Goal: Information Seeking & Learning: Learn about a topic

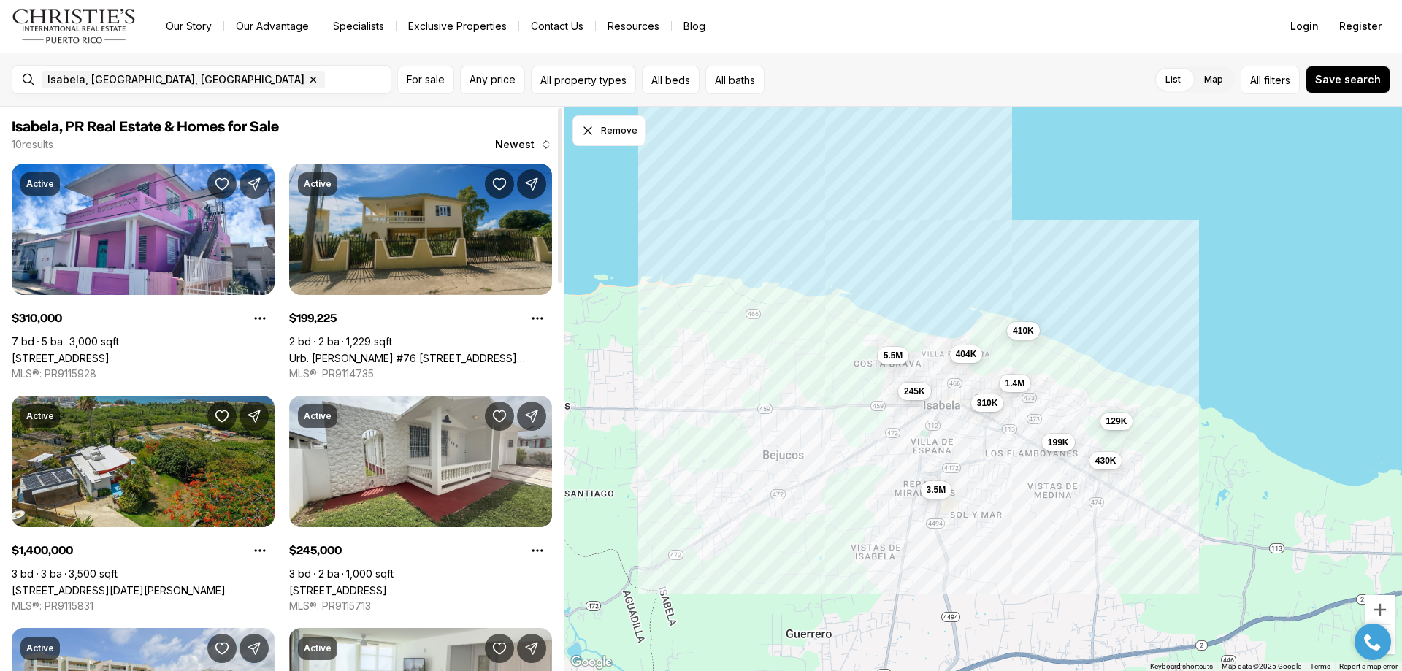
click at [429, 352] on link "Urb. Corchado #76 CALLE ALEGRIA, ISABELA PR, 00662" at bounding box center [420, 358] width 263 height 12
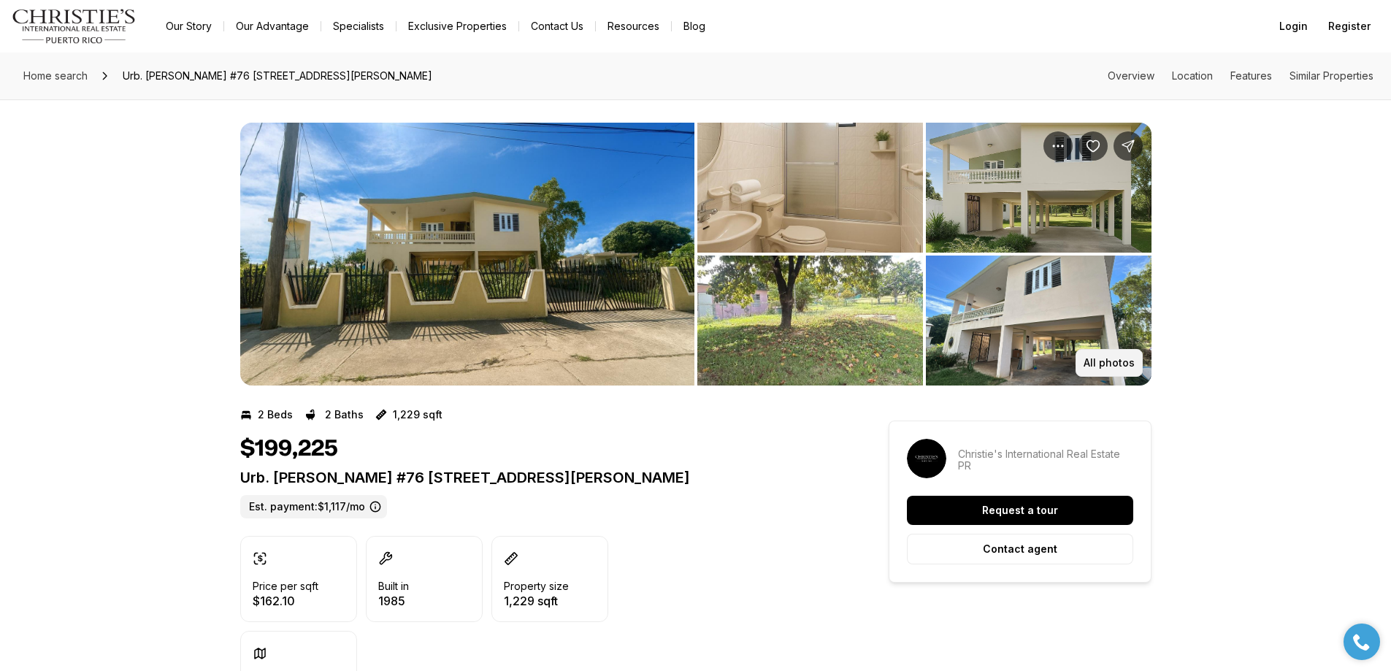
click at [1092, 361] on p "All photos" at bounding box center [1109, 363] width 51 height 12
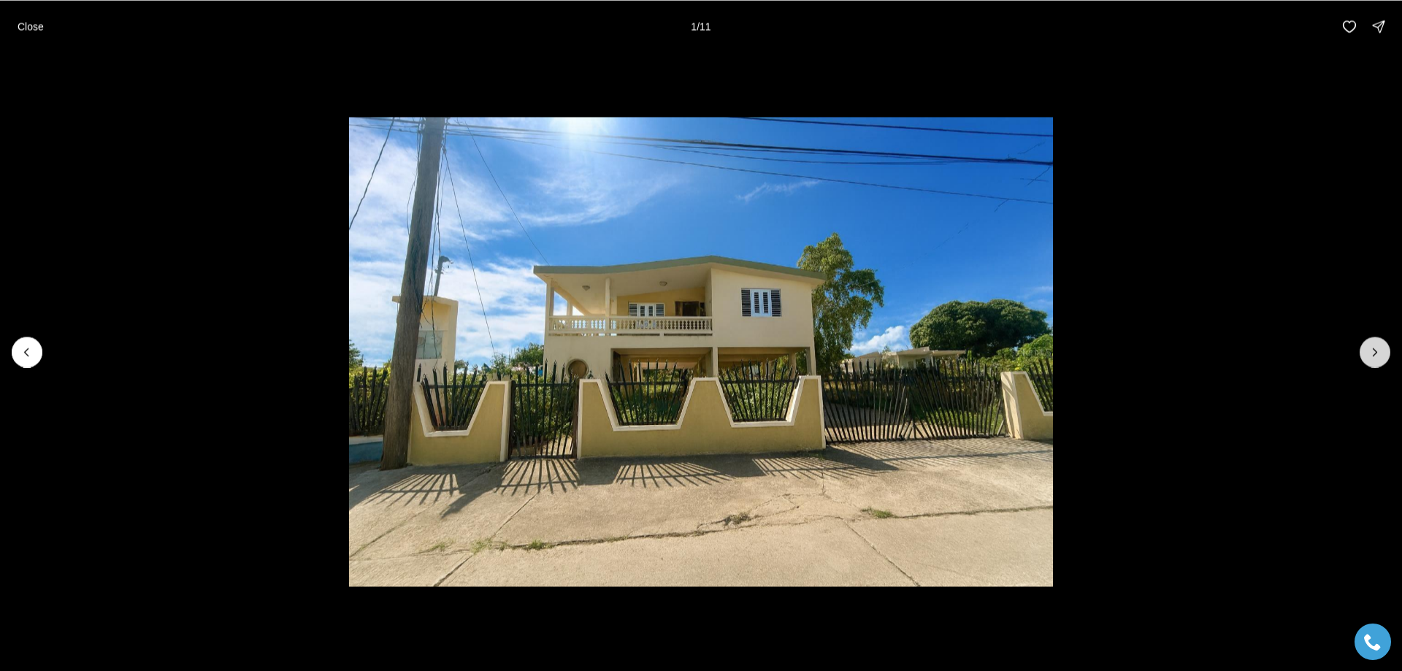
click at [1379, 350] on icon "Next slide" at bounding box center [1375, 352] width 15 height 15
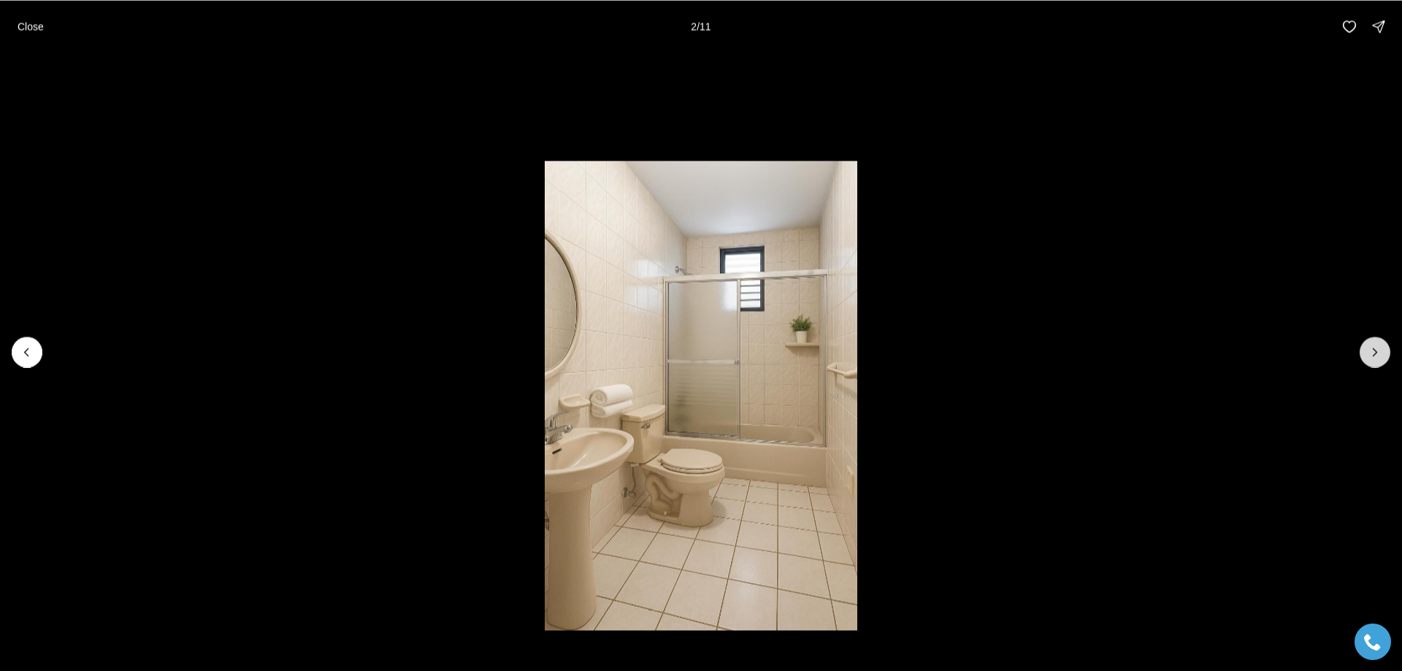
click at [1377, 353] on icon "Next slide" at bounding box center [1375, 352] width 15 height 15
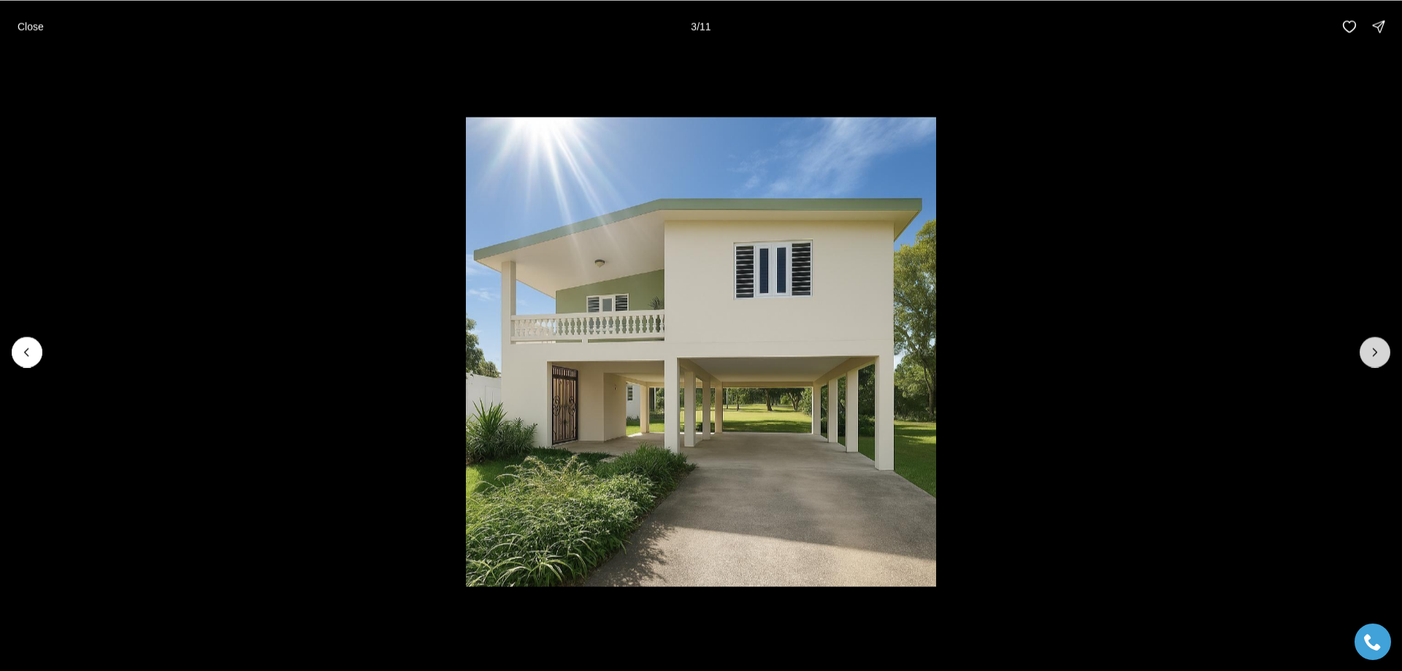
click at [1376, 352] on icon "Next slide" at bounding box center [1375, 351] width 4 height 7
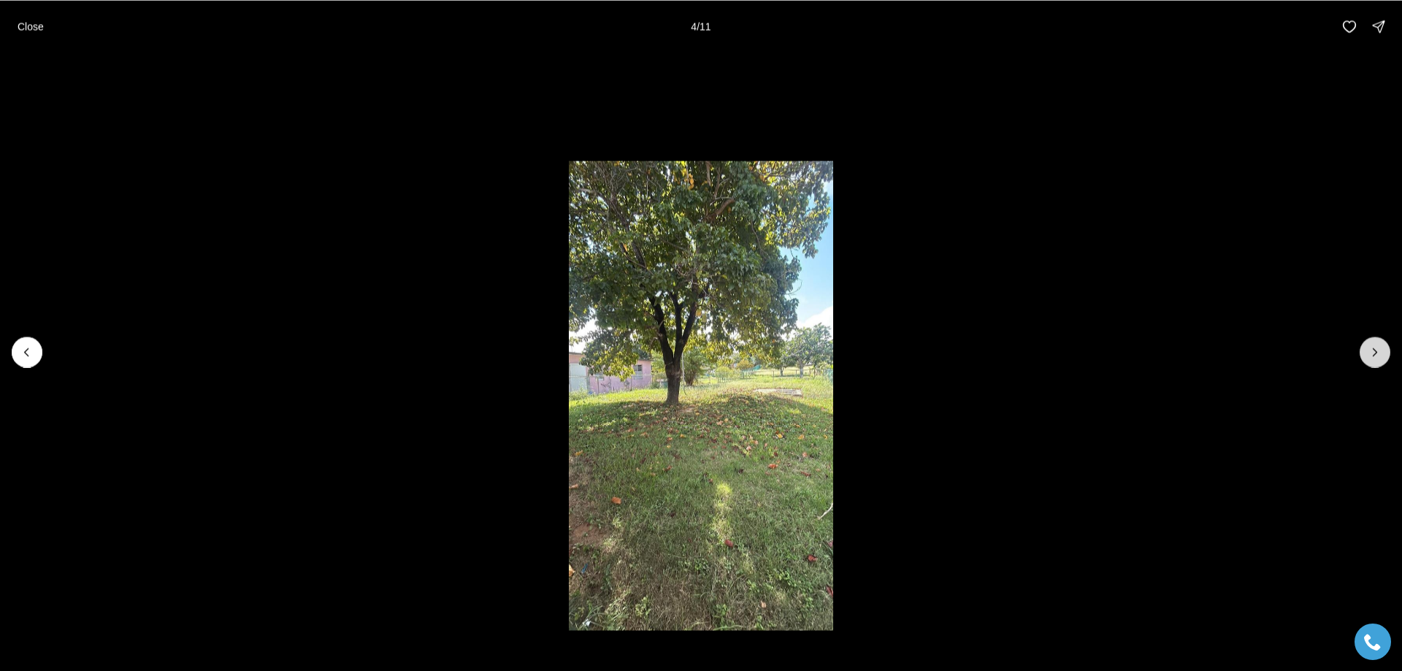
click at [1376, 352] on icon "Next slide" at bounding box center [1375, 351] width 4 height 7
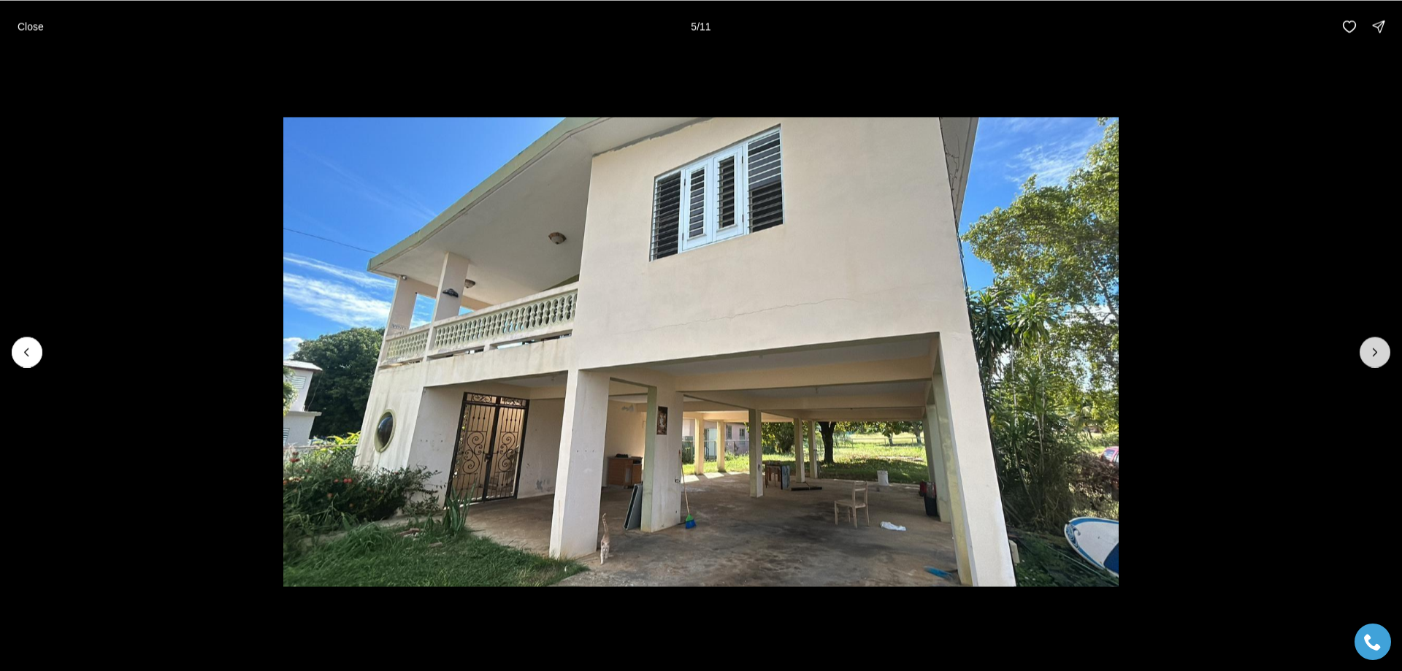
click at [1375, 353] on icon "Next slide" at bounding box center [1375, 352] width 15 height 15
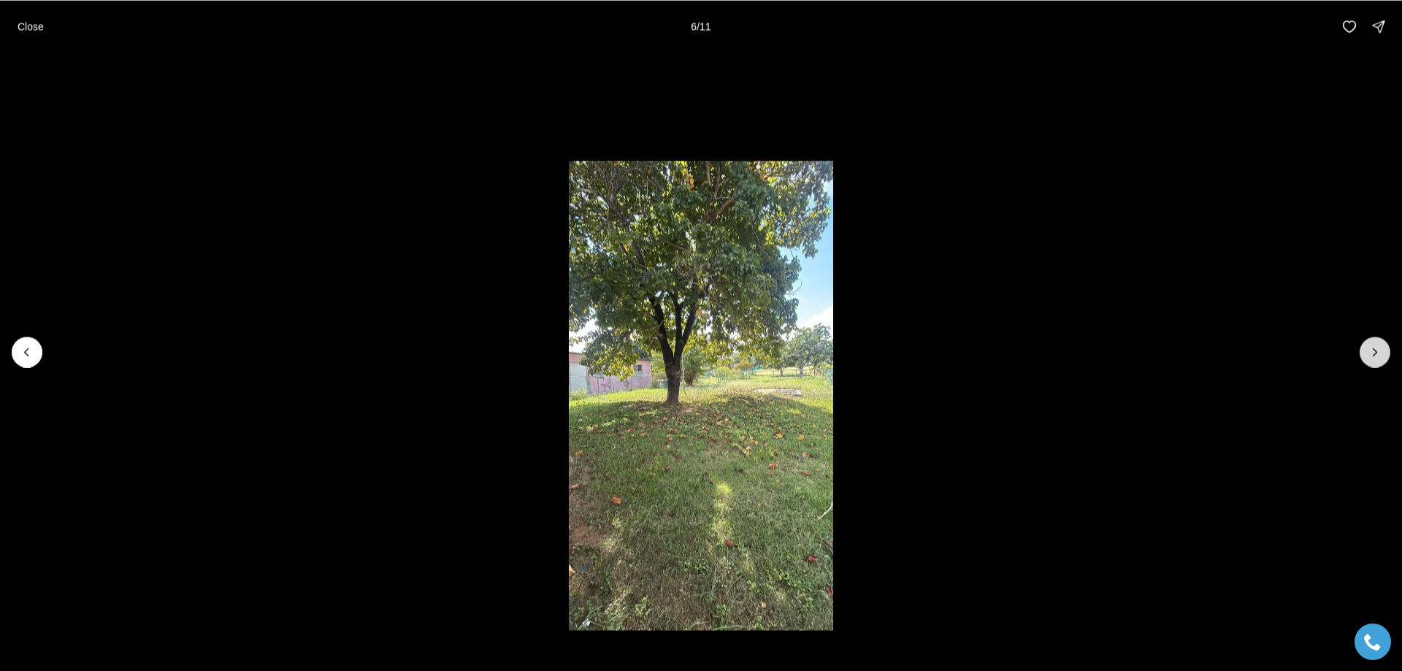
click at [1376, 354] on icon "Next slide" at bounding box center [1375, 352] width 15 height 15
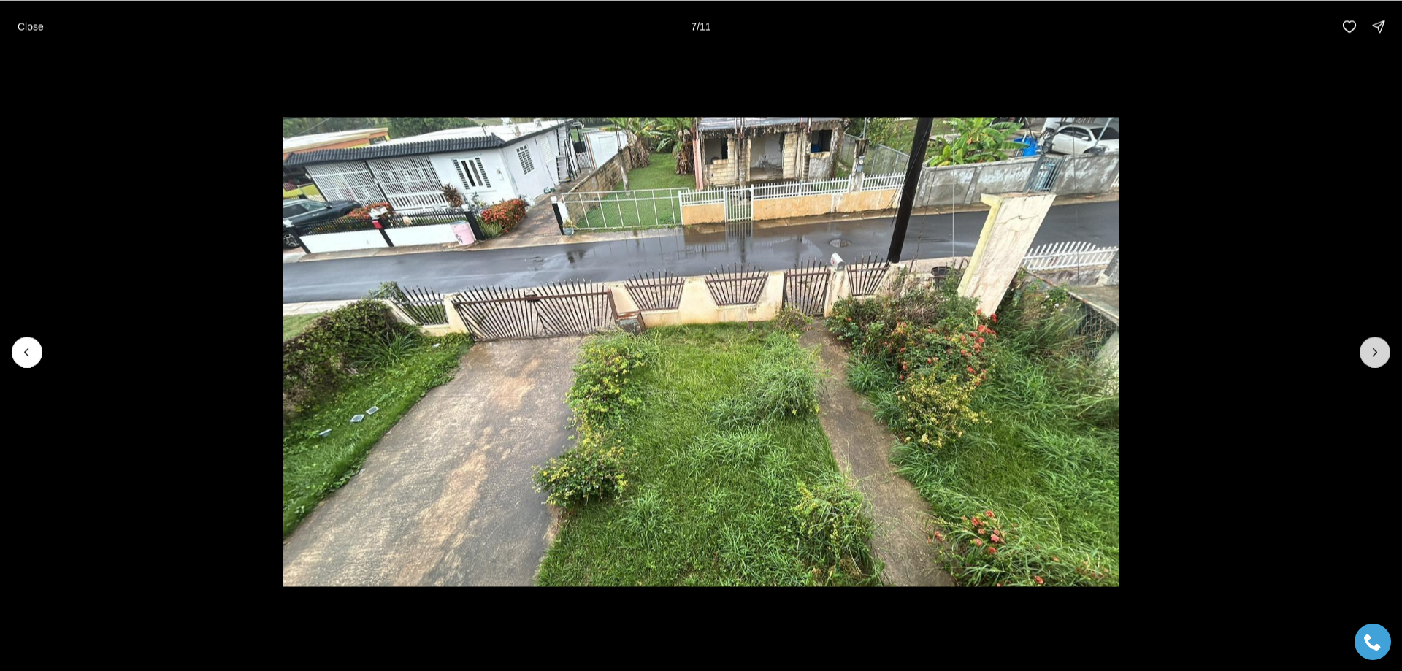
click at [1379, 356] on icon "Next slide" at bounding box center [1375, 352] width 15 height 15
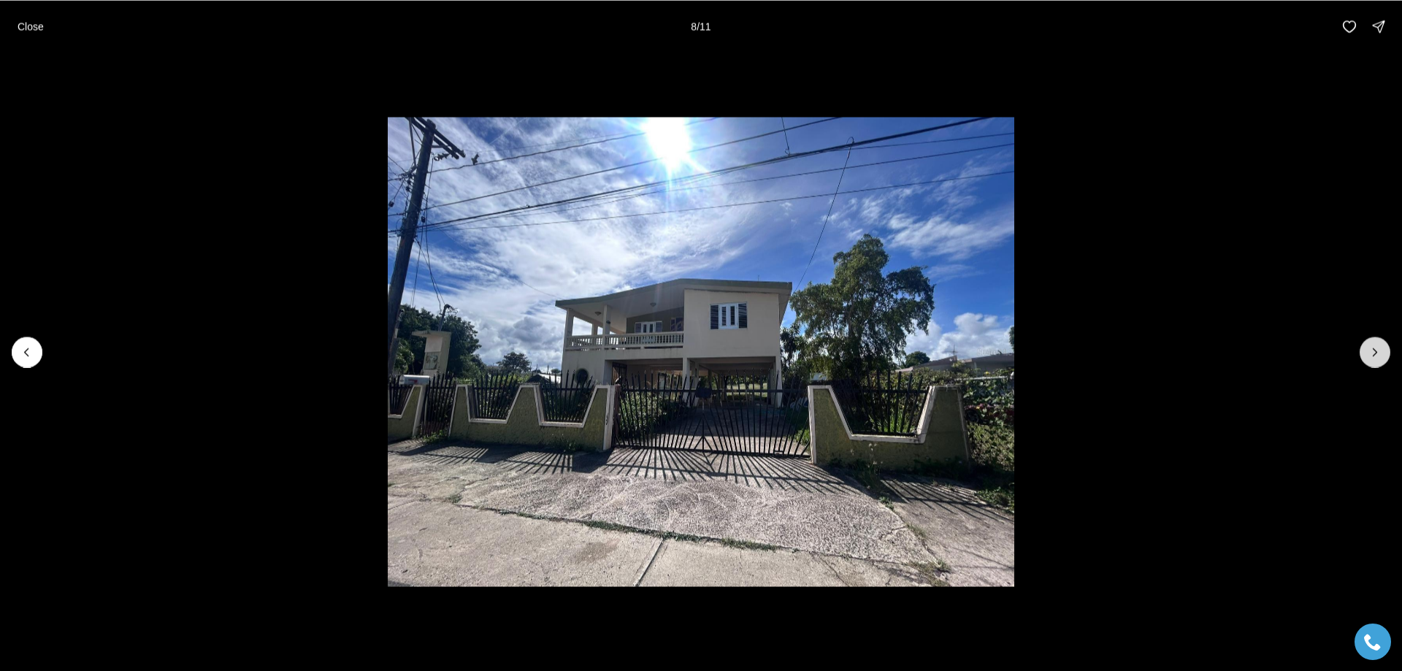
click at [1379, 356] on icon "Next slide" at bounding box center [1375, 352] width 15 height 15
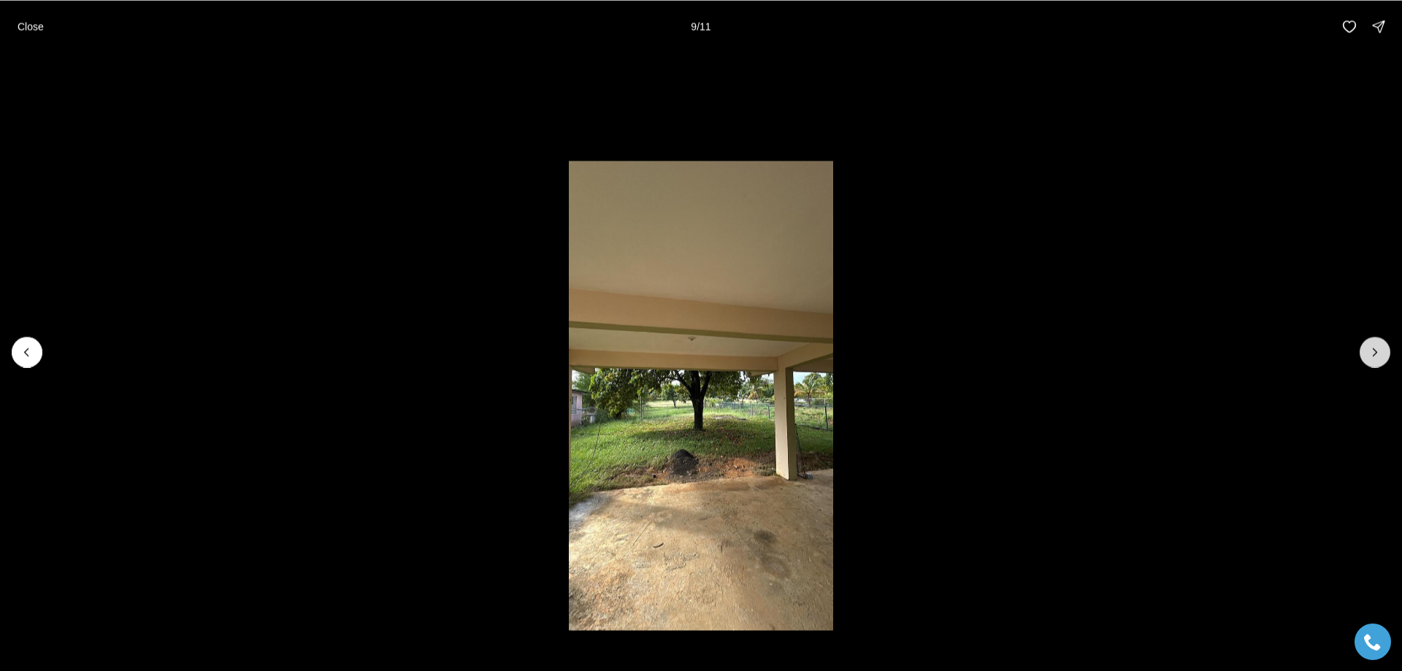
click at [1368, 353] on icon "Next slide" at bounding box center [1375, 352] width 15 height 15
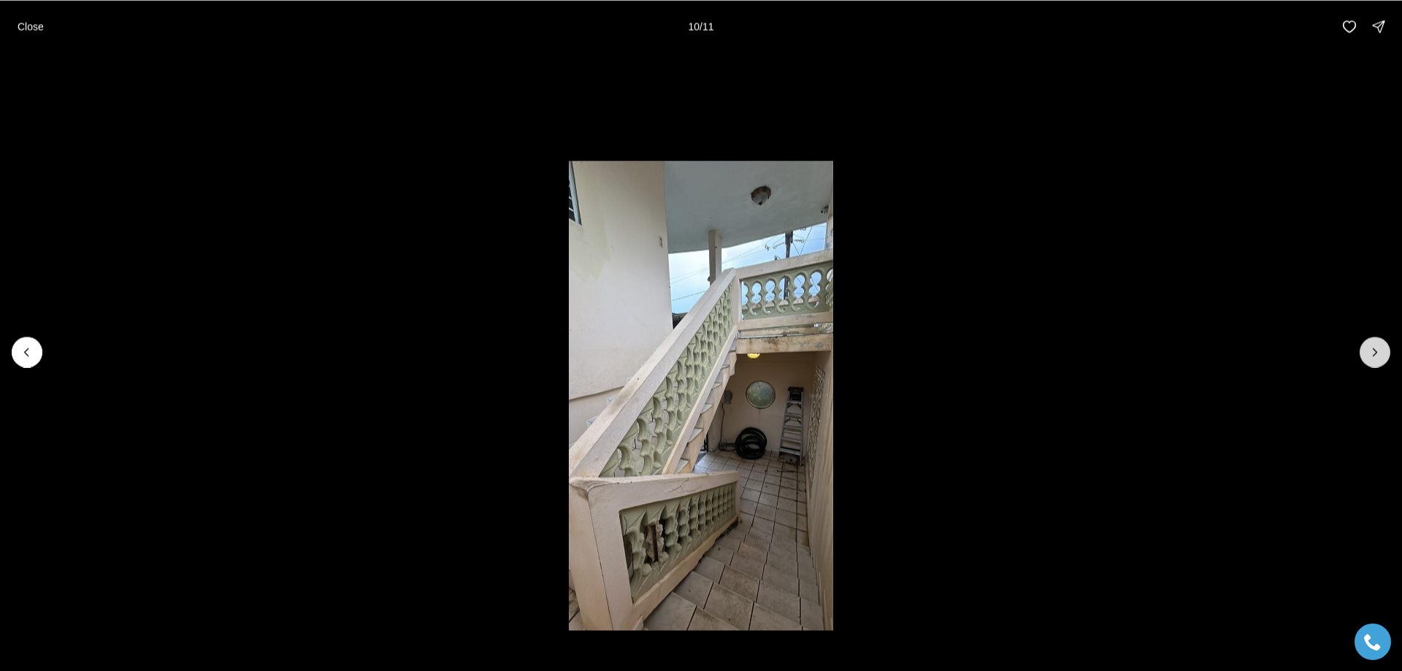
click at [1376, 350] on icon "Next slide" at bounding box center [1375, 352] width 15 height 15
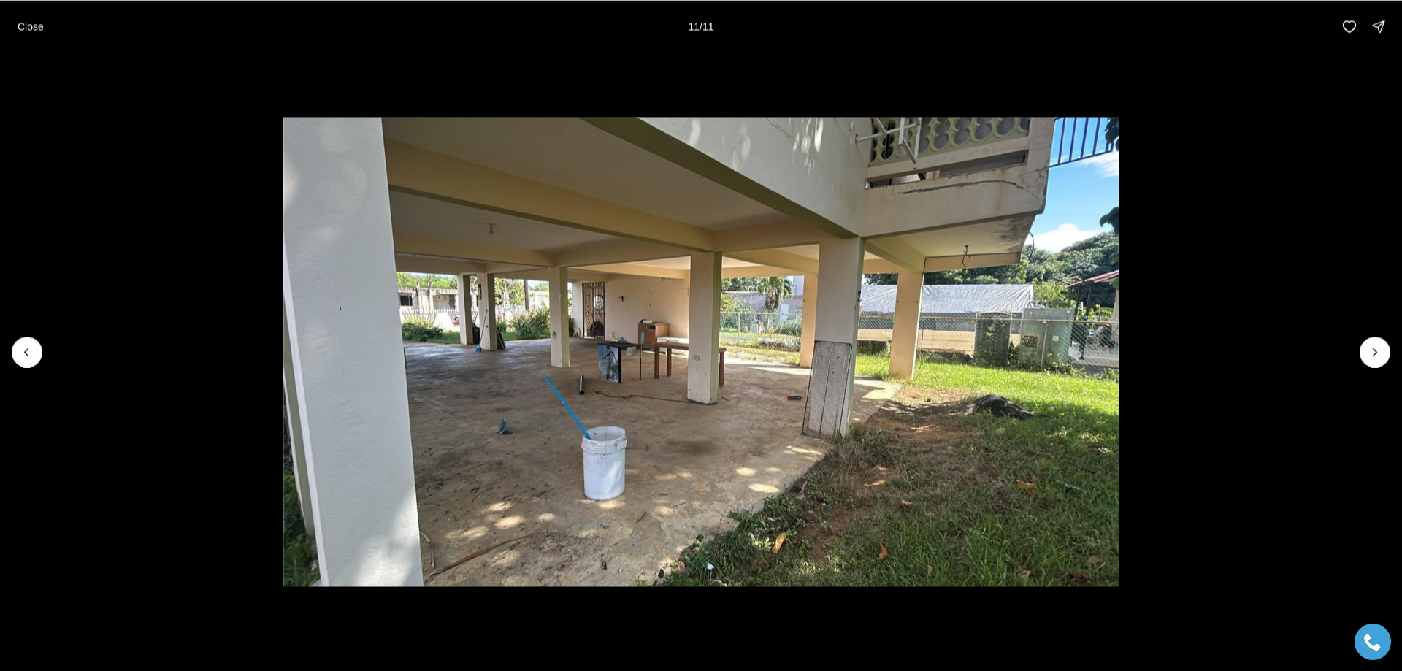
click at [1367, 354] on div at bounding box center [1375, 352] width 31 height 31
click at [28, 28] on p "Close" at bounding box center [31, 26] width 26 height 12
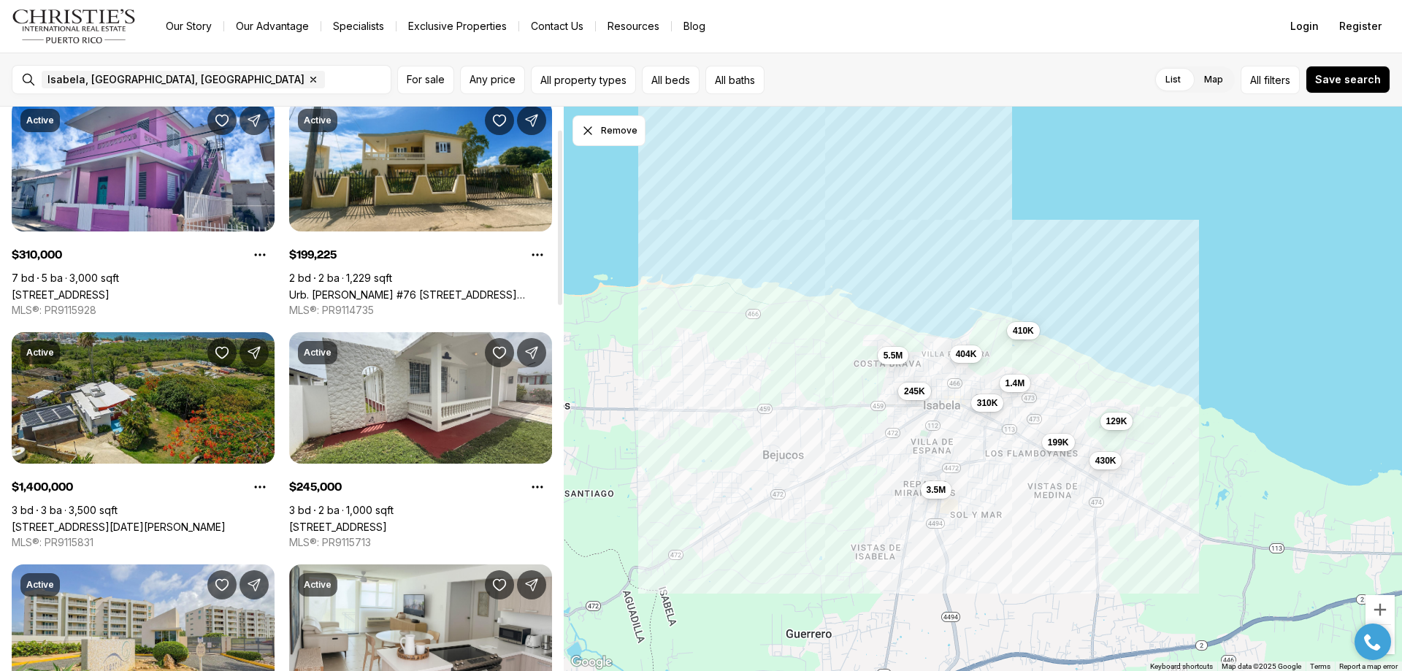
scroll to position [73, 0]
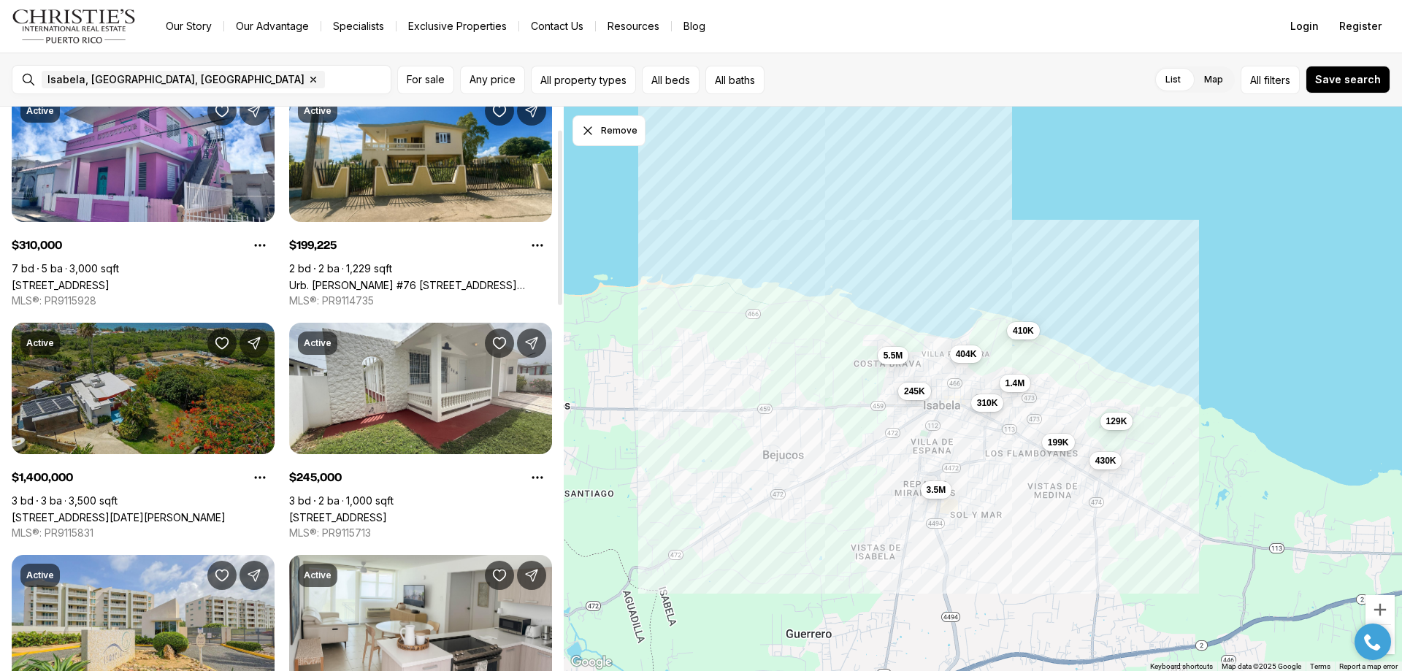
click at [100, 511] on link "[STREET_ADDRESS][DATE][PERSON_NAME]" at bounding box center [119, 517] width 214 height 12
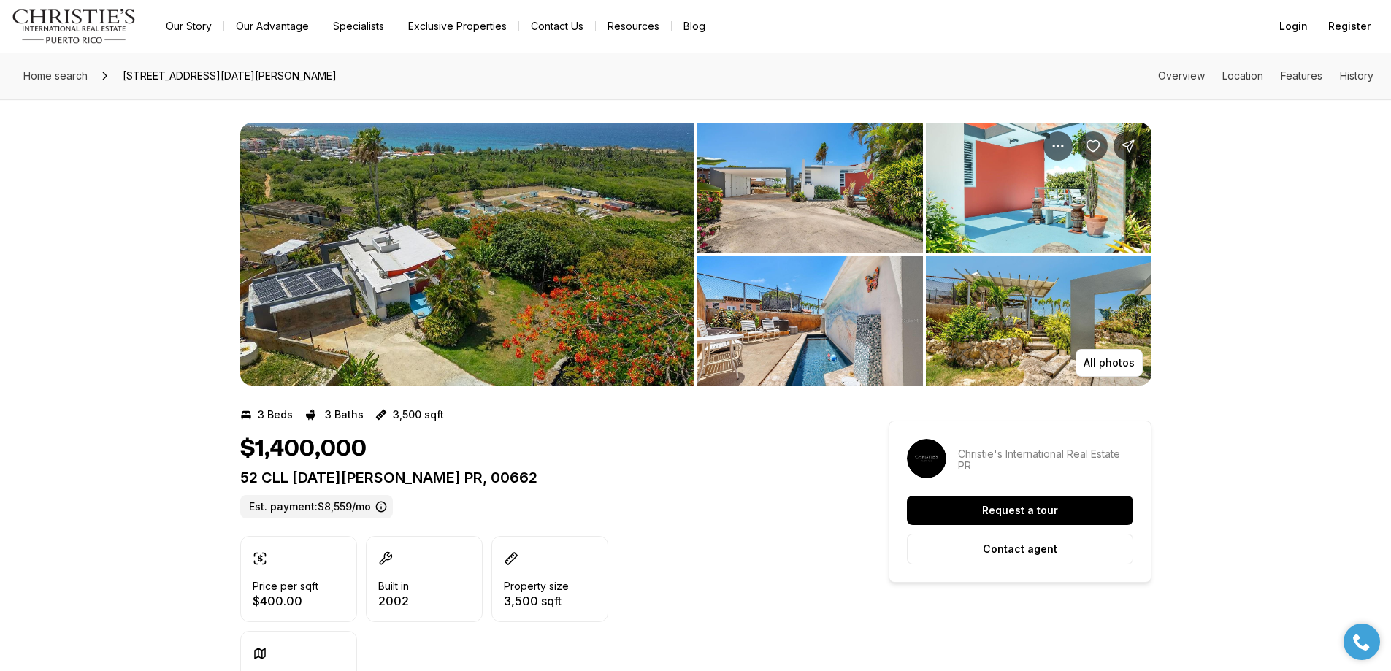
click at [438, 304] on img "View image gallery" at bounding box center [467, 254] width 454 height 263
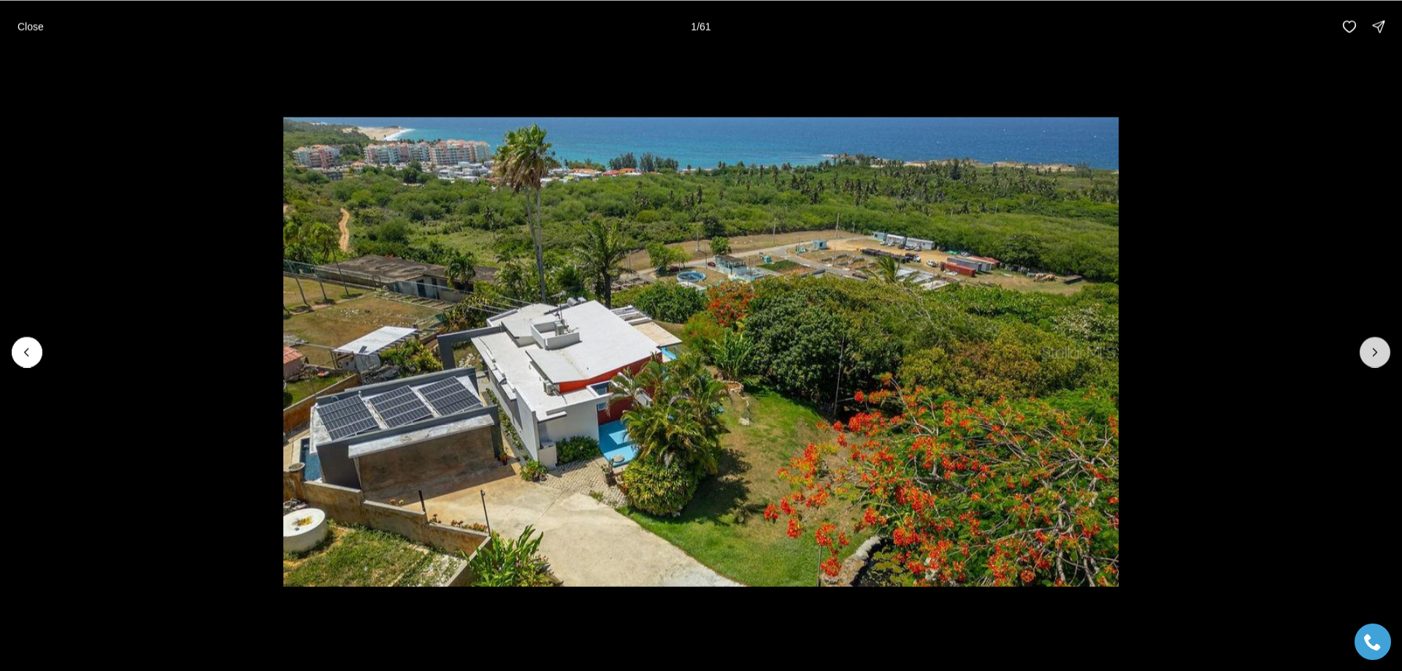
click at [1371, 355] on icon "Next slide" at bounding box center [1375, 352] width 15 height 15
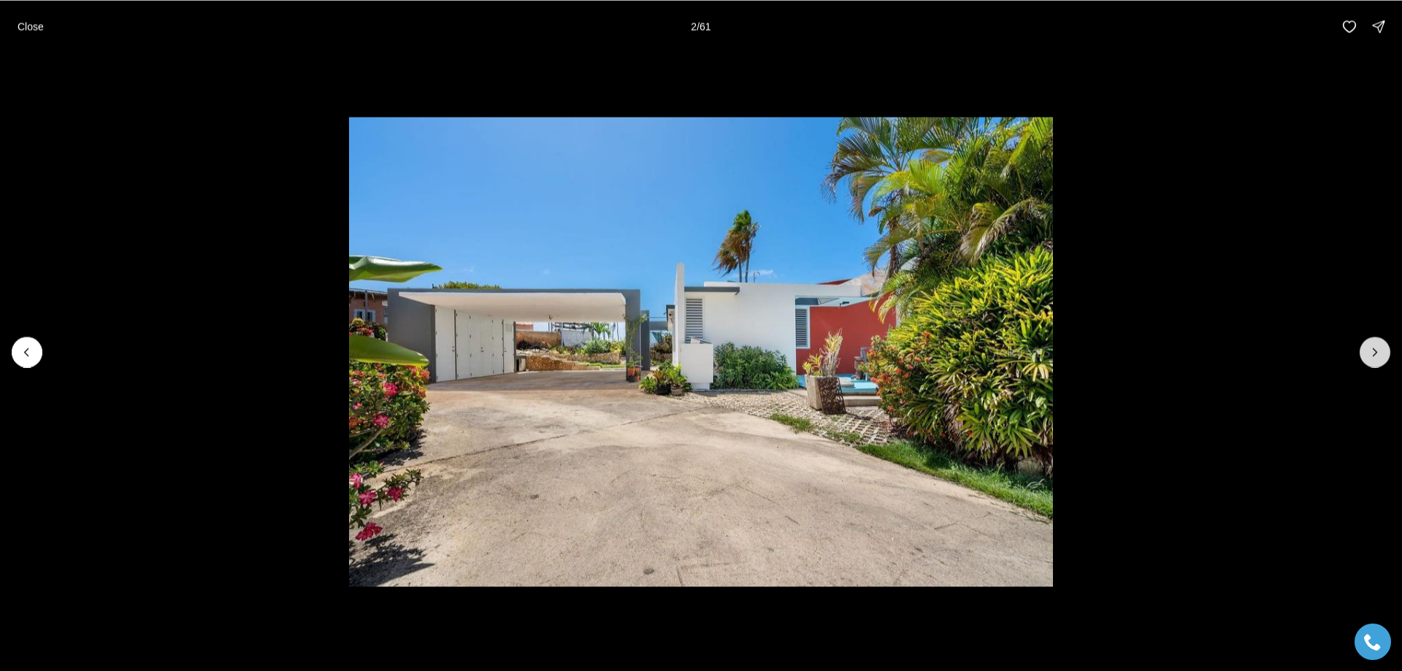
click at [1374, 354] on icon "Next slide" at bounding box center [1375, 351] width 4 height 7
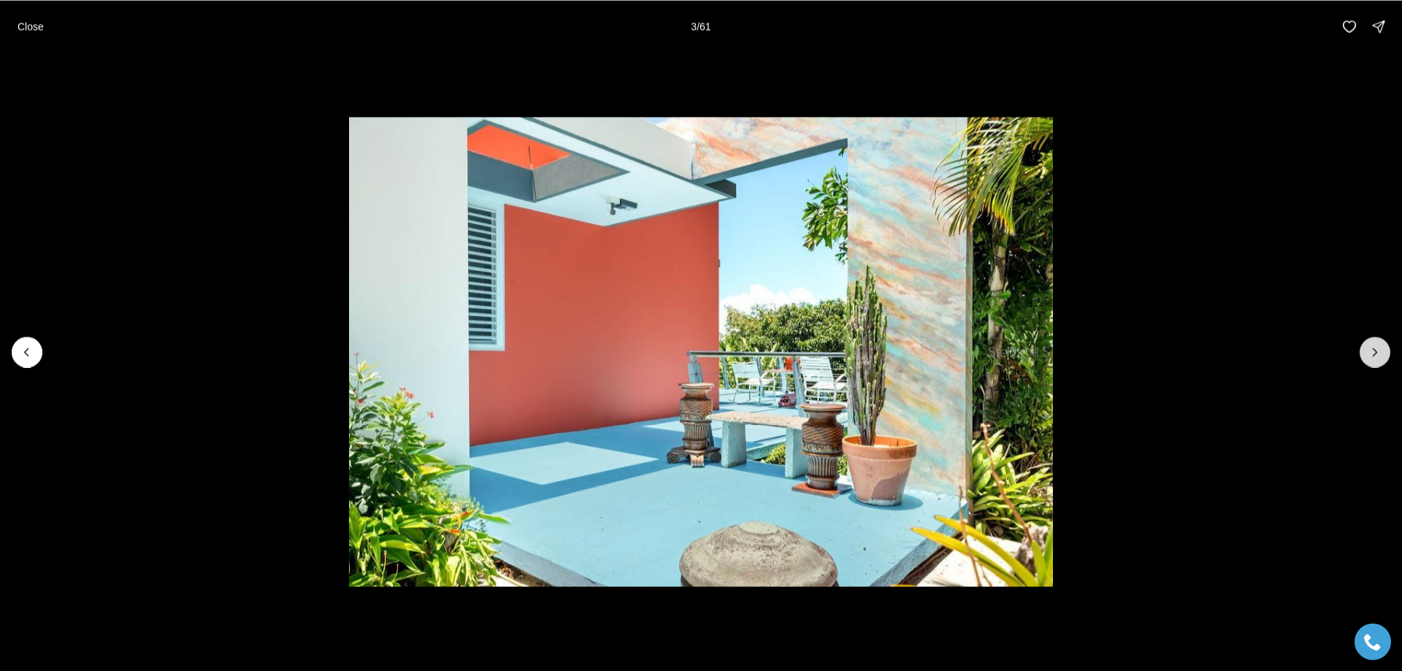
click at [1373, 354] on icon "Next slide" at bounding box center [1375, 352] width 15 height 15
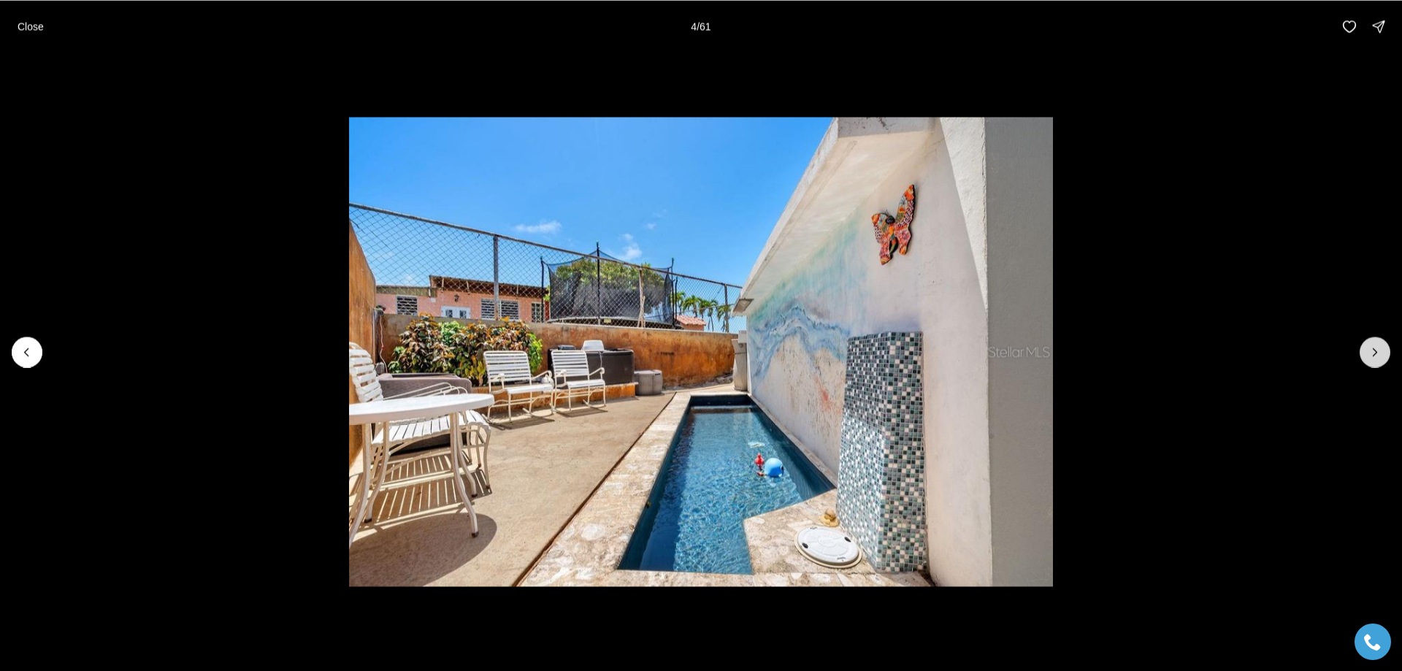
click at [1373, 354] on icon "Next slide" at bounding box center [1375, 352] width 15 height 15
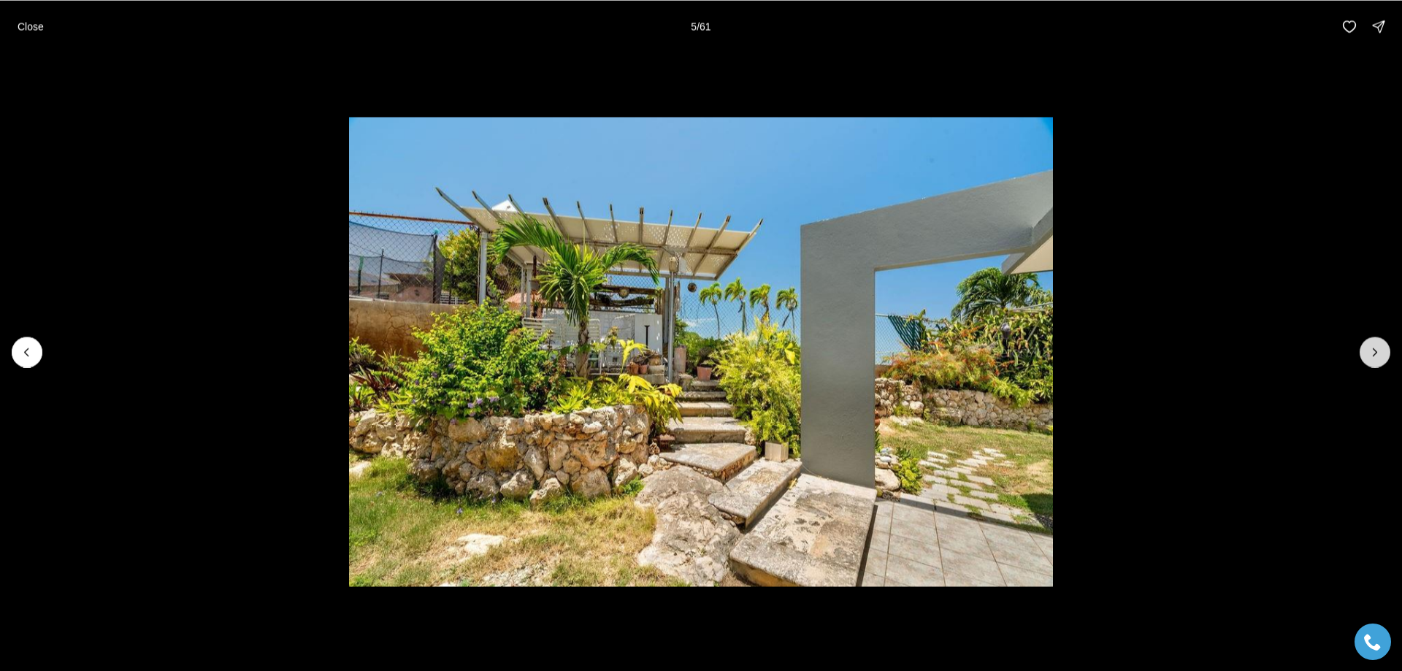
click at [1373, 354] on icon "Next slide" at bounding box center [1375, 352] width 15 height 15
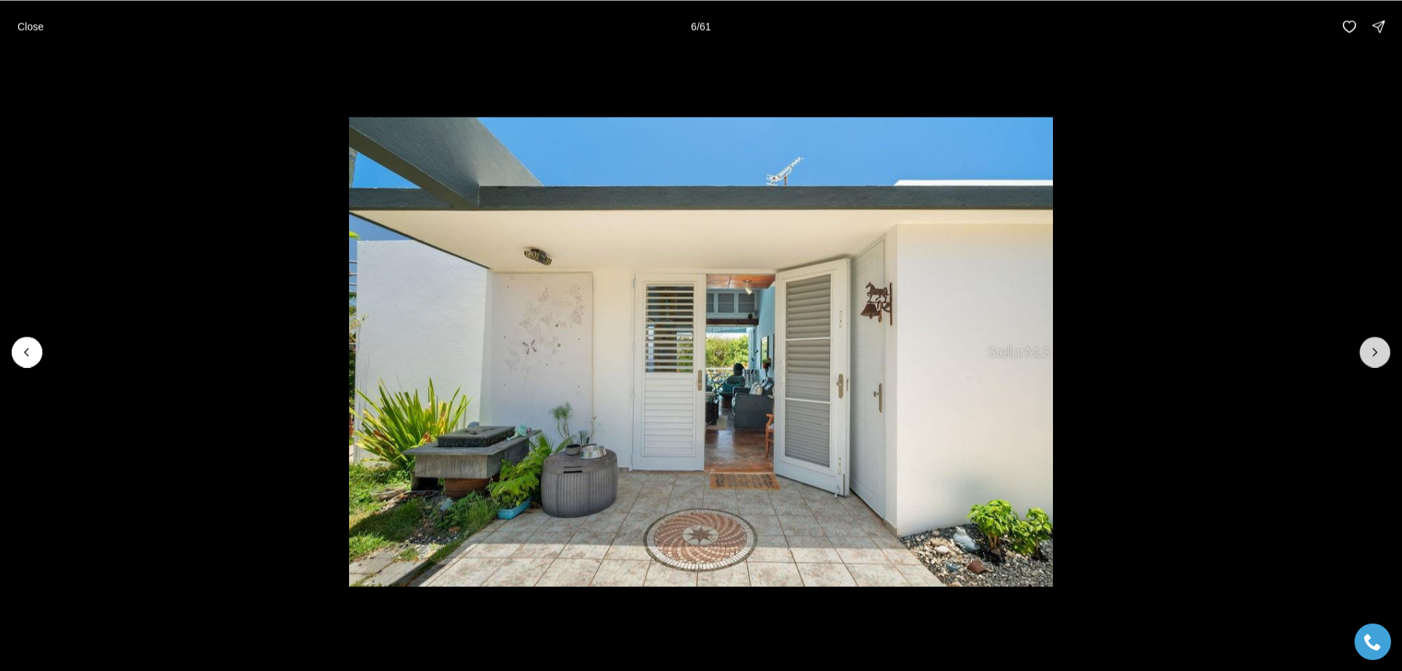
click at [1373, 354] on icon "Next slide" at bounding box center [1375, 352] width 15 height 15
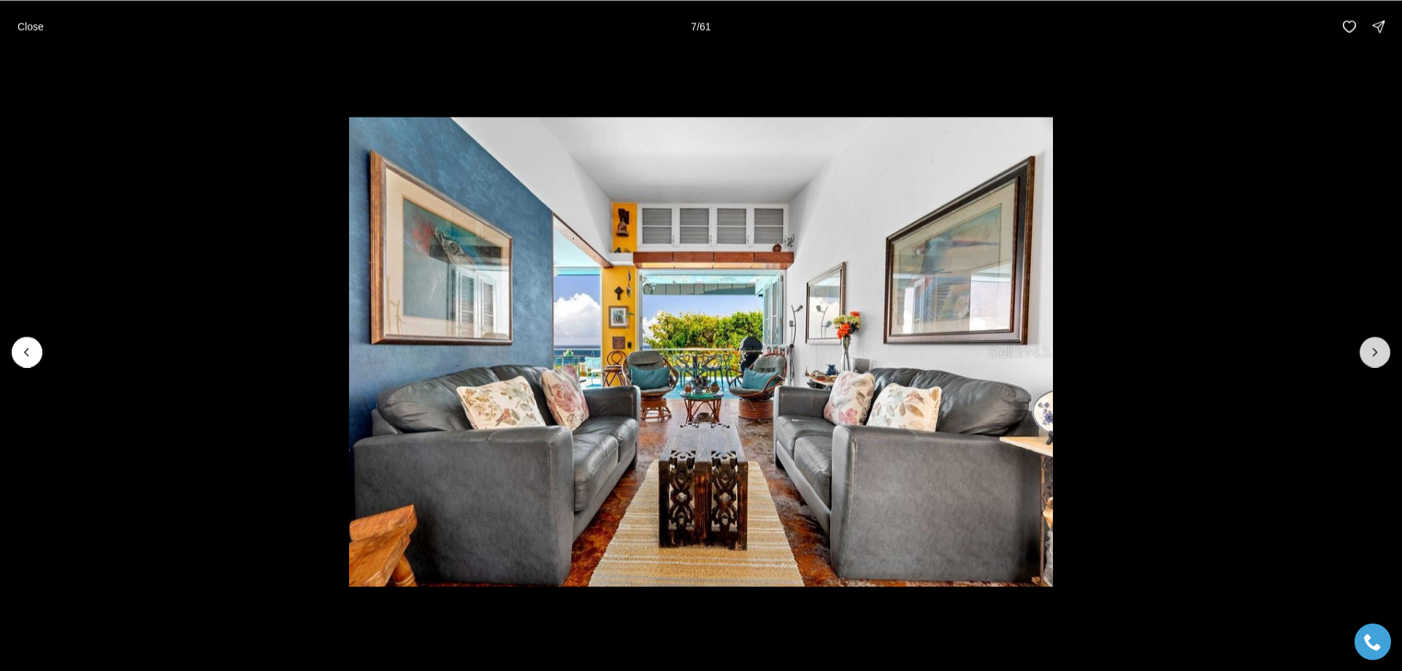
click at [1373, 354] on icon "Next slide" at bounding box center [1375, 352] width 15 height 15
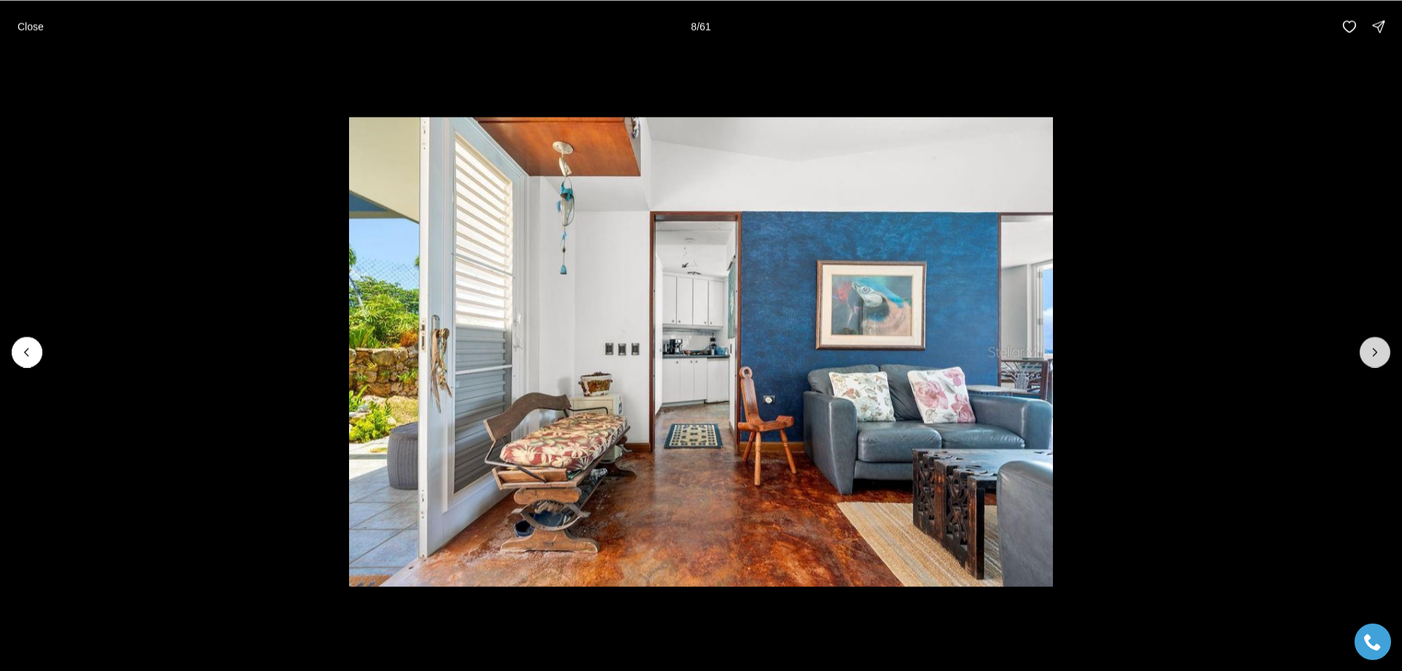
click at [1373, 354] on icon "Next slide" at bounding box center [1375, 352] width 15 height 15
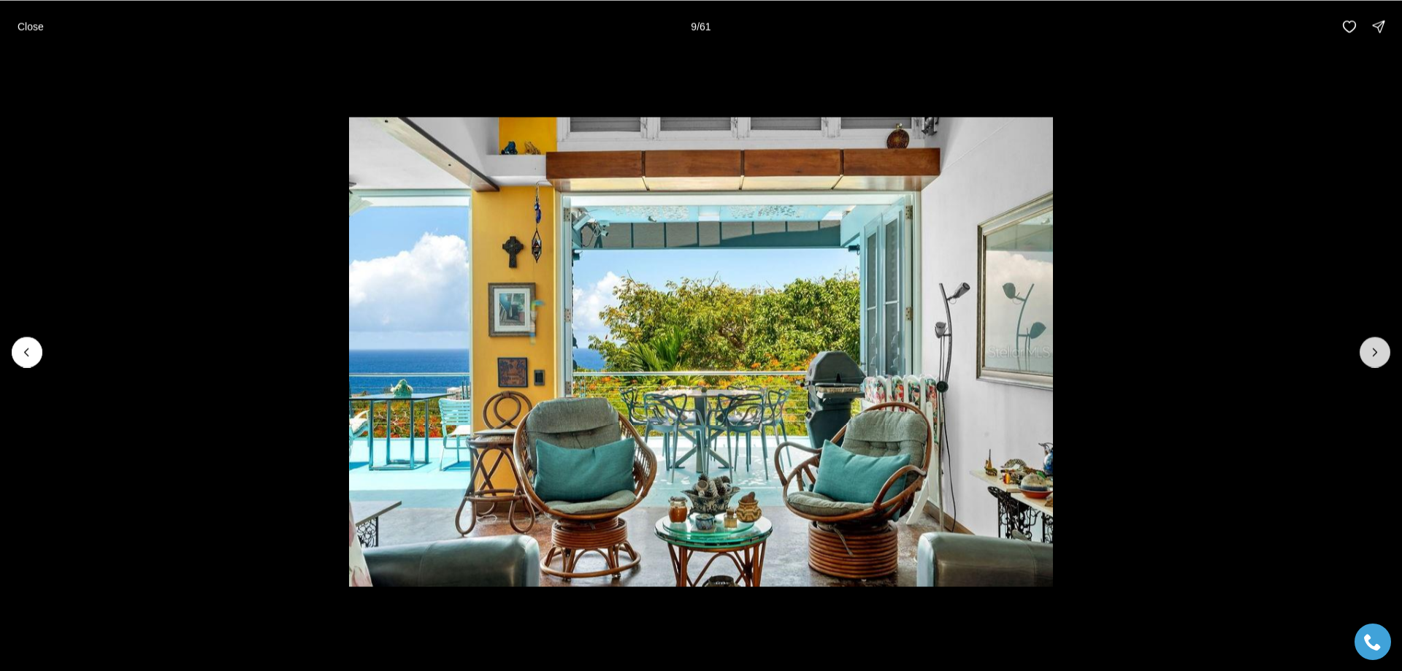
click at [1372, 353] on icon "Next slide" at bounding box center [1375, 352] width 15 height 15
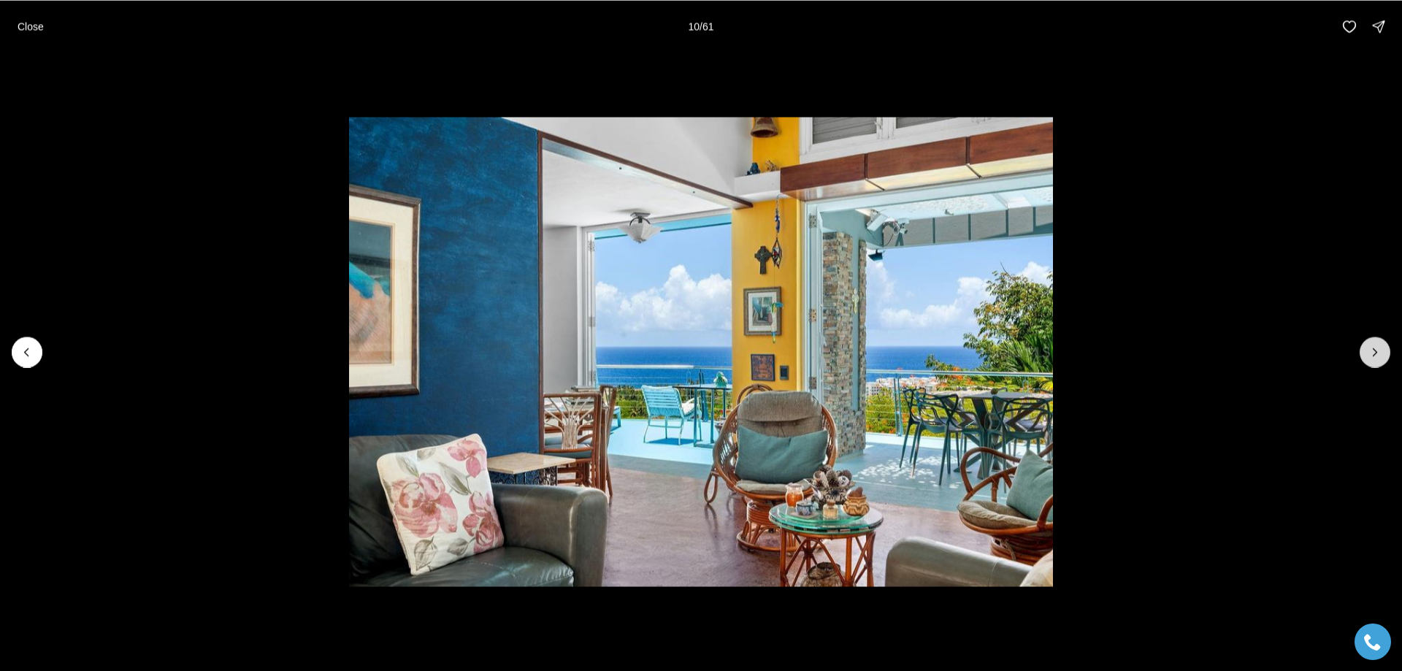
click at [1371, 356] on icon "Next slide" at bounding box center [1375, 352] width 15 height 15
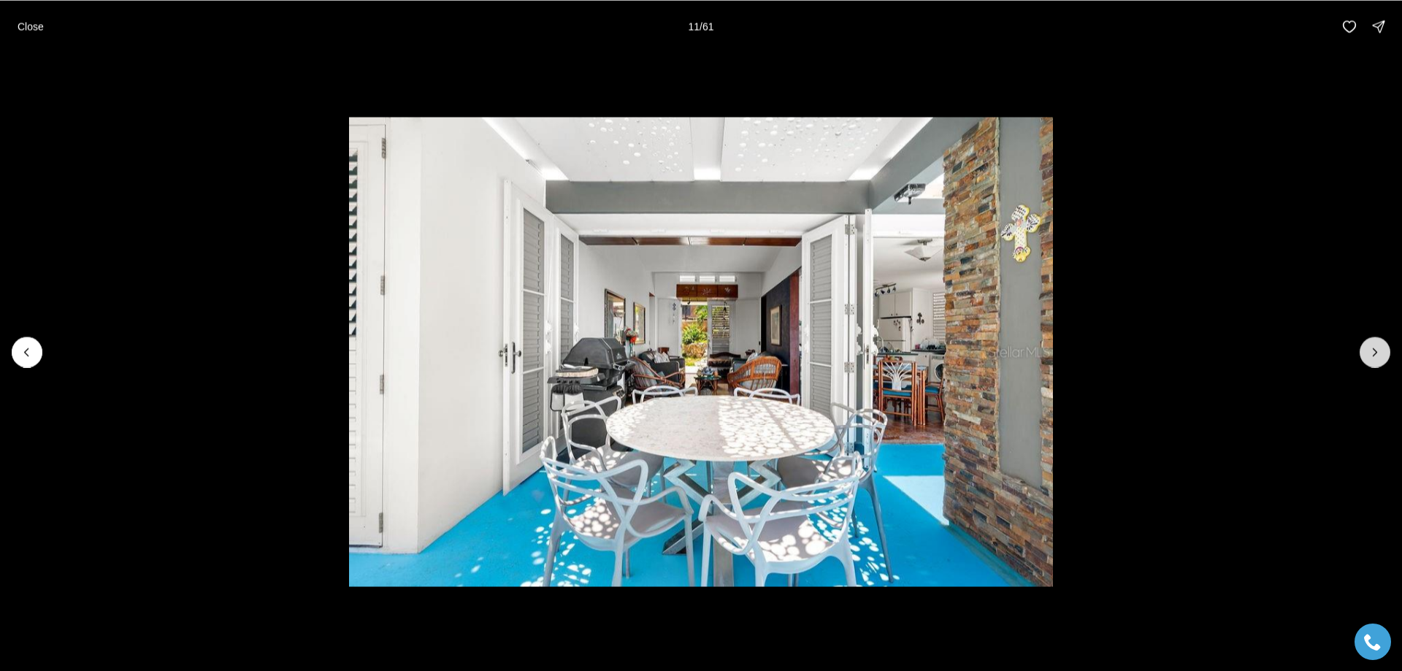
click at [1372, 353] on icon "Next slide" at bounding box center [1375, 352] width 15 height 15
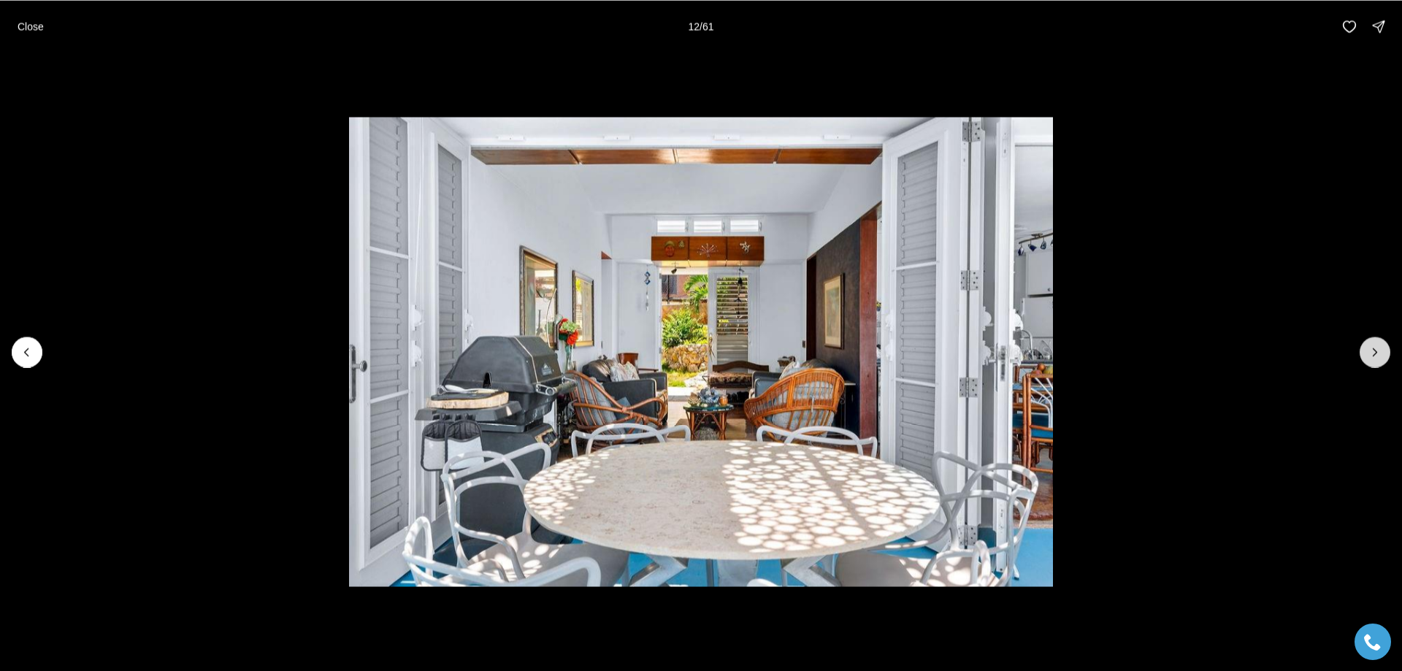
click at [1373, 353] on icon "Next slide" at bounding box center [1375, 352] width 15 height 15
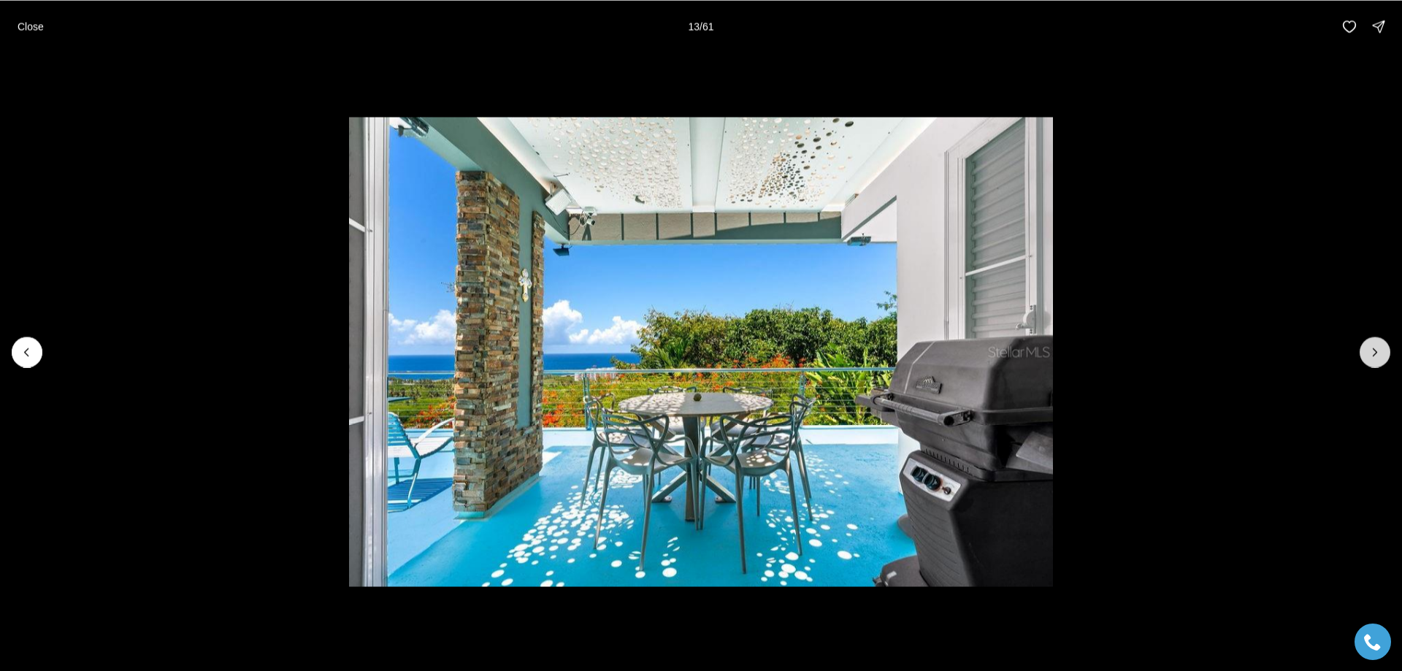
click at [1373, 353] on icon "Next slide" at bounding box center [1375, 352] width 15 height 15
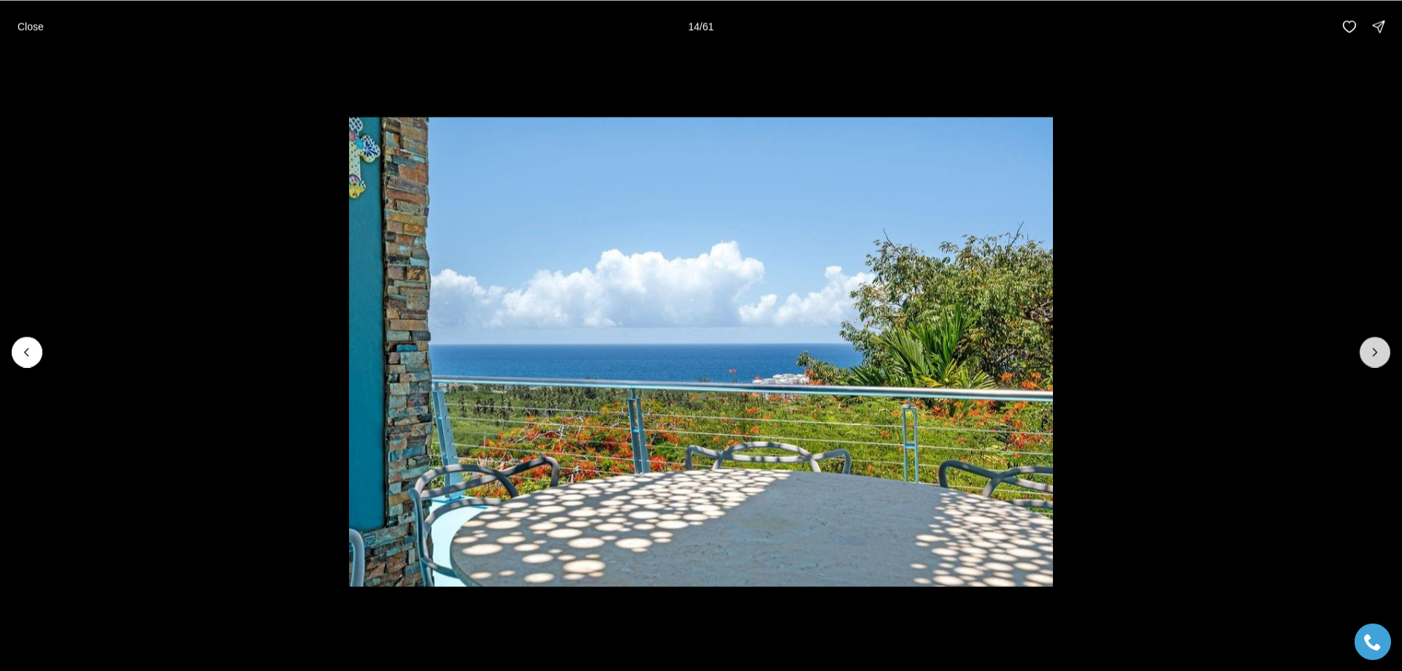
click at [1372, 354] on icon "Next slide" at bounding box center [1375, 352] width 15 height 15
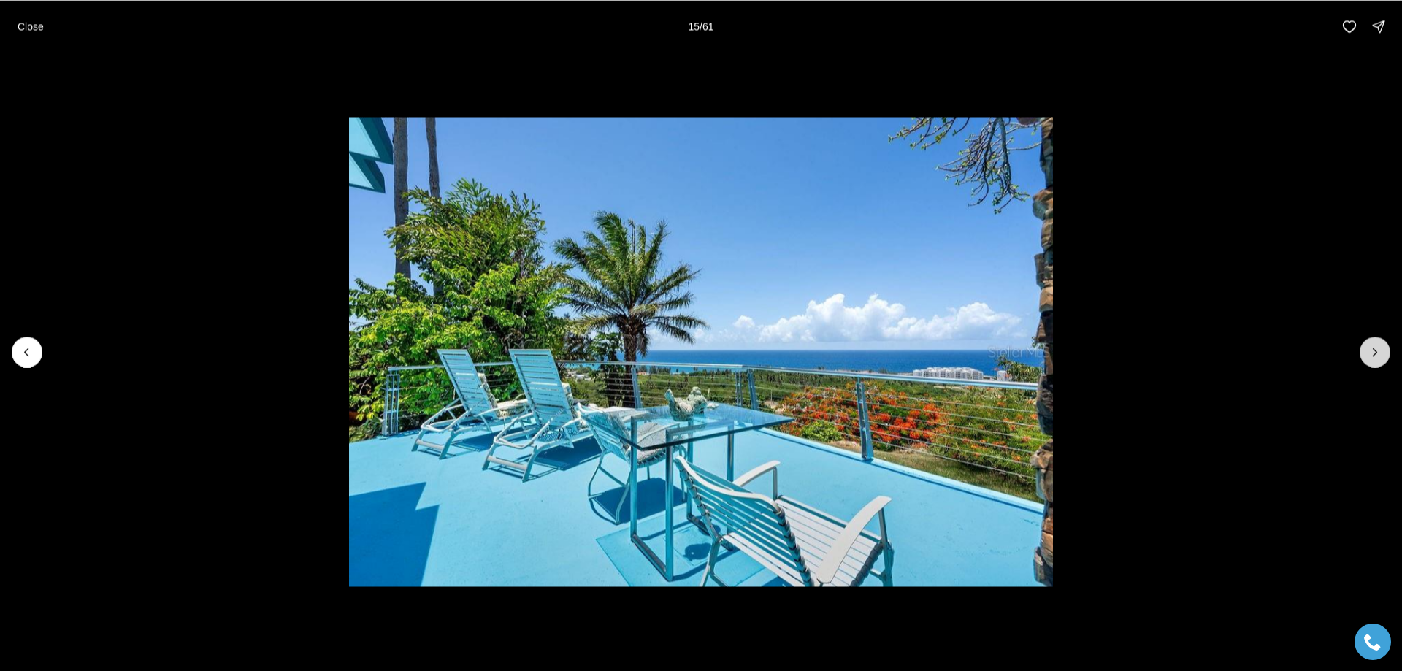
click at [1373, 350] on icon "Next slide" at bounding box center [1375, 352] width 15 height 15
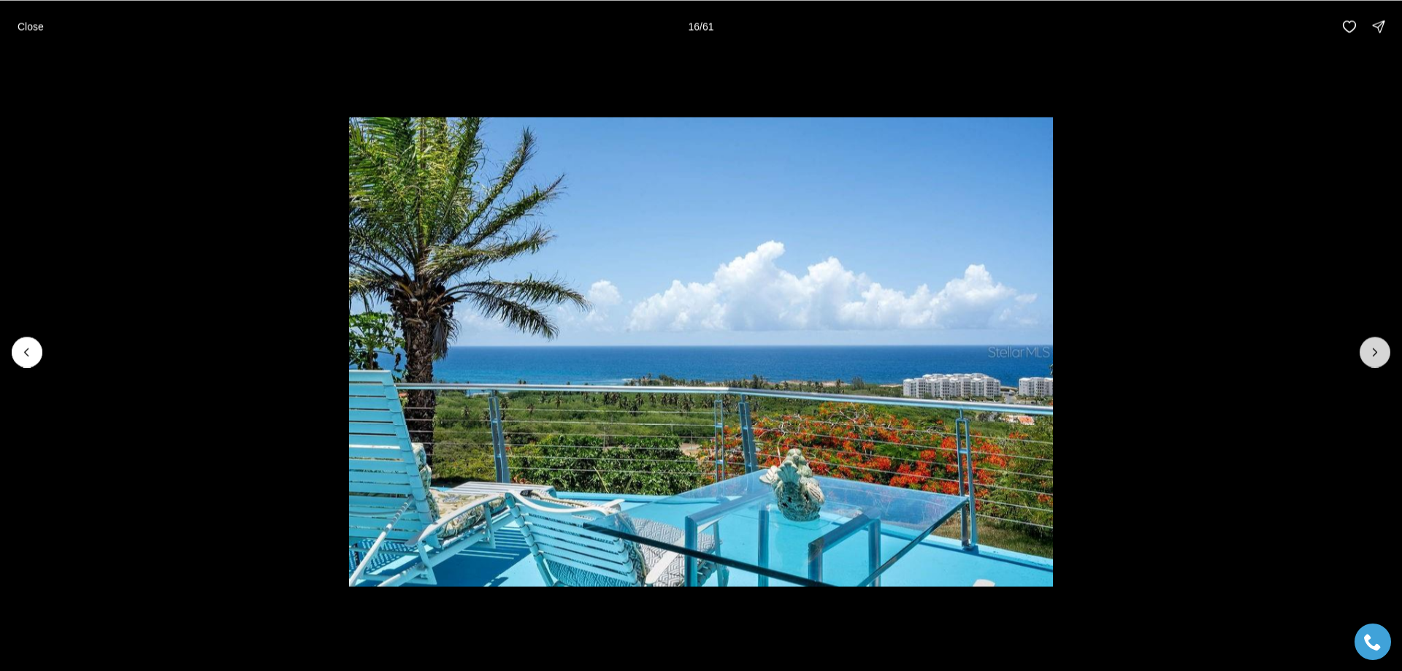
click at [1373, 354] on icon "Next slide" at bounding box center [1375, 352] width 15 height 15
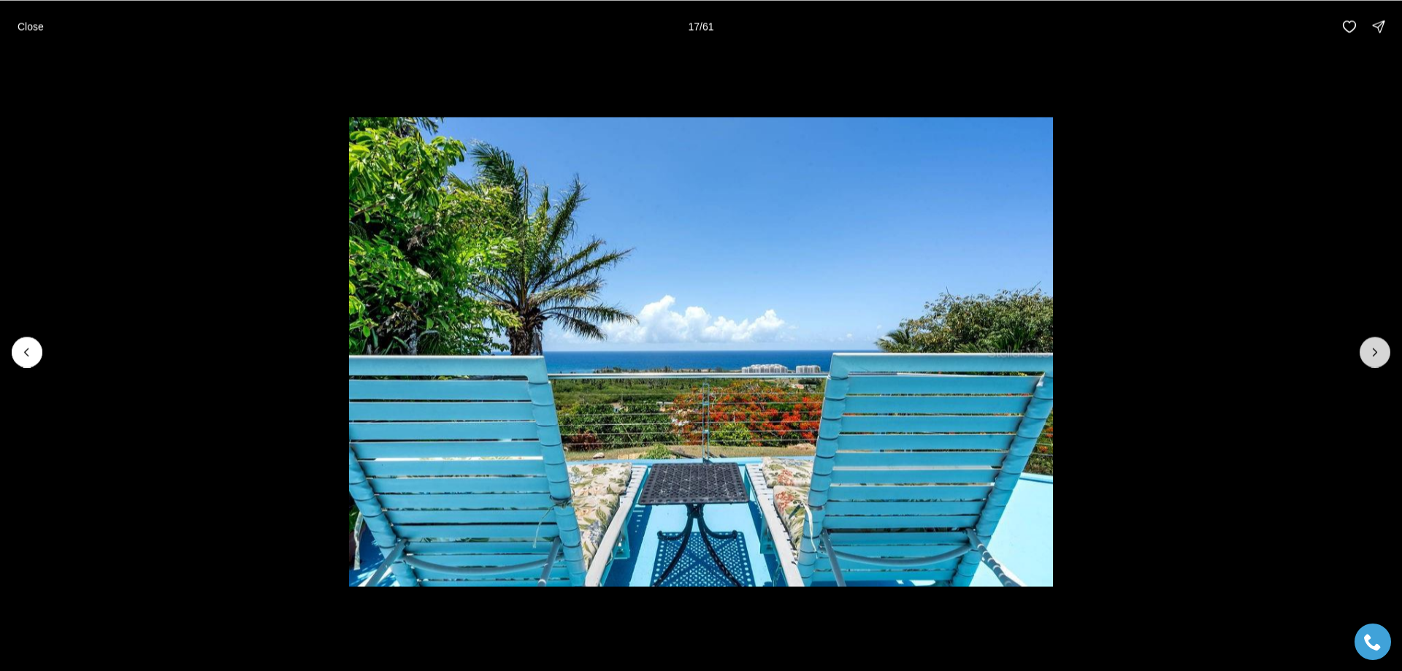
click at [1371, 354] on icon "Next slide" at bounding box center [1375, 352] width 15 height 15
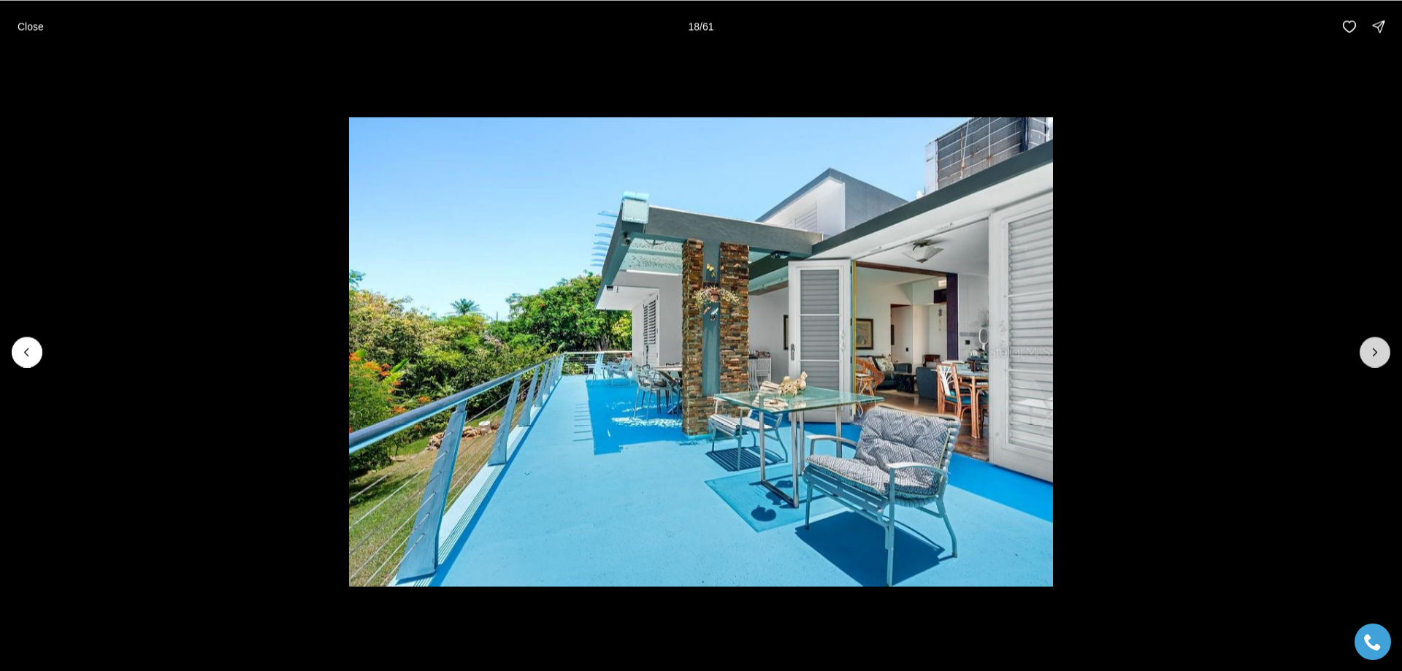
click at [1371, 354] on icon "Next slide" at bounding box center [1375, 352] width 15 height 15
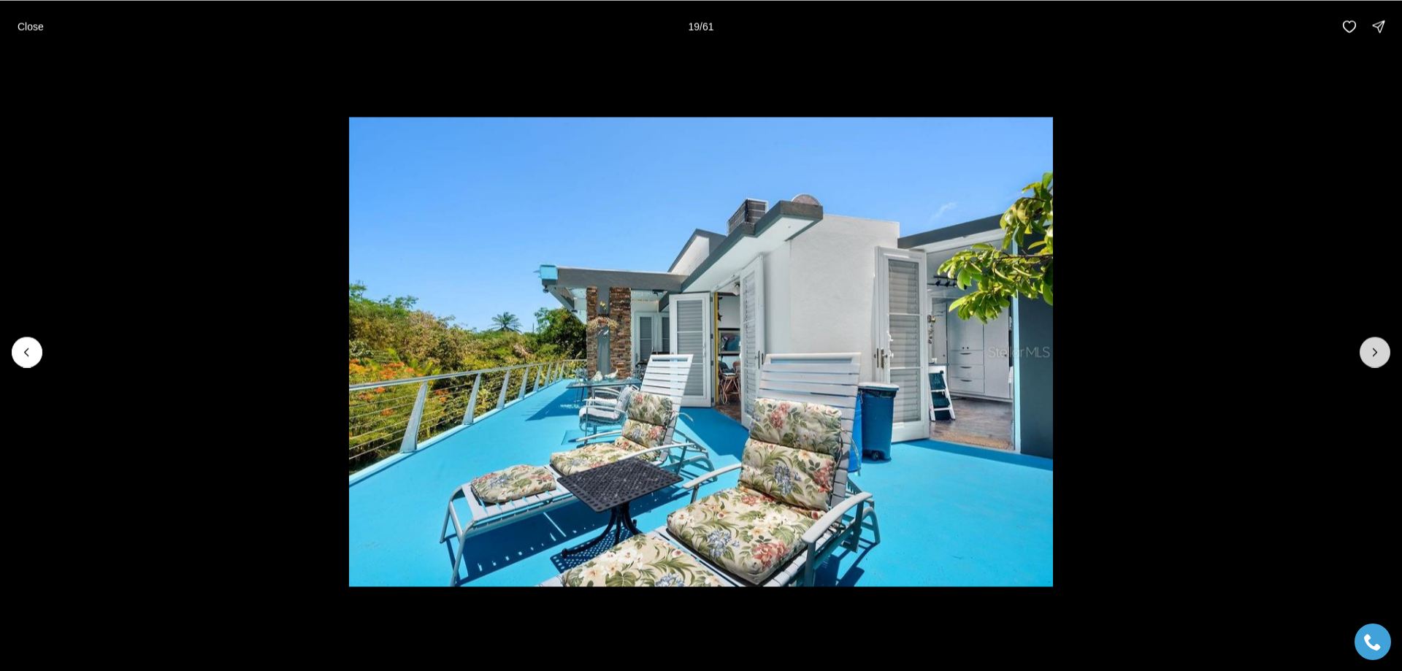
click at [1371, 354] on icon "Next slide" at bounding box center [1375, 352] width 15 height 15
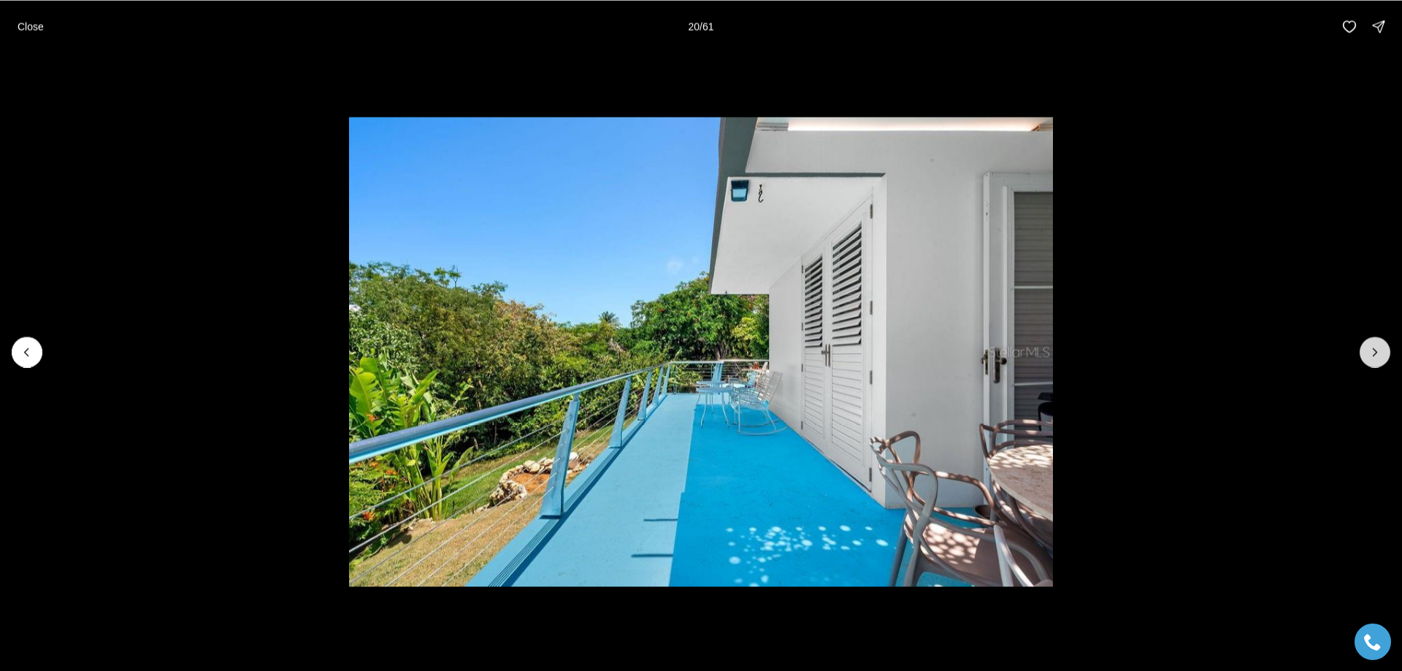
click at [1371, 353] on icon "Next slide" at bounding box center [1375, 352] width 15 height 15
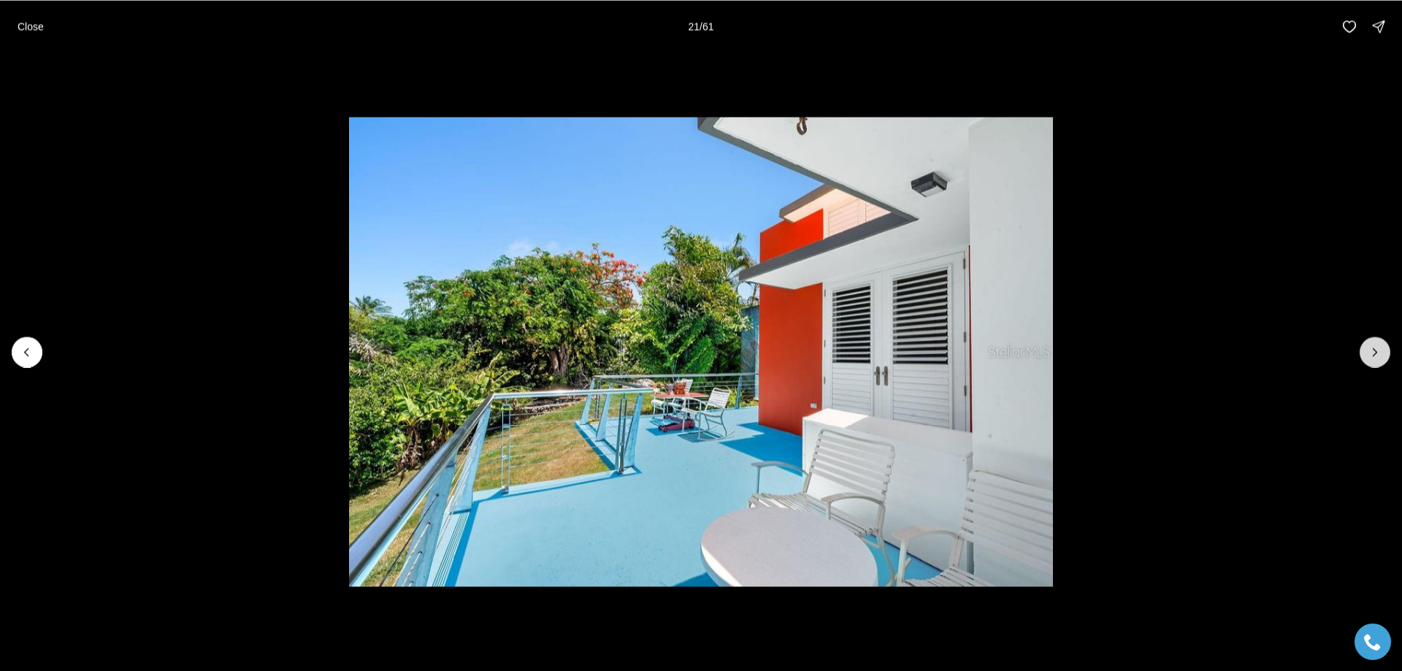
click at [1371, 353] on icon "Next slide" at bounding box center [1375, 352] width 15 height 15
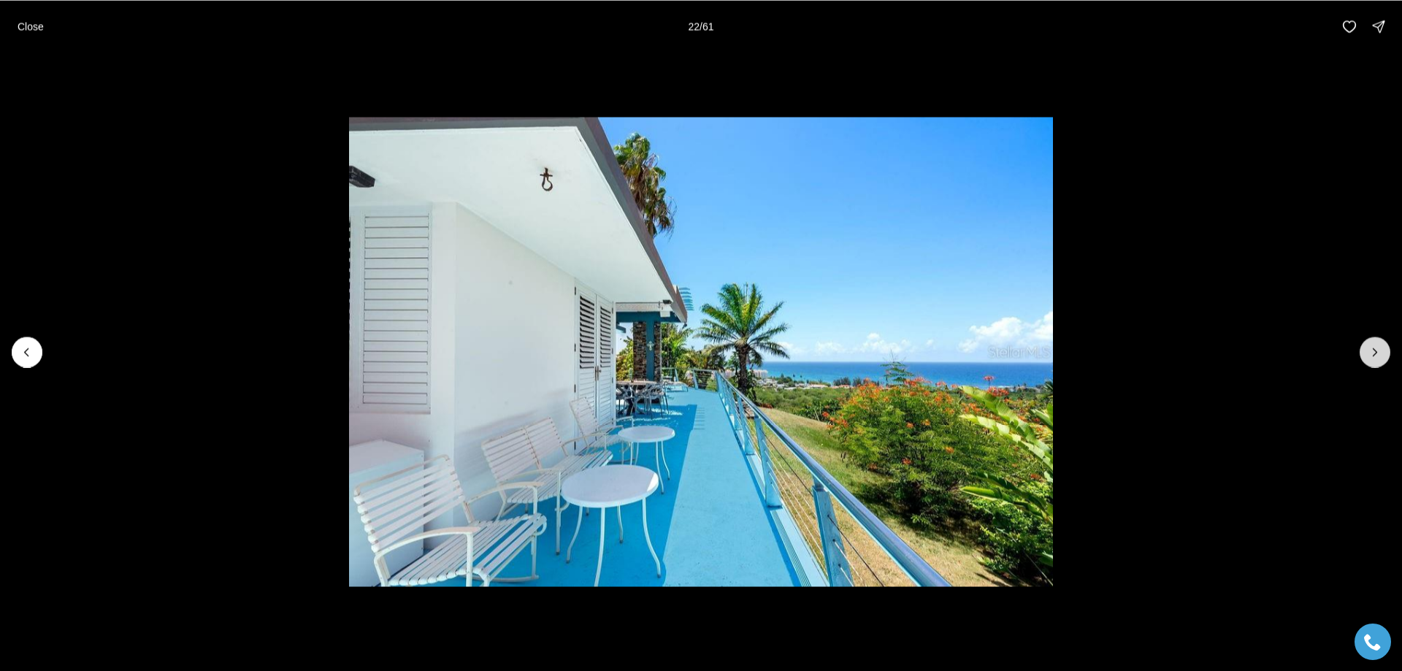
click at [1373, 351] on icon "Next slide" at bounding box center [1375, 352] width 15 height 15
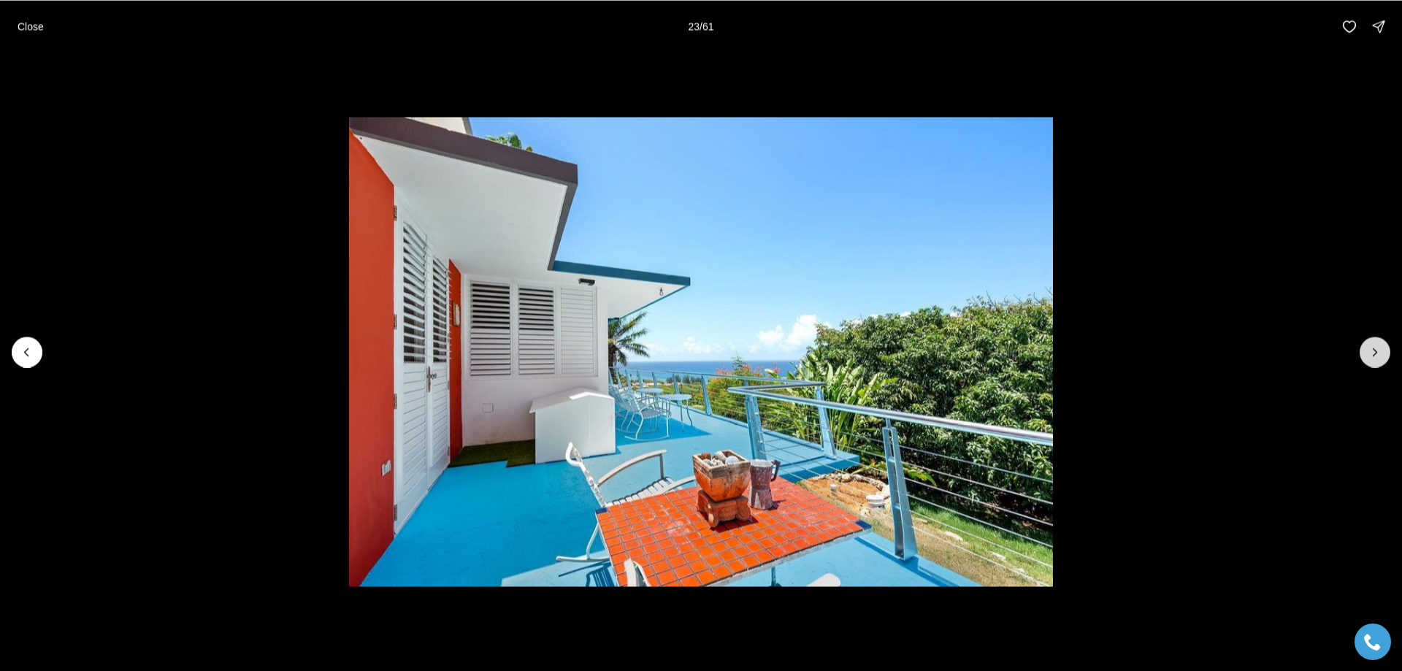
click at [1374, 351] on icon "Next slide" at bounding box center [1375, 352] width 15 height 15
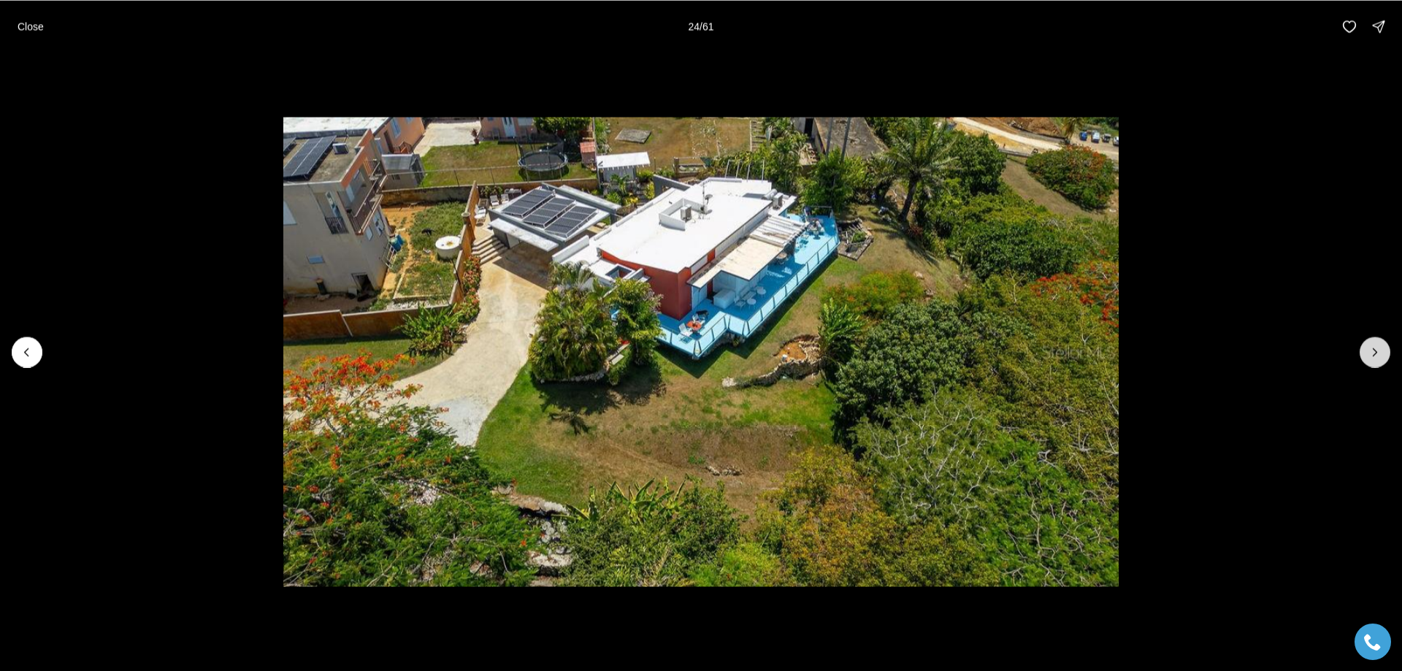
click at [1374, 350] on icon "Next slide" at bounding box center [1375, 352] width 15 height 15
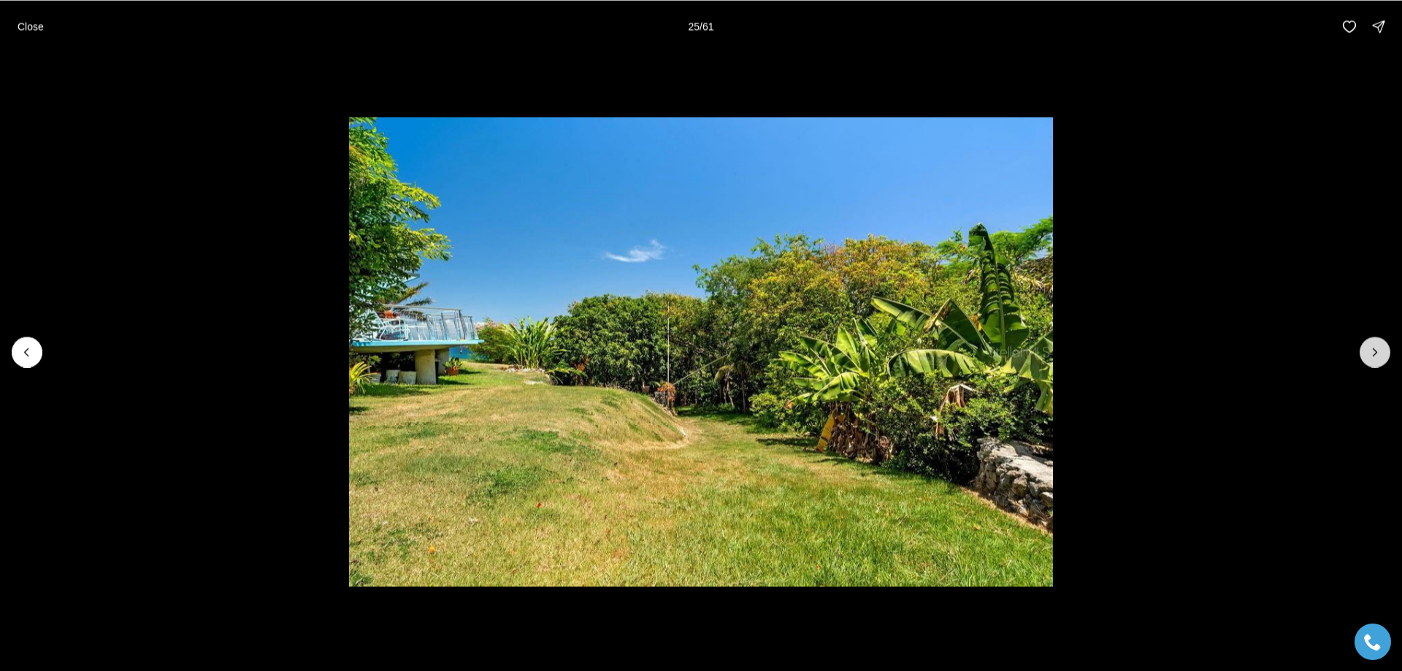
click at [1374, 350] on icon "Next slide" at bounding box center [1375, 352] width 15 height 15
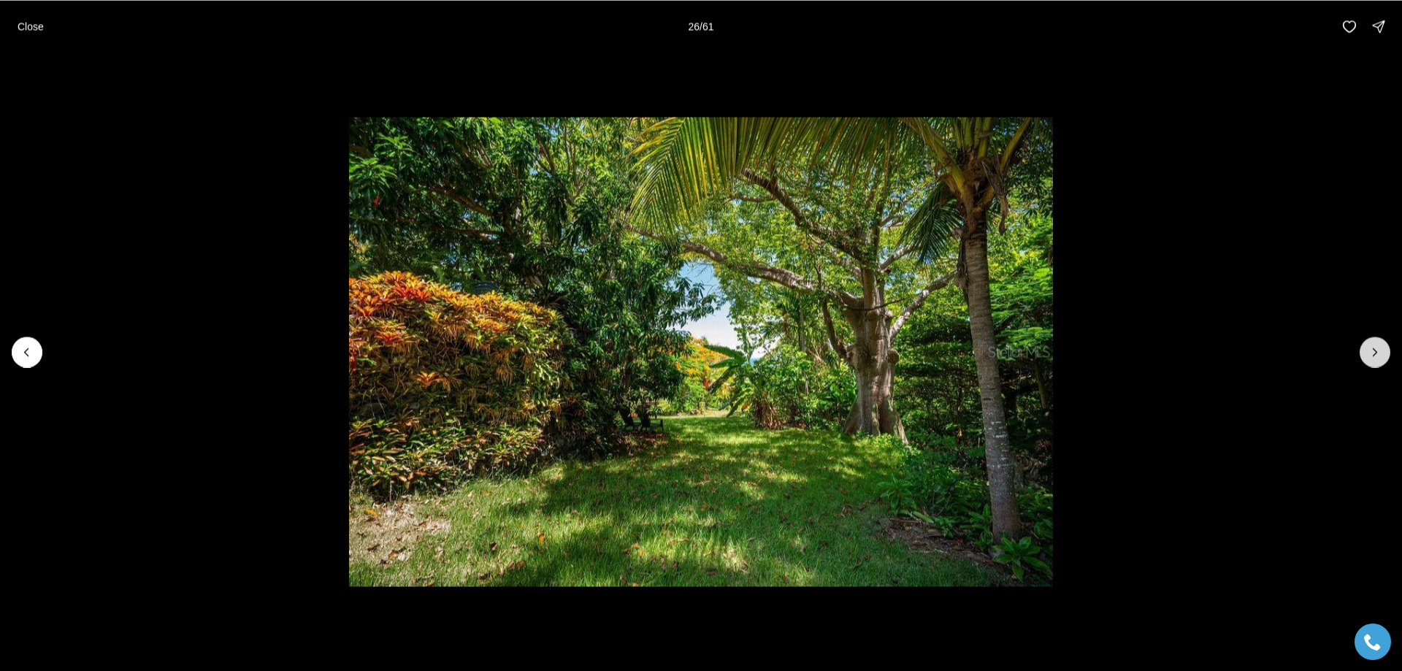
click at [1374, 350] on icon "Next slide" at bounding box center [1375, 352] width 15 height 15
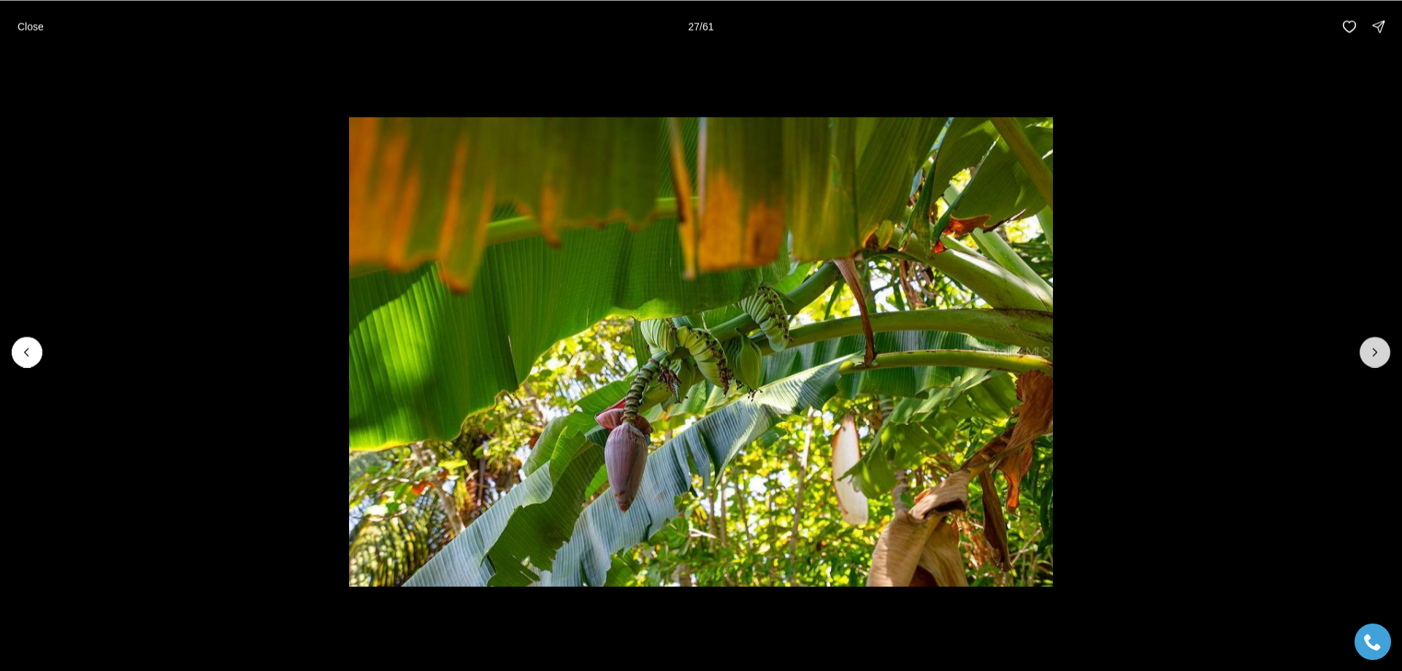
click at [1374, 350] on icon "Next slide" at bounding box center [1375, 352] width 15 height 15
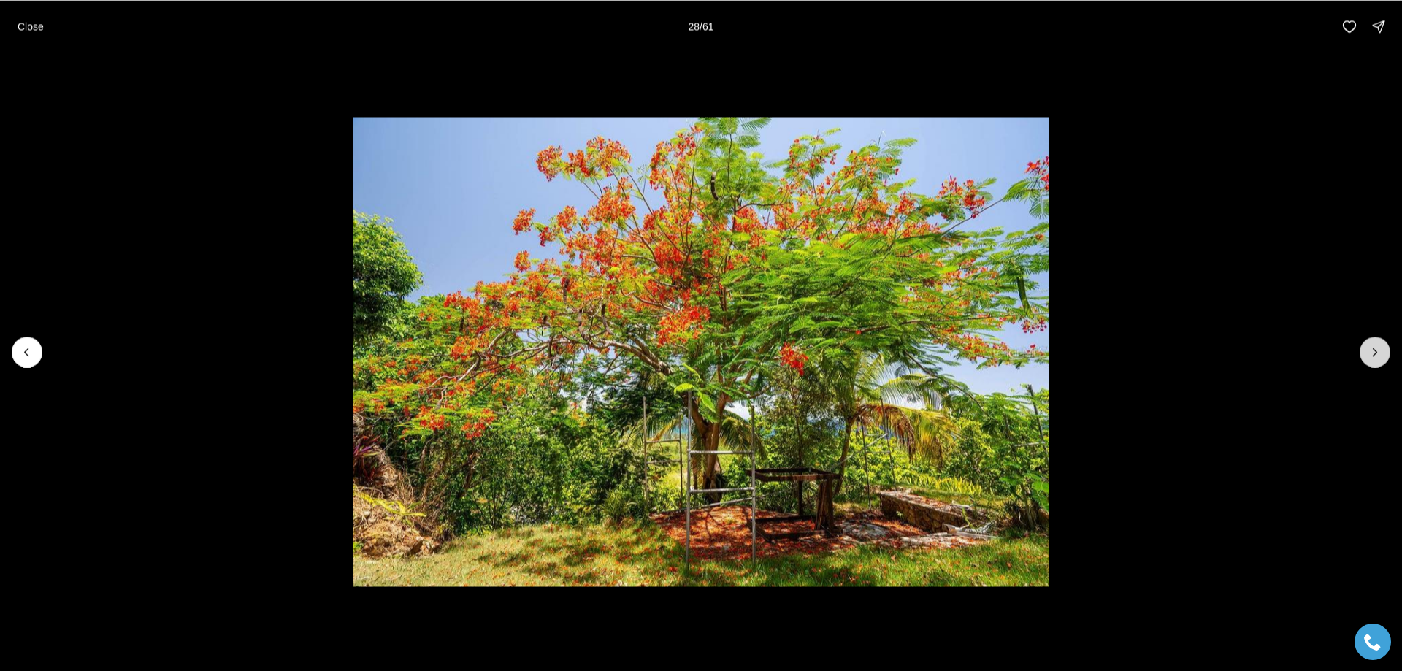
click at [1377, 356] on icon "Next slide" at bounding box center [1375, 352] width 15 height 15
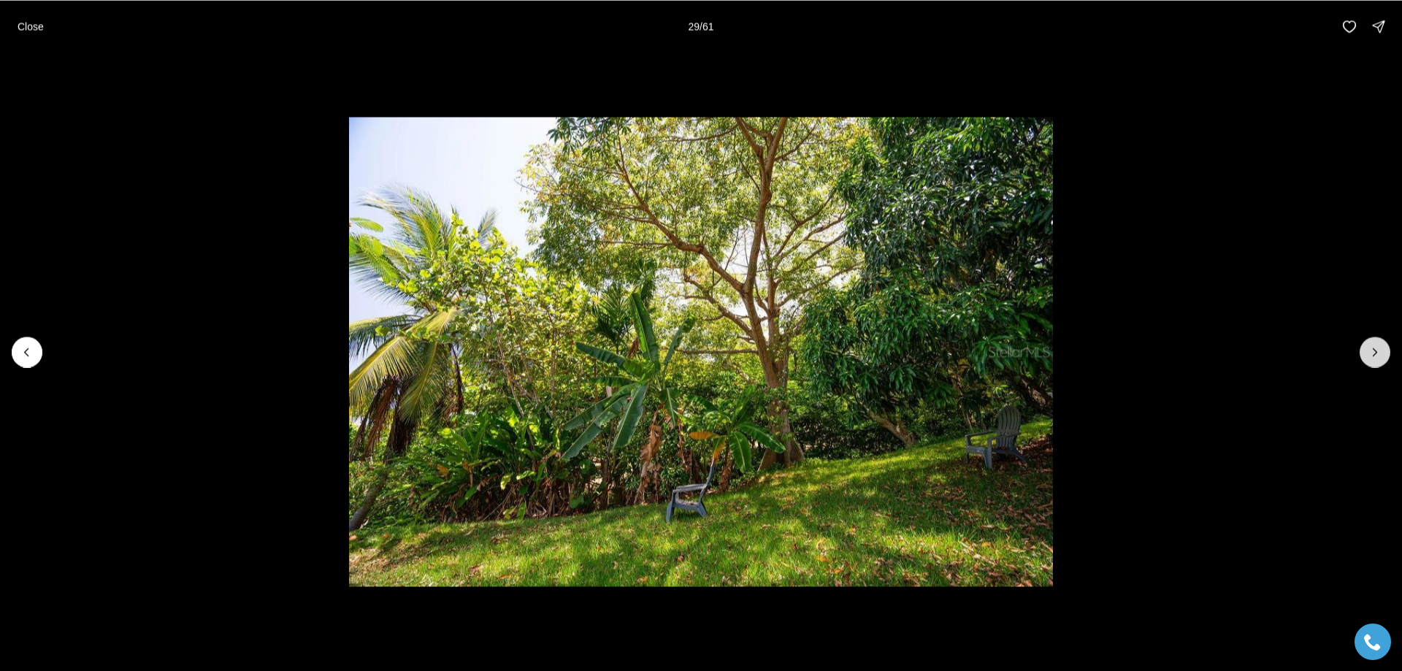
click at [1376, 356] on icon "Next slide" at bounding box center [1375, 352] width 15 height 15
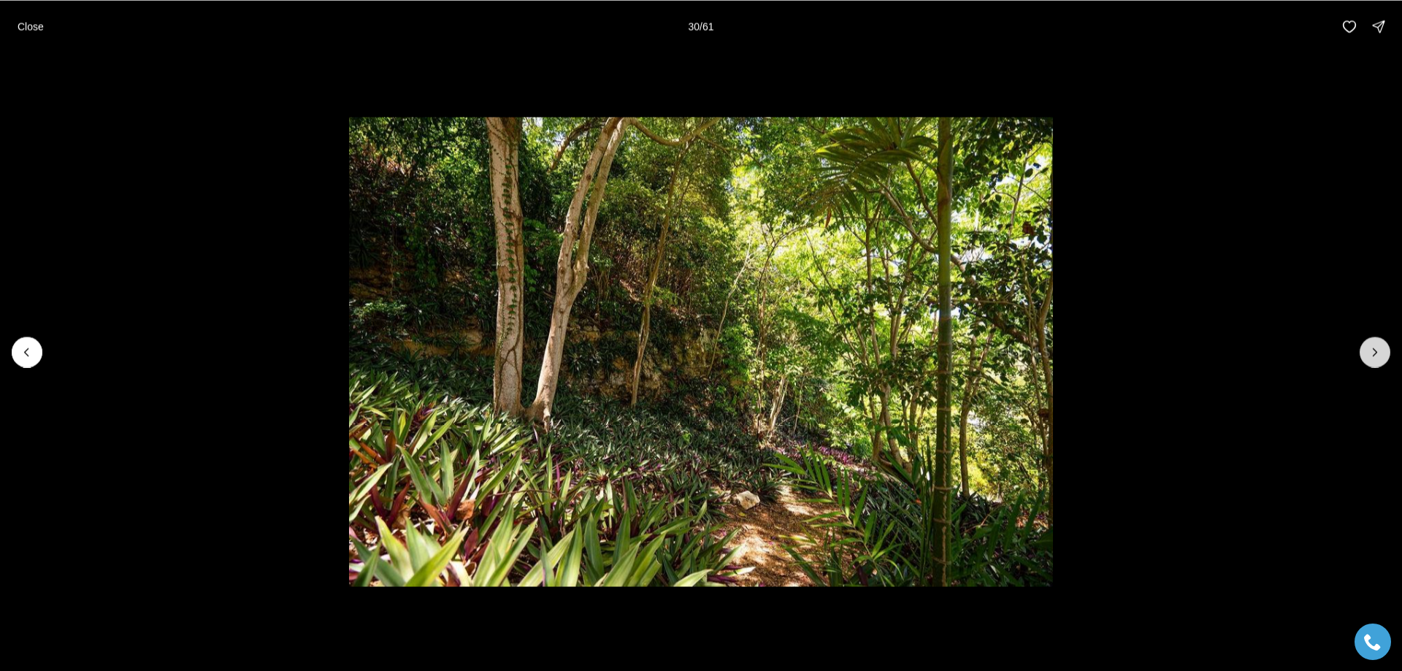
click at [1376, 356] on icon "Next slide" at bounding box center [1375, 352] width 15 height 15
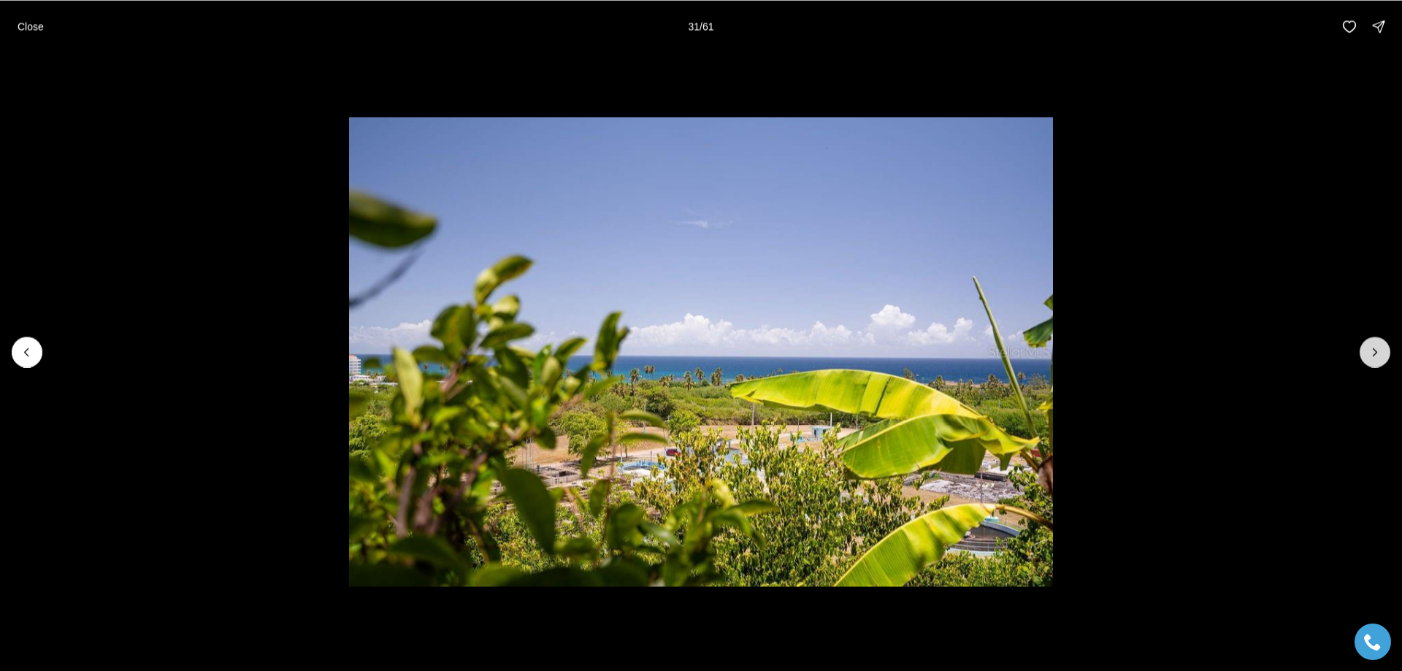
click at [1376, 356] on icon "Next slide" at bounding box center [1375, 352] width 15 height 15
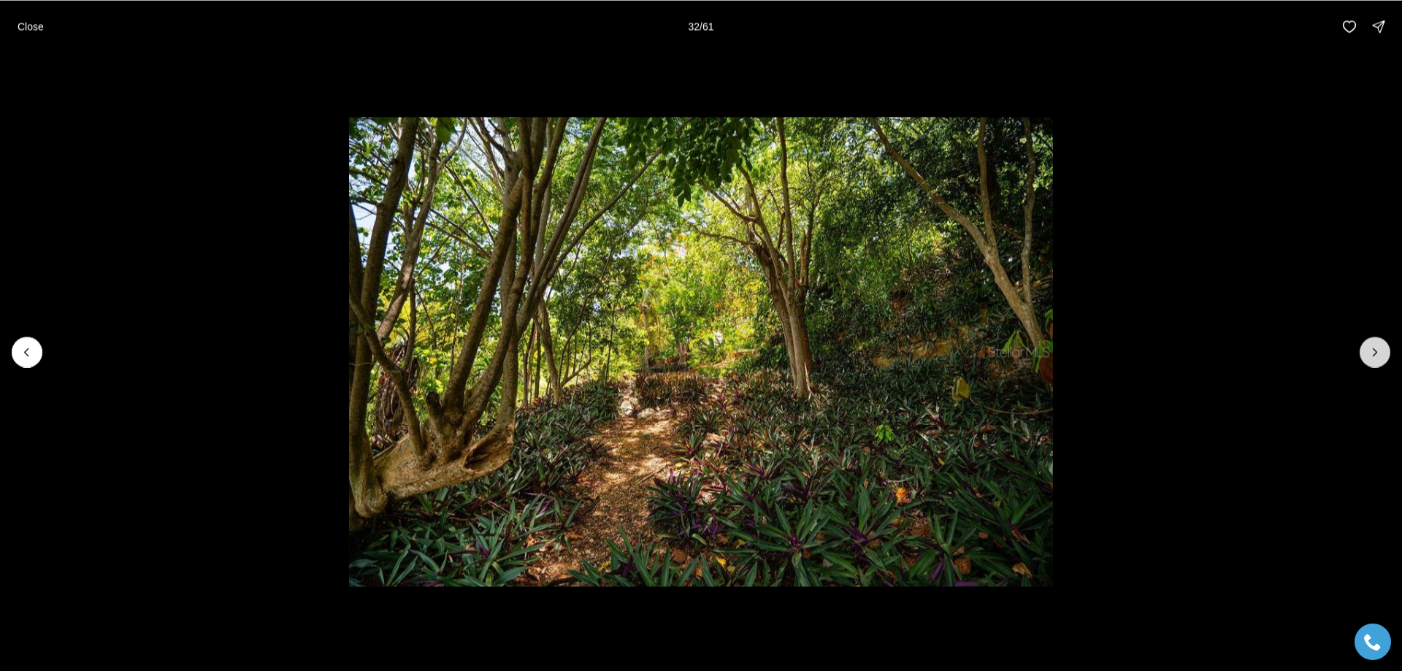
click at [1376, 356] on icon "Next slide" at bounding box center [1375, 352] width 15 height 15
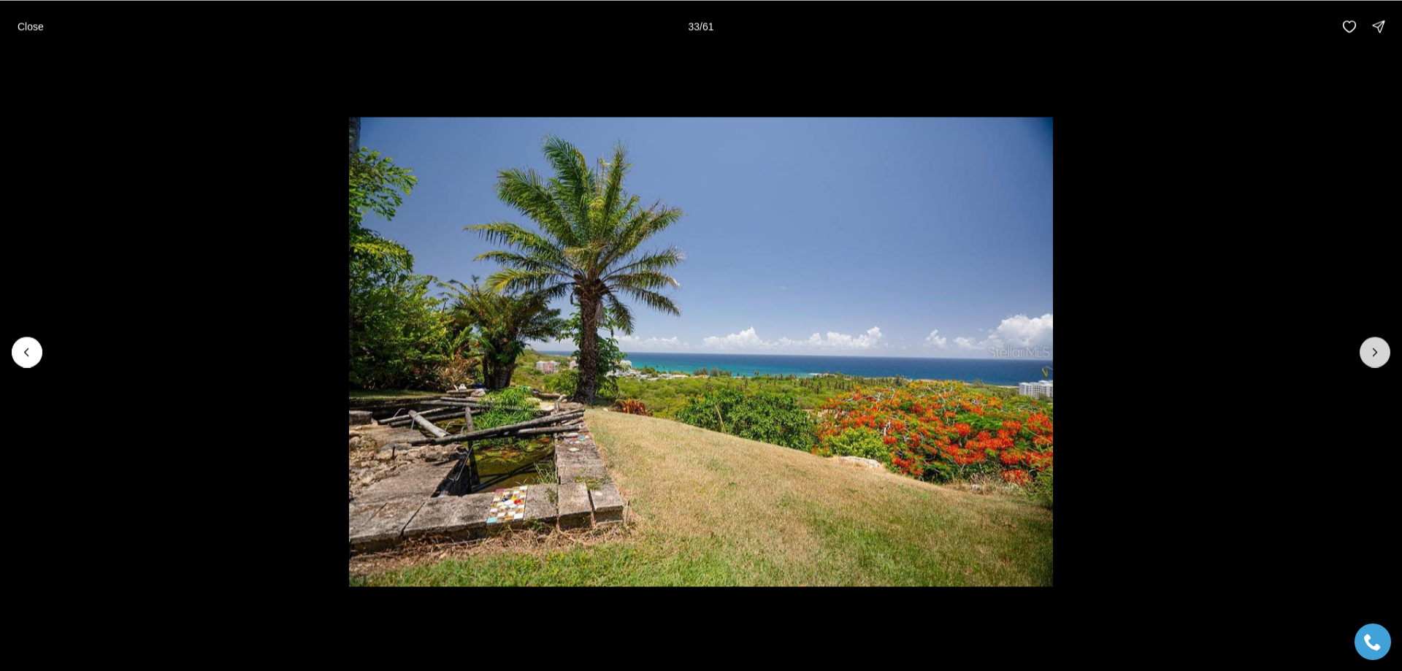
click at [1374, 355] on icon "Next slide" at bounding box center [1375, 351] width 4 height 7
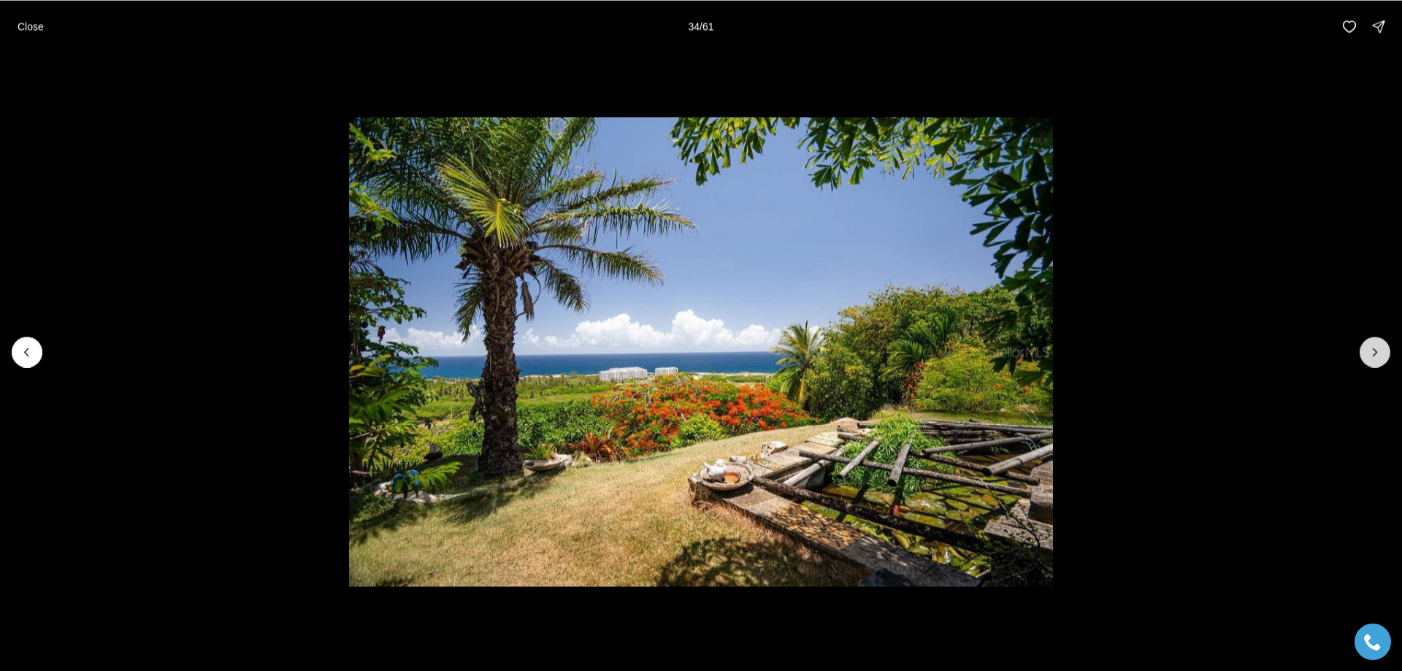
click at [1373, 356] on icon "Next slide" at bounding box center [1375, 351] width 4 height 7
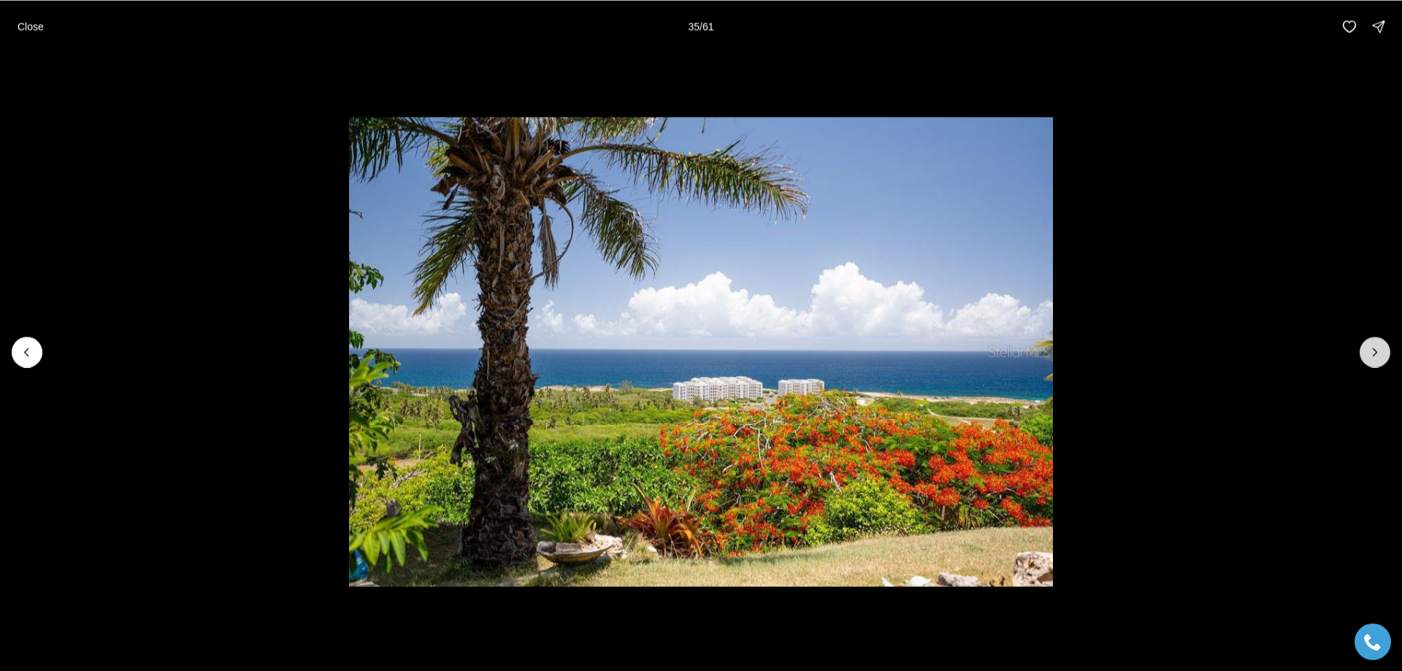
click at [1370, 357] on icon "Next slide" at bounding box center [1375, 352] width 15 height 15
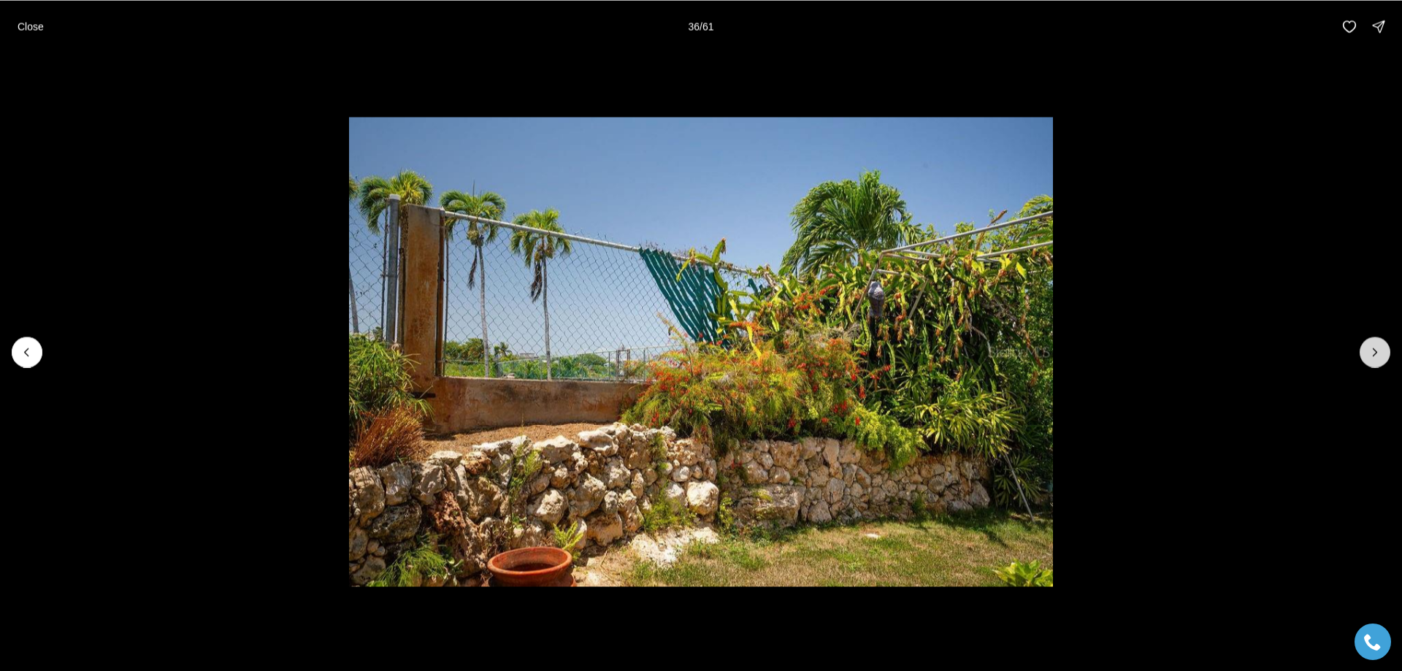
click at [1371, 358] on icon "Next slide" at bounding box center [1375, 352] width 15 height 15
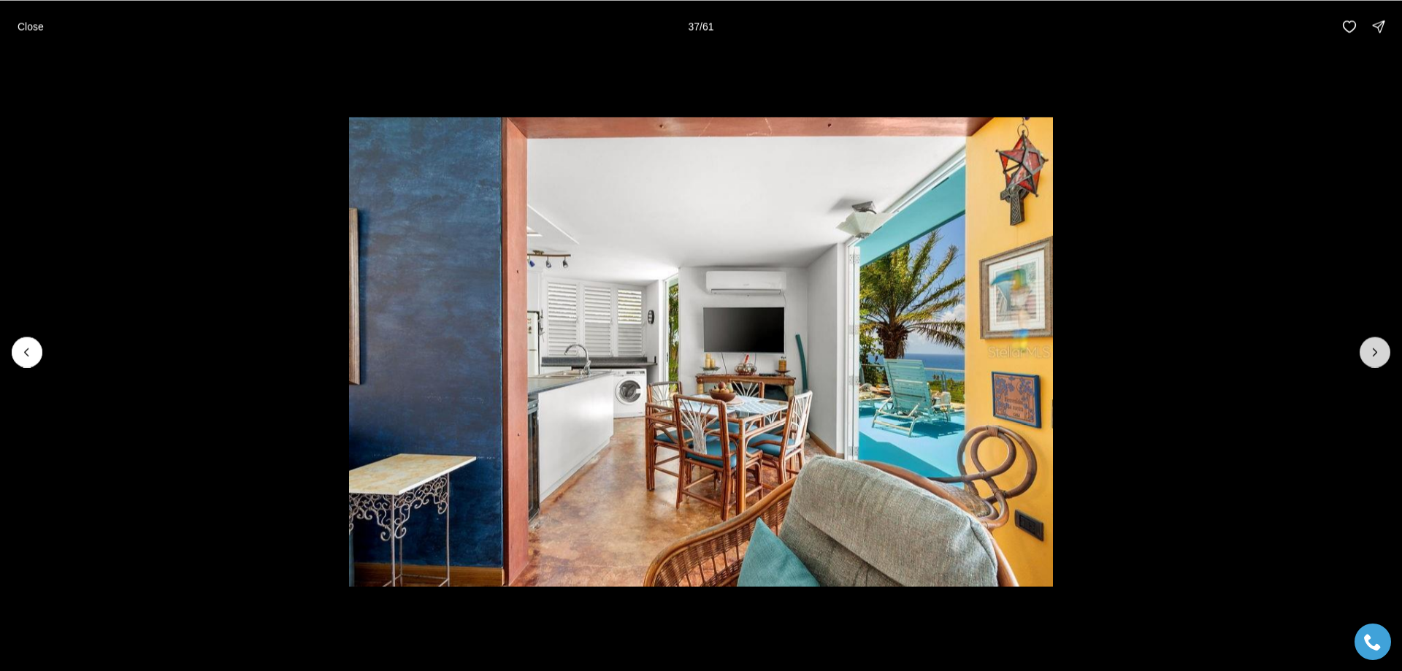
click at [1371, 358] on icon "Next slide" at bounding box center [1375, 352] width 15 height 15
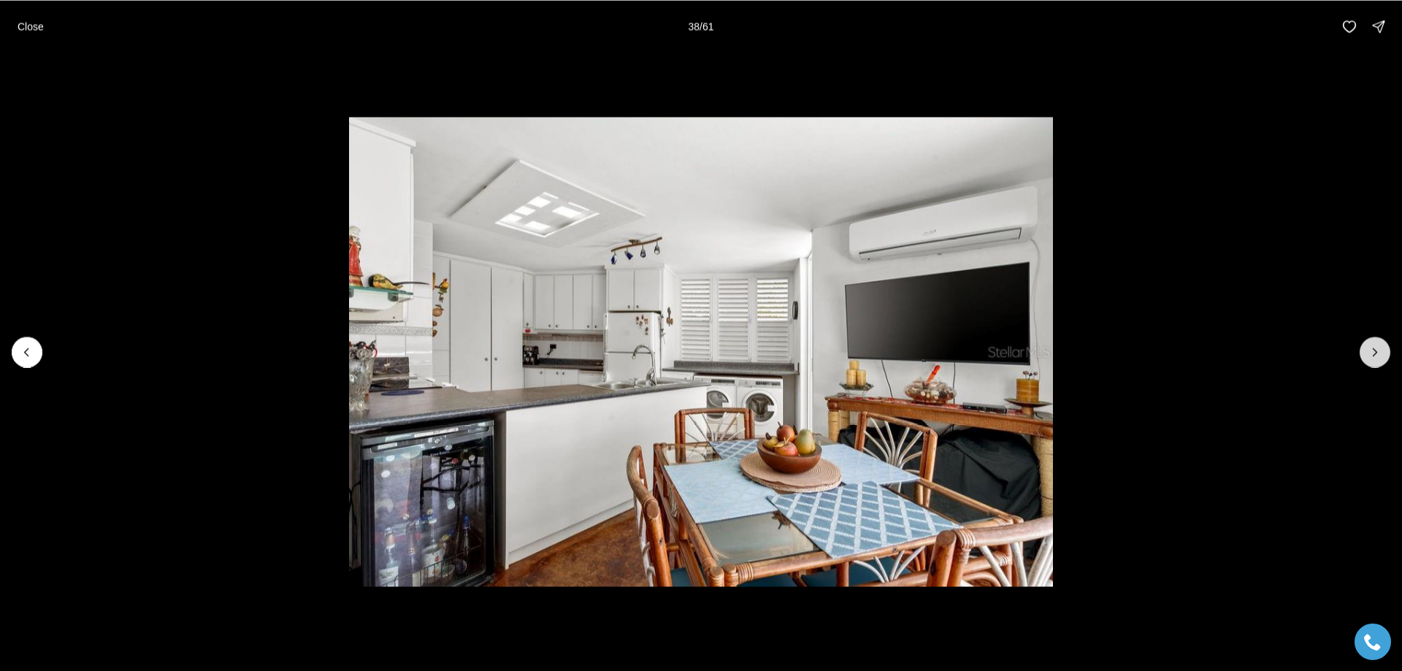
click at [1371, 358] on icon "Next slide" at bounding box center [1375, 352] width 15 height 15
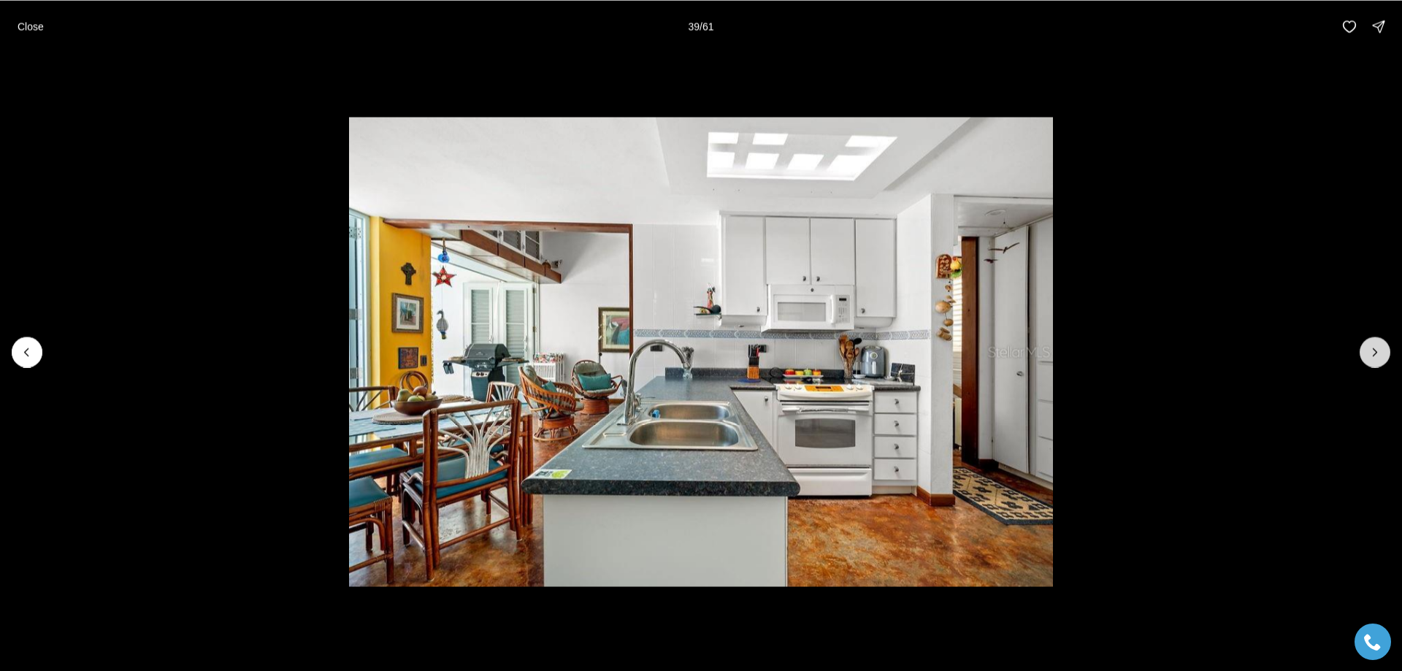
click at [1371, 358] on icon "Next slide" at bounding box center [1375, 352] width 15 height 15
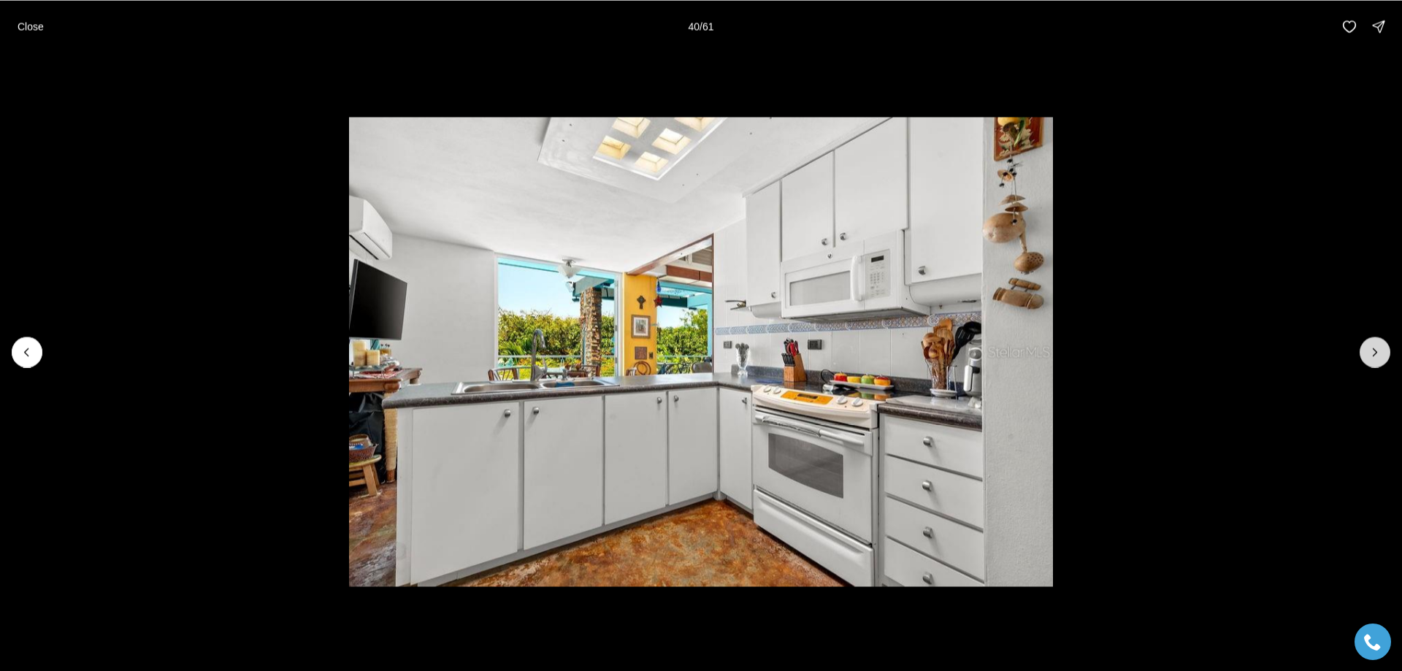
click at [1371, 358] on icon "Next slide" at bounding box center [1375, 352] width 15 height 15
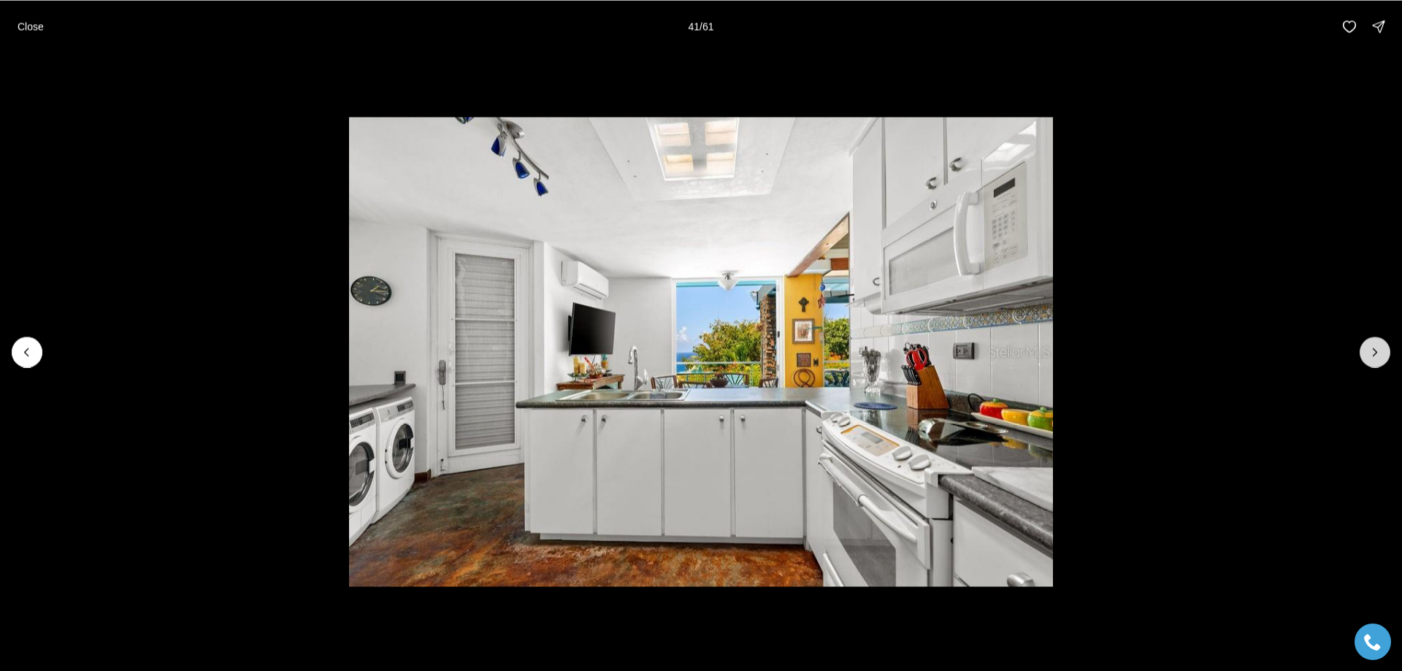
click at [1371, 358] on icon "Next slide" at bounding box center [1375, 352] width 15 height 15
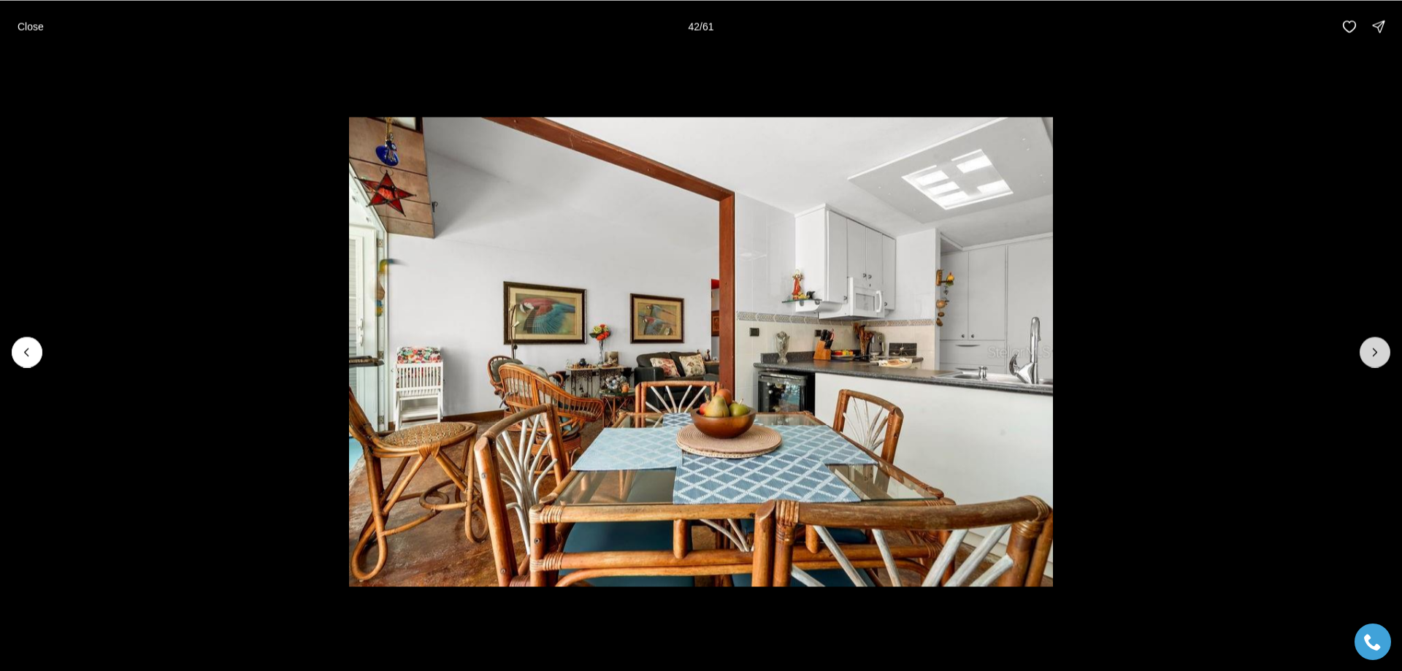
click at [1371, 358] on icon "Next slide" at bounding box center [1375, 352] width 15 height 15
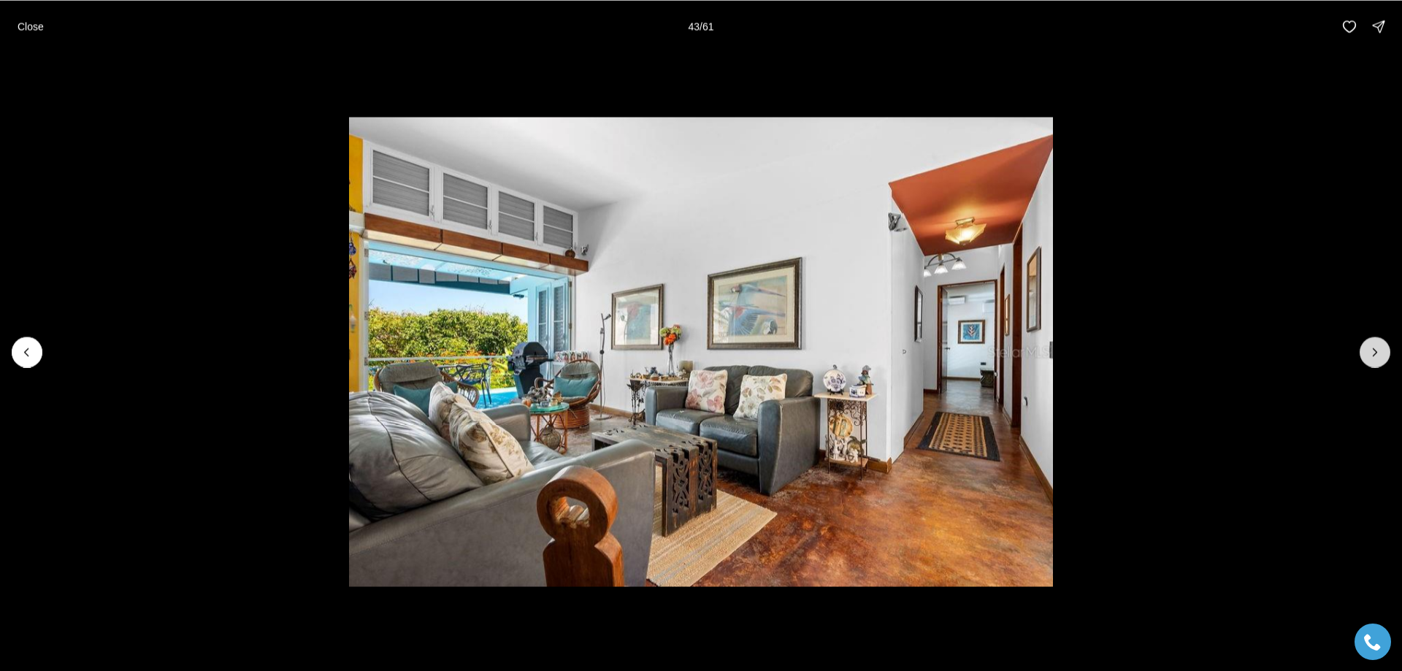
click at [1371, 356] on icon "Next slide" at bounding box center [1375, 352] width 15 height 15
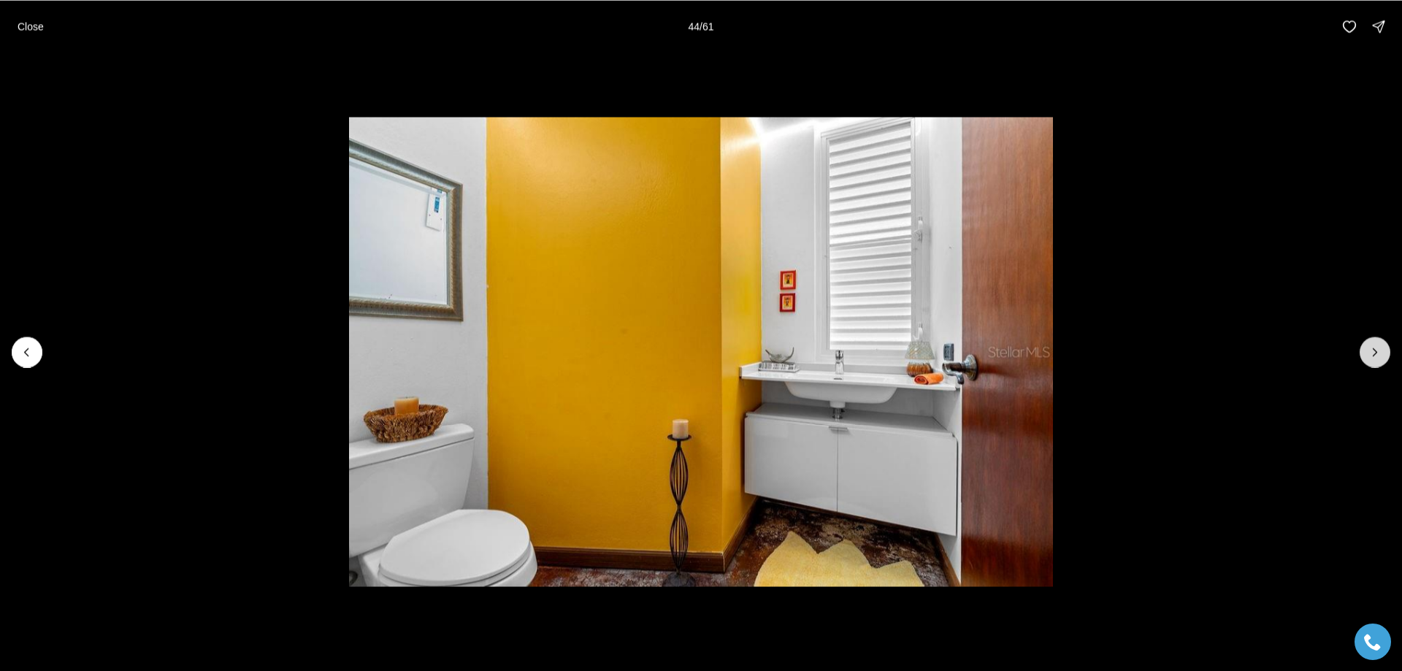
click at [1371, 356] on icon "Next slide" at bounding box center [1375, 352] width 15 height 15
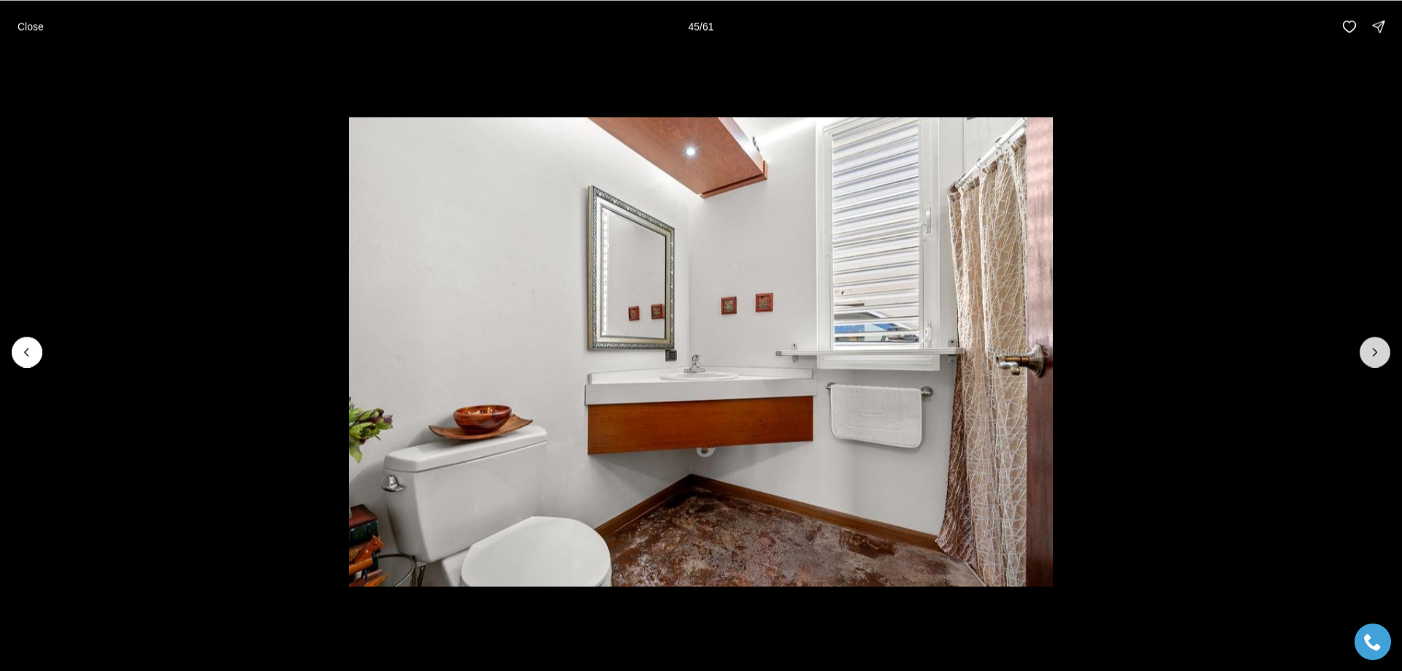
click at [1371, 355] on icon "Next slide" at bounding box center [1375, 352] width 15 height 15
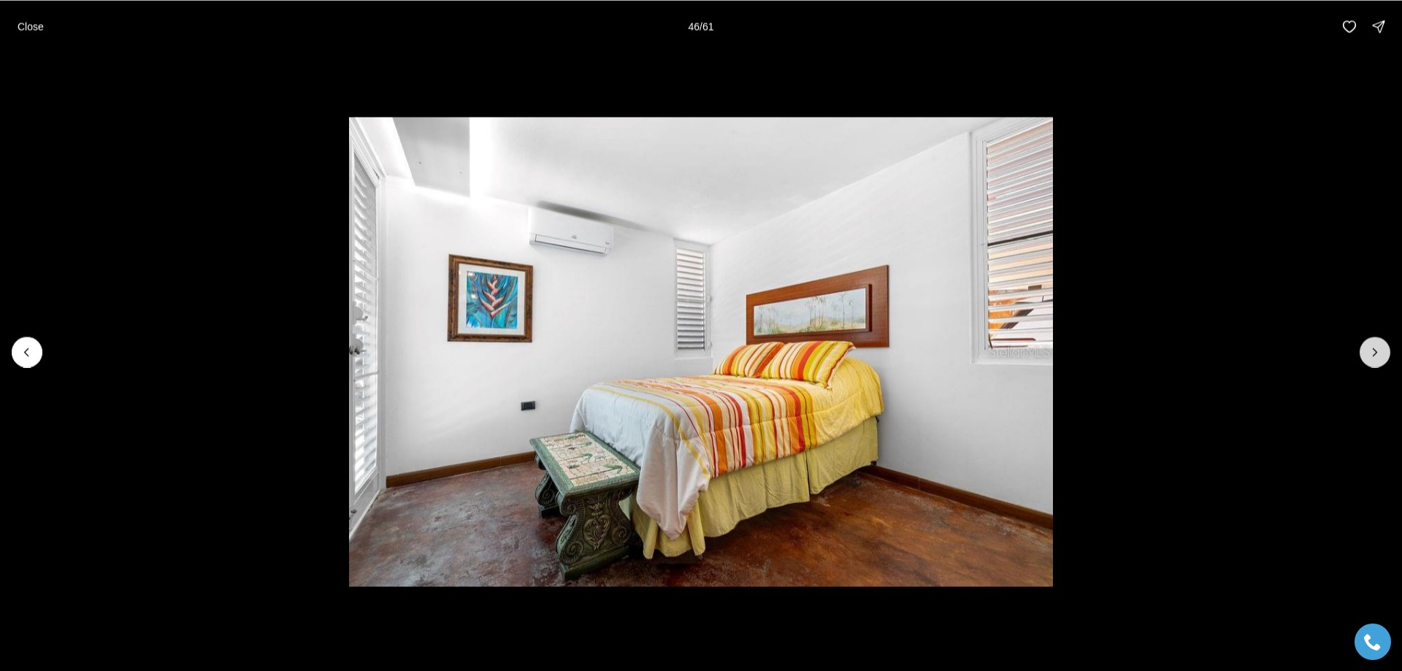
click at [1371, 355] on icon "Next slide" at bounding box center [1375, 352] width 15 height 15
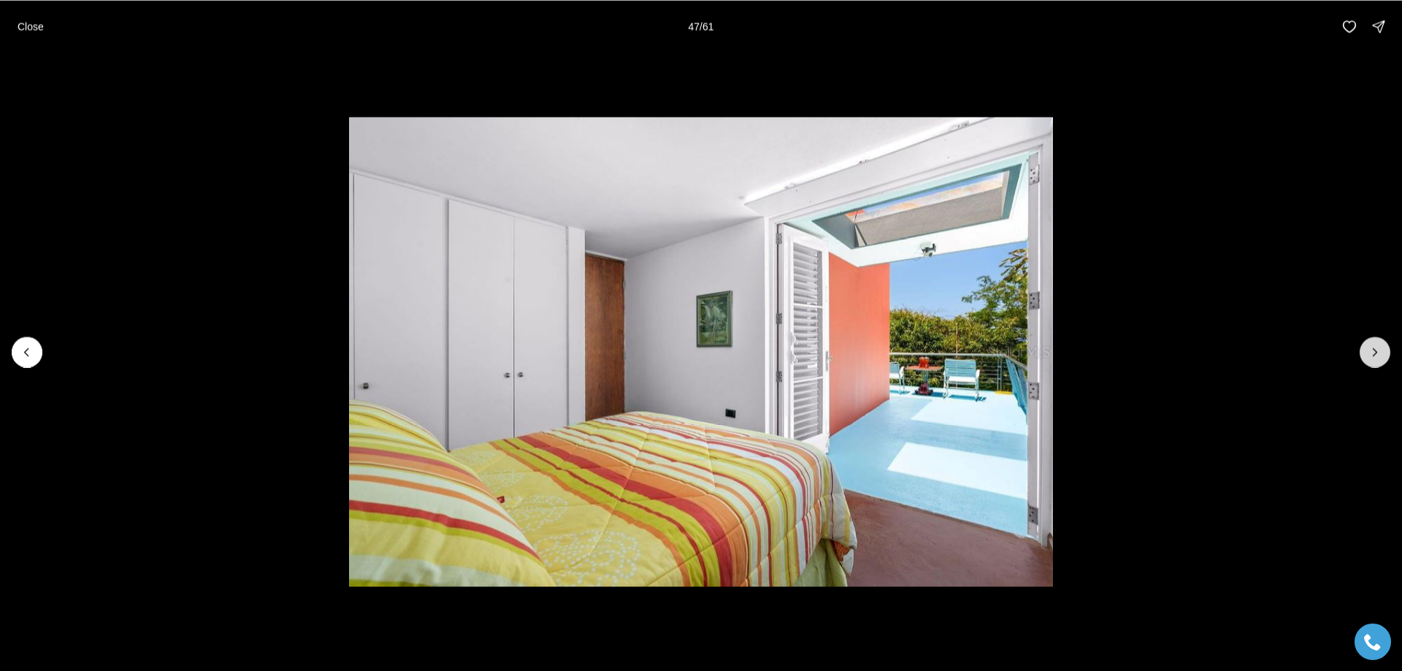
click at [1371, 355] on icon "Next slide" at bounding box center [1375, 352] width 15 height 15
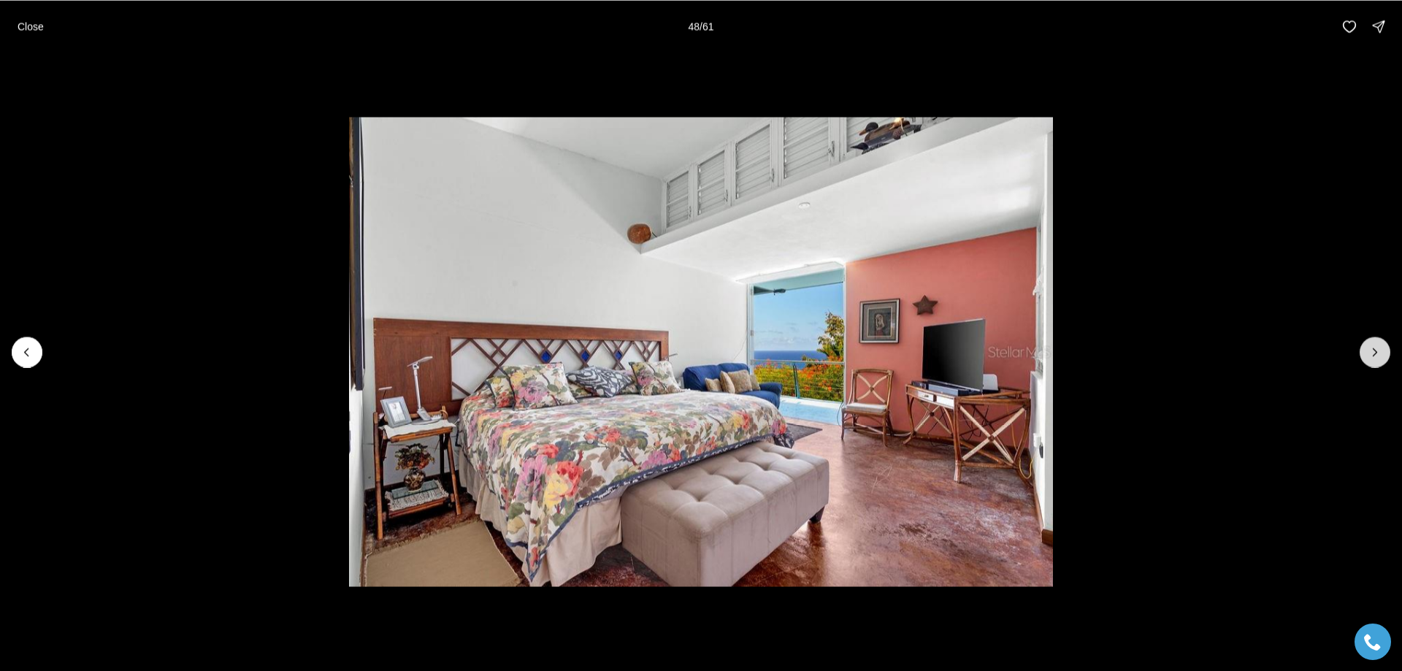
click at [1371, 355] on icon "Next slide" at bounding box center [1375, 352] width 15 height 15
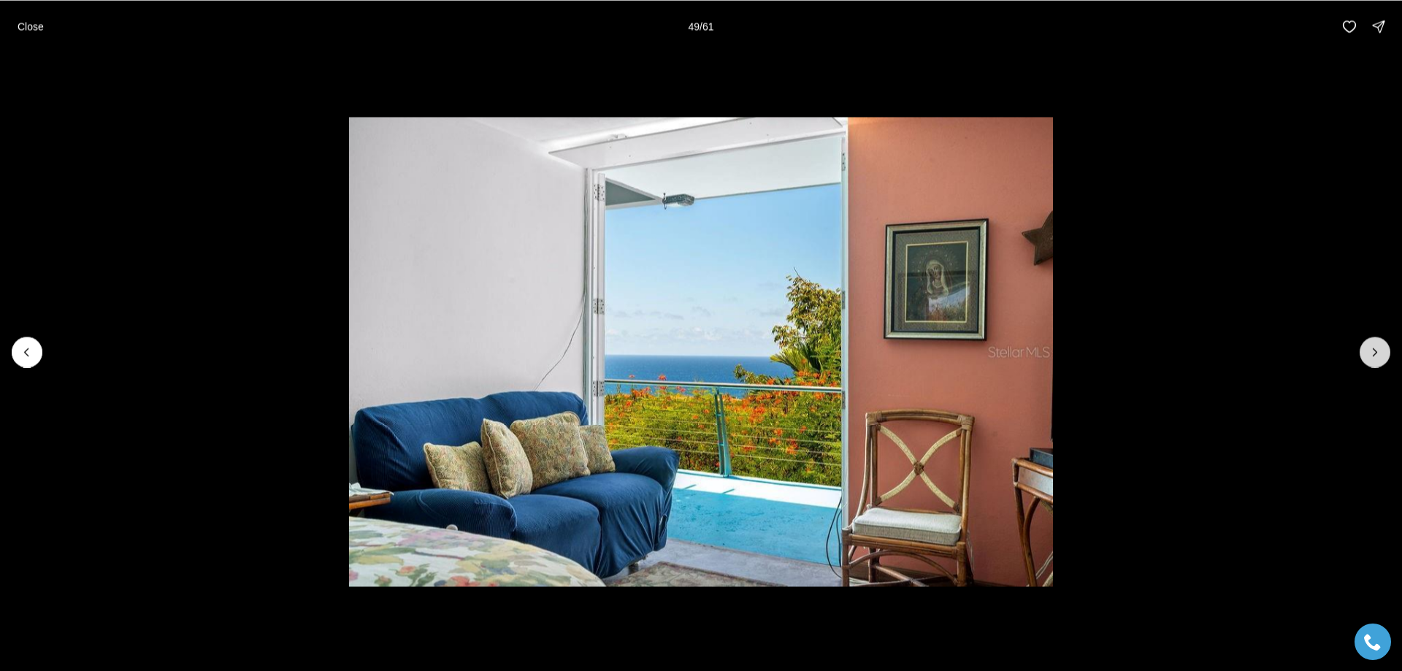
click at [1371, 355] on icon "Next slide" at bounding box center [1375, 352] width 15 height 15
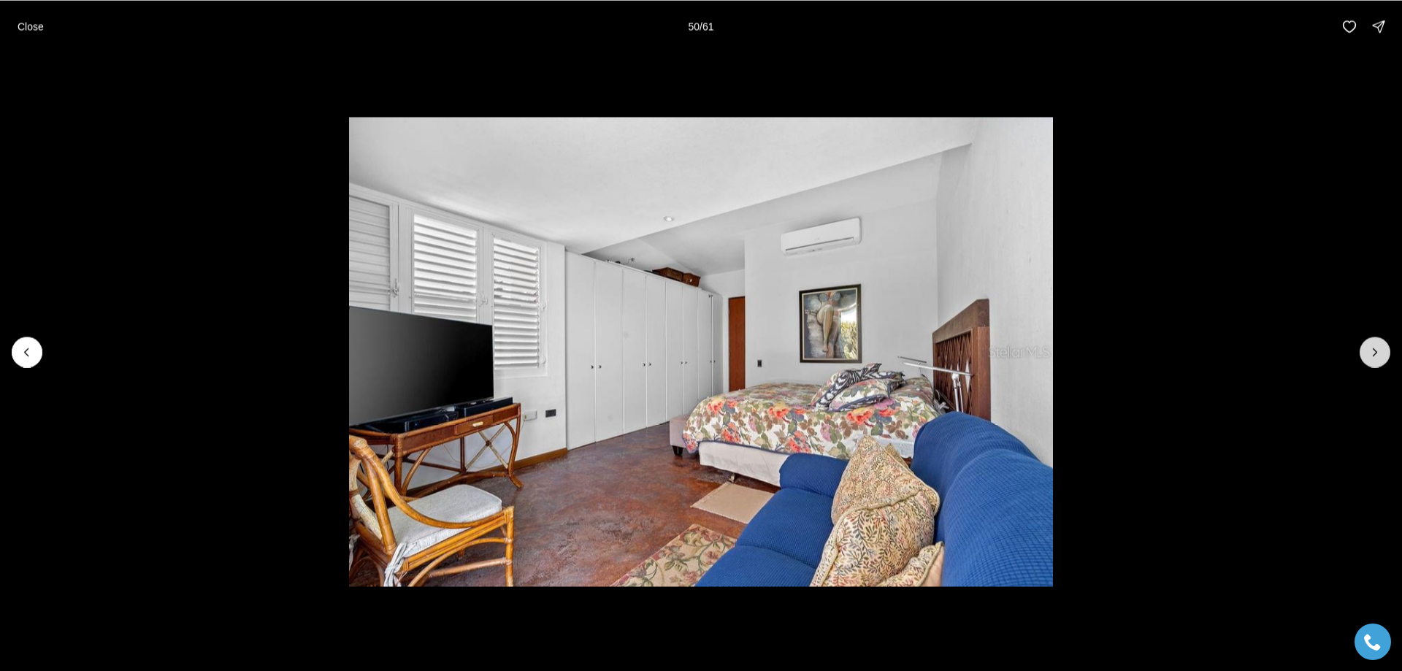
click at [1371, 355] on icon "Next slide" at bounding box center [1375, 352] width 15 height 15
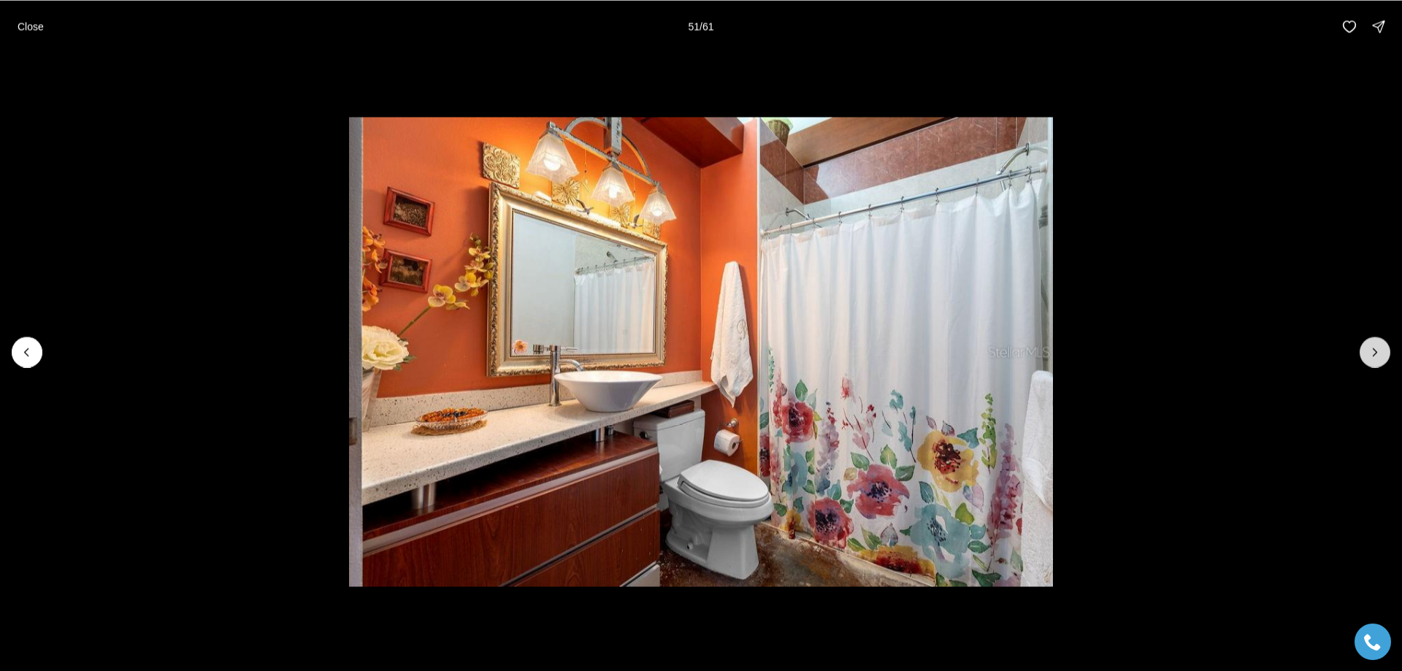
click at [1371, 355] on icon "Next slide" at bounding box center [1375, 352] width 15 height 15
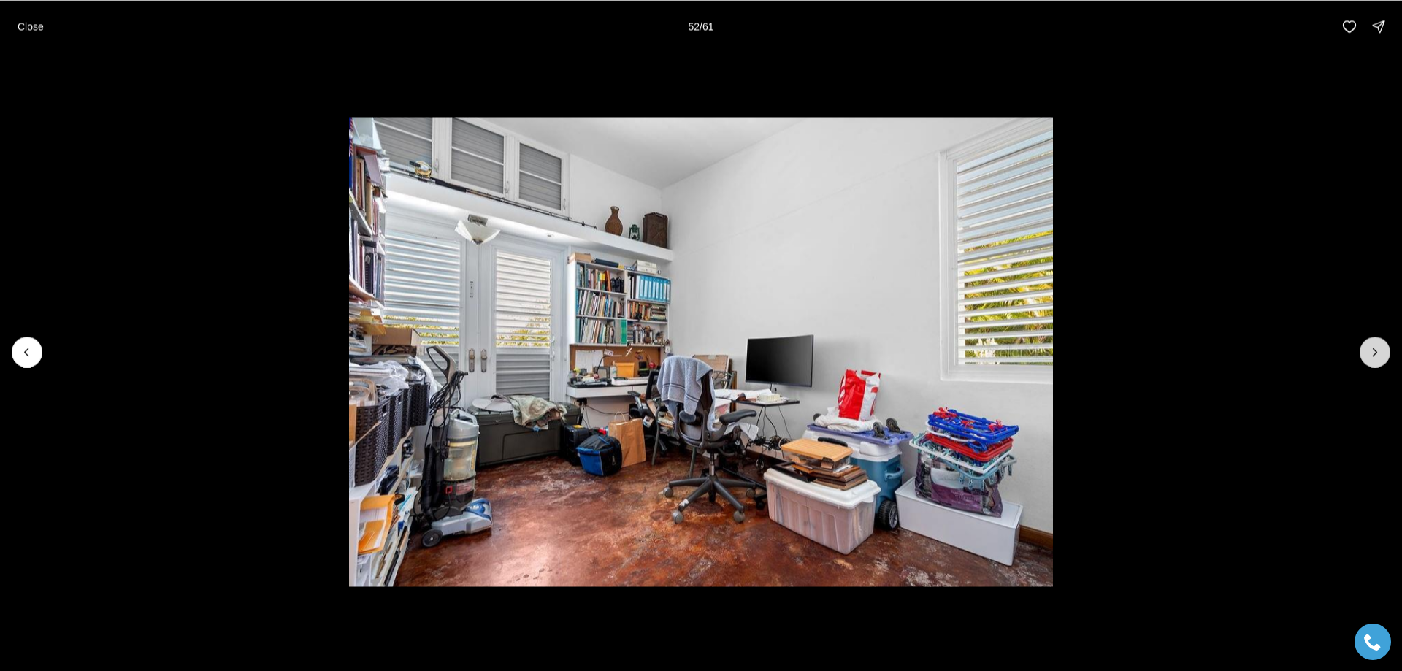
click at [1371, 355] on icon "Next slide" at bounding box center [1375, 352] width 15 height 15
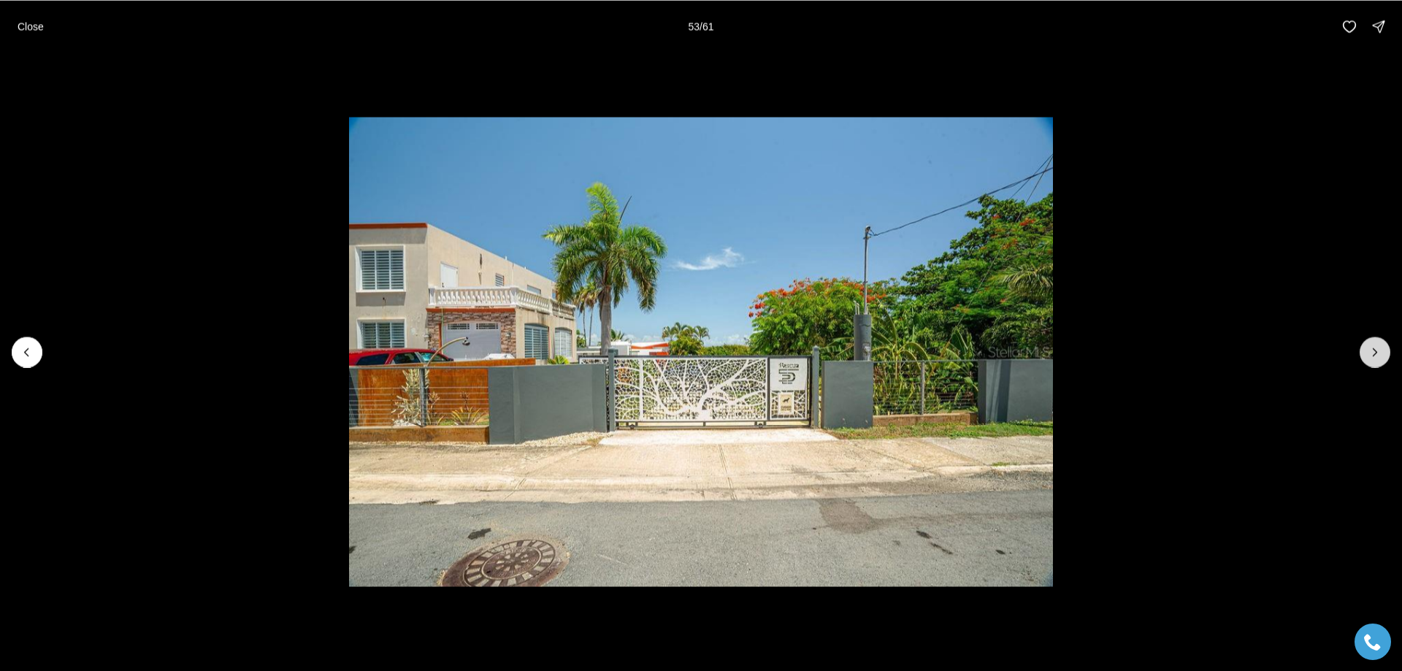
click at [1371, 355] on icon "Next slide" at bounding box center [1375, 352] width 15 height 15
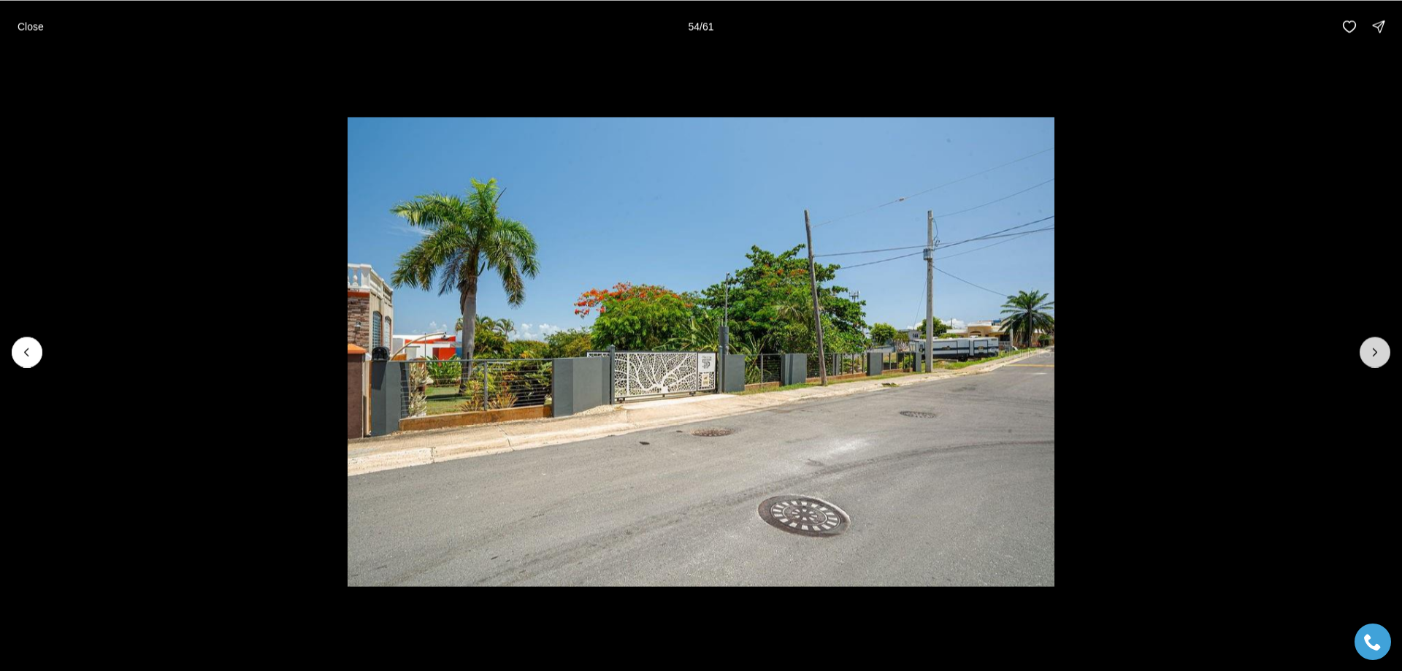
click at [1371, 355] on icon "Next slide" at bounding box center [1375, 352] width 15 height 15
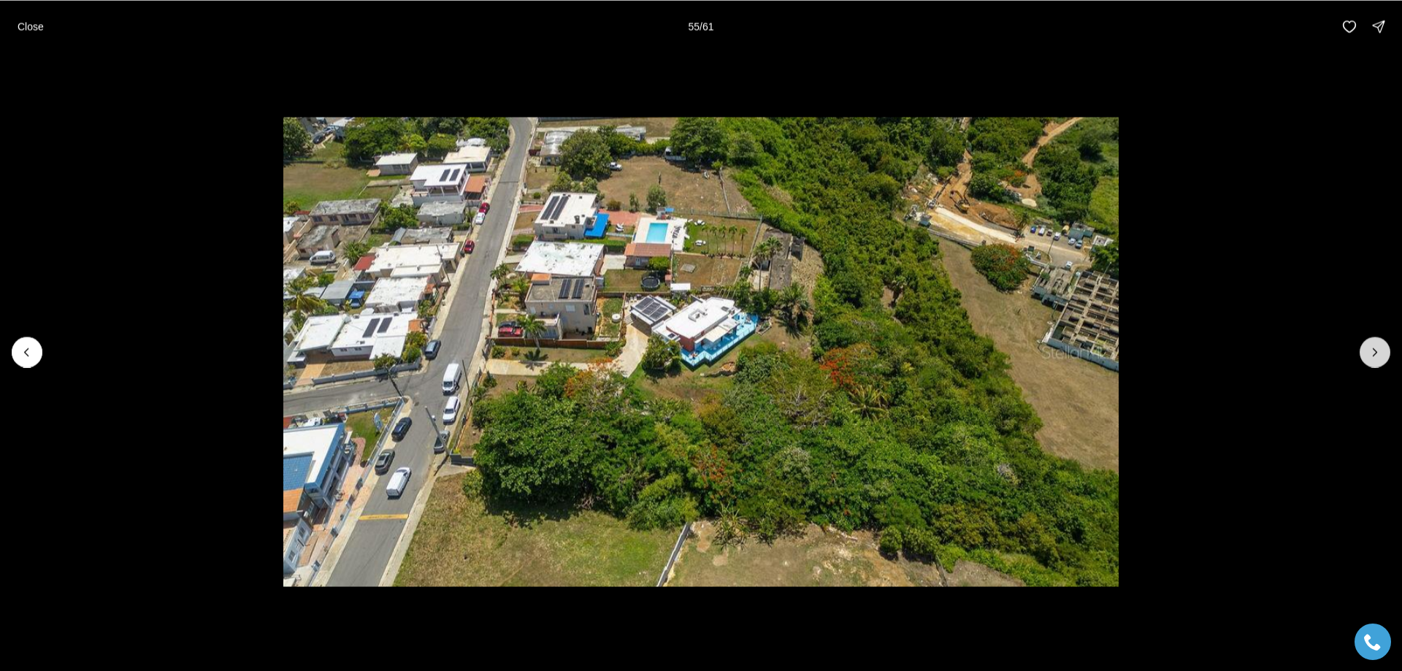
click at [1369, 353] on icon "Next slide" at bounding box center [1375, 352] width 15 height 15
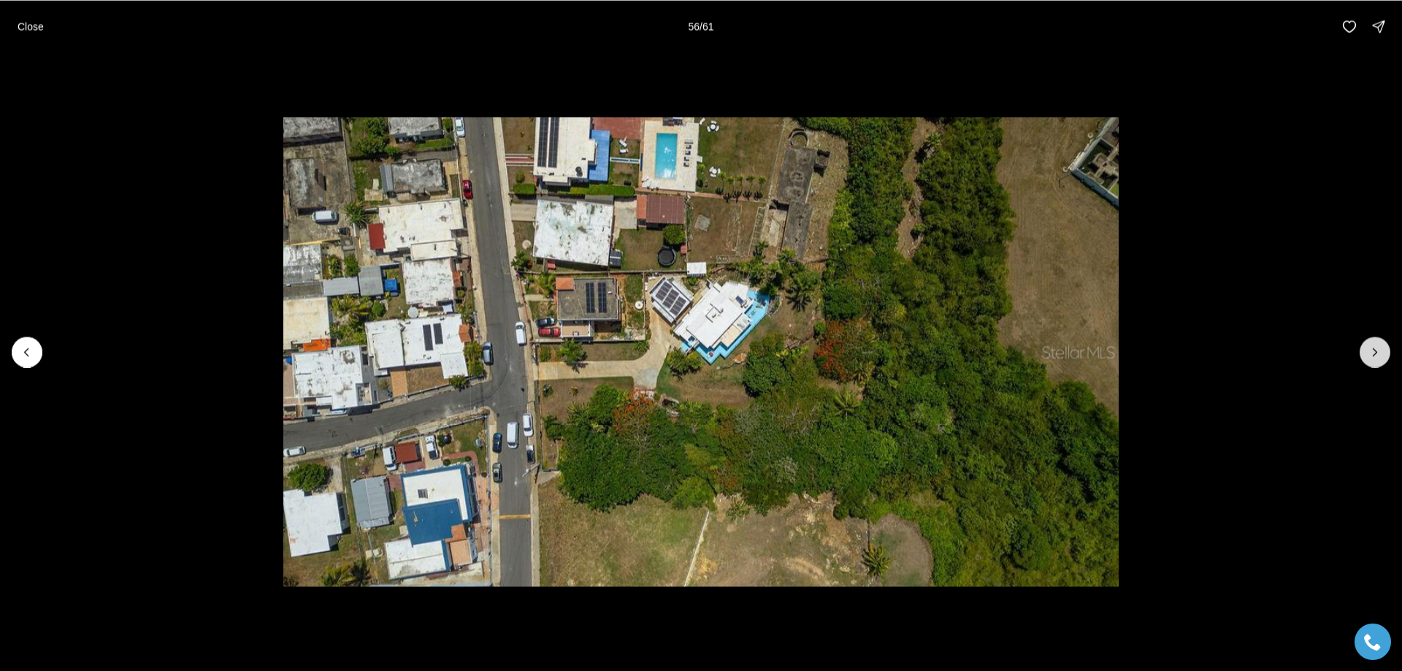
click at [1380, 351] on icon "Next slide" at bounding box center [1375, 352] width 15 height 15
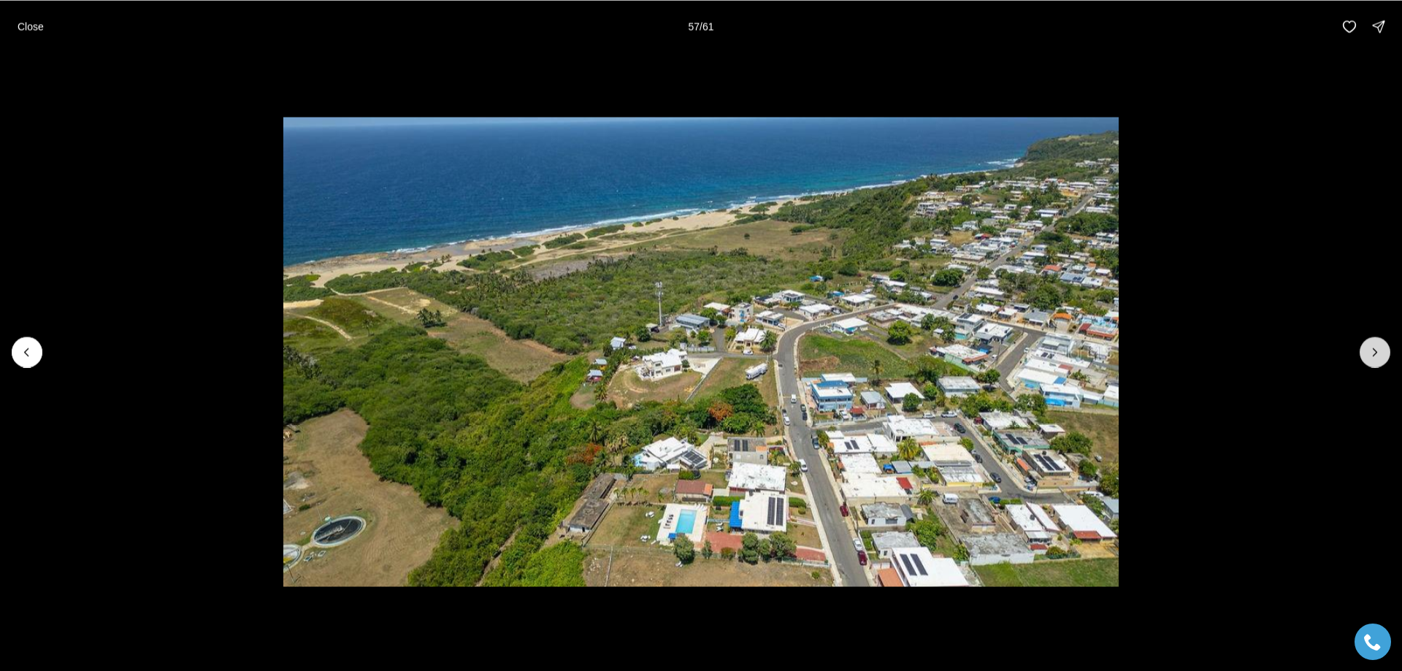
click at [1374, 352] on icon "Next slide" at bounding box center [1375, 352] width 15 height 15
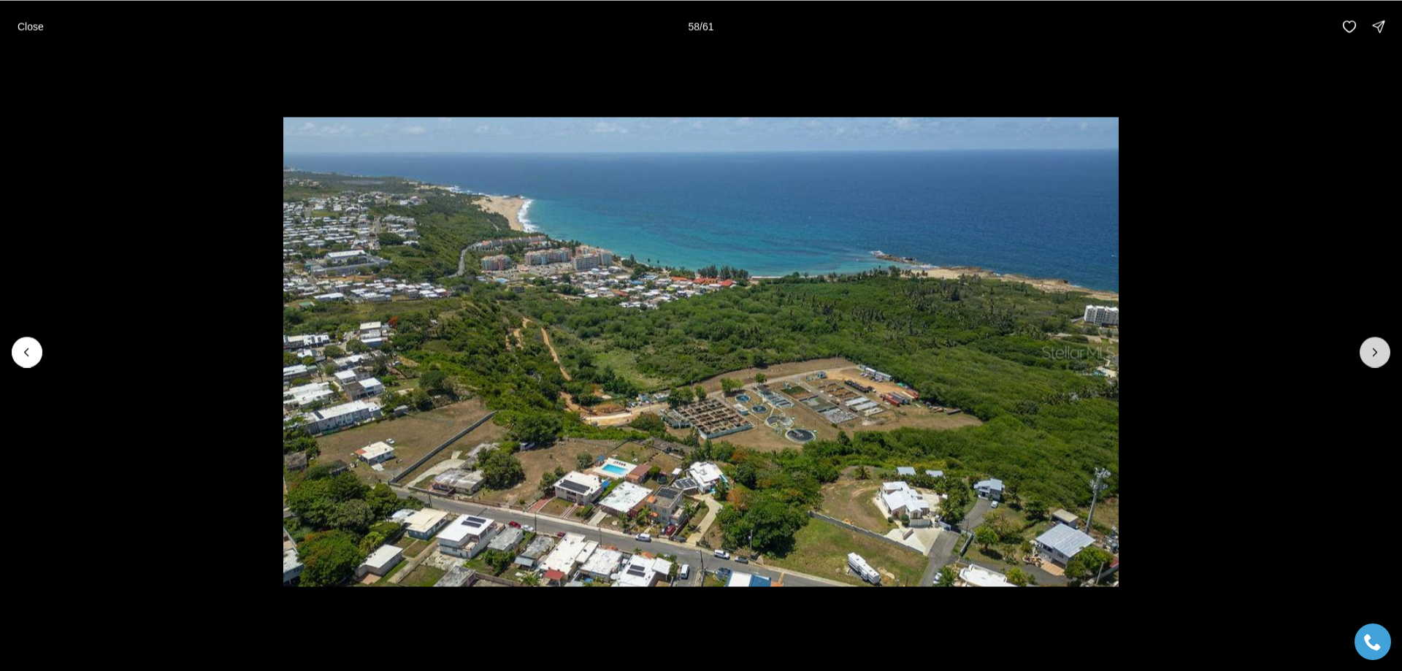
click at [1375, 353] on icon "Next slide" at bounding box center [1375, 352] width 15 height 15
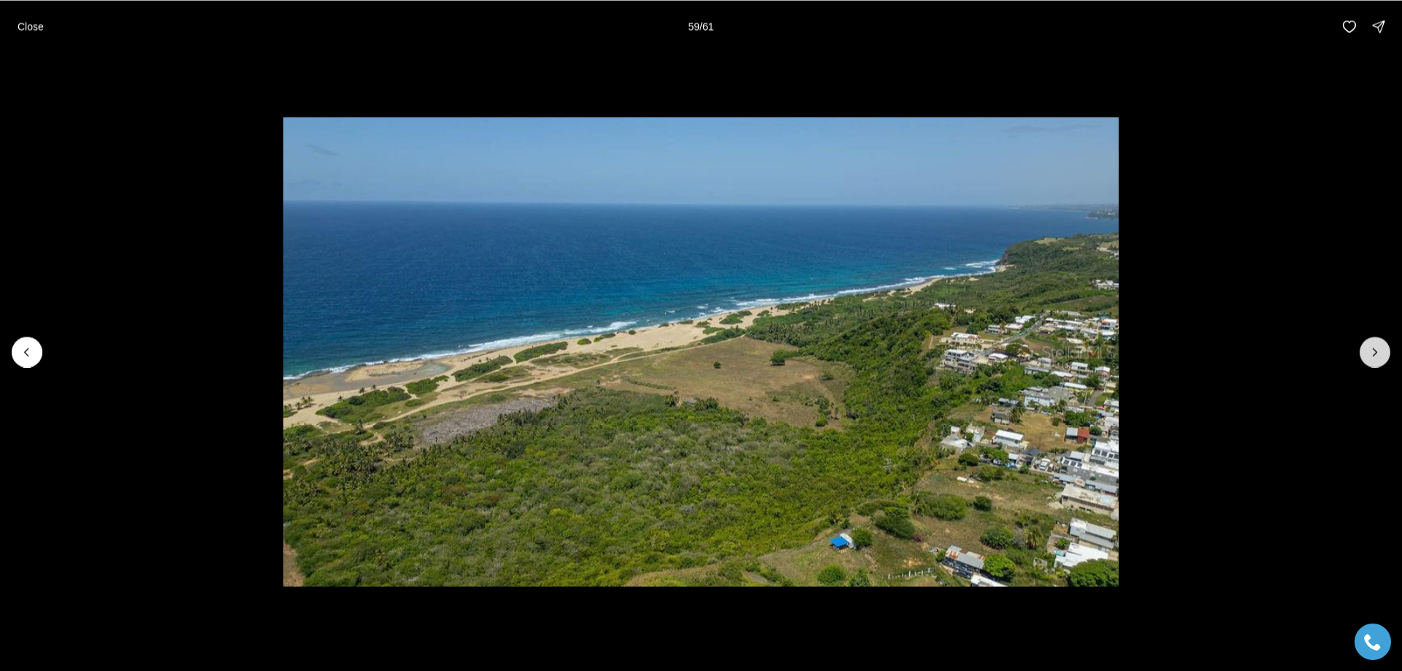
click at [1375, 353] on icon "Next slide" at bounding box center [1375, 352] width 15 height 15
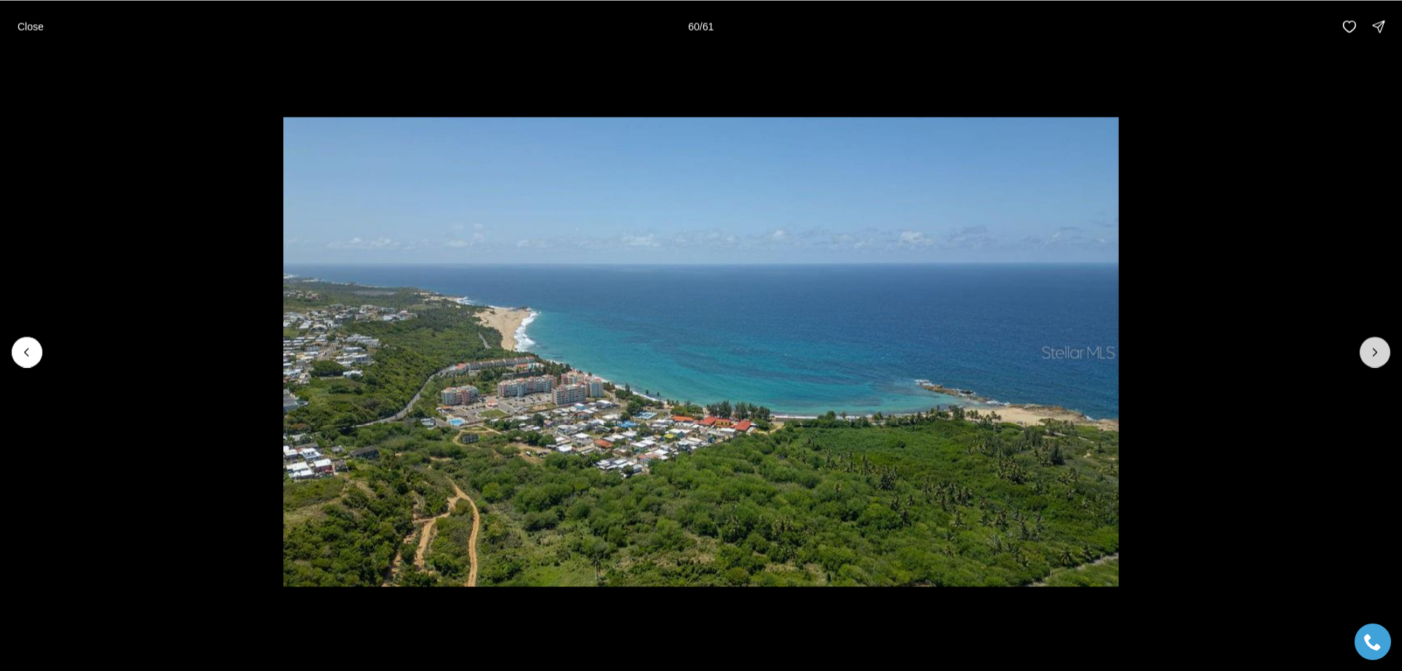
click at [1375, 353] on icon "Next slide" at bounding box center [1375, 352] width 15 height 15
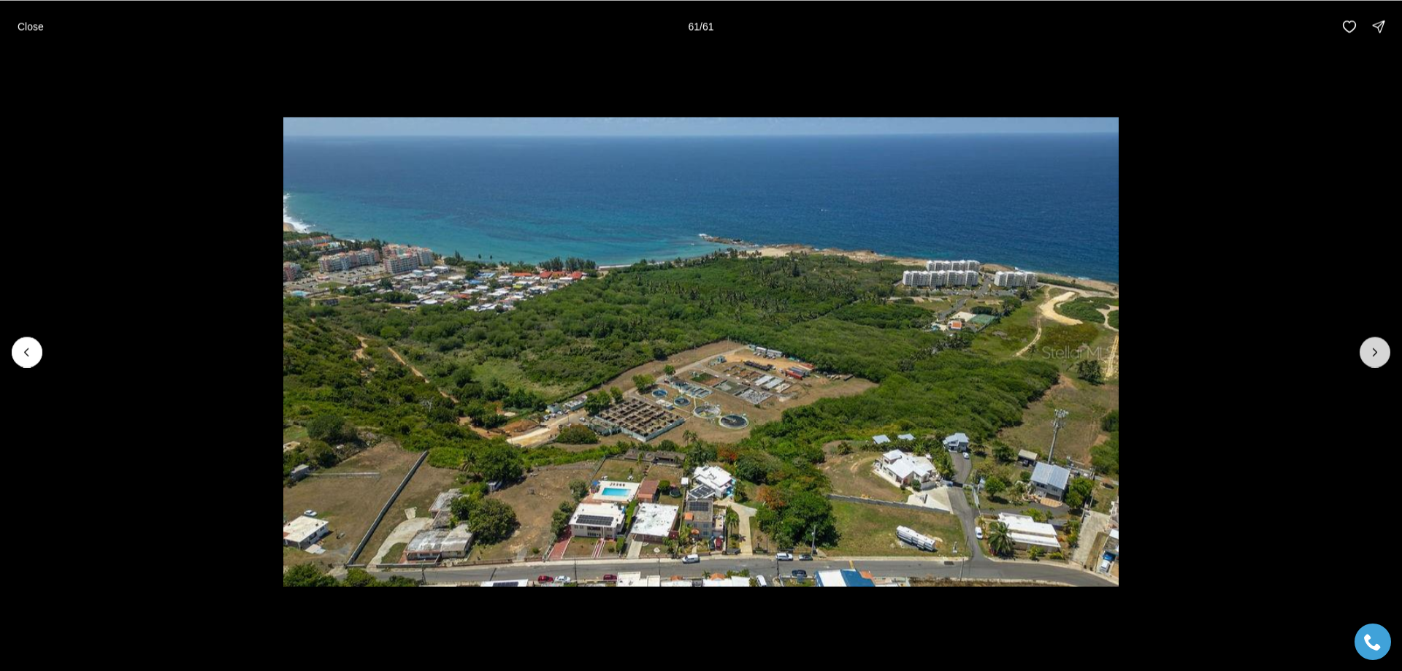
click at [1375, 353] on div at bounding box center [1375, 352] width 31 height 31
click at [31, 24] on p "Close" at bounding box center [31, 26] width 26 height 12
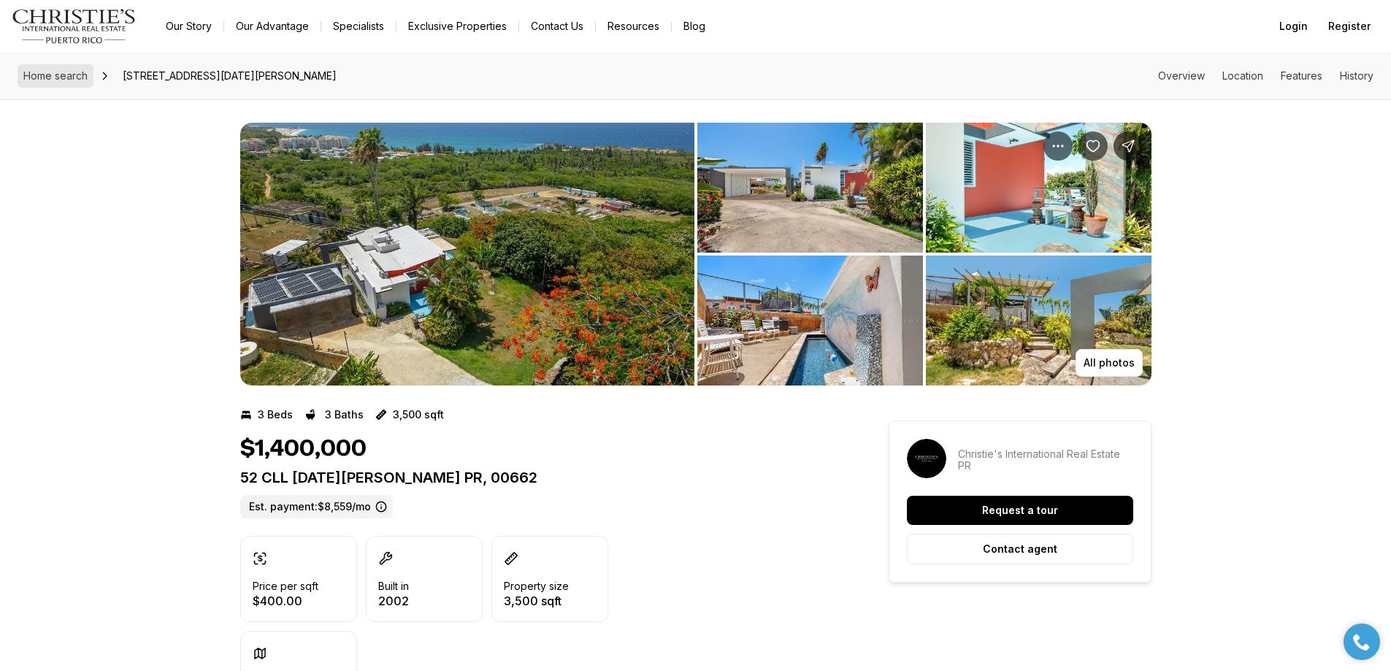
click at [72, 77] on span "Home search" at bounding box center [55, 75] width 64 height 12
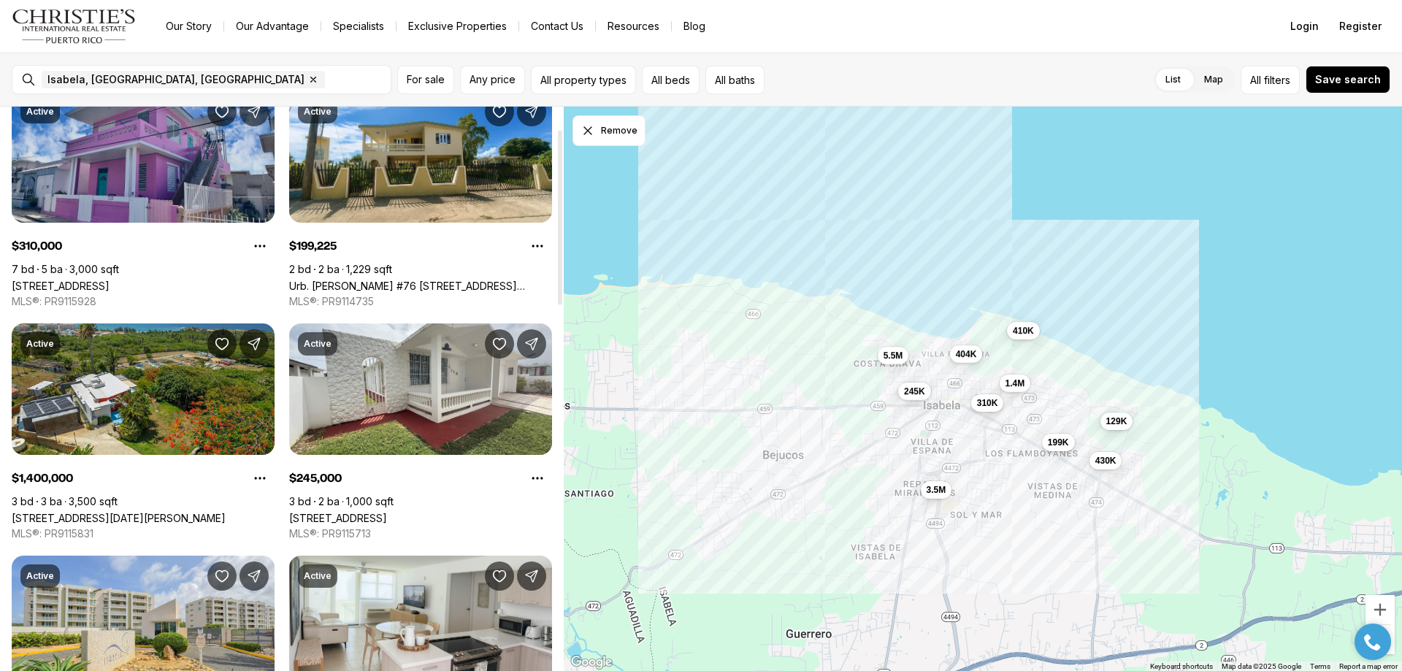
scroll to position [73, 0]
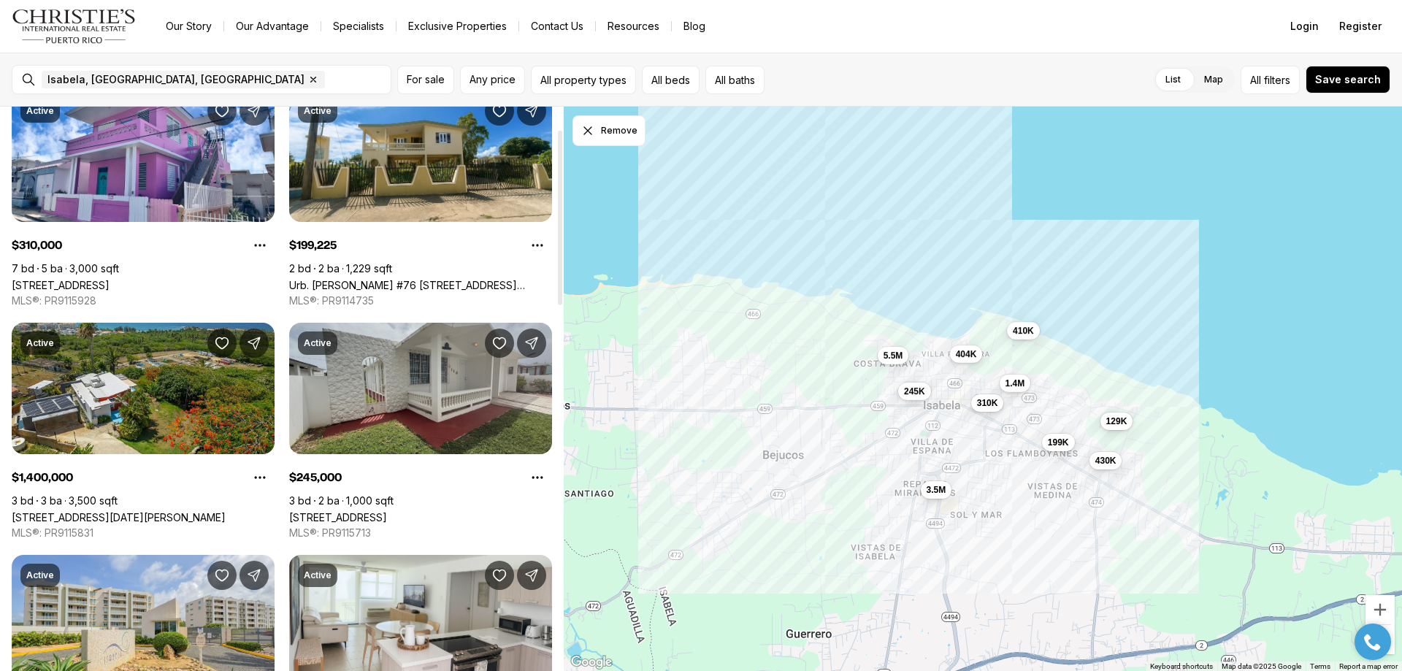
click at [387, 511] on link "9625 URB COSTA BRAVA AMBER STREET BO BEJUCOS #G-118, ISABELA PR, 00662" at bounding box center [338, 517] width 98 height 12
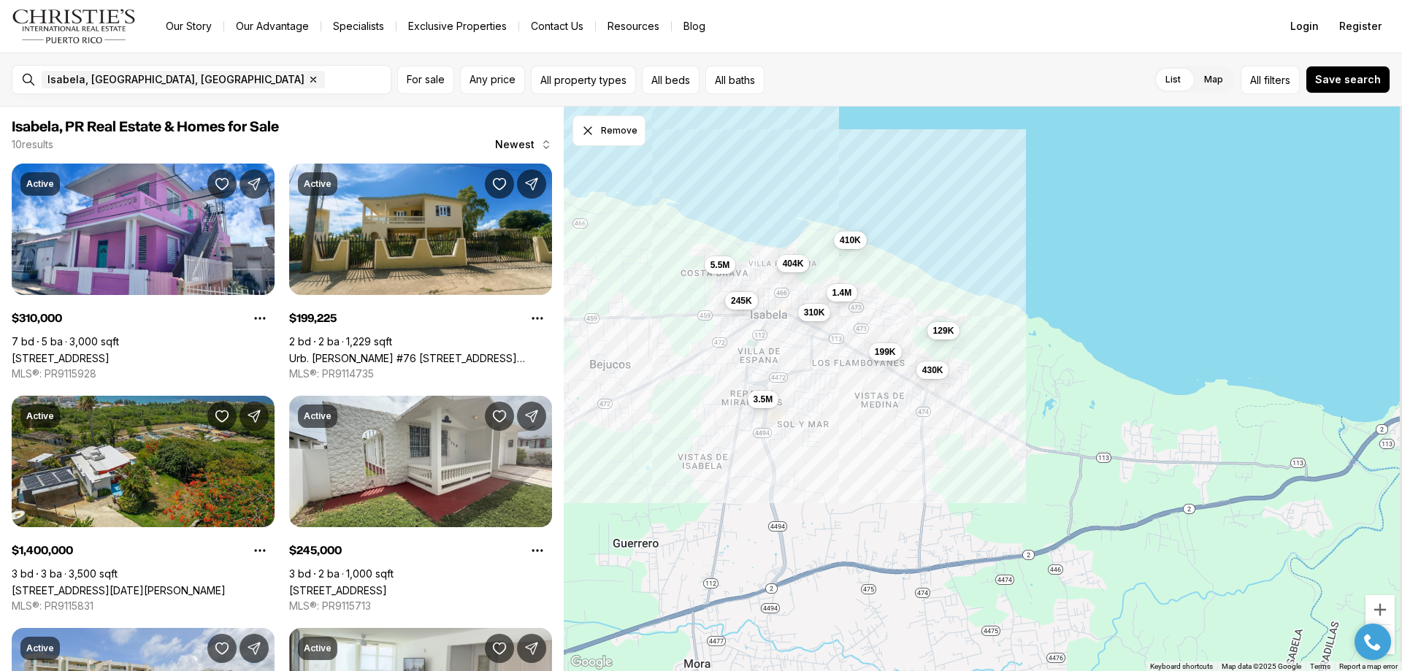
drag, startPoint x: 832, startPoint y: 475, endPoint x: 603, endPoint y: 375, distance: 249.5
click at [613, 377] on div "310K 199K 1.4M 245K 410K 430K 129K 3.5M 5.5M 404K" at bounding box center [983, 389] width 838 height 565
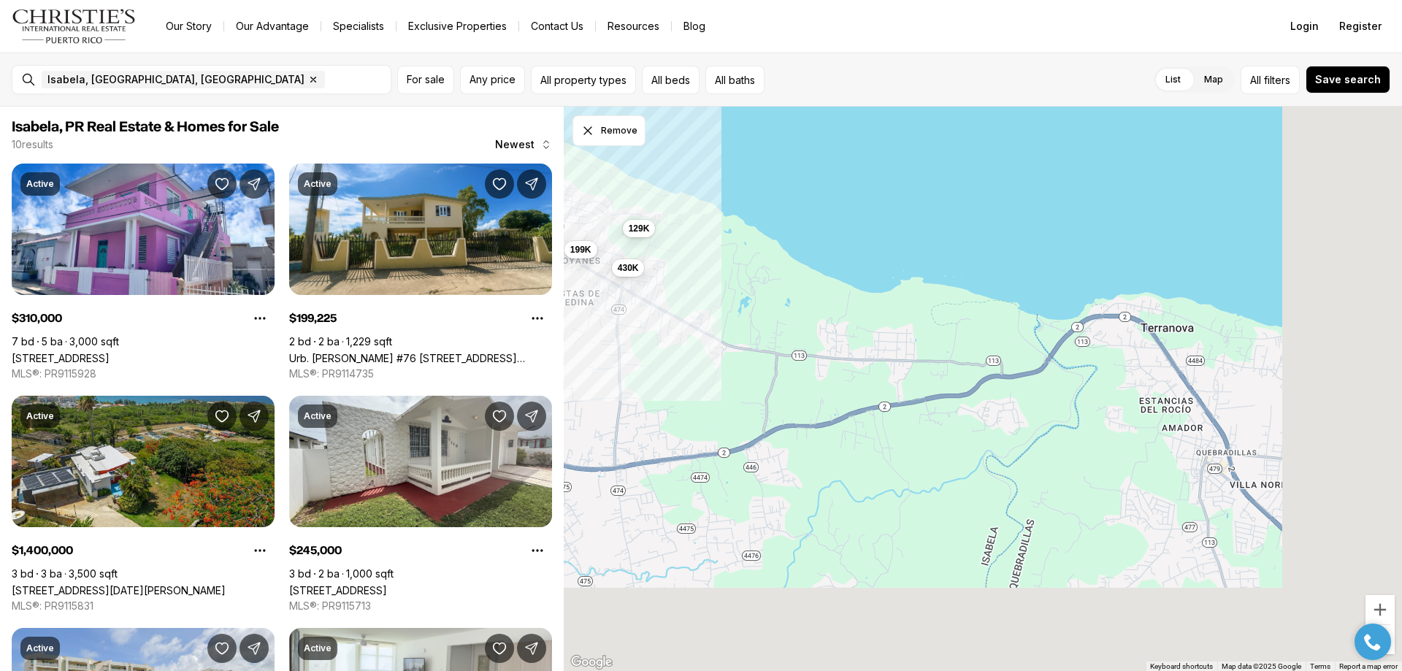
drag, startPoint x: 813, startPoint y: 432, endPoint x: 611, endPoint y: 356, distance: 215.8
click at [613, 358] on div "310K 199K 1.4M 245K 410K 430K 129K 3.5M 5.5M 404K" at bounding box center [983, 389] width 838 height 565
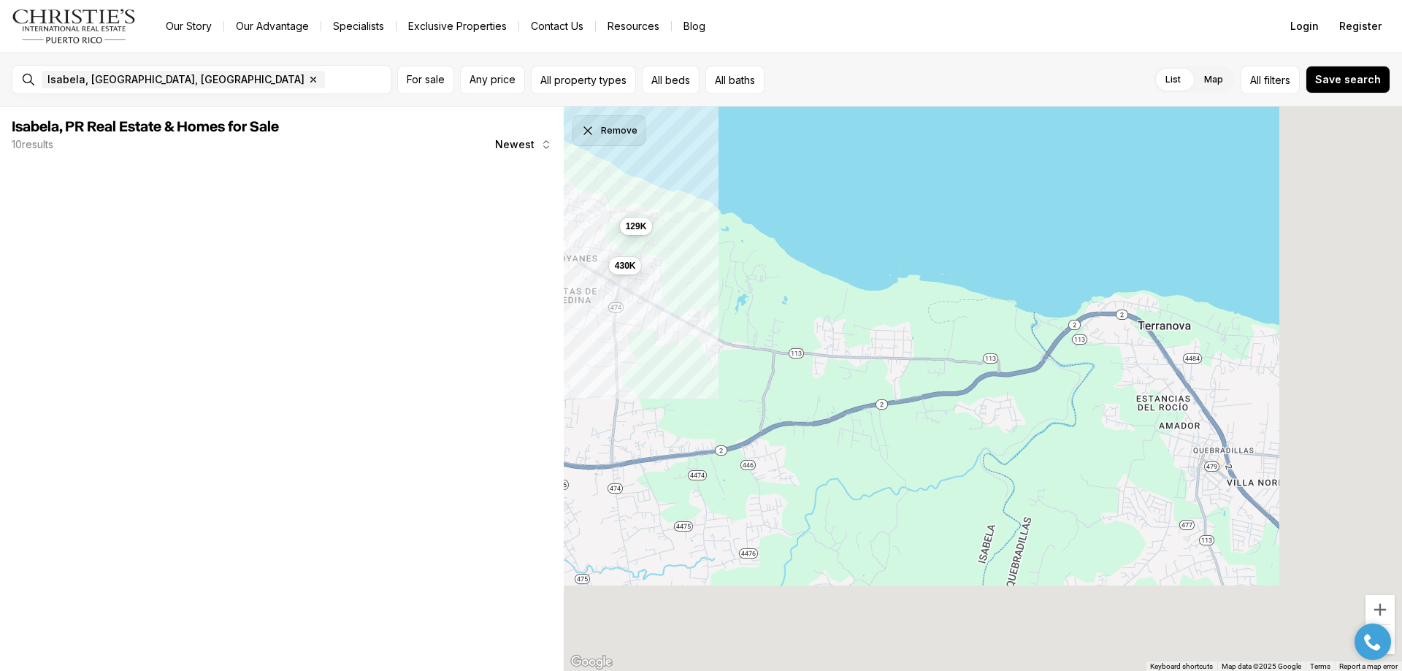
click at [590, 134] on icon "Dismiss drawing" at bounding box center [587, 130] width 15 height 15
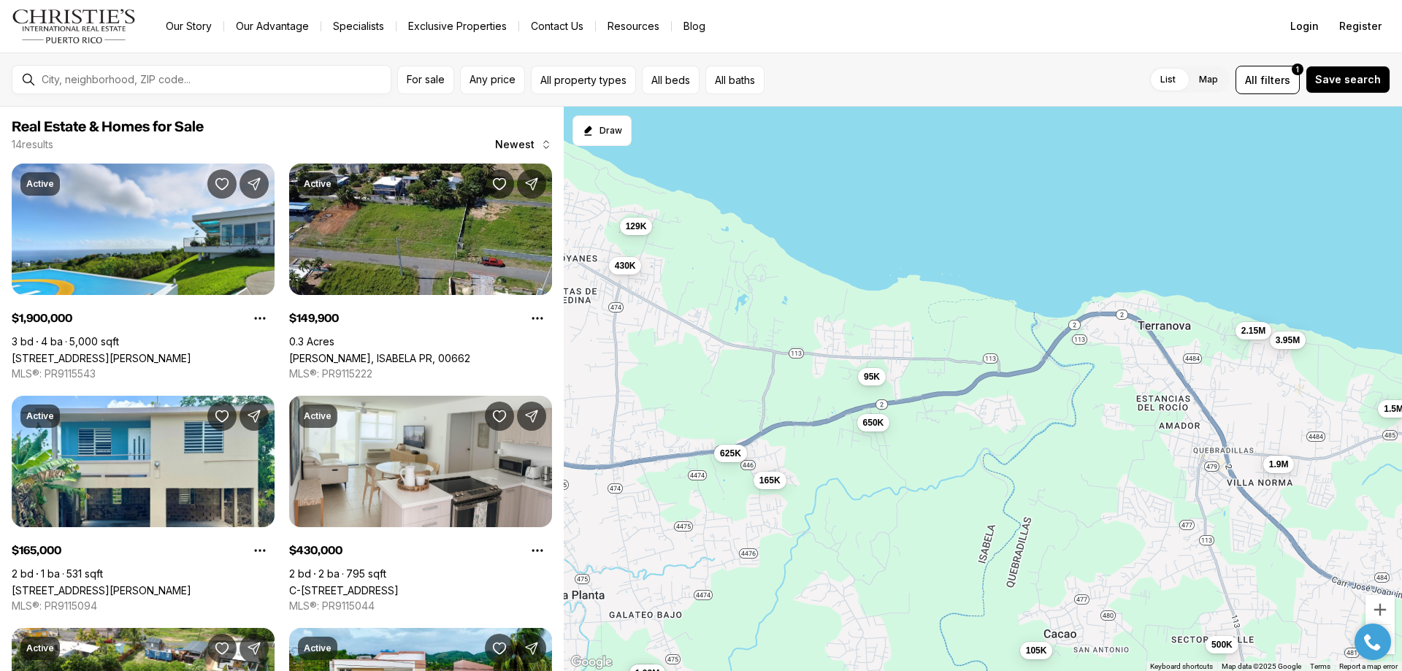
drag, startPoint x: 870, startPoint y: 390, endPoint x: 745, endPoint y: 323, distance: 141.1
click at [745, 323] on div "430K 129K 1.9M 150K 1.93M 165K 500K 1.5M 95K 105K 3.95M 650K 625K 2.15M" at bounding box center [983, 389] width 838 height 565
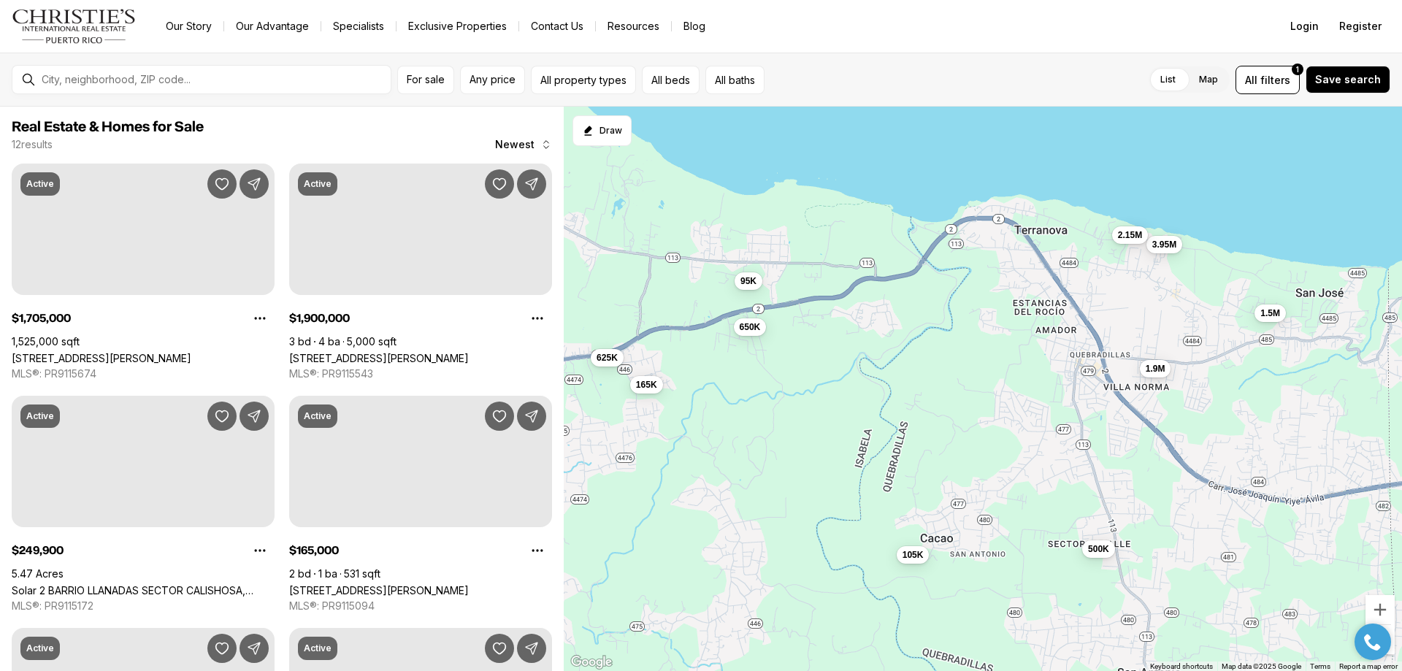
drag, startPoint x: 813, startPoint y: 357, endPoint x: 799, endPoint y: 415, distance: 60.0
click at [799, 415] on div "1.9M 165K 500K 1.5M 95K 105K 3.95M 650K 625K 2.15M" at bounding box center [983, 389] width 838 height 565
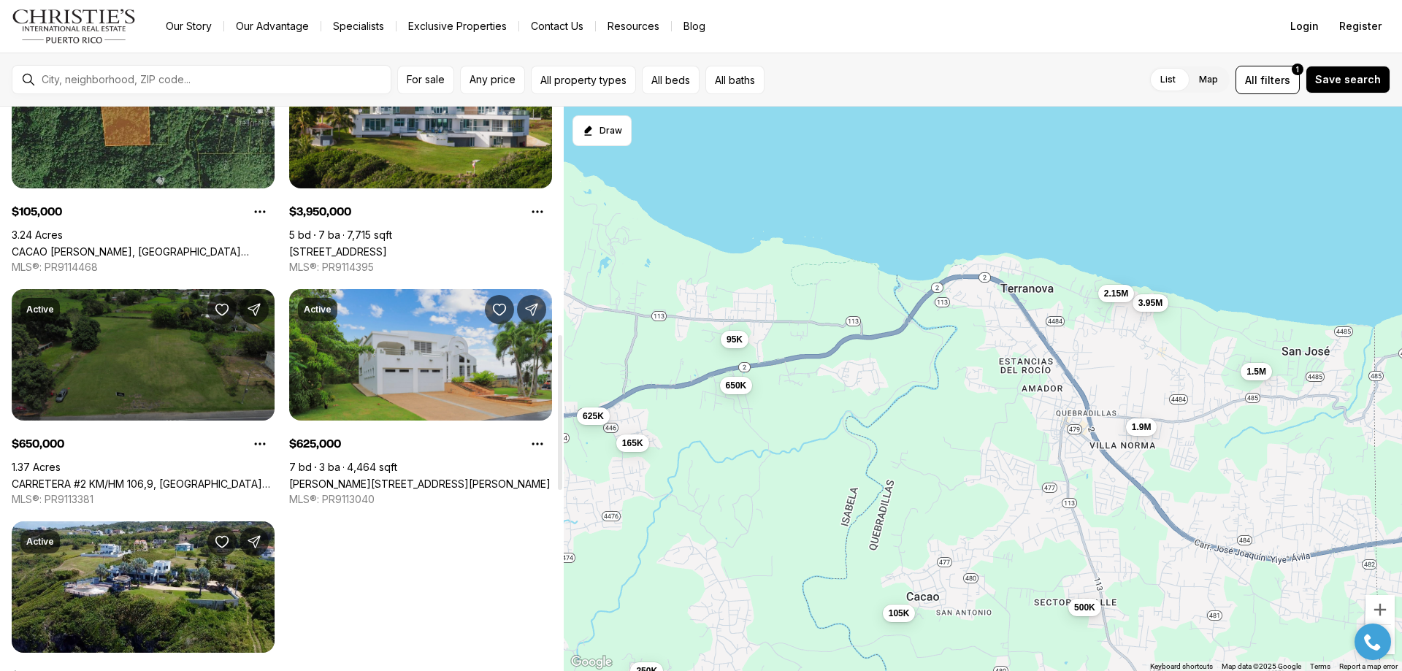
scroll to position [876, 0]
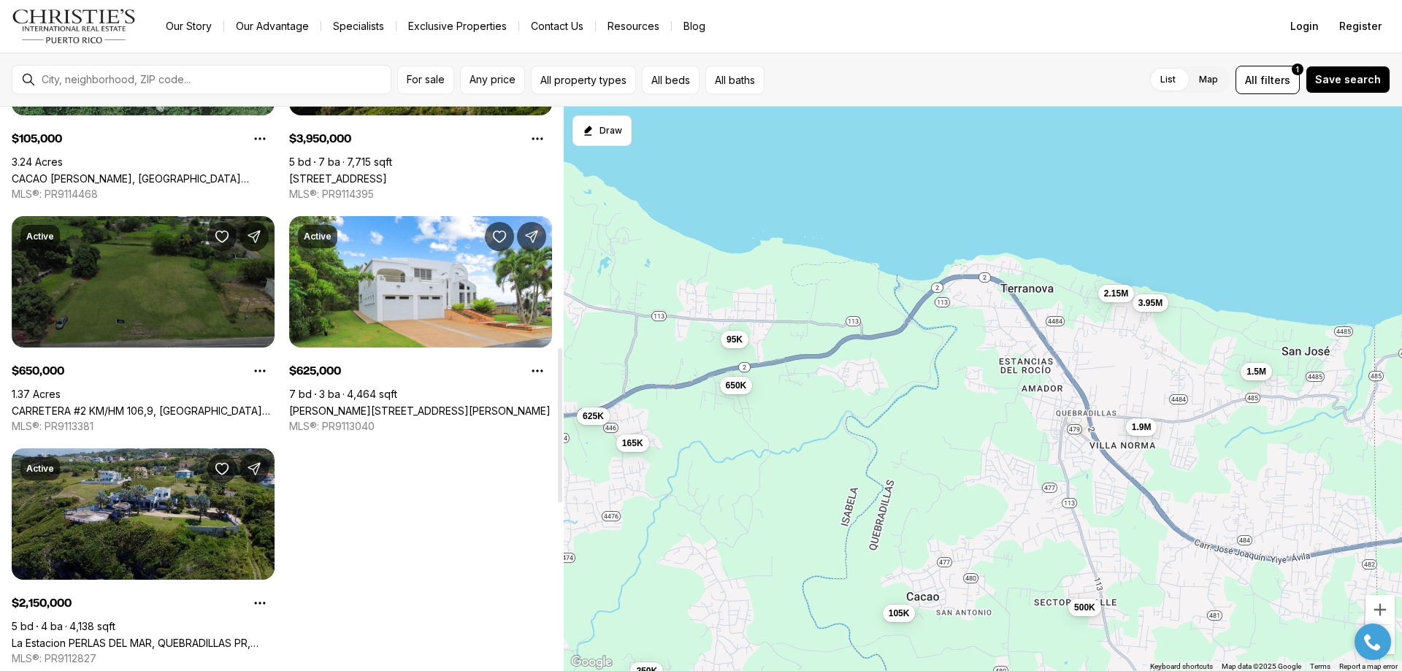
click at [201, 637] on link "La Estacion PERLAS DEL MAR, QUEBRADILLAS PR, 00678" at bounding box center [143, 643] width 263 height 12
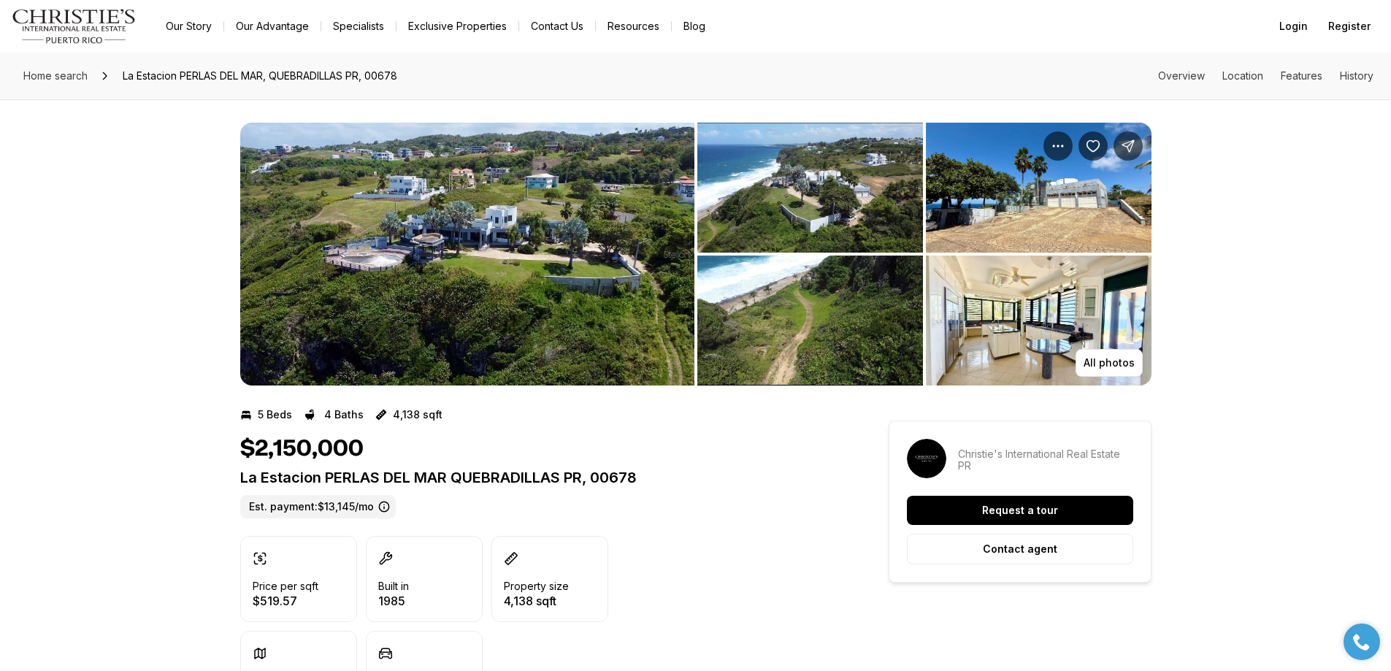
click at [518, 275] on img "View image gallery" at bounding box center [467, 254] width 454 height 263
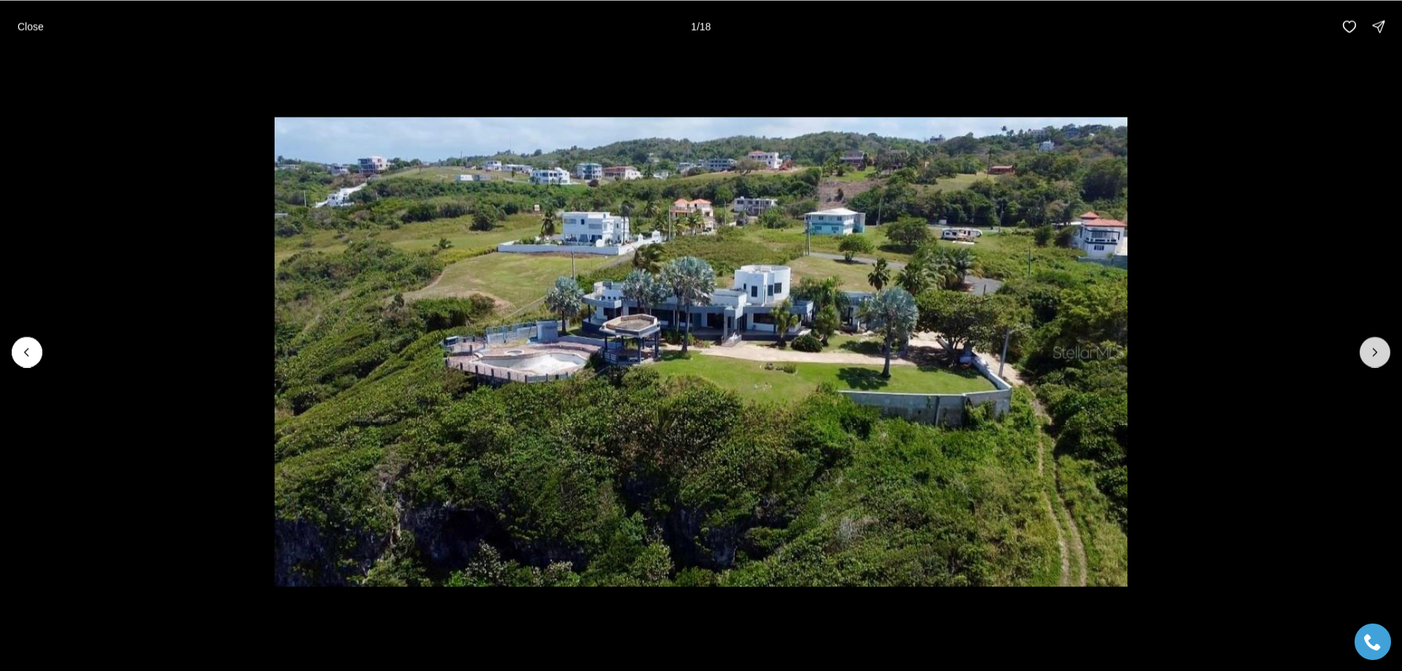
click at [1375, 356] on icon "Next slide" at bounding box center [1375, 352] width 15 height 15
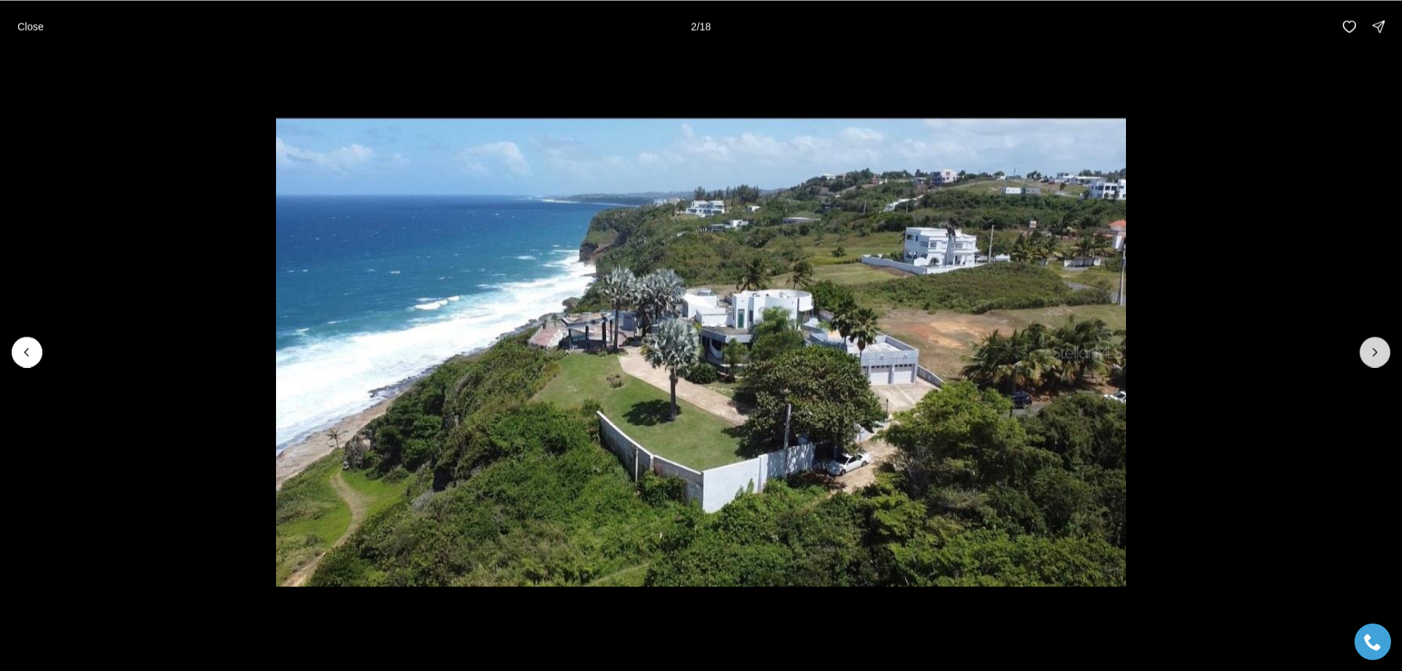
click at [1370, 349] on icon "Next slide" at bounding box center [1375, 352] width 15 height 15
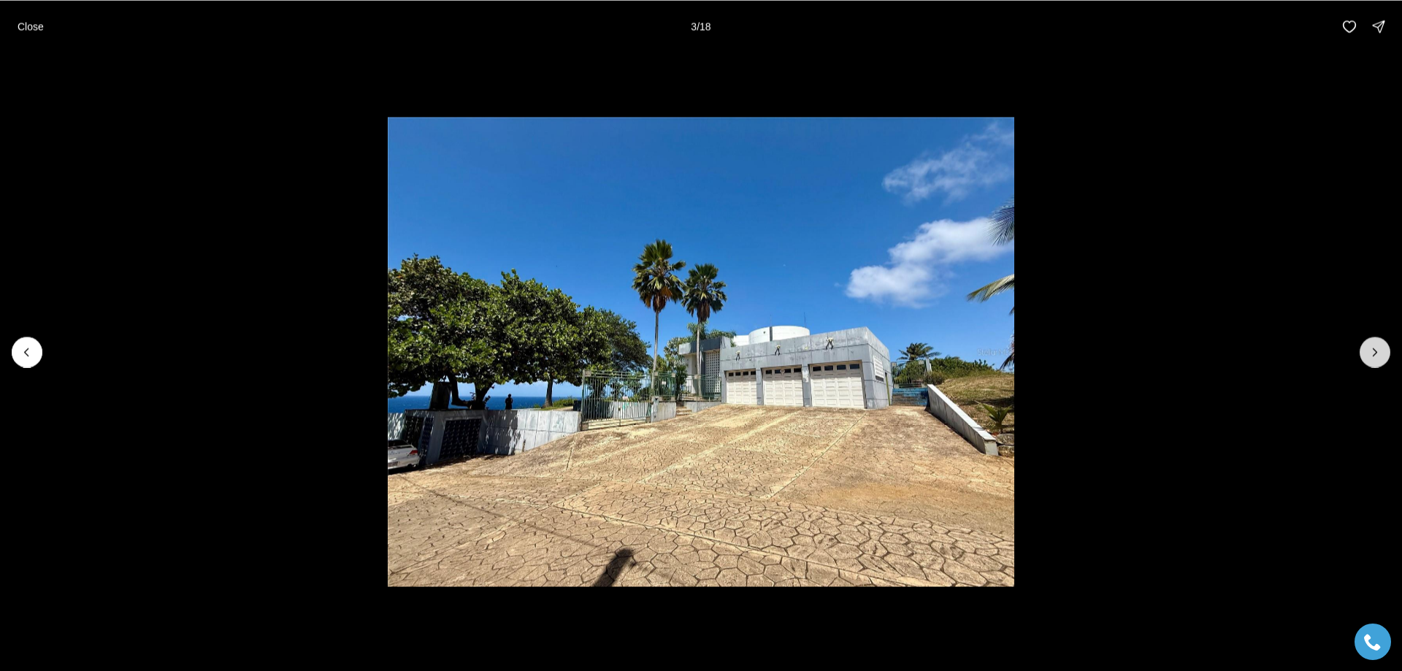
click at [1371, 352] on icon "Next slide" at bounding box center [1375, 352] width 15 height 15
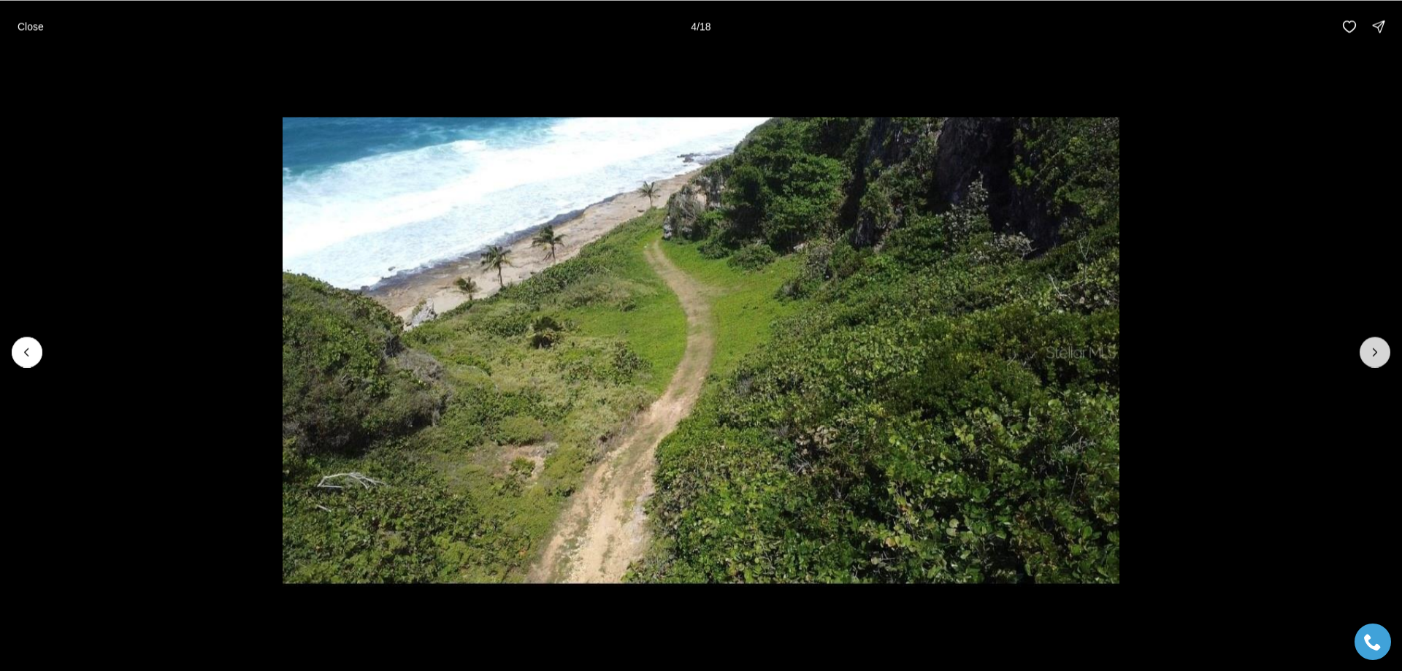
click at [1371, 348] on icon "Next slide" at bounding box center [1375, 352] width 15 height 15
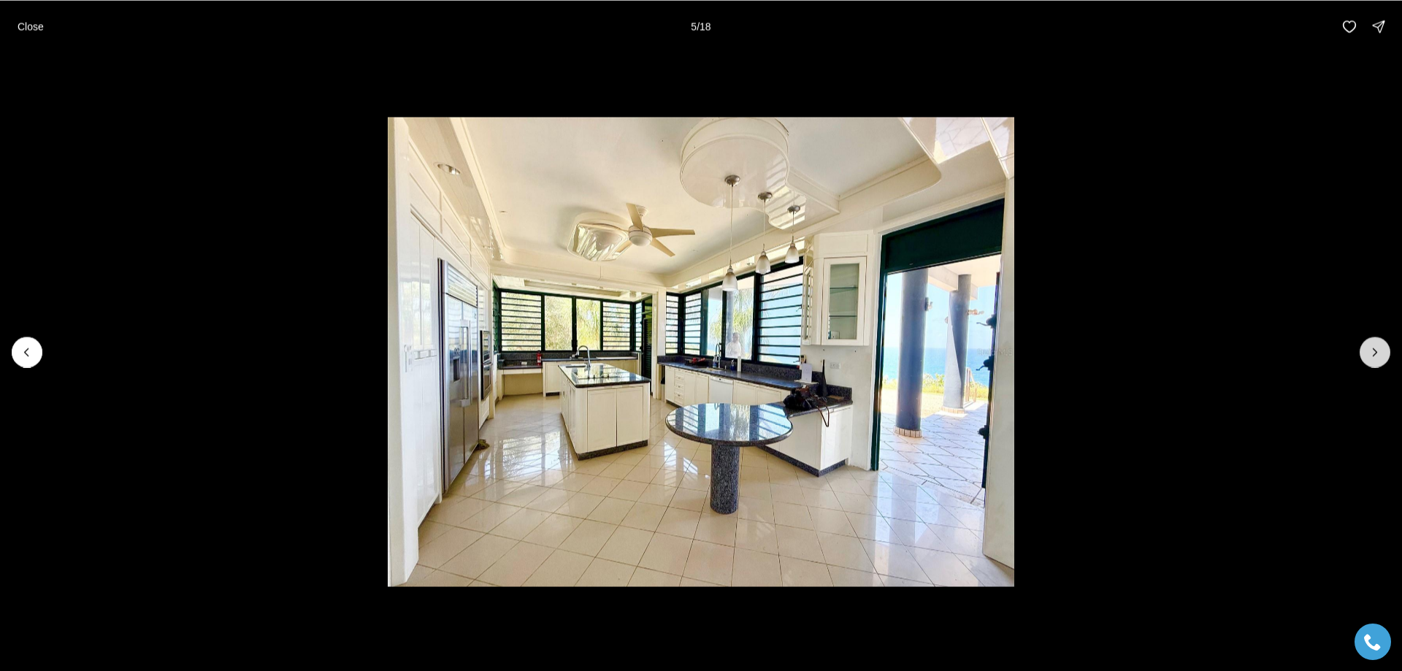
click at [1379, 350] on icon "Next slide" at bounding box center [1375, 352] width 15 height 15
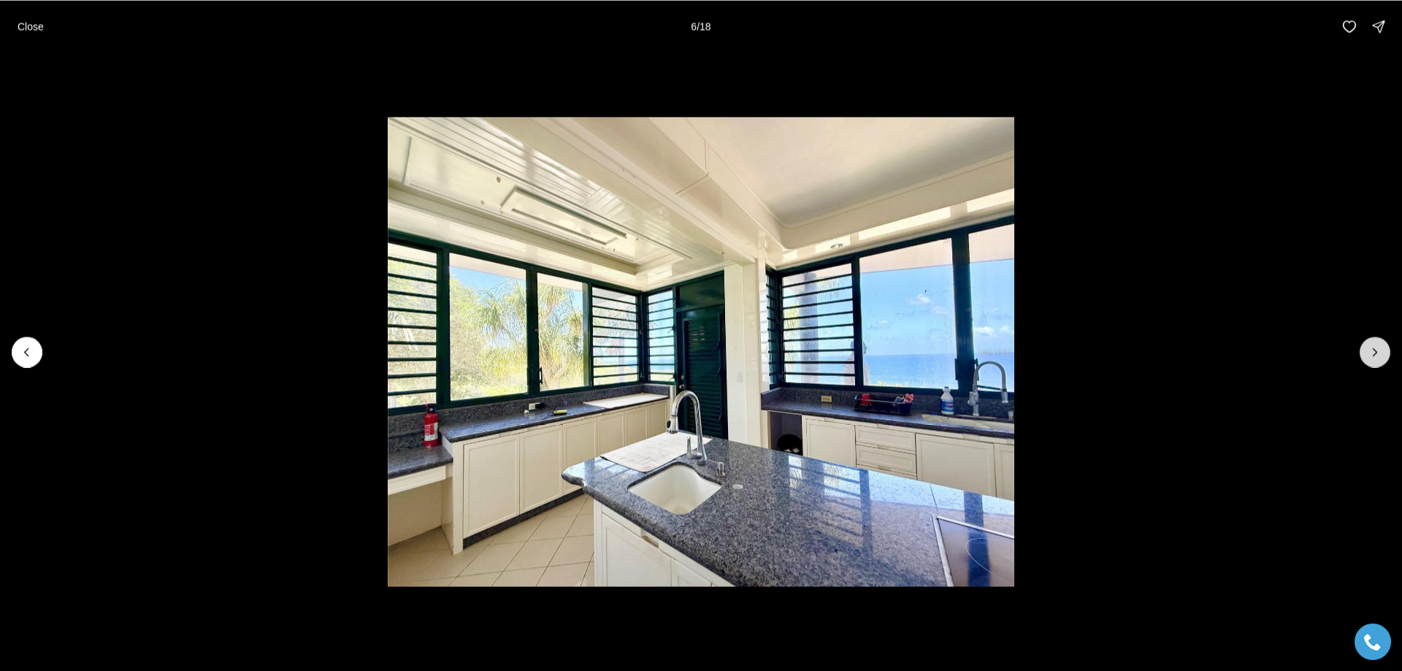
click at [1379, 350] on icon "Next slide" at bounding box center [1375, 352] width 15 height 15
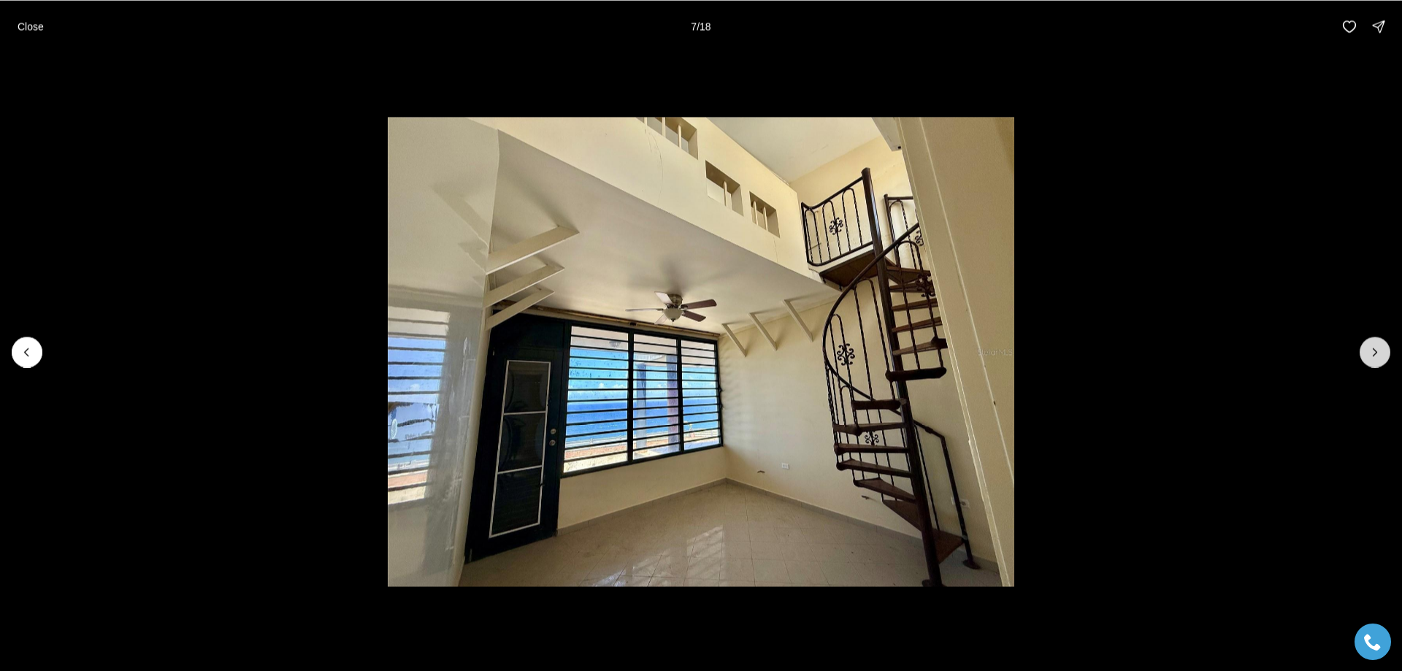
click at [1365, 348] on button "Next slide" at bounding box center [1375, 352] width 31 height 31
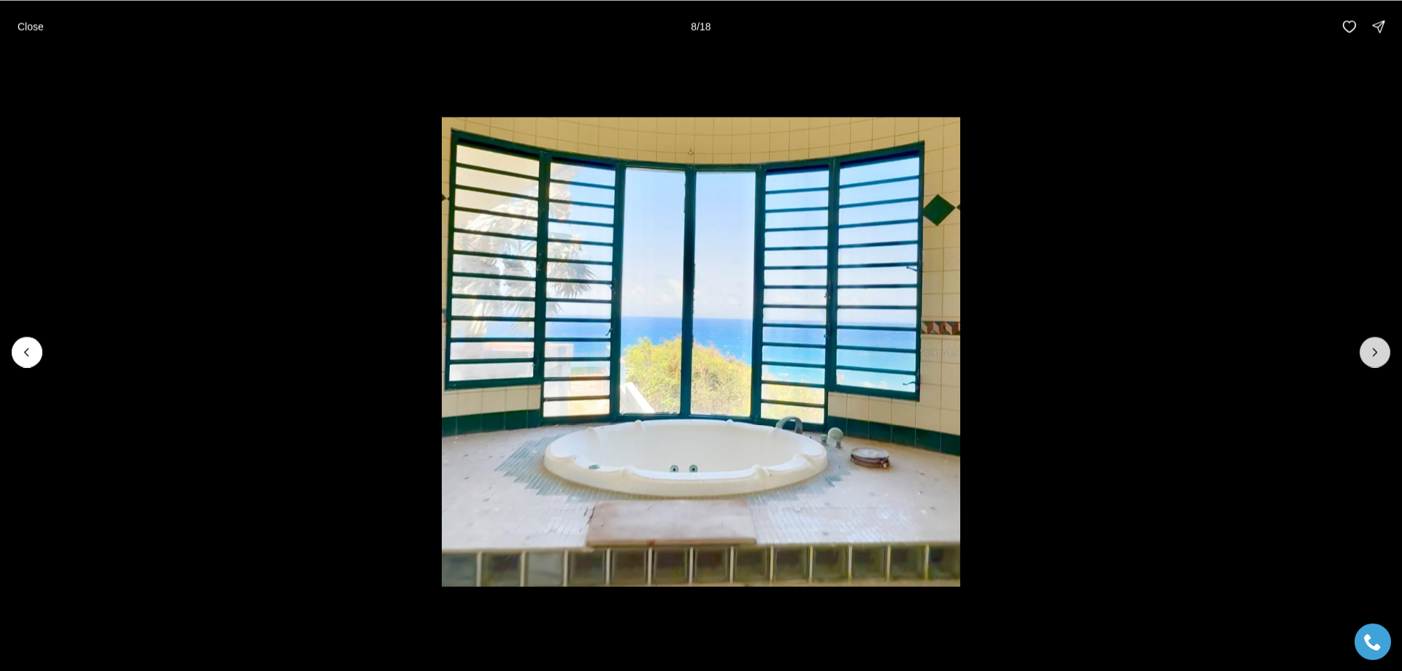
click at [1370, 350] on icon "Next slide" at bounding box center [1375, 352] width 15 height 15
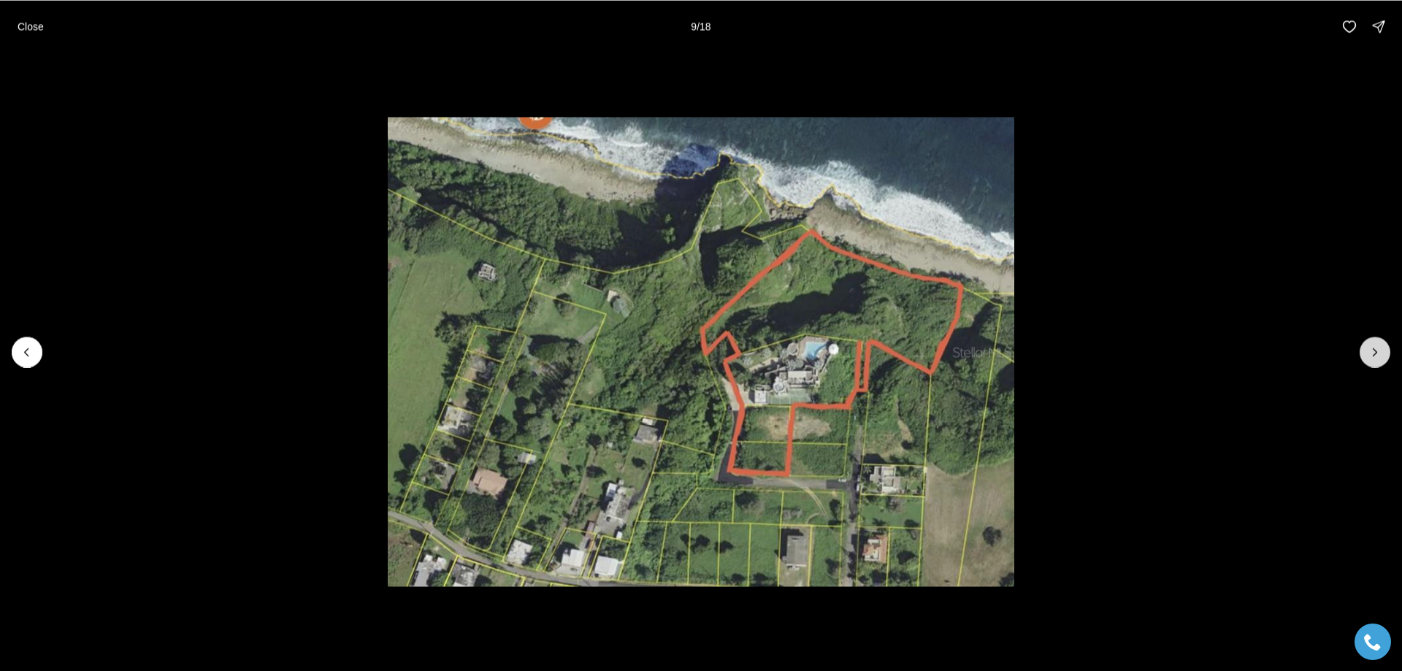
click at [1370, 350] on icon "Next slide" at bounding box center [1375, 352] width 15 height 15
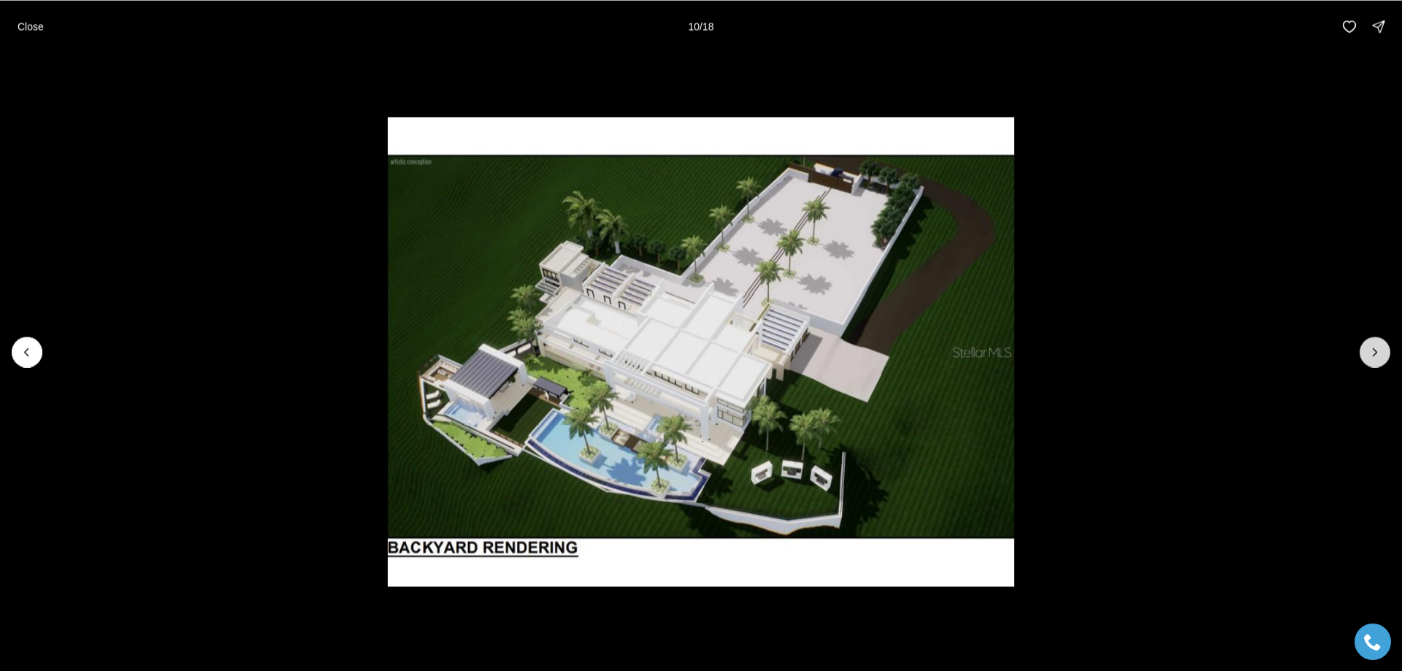
click at [1373, 353] on icon "Next slide" at bounding box center [1375, 352] width 15 height 15
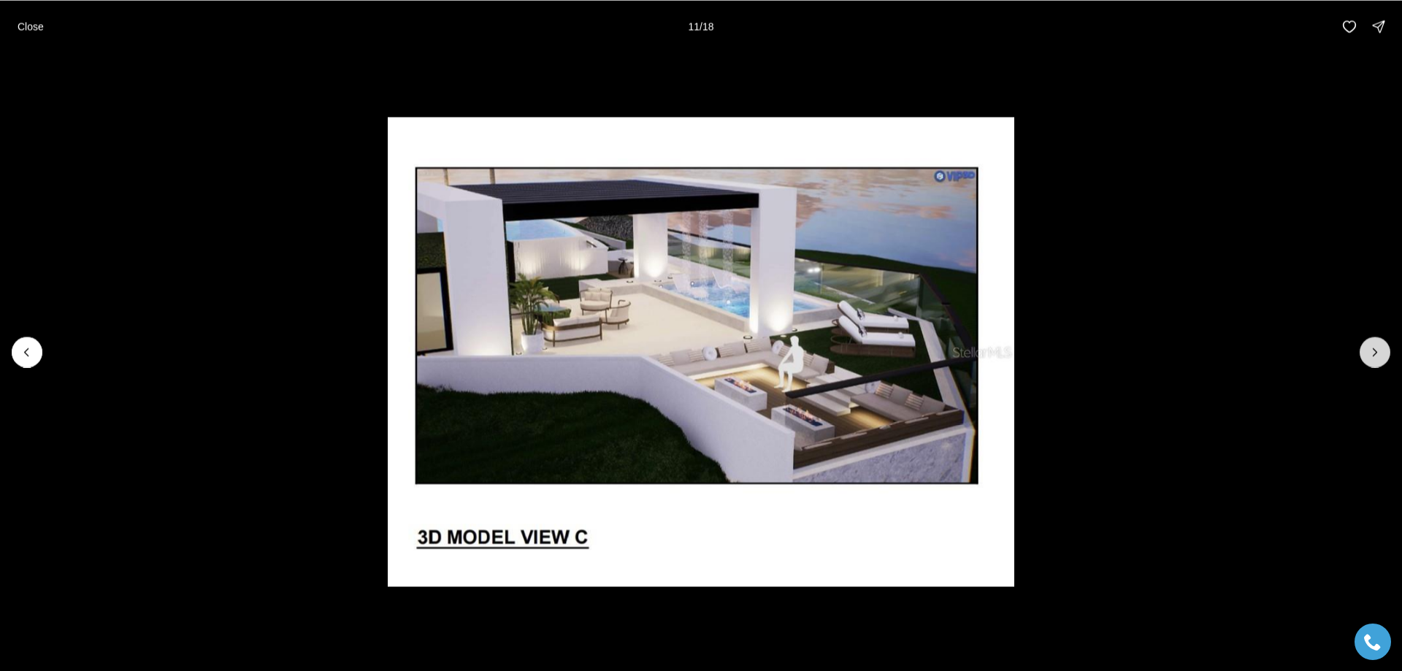
click at [1373, 353] on icon "Next slide" at bounding box center [1375, 352] width 15 height 15
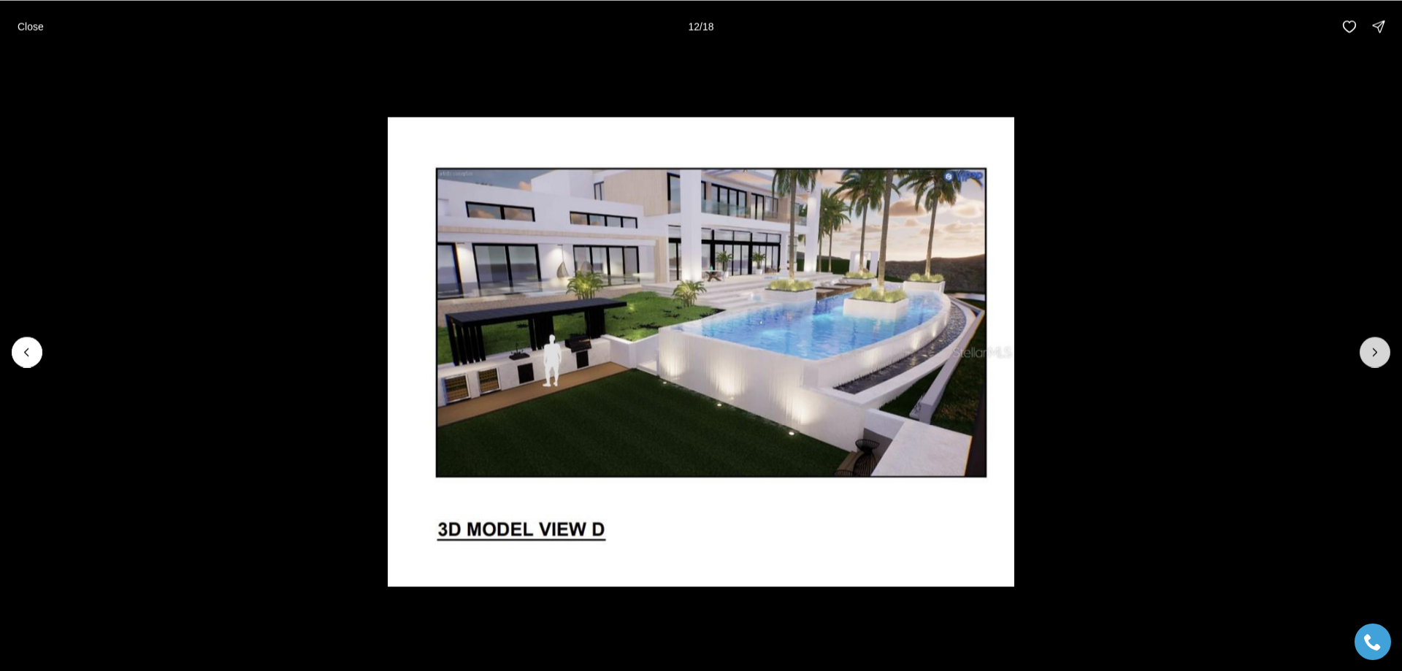
click at [1370, 354] on icon "Next slide" at bounding box center [1375, 352] width 15 height 15
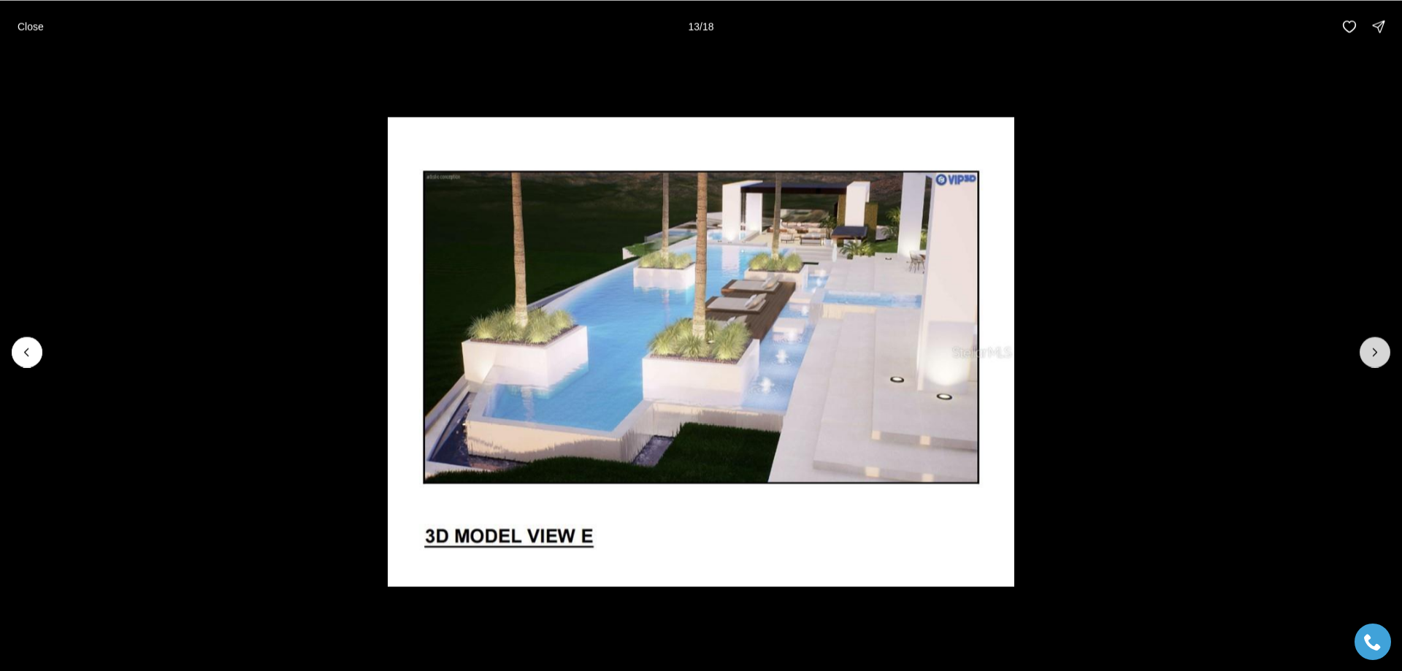
click at [1375, 350] on icon "Next slide" at bounding box center [1375, 351] width 4 height 7
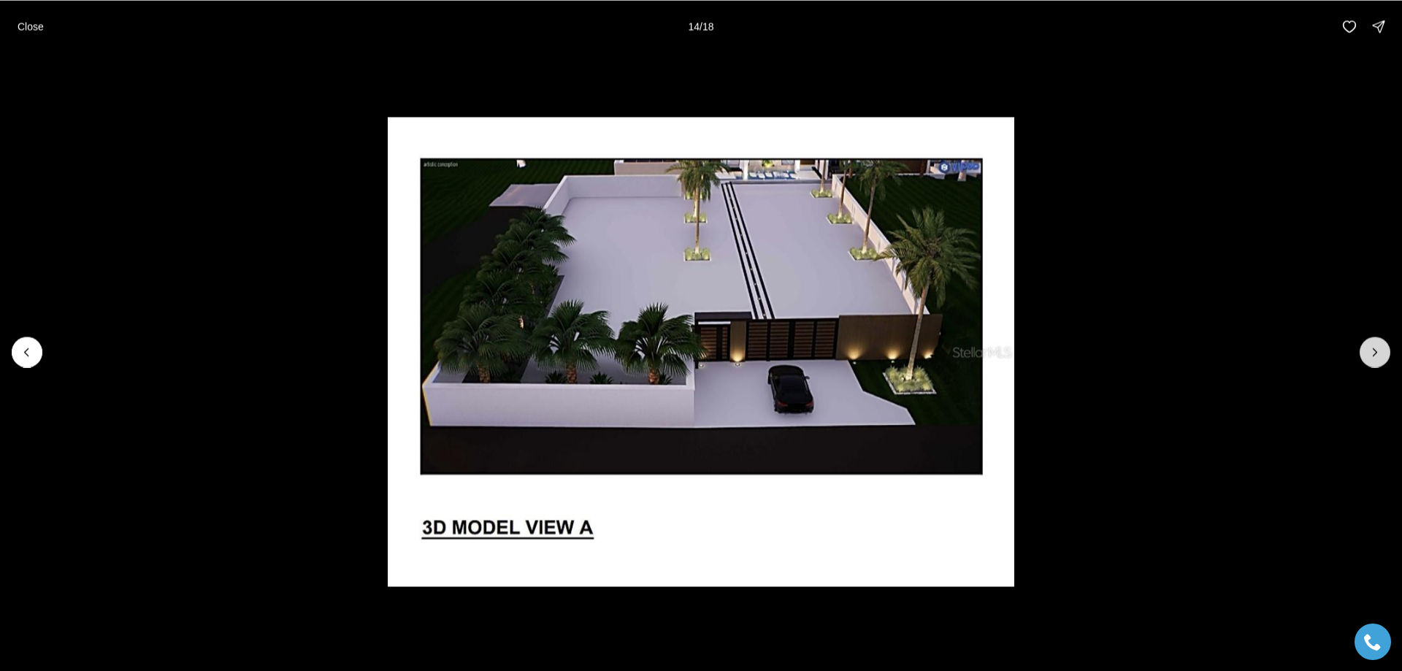
click at [1371, 351] on icon "Next slide" at bounding box center [1375, 352] width 15 height 15
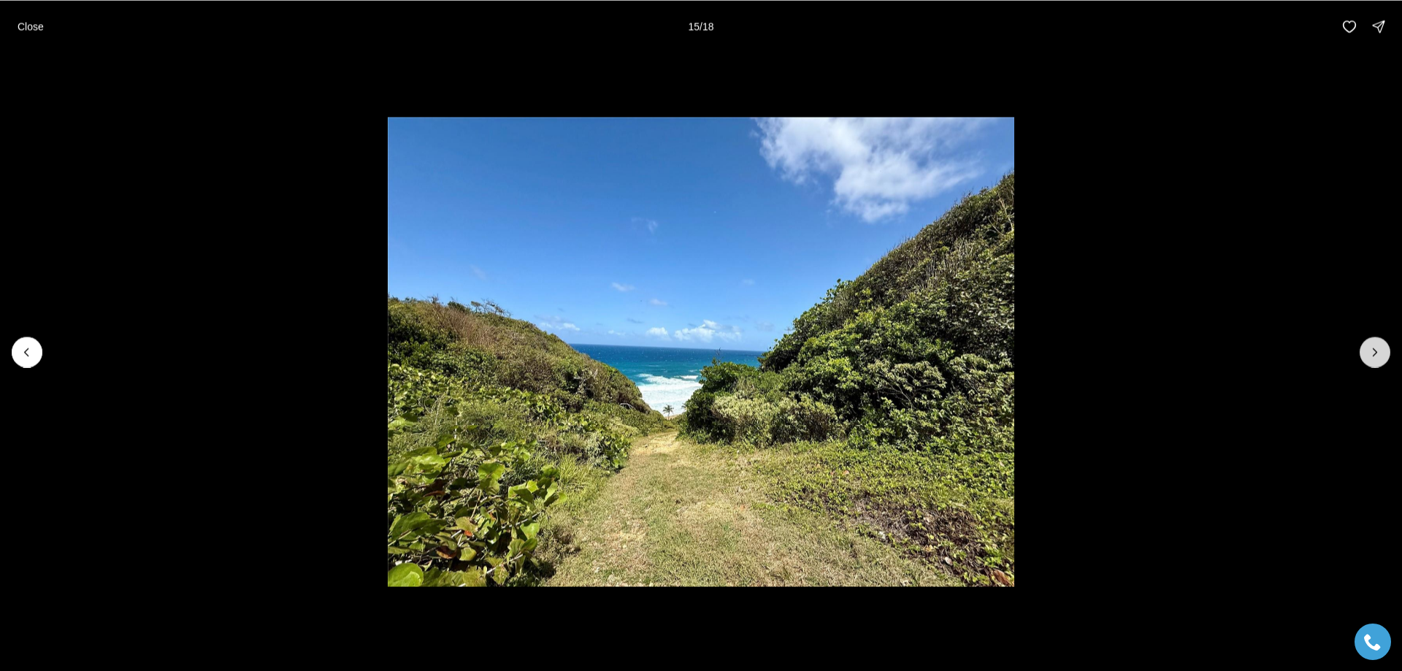
click at [1384, 353] on button "Next slide" at bounding box center [1375, 352] width 31 height 31
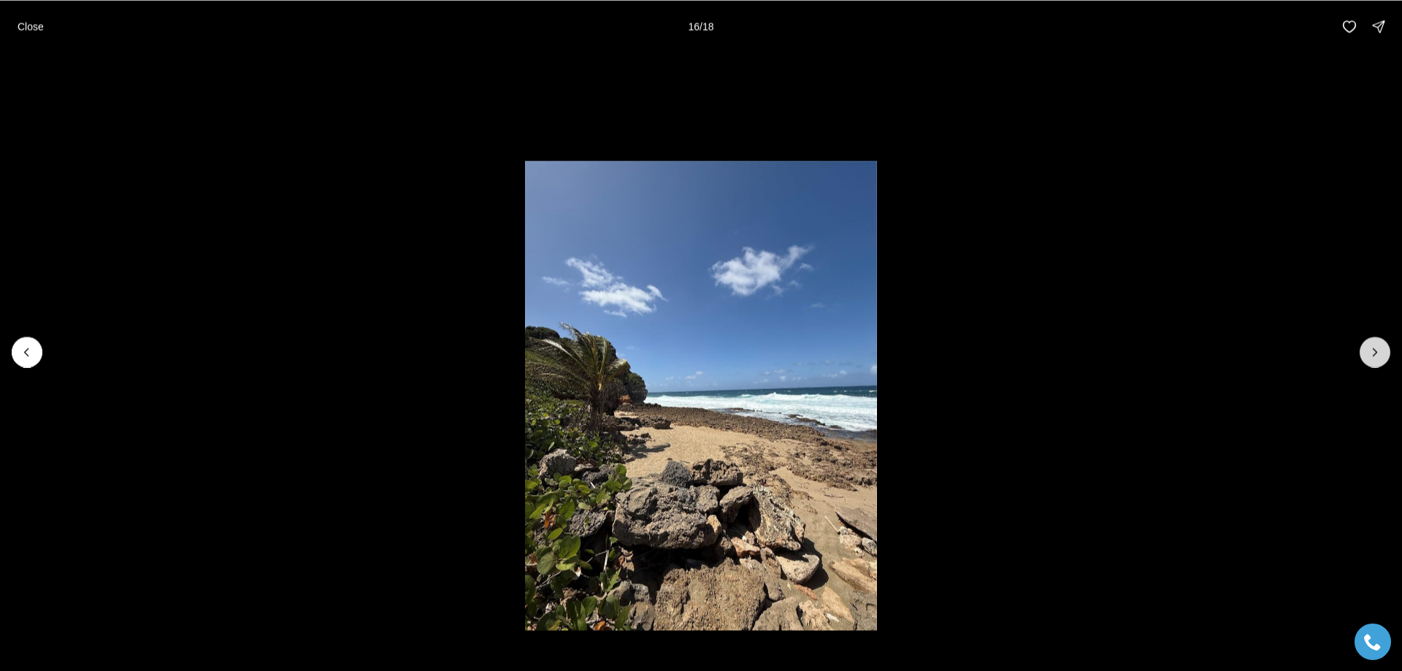
click at [1372, 353] on icon "Next slide" at bounding box center [1375, 352] width 15 height 15
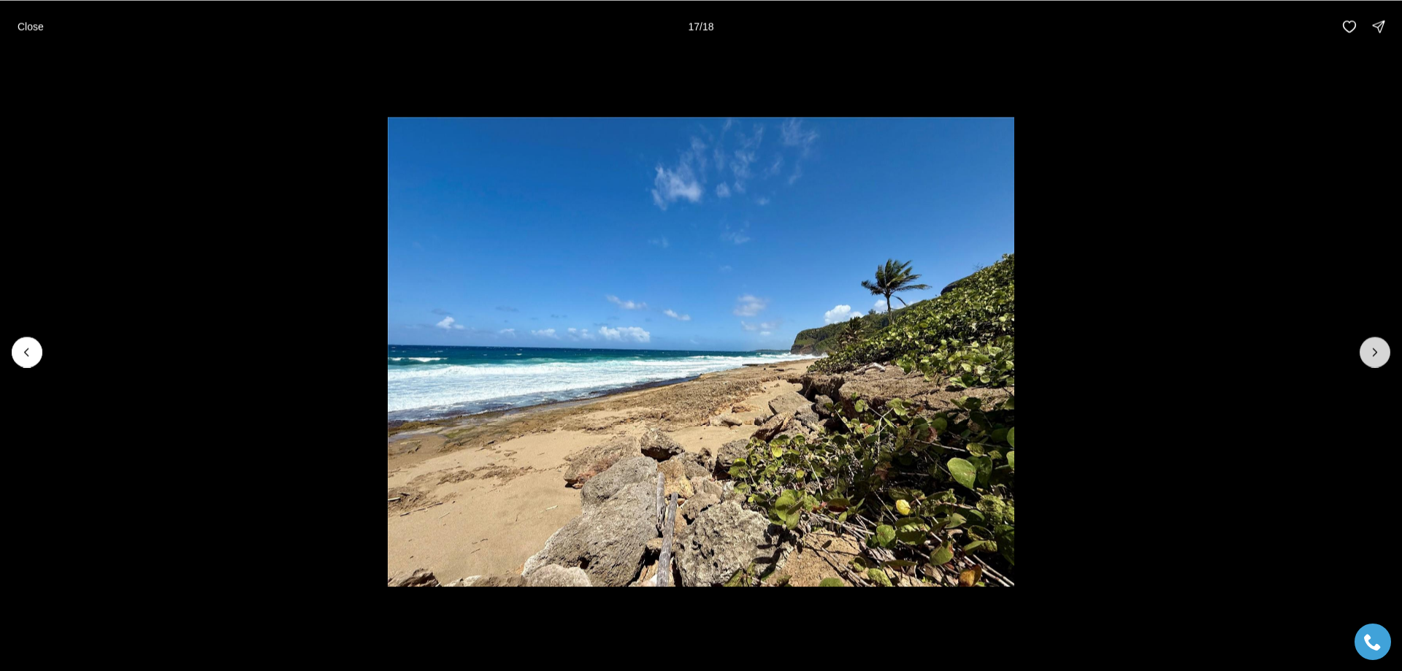
click at [1373, 352] on icon "Next slide" at bounding box center [1375, 352] width 15 height 15
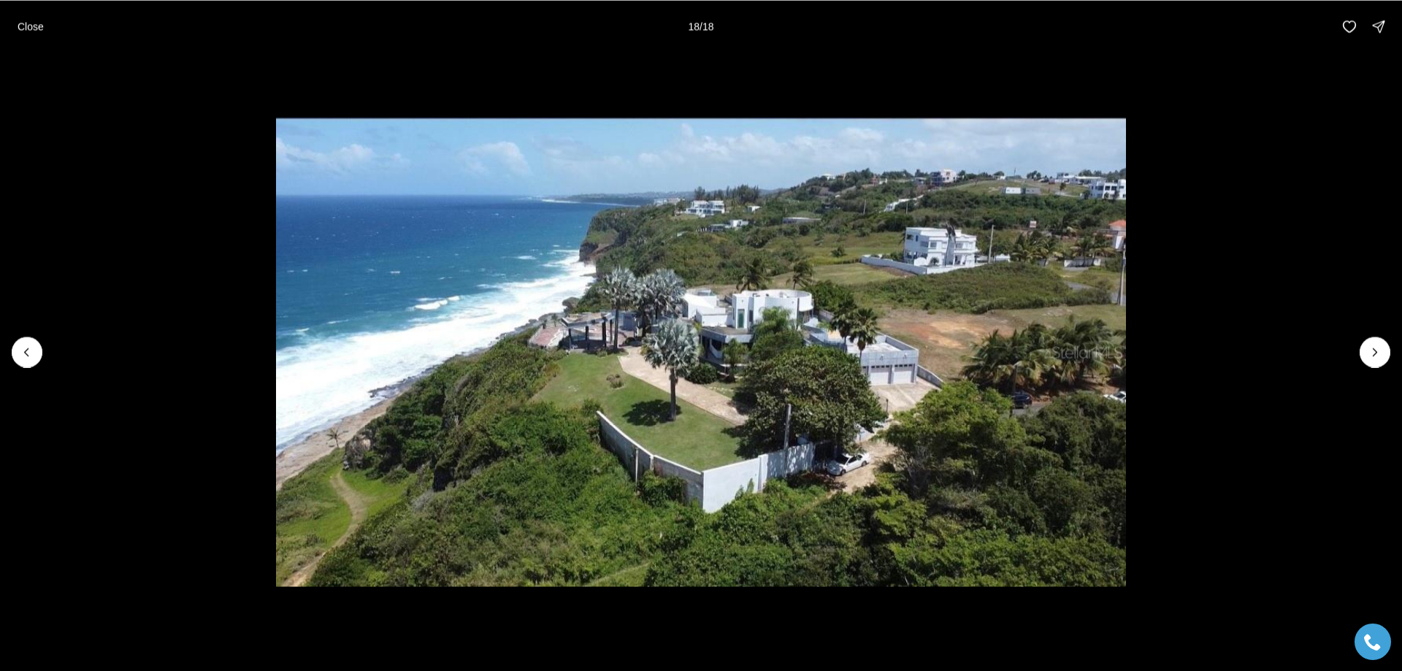
click at [1373, 353] on div at bounding box center [1375, 352] width 31 height 31
click at [21, 31] on p "Close" at bounding box center [31, 26] width 26 height 12
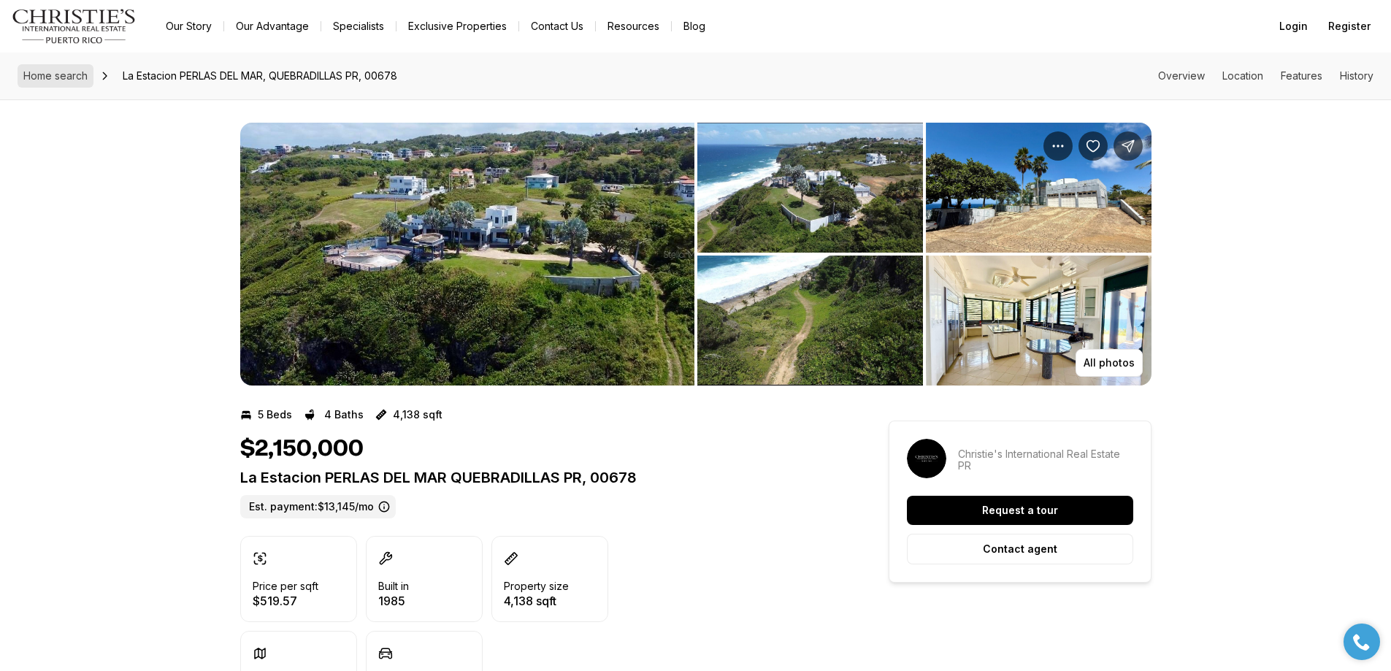
click at [75, 77] on span "Home search" at bounding box center [55, 75] width 64 height 12
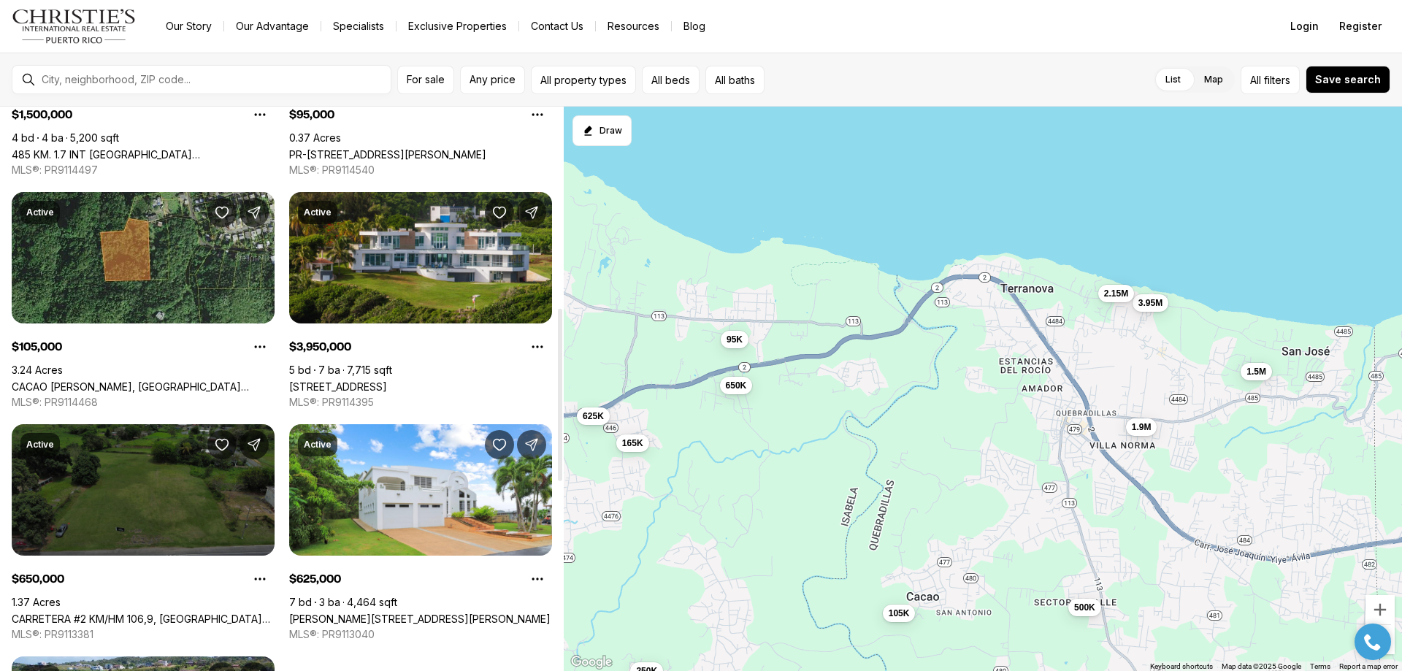
scroll to position [657, 0]
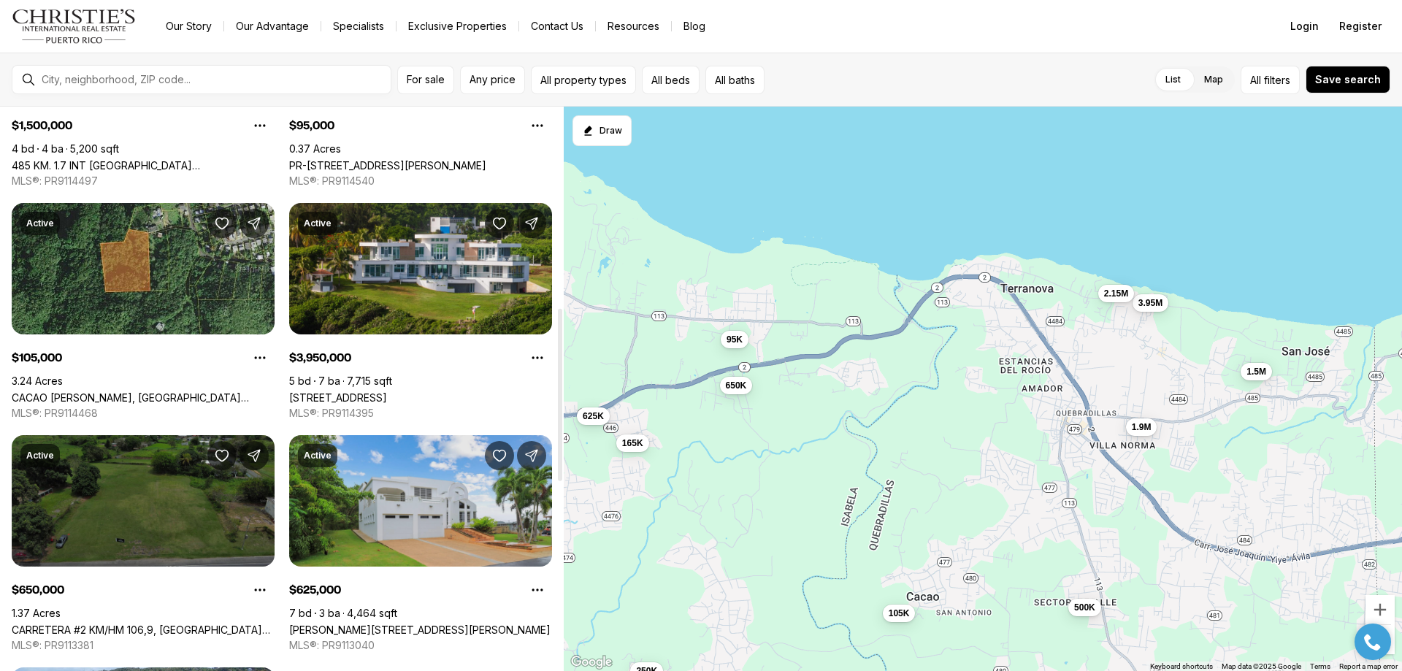
click at [457, 624] on link "[PERSON_NAME][STREET_ADDRESS][PERSON_NAME]" at bounding box center [419, 630] width 261 height 12
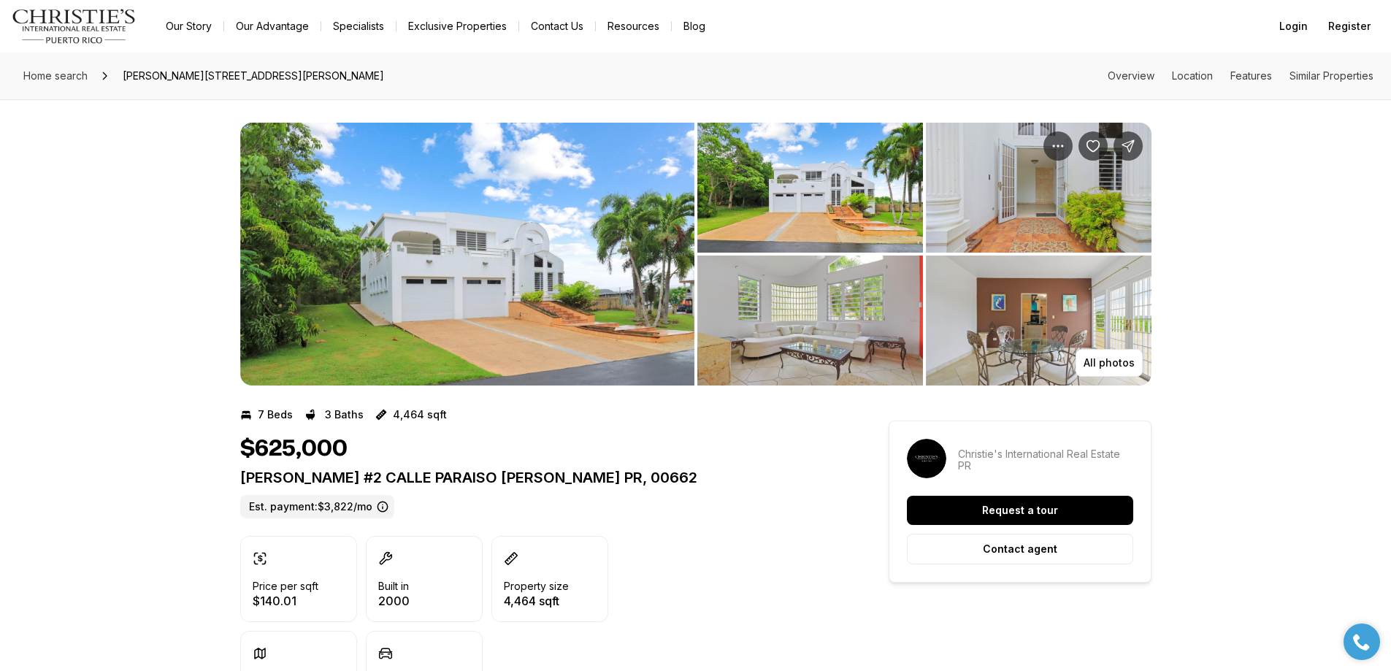
click at [953, 332] on img "View image gallery" at bounding box center [1039, 321] width 226 height 130
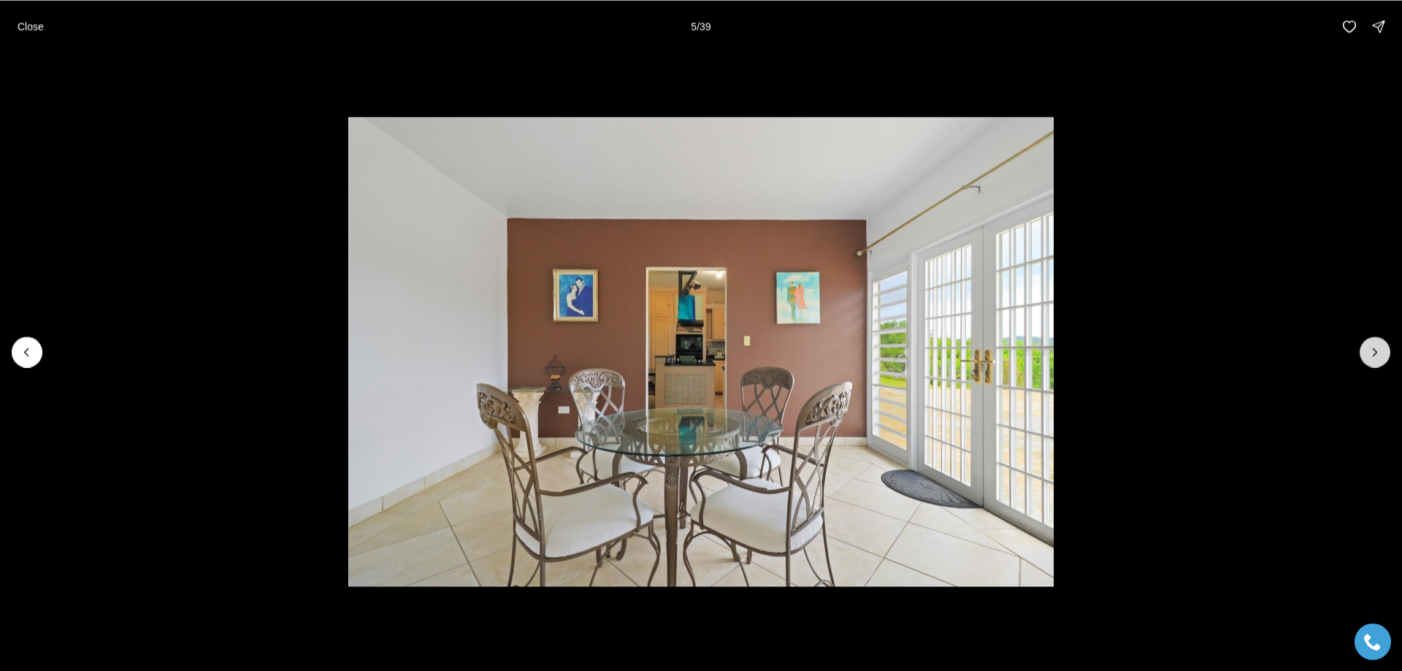
click at [1373, 351] on icon "Next slide" at bounding box center [1375, 352] width 15 height 15
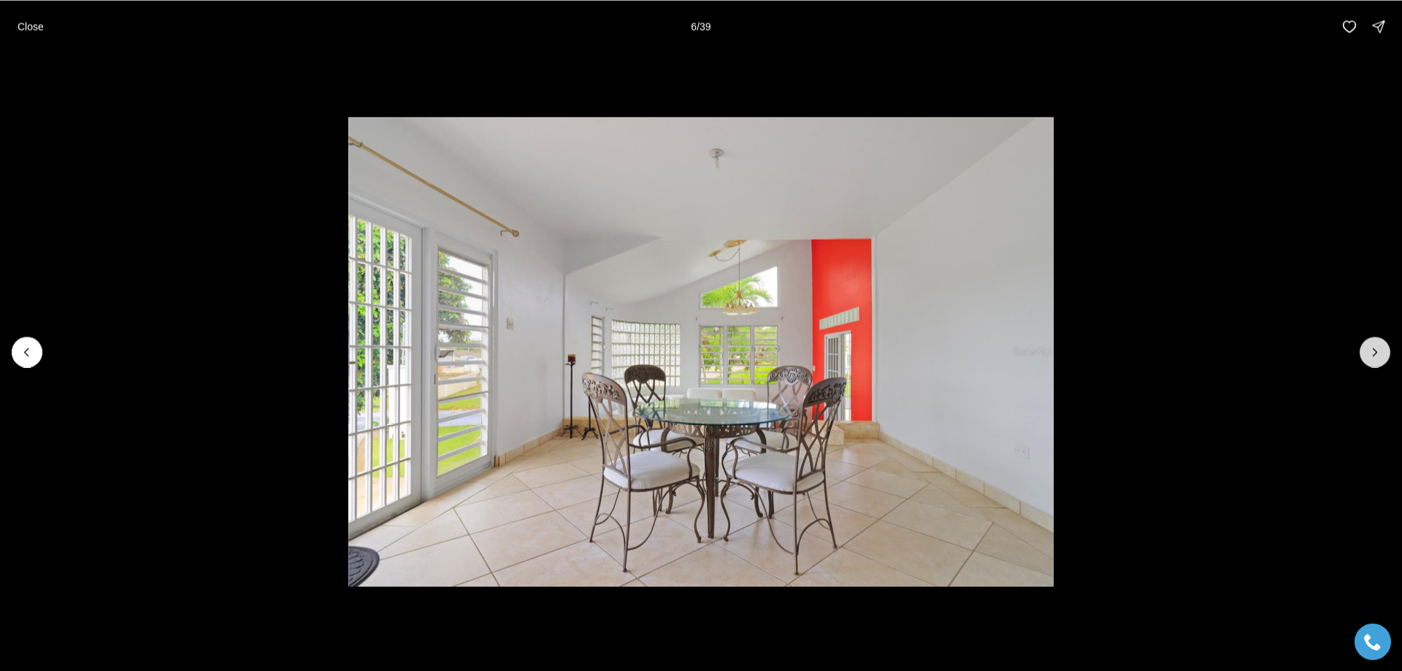
click at [1373, 351] on icon "Next slide" at bounding box center [1375, 352] width 15 height 15
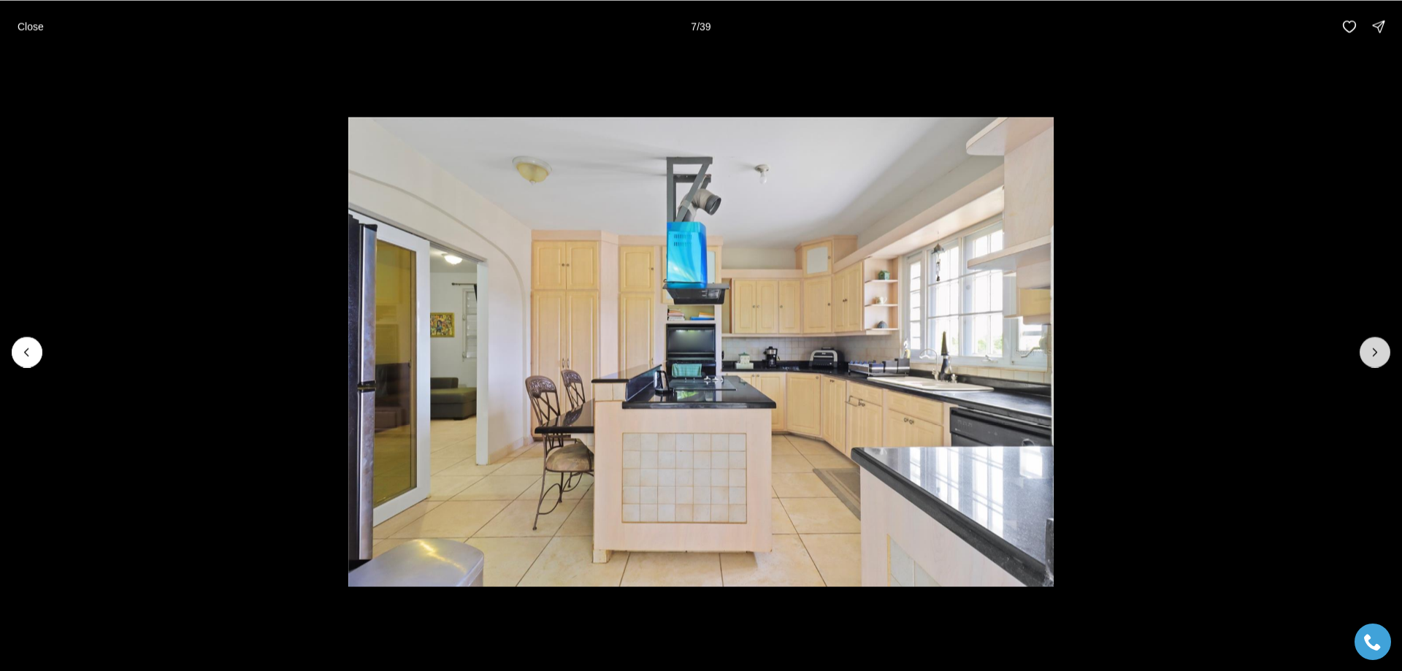
click at [1373, 351] on icon "Next slide" at bounding box center [1375, 352] width 15 height 15
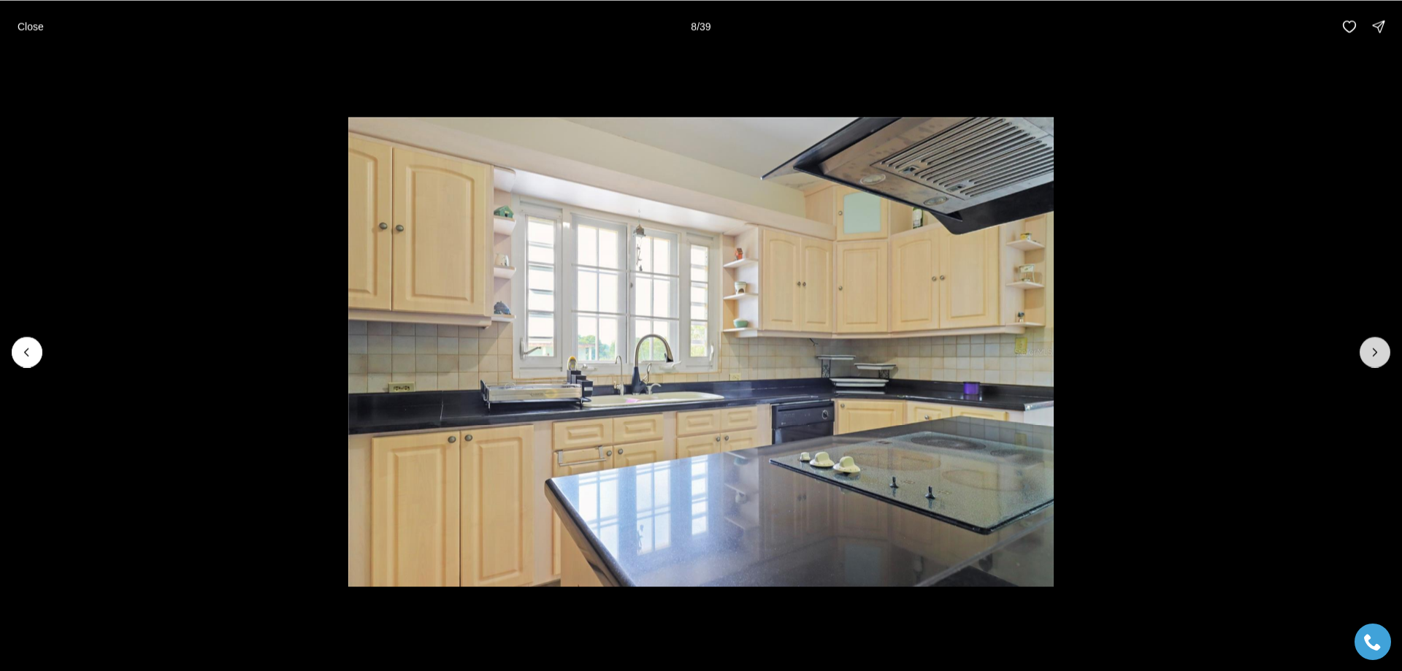
click at [1373, 351] on icon "Next slide" at bounding box center [1375, 352] width 15 height 15
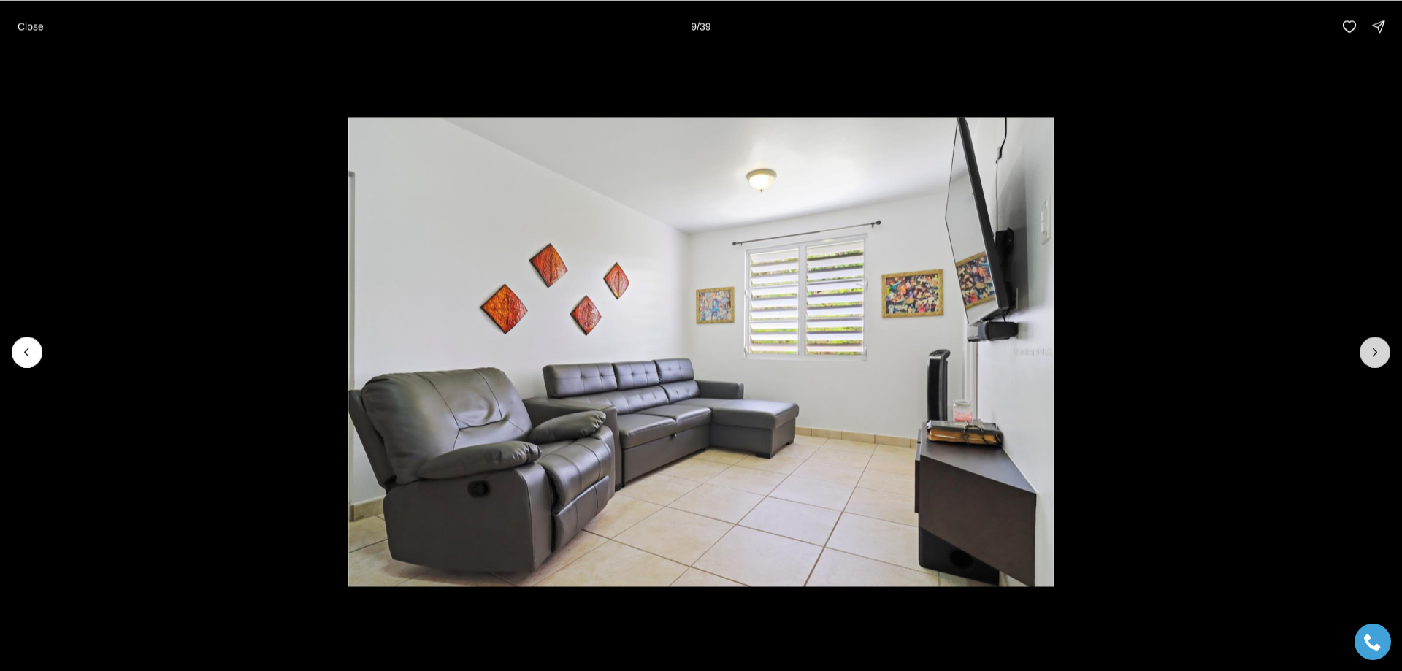
click at [1373, 351] on icon "Next slide" at bounding box center [1375, 352] width 15 height 15
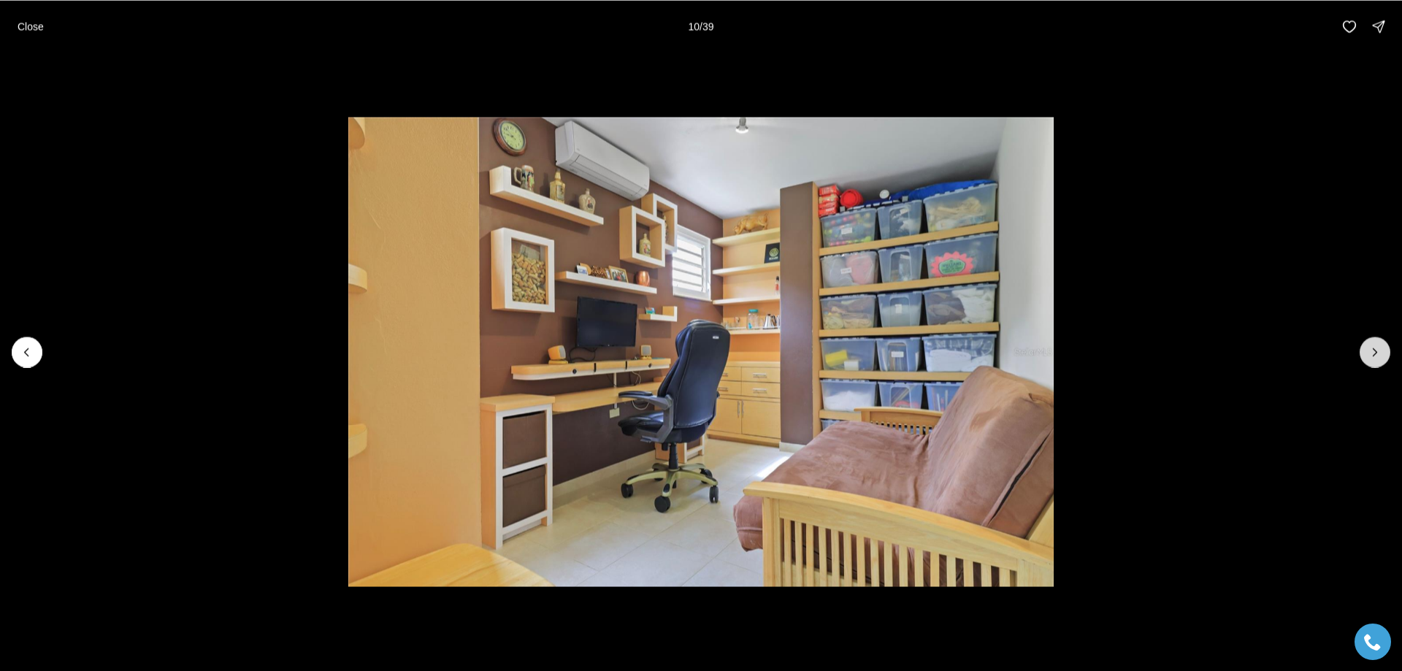
click at [1373, 351] on icon "Next slide" at bounding box center [1375, 352] width 15 height 15
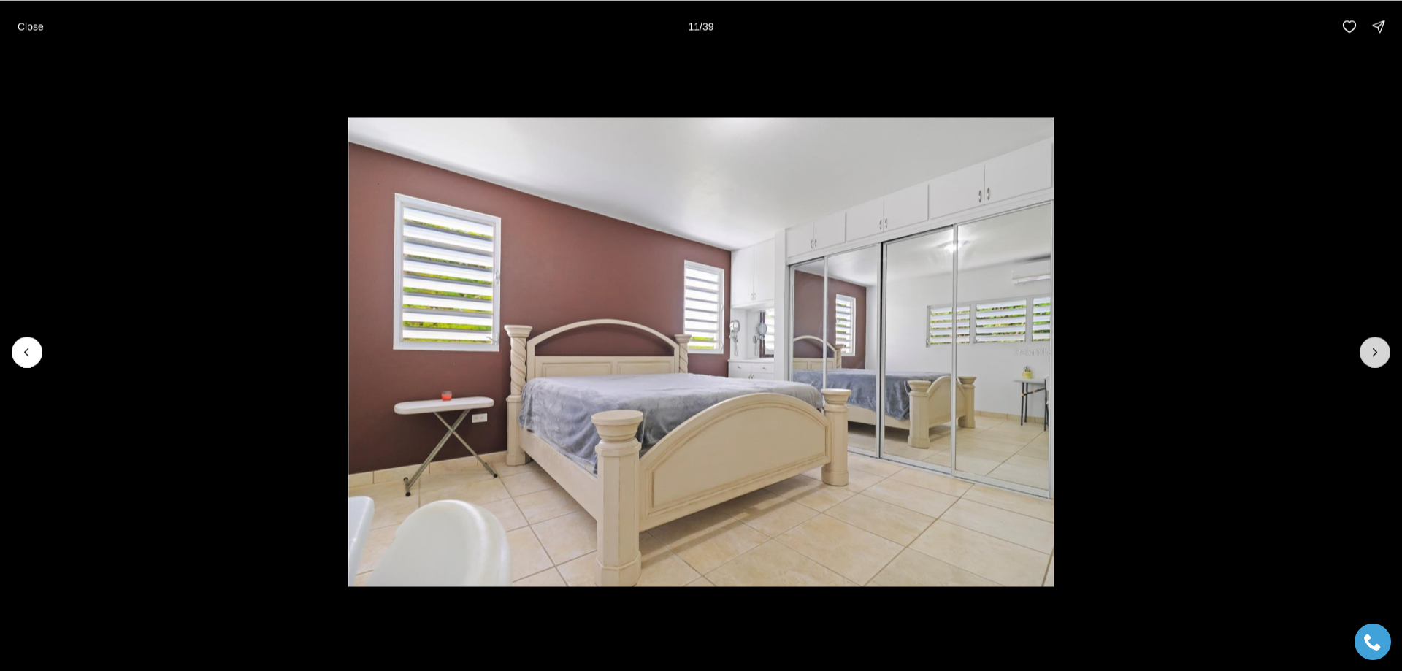
click at [1373, 351] on icon "Next slide" at bounding box center [1375, 352] width 15 height 15
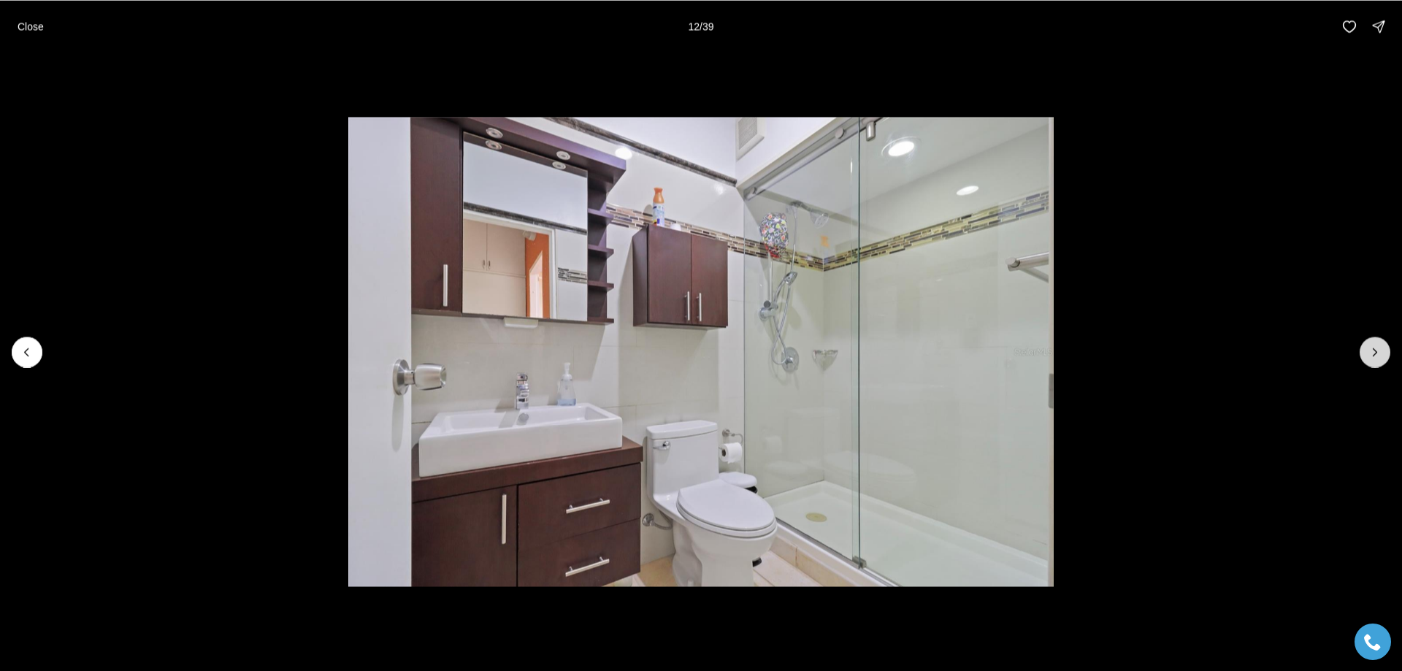
click at [1373, 351] on icon "Next slide" at bounding box center [1375, 352] width 15 height 15
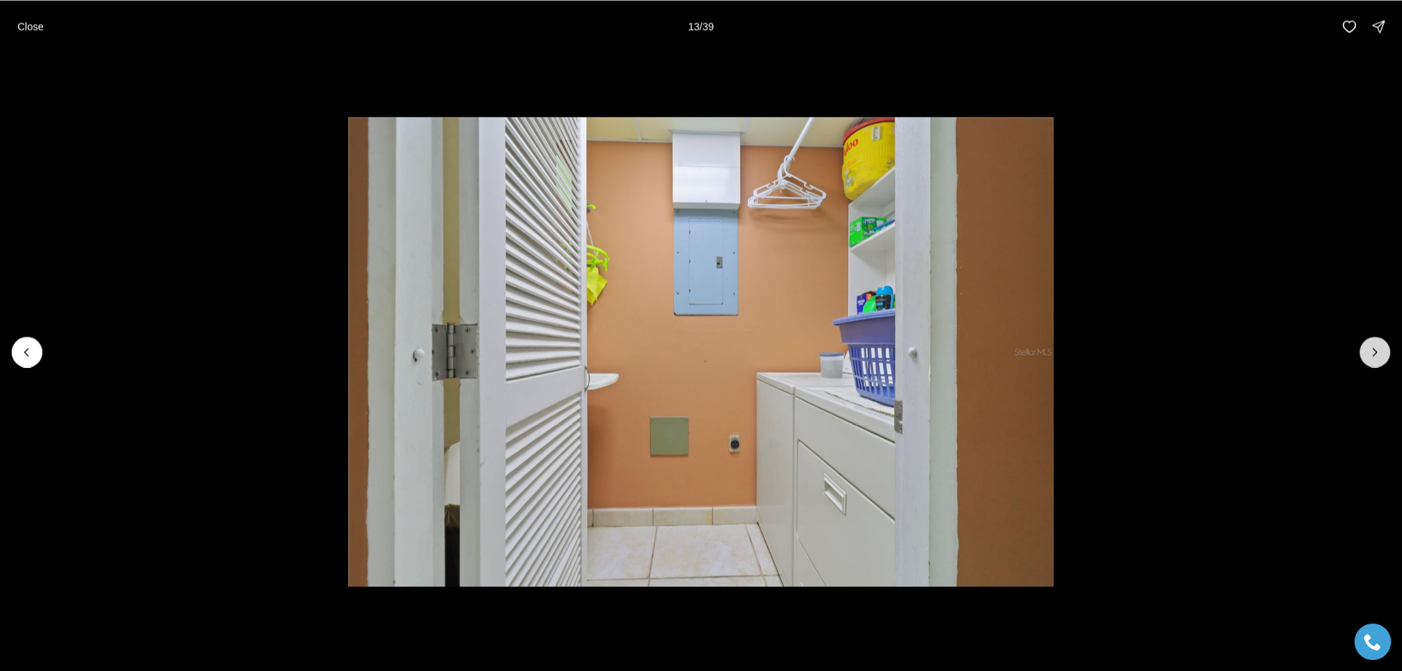
click at [1373, 351] on icon "Next slide" at bounding box center [1375, 352] width 15 height 15
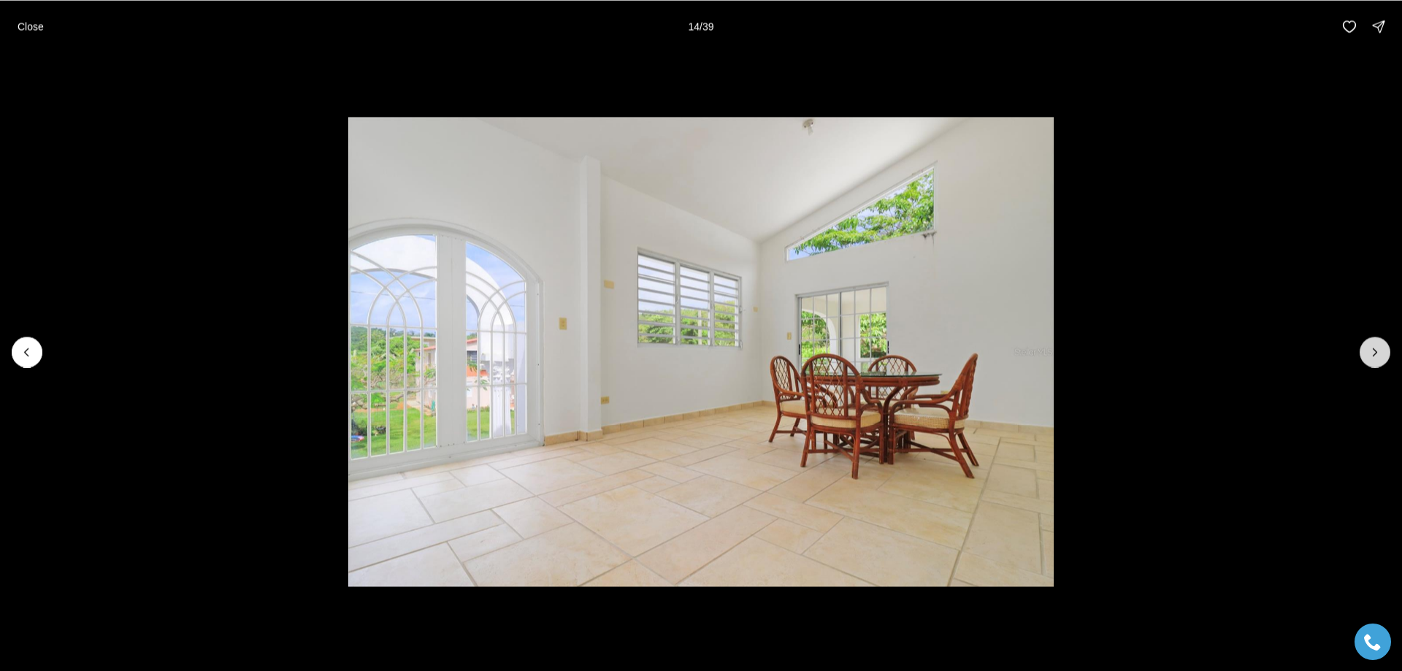
click at [1373, 351] on icon "Next slide" at bounding box center [1375, 352] width 15 height 15
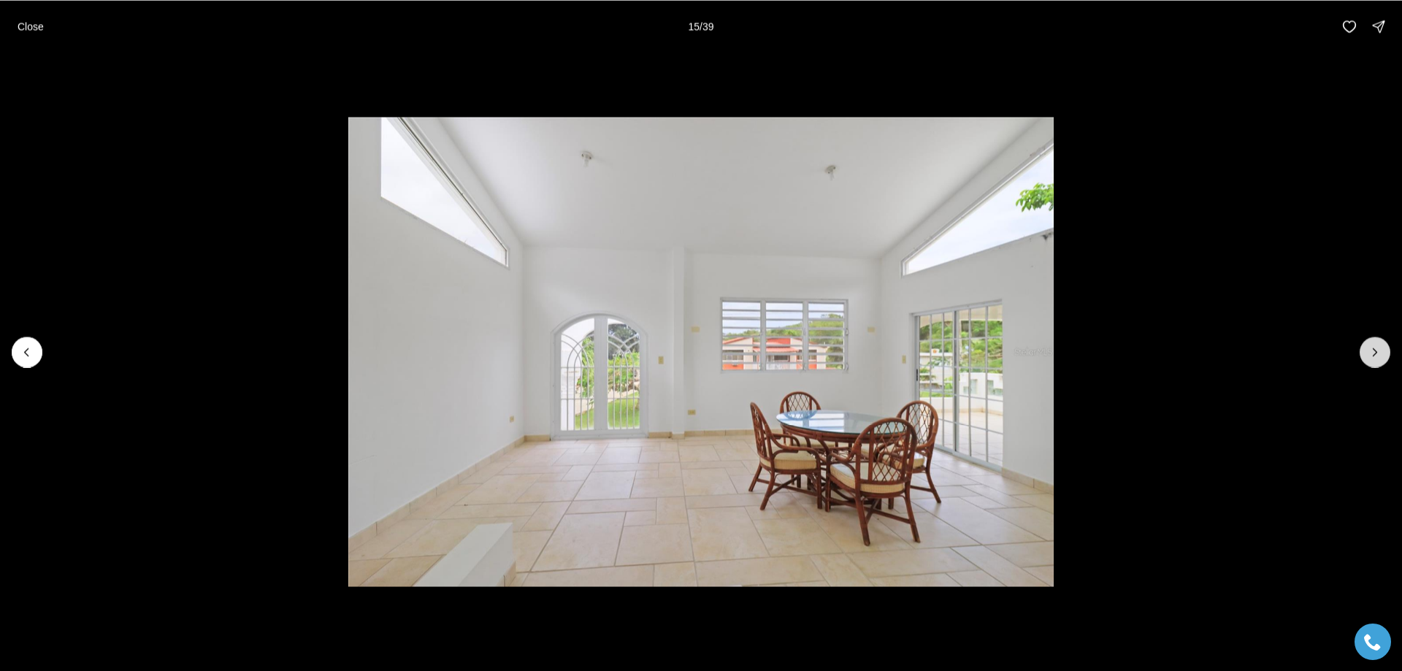
click at [1373, 351] on icon "Next slide" at bounding box center [1375, 352] width 15 height 15
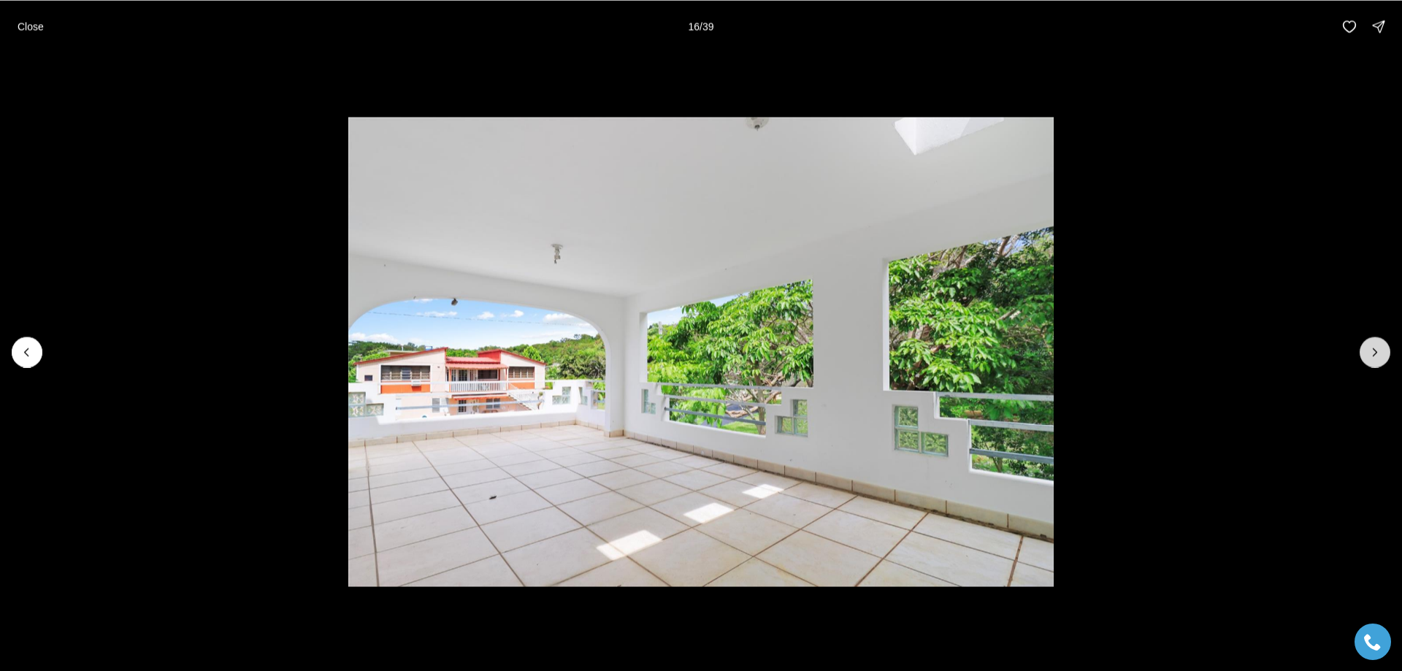
click at [1373, 351] on icon "Next slide" at bounding box center [1375, 352] width 15 height 15
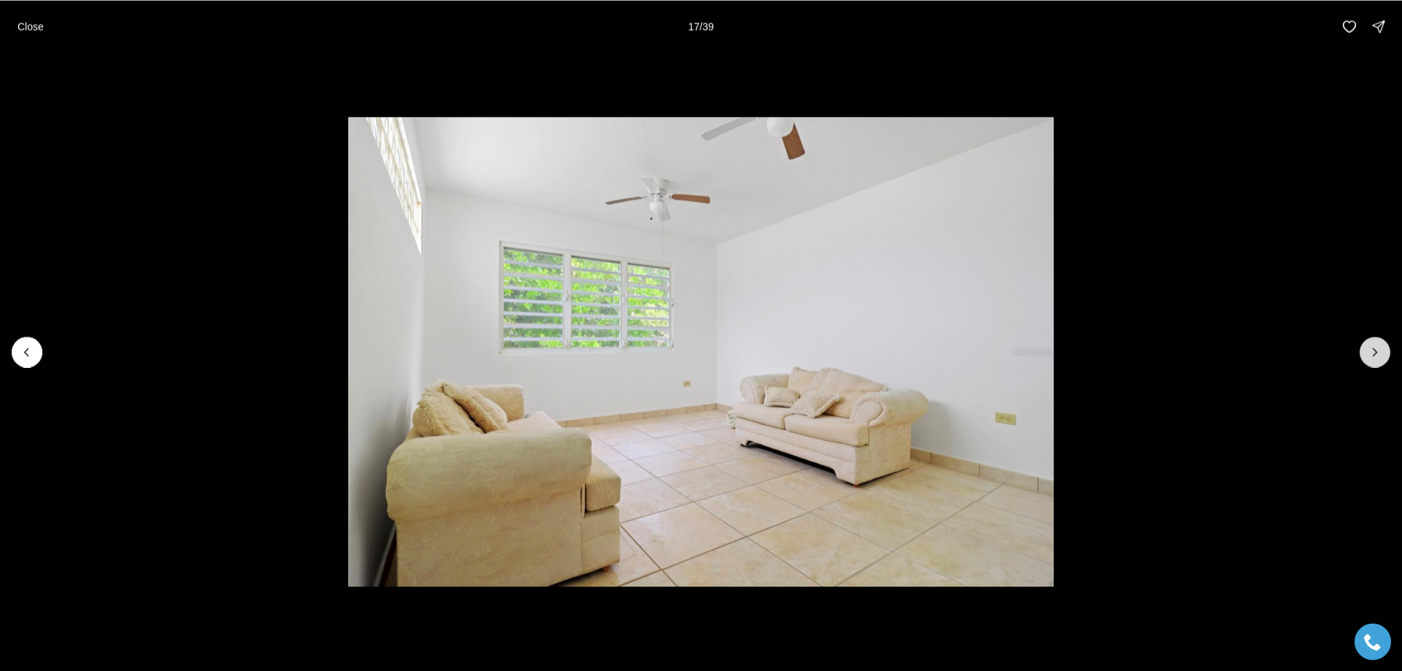
click at [1373, 351] on icon "Next slide" at bounding box center [1375, 352] width 15 height 15
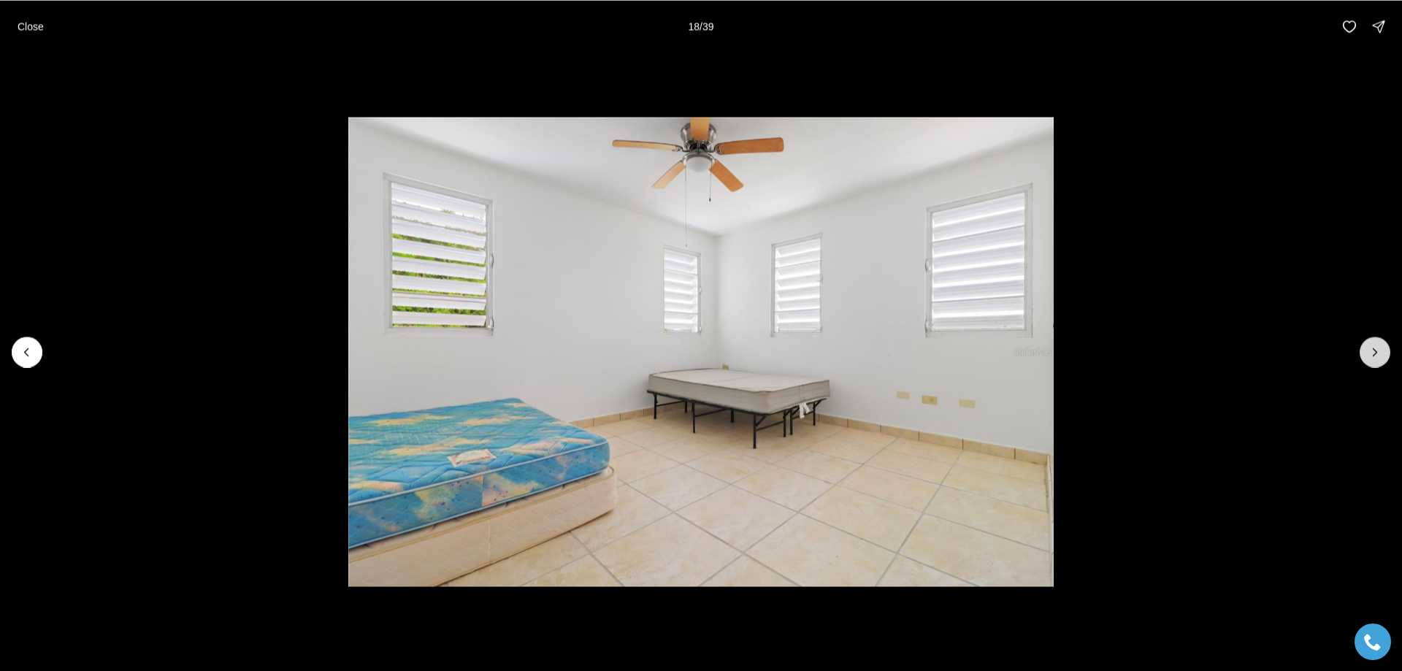
click at [1373, 351] on icon "Next slide" at bounding box center [1375, 352] width 15 height 15
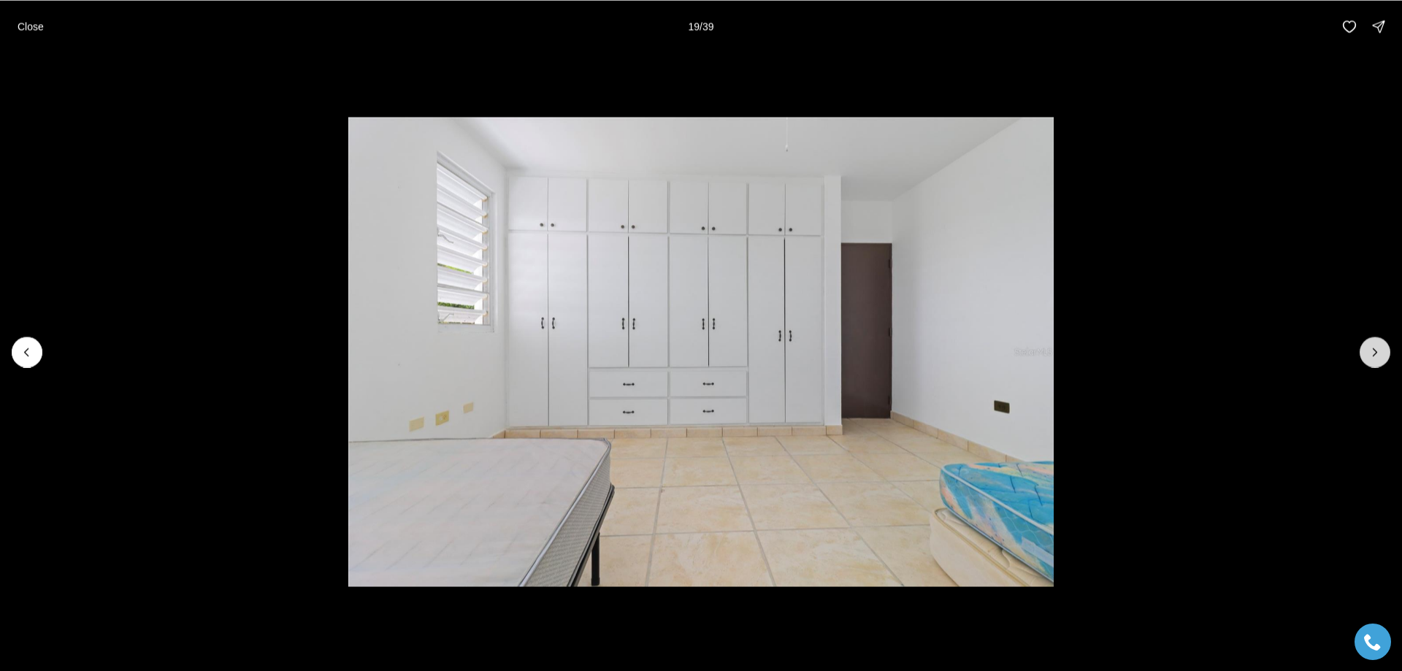
click at [1373, 351] on icon "Next slide" at bounding box center [1375, 352] width 15 height 15
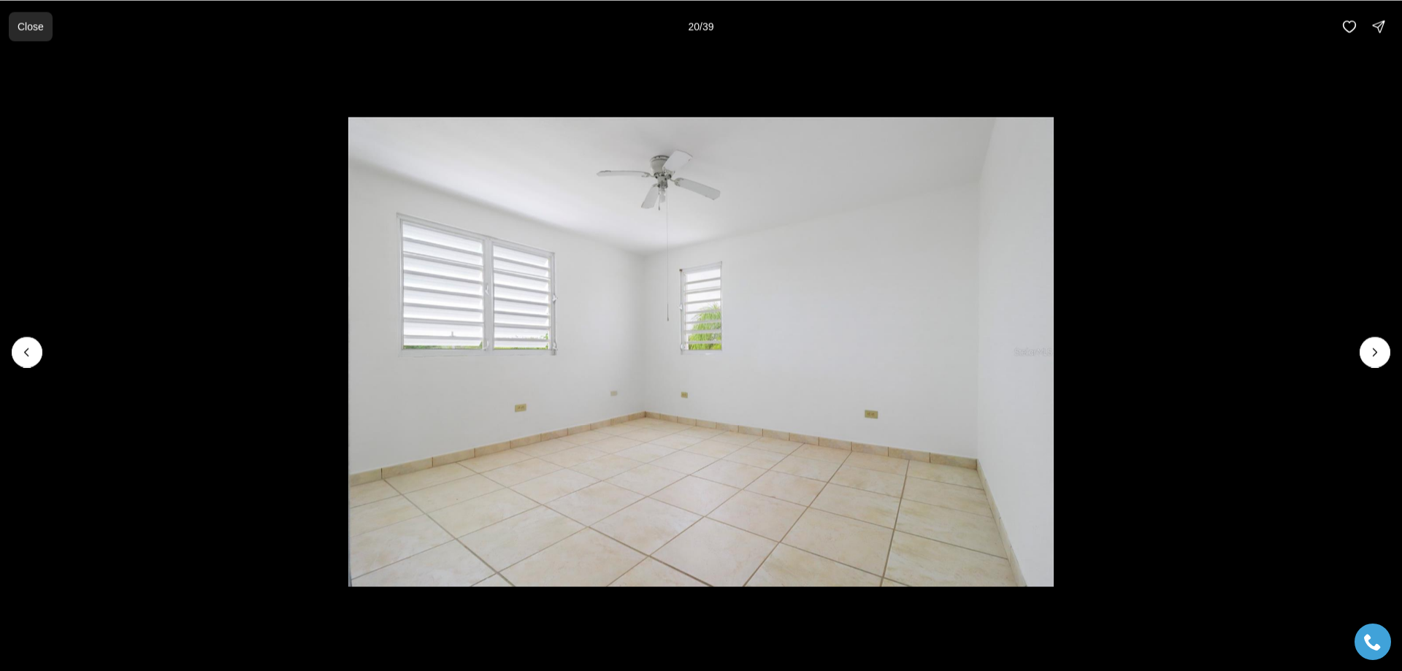
click at [30, 25] on p "Close" at bounding box center [31, 26] width 26 height 12
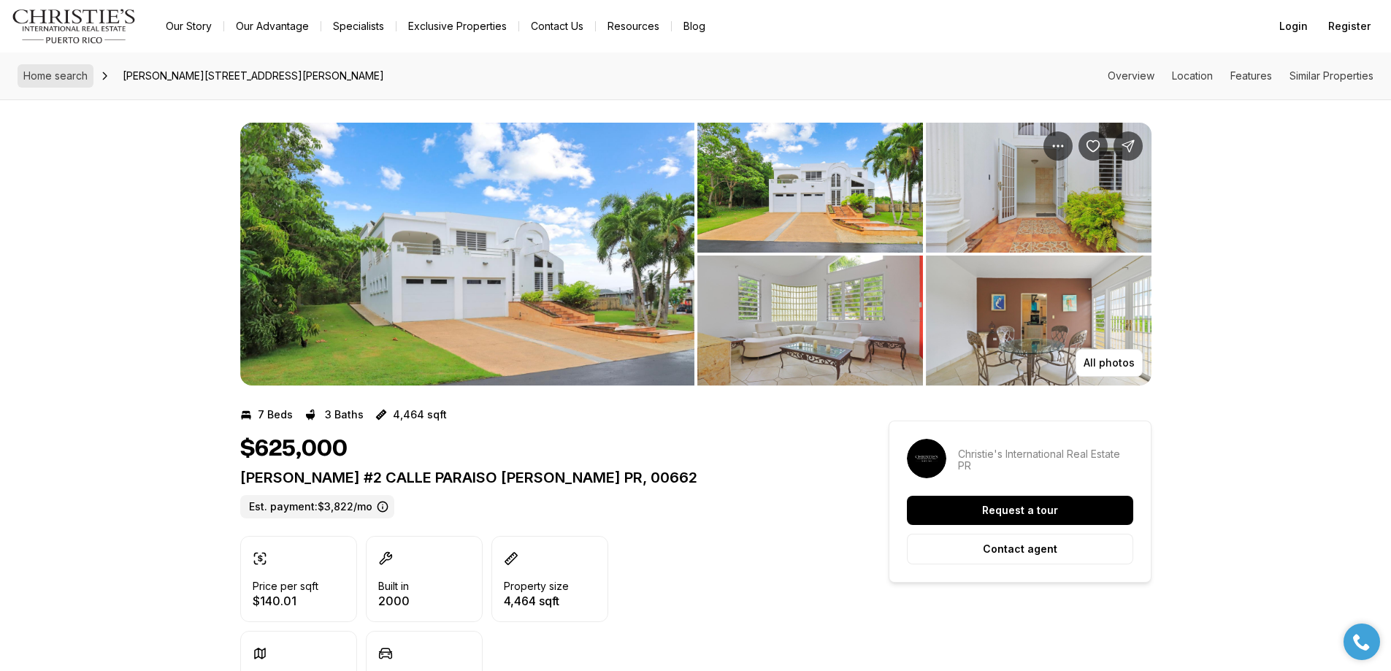
click at [53, 72] on span "Home search" at bounding box center [55, 75] width 64 height 12
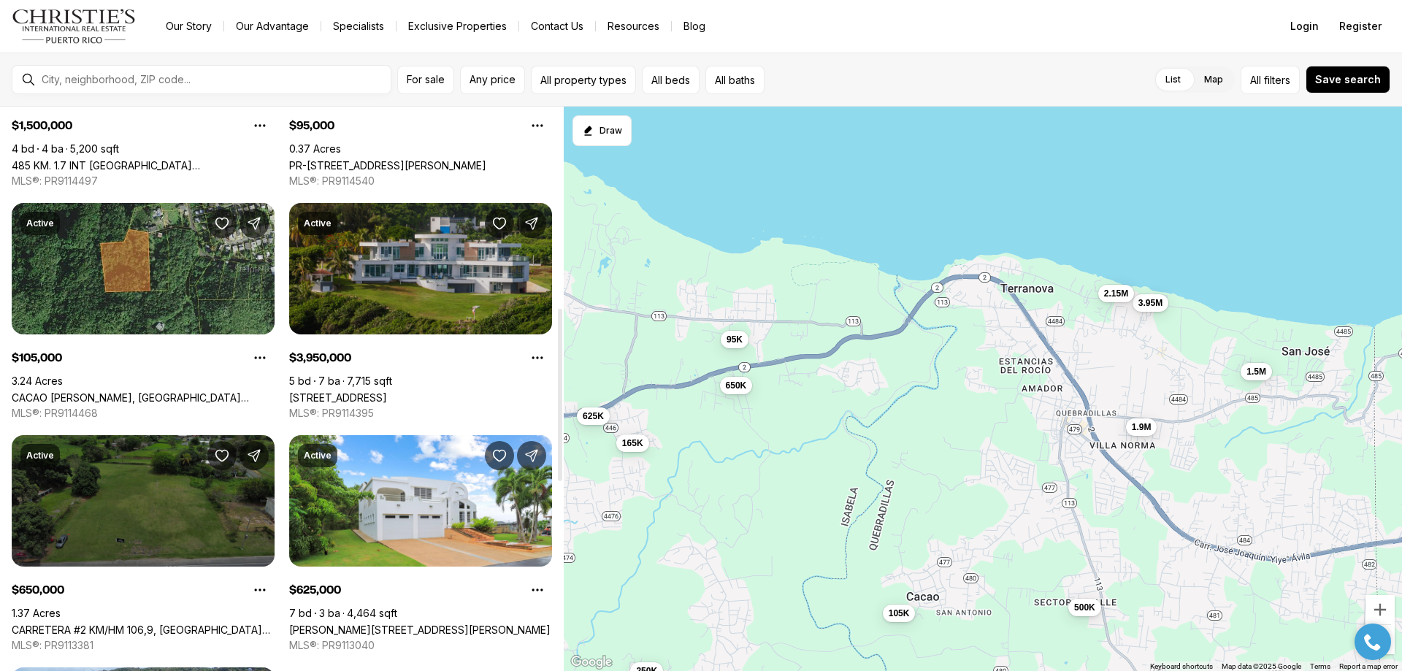
click at [387, 391] on link "[STREET_ADDRESS]" at bounding box center [338, 397] width 98 height 12
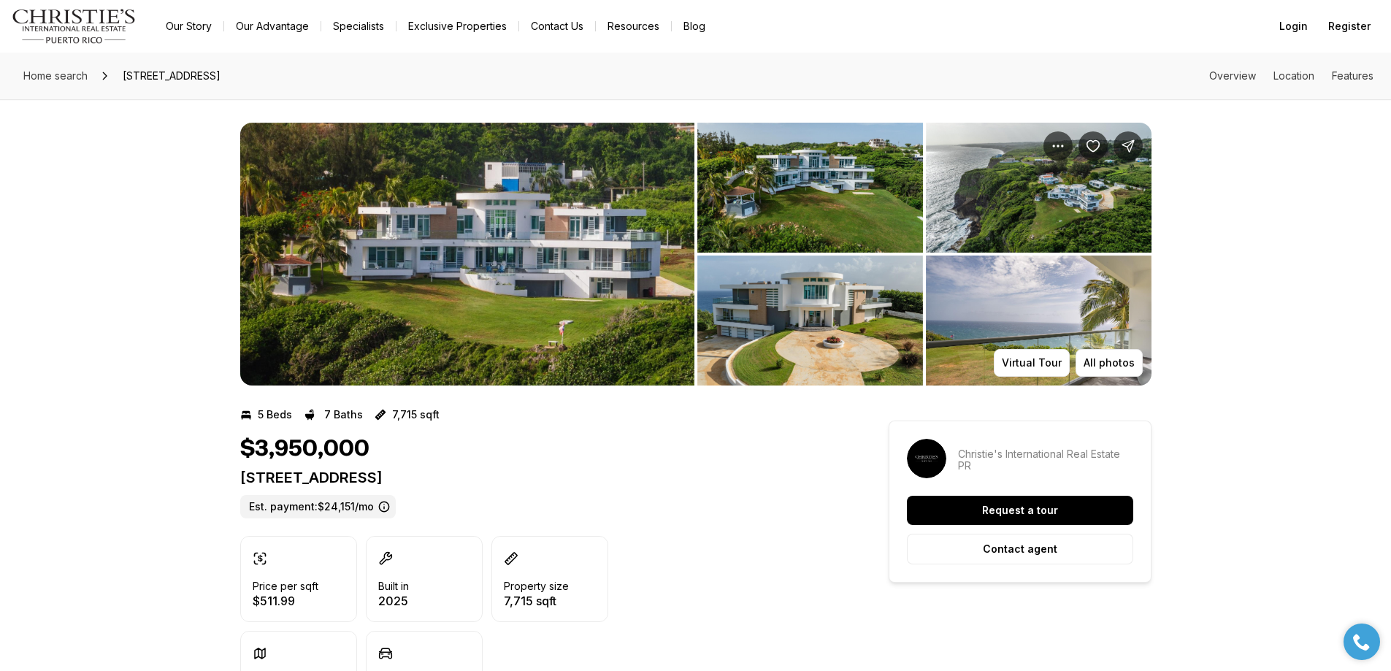
click at [407, 228] on img "View image gallery" at bounding box center [467, 254] width 454 height 263
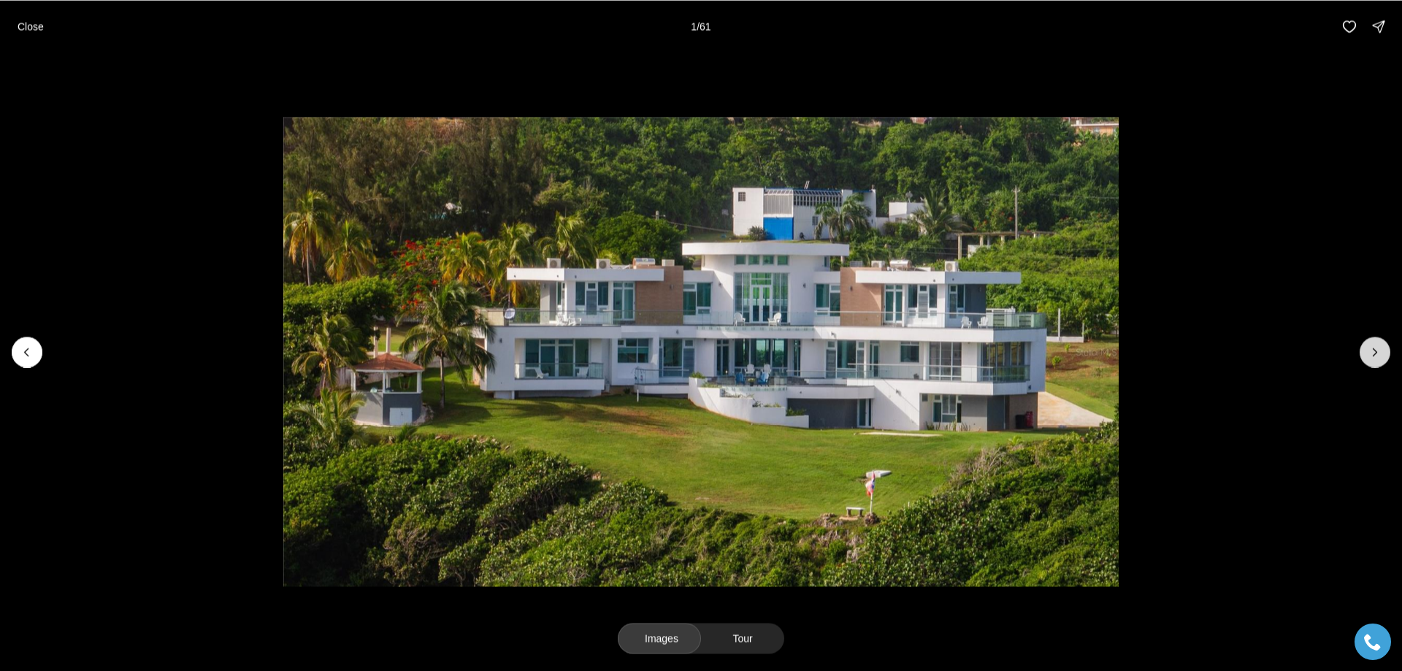
click at [1374, 353] on icon "Next slide" at bounding box center [1375, 352] width 15 height 15
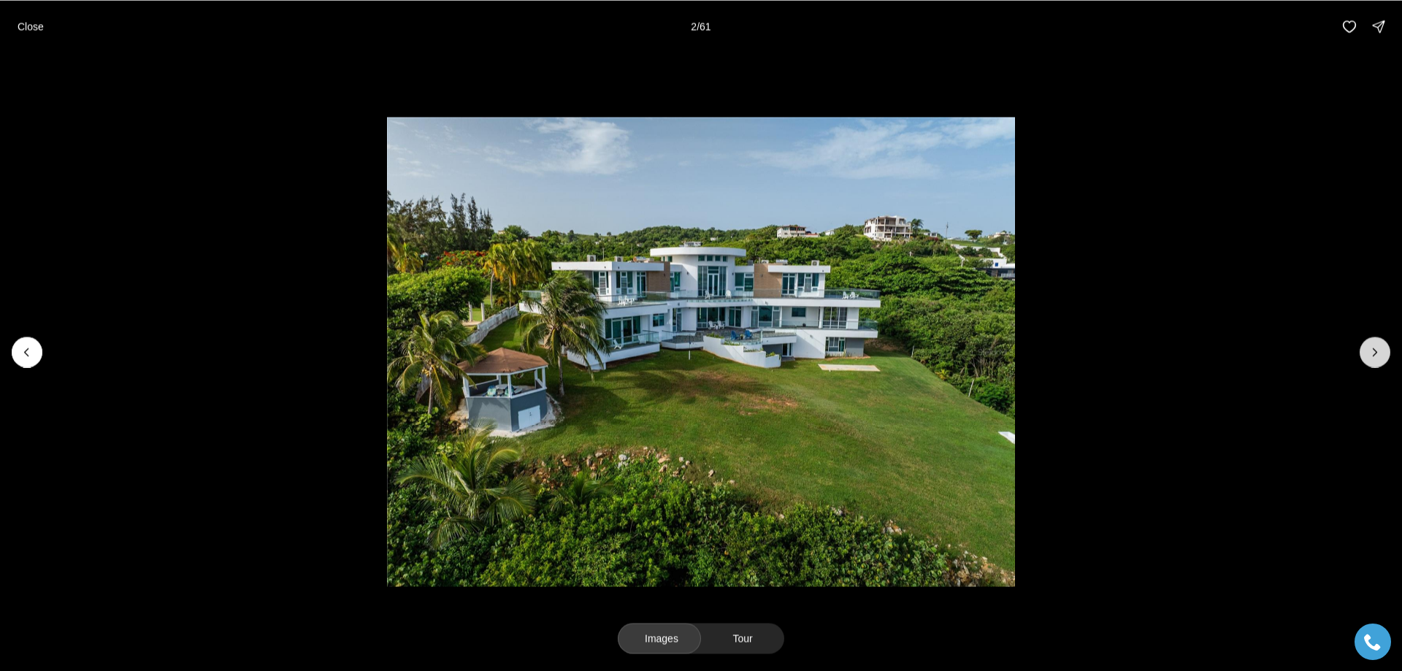
click at [1374, 353] on icon "Next slide" at bounding box center [1375, 352] width 15 height 15
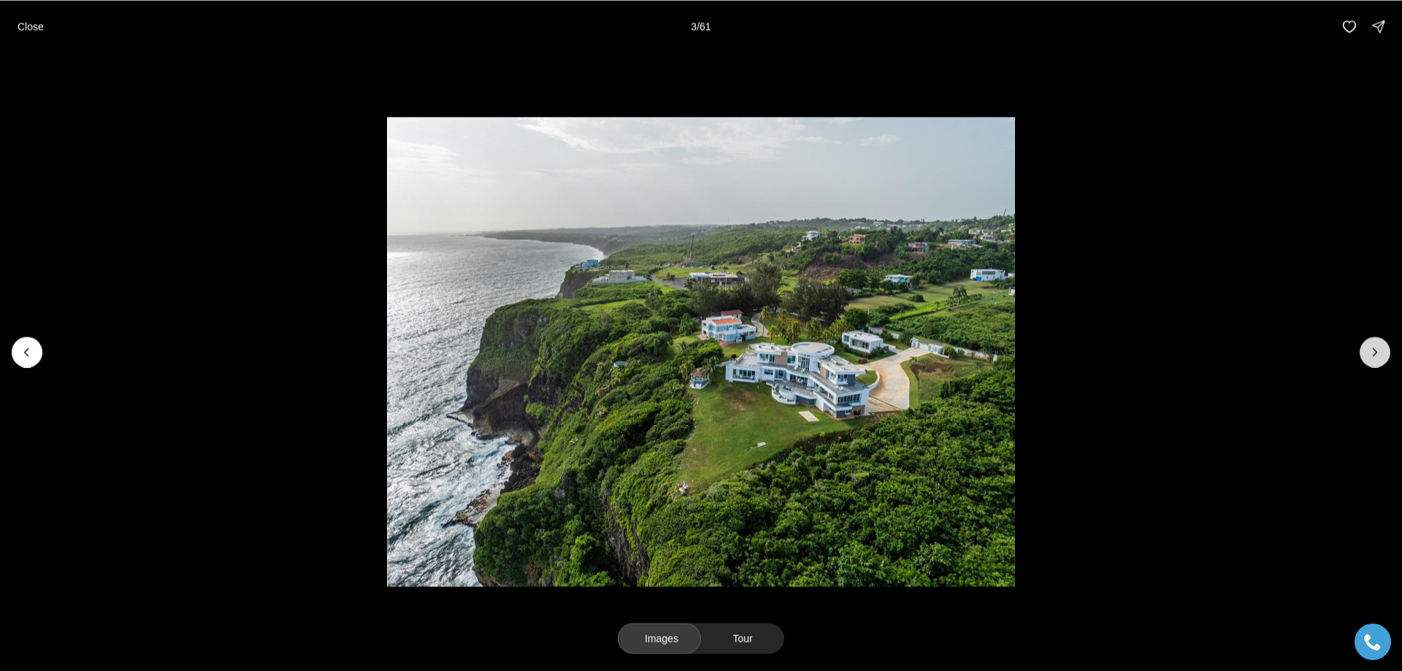
click at [1374, 353] on icon "Next slide" at bounding box center [1375, 352] width 15 height 15
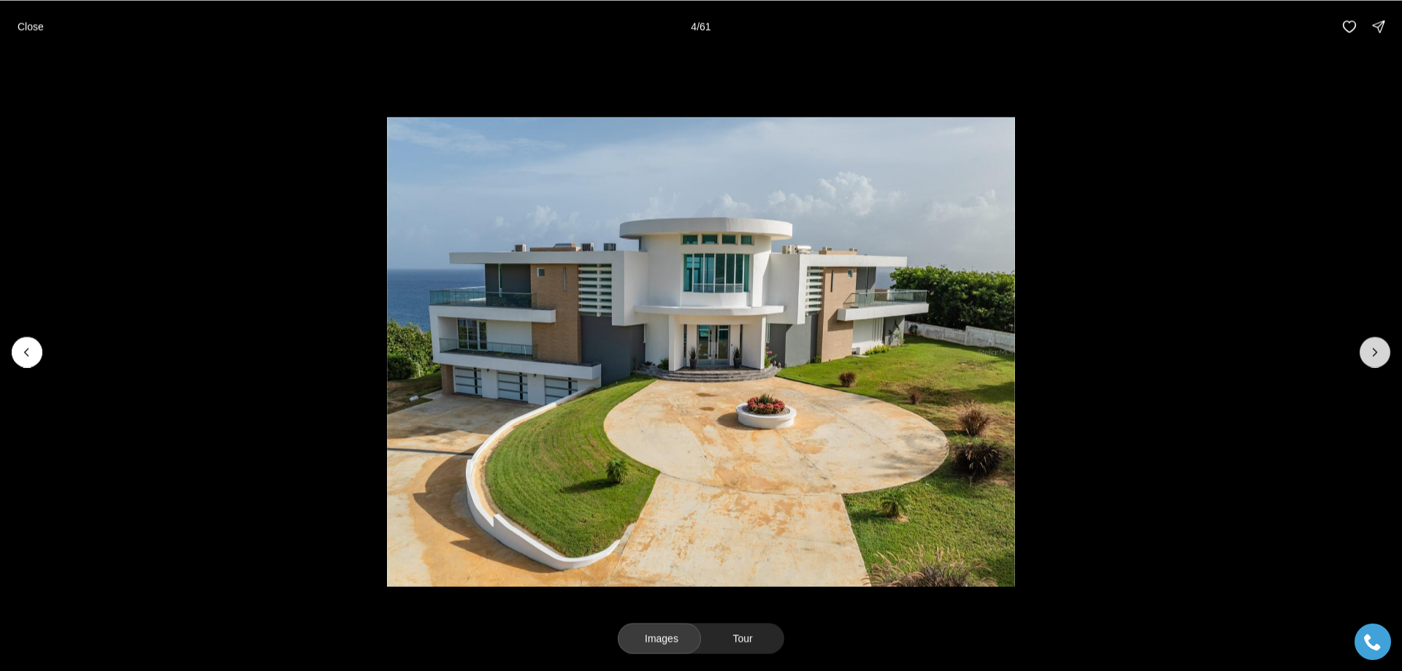
click at [1374, 353] on icon "Next slide" at bounding box center [1375, 352] width 15 height 15
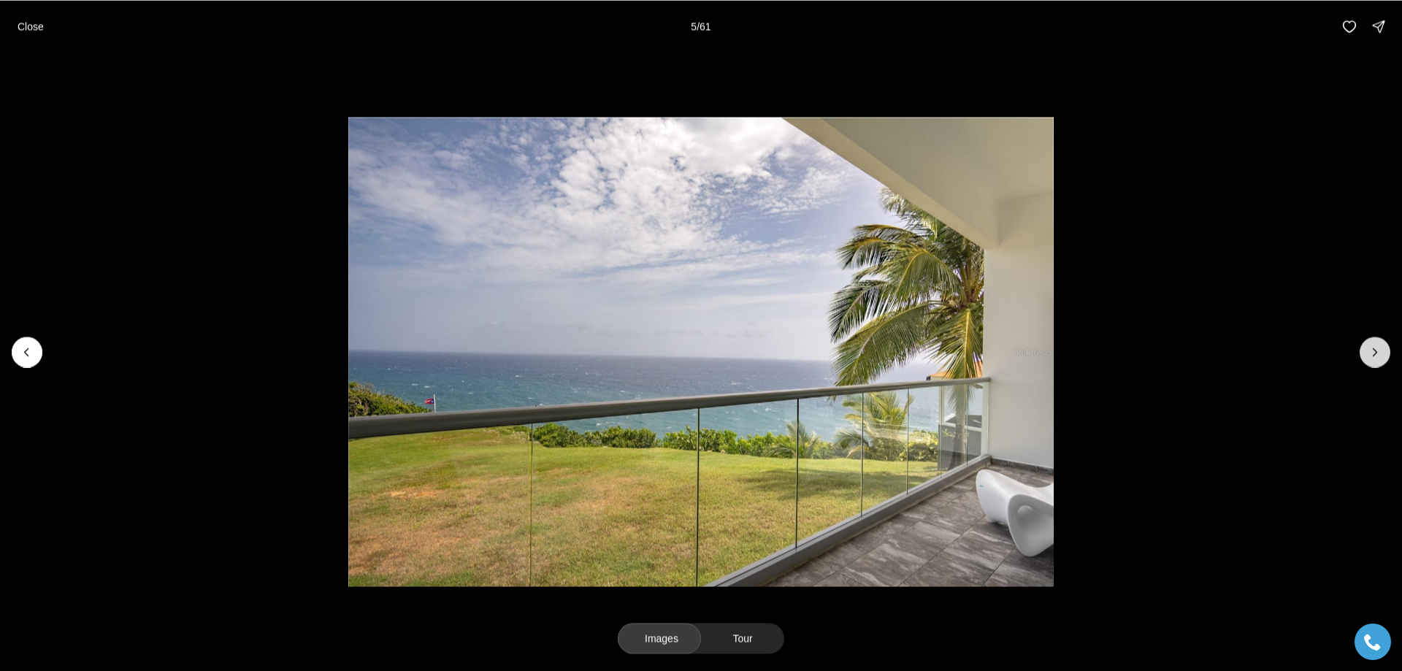
click at [1374, 353] on icon "Next slide" at bounding box center [1375, 352] width 15 height 15
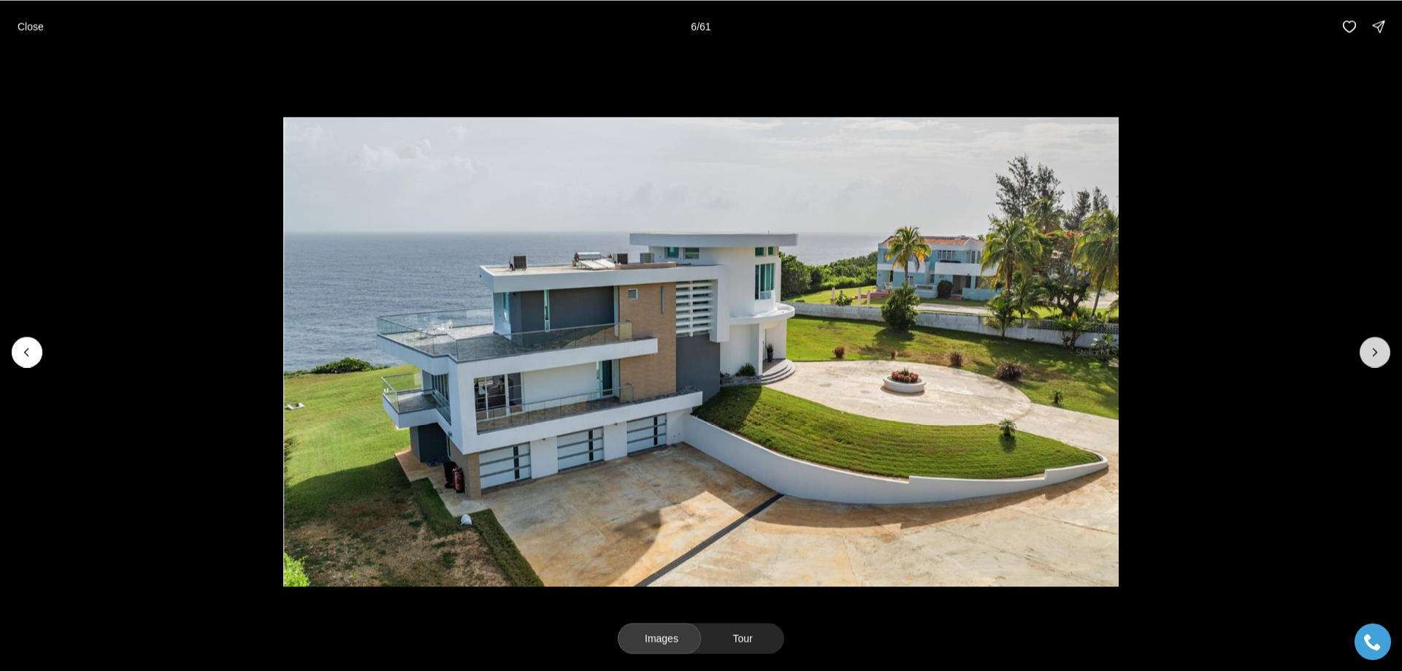
click at [1374, 353] on icon "Next slide" at bounding box center [1375, 352] width 15 height 15
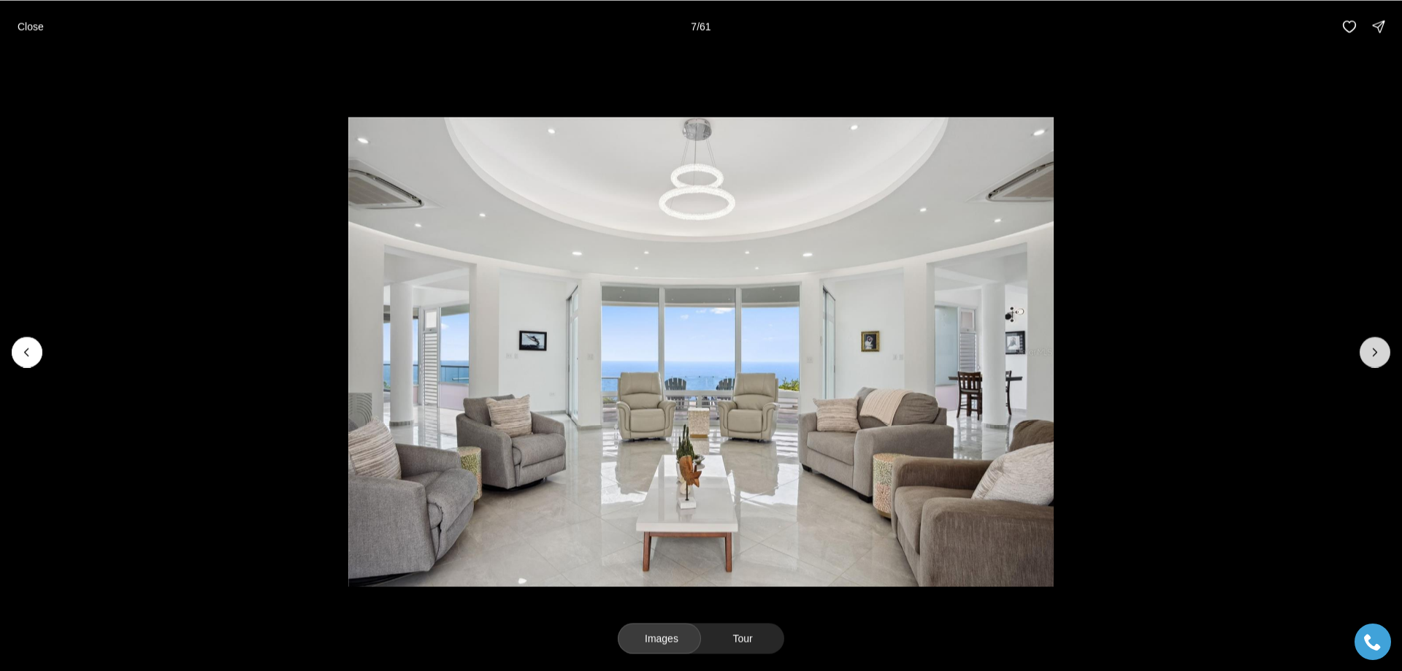
click at [1374, 353] on icon "Next slide" at bounding box center [1375, 352] width 15 height 15
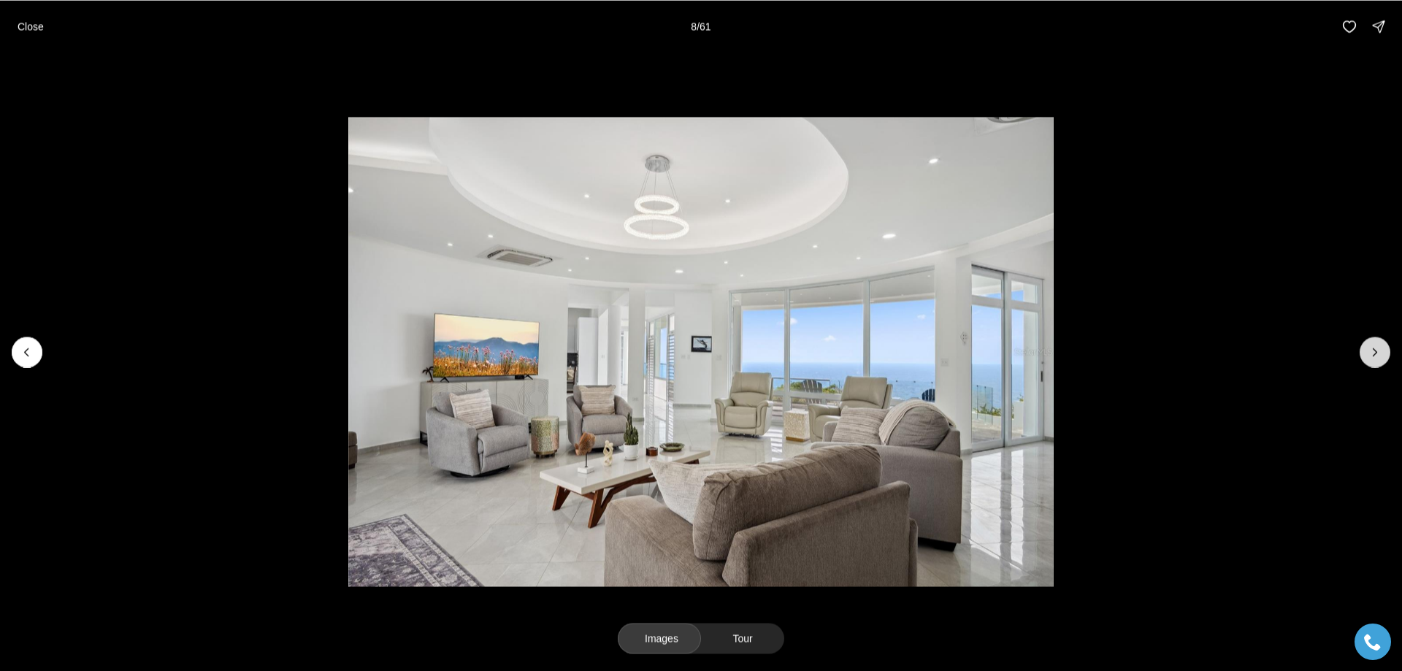
click at [1374, 353] on icon "Next slide" at bounding box center [1375, 352] width 15 height 15
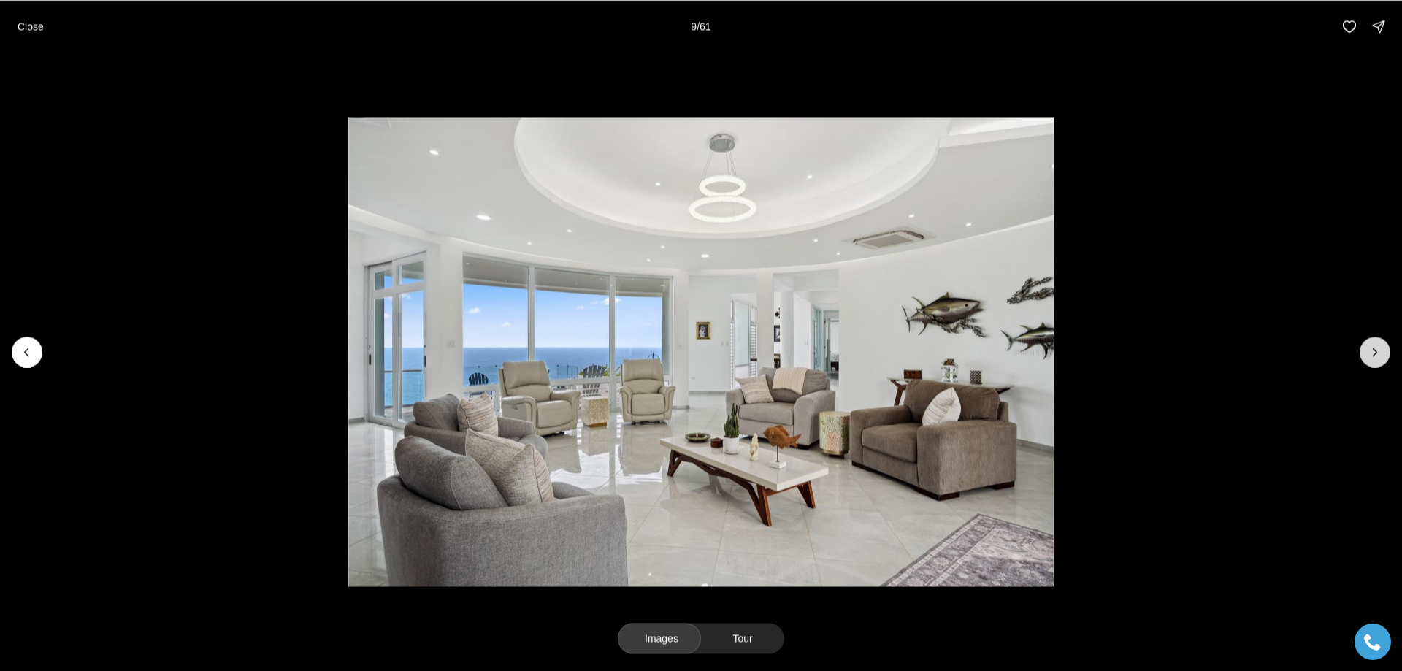
click at [1374, 353] on icon "Next slide" at bounding box center [1375, 352] width 15 height 15
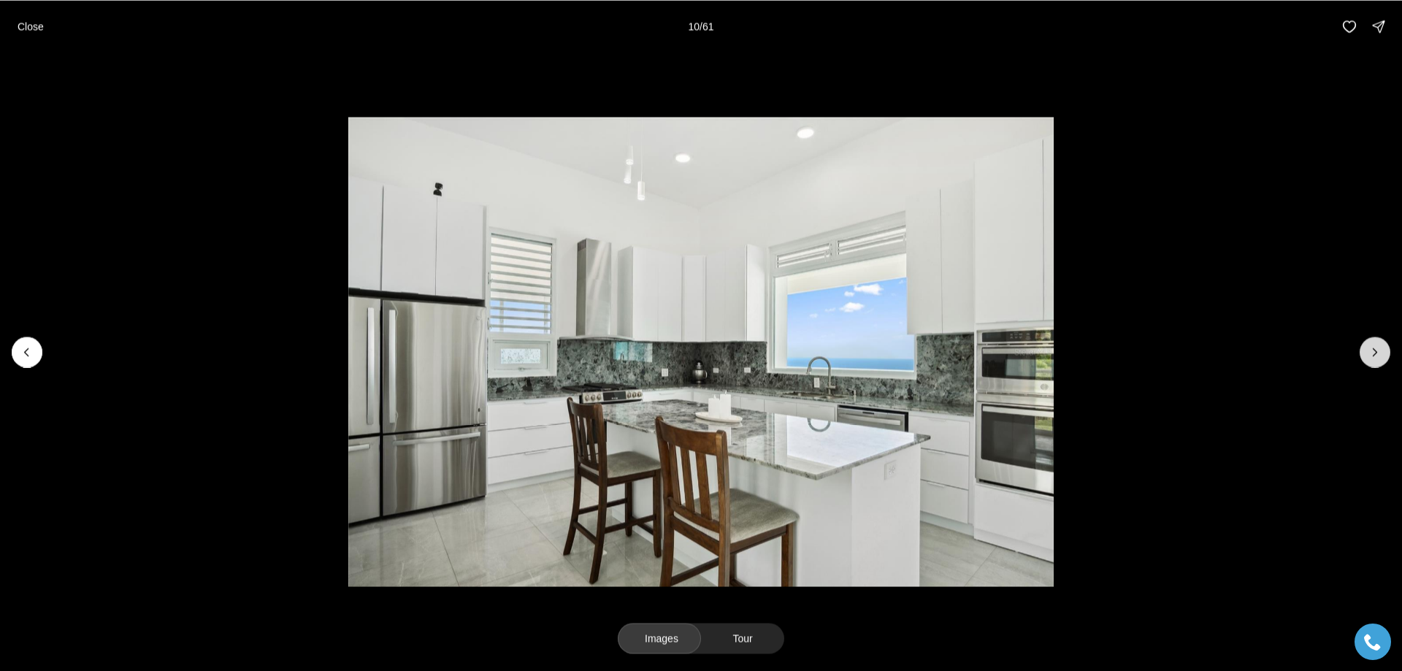
click at [1374, 353] on icon "Next slide" at bounding box center [1375, 352] width 15 height 15
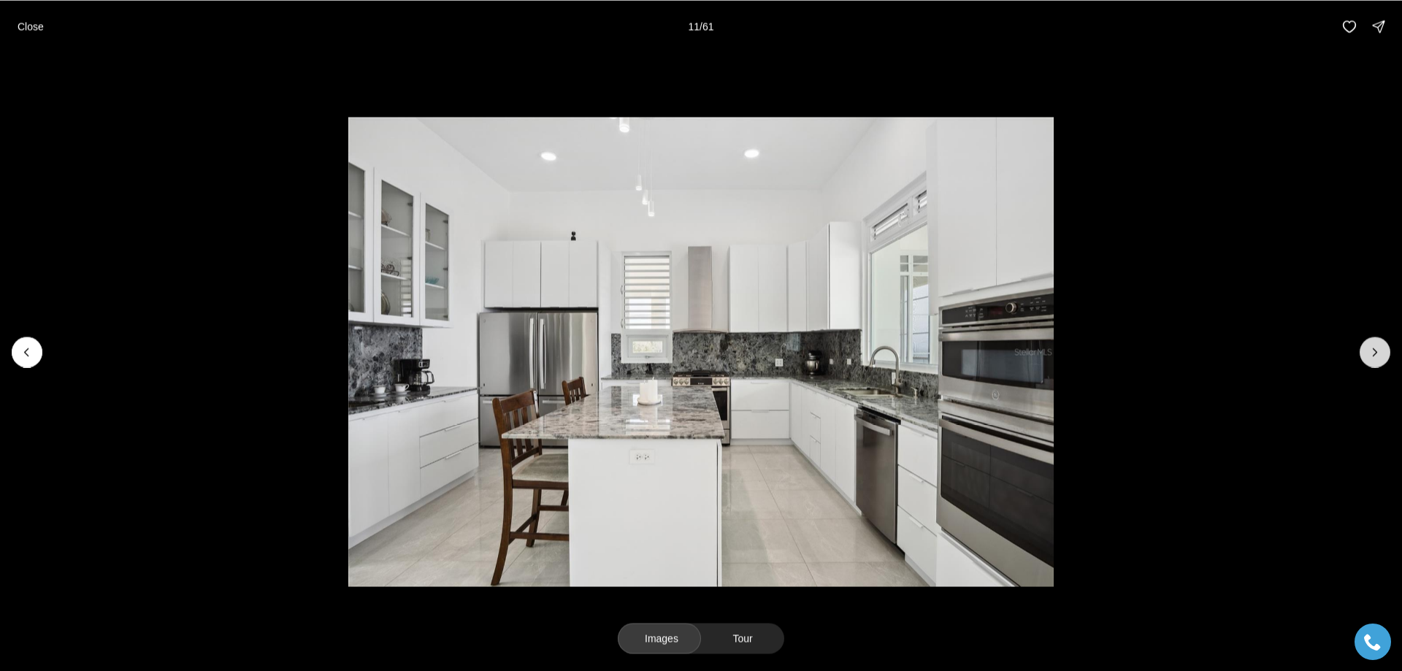
click at [1374, 353] on icon "Next slide" at bounding box center [1375, 352] width 15 height 15
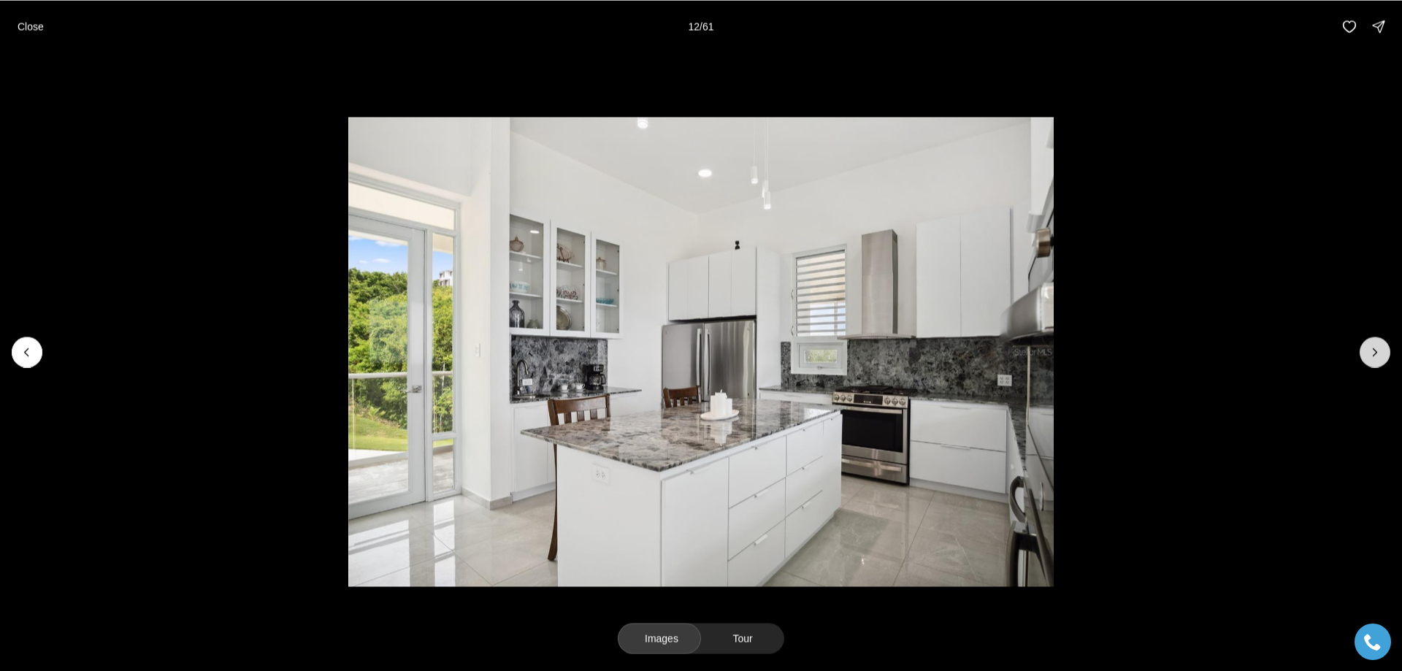
click at [1374, 353] on icon "Next slide" at bounding box center [1375, 352] width 15 height 15
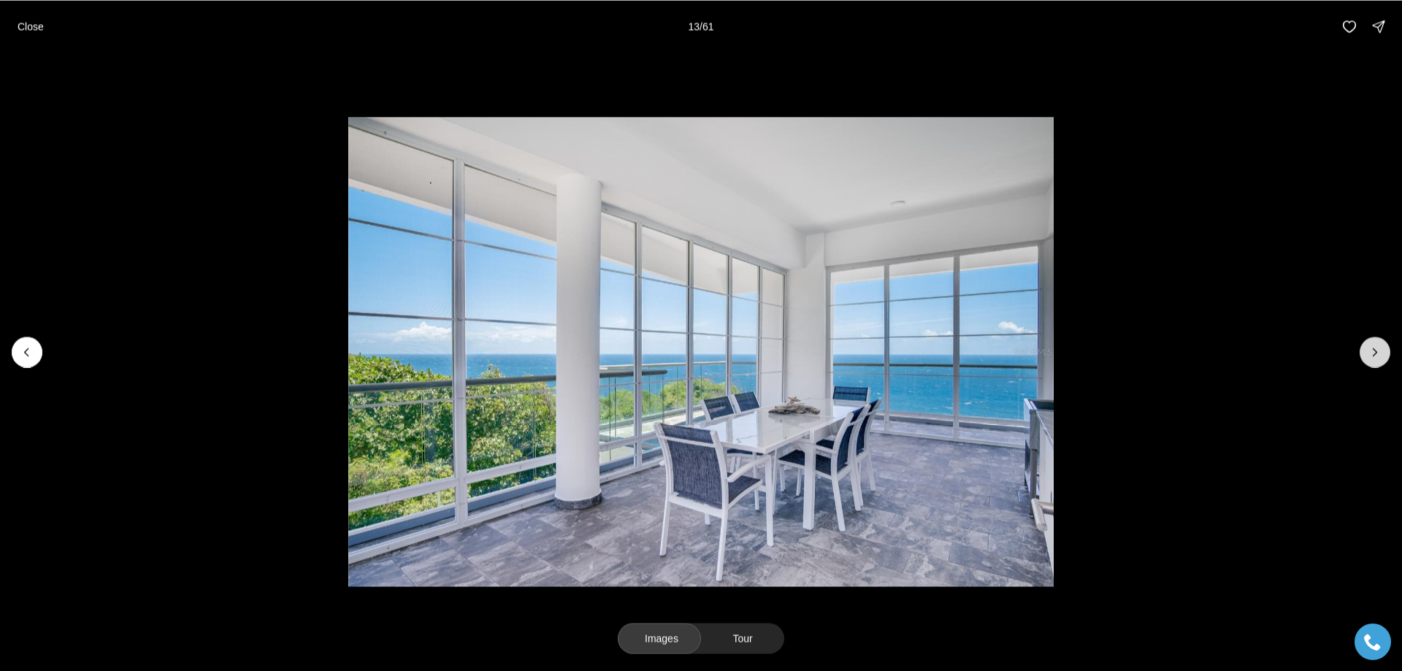
click at [1374, 353] on icon "Next slide" at bounding box center [1375, 352] width 15 height 15
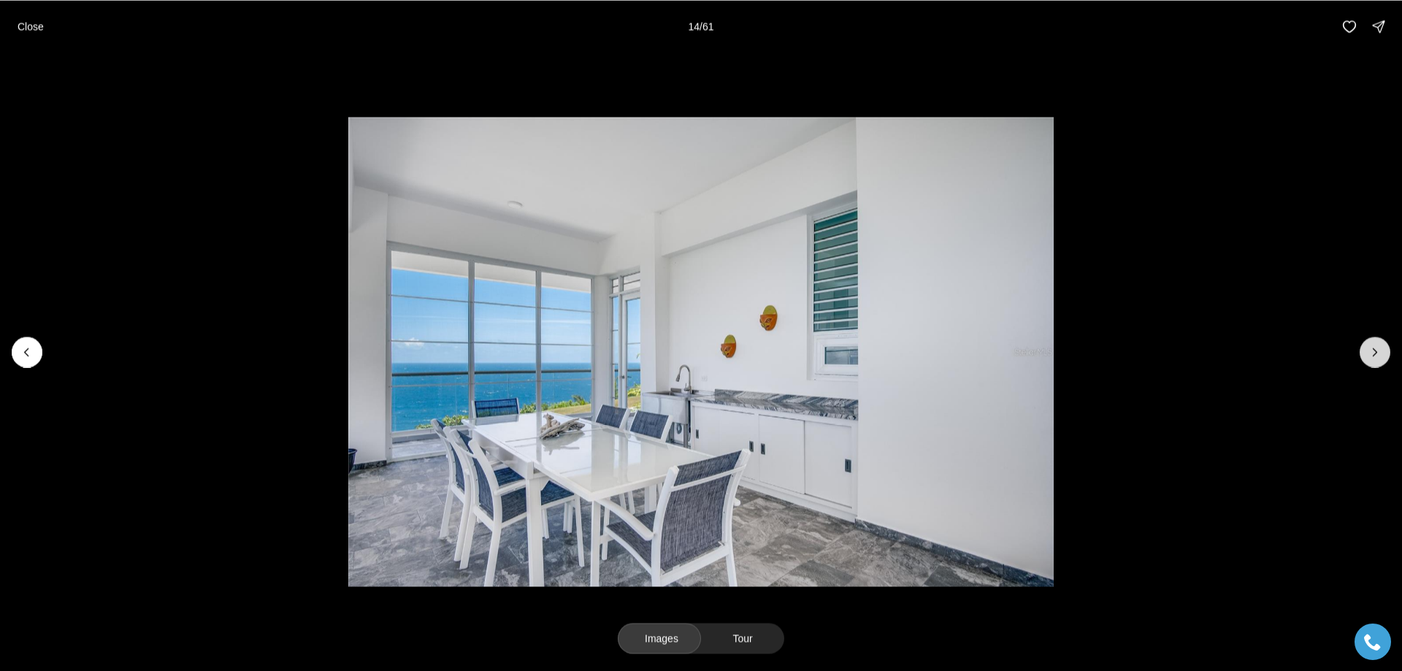
click at [1374, 353] on icon "Next slide" at bounding box center [1375, 352] width 15 height 15
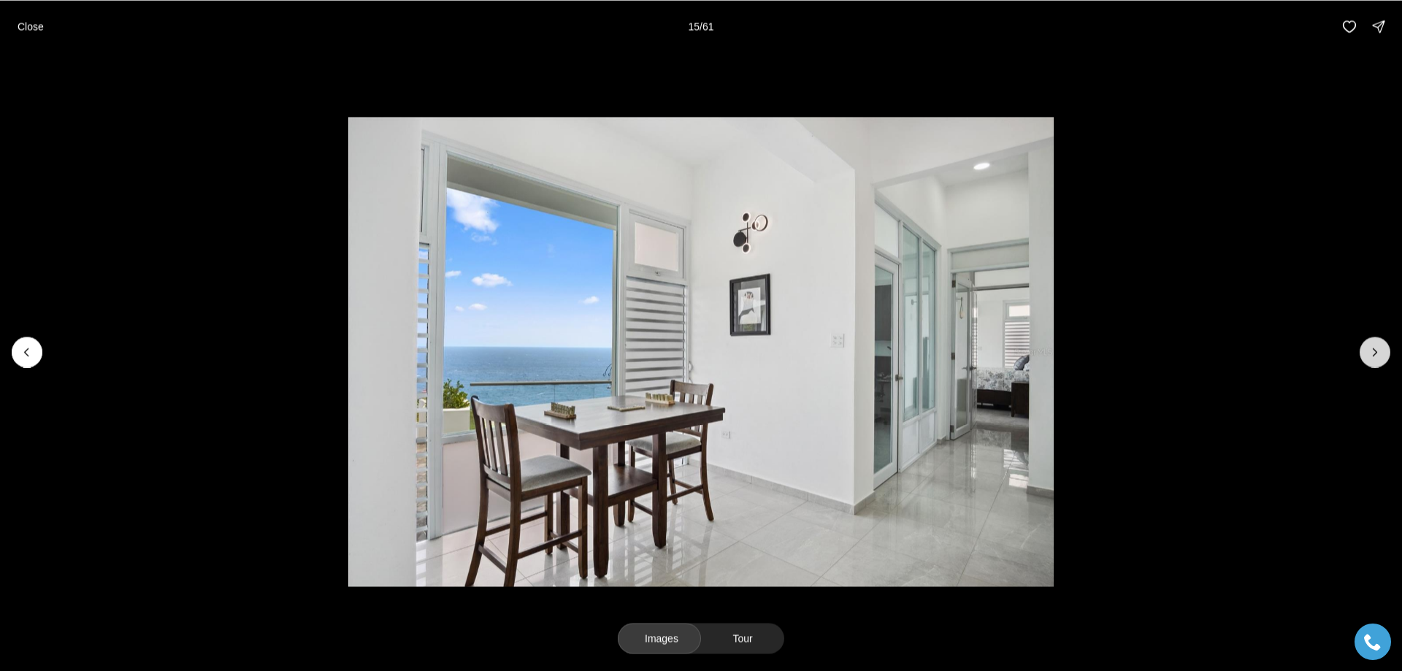
click at [1374, 353] on icon "Next slide" at bounding box center [1375, 352] width 15 height 15
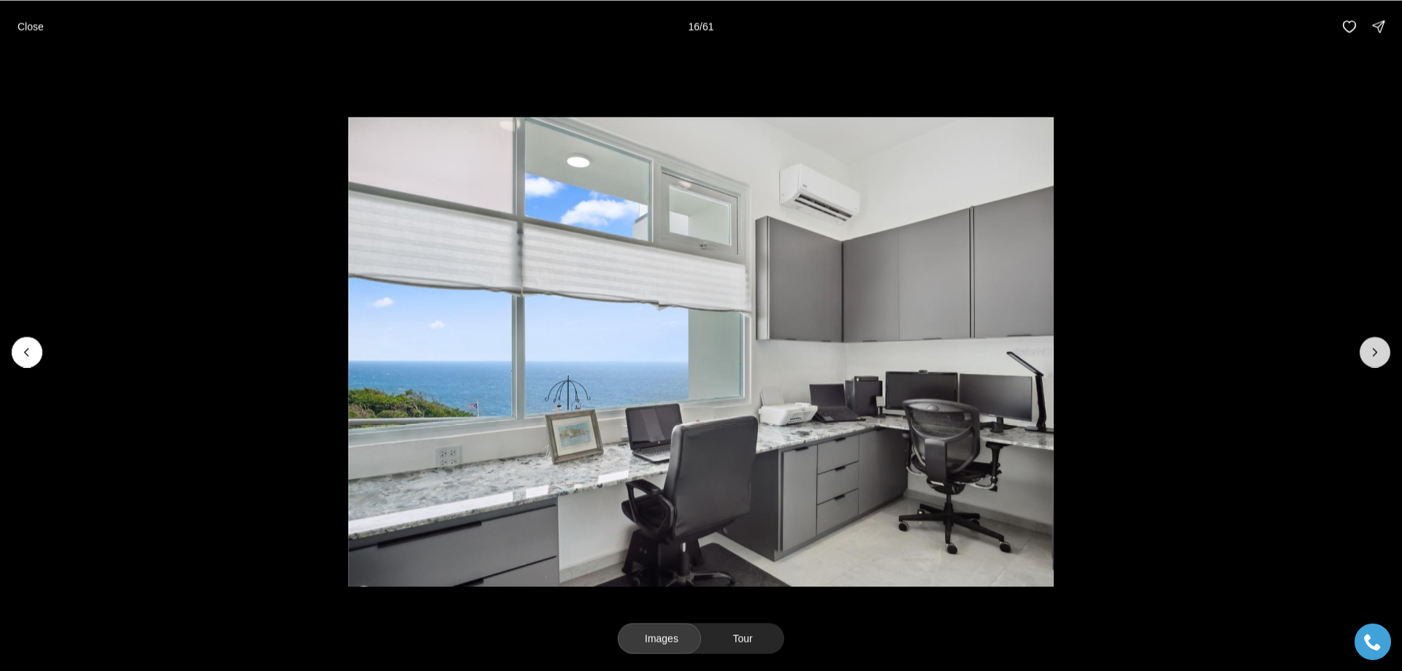
click at [1374, 353] on icon "Next slide" at bounding box center [1375, 352] width 15 height 15
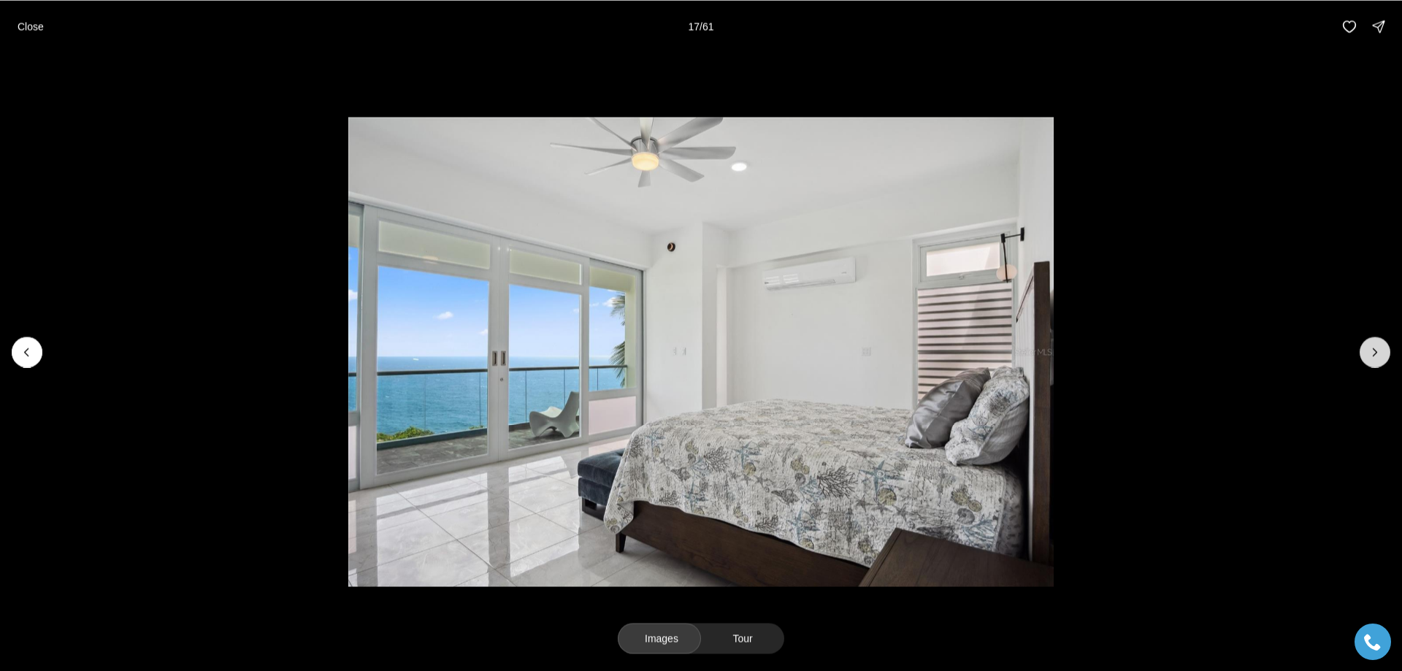
click at [1374, 353] on icon "Next slide" at bounding box center [1375, 352] width 15 height 15
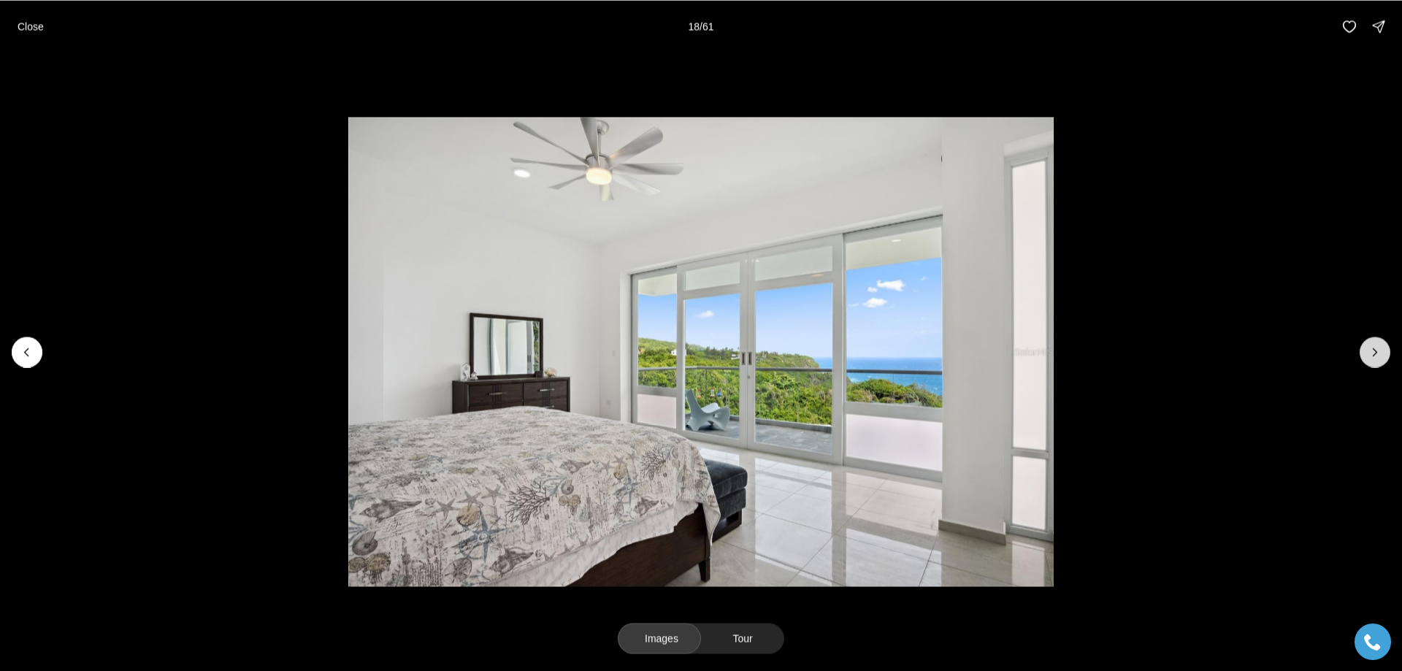
click at [1374, 353] on icon "Next slide" at bounding box center [1375, 352] width 15 height 15
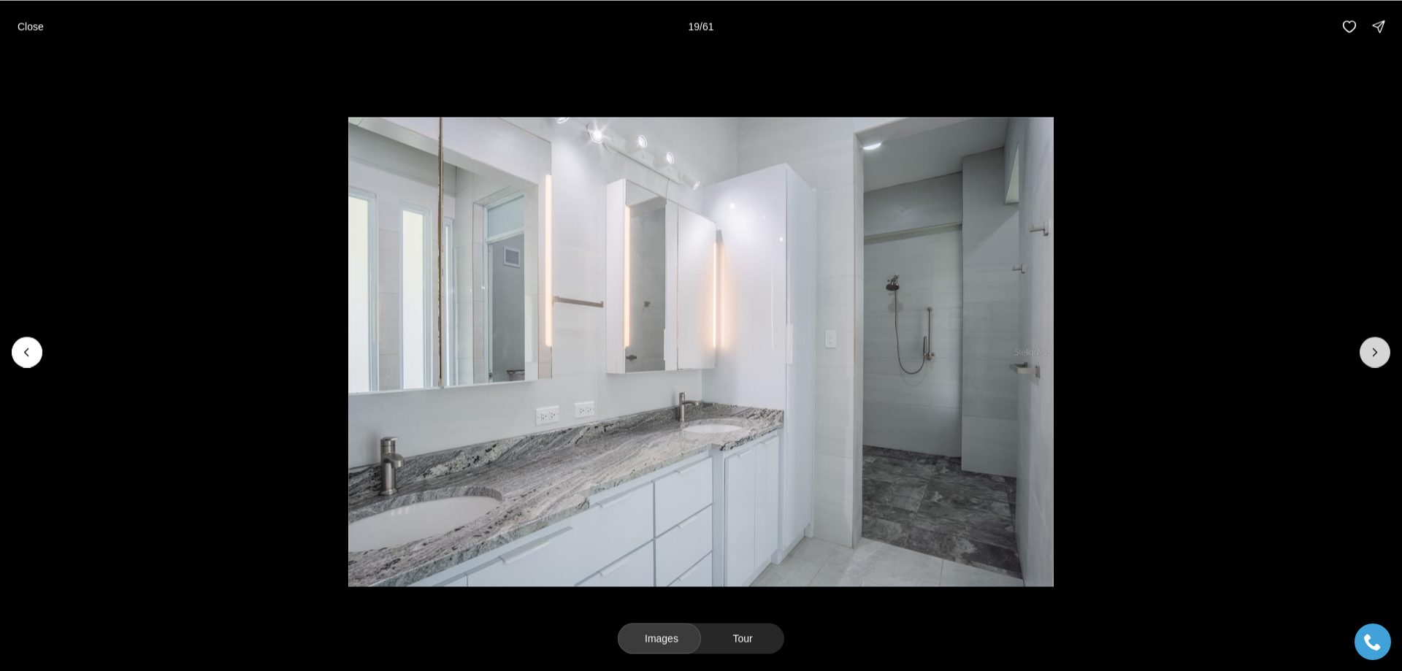
click at [1374, 353] on icon "Next slide" at bounding box center [1375, 352] width 15 height 15
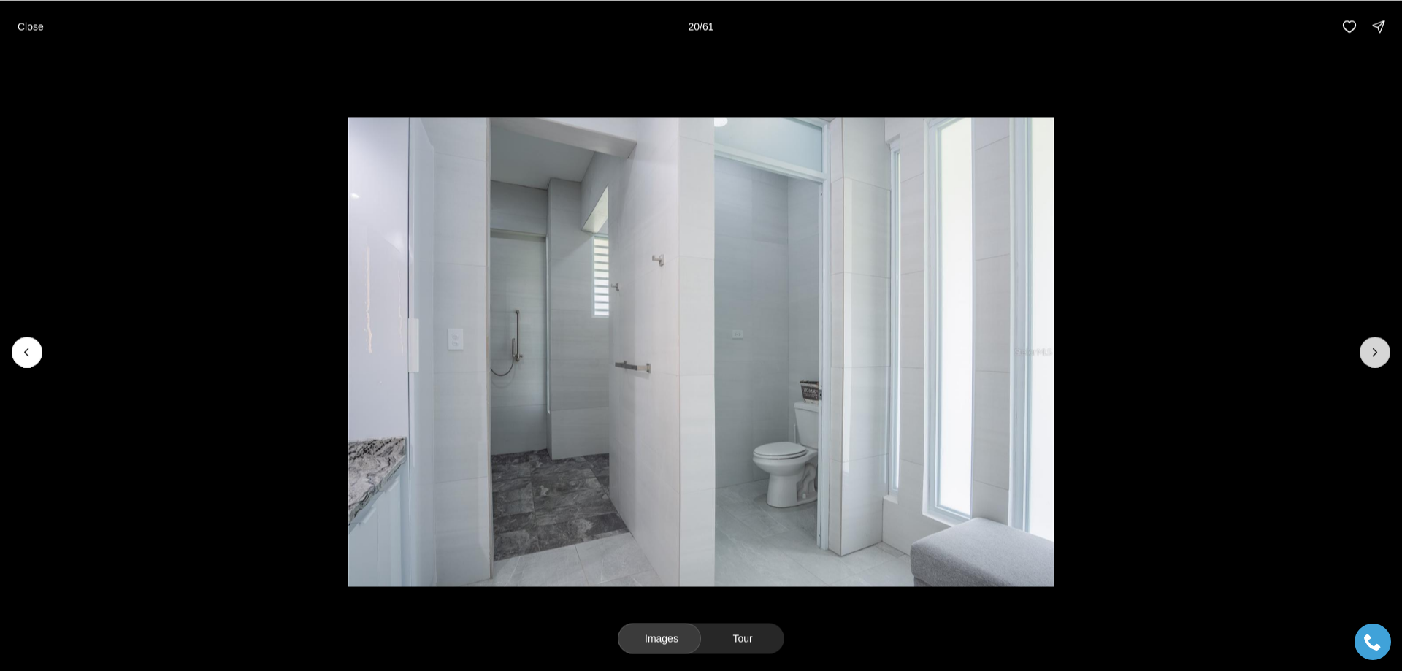
click at [1374, 353] on icon "Next slide" at bounding box center [1375, 352] width 15 height 15
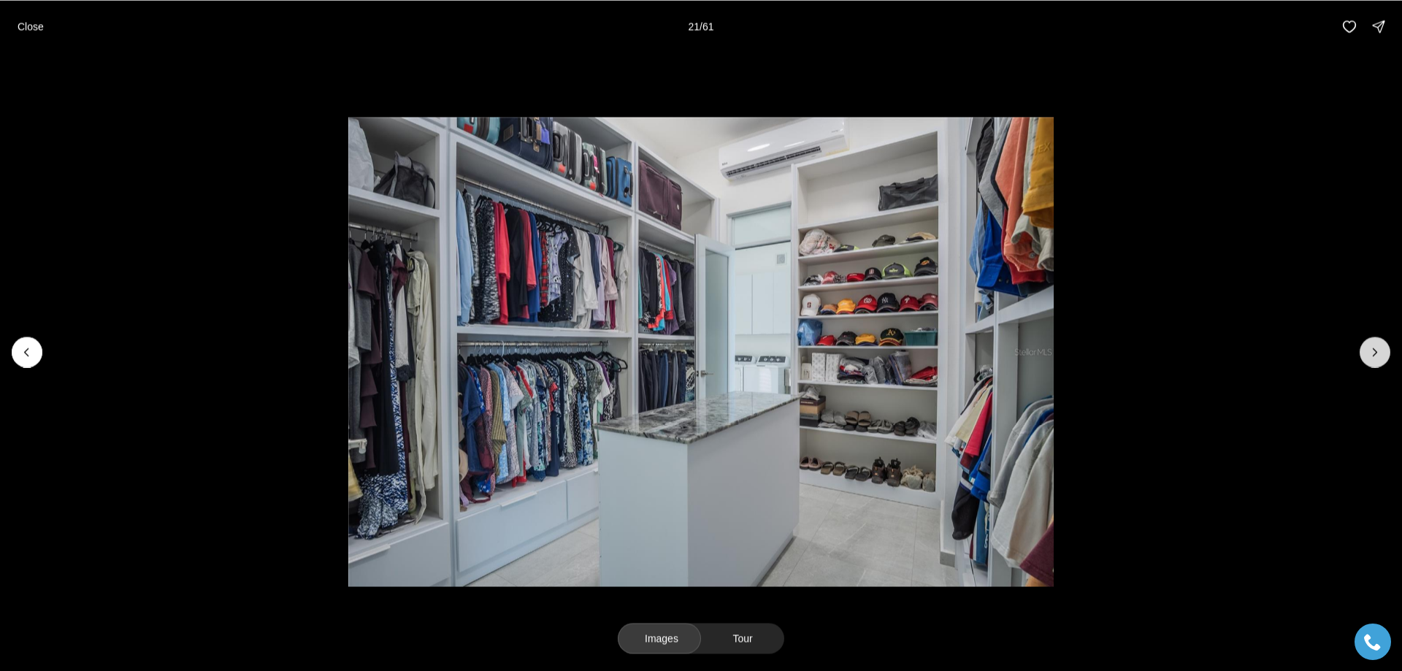
click at [1374, 353] on icon "Next slide" at bounding box center [1375, 352] width 15 height 15
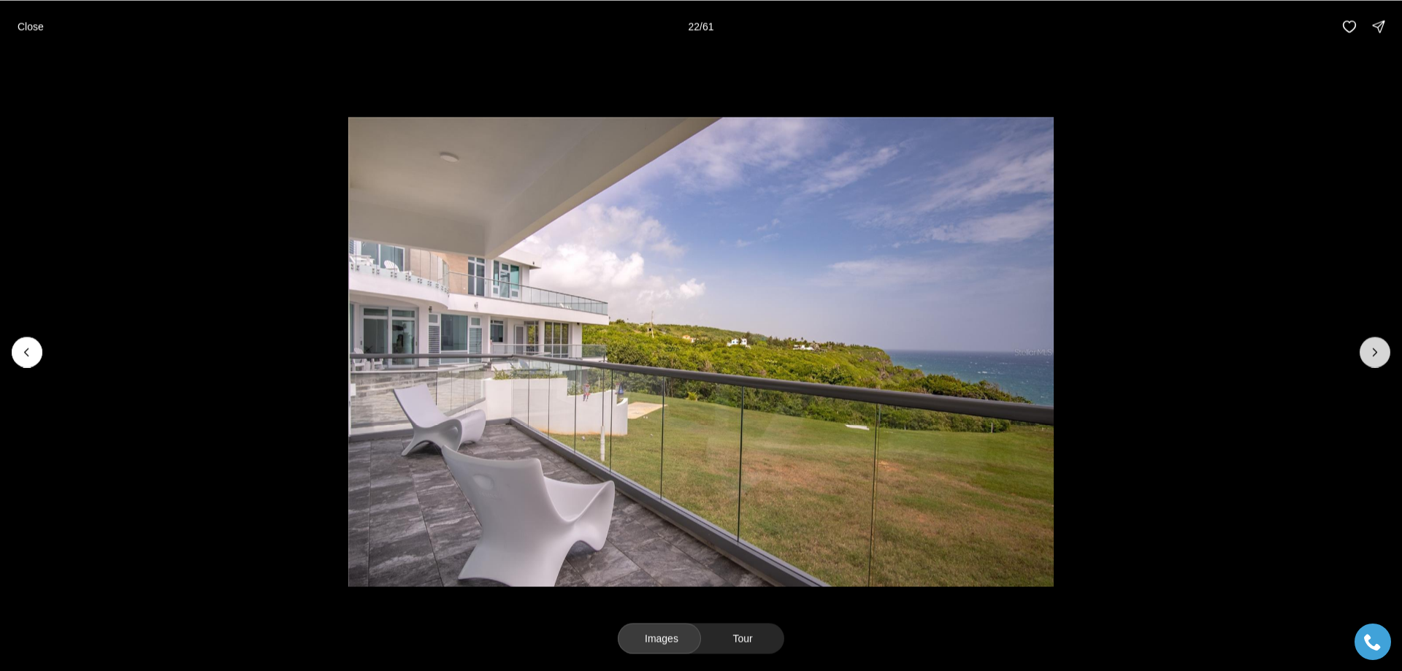
click at [1374, 353] on icon "Next slide" at bounding box center [1375, 352] width 15 height 15
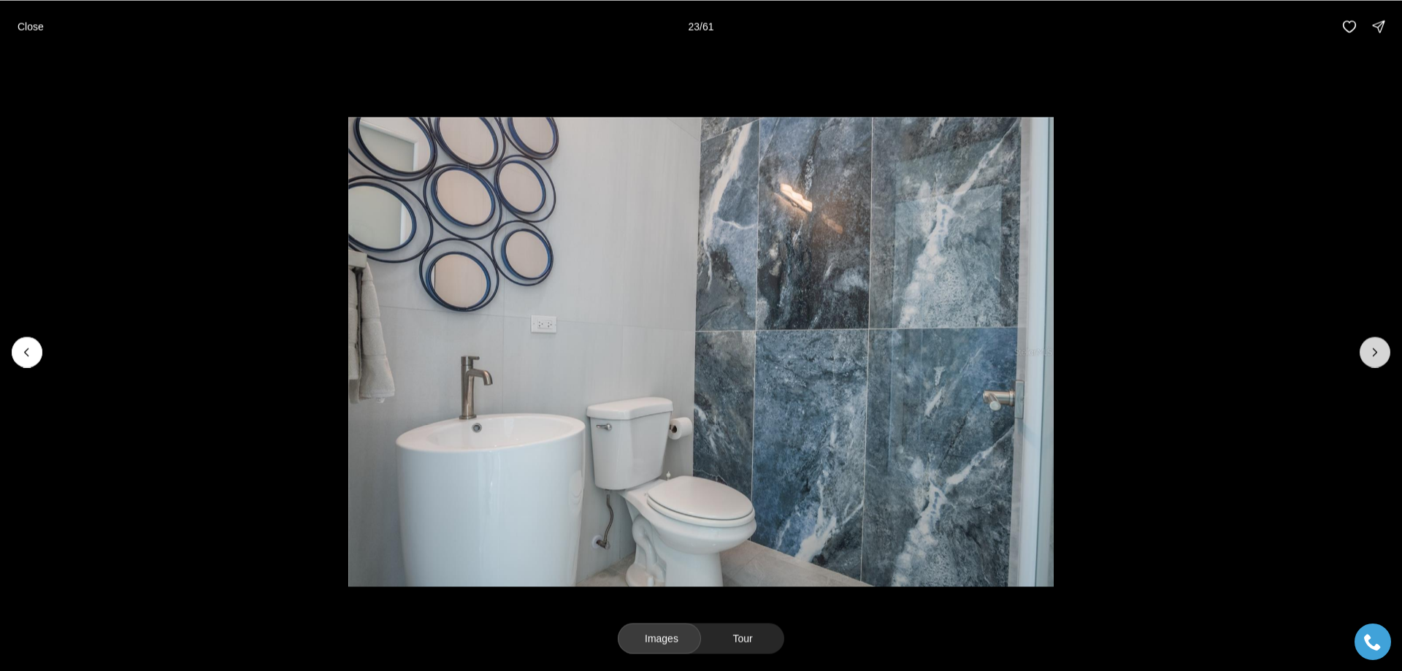
click at [1374, 353] on icon "Next slide" at bounding box center [1375, 352] width 15 height 15
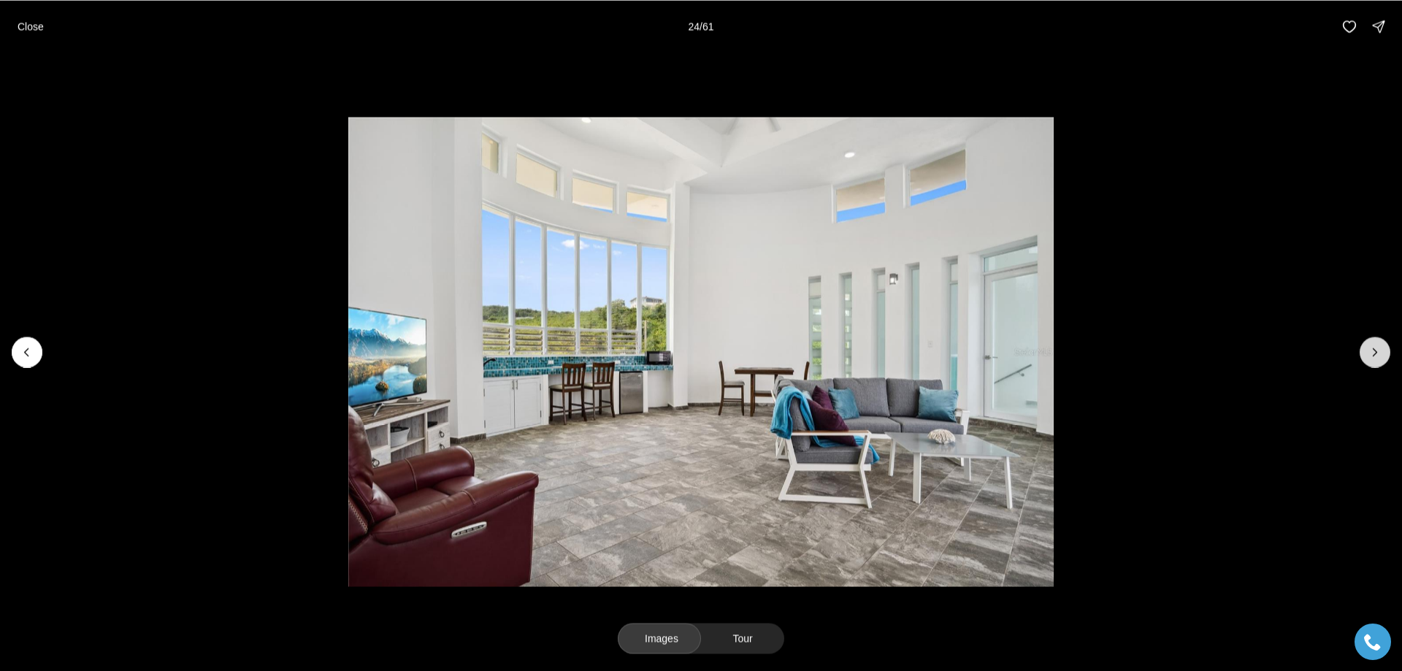
click at [1374, 353] on icon "Next slide" at bounding box center [1375, 352] width 15 height 15
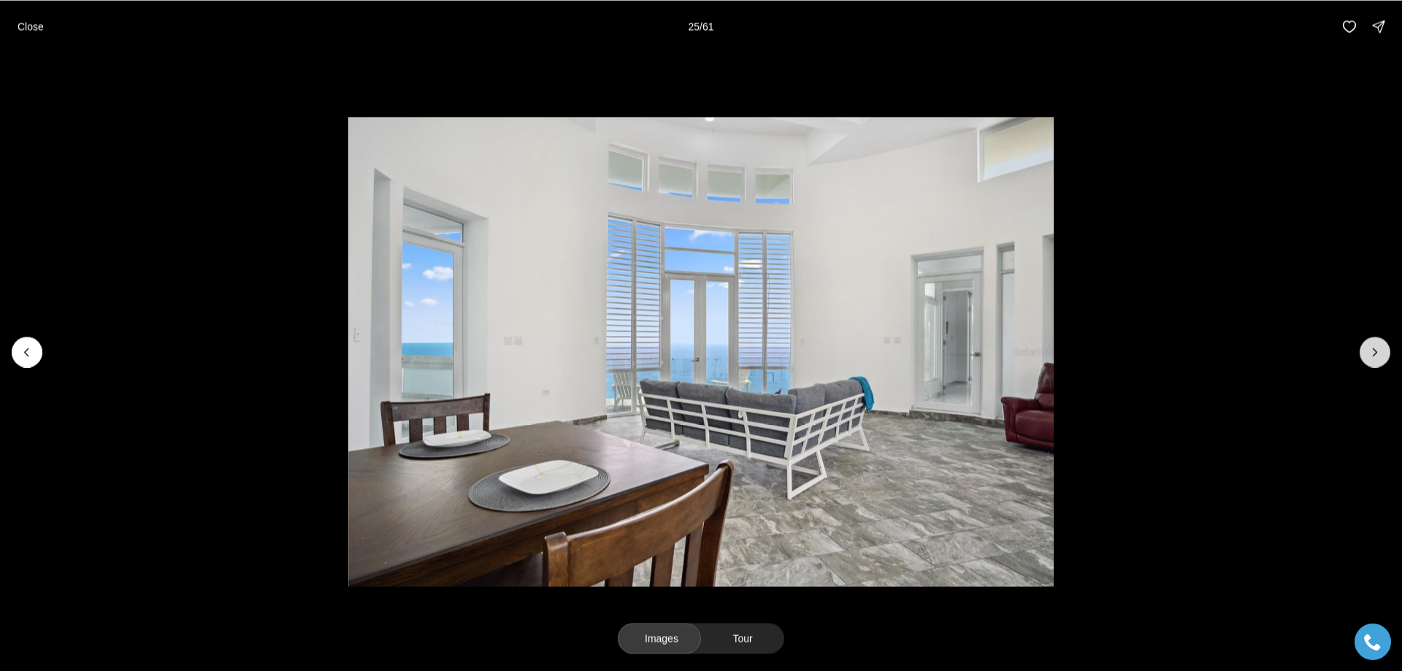
click at [1374, 353] on icon "Next slide" at bounding box center [1375, 352] width 15 height 15
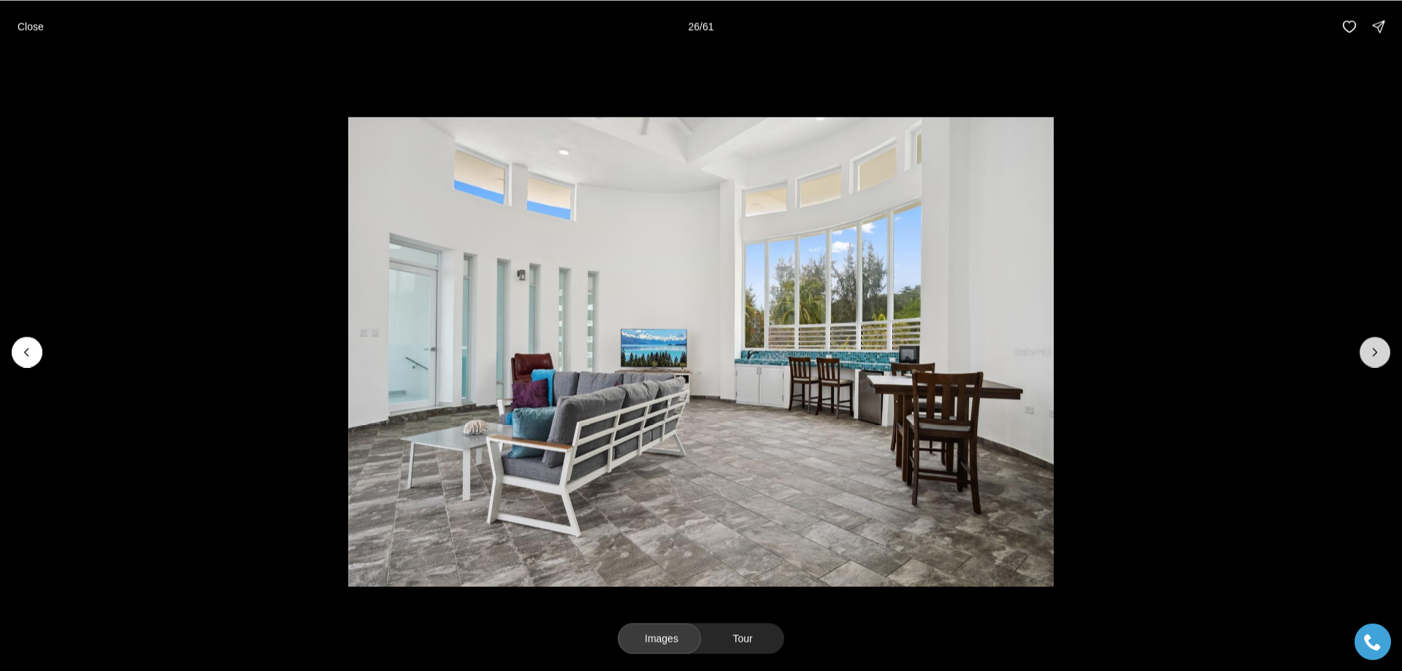
click at [1374, 353] on icon "Next slide" at bounding box center [1375, 352] width 15 height 15
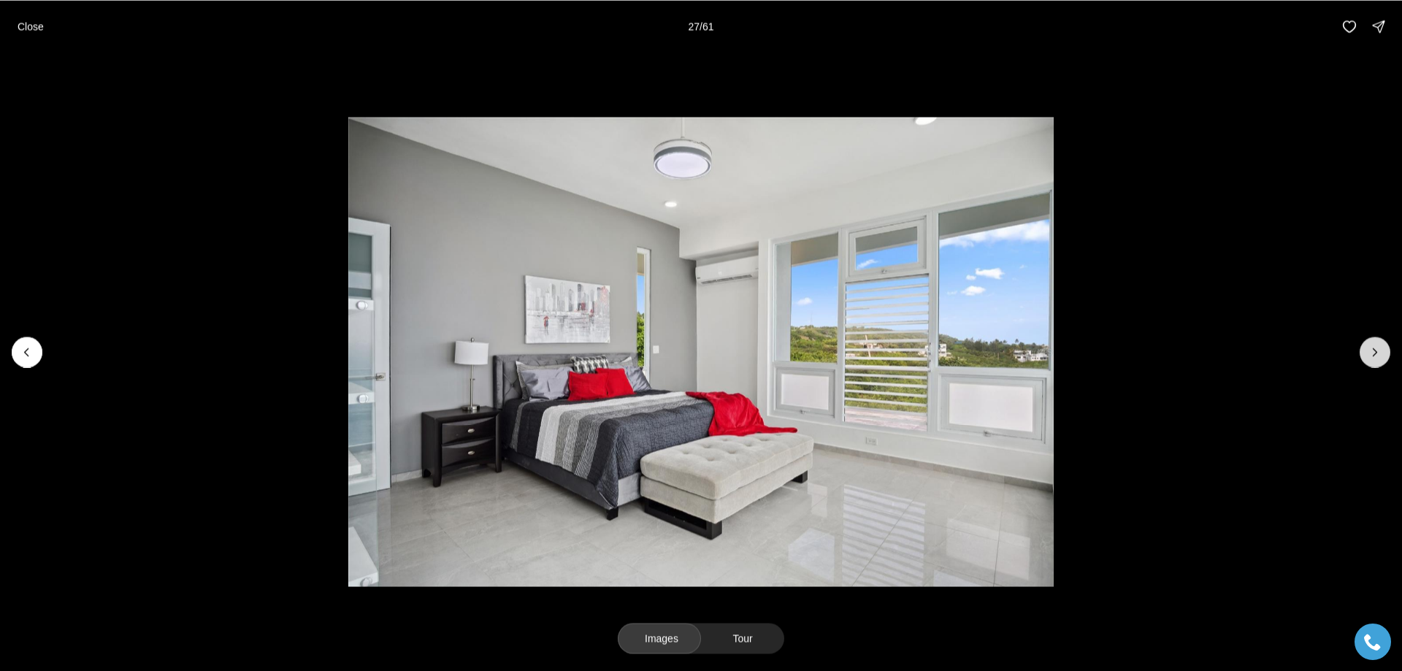
click at [1374, 353] on icon "Next slide" at bounding box center [1375, 352] width 15 height 15
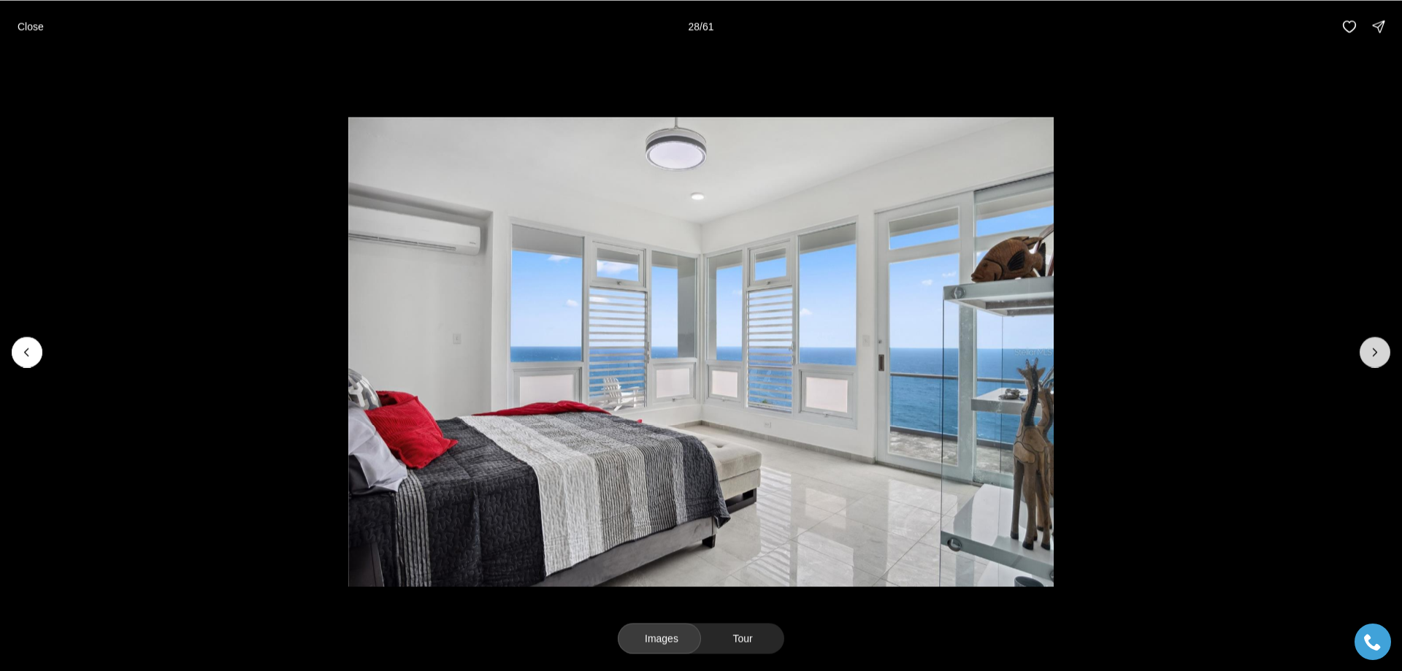
click at [1374, 353] on icon "Next slide" at bounding box center [1375, 352] width 15 height 15
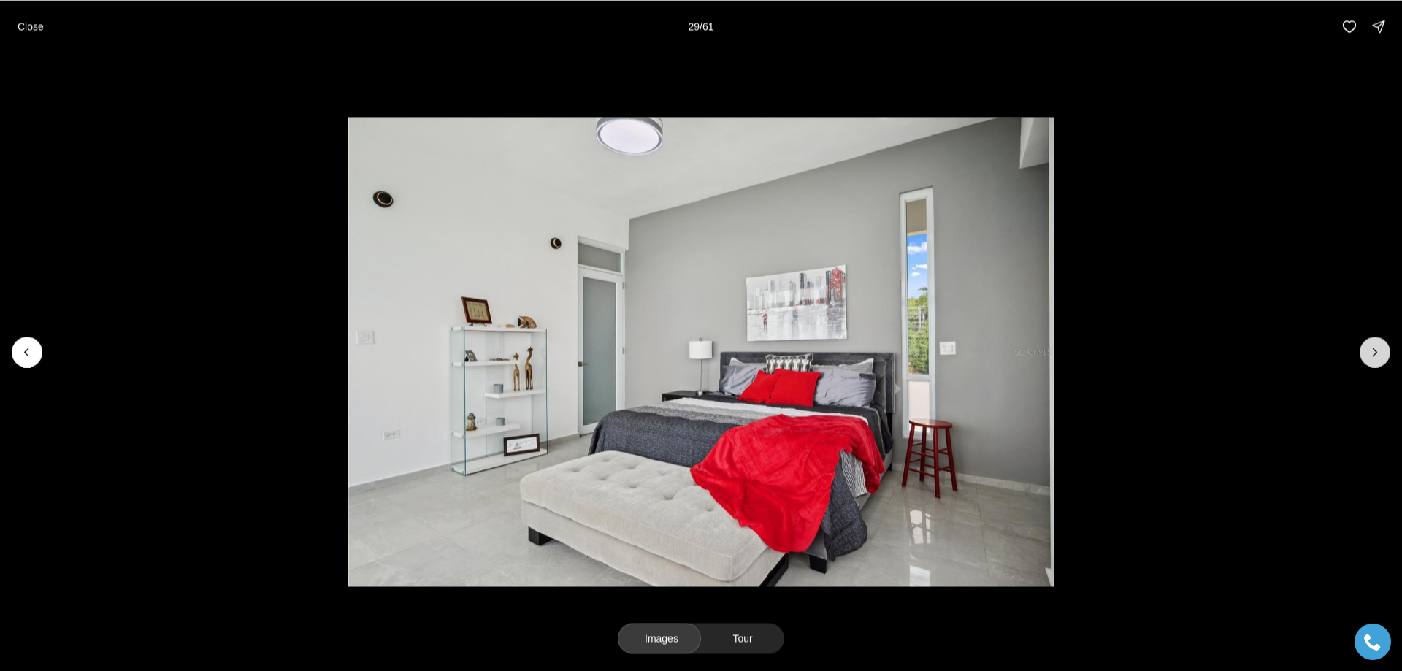
click at [1374, 353] on icon "Next slide" at bounding box center [1375, 352] width 15 height 15
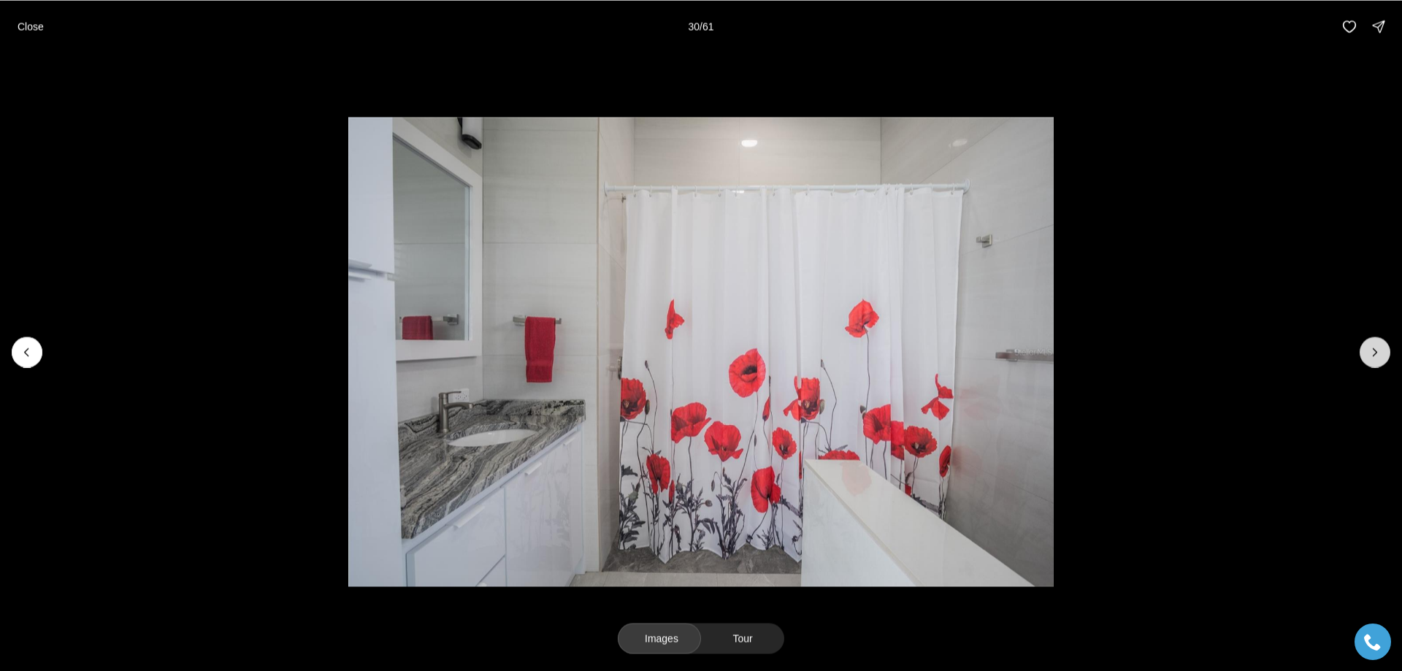
click at [1374, 353] on icon "Next slide" at bounding box center [1375, 352] width 15 height 15
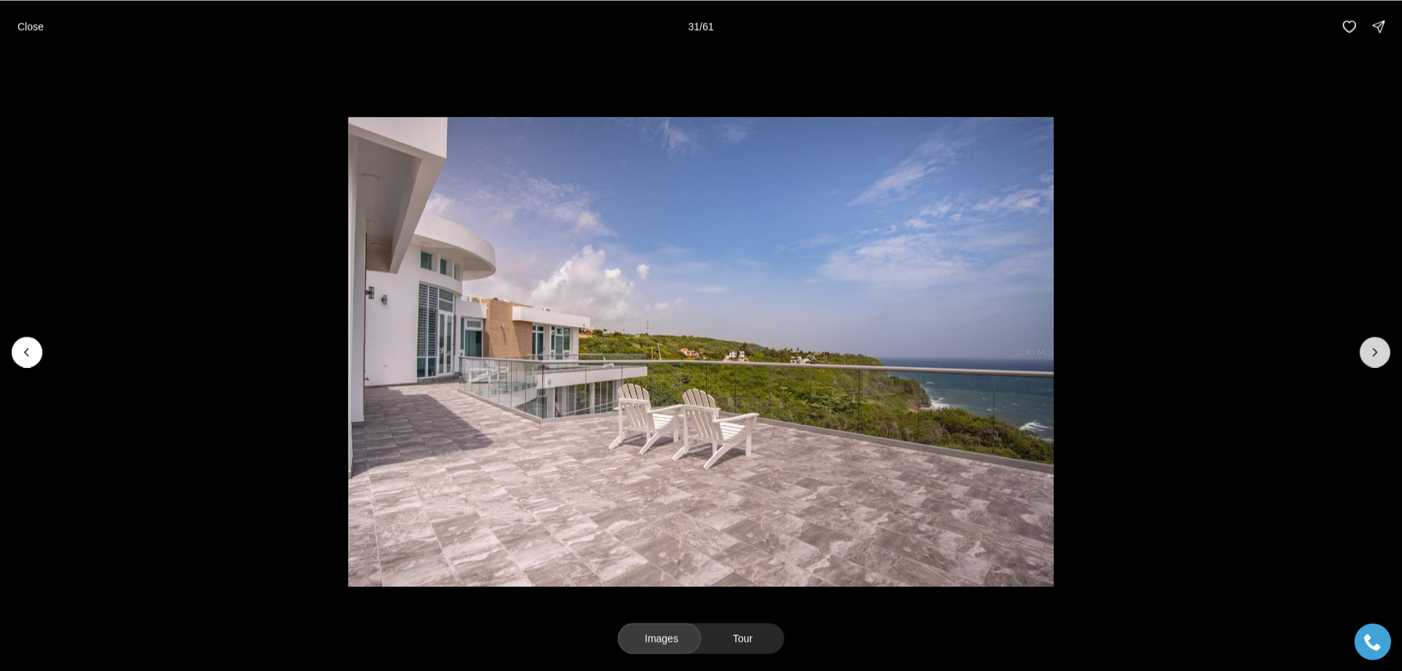
click at [1374, 353] on icon "Next slide" at bounding box center [1375, 352] width 15 height 15
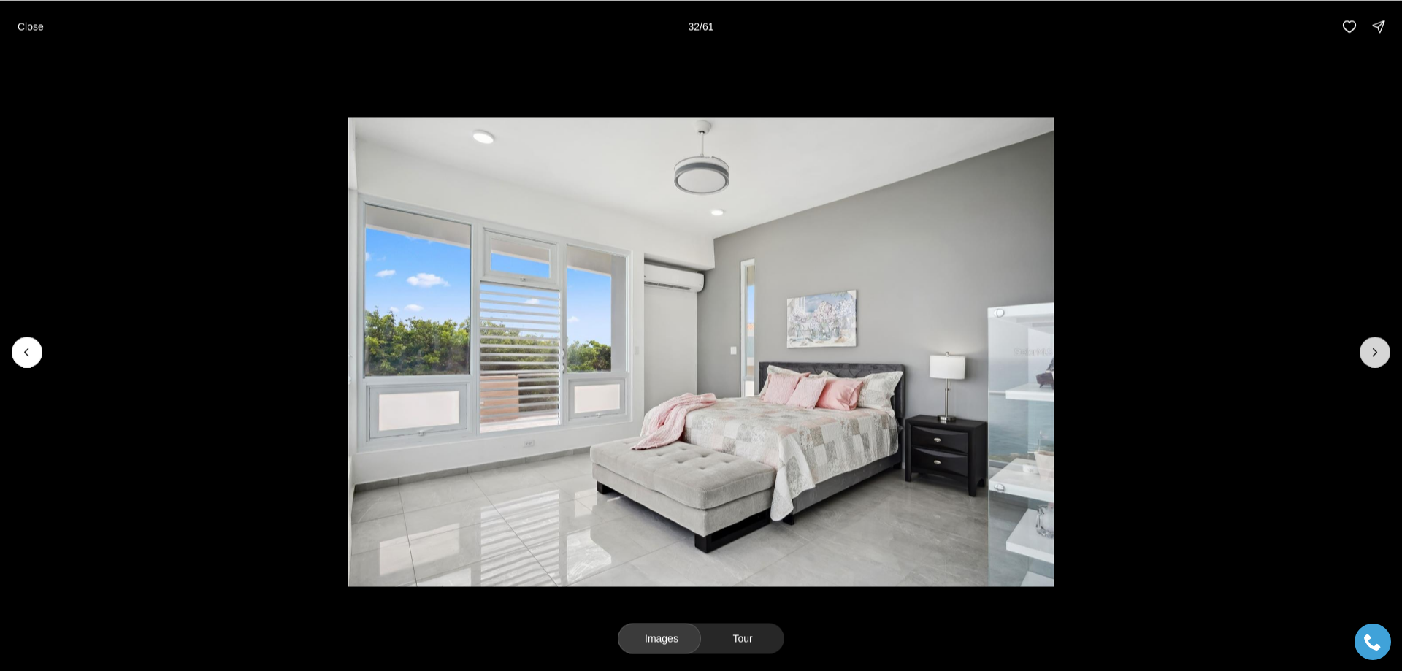
click at [1374, 353] on icon "Next slide" at bounding box center [1375, 352] width 15 height 15
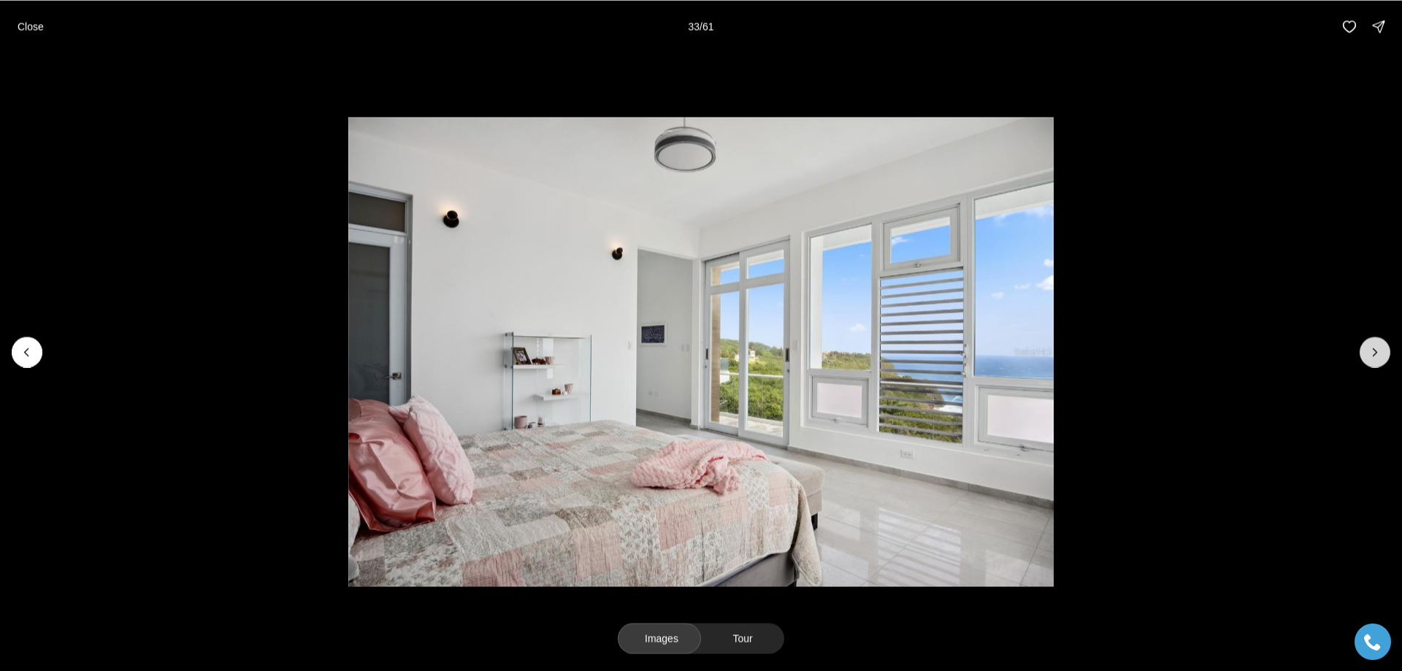
click at [1374, 353] on icon "Next slide" at bounding box center [1375, 352] width 15 height 15
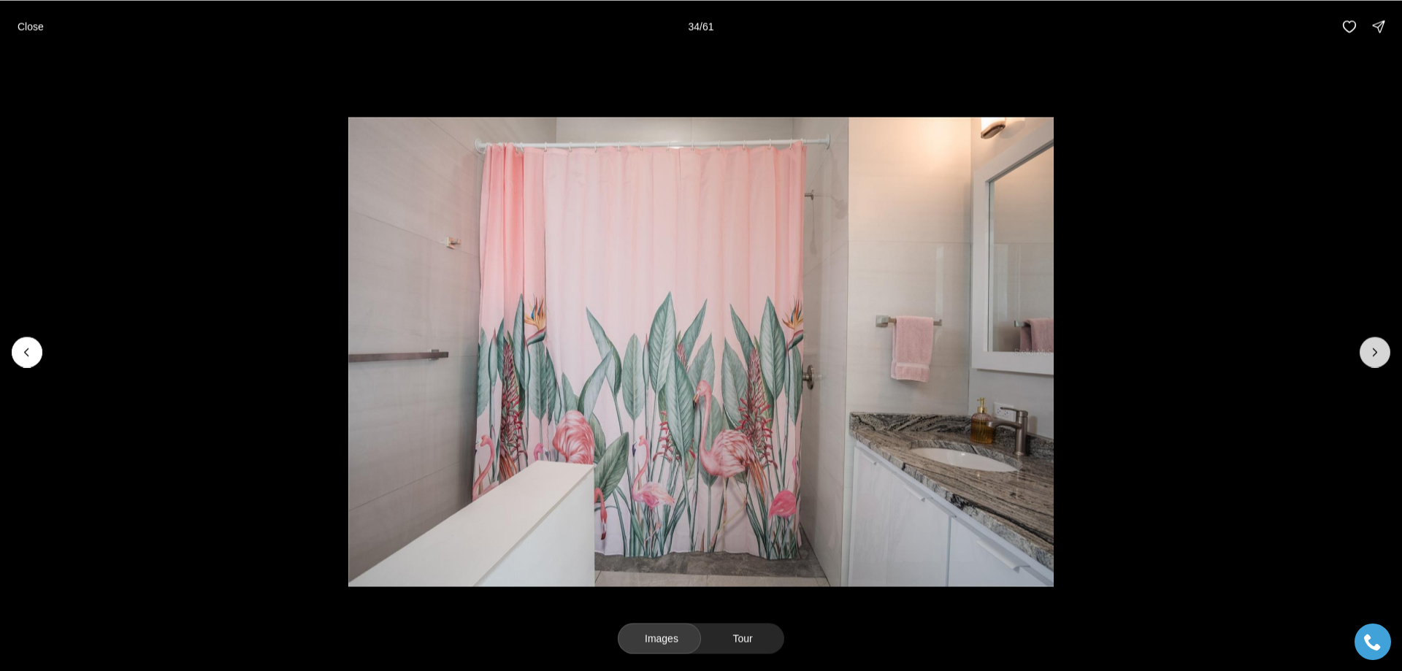
click at [1374, 353] on icon "Next slide" at bounding box center [1375, 352] width 15 height 15
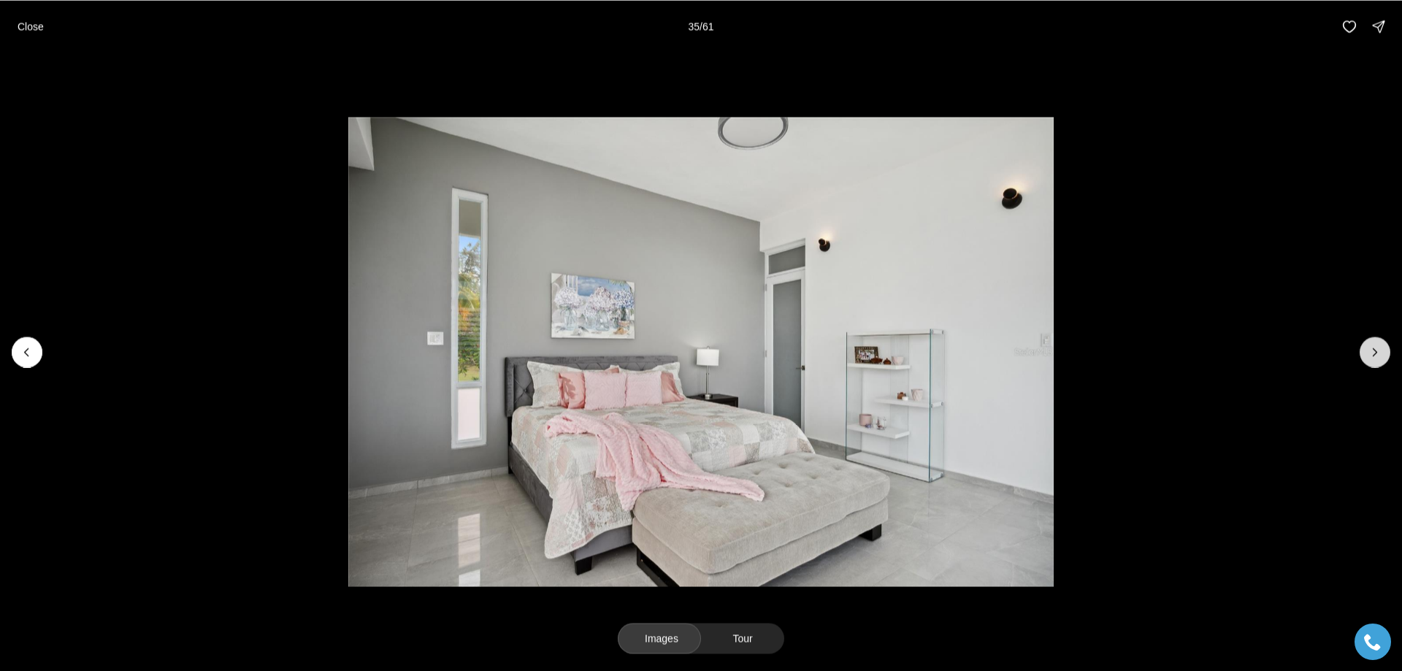
click at [1374, 353] on icon "Next slide" at bounding box center [1375, 352] width 15 height 15
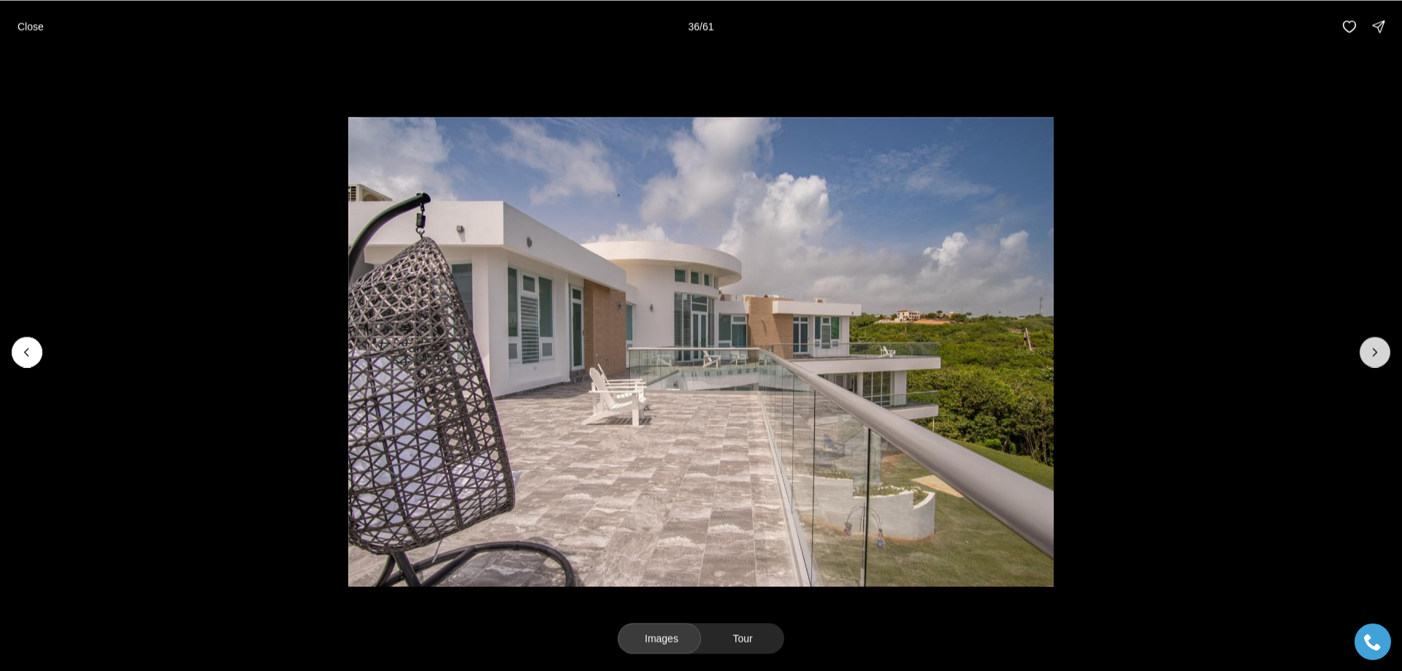
click at [1374, 353] on icon "Next slide" at bounding box center [1375, 352] width 15 height 15
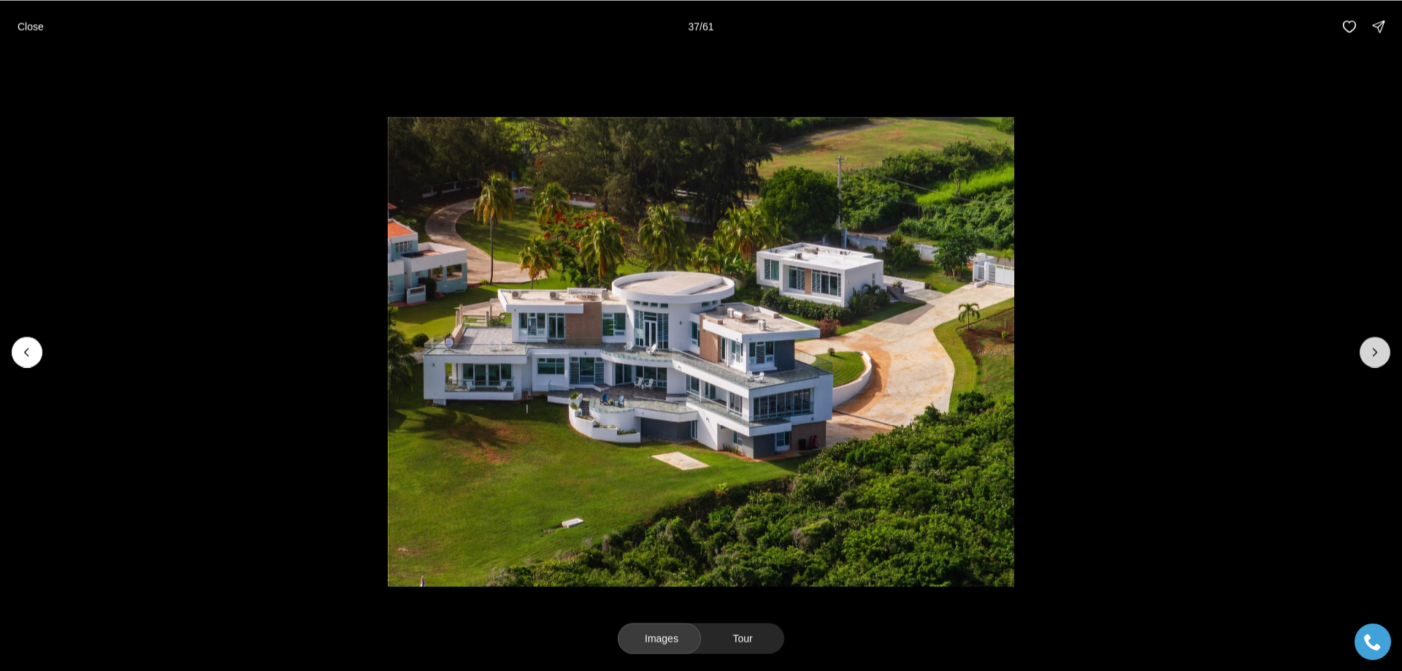
click at [1374, 353] on icon "Next slide" at bounding box center [1375, 352] width 15 height 15
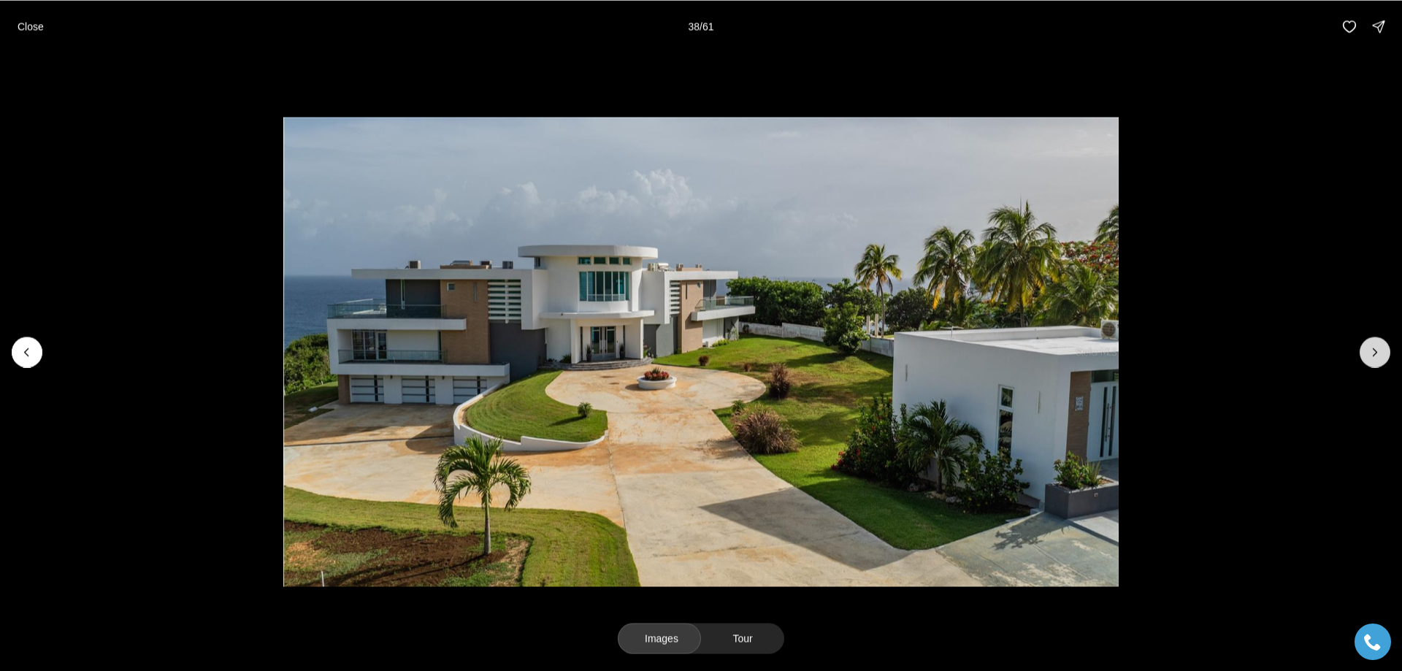
click at [1374, 353] on icon "Next slide" at bounding box center [1375, 352] width 15 height 15
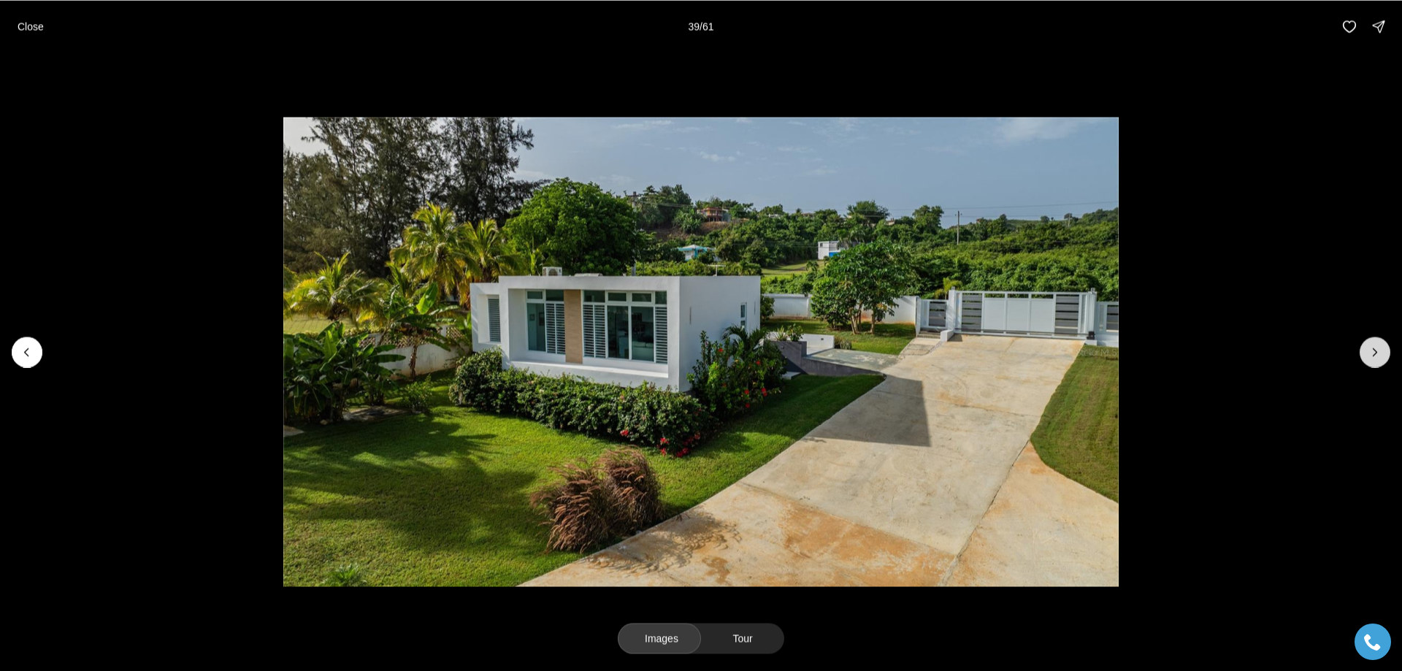
click at [1374, 353] on icon "Next slide" at bounding box center [1375, 352] width 15 height 15
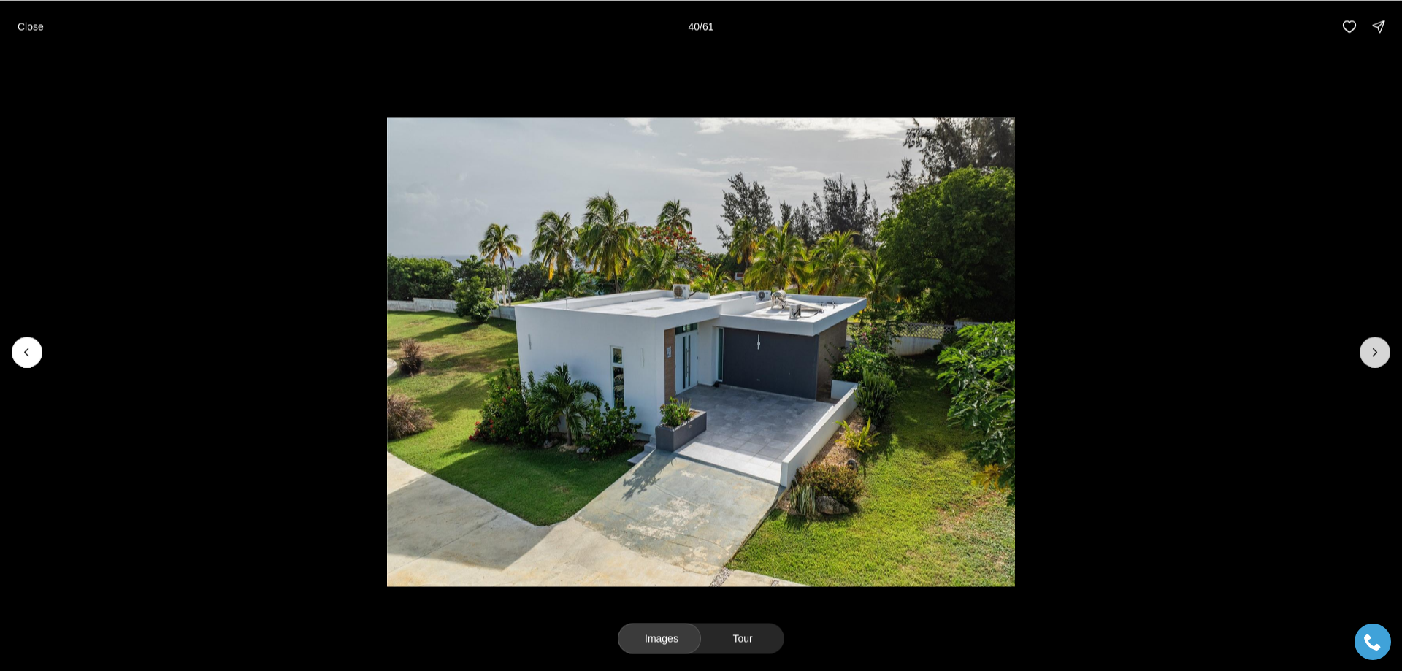
click at [1374, 353] on icon "Next slide" at bounding box center [1375, 352] width 15 height 15
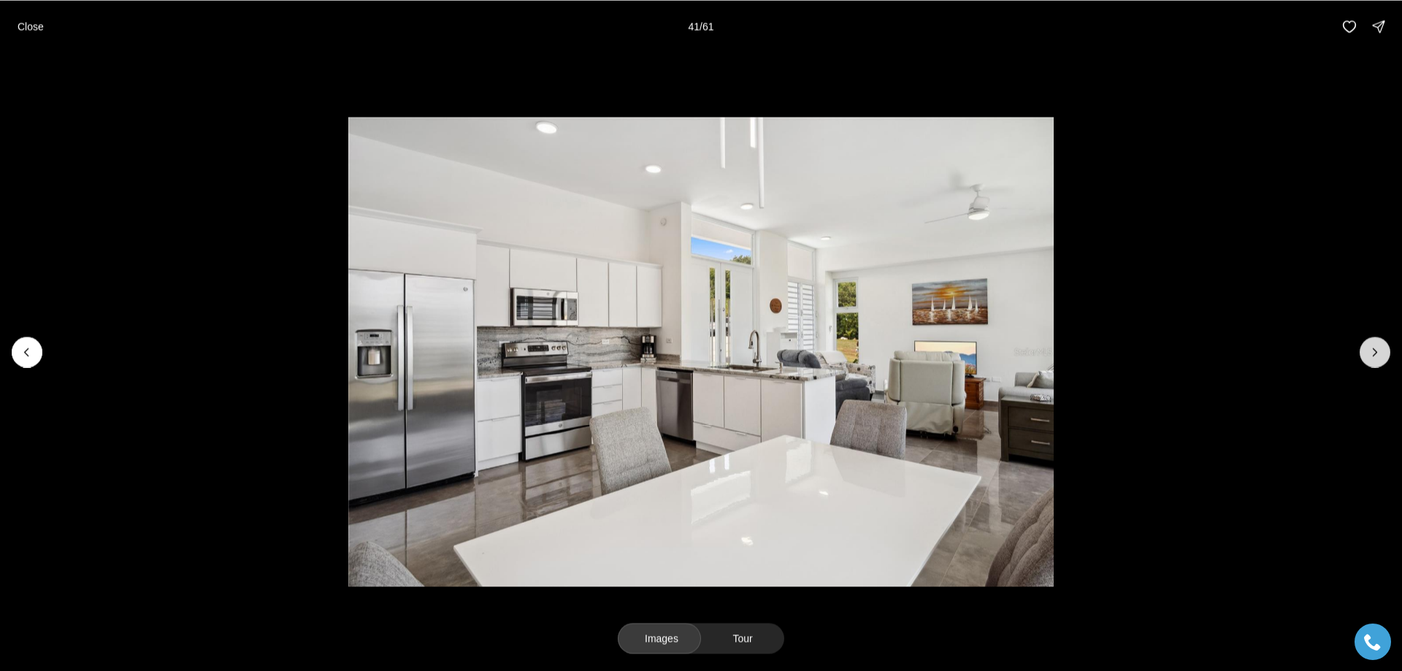
click at [1374, 353] on icon "Next slide" at bounding box center [1375, 352] width 15 height 15
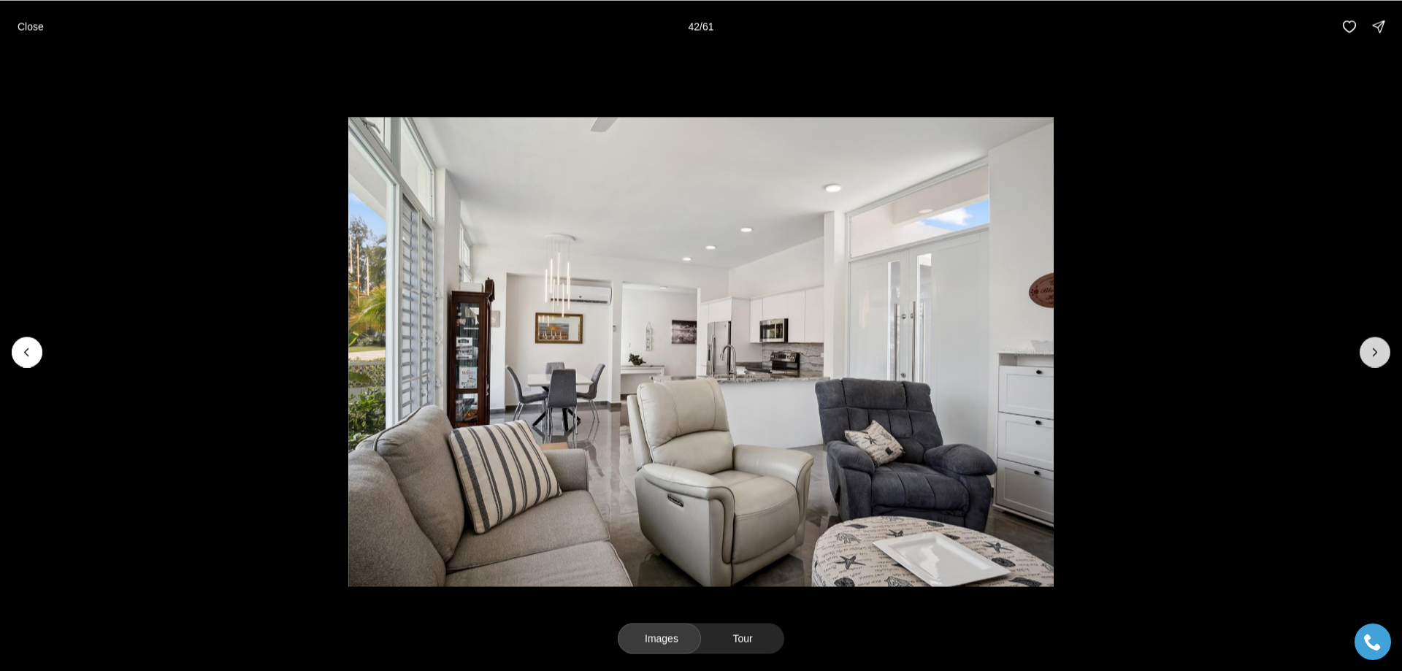
click at [1374, 353] on icon "Next slide" at bounding box center [1375, 352] width 15 height 15
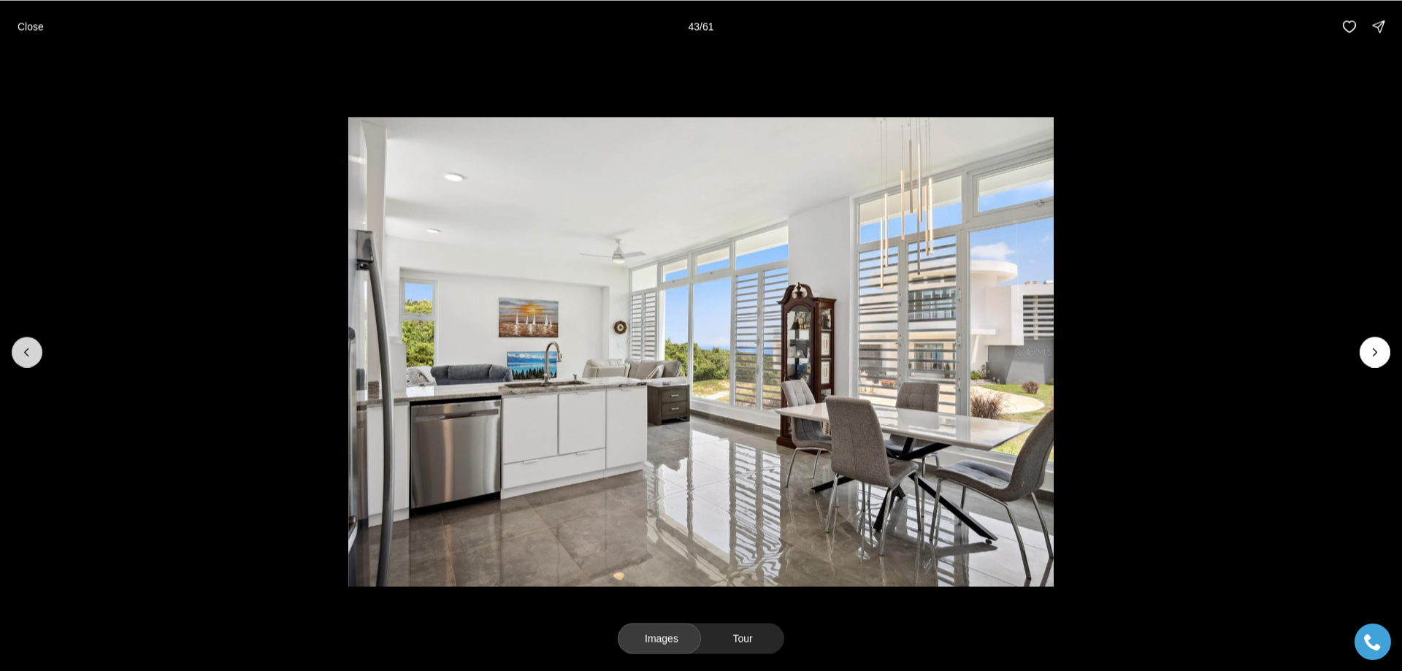
click at [32, 355] on icon "Previous slide" at bounding box center [27, 352] width 15 height 15
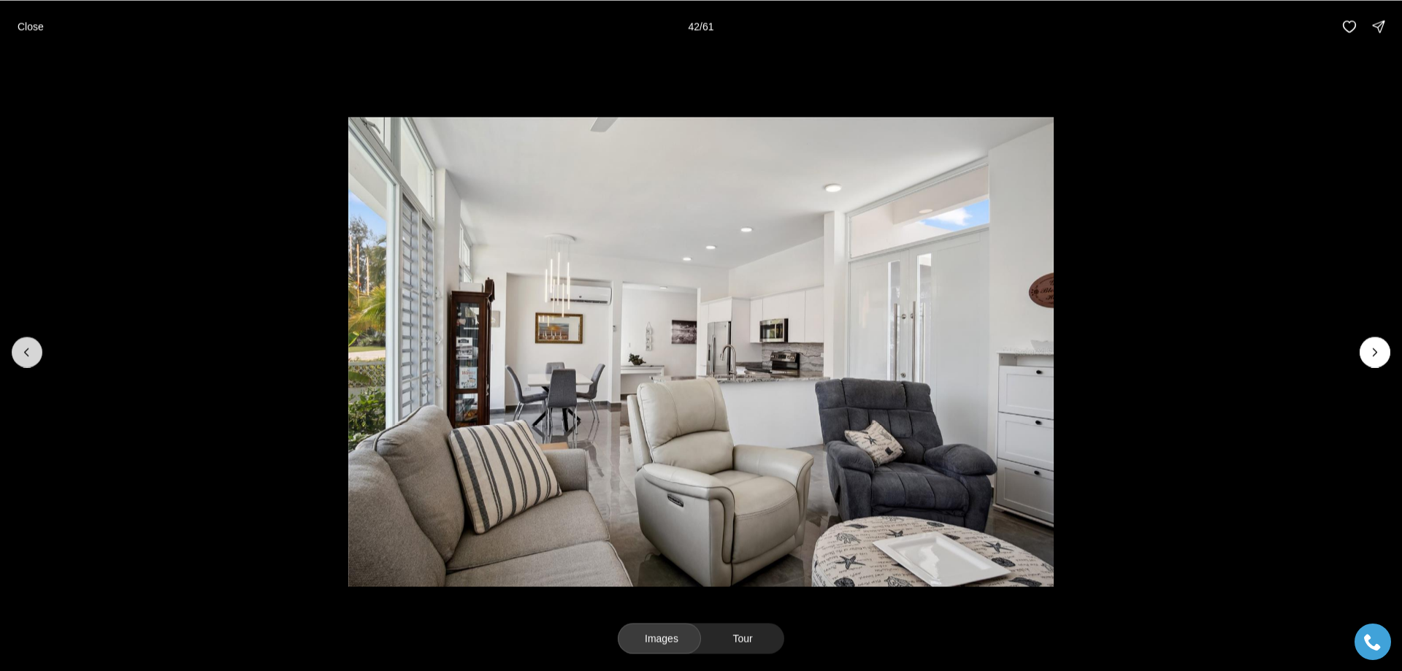
click at [32, 355] on icon "Previous slide" at bounding box center [27, 352] width 15 height 15
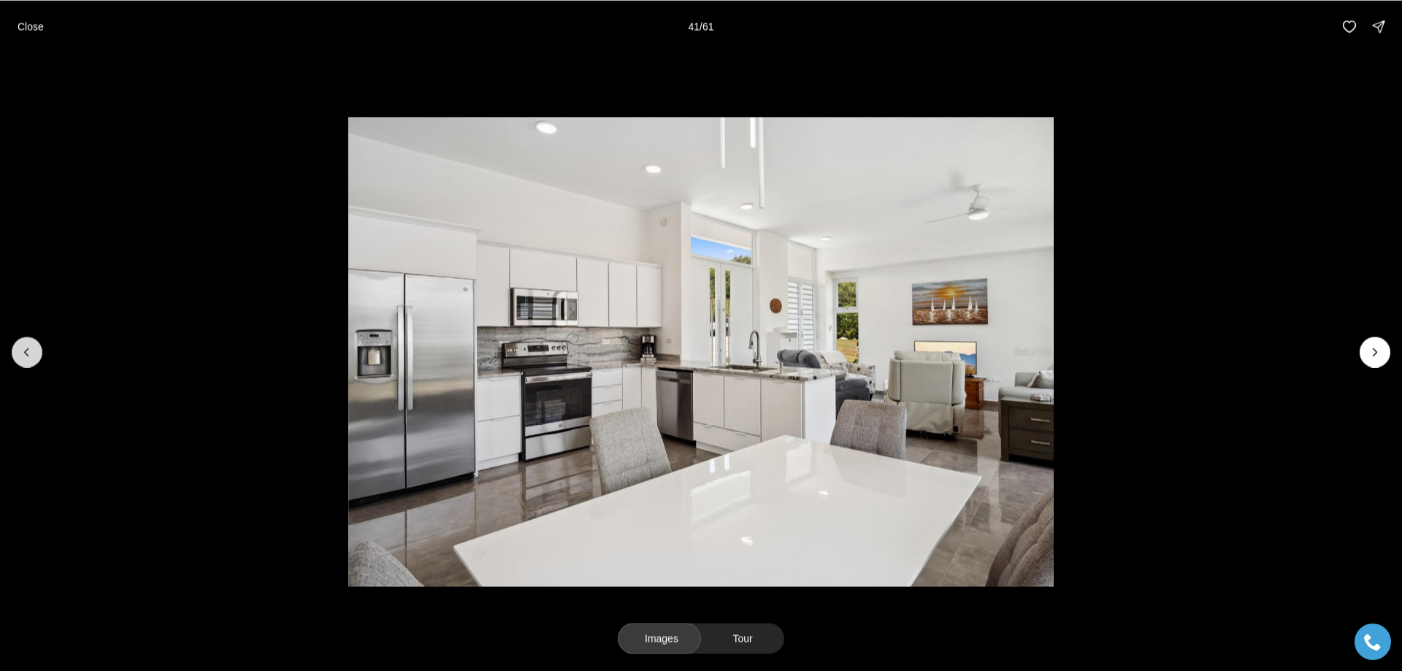
click at [32, 355] on icon "Previous slide" at bounding box center [27, 352] width 15 height 15
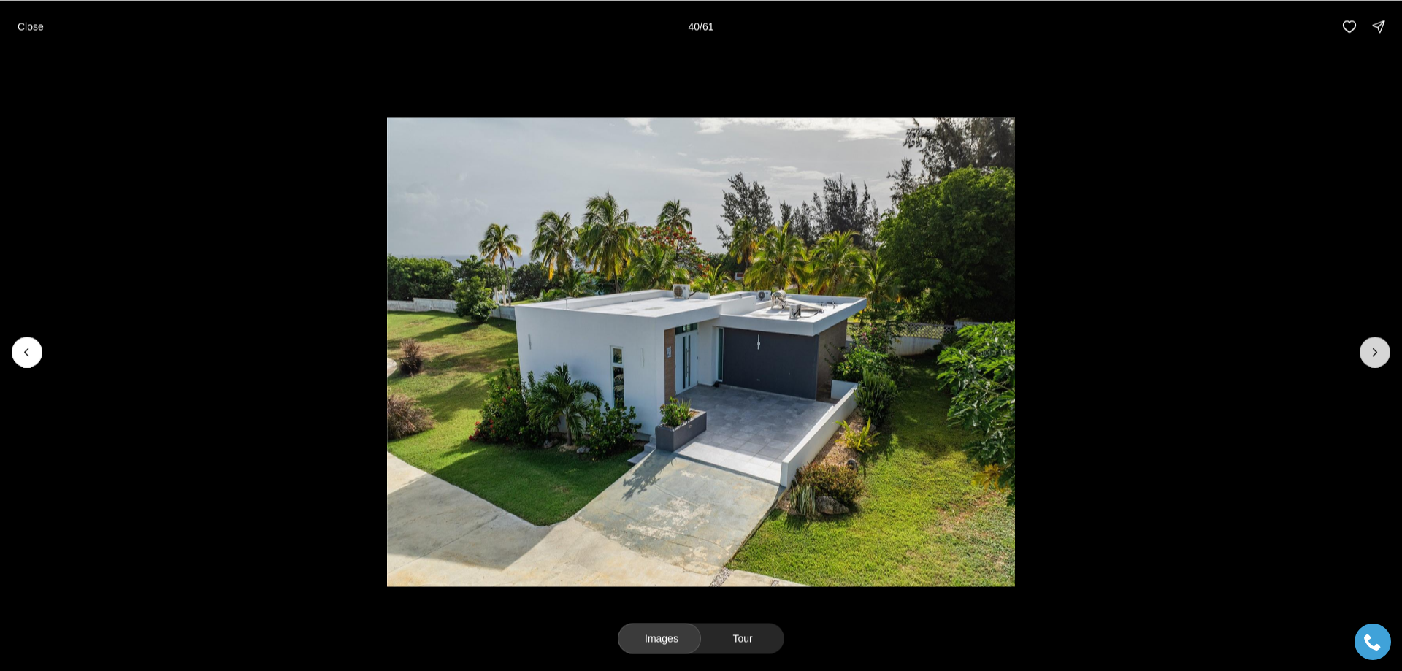
click at [1376, 352] on icon "Next slide" at bounding box center [1375, 351] width 4 height 7
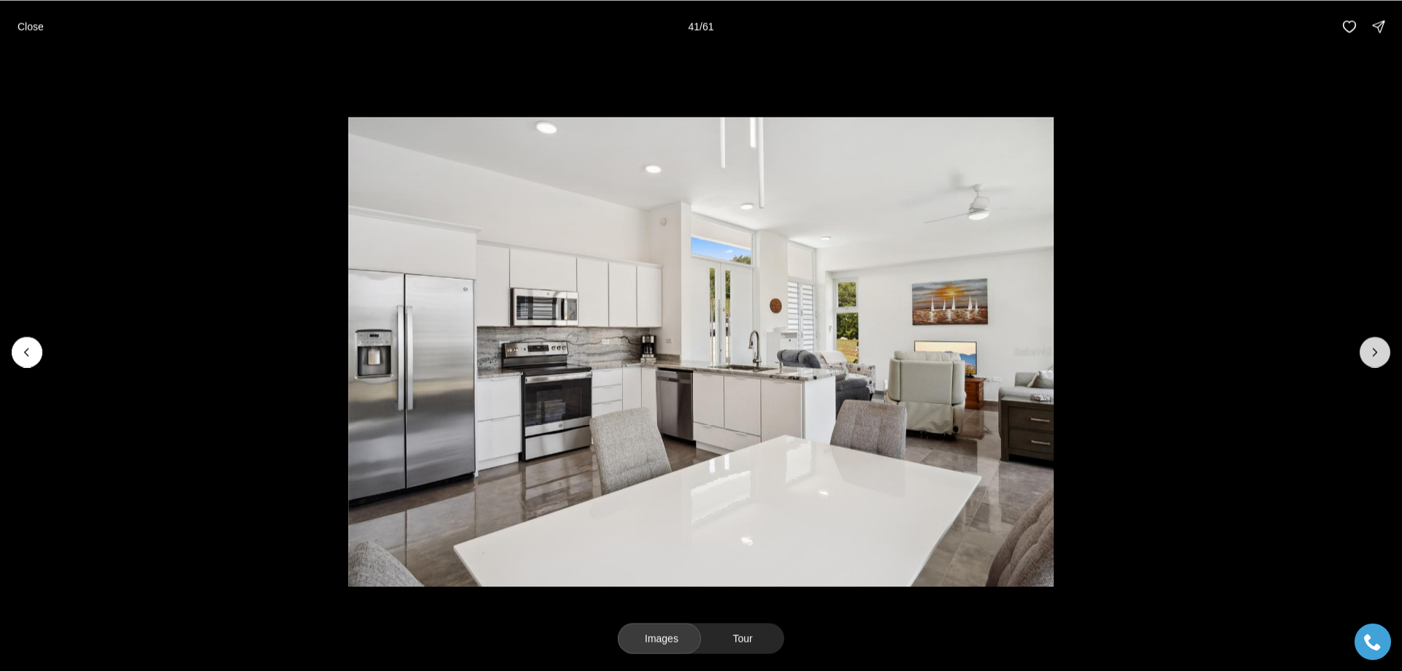
click at [1373, 353] on icon "Next slide" at bounding box center [1375, 352] width 15 height 15
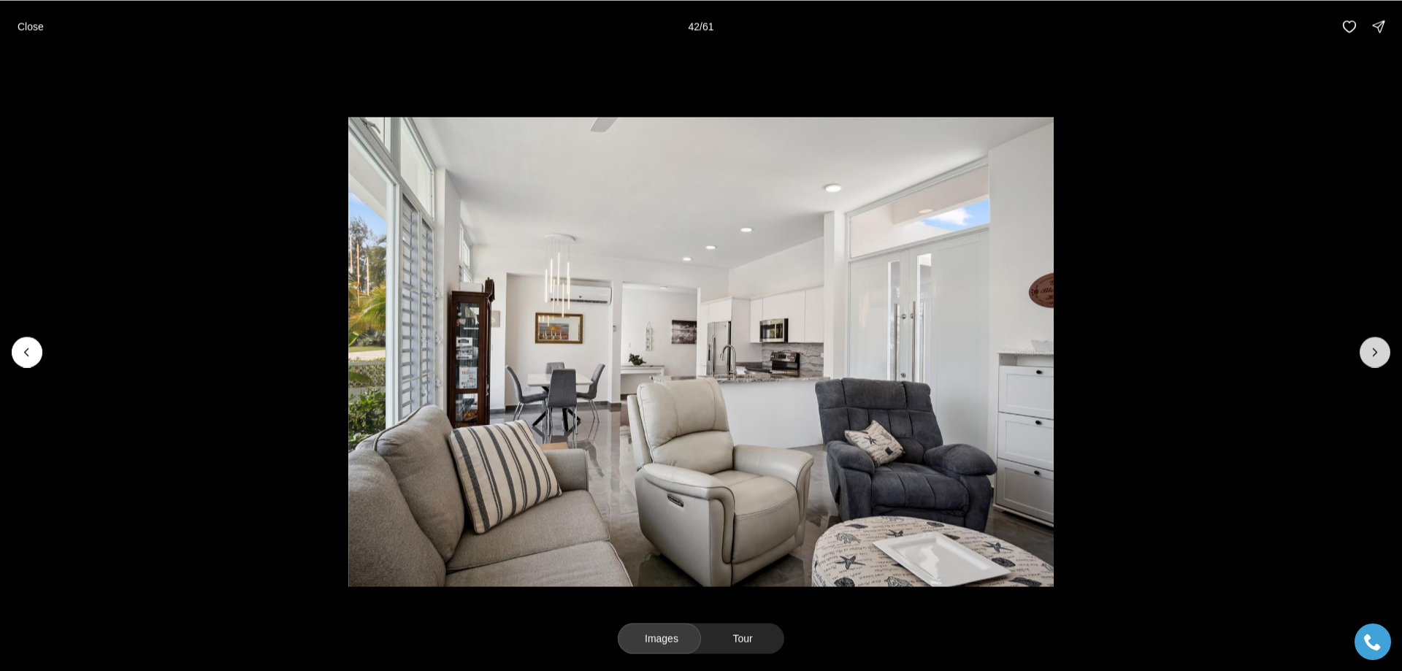
click at [1373, 353] on icon "Next slide" at bounding box center [1375, 352] width 15 height 15
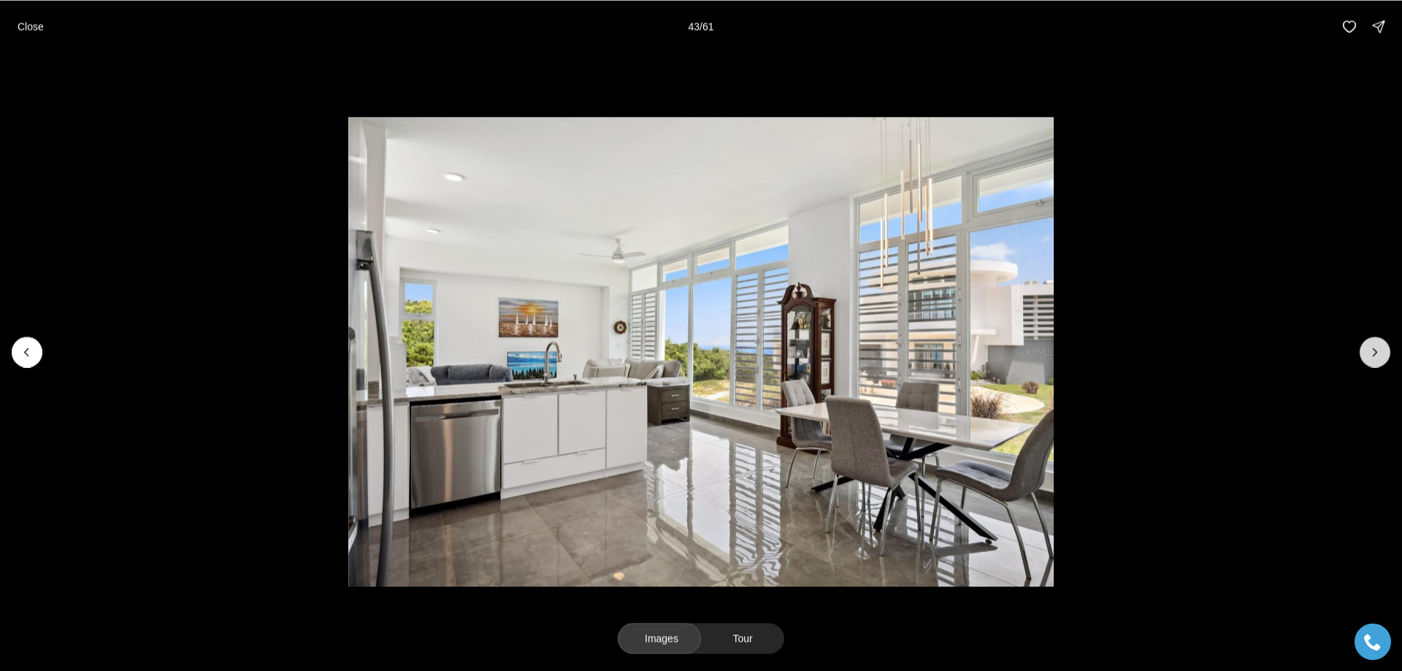
click at [1367, 351] on button "Next slide" at bounding box center [1375, 352] width 31 height 31
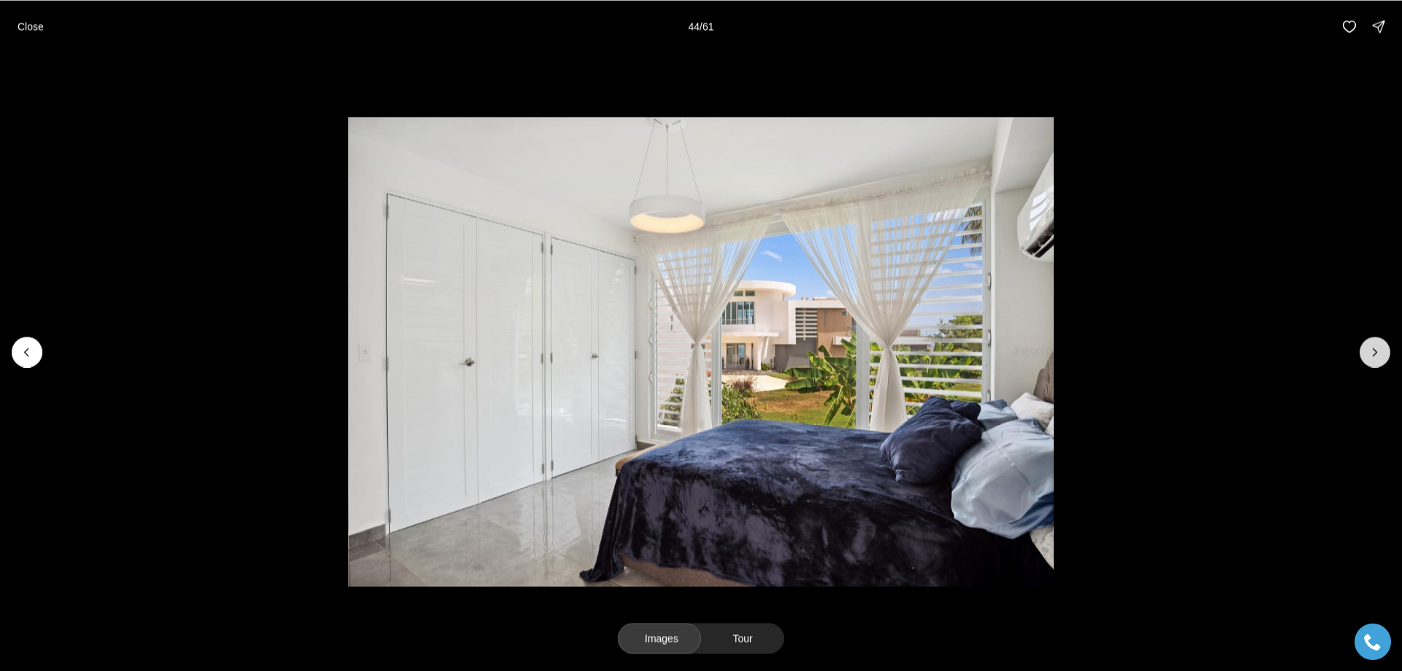
click at [1373, 353] on icon "Next slide" at bounding box center [1375, 352] width 15 height 15
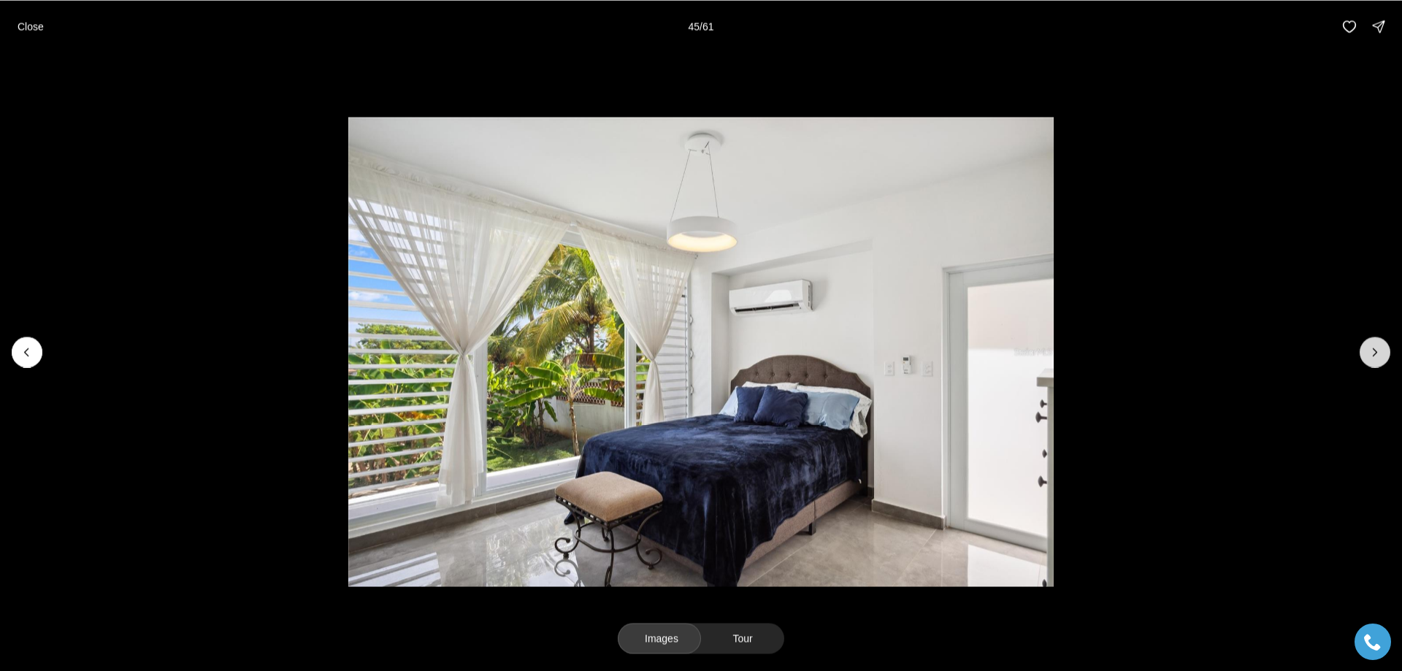
click at [1371, 355] on icon "Next slide" at bounding box center [1375, 352] width 15 height 15
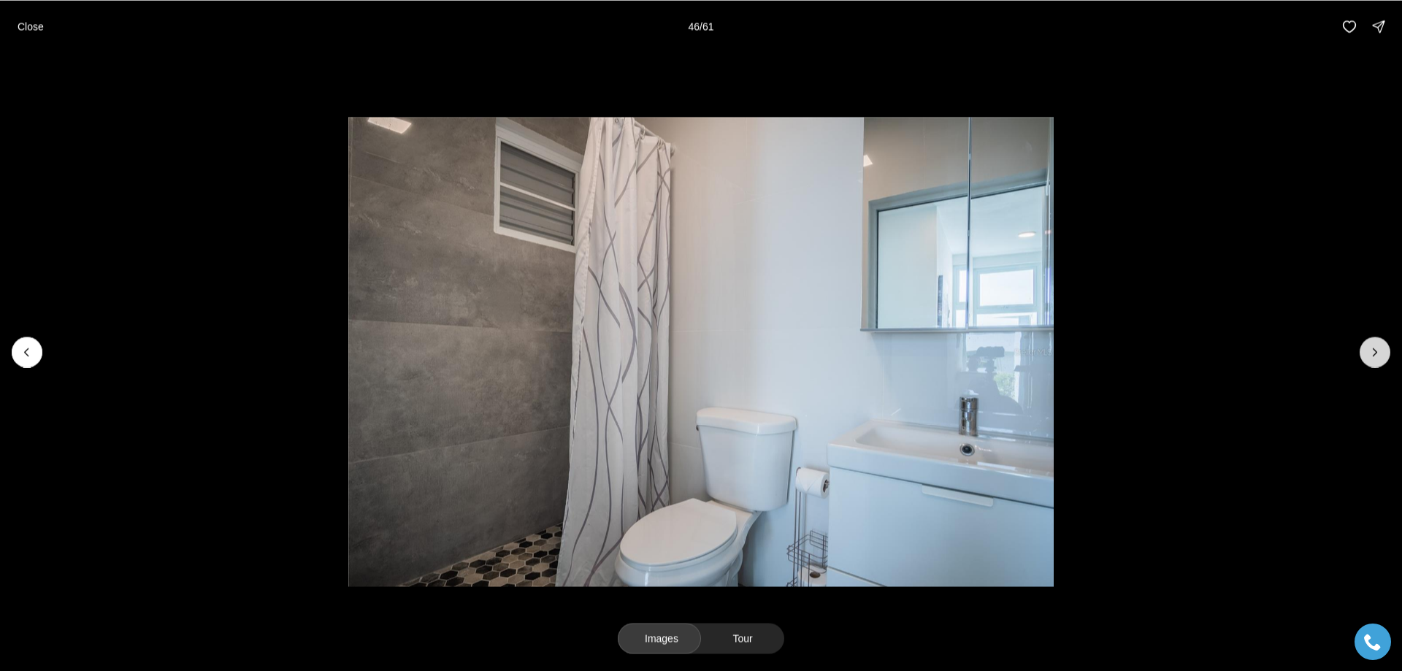
click at [1372, 351] on icon "Next slide" at bounding box center [1375, 352] width 15 height 15
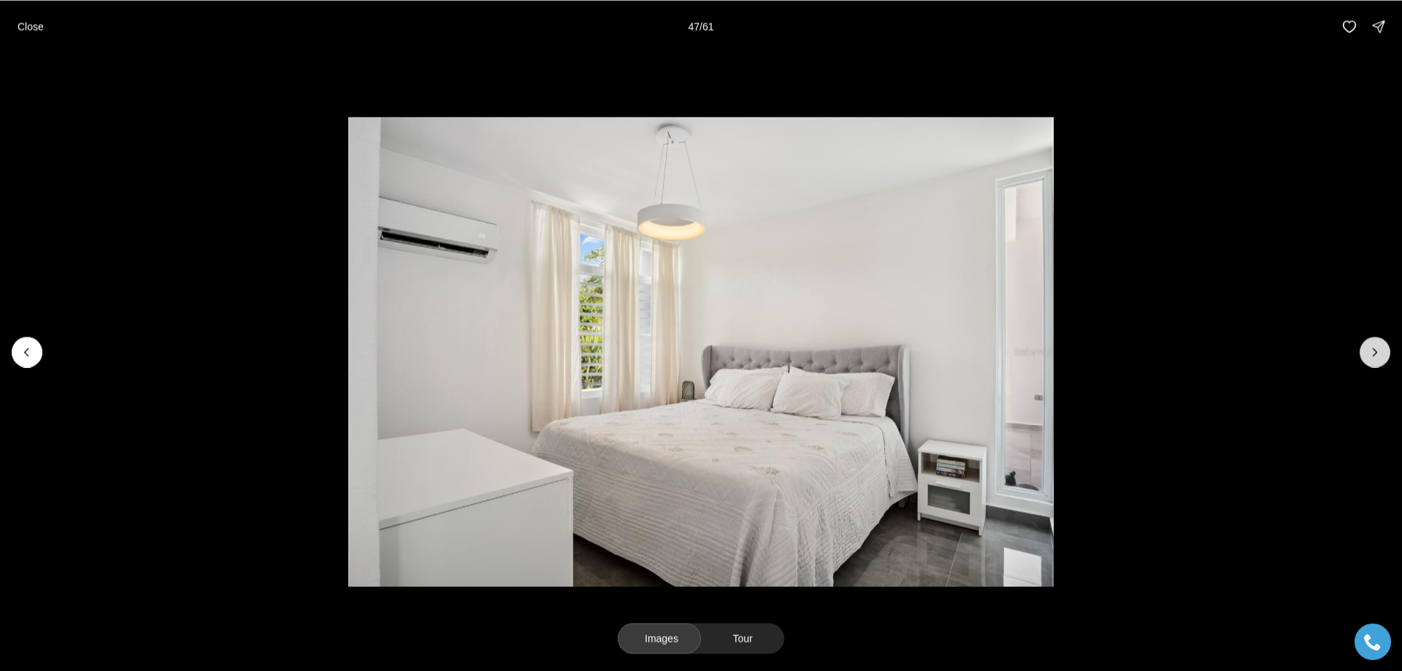
click at [1373, 350] on icon "Next slide" at bounding box center [1375, 352] width 15 height 15
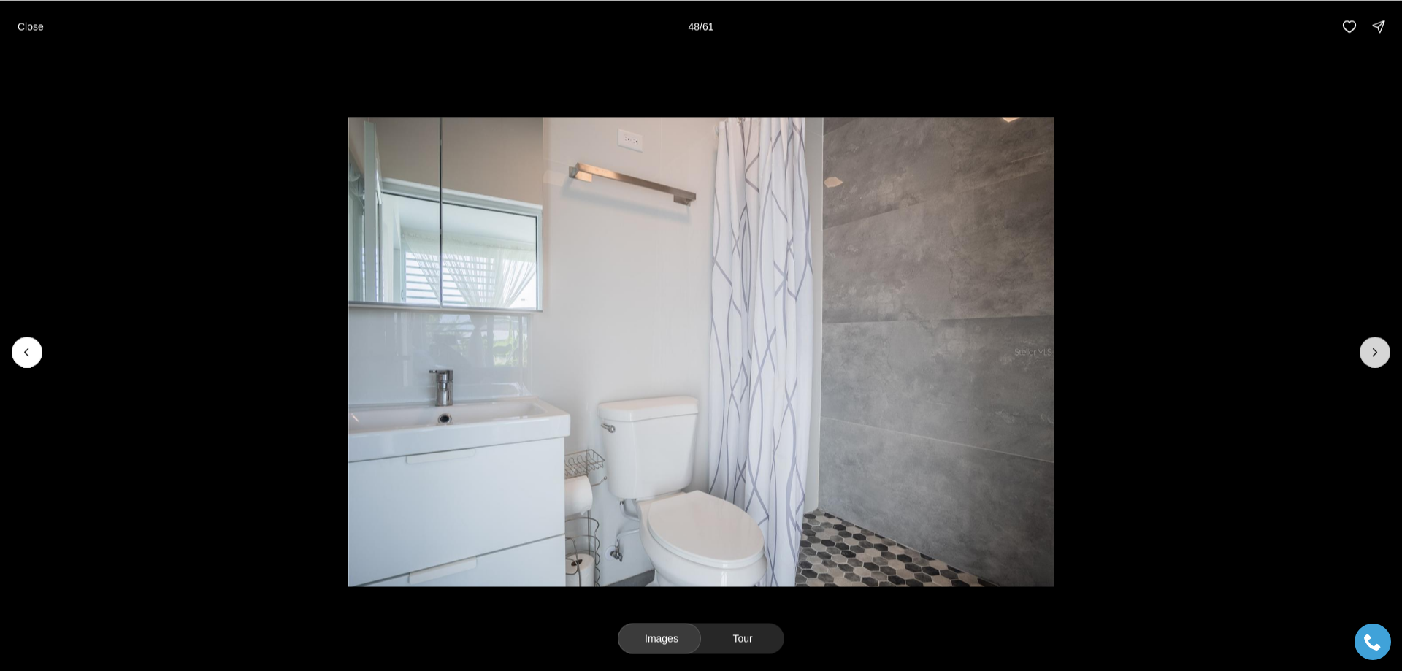
click at [1373, 350] on icon "Next slide" at bounding box center [1375, 352] width 15 height 15
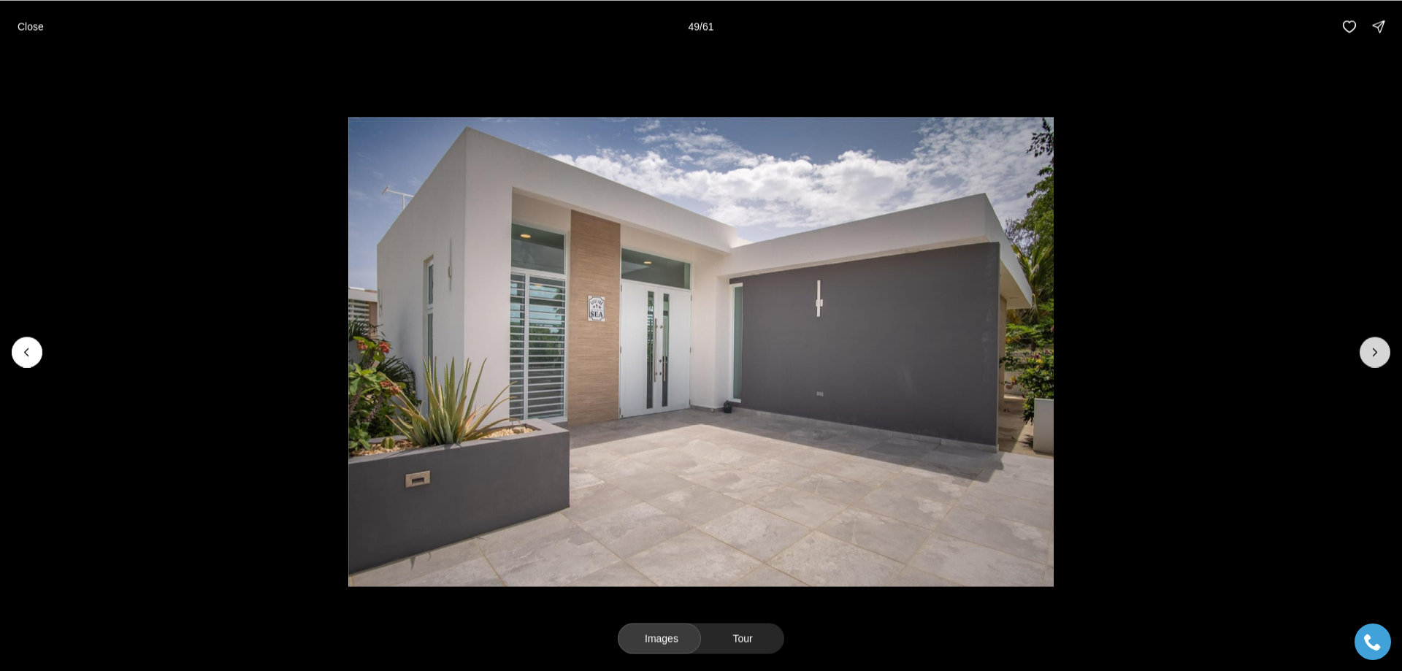
click at [1373, 350] on icon "Next slide" at bounding box center [1375, 352] width 15 height 15
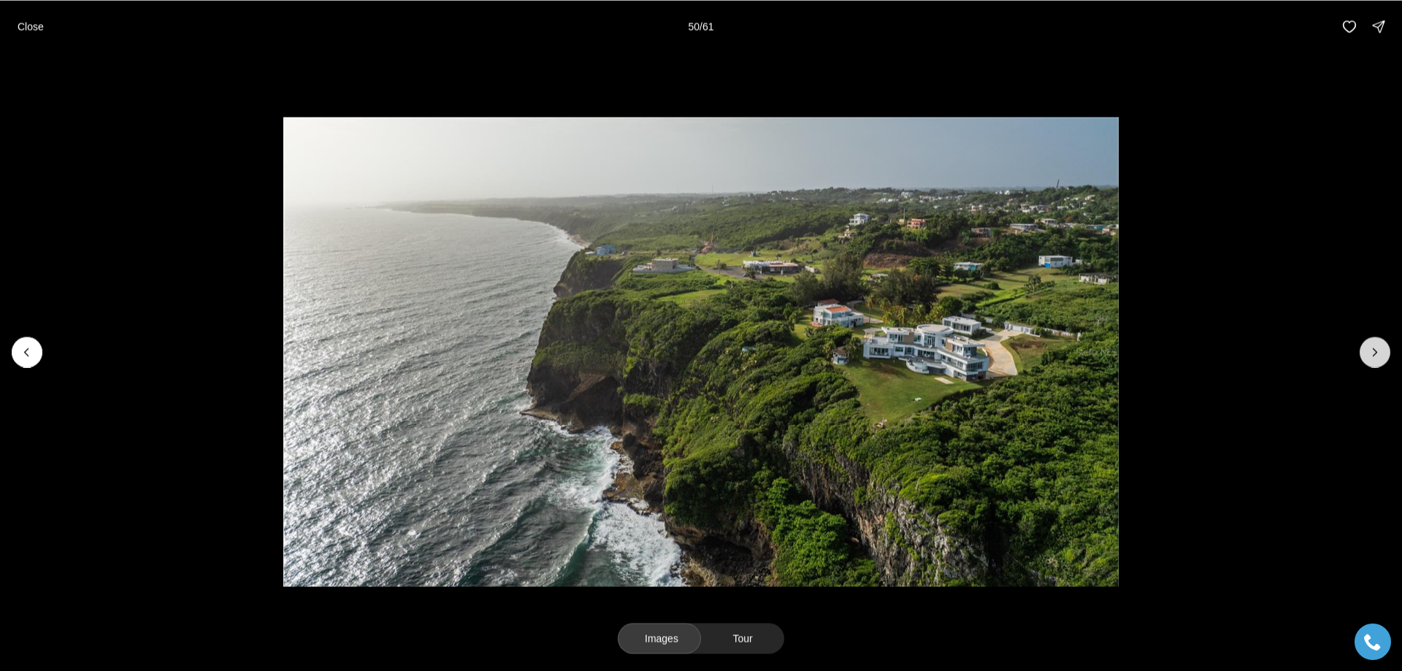
click at [1373, 350] on icon "Next slide" at bounding box center [1375, 352] width 15 height 15
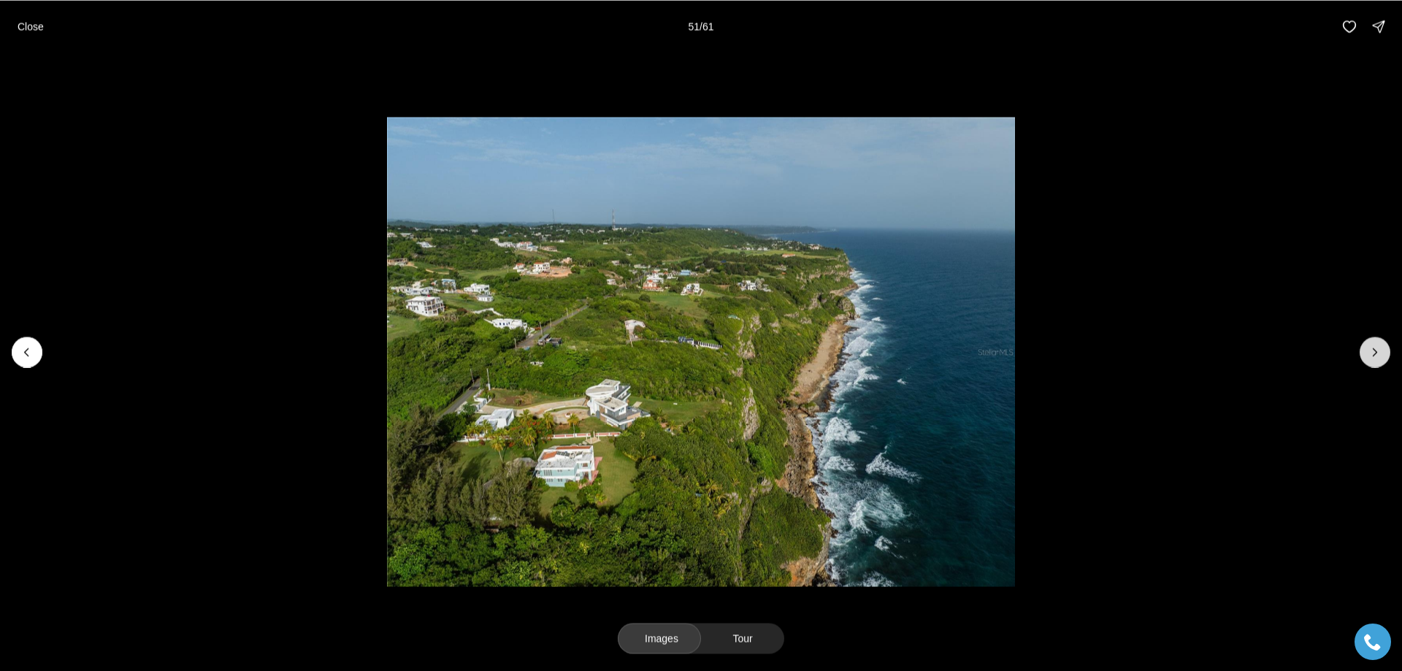
click at [1373, 350] on icon "Next slide" at bounding box center [1375, 352] width 15 height 15
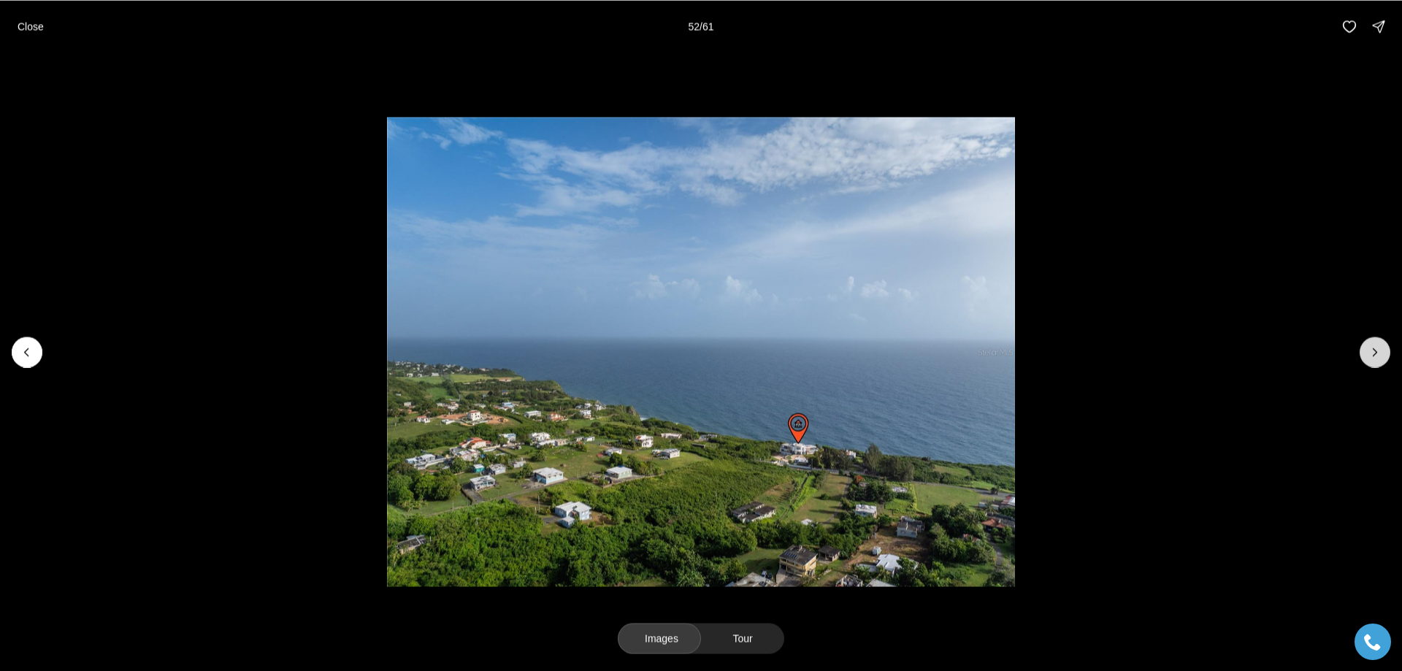
click at [1373, 350] on icon "Next slide" at bounding box center [1375, 352] width 15 height 15
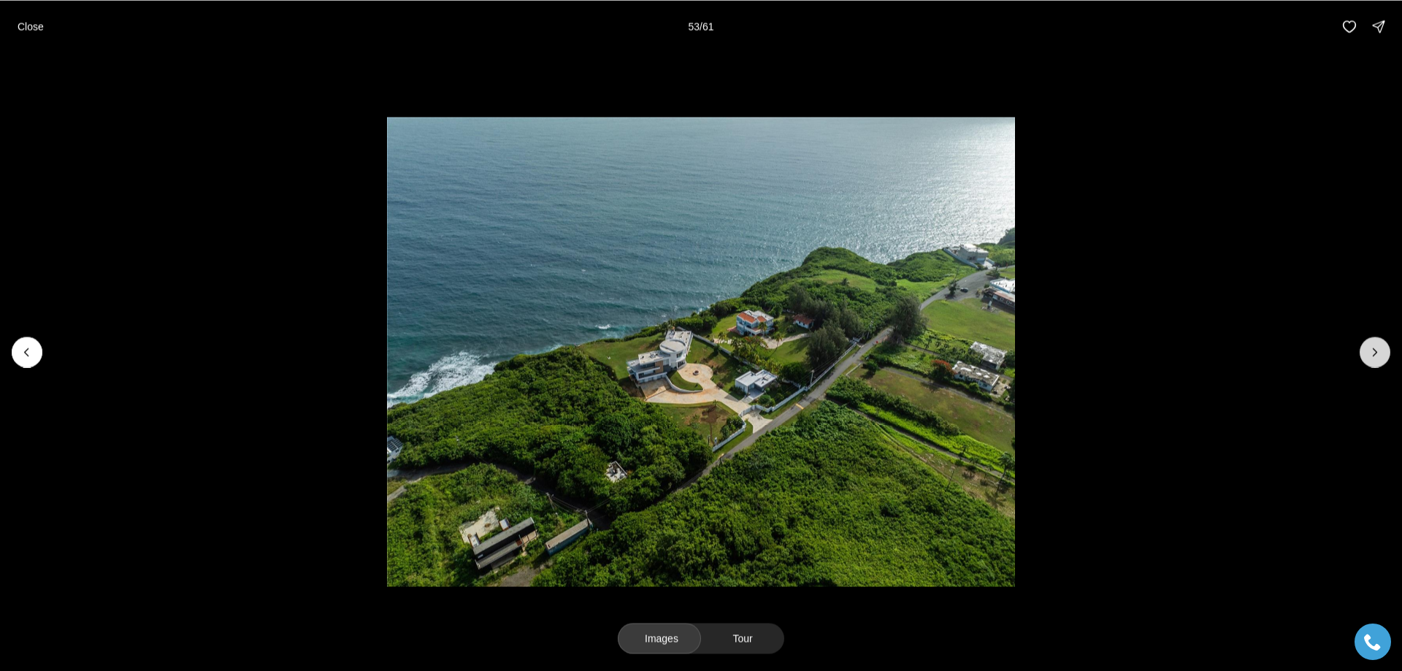
click at [1373, 350] on icon "Next slide" at bounding box center [1375, 352] width 15 height 15
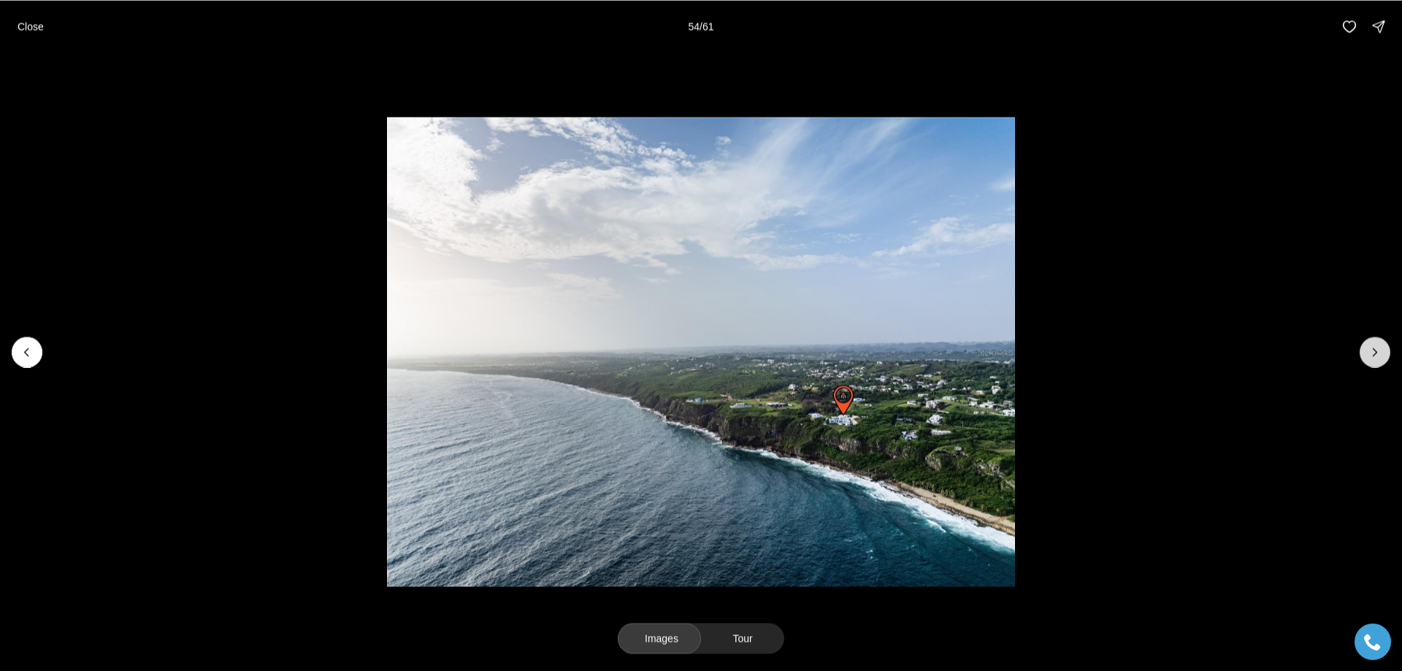
click at [1373, 350] on icon "Next slide" at bounding box center [1375, 352] width 15 height 15
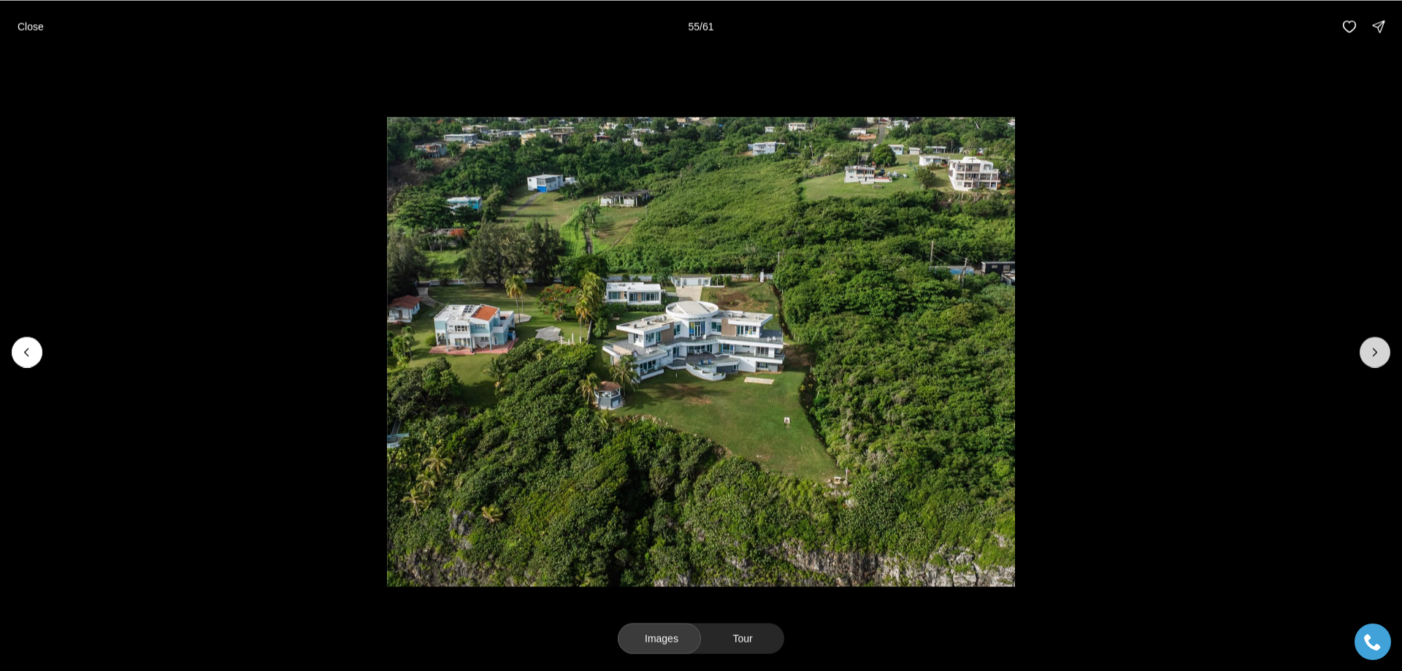
click at [1373, 350] on icon "Next slide" at bounding box center [1375, 352] width 15 height 15
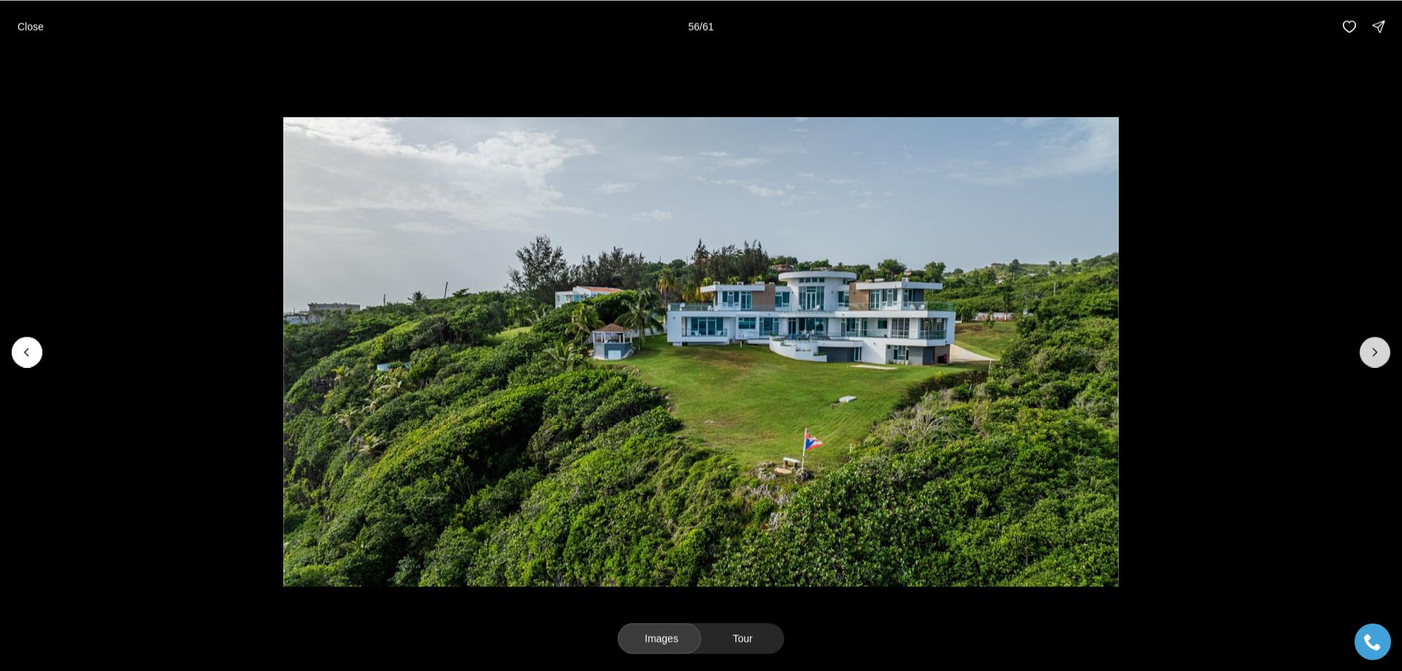
click at [1373, 350] on icon "Next slide" at bounding box center [1375, 352] width 15 height 15
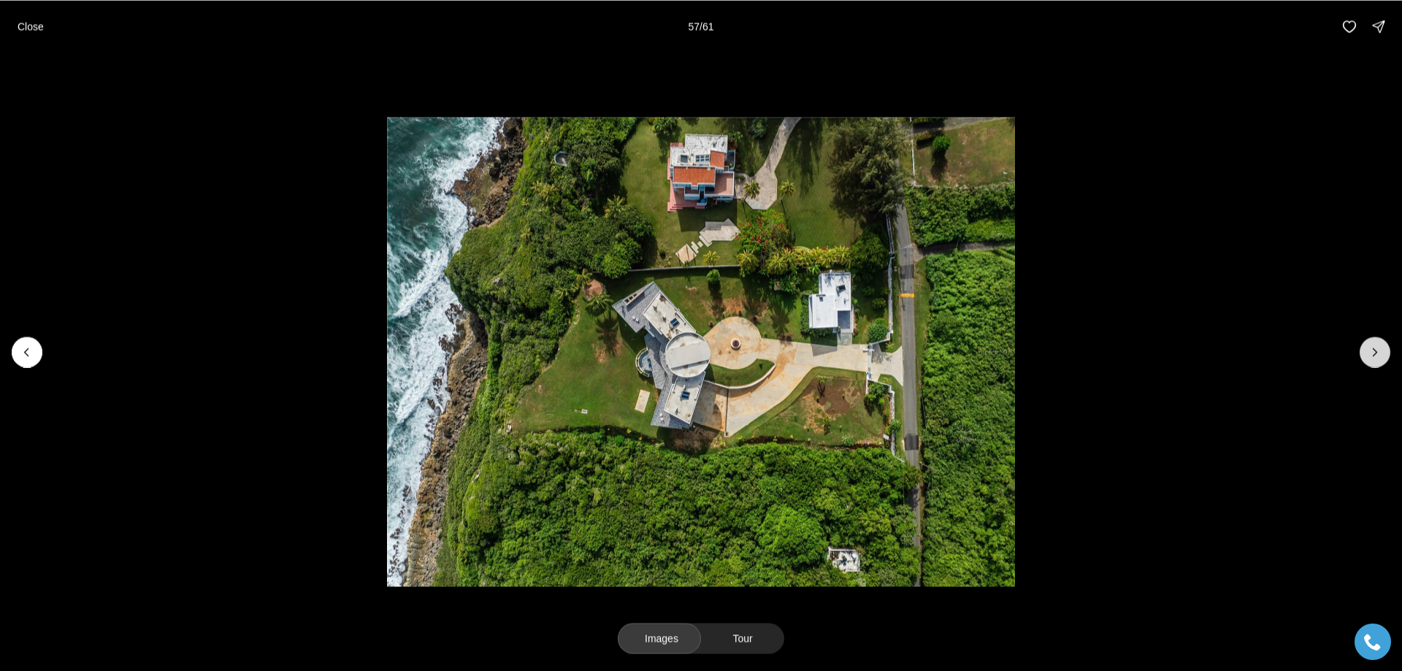
click at [1373, 350] on icon "Next slide" at bounding box center [1375, 352] width 15 height 15
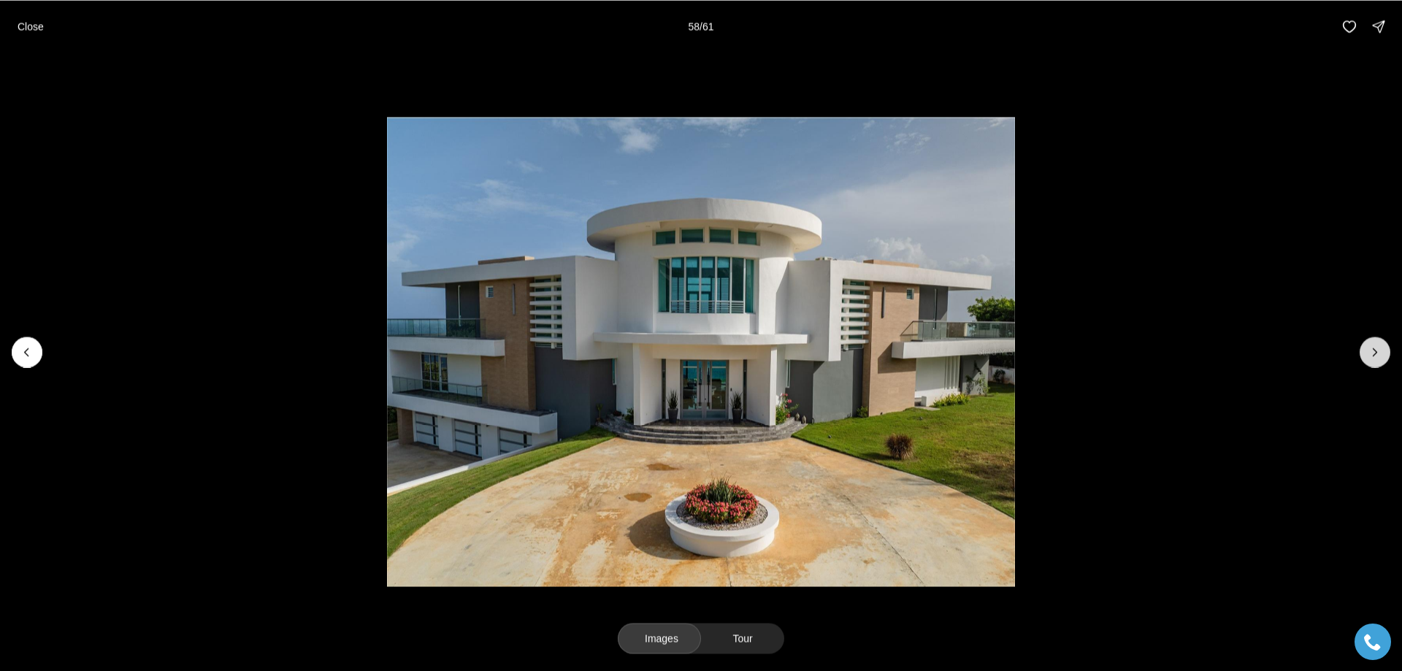
click at [1373, 350] on icon "Next slide" at bounding box center [1375, 352] width 15 height 15
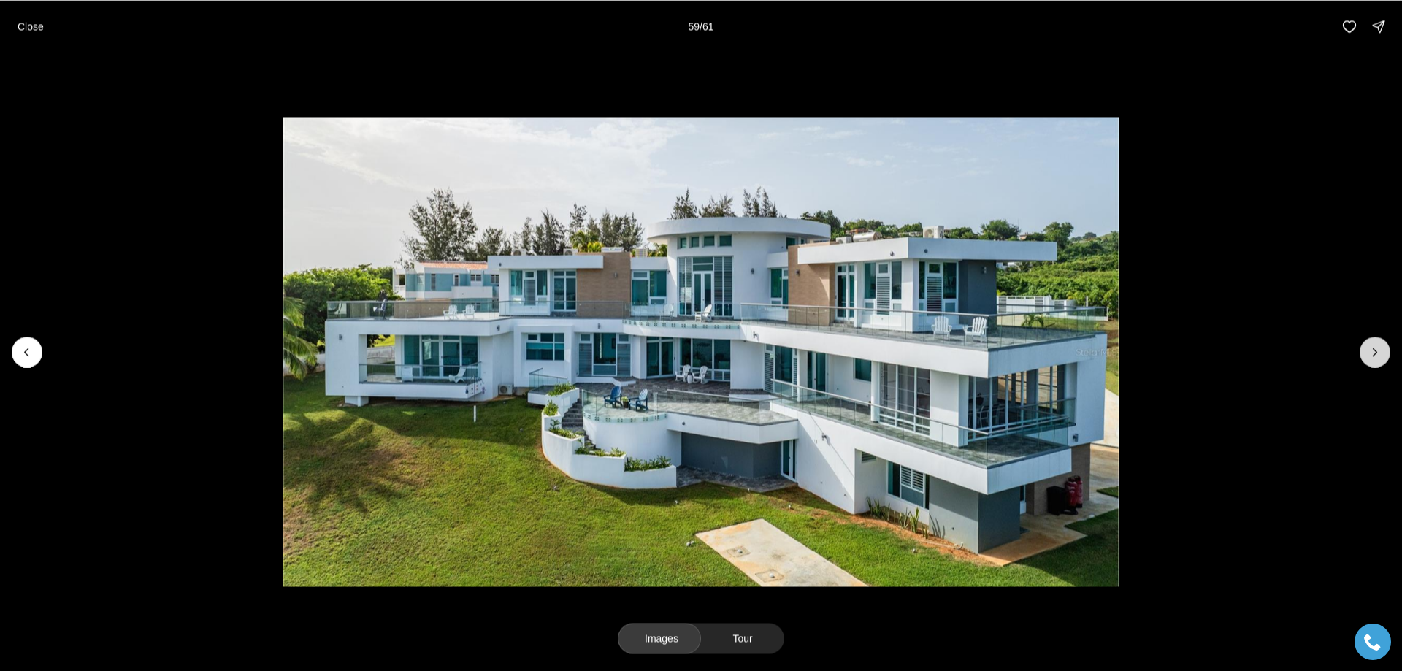
click at [1373, 350] on icon "Next slide" at bounding box center [1375, 352] width 15 height 15
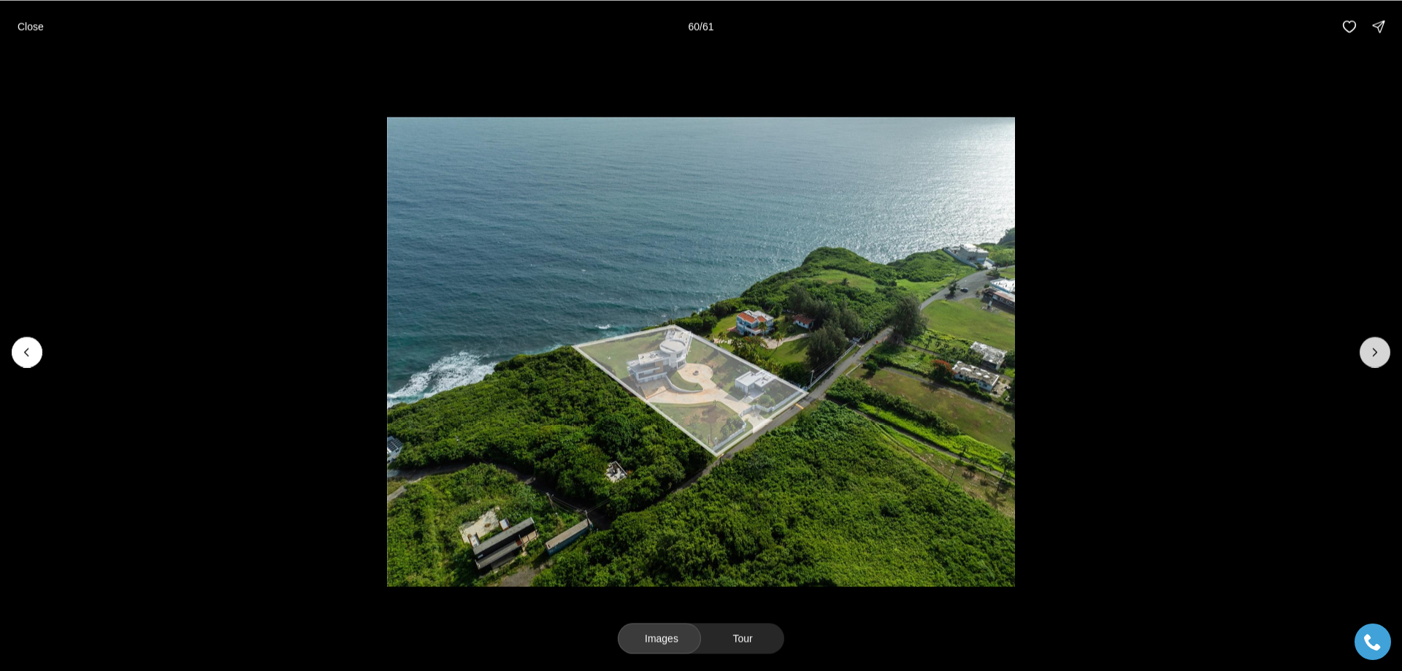
click at [1373, 350] on icon "Next slide" at bounding box center [1375, 352] width 15 height 15
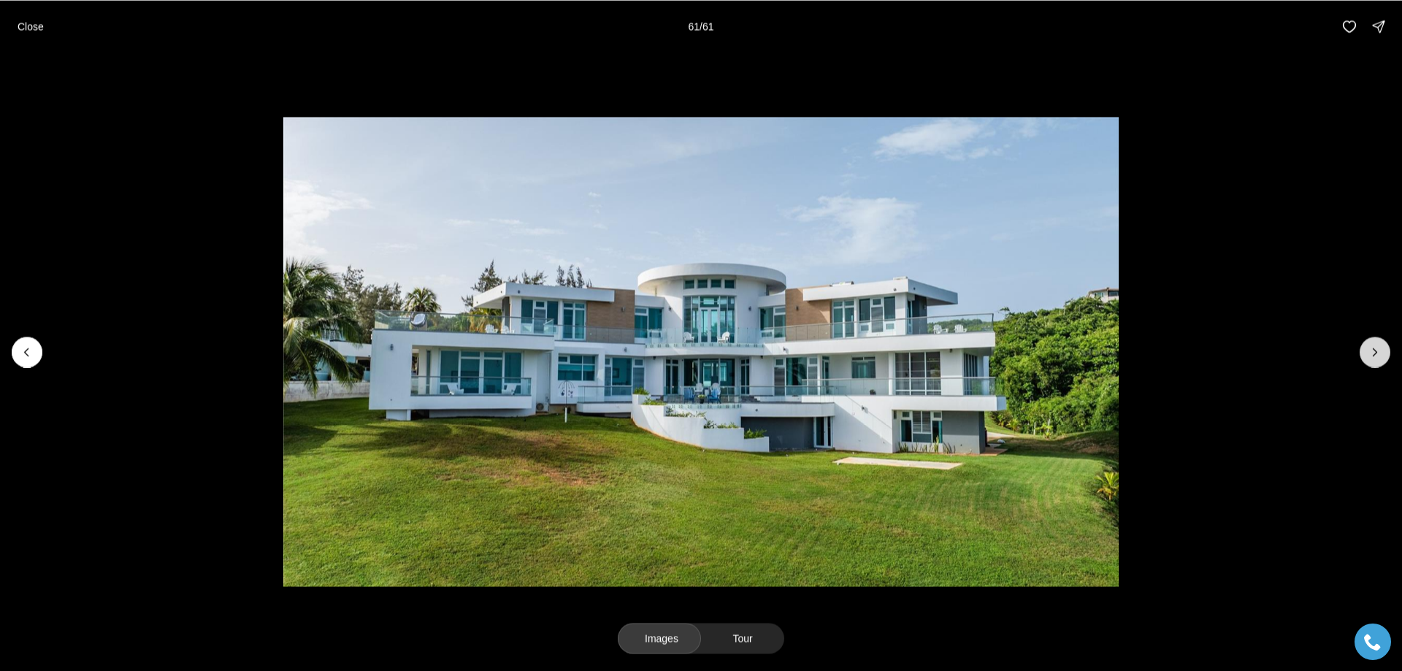
click at [1373, 350] on div at bounding box center [1375, 352] width 31 height 31
click at [33, 25] on p "Close" at bounding box center [31, 26] width 26 height 12
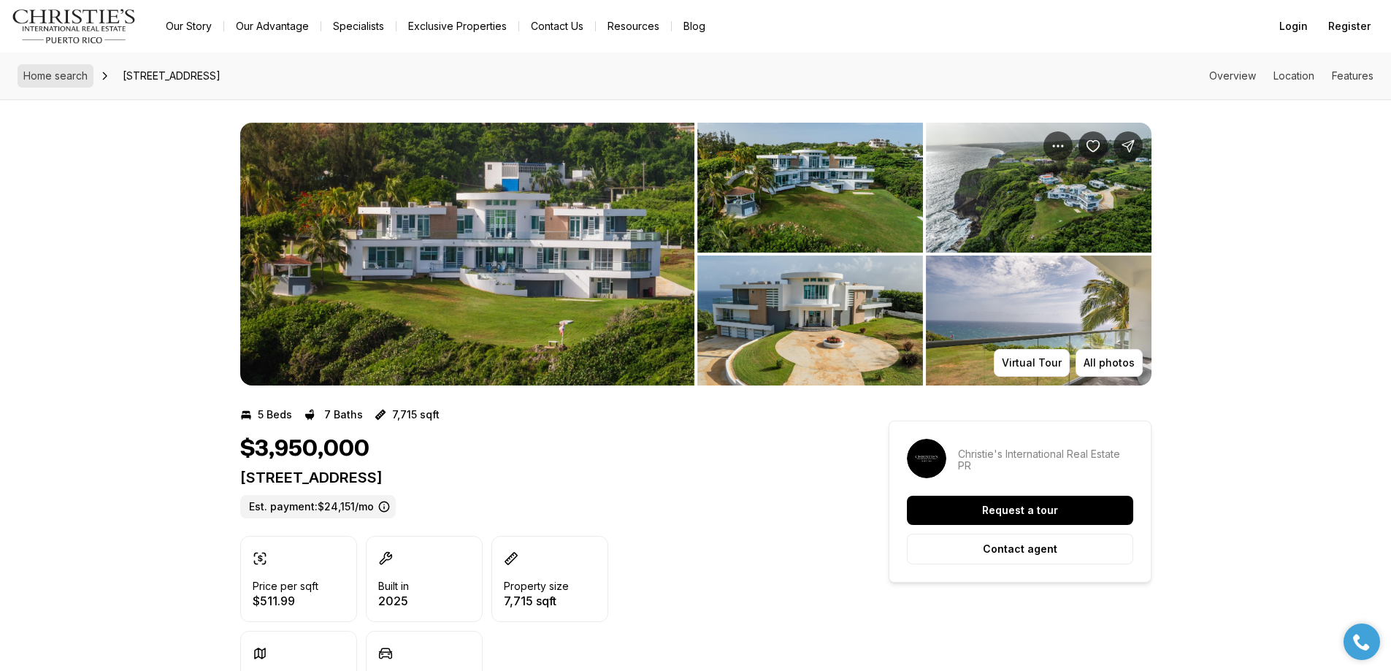
click at [37, 74] on span "Home search" at bounding box center [55, 75] width 64 height 12
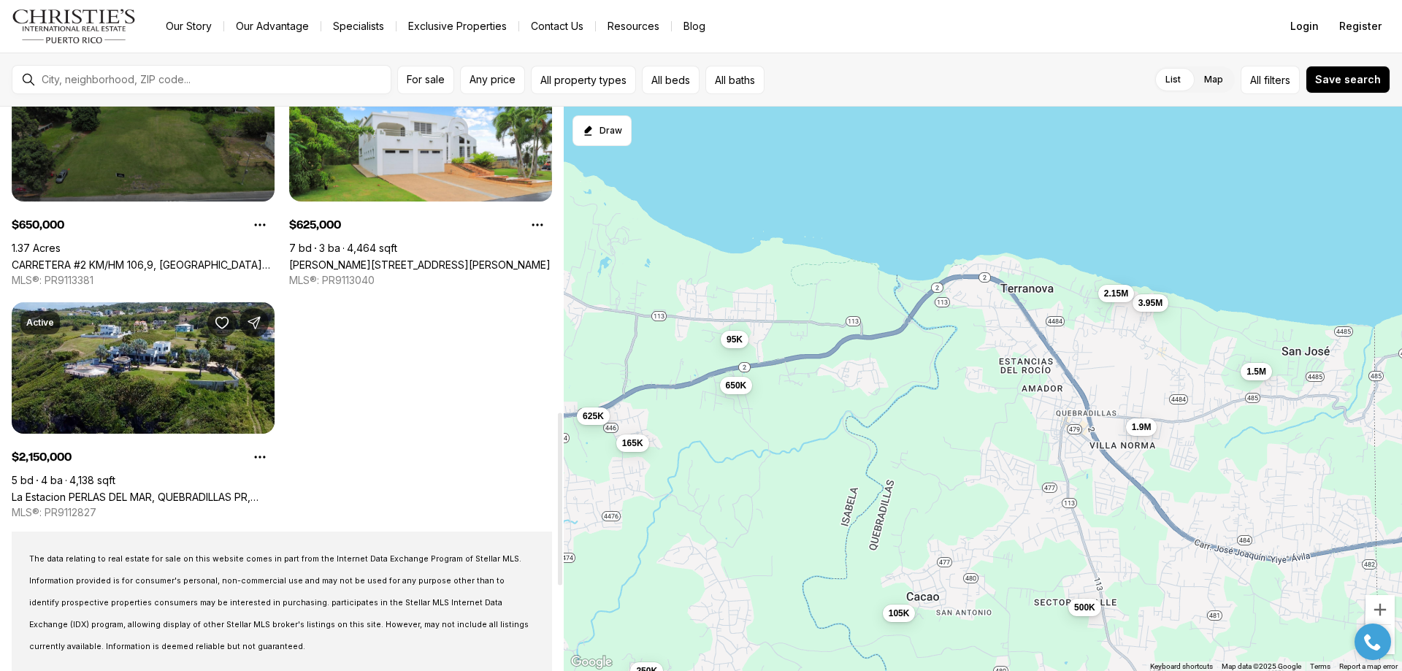
scroll to position [657, 0]
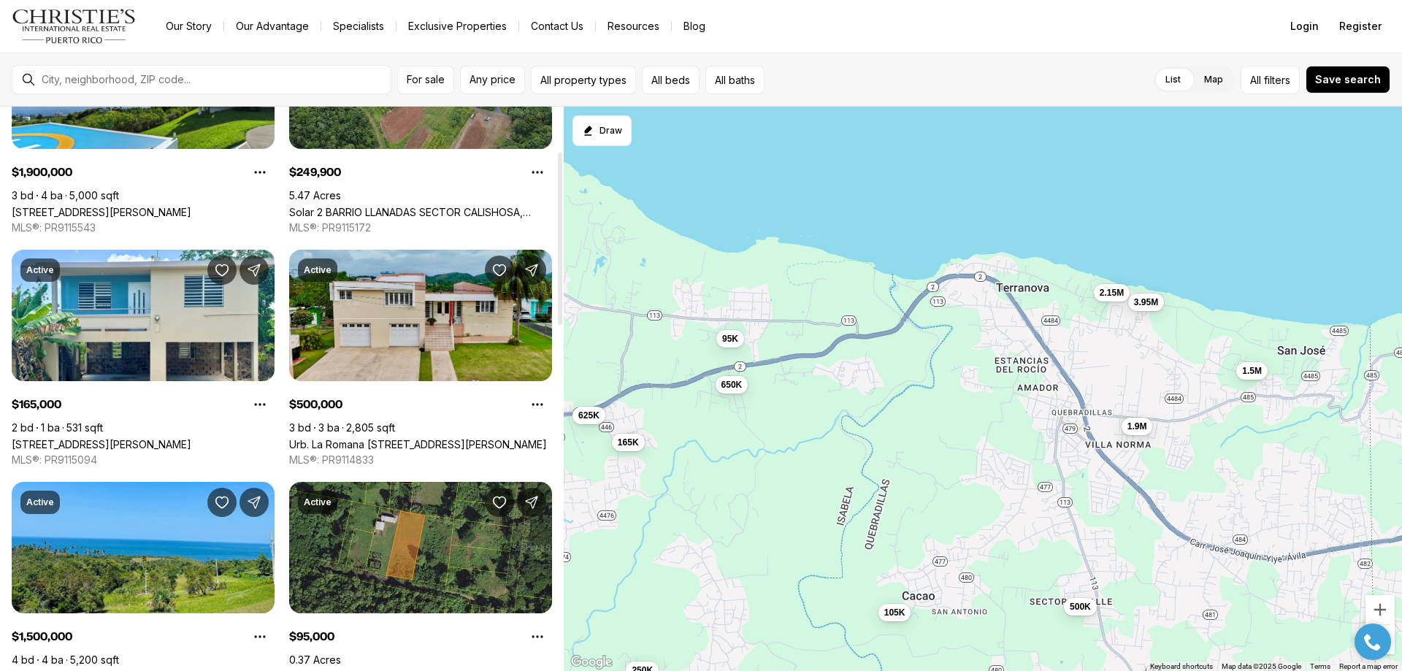
scroll to position [219, 0]
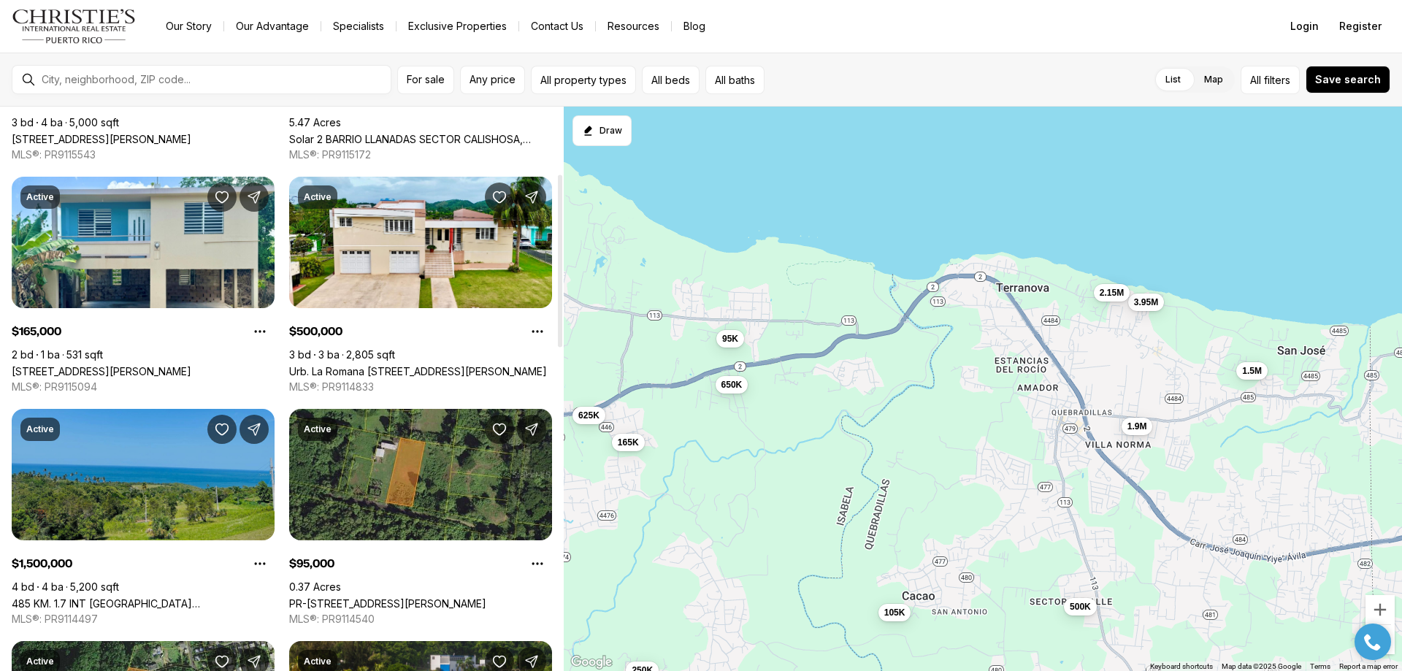
click at [76, 597] on link "485 KM. 1.7 INT [GEOGRAPHIC_DATA][PERSON_NAME], QUEBRADILLAS PR, 00678" at bounding box center [143, 603] width 263 height 12
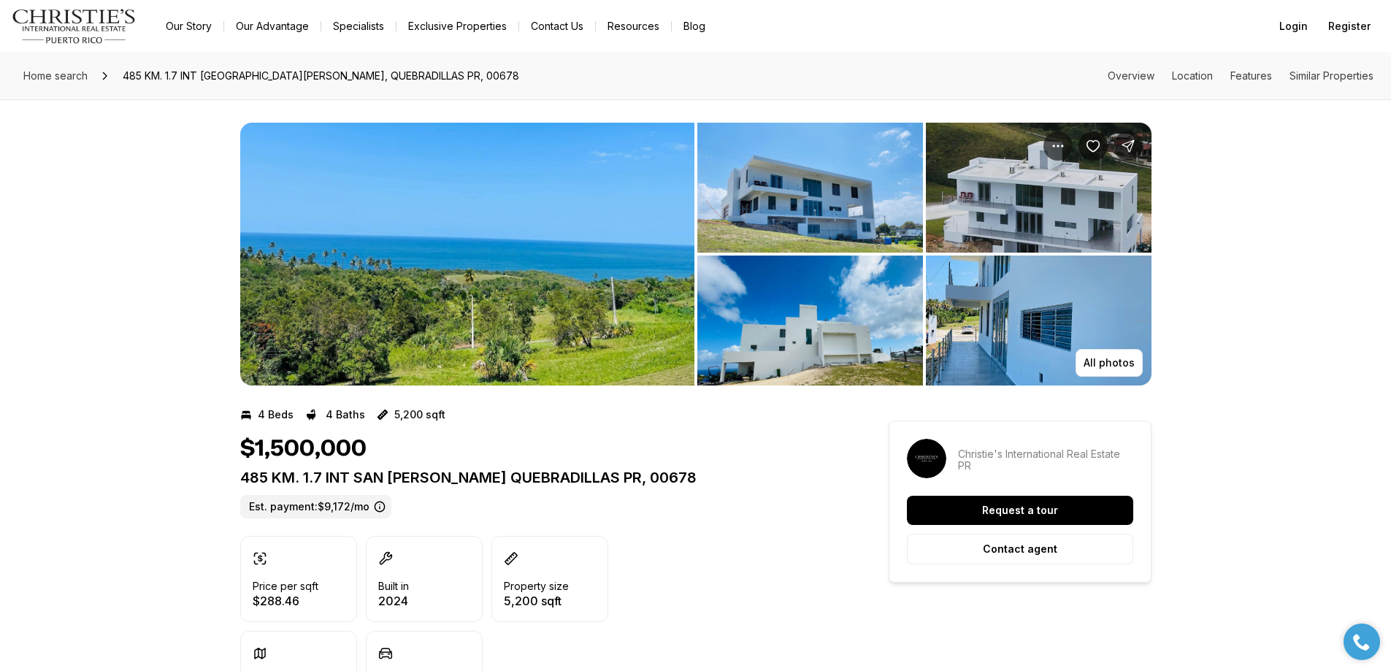
click at [461, 307] on img "View image gallery" at bounding box center [467, 254] width 454 height 263
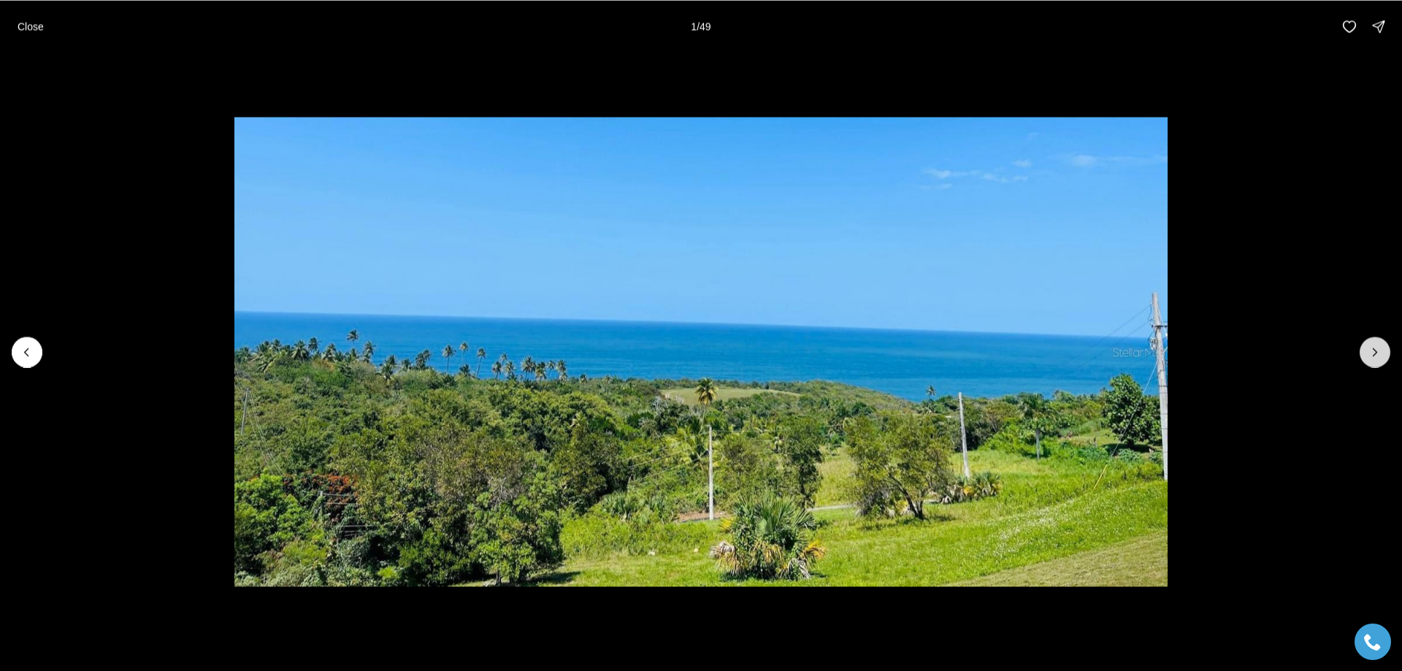
click at [1378, 351] on icon "Next slide" at bounding box center [1375, 352] width 15 height 15
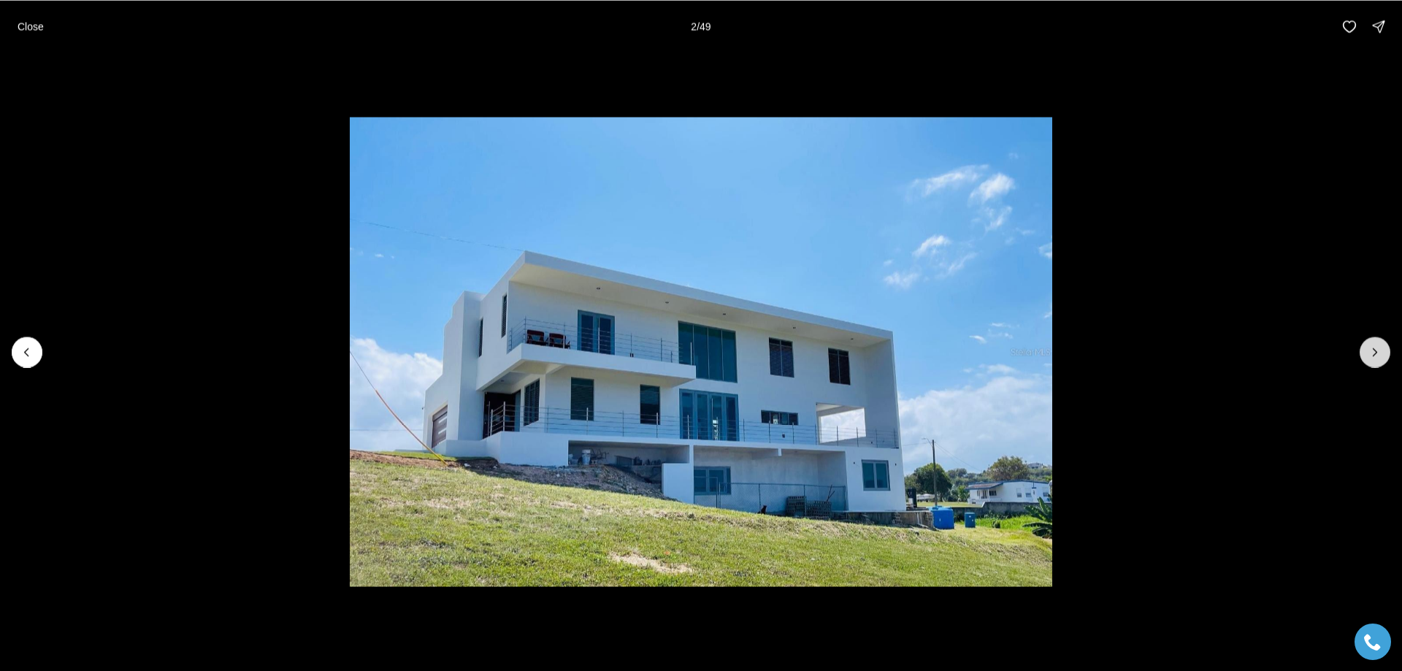
click at [1379, 351] on icon "Next slide" at bounding box center [1375, 352] width 15 height 15
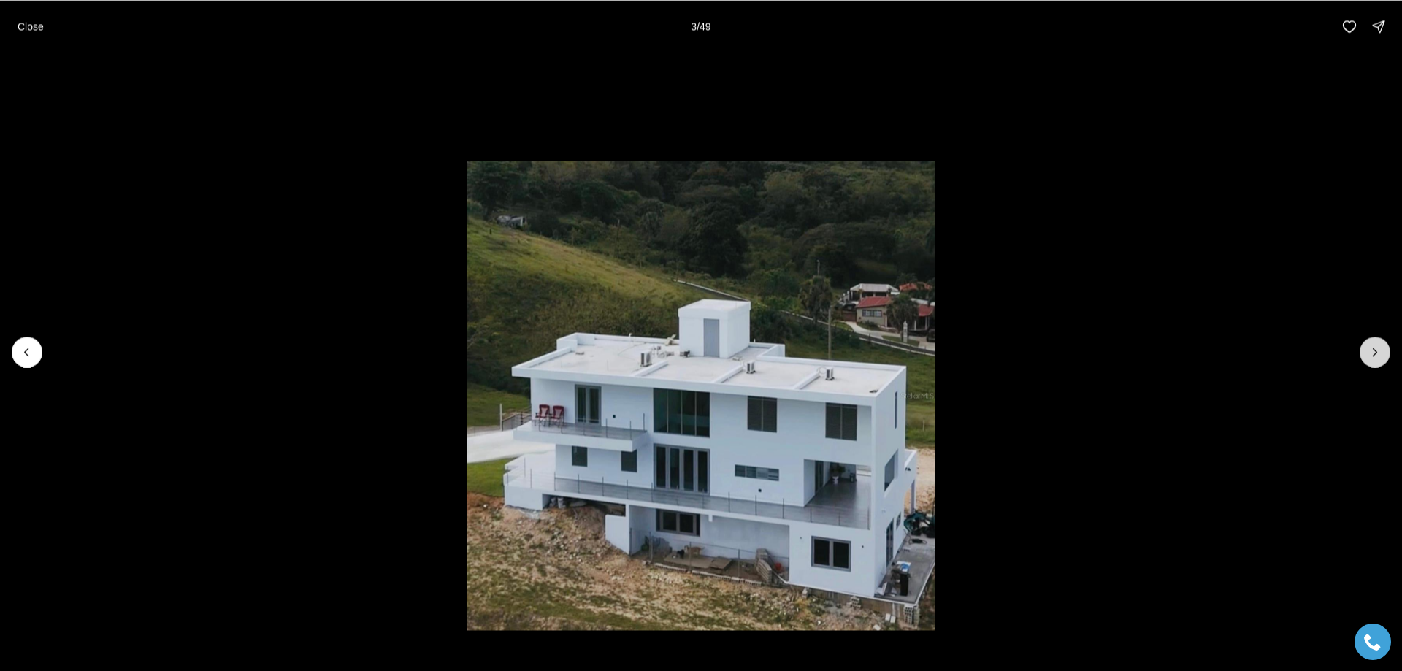
click at [1379, 351] on icon "Next slide" at bounding box center [1375, 352] width 15 height 15
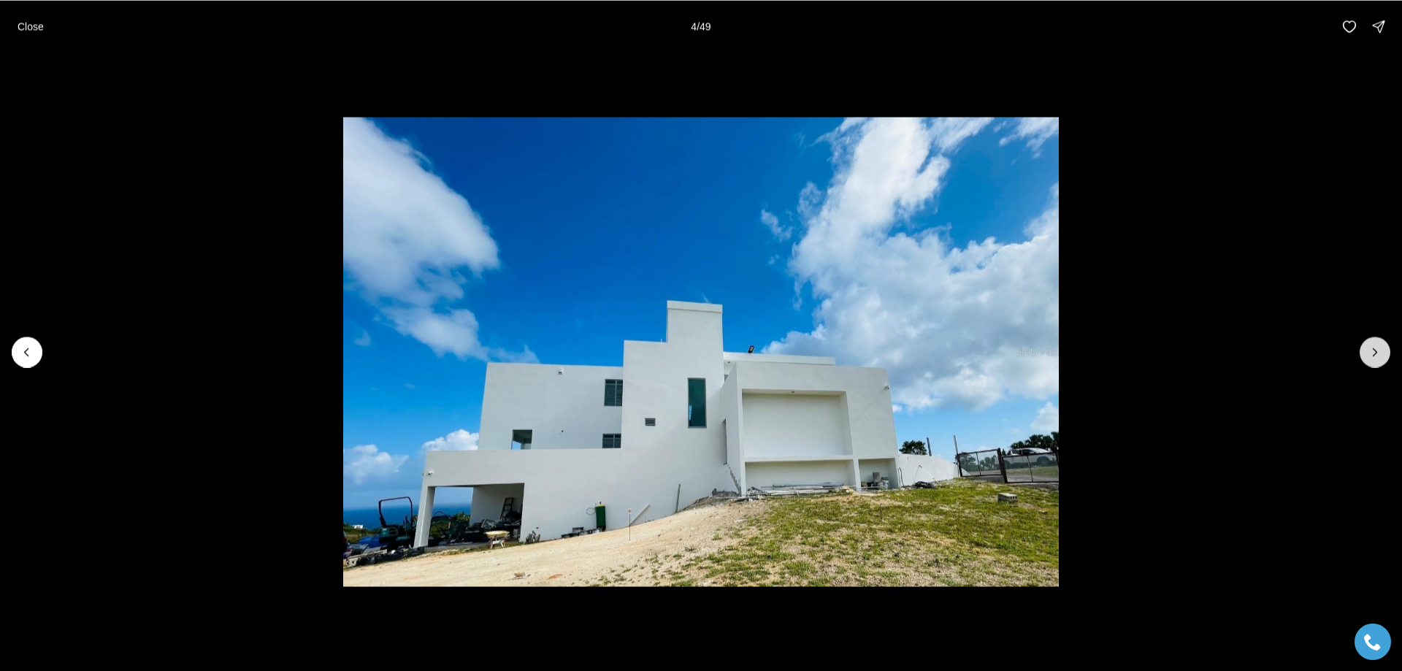
click at [1379, 351] on icon "Next slide" at bounding box center [1375, 352] width 15 height 15
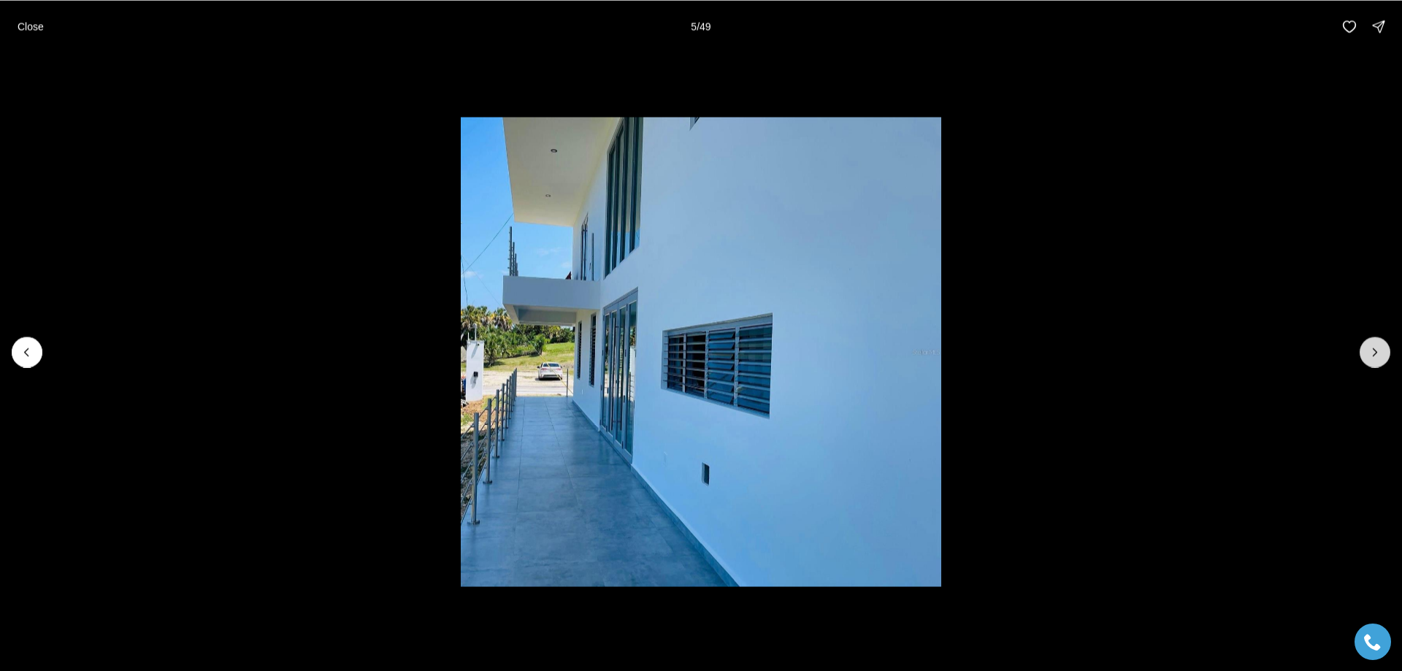
click at [1379, 351] on icon "Next slide" at bounding box center [1375, 352] width 15 height 15
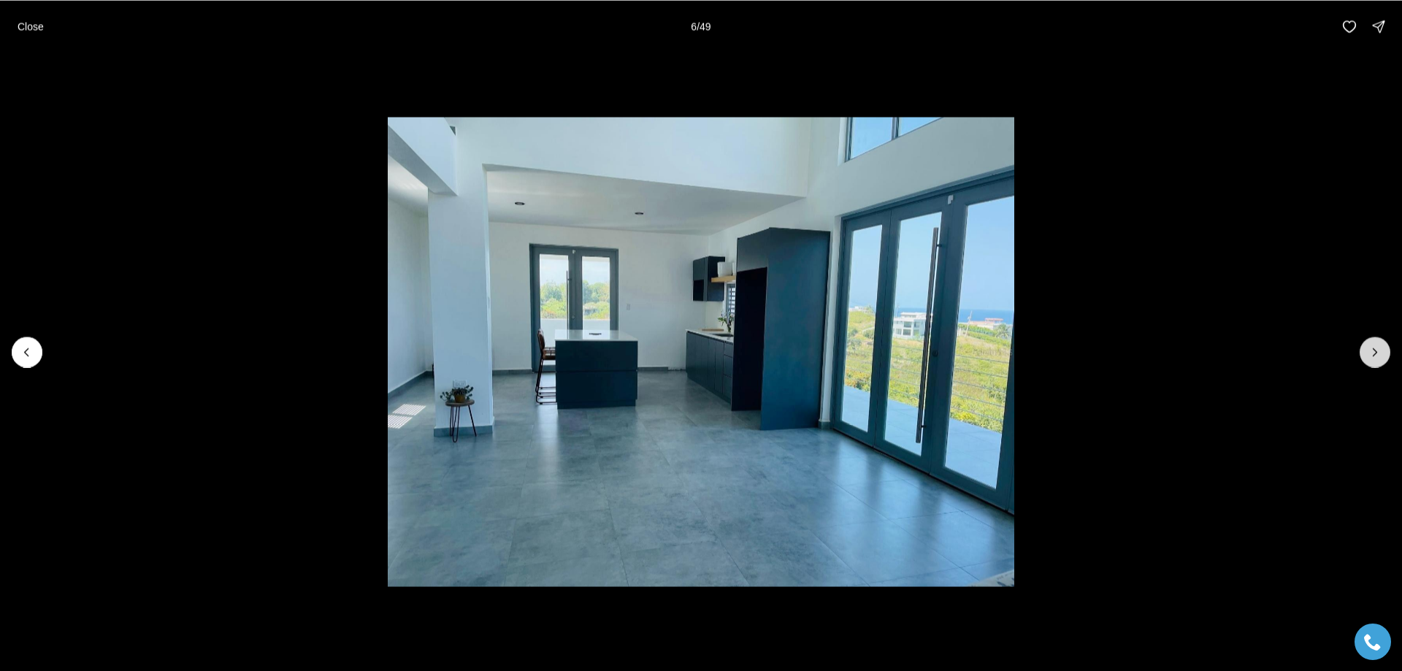
click at [1379, 351] on icon "Next slide" at bounding box center [1375, 352] width 15 height 15
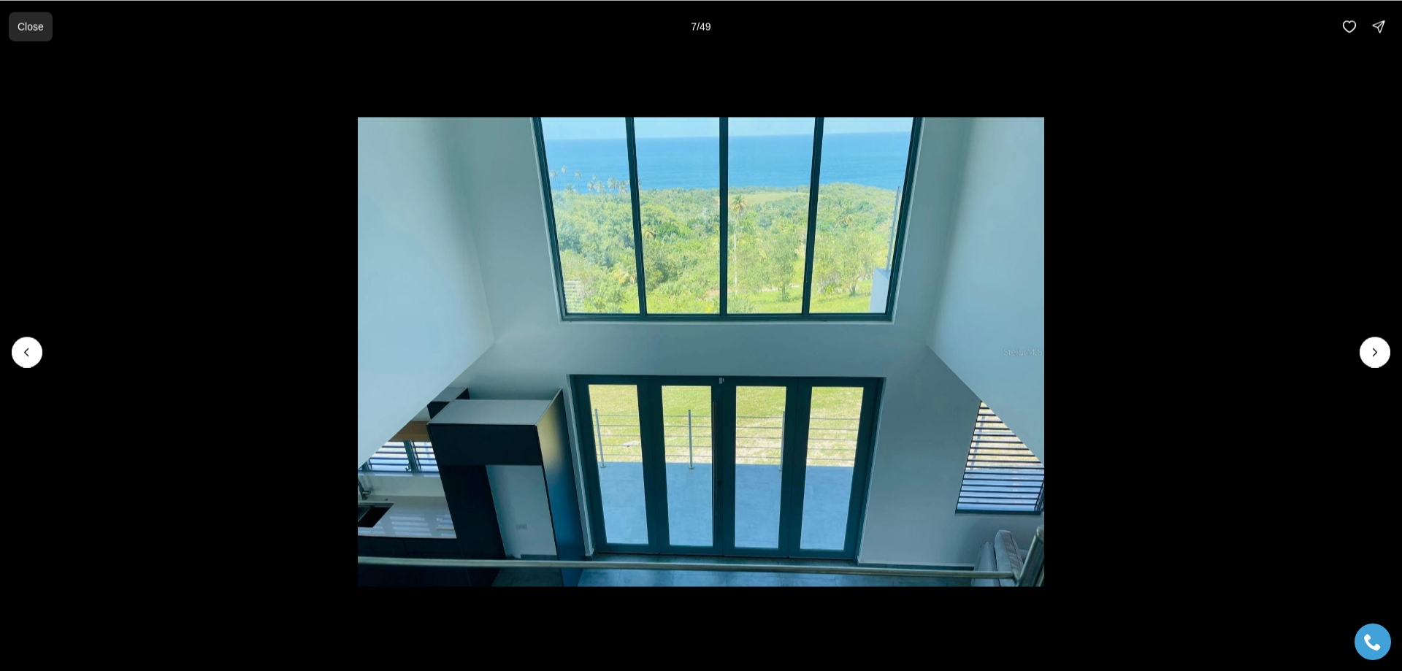
click at [23, 27] on p "Close" at bounding box center [31, 26] width 26 height 12
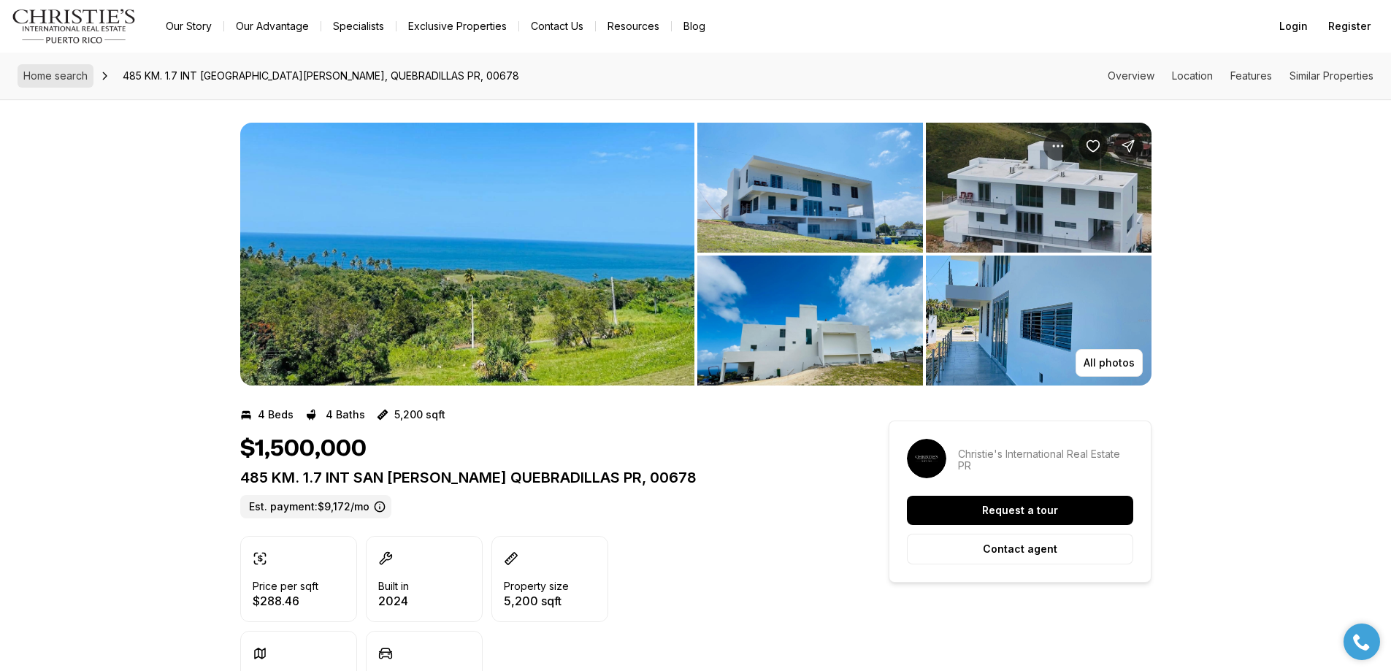
click at [49, 76] on span "Home search" at bounding box center [55, 75] width 64 height 12
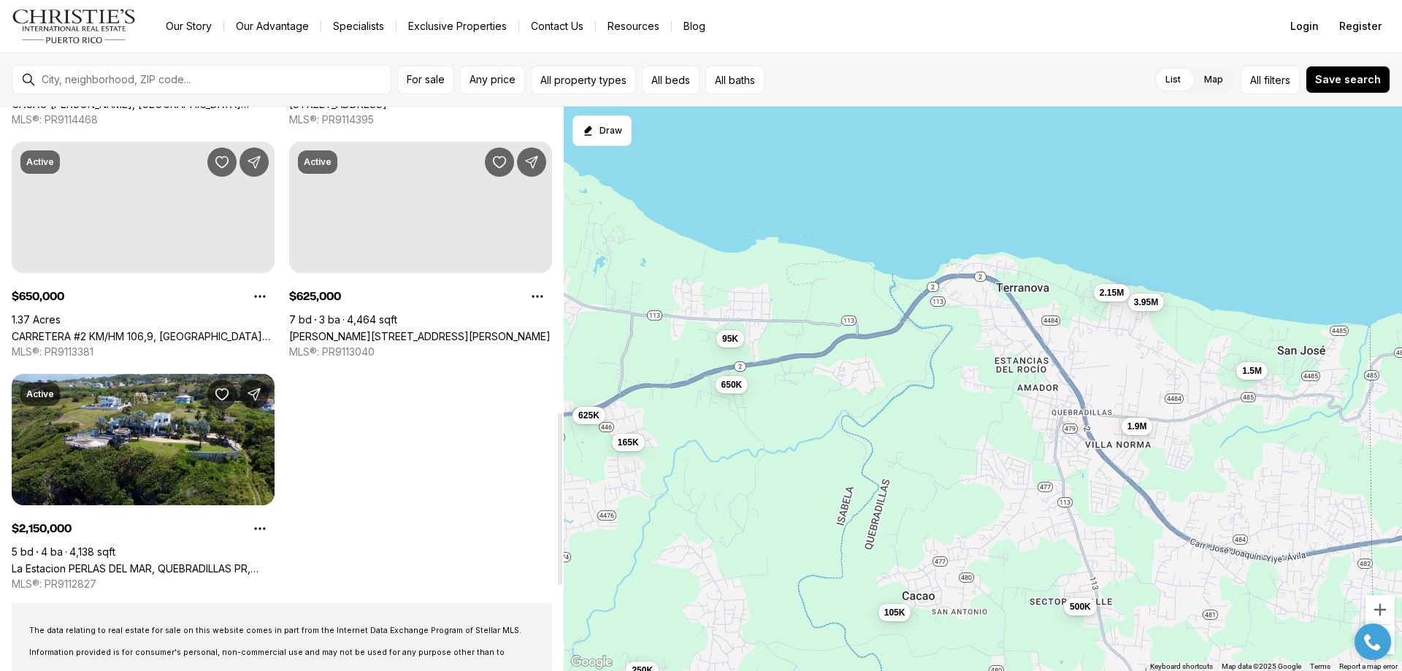
scroll to position [1022, 0]
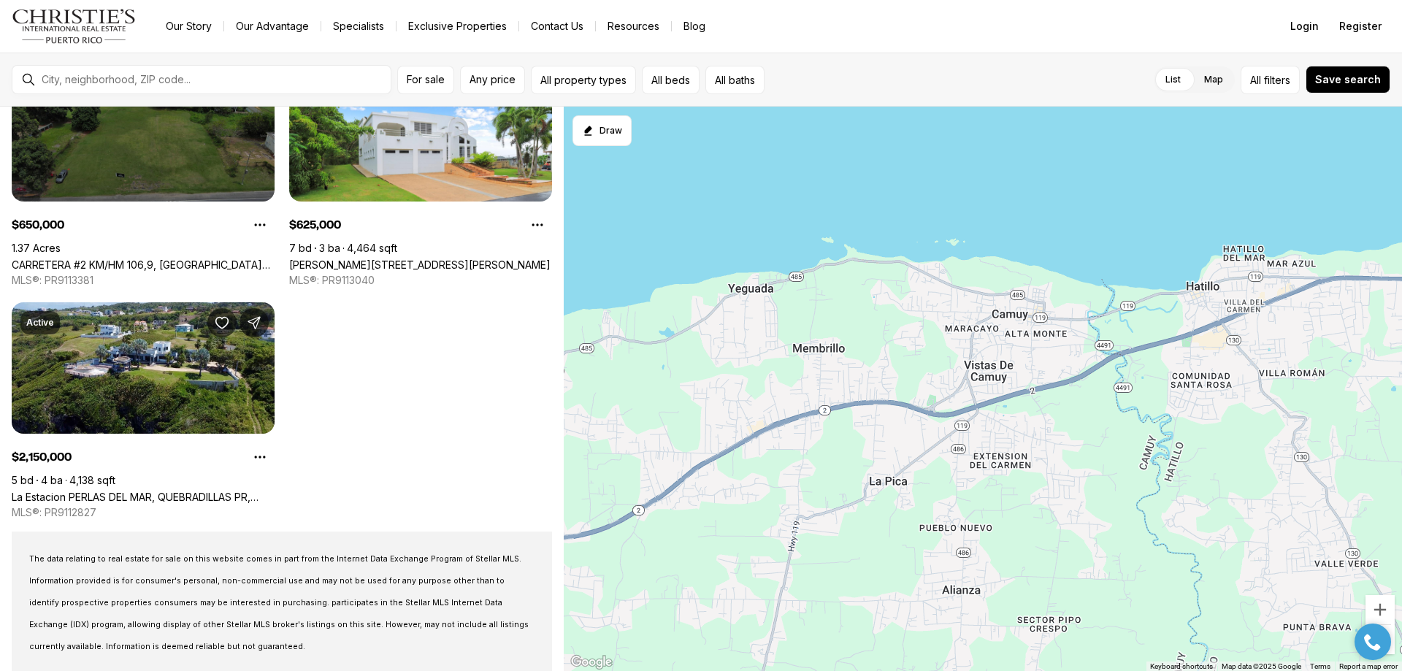
drag, startPoint x: 1390, startPoint y: 493, endPoint x: 574, endPoint y: 488, distance: 816.3
click at [574, 488] on div "1.9M 250K 165K 500K 1.5M 95K 105K 3.95M 650K 625K 2.15M" at bounding box center [983, 389] width 838 height 565
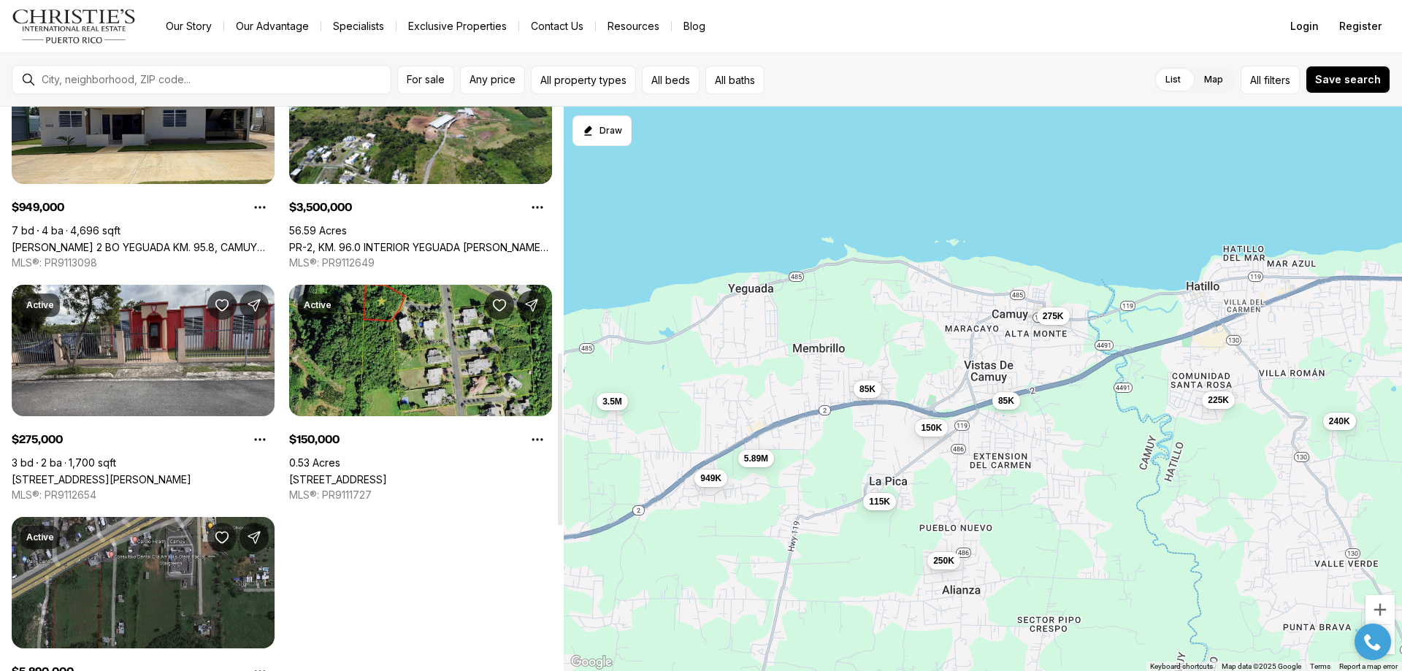
scroll to position [876, 0]
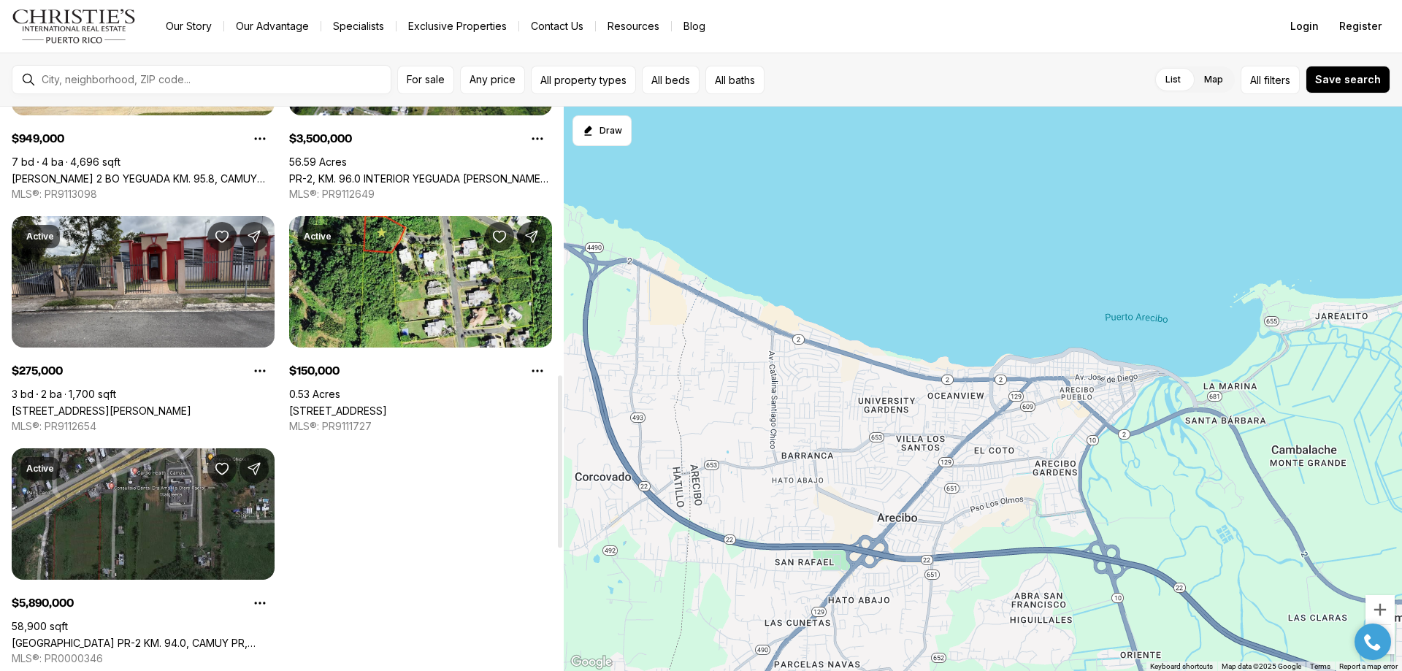
drag, startPoint x: 1360, startPoint y: 458, endPoint x: 461, endPoint y: 460, distance: 898.8
click at [353, 413] on div "Real Estate & Homes for Sale 11 results Newest Active $85,000 0.29 Acres SR-485…" at bounding box center [701, 389] width 1402 height 564
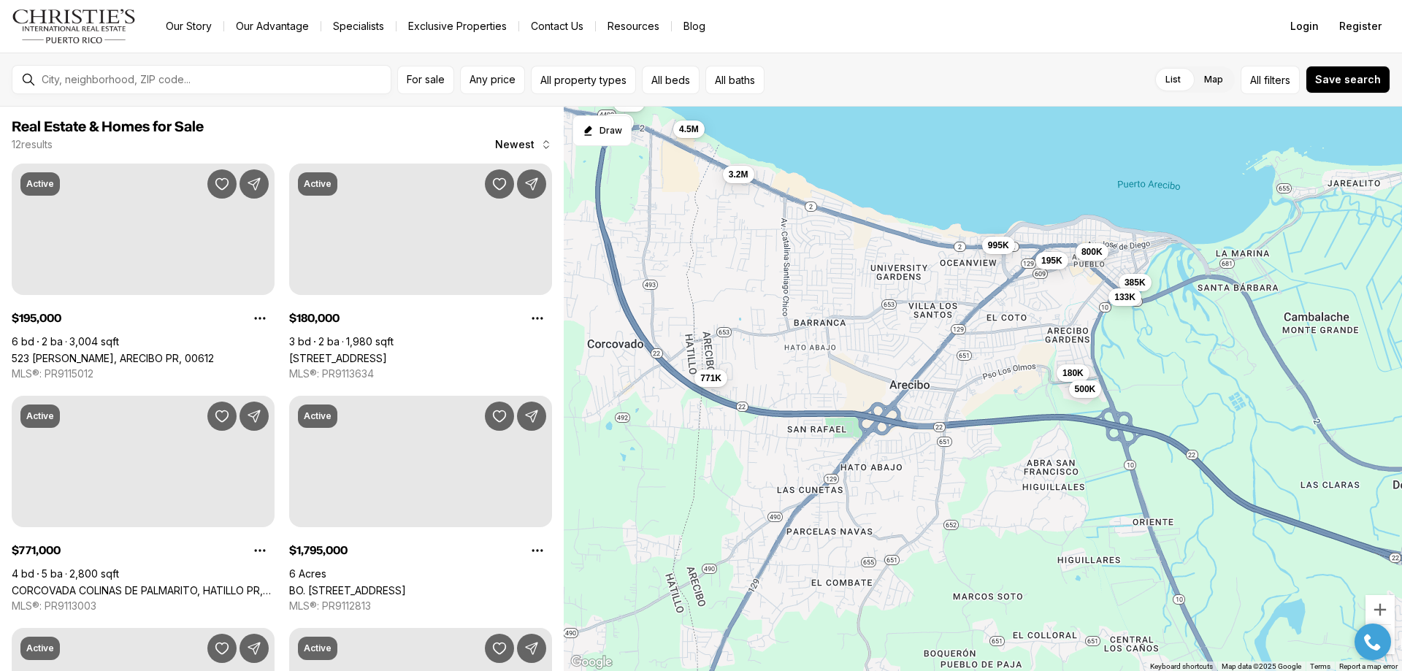
drag, startPoint x: 669, startPoint y: 400, endPoint x: 671, endPoint y: 315, distance: 85.5
click at [671, 308] on div "195K 180K 771K 1.8M 385K 4.5M 1.8M 995K 133K 800K 500K 3.2M" at bounding box center [983, 389] width 838 height 565
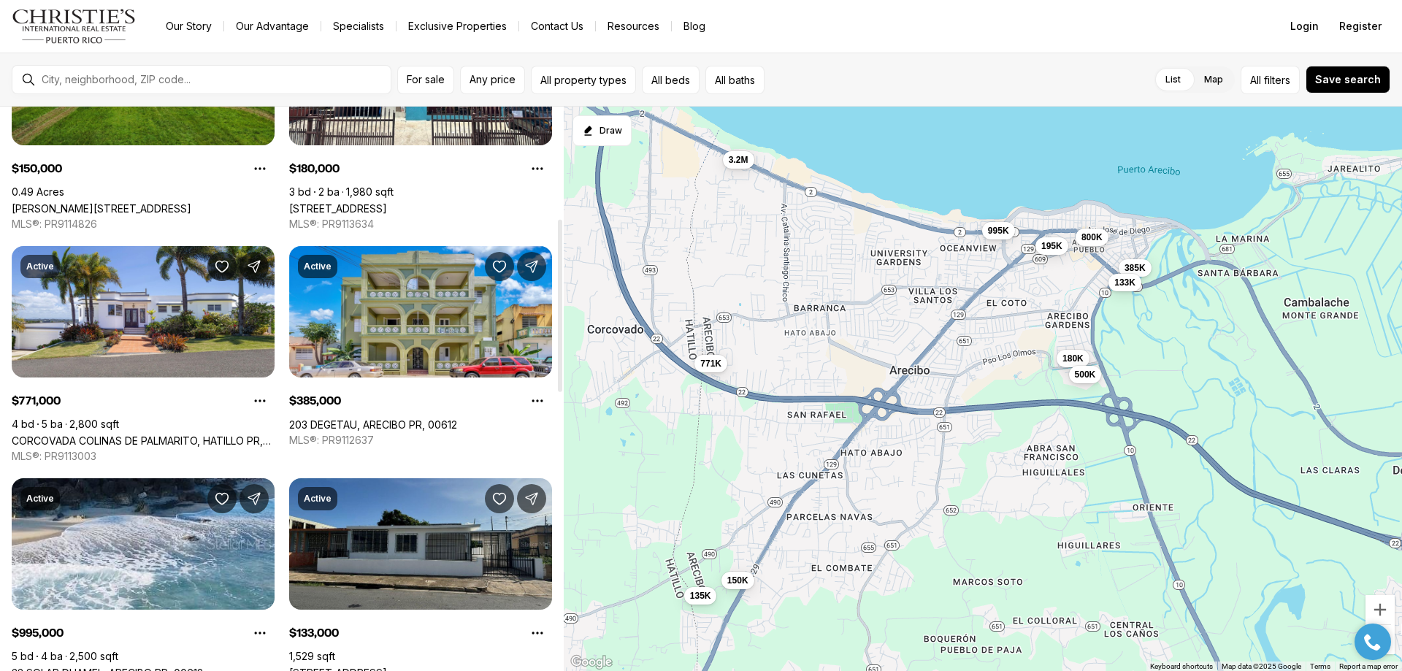
scroll to position [365, 0]
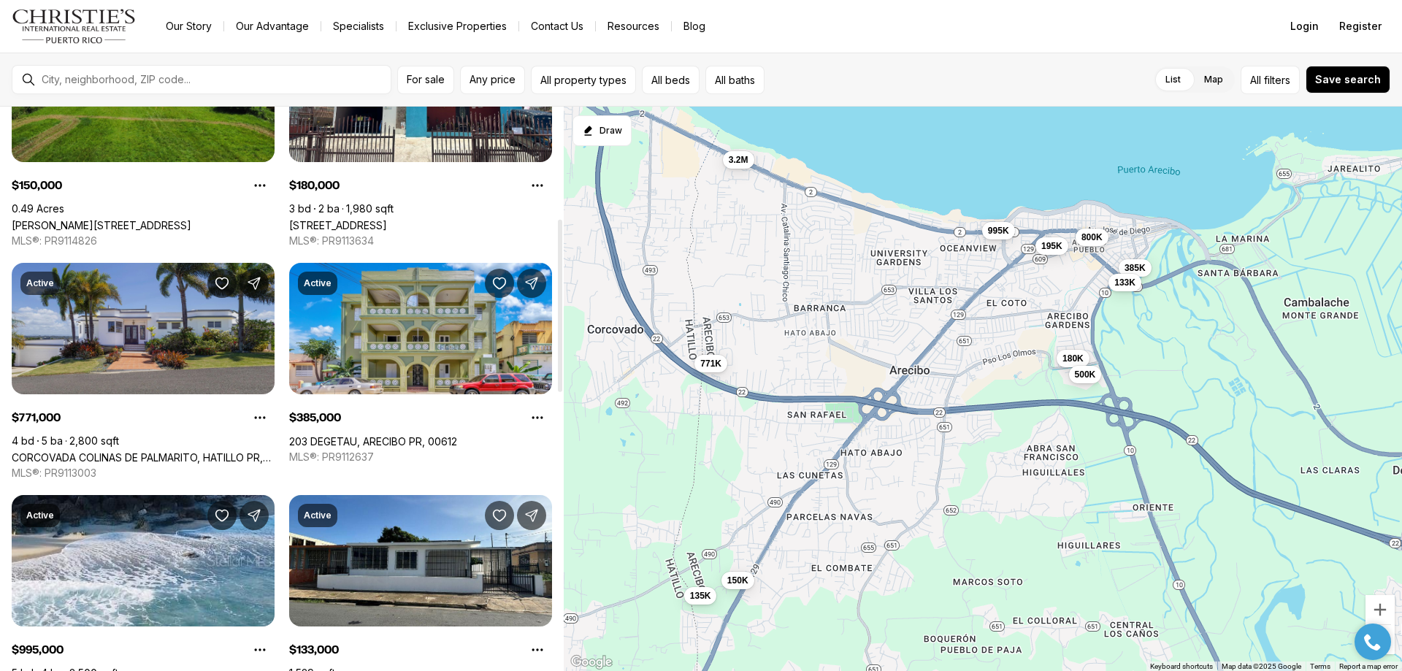
click at [203, 451] on link "CORCOVADA COLINAS DE PALMARITO, HATILLO PR, 00659" at bounding box center [143, 457] width 263 height 12
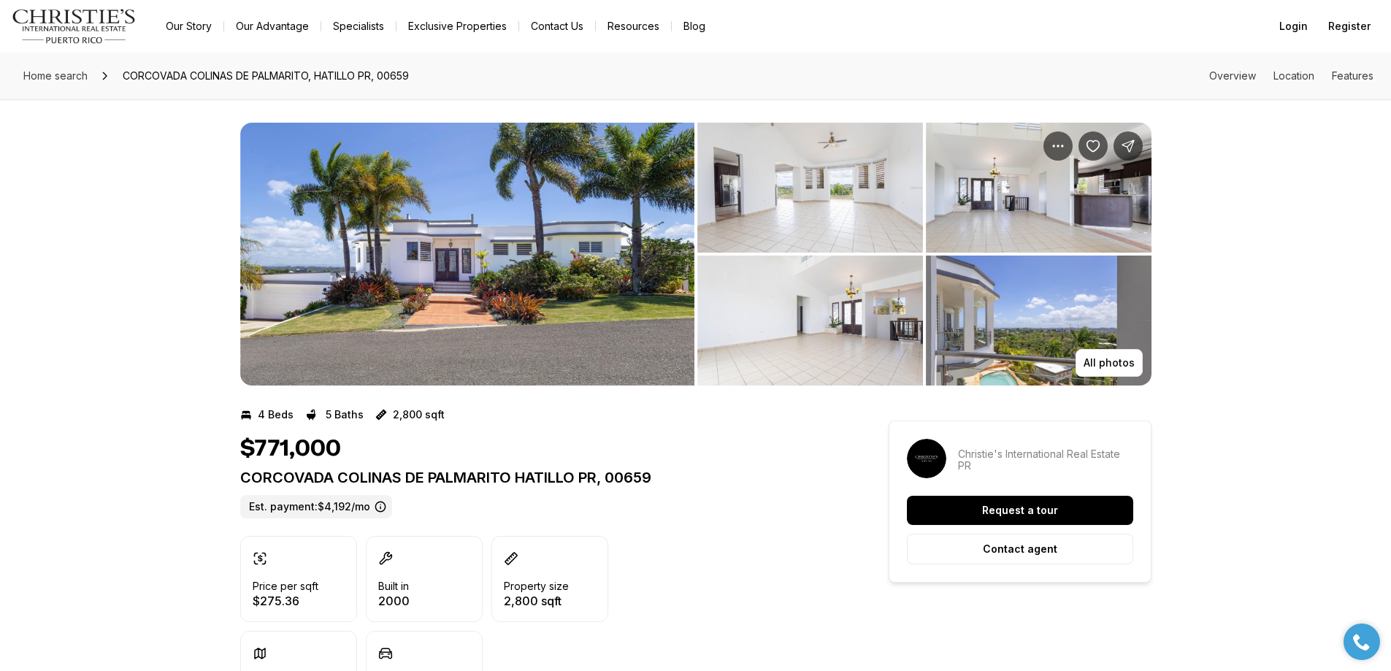
click at [580, 270] on img "View image gallery" at bounding box center [467, 254] width 454 height 263
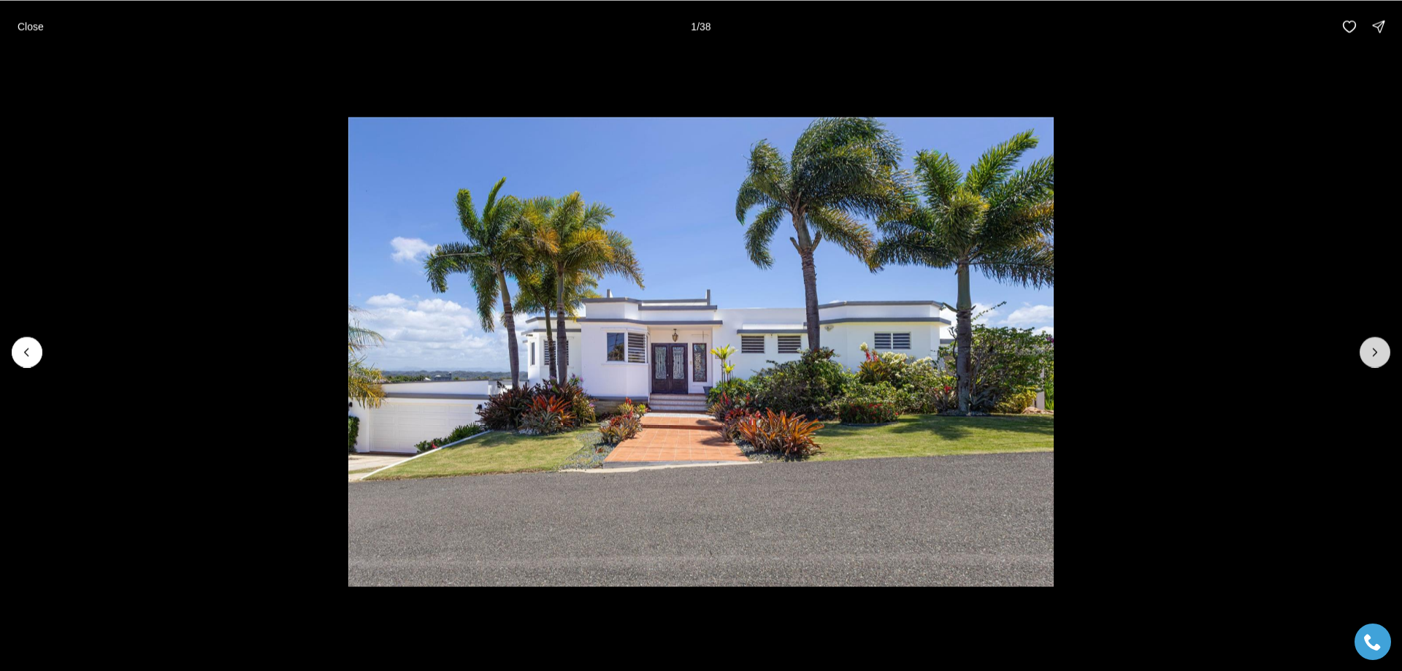
click at [1371, 353] on icon "Next slide" at bounding box center [1375, 352] width 15 height 15
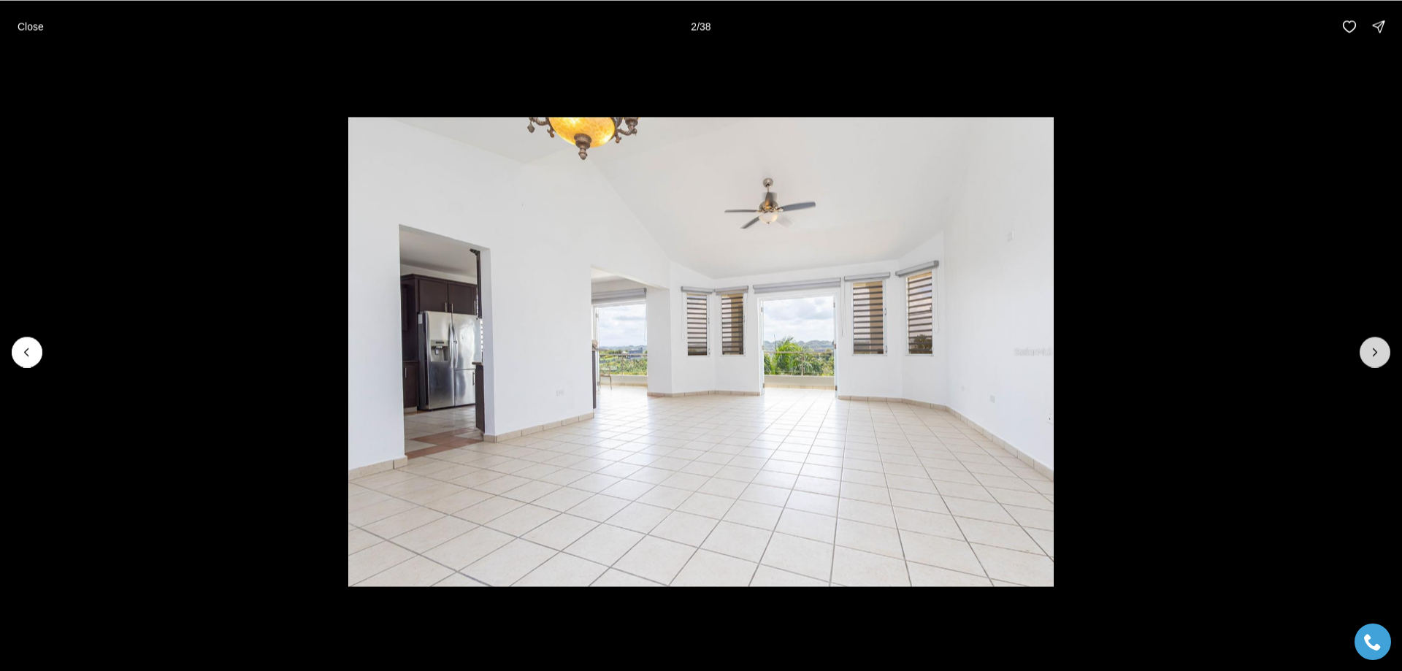
click at [1371, 355] on icon "Next slide" at bounding box center [1375, 352] width 15 height 15
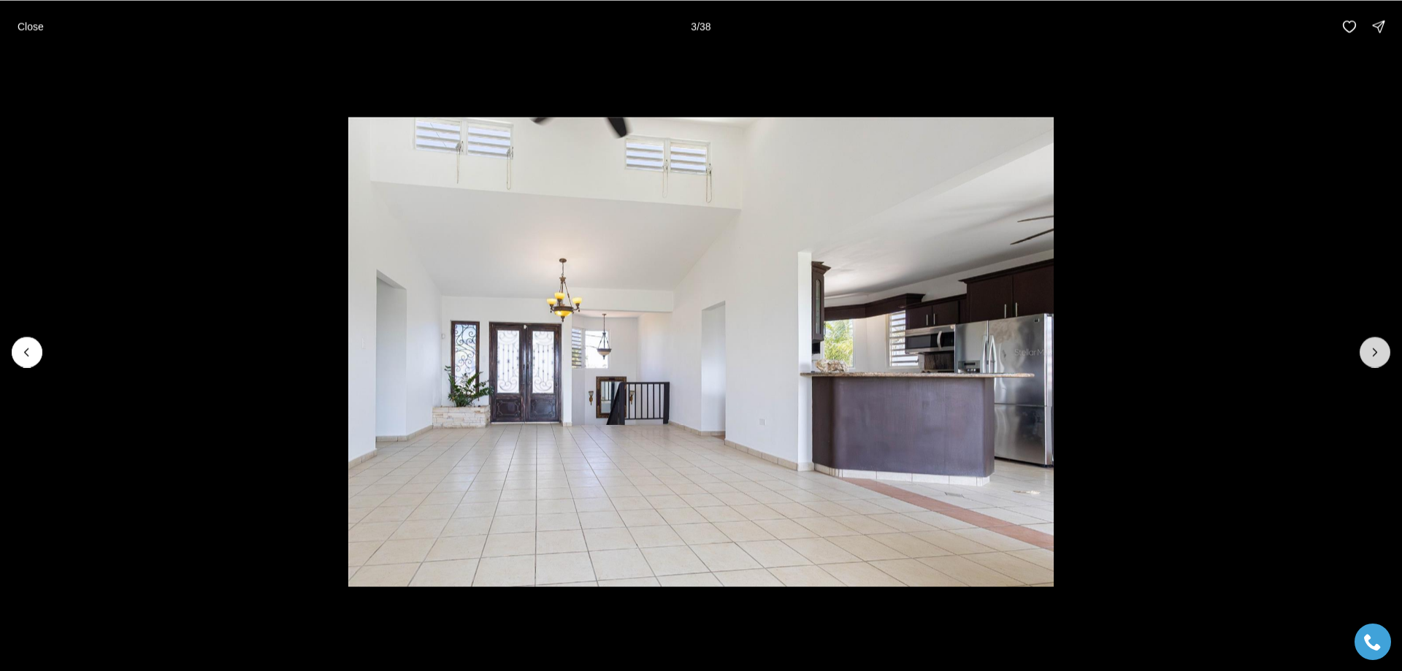
click at [1371, 355] on icon "Next slide" at bounding box center [1375, 352] width 15 height 15
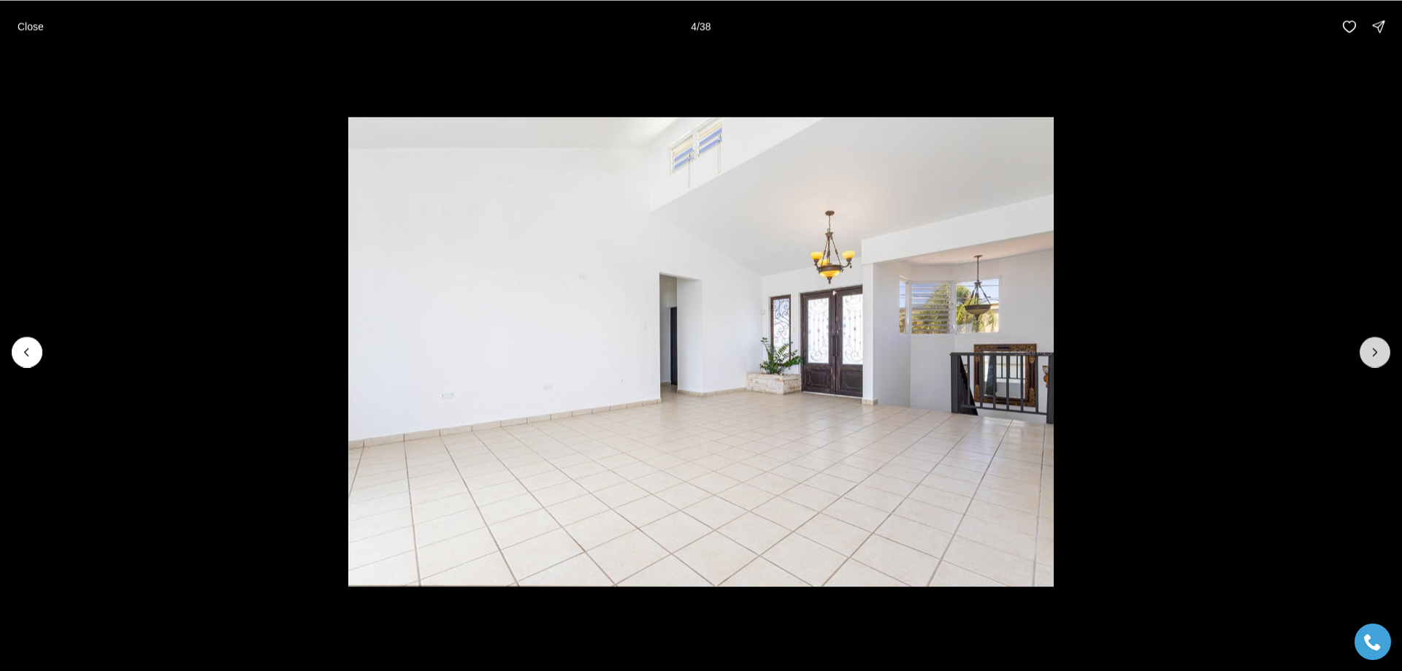
click at [1371, 355] on icon "Next slide" at bounding box center [1375, 352] width 15 height 15
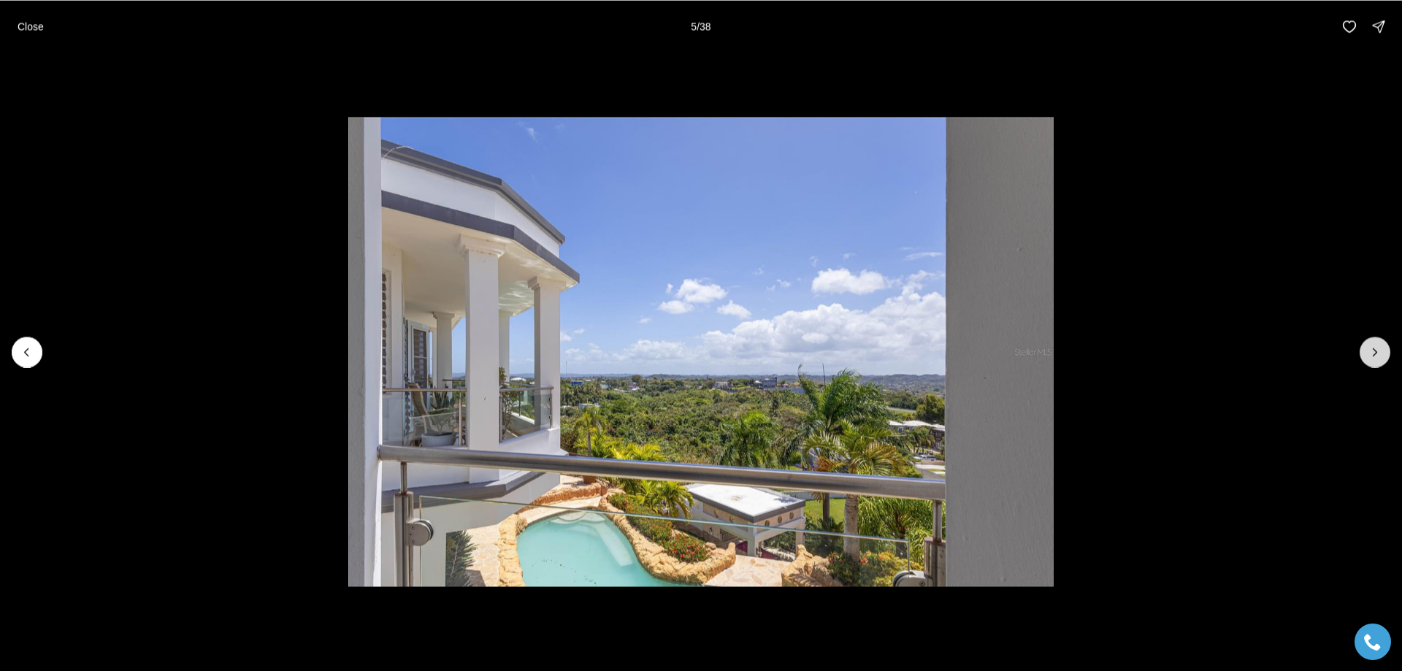
click at [1371, 356] on icon "Next slide" at bounding box center [1375, 352] width 15 height 15
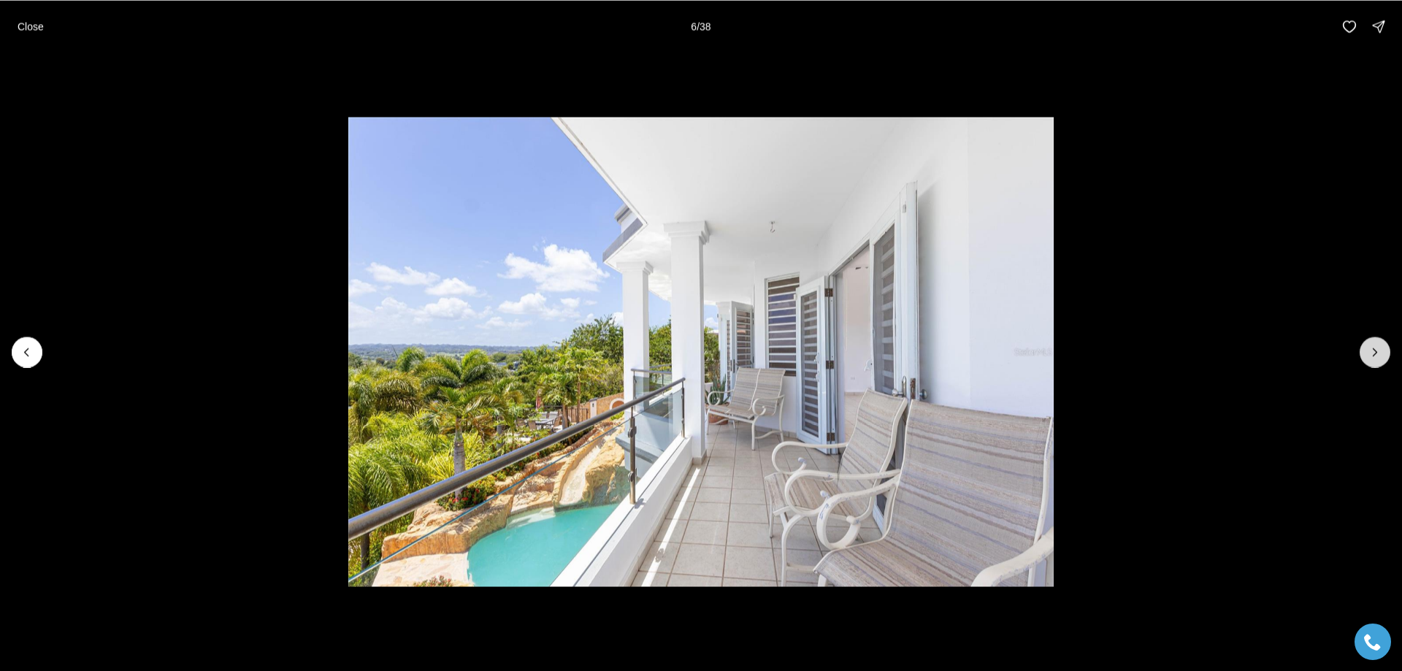
click at [1371, 356] on icon "Next slide" at bounding box center [1375, 352] width 15 height 15
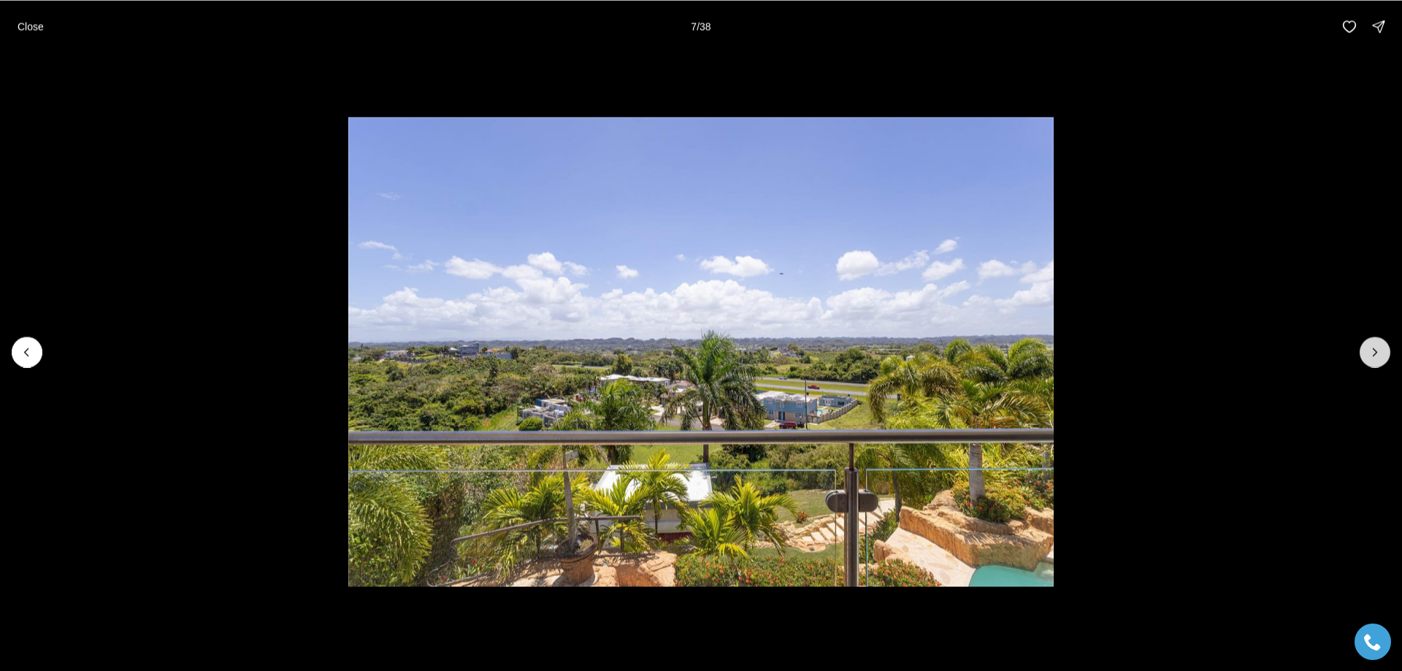
click at [1371, 356] on icon "Next slide" at bounding box center [1375, 352] width 15 height 15
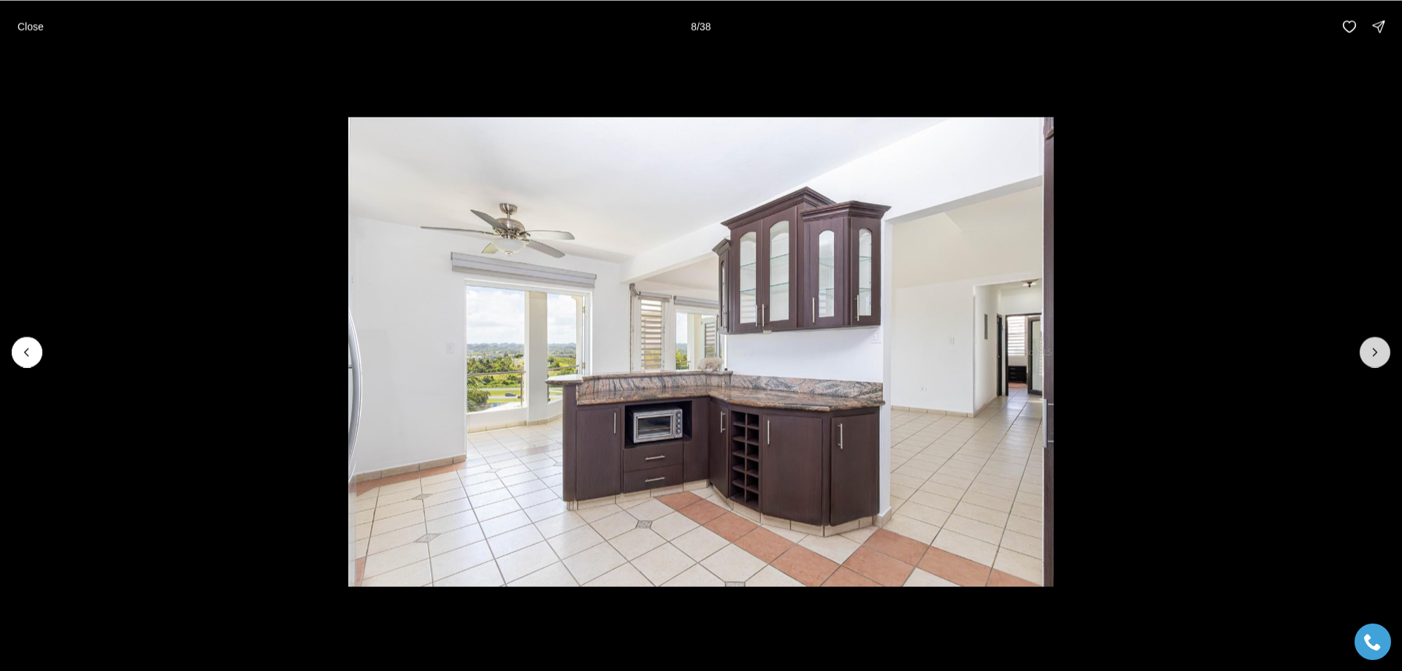
click at [1371, 356] on icon "Next slide" at bounding box center [1375, 352] width 15 height 15
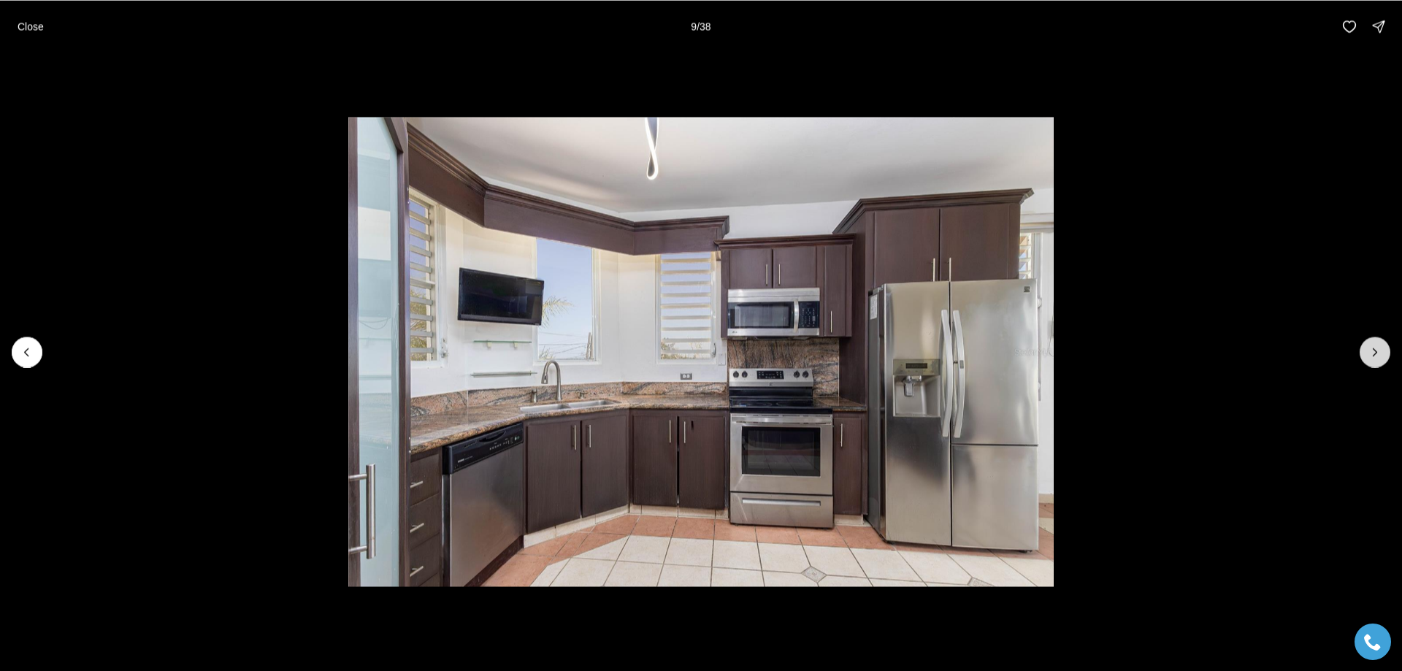
click at [1371, 356] on icon "Next slide" at bounding box center [1375, 352] width 15 height 15
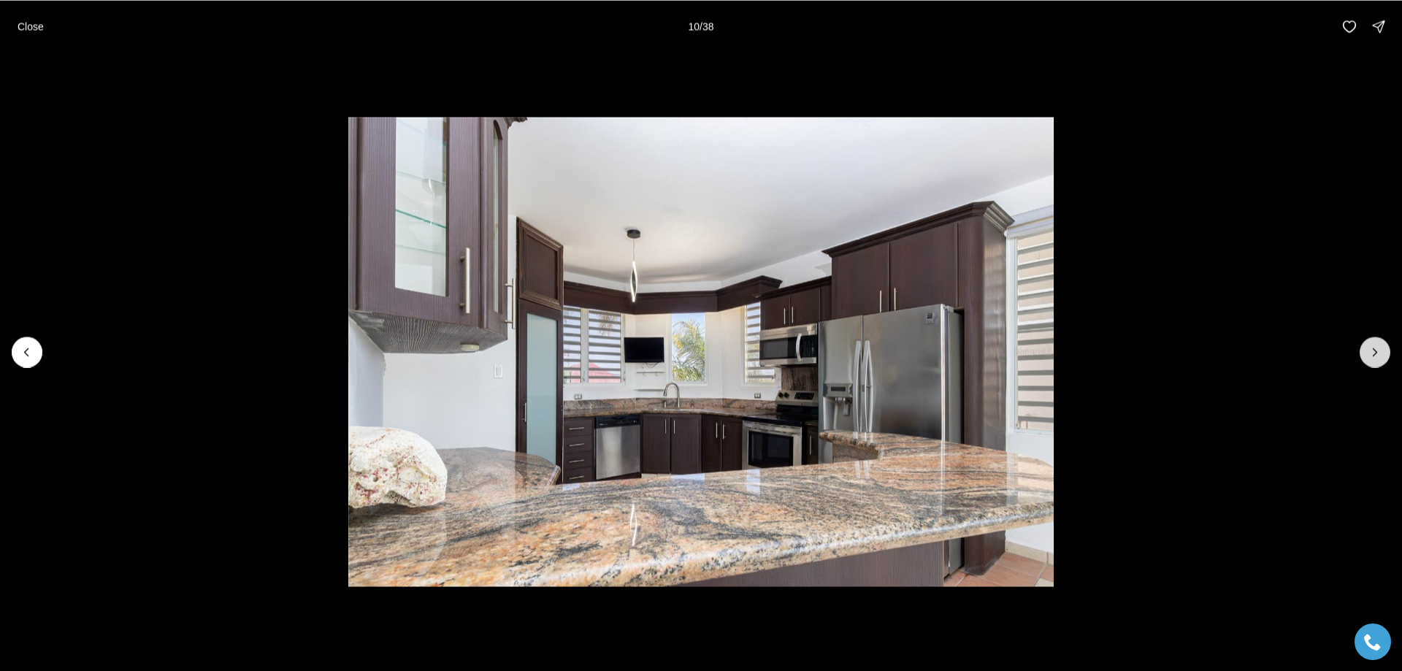
click at [1371, 356] on icon "Next slide" at bounding box center [1375, 352] width 15 height 15
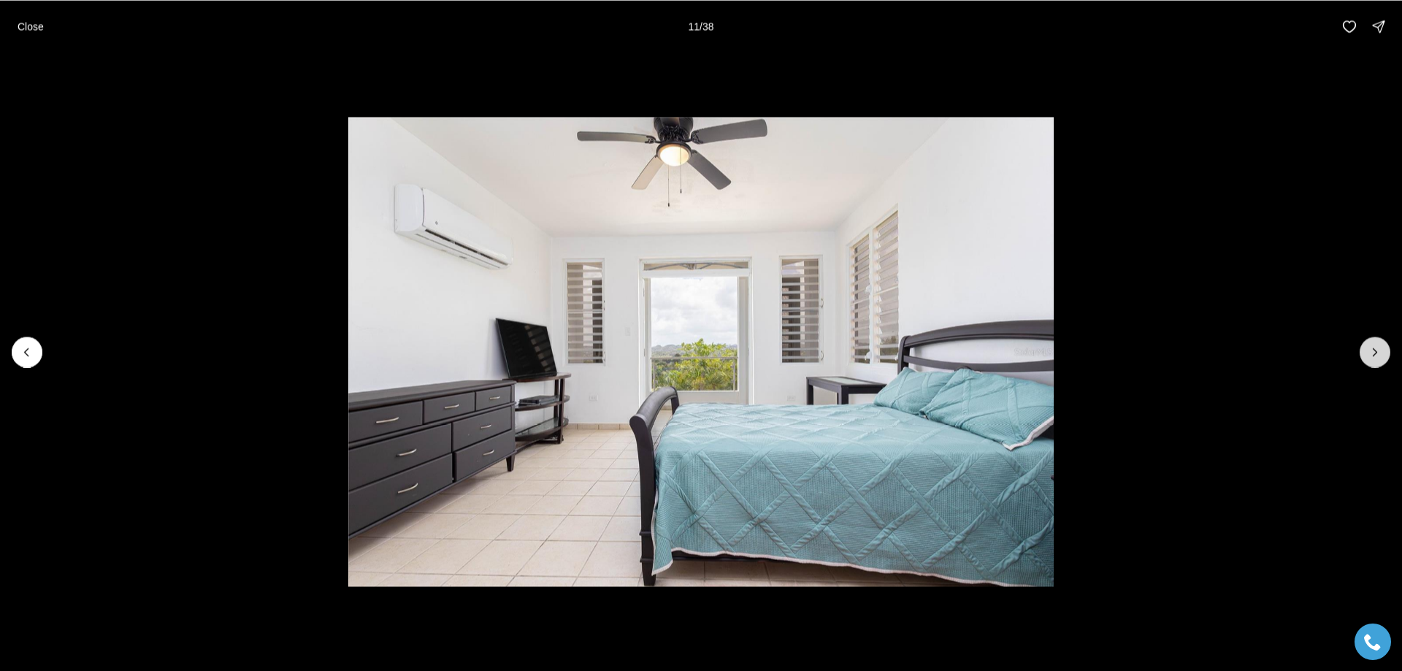
click at [1371, 357] on icon "Next slide" at bounding box center [1375, 352] width 15 height 15
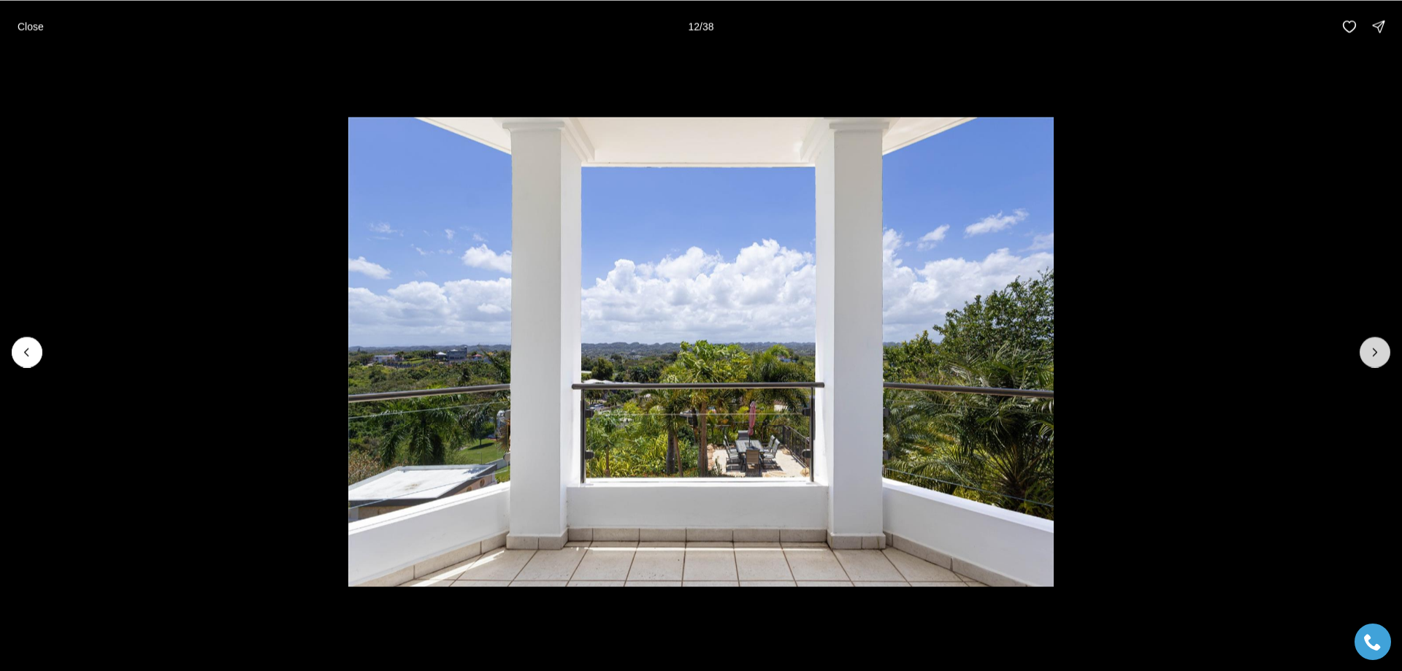
click at [1372, 356] on icon "Next slide" at bounding box center [1375, 352] width 15 height 15
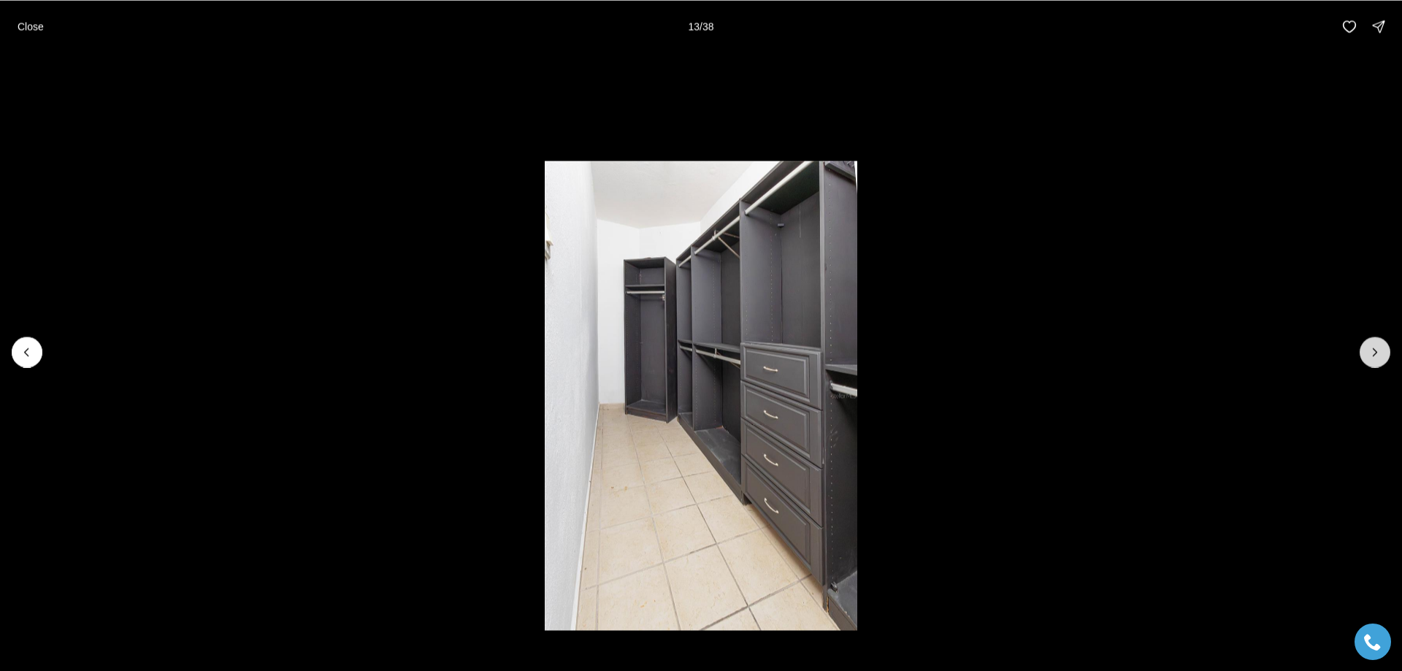
click at [1372, 356] on icon "Next slide" at bounding box center [1375, 352] width 15 height 15
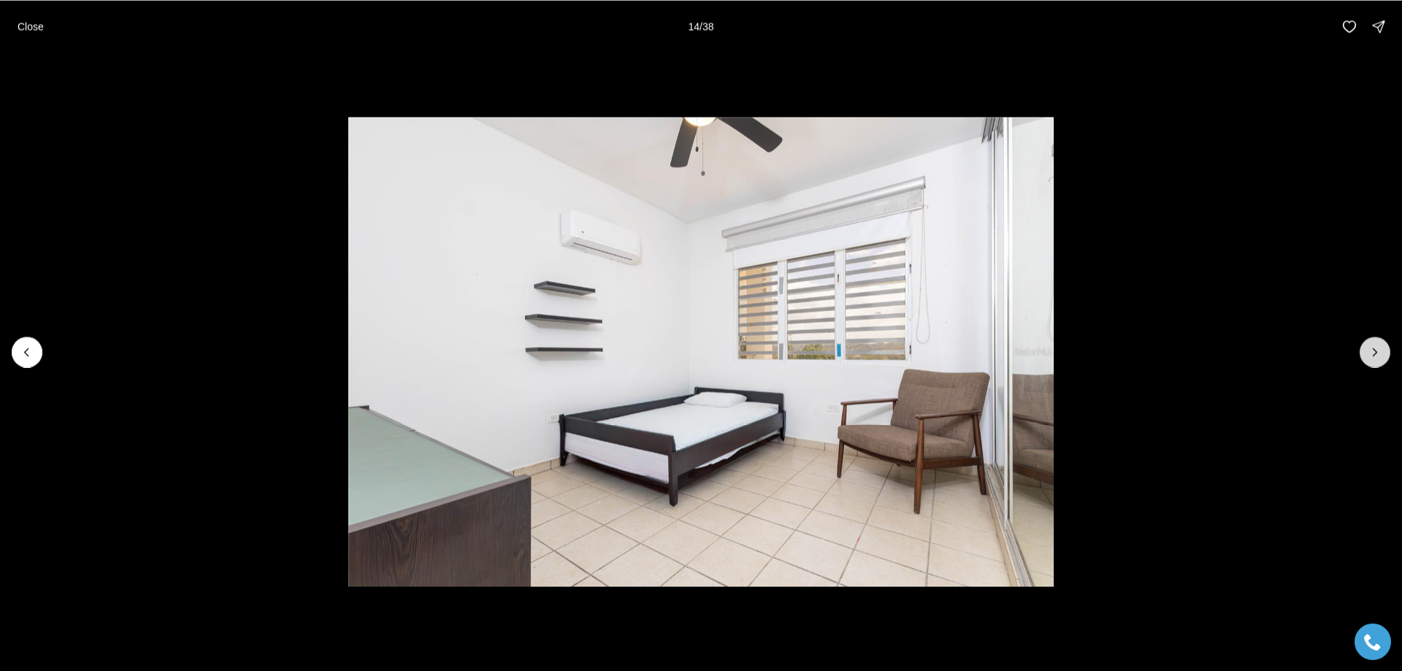
click at [1372, 356] on icon "Next slide" at bounding box center [1375, 352] width 15 height 15
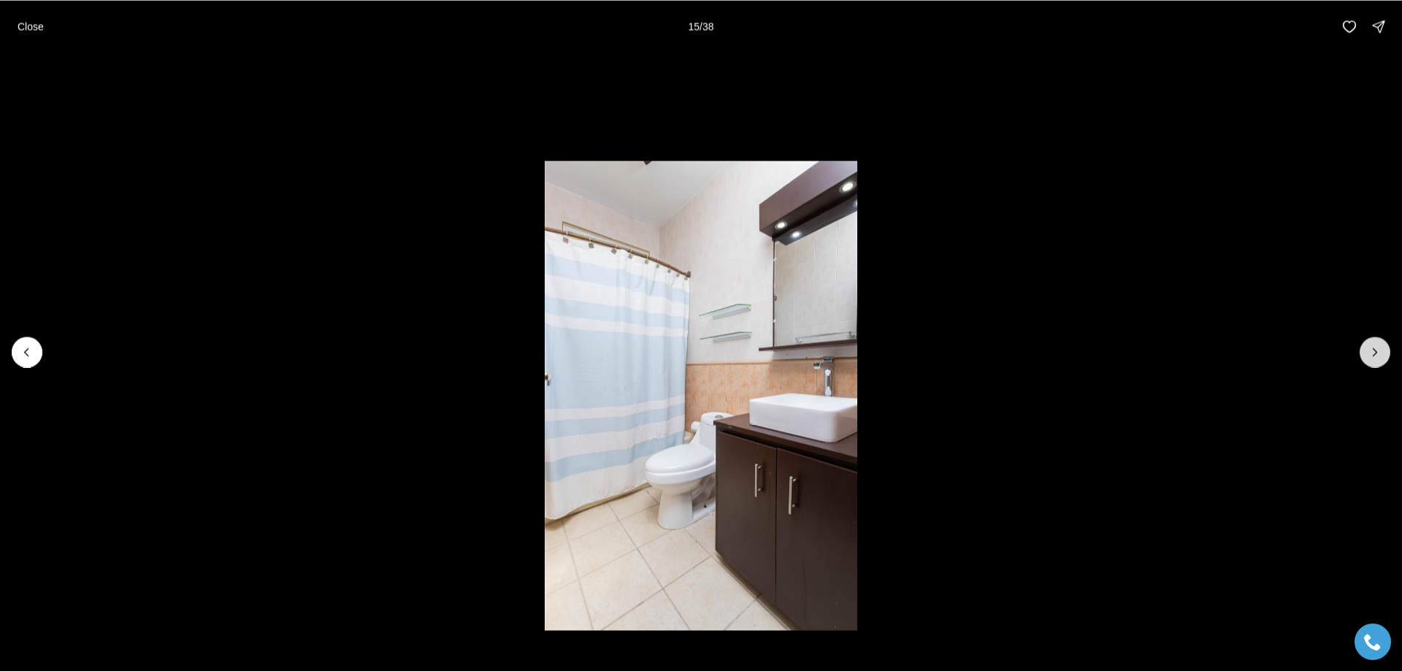
click at [1372, 356] on icon "Next slide" at bounding box center [1375, 352] width 15 height 15
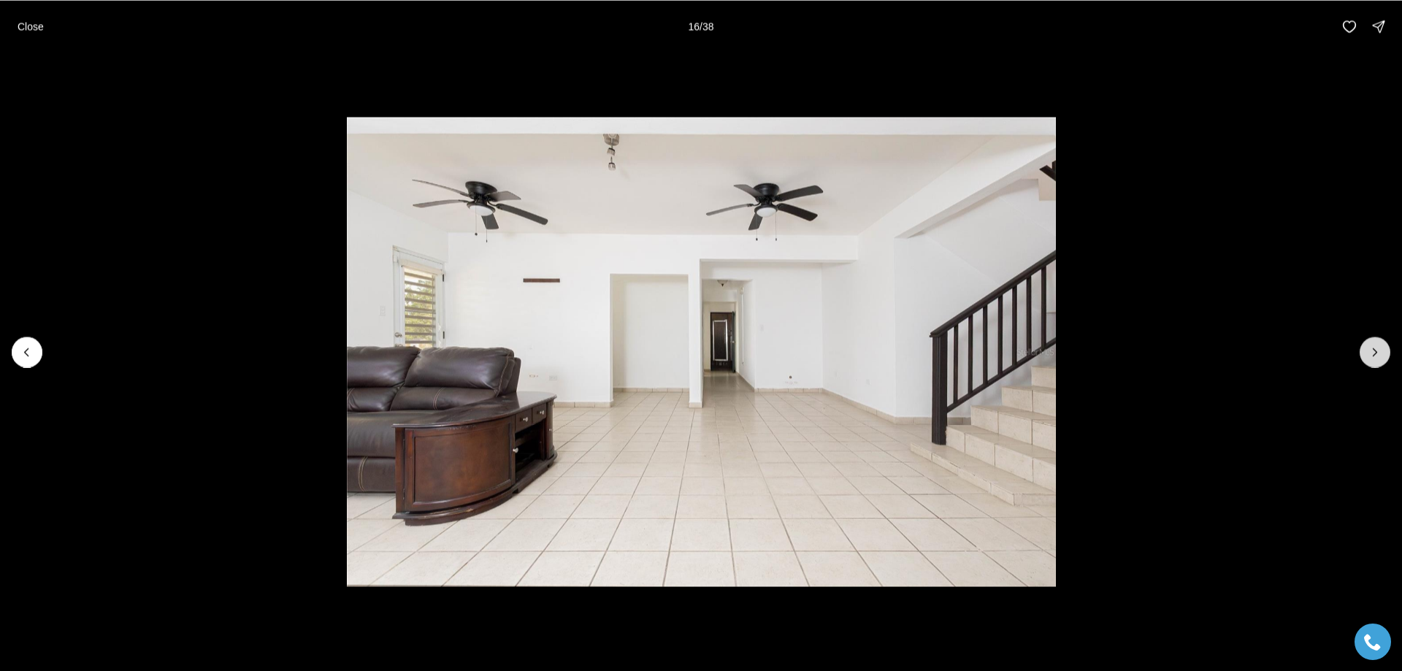
click at [1377, 353] on icon "Next slide" at bounding box center [1375, 352] width 15 height 15
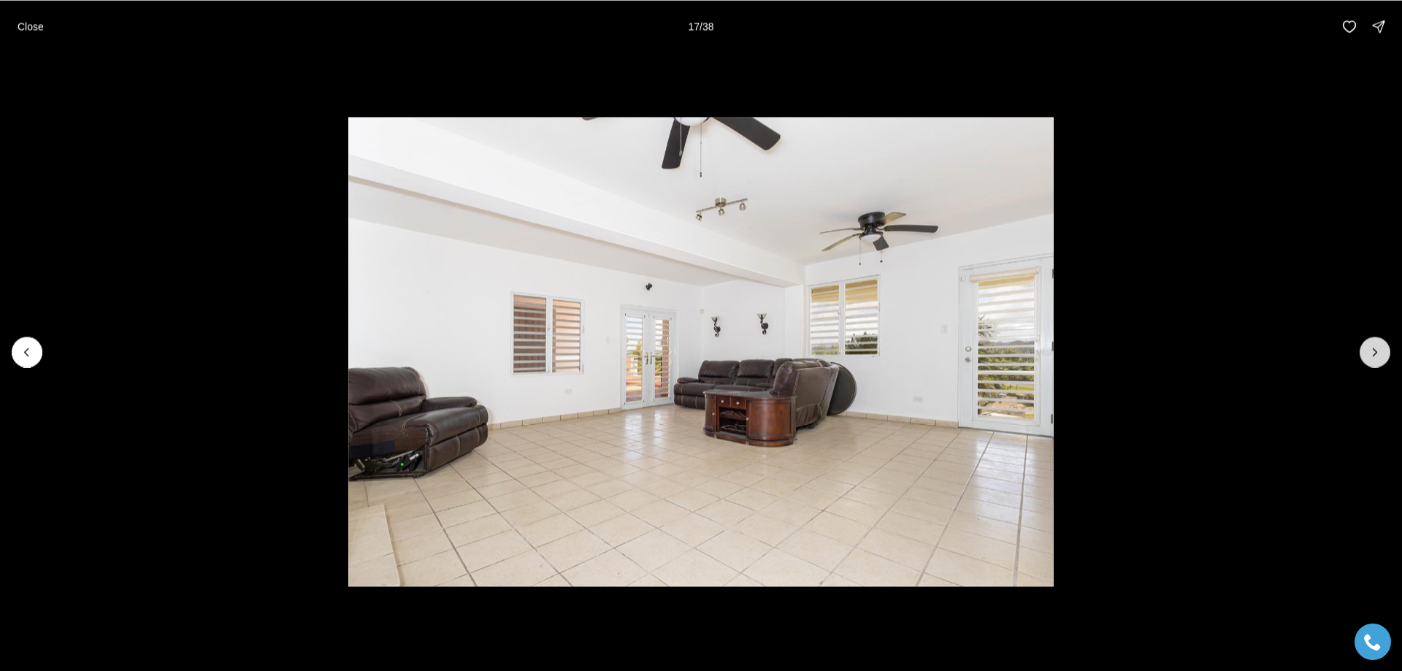
click at [1375, 354] on icon "Next slide" at bounding box center [1375, 351] width 4 height 7
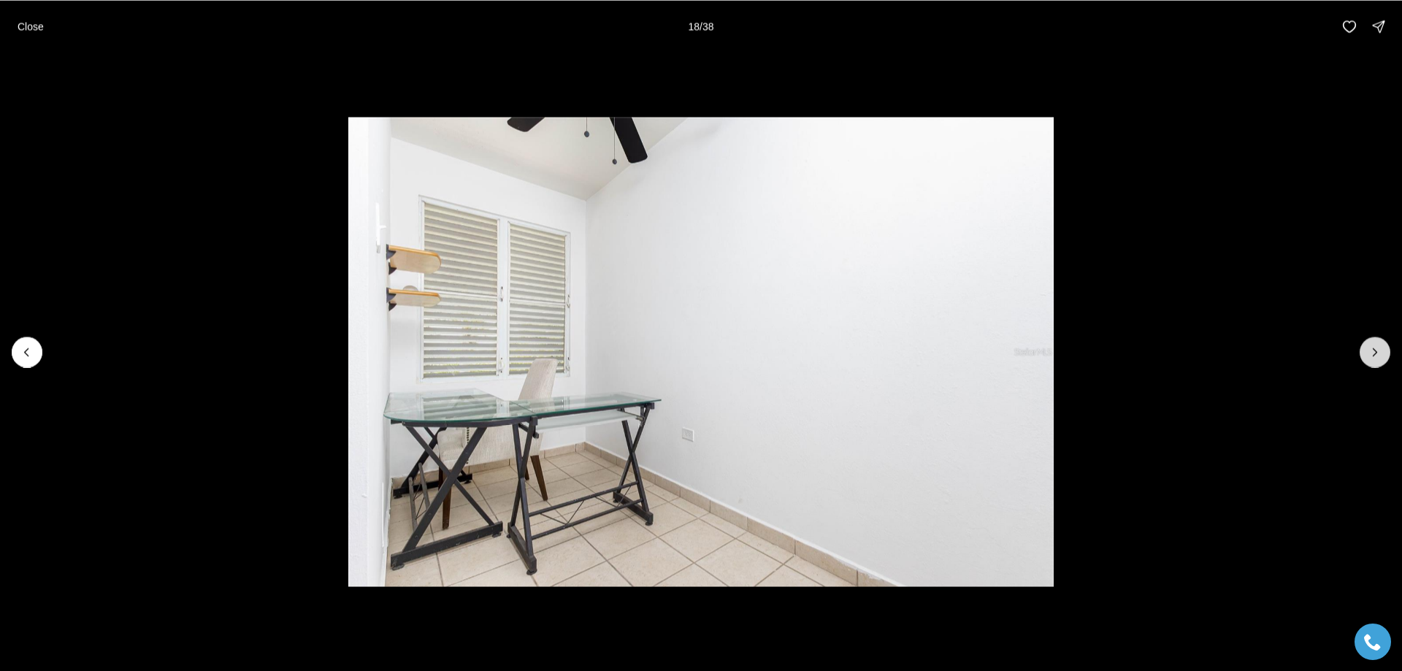
click at [1371, 356] on icon "Next slide" at bounding box center [1375, 352] width 15 height 15
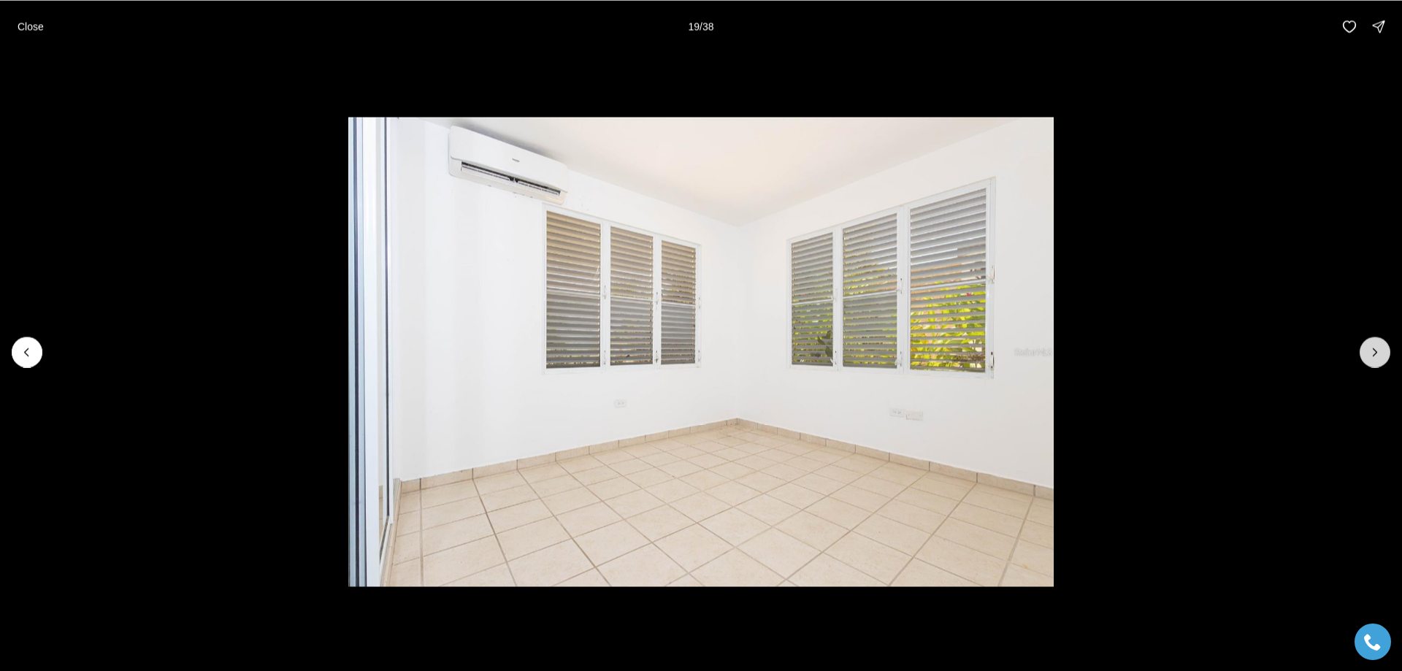
click at [1371, 356] on icon "Next slide" at bounding box center [1375, 352] width 15 height 15
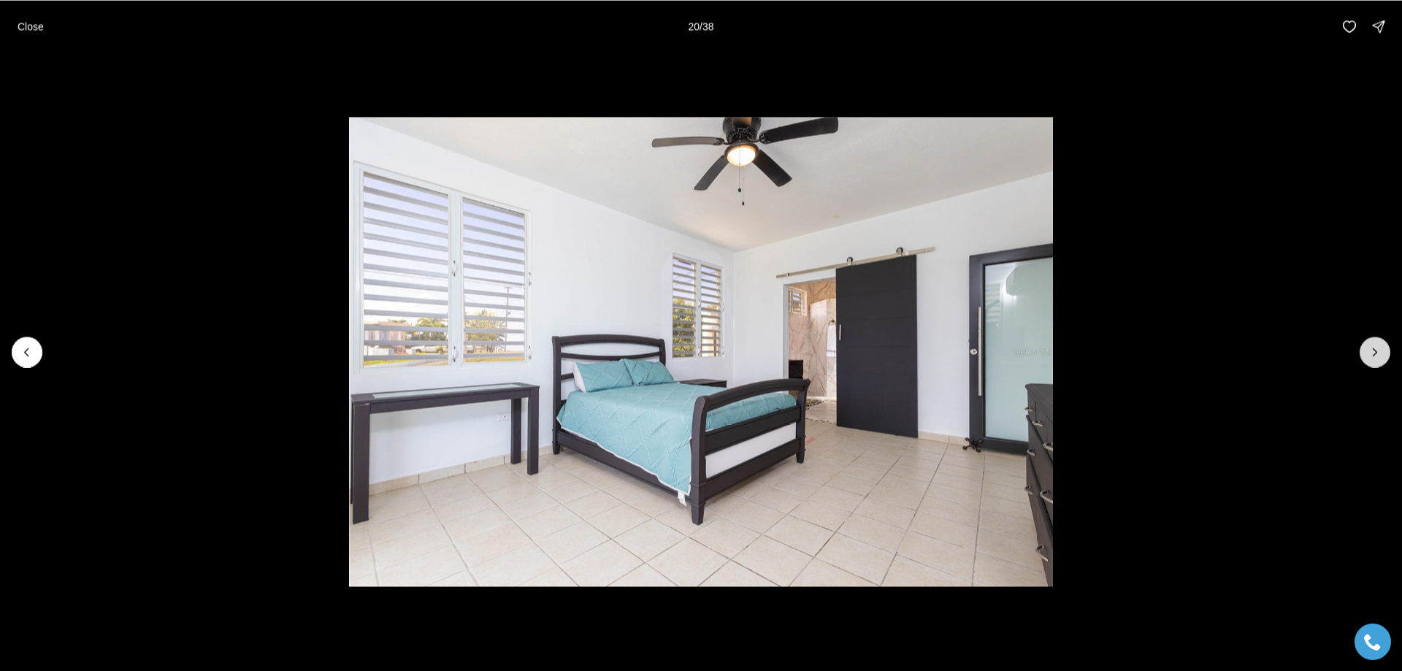
click at [1371, 356] on icon "Next slide" at bounding box center [1375, 352] width 15 height 15
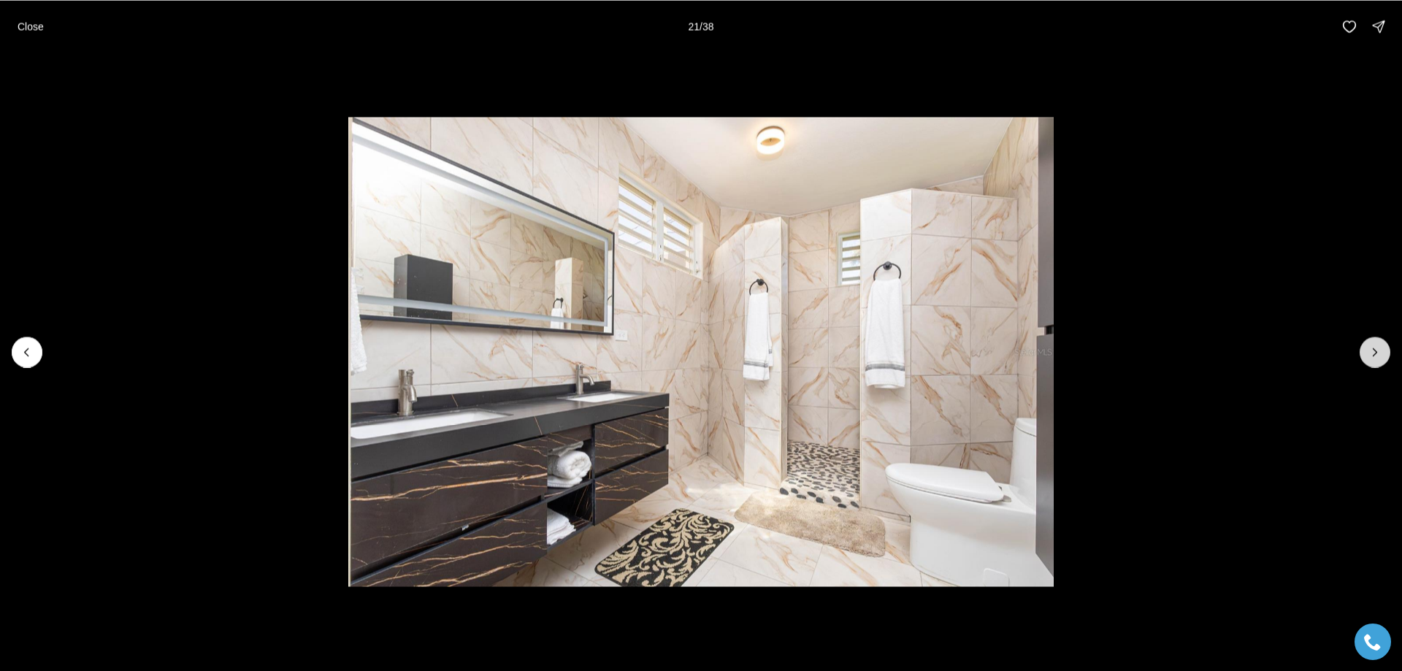
click at [1375, 351] on icon "Next slide" at bounding box center [1375, 352] width 15 height 15
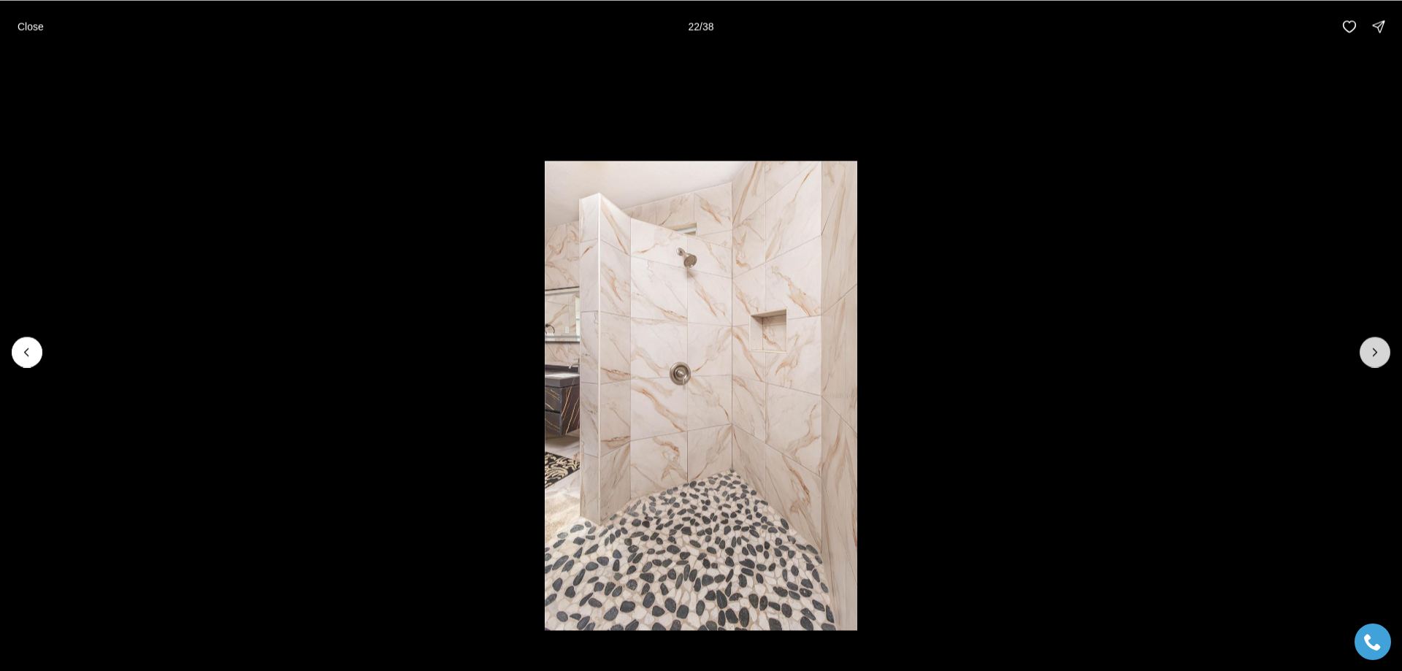
click at [1387, 342] on div at bounding box center [701, 352] width 1402 height 598
click at [1377, 352] on icon "Next slide" at bounding box center [1375, 351] width 4 height 7
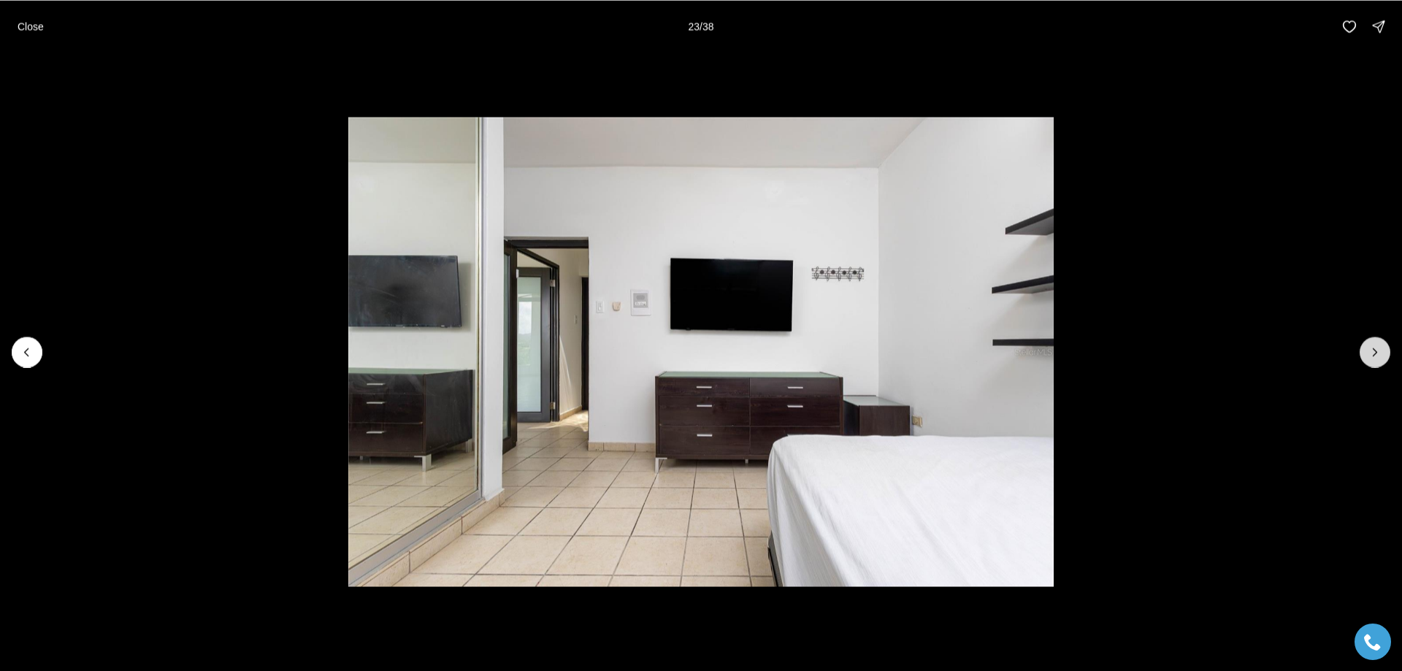
click at [1360, 350] on button "Next slide" at bounding box center [1375, 352] width 31 height 31
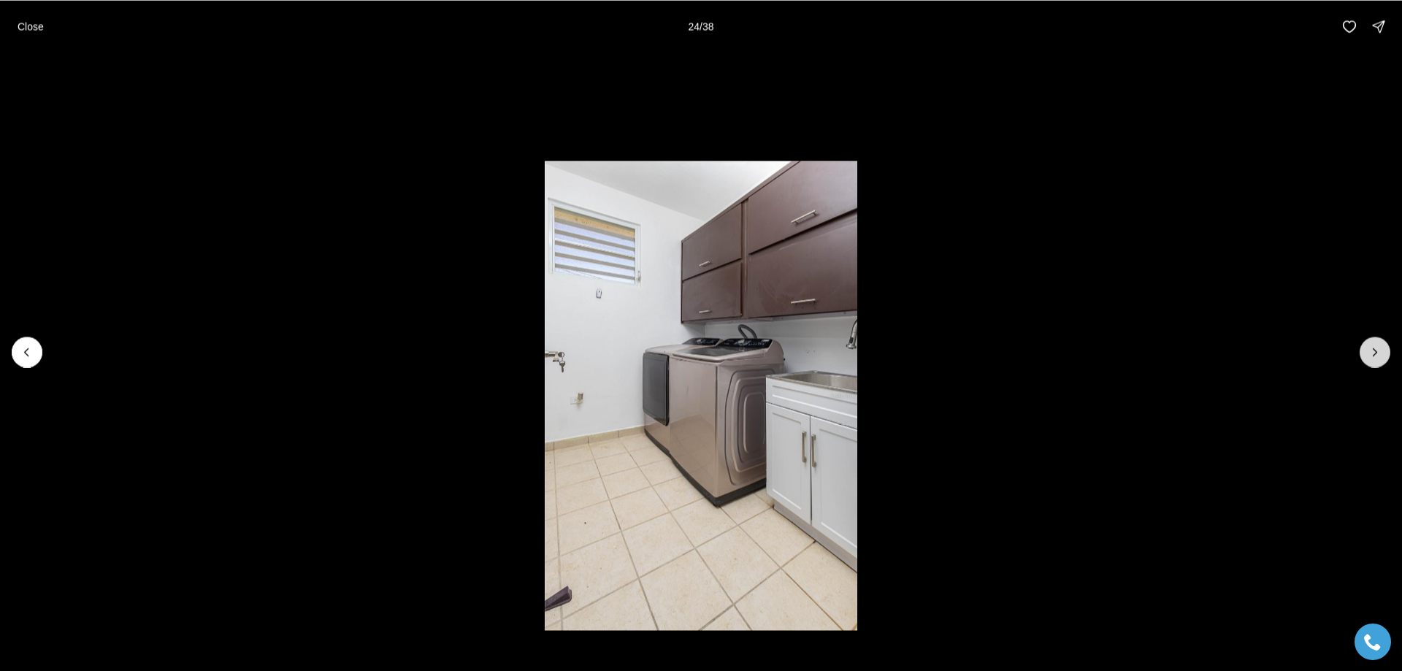
click at [1360, 350] on button "Next slide" at bounding box center [1375, 352] width 31 height 31
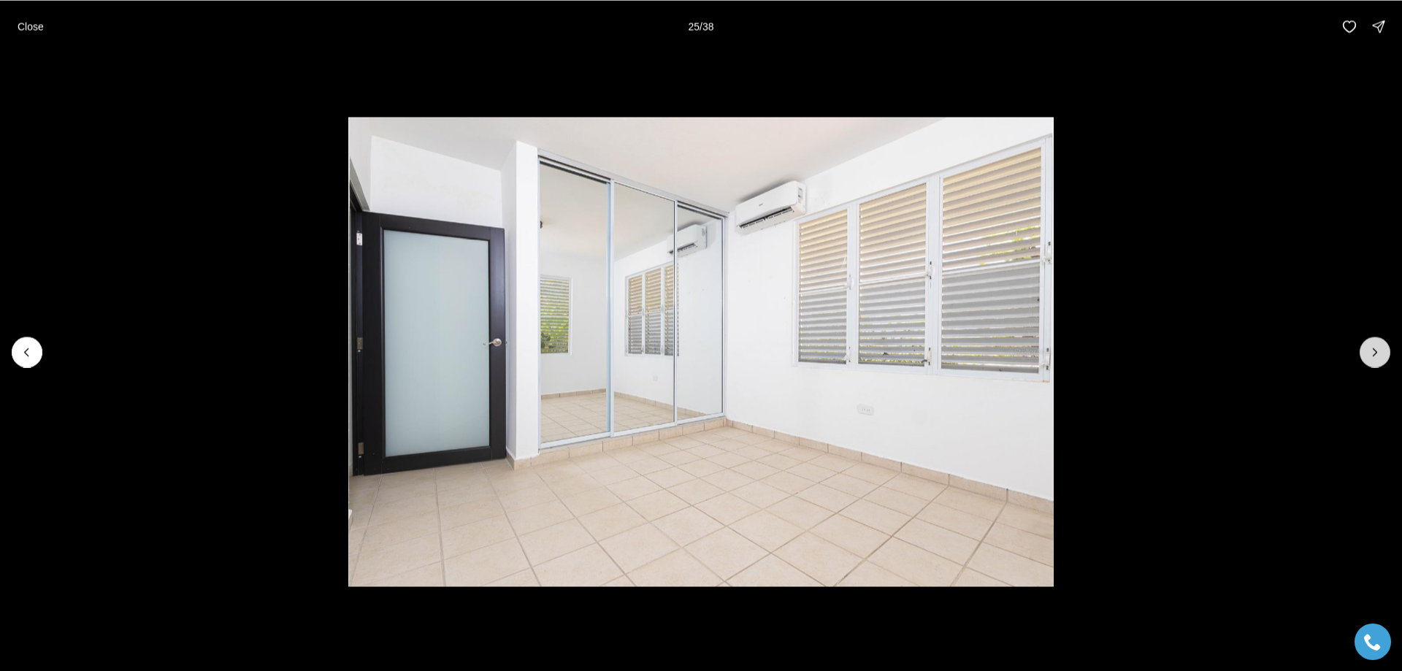
click at [1381, 352] on icon "Next slide" at bounding box center [1375, 352] width 15 height 15
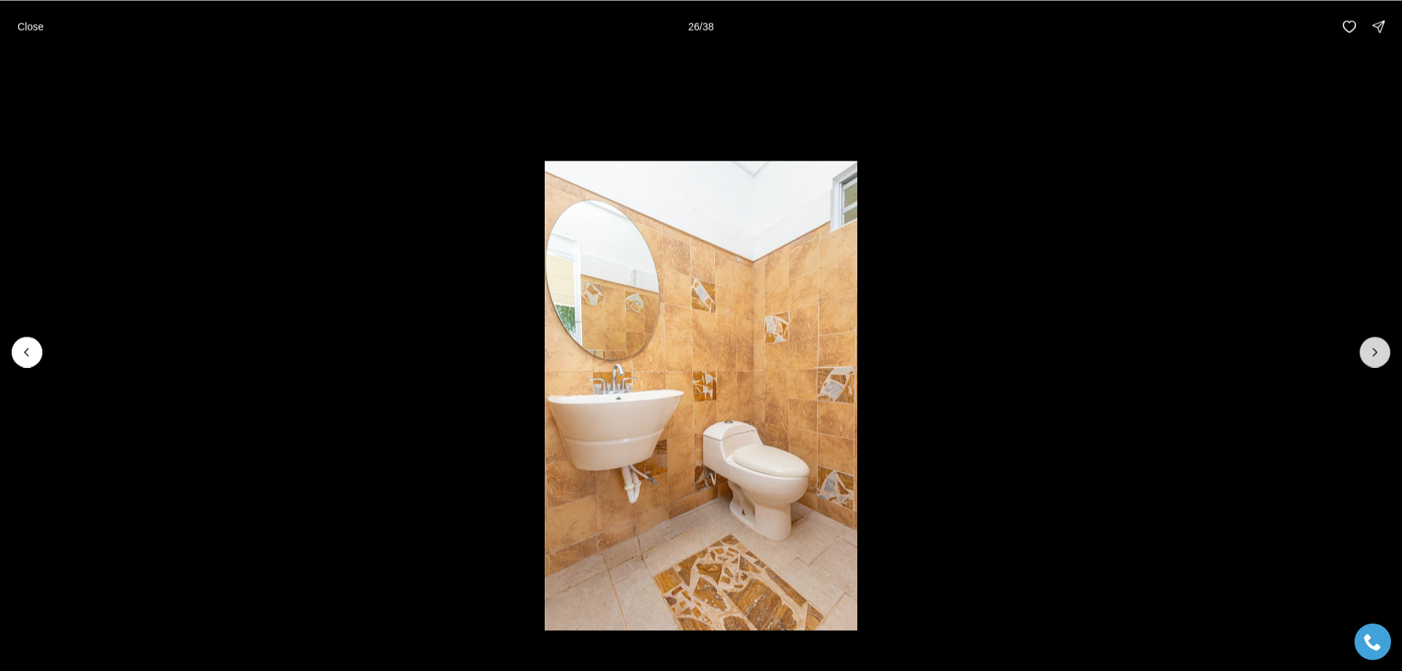
click at [1381, 352] on icon "Next slide" at bounding box center [1375, 352] width 15 height 15
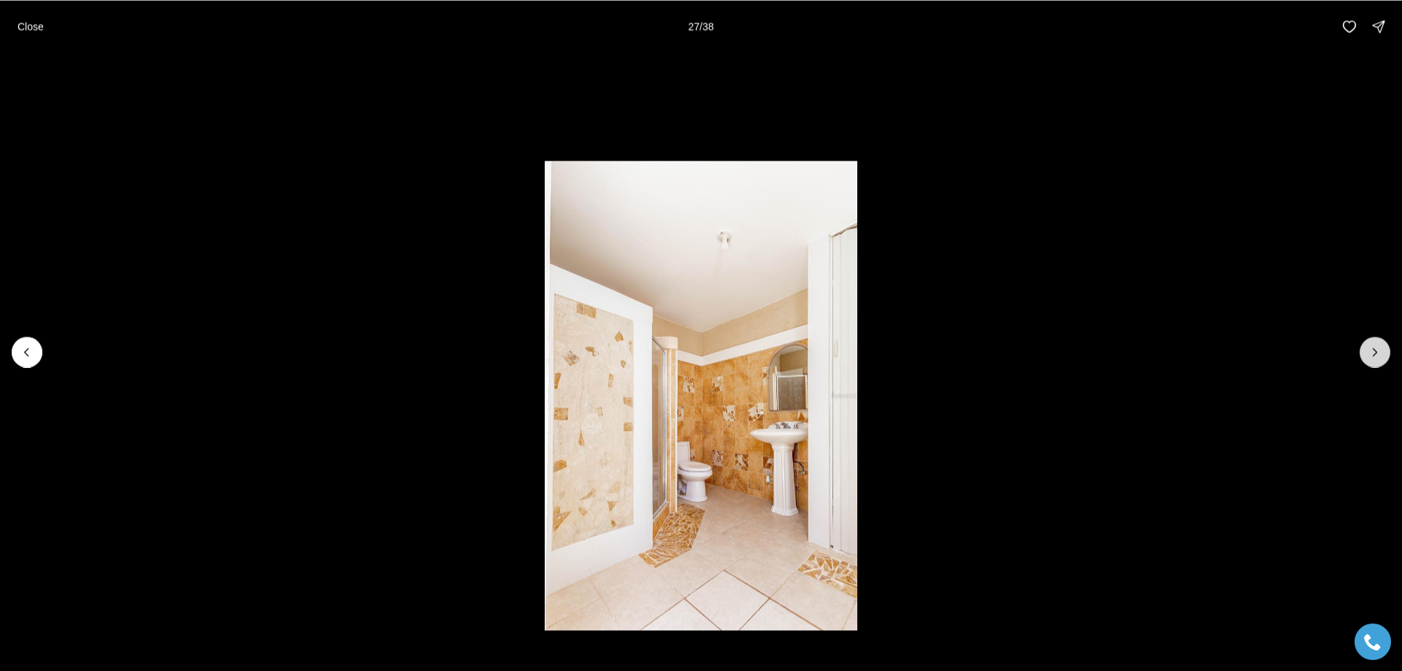
click at [1381, 352] on icon "Next slide" at bounding box center [1375, 352] width 15 height 15
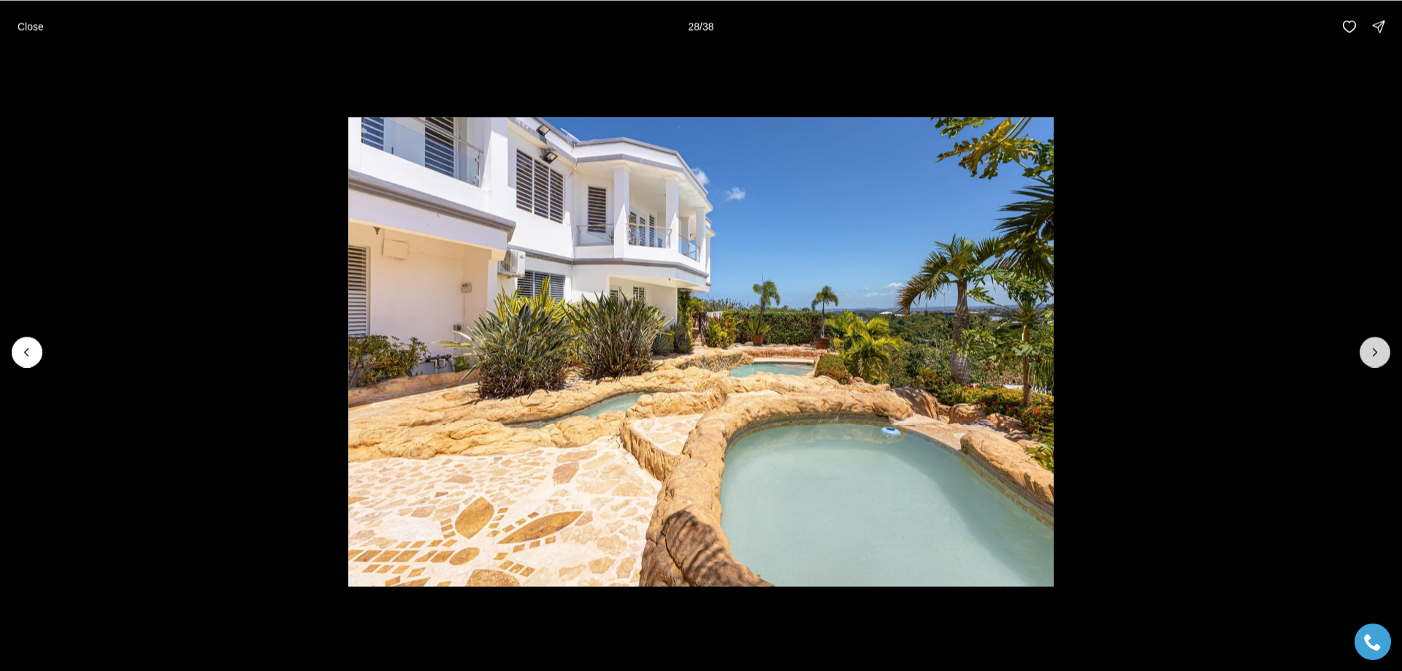
click at [1371, 351] on icon "Next slide" at bounding box center [1375, 352] width 15 height 15
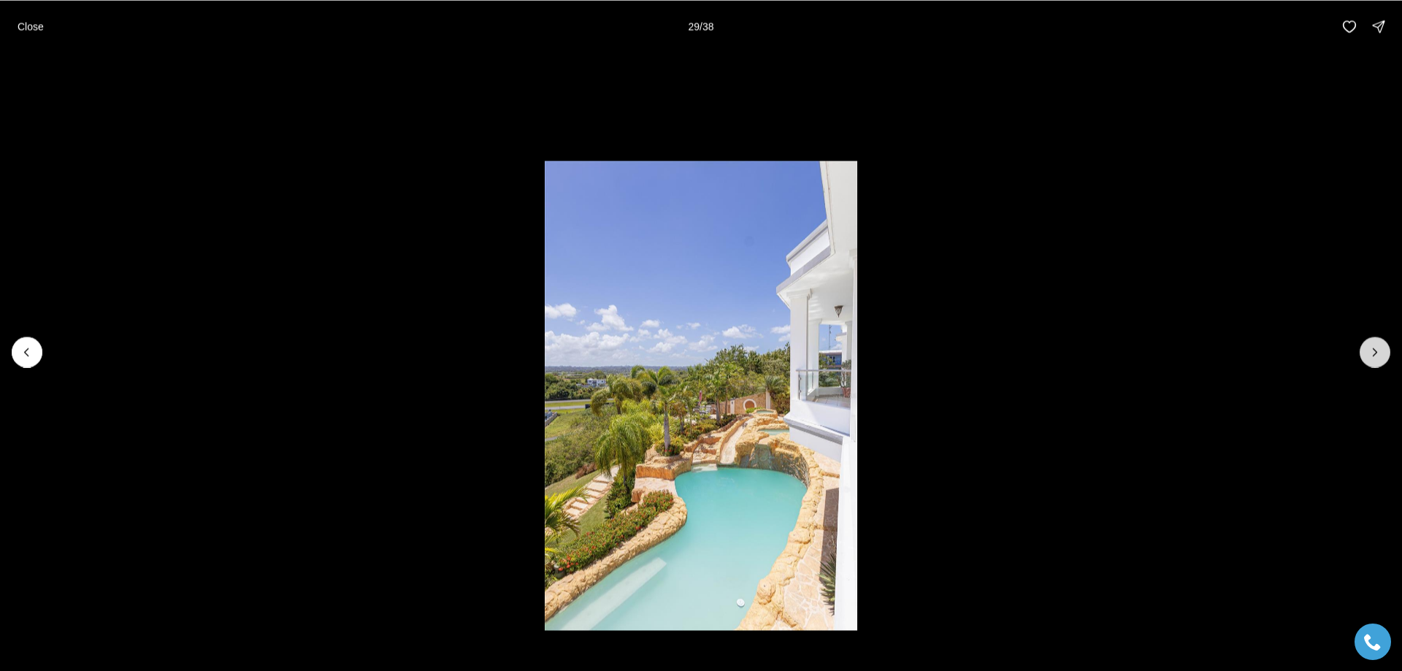
click at [1371, 351] on icon "Next slide" at bounding box center [1375, 352] width 15 height 15
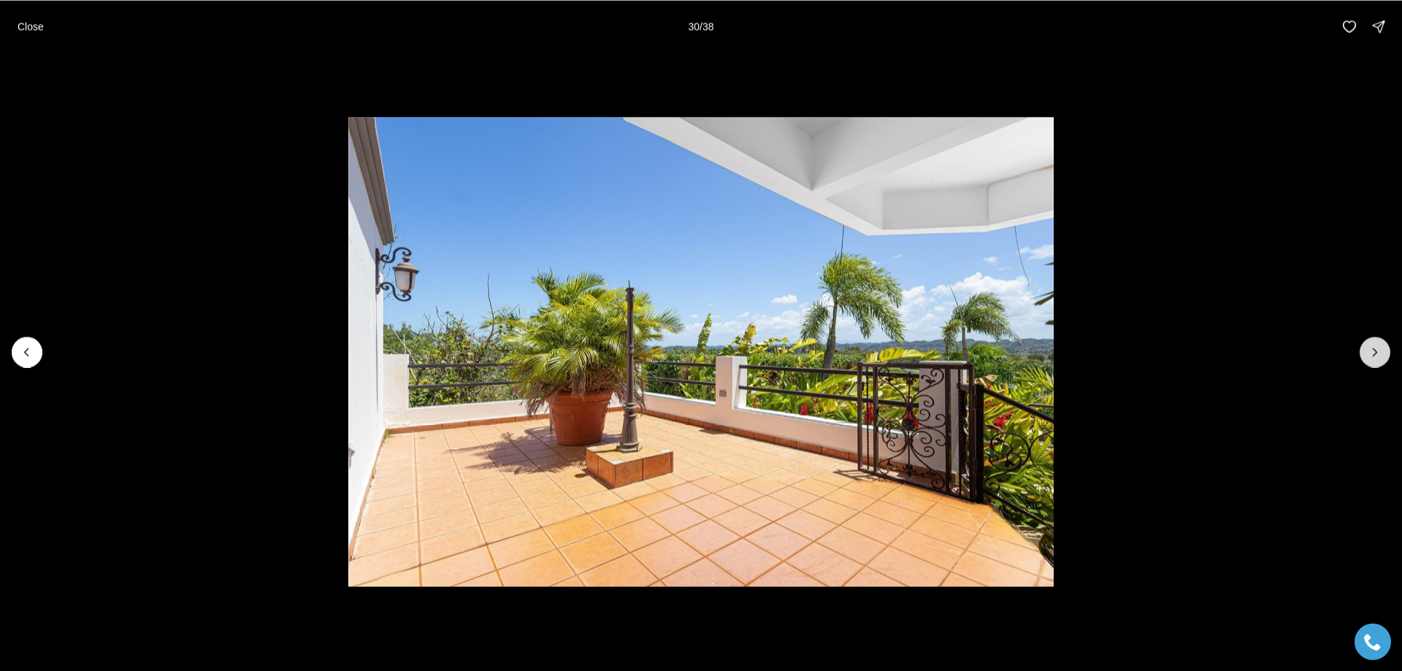
click at [1371, 351] on icon "Next slide" at bounding box center [1375, 352] width 15 height 15
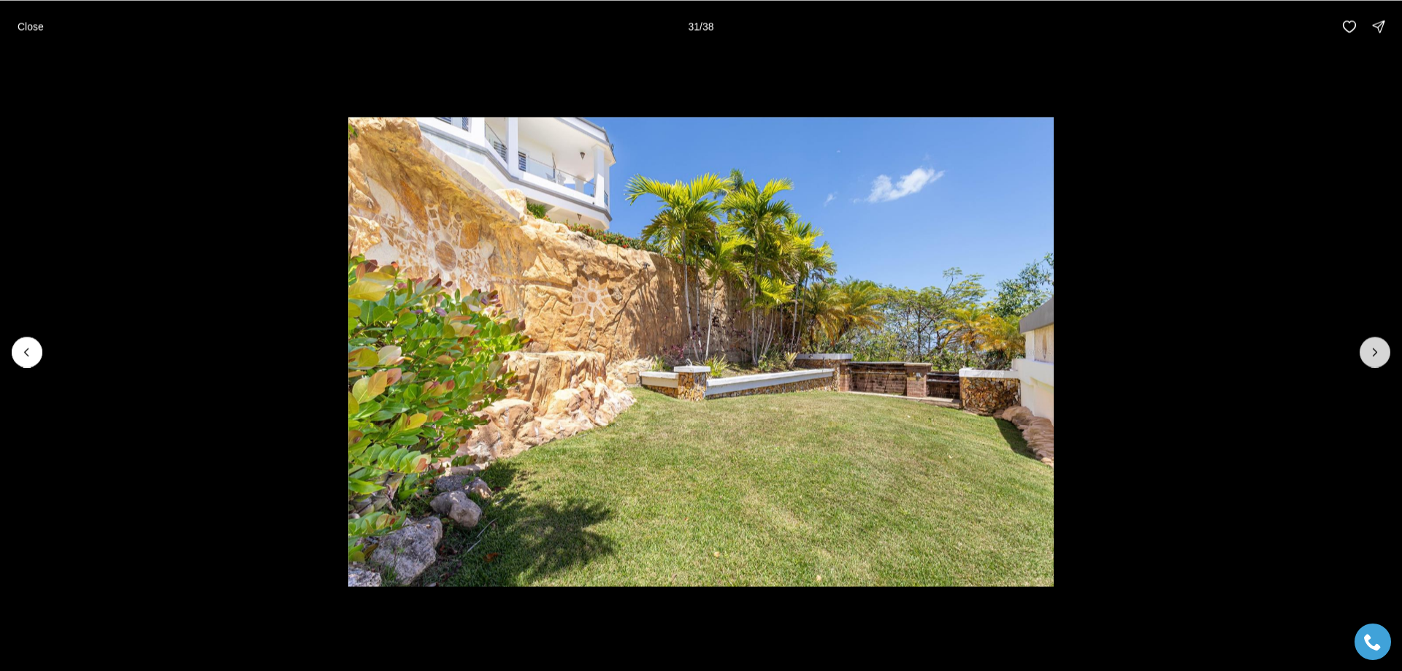
click at [1371, 351] on icon "Next slide" at bounding box center [1375, 352] width 15 height 15
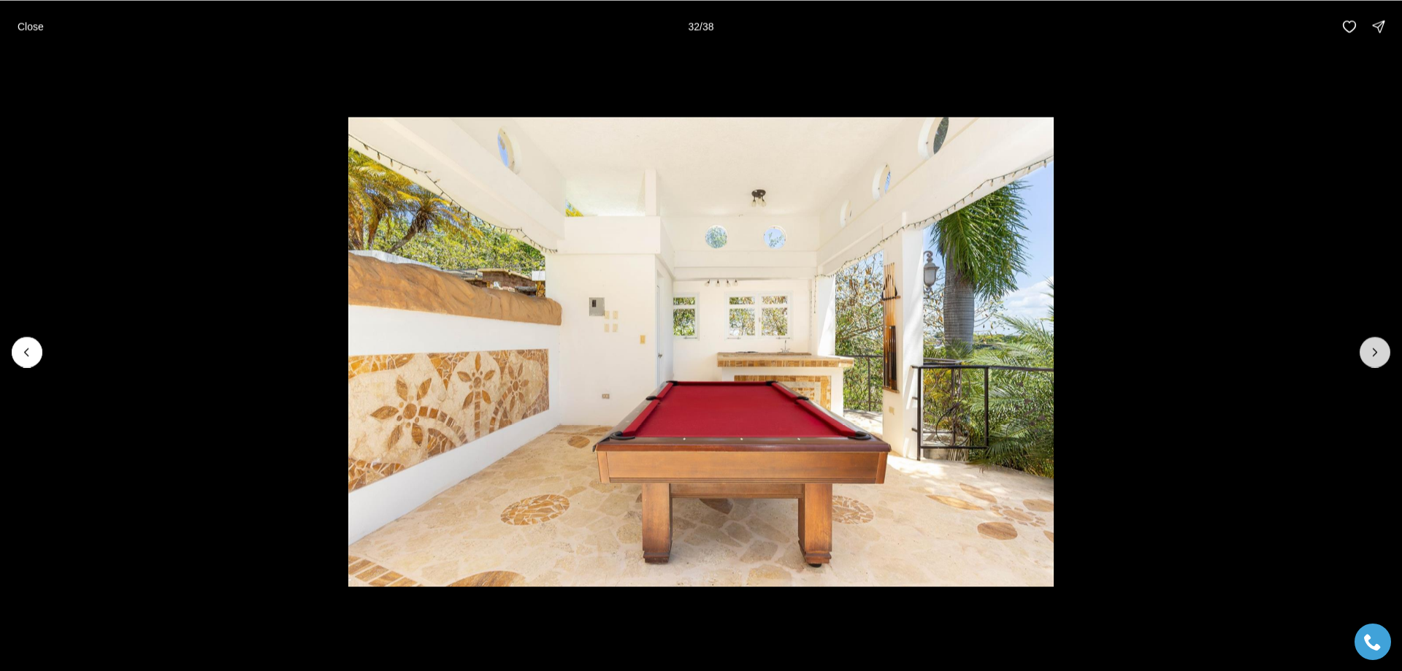
click at [1362, 347] on button "Next slide" at bounding box center [1375, 352] width 31 height 31
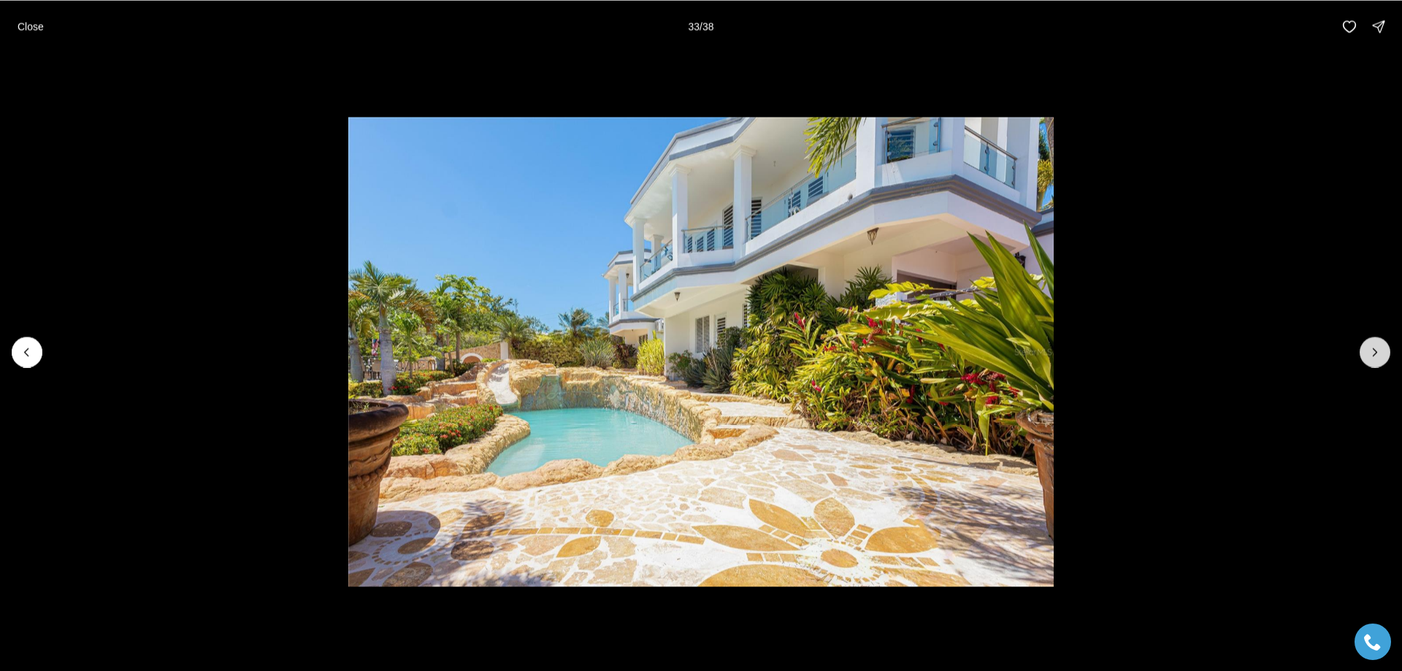
click at [1362, 347] on button "Next slide" at bounding box center [1375, 352] width 31 height 31
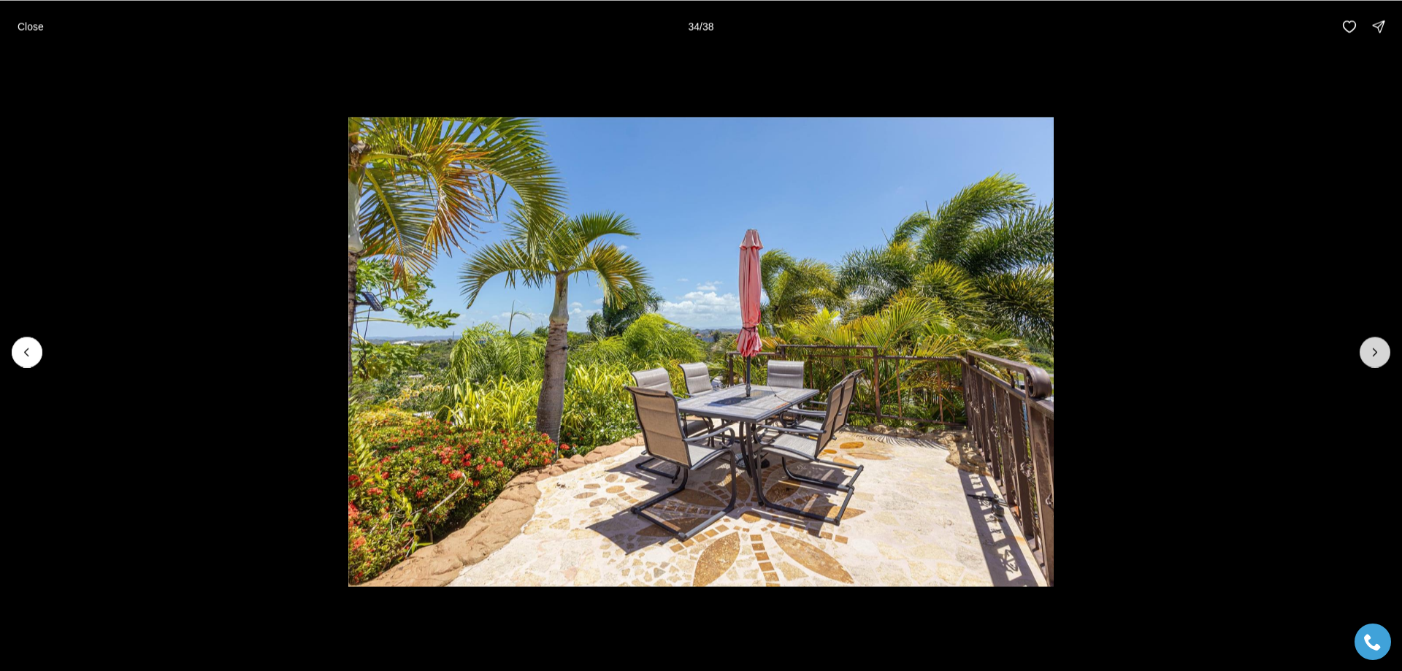
click at [1362, 347] on button "Next slide" at bounding box center [1375, 352] width 31 height 31
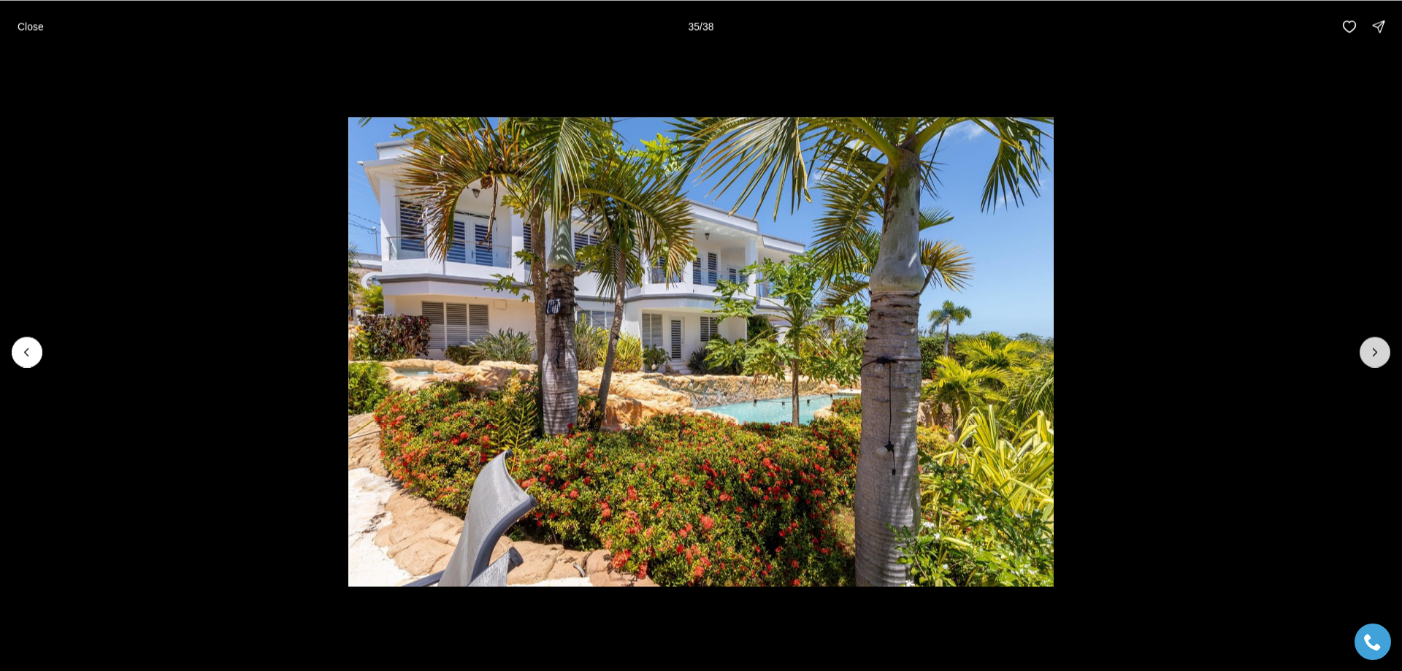
click at [1362, 347] on button "Next slide" at bounding box center [1375, 352] width 31 height 31
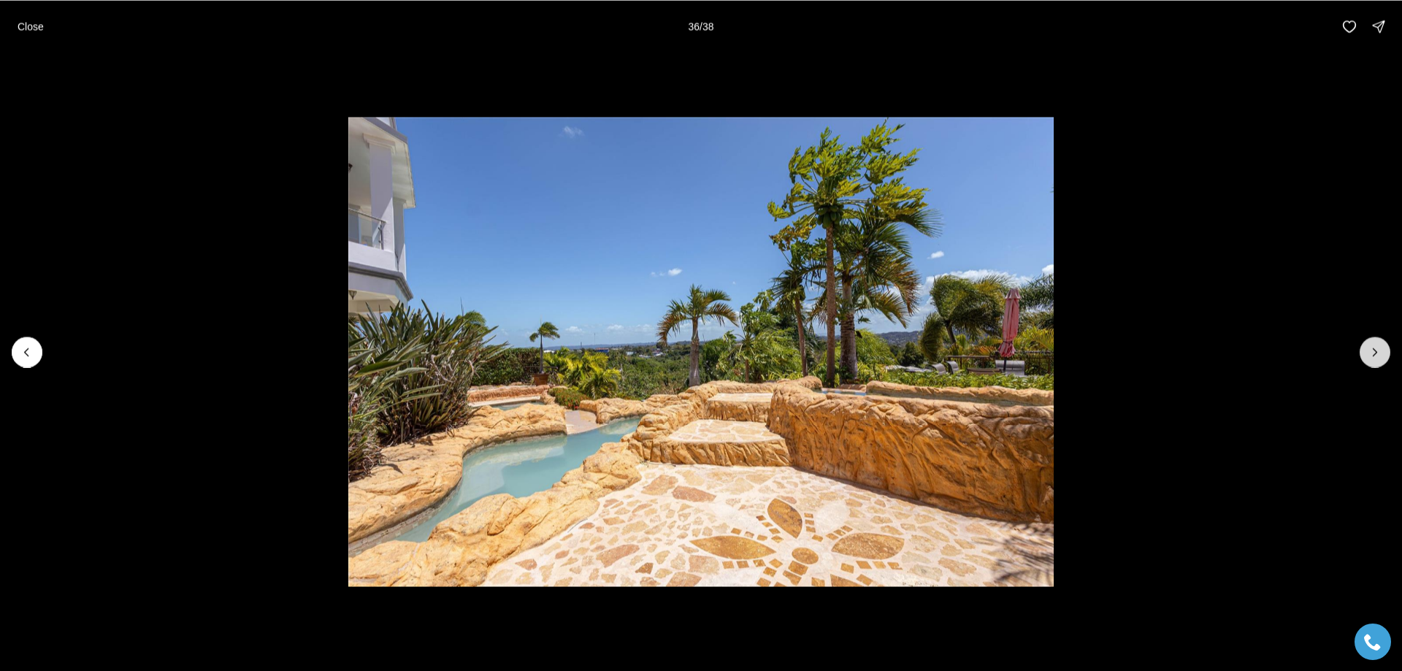
click at [1362, 347] on button "Next slide" at bounding box center [1375, 352] width 31 height 31
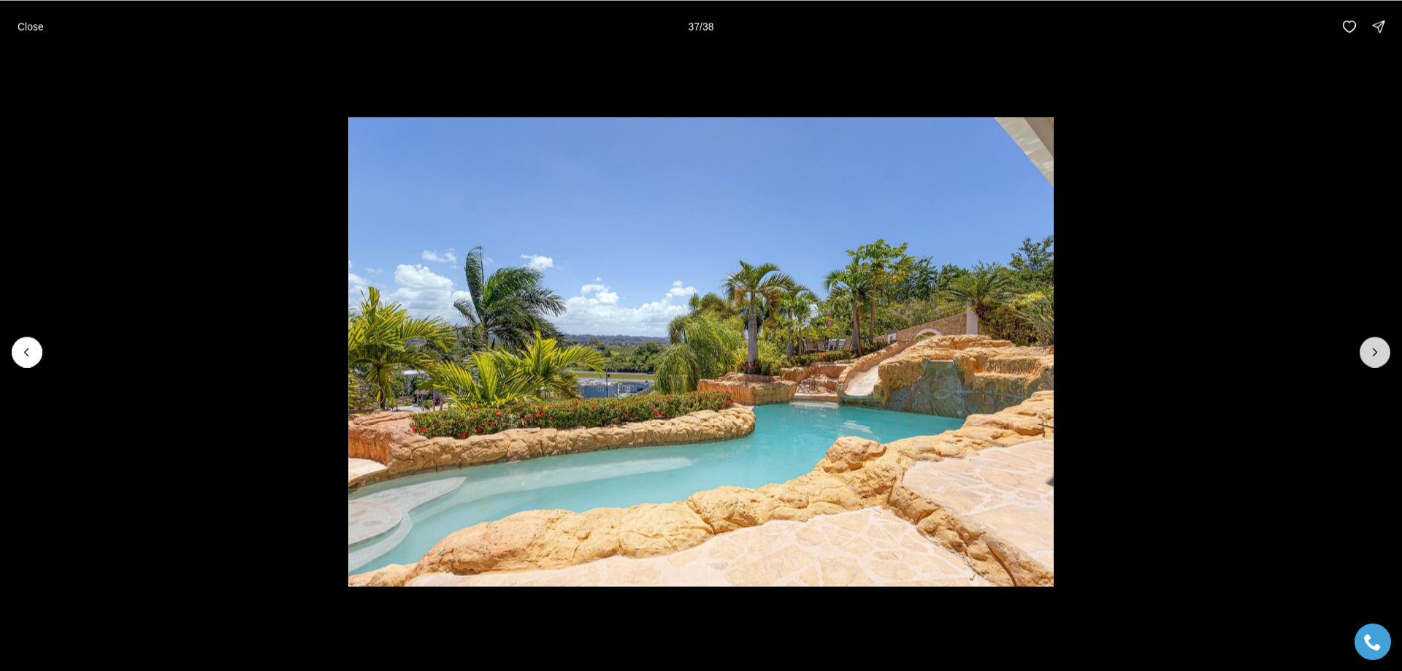
click at [1377, 353] on icon "Next slide" at bounding box center [1375, 352] width 15 height 15
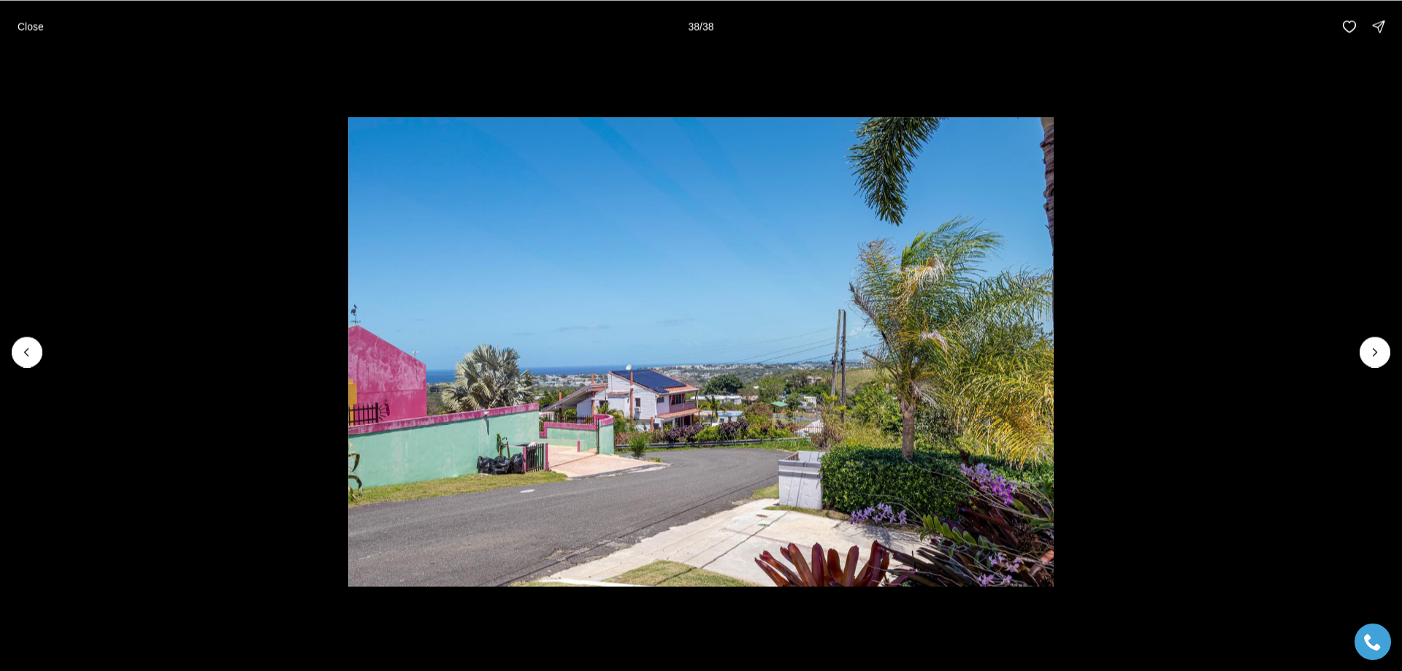
drag, startPoint x: 432, startPoint y: 0, endPoint x: 1235, endPoint y: 272, distance: 848.1
click at [1235, 272] on li "38 of 38" at bounding box center [701, 352] width 1402 height 598
click at [23, 26] on p "Close" at bounding box center [31, 26] width 26 height 12
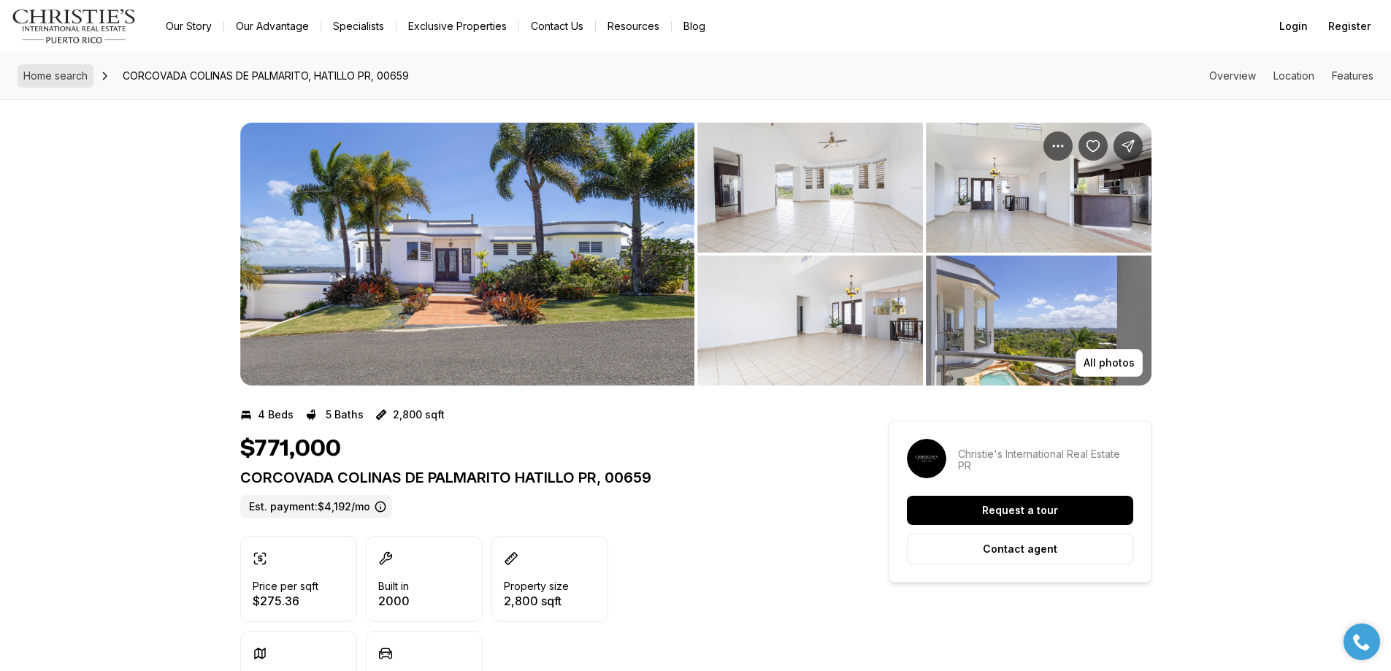
click at [66, 77] on span "Home search" at bounding box center [55, 75] width 64 height 12
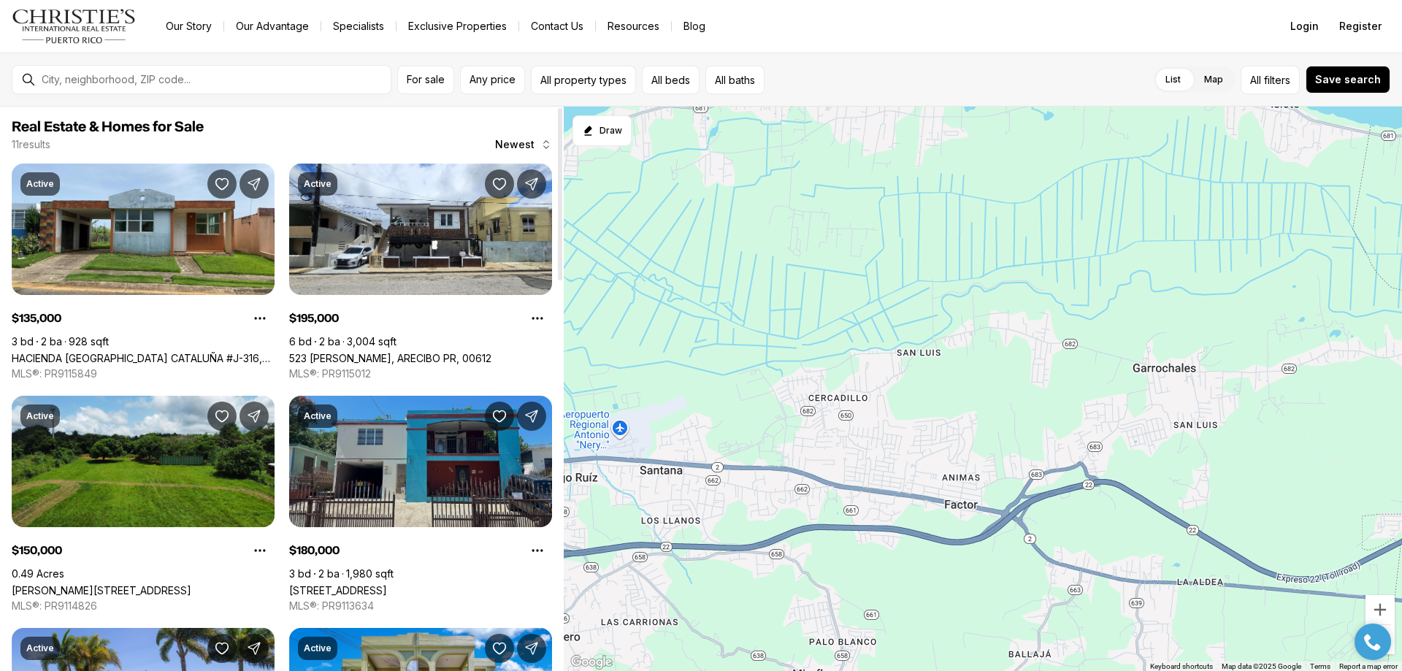
drag, startPoint x: 1338, startPoint y: 405, endPoint x: 468, endPoint y: 413, distance: 870.4
click at [469, 413] on div "Real Estate & Homes for Sale 11 results Newest Active $135,000 3 bd 2 ba 928 sq…" at bounding box center [701, 389] width 1402 height 564
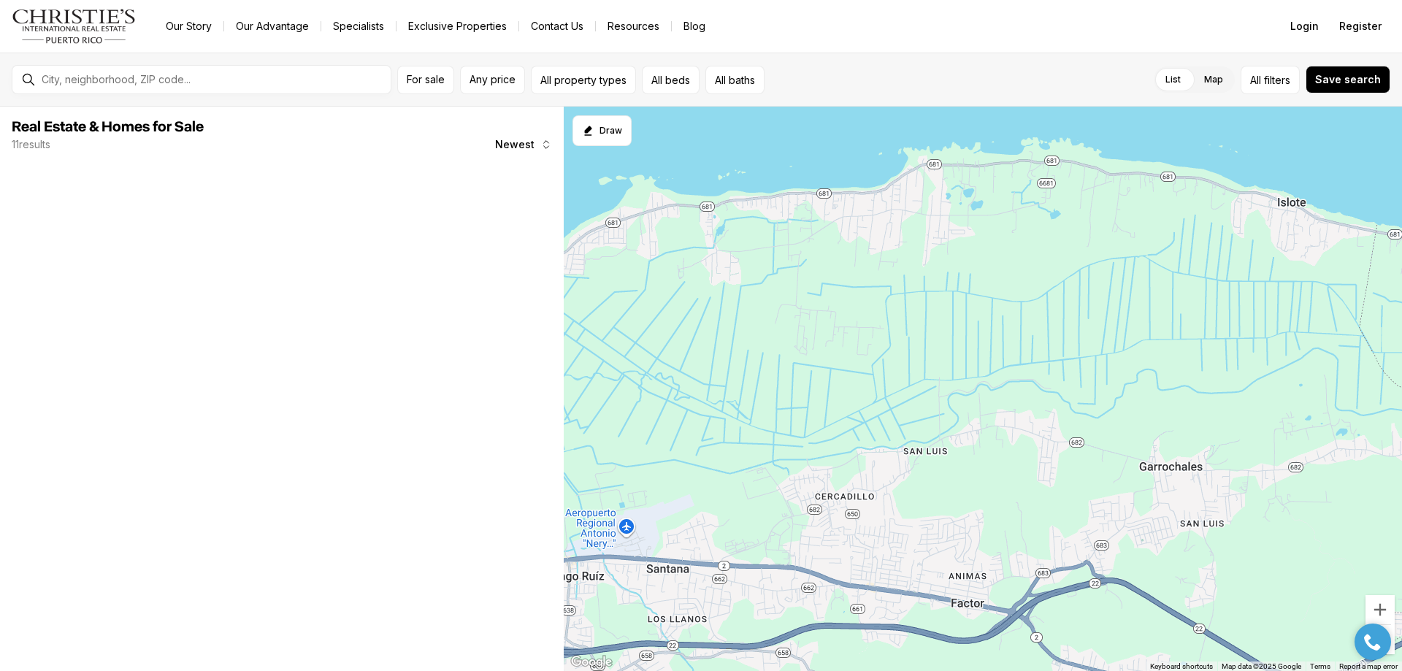
drag, startPoint x: 593, startPoint y: 358, endPoint x: 600, endPoint y: 455, distance: 97.4
click at [600, 455] on div at bounding box center [983, 389] width 838 height 565
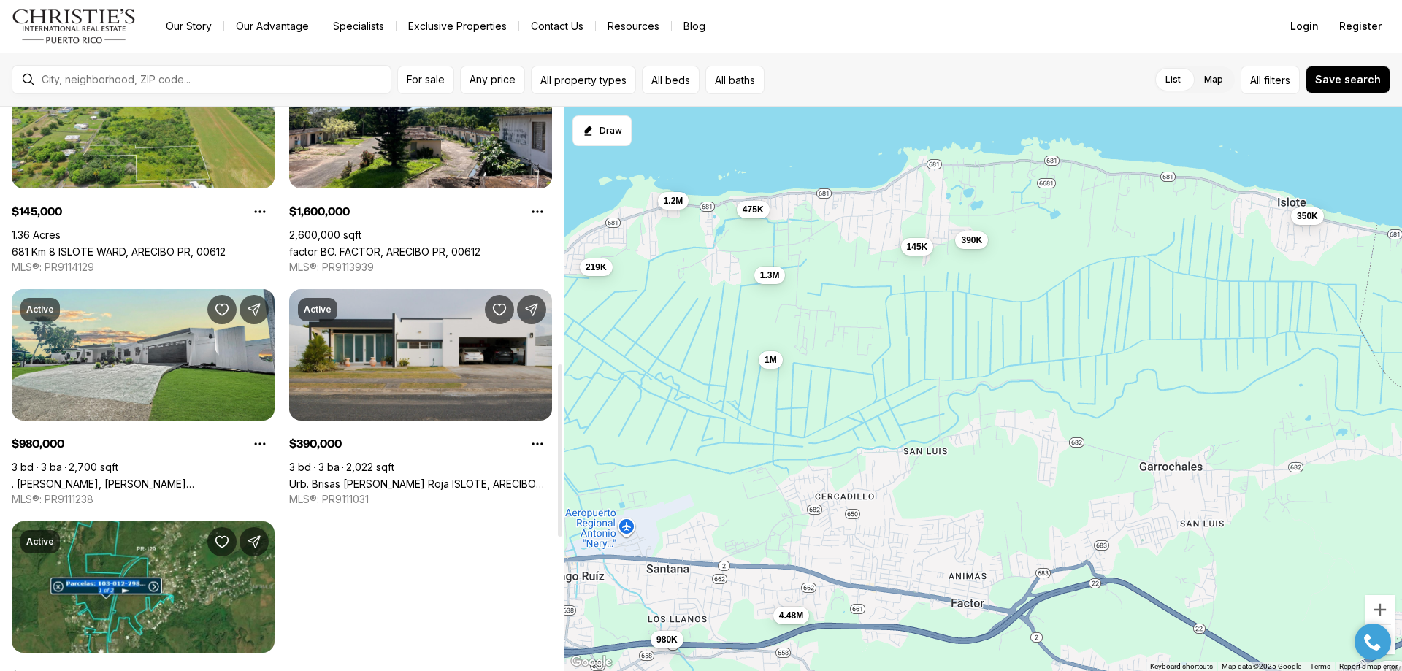
scroll to position [876, 0]
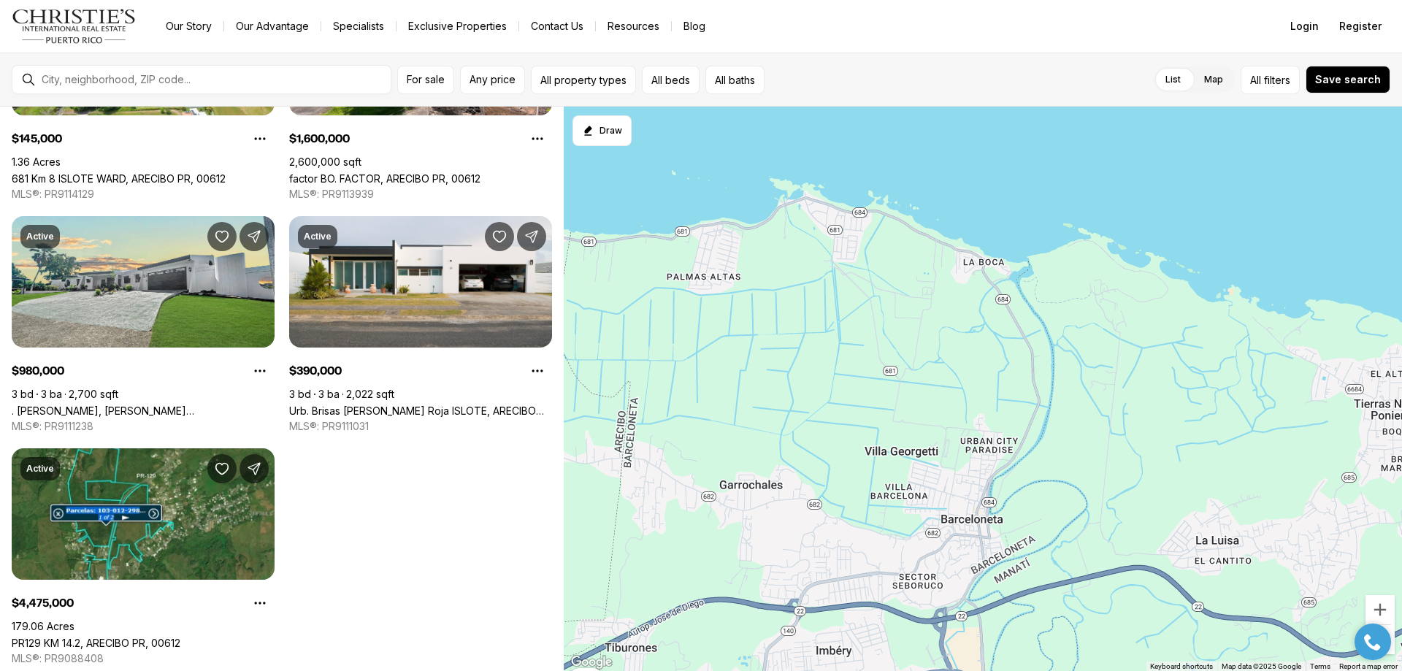
drag, startPoint x: 1374, startPoint y: 327, endPoint x: 570, endPoint y: 331, distance: 803.9
click at [569, 331] on div "350K 1M 219K 1.3M 145K 1.6M 980K 390K 4.48M 1.2M 475K" at bounding box center [983, 389] width 838 height 565
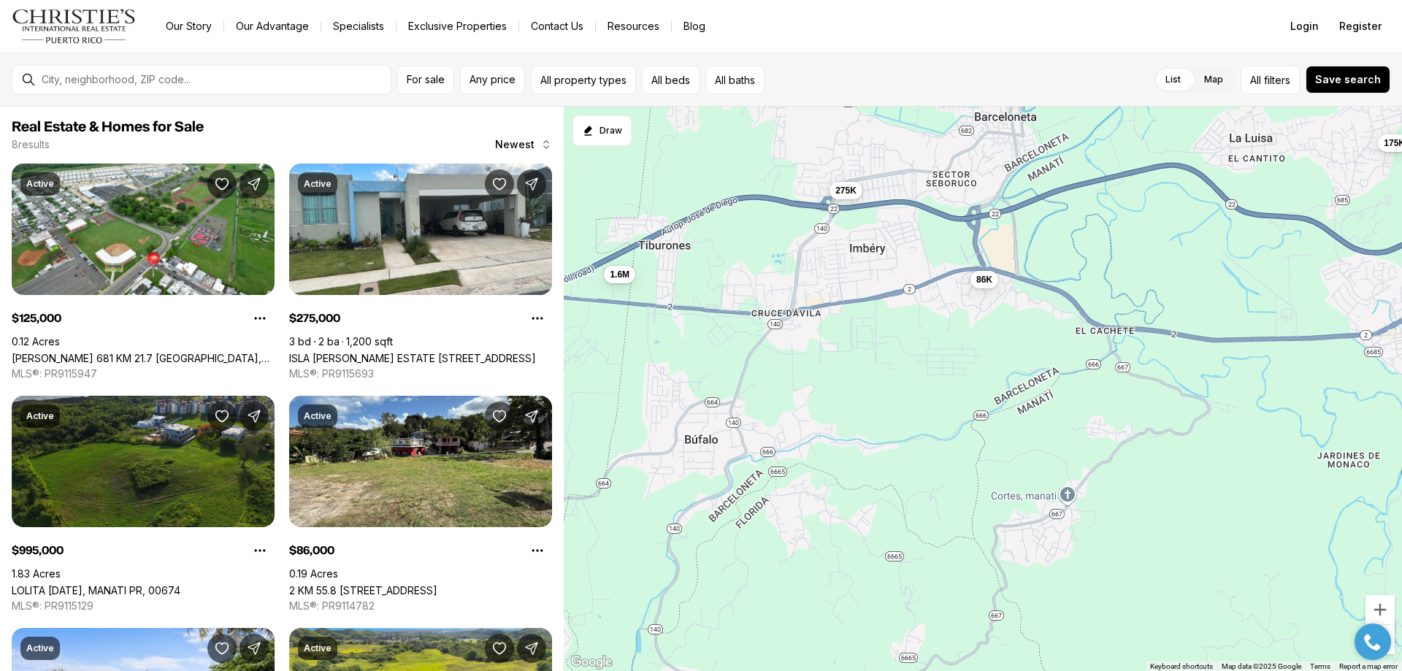
drag, startPoint x: 740, startPoint y: 561, endPoint x: 770, endPoint y: 162, distance: 399.8
click at [770, 162] on div "1.6M 125K 275K 995K 86K 1.3M 175K 299K" at bounding box center [983, 389] width 838 height 565
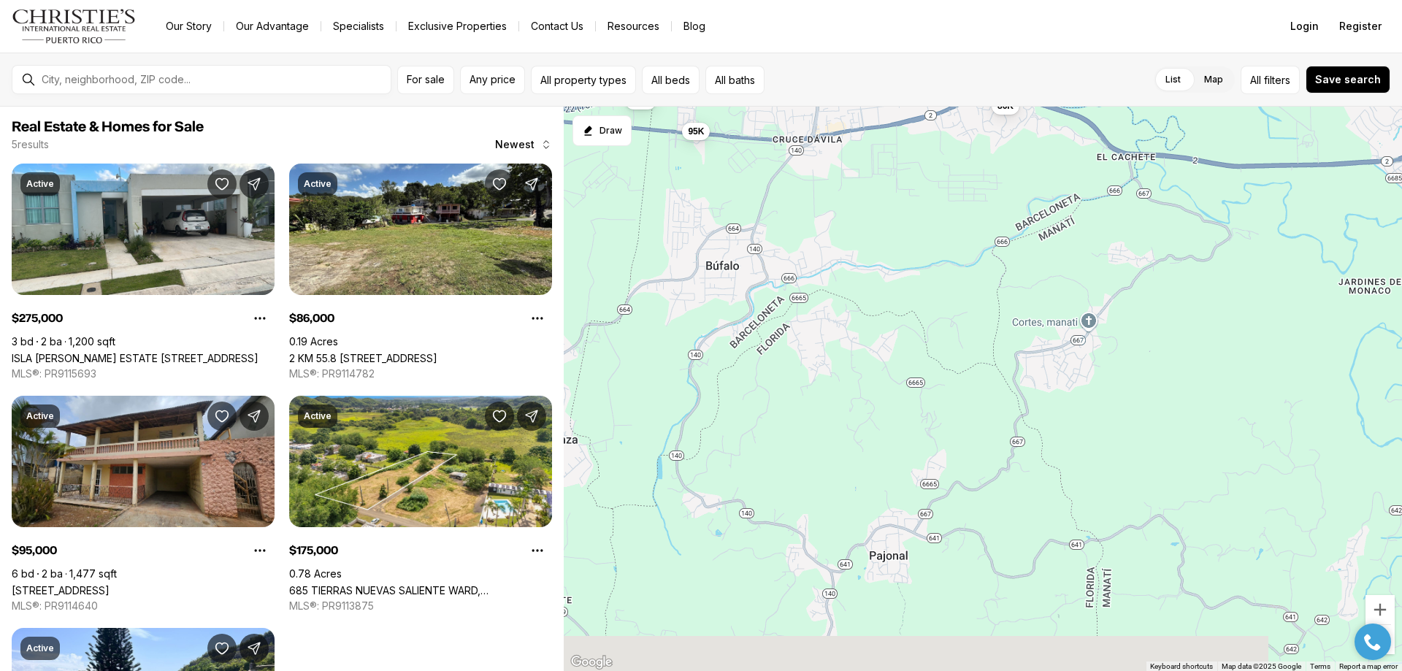
drag, startPoint x: 756, startPoint y: 594, endPoint x: 777, endPoint y: 419, distance: 176.4
click at [777, 419] on div "1.6M 275K 86K 175K 95K" at bounding box center [983, 389] width 838 height 565
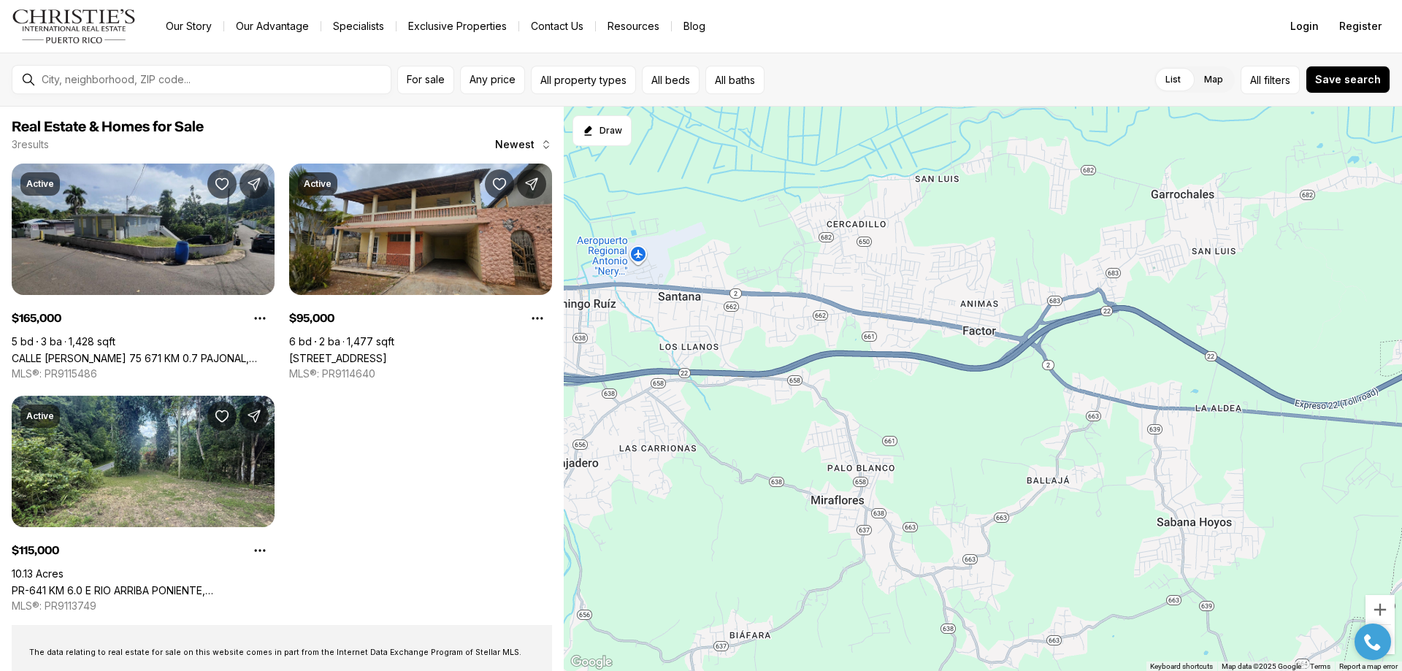
drag, startPoint x: 640, startPoint y: 271, endPoint x: 1399, endPoint y: 574, distance: 817.6
click at [1400, 573] on div "95K 165K 115K" at bounding box center [983, 389] width 838 height 565
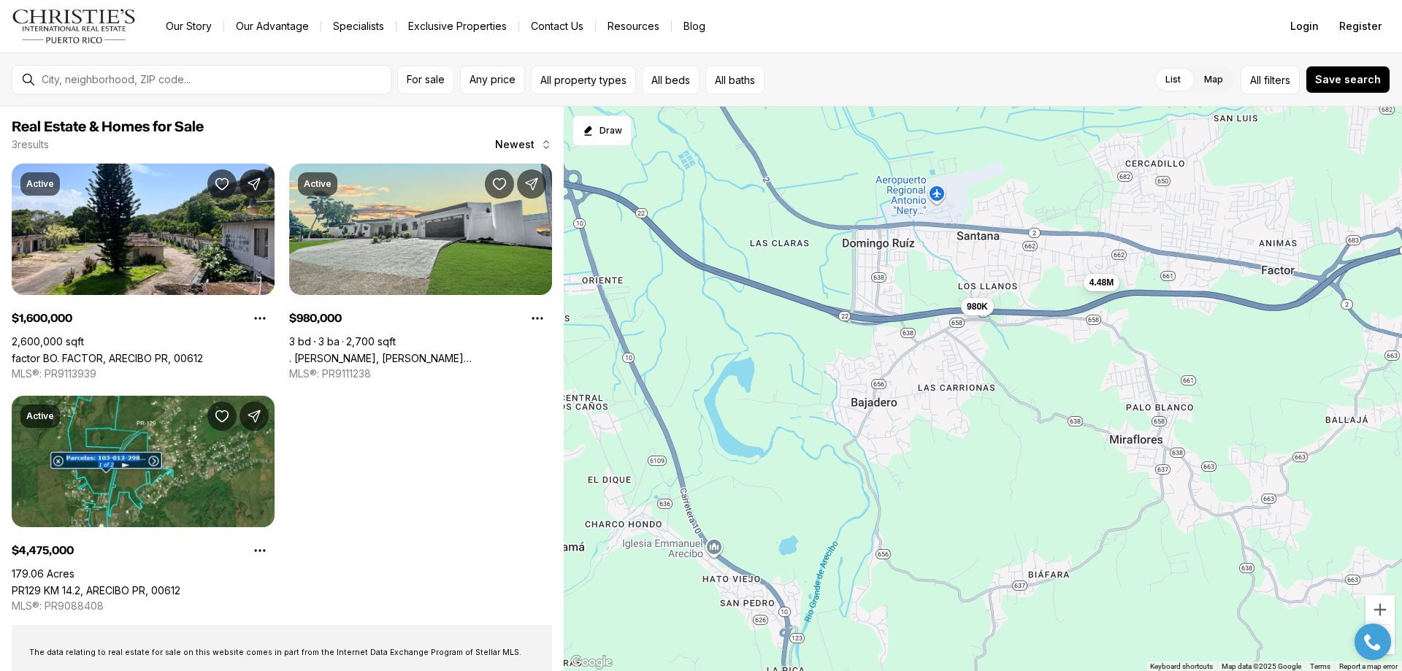
drag, startPoint x: 755, startPoint y: 521, endPoint x: 1055, endPoint y: 459, distance: 306.4
click at [1055, 459] on div "1.6M 980K 4.48M" at bounding box center [983, 389] width 838 height 565
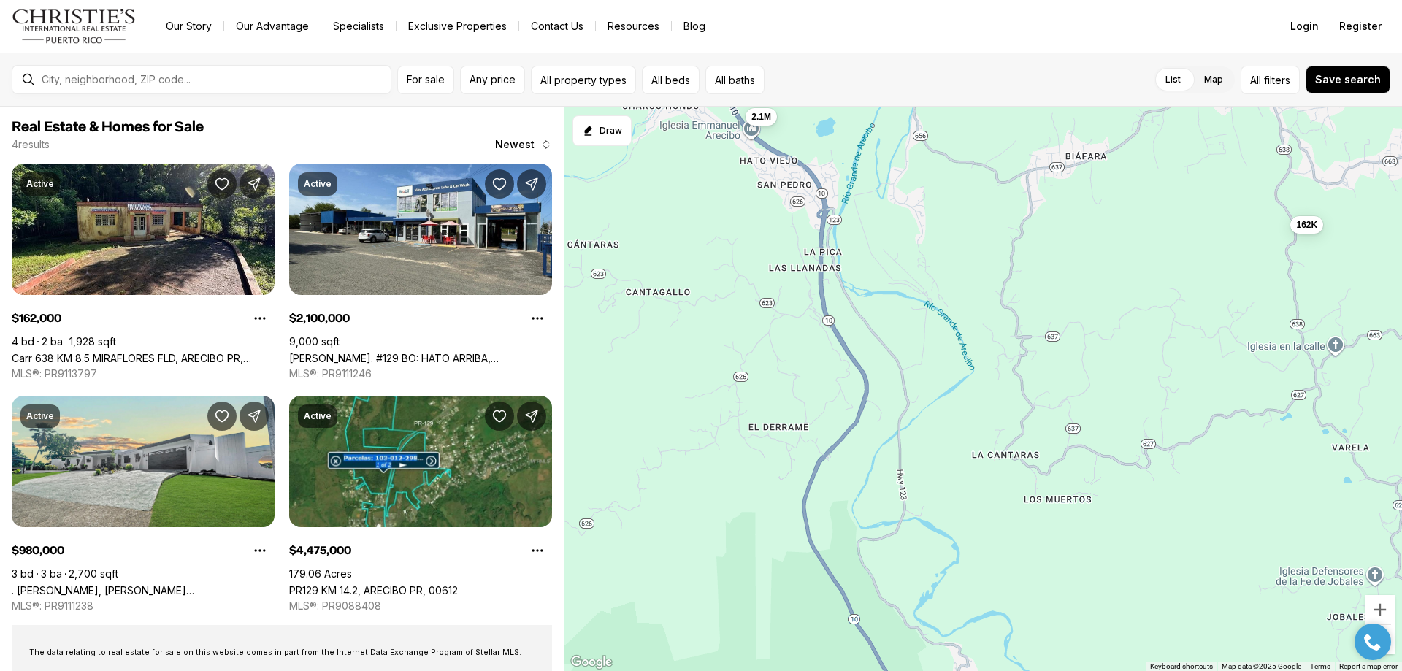
drag, startPoint x: 937, startPoint y: 601, endPoint x: 975, endPoint y: 182, distance: 420.9
click at [975, 182] on div "980K 4.48M 162K 2.1M" at bounding box center [983, 389] width 838 height 565
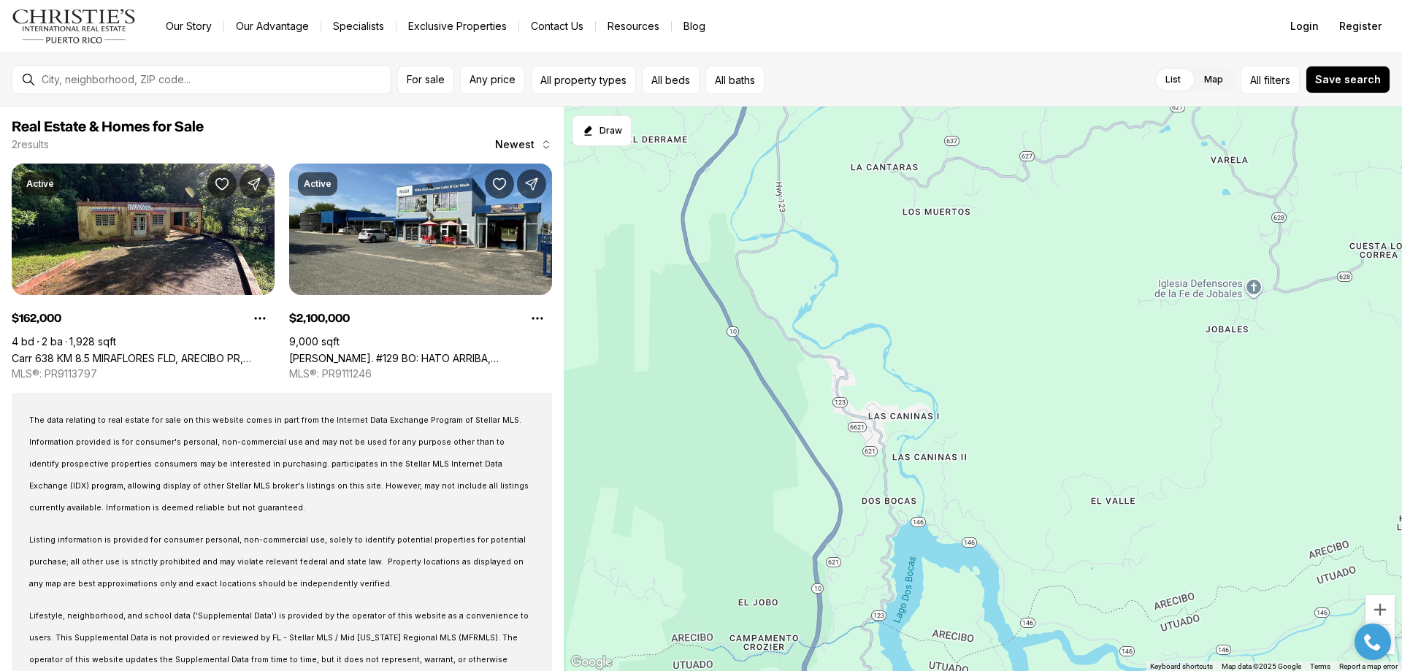
drag, startPoint x: 1212, startPoint y: 513, endPoint x: 1122, endPoint y: 331, distance: 202.8
click at [1087, 222] on div "162K 2.1M" at bounding box center [983, 389] width 838 height 565
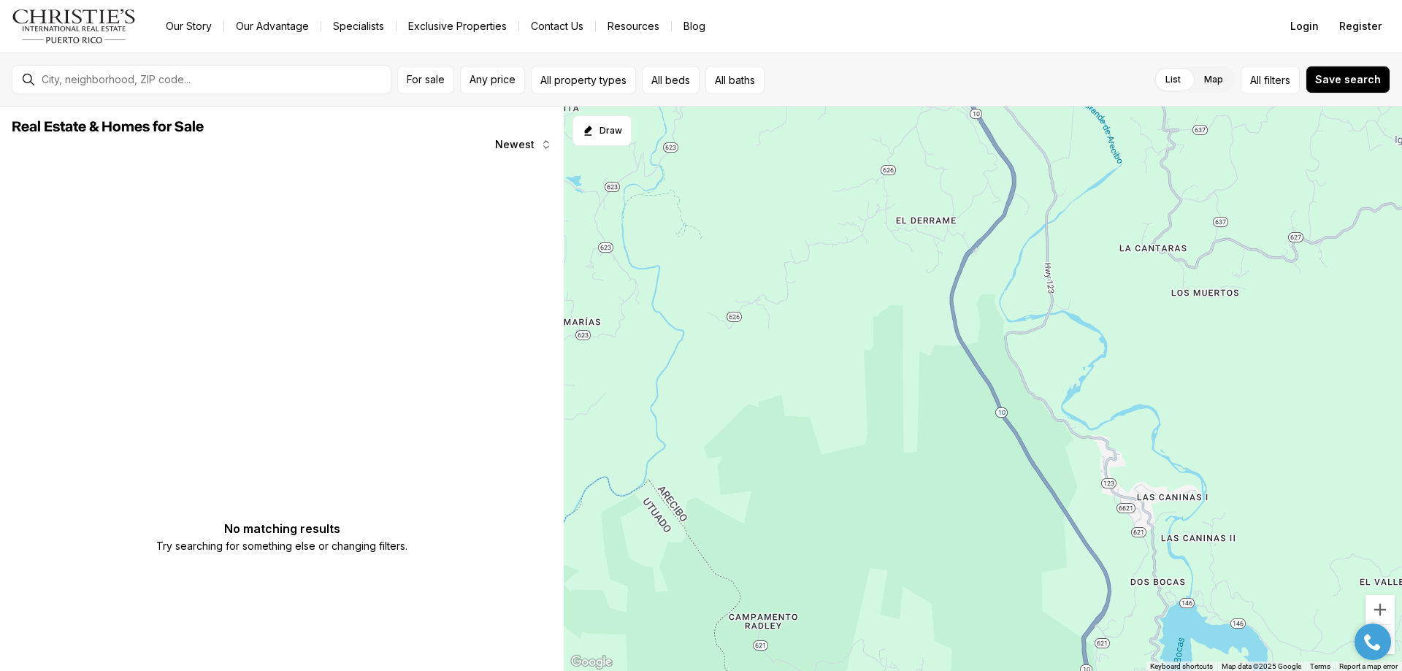
drag, startPoint x: 823, startPoint y: 361, endPoint x: 1094, endPoint y: 446, distance: 284.0
click at [1094, 446] on div at bounding box center [983, 389] width 838 height 565
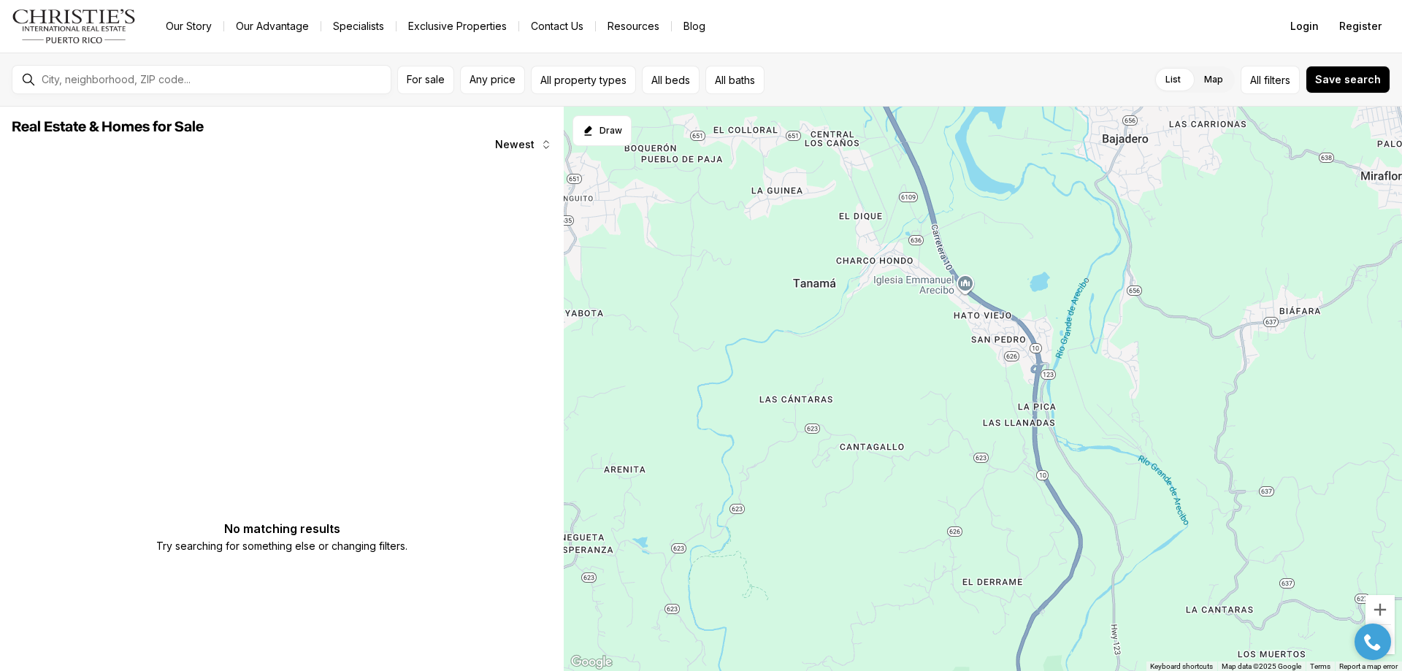
drag, startPoint x: 925, startPoint y: 248, endPoint x: 1001, endPoint y: 625, distance: 384.3
click at [997, 625] on div at bounding box center [983, 389] width 838 height 565
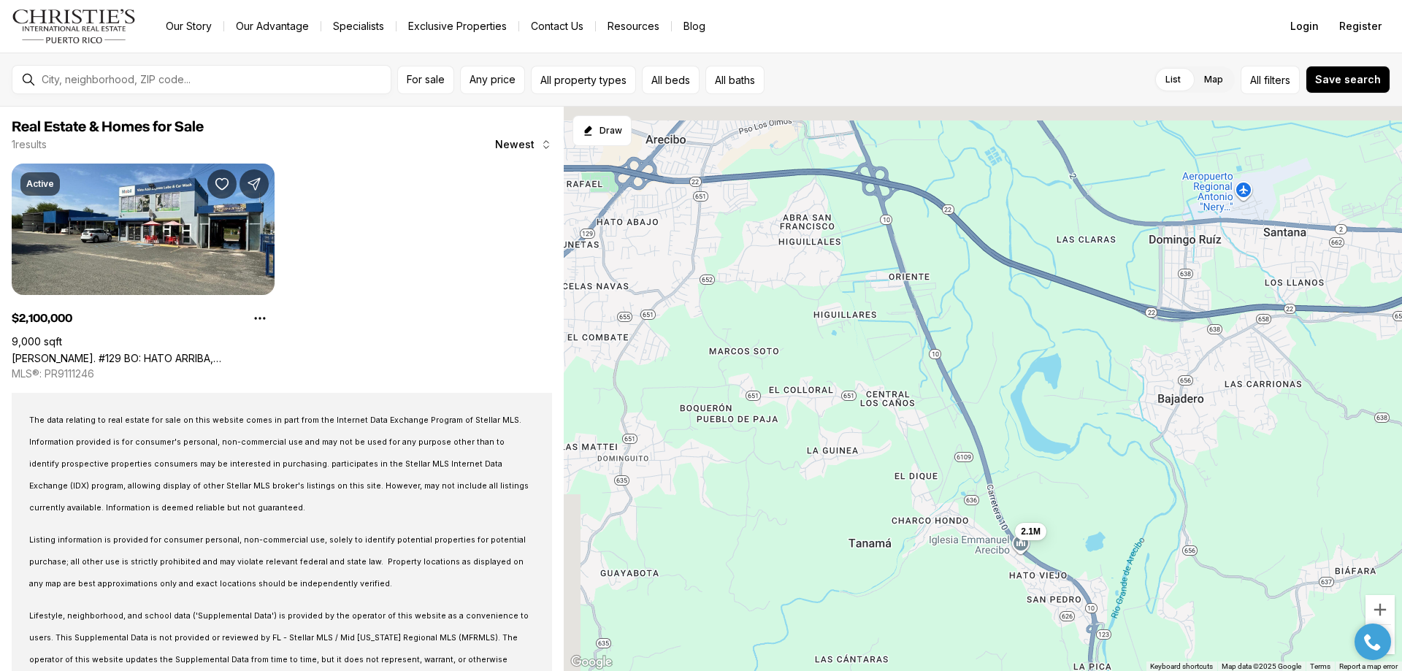
drag, startPoint x: 892, startPoint y: 345, endPoint x: 946, endPoint y: 594, distance: 254.6
click at [945, 594] on div "2.1M" at bounding box center [983, 389] width 838 height 565
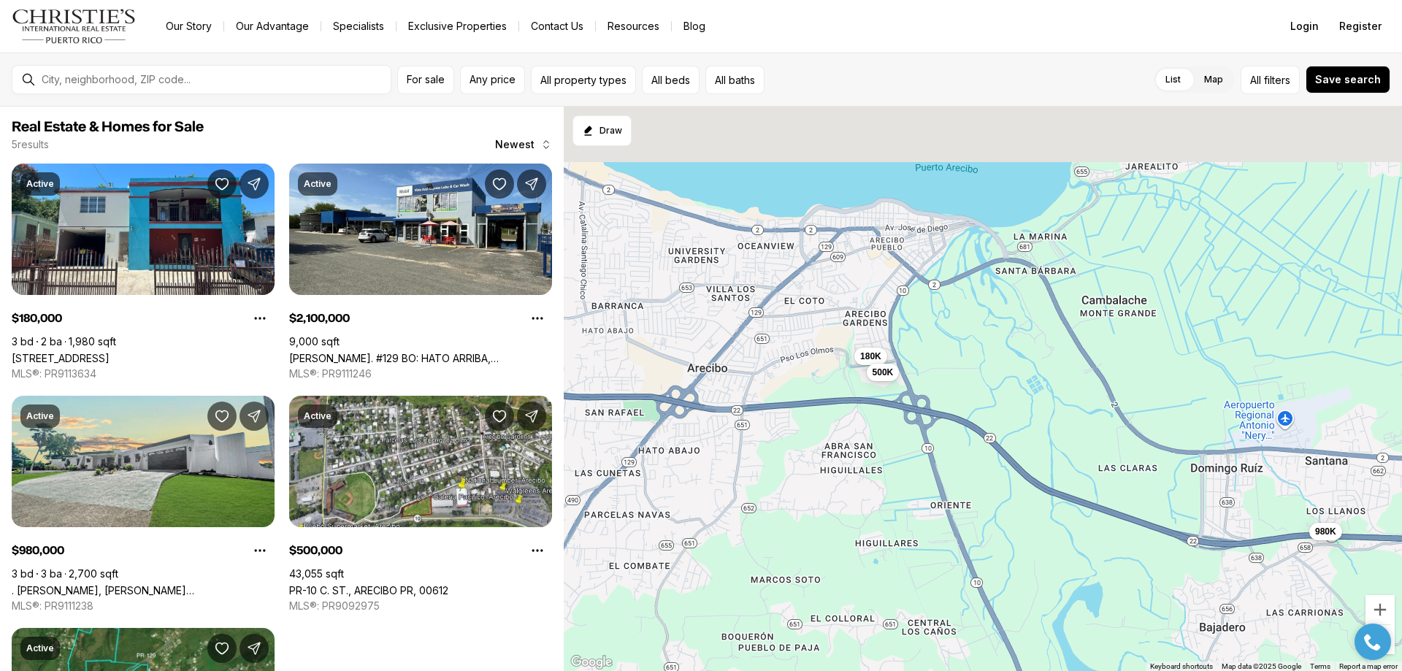
drag, startPoint x: 783, startPoint y: 368, endPoint x: 824, endPoint y: 597, distance: 232.8
click at [824, 597] on div "2.1M 180K 980K 500K 4.48M" at bounding box center [983, 389] width 838 height 565
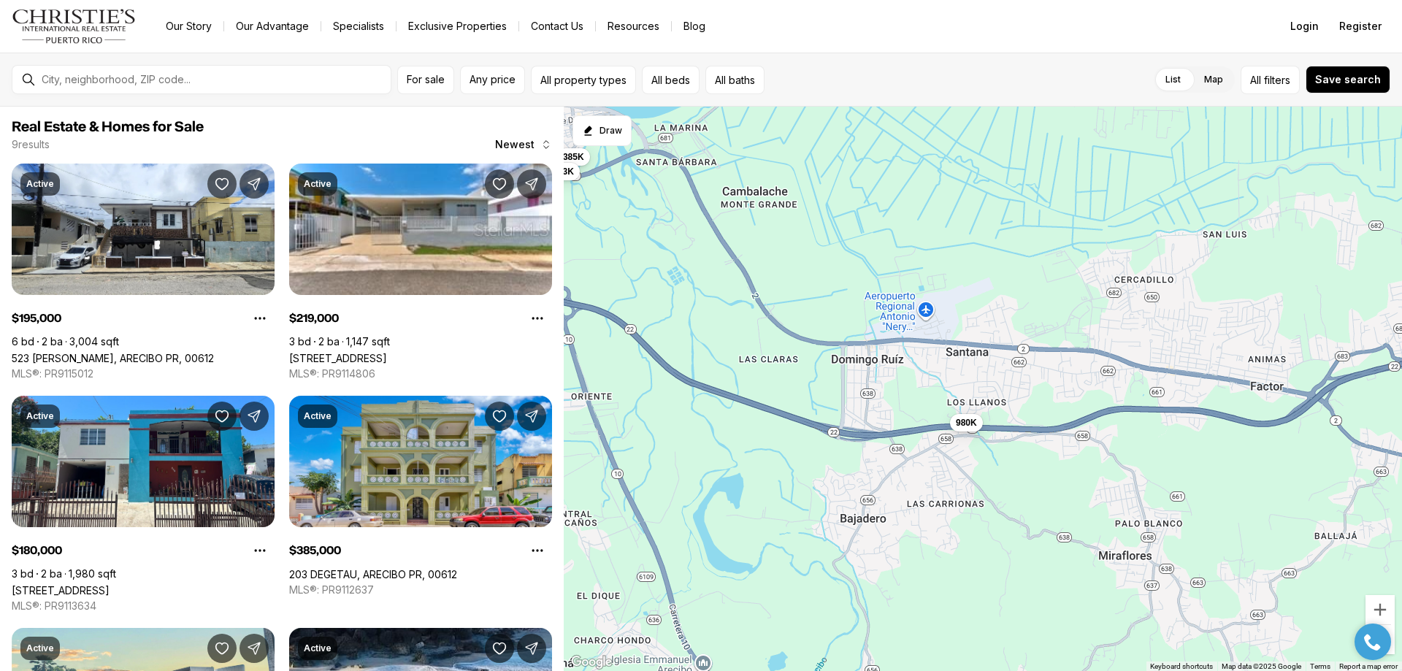
drag, startPoint x: 1328, startPoint y: 505, endPoint x: 962, endPoint y: 402, distance: 380.7
click at [961, 394] on div "180K 980K 500K 195K 219K 385K 995K 133K 800K" at bounding box center [983, 389] width 838 height 565
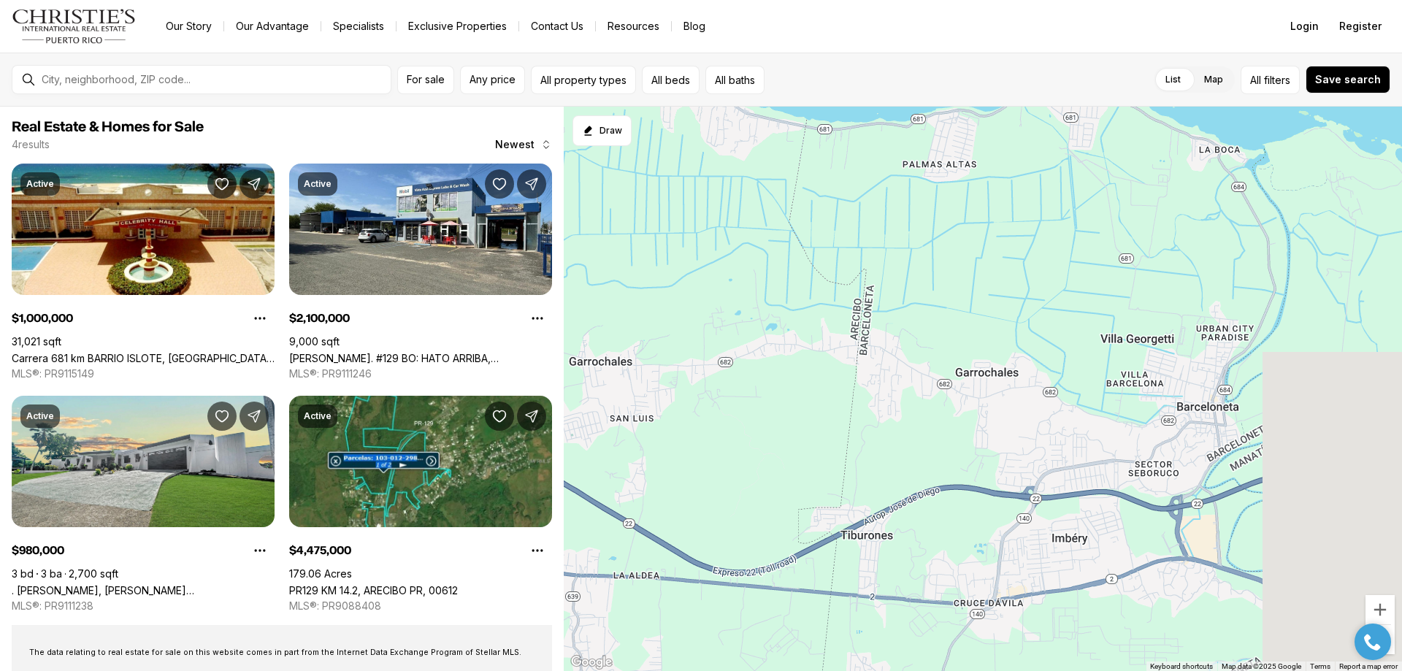
drag, startPoint x: 1332, startPoint y: 288, endPoint x: 397, endPoint y: 383, distance: 939.4
click at [396, 394] on div "Real Estate & Homes for Sale 4 results Newest Active $1,000,000 31,021 sqft Car…" at bounding box center [701, 389] width 1402 height 564
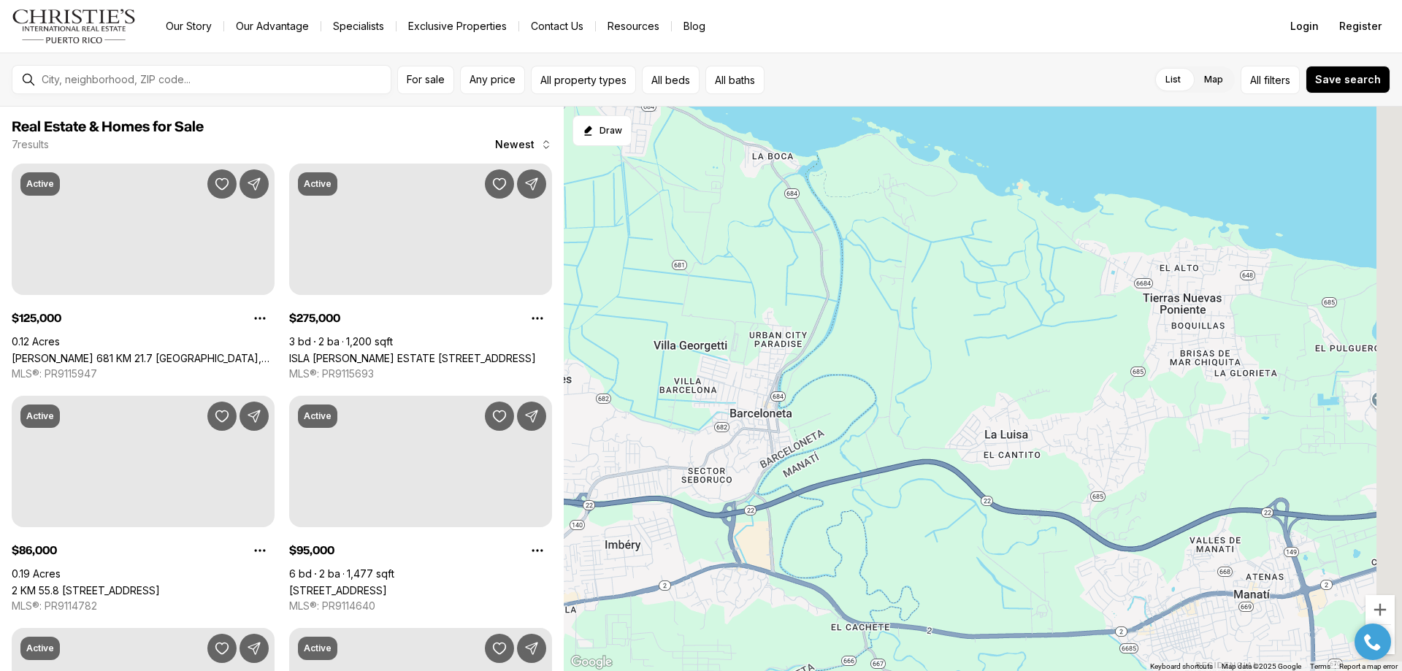
drag, startPoint x: 927, startPoint y: 445, endPoint x: 656, endPoint y: 455, distance: 270.3
click at [574, 484] on div at bounding box center [983, 389] width 838 height 565
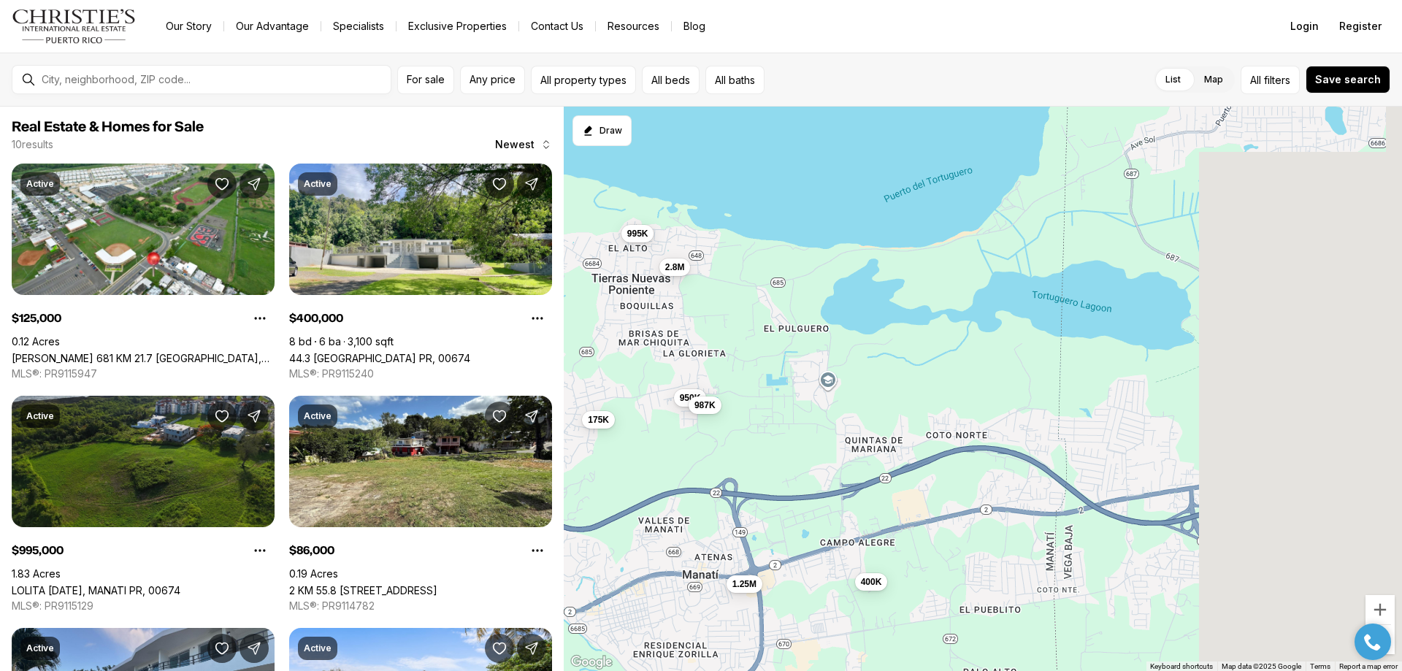
drag, startPoint x: 1143, startPoint y: 383, endPoint x: 624, endPoint y: 329, distance: 522.6
click at [624, 329] on div "125K 86K 1.3M 400K 995K 950K 175K 2.8M 987K 1.25M" at bounding box center [983, 389] width 838 height 565
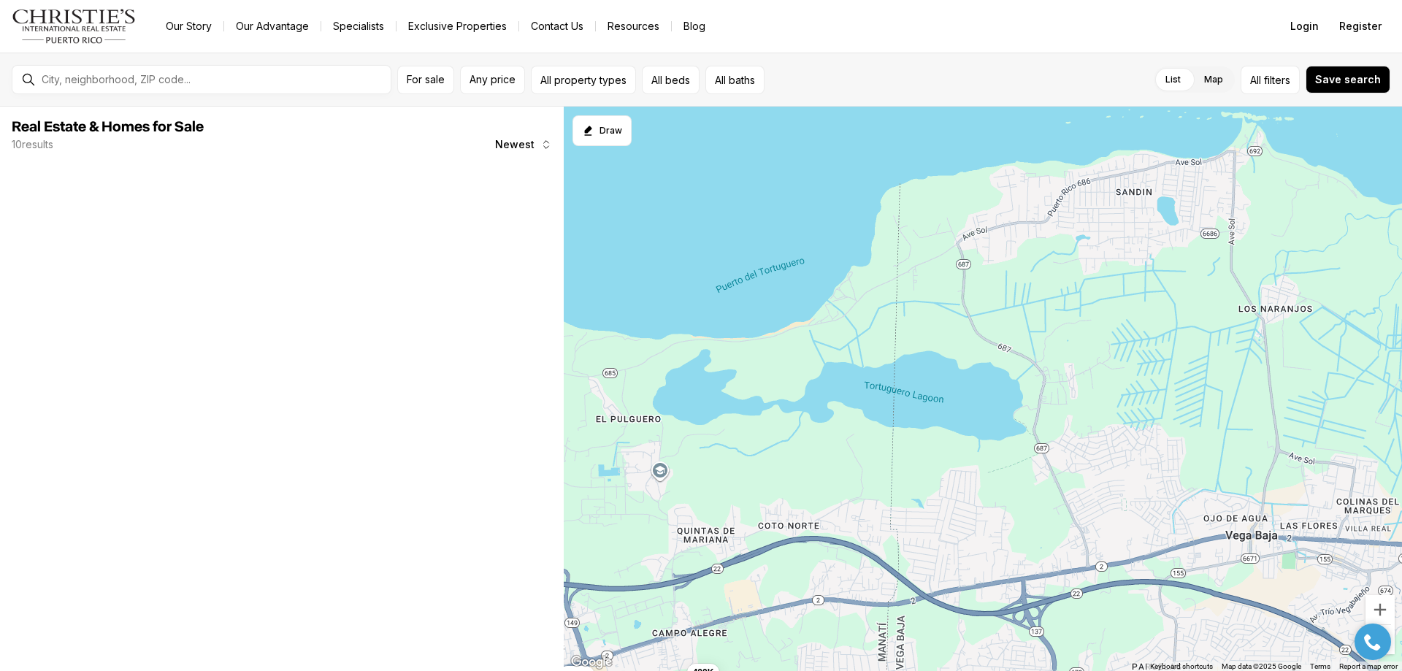
drag, startPoint x: 902, startPoint y: 345, endPoint x: 743, endPoint y: 441, distance: 186.3
click at [743, 441] on div "400K 995K 950K 175K 2.8M 987K 1.25M" at bounding box center [983, 389] width 838 height 565
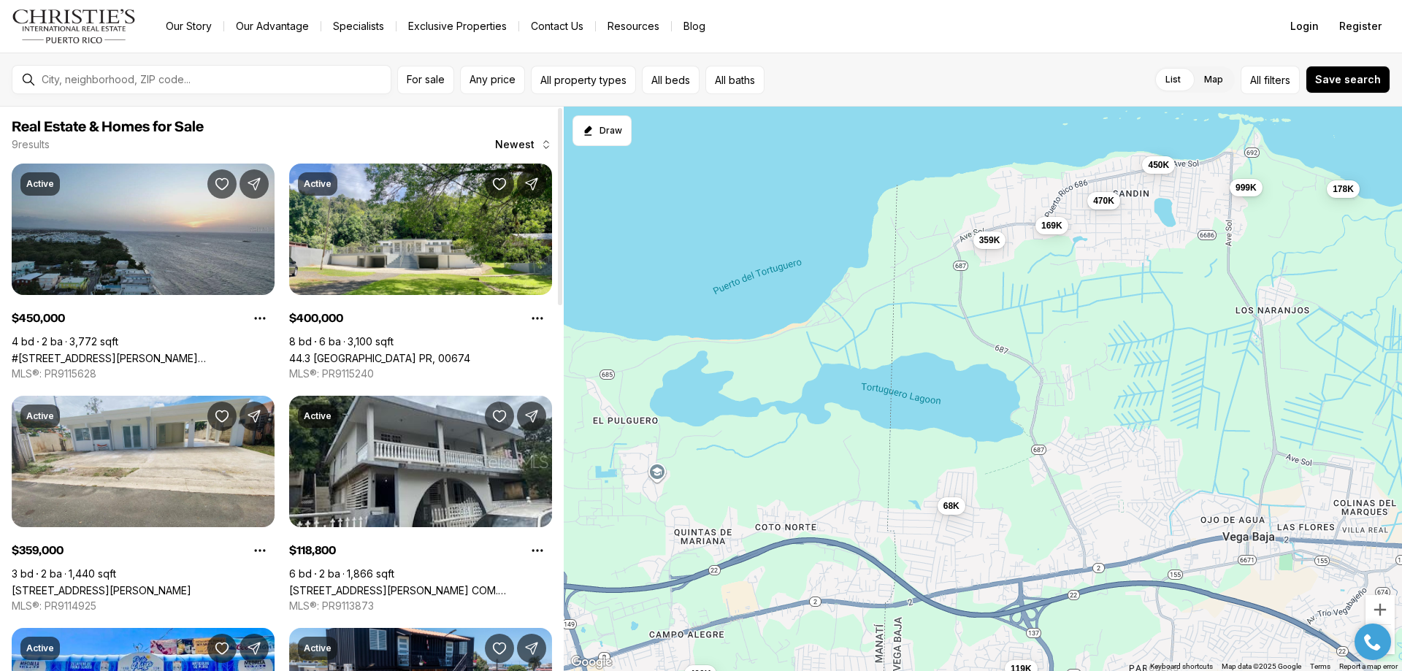
click at [172, 352] on link "#79 CALLE JAIME BRULL, VEGA BAJA PR, 00693" at bounding box center [143, 358] width 263 height 12
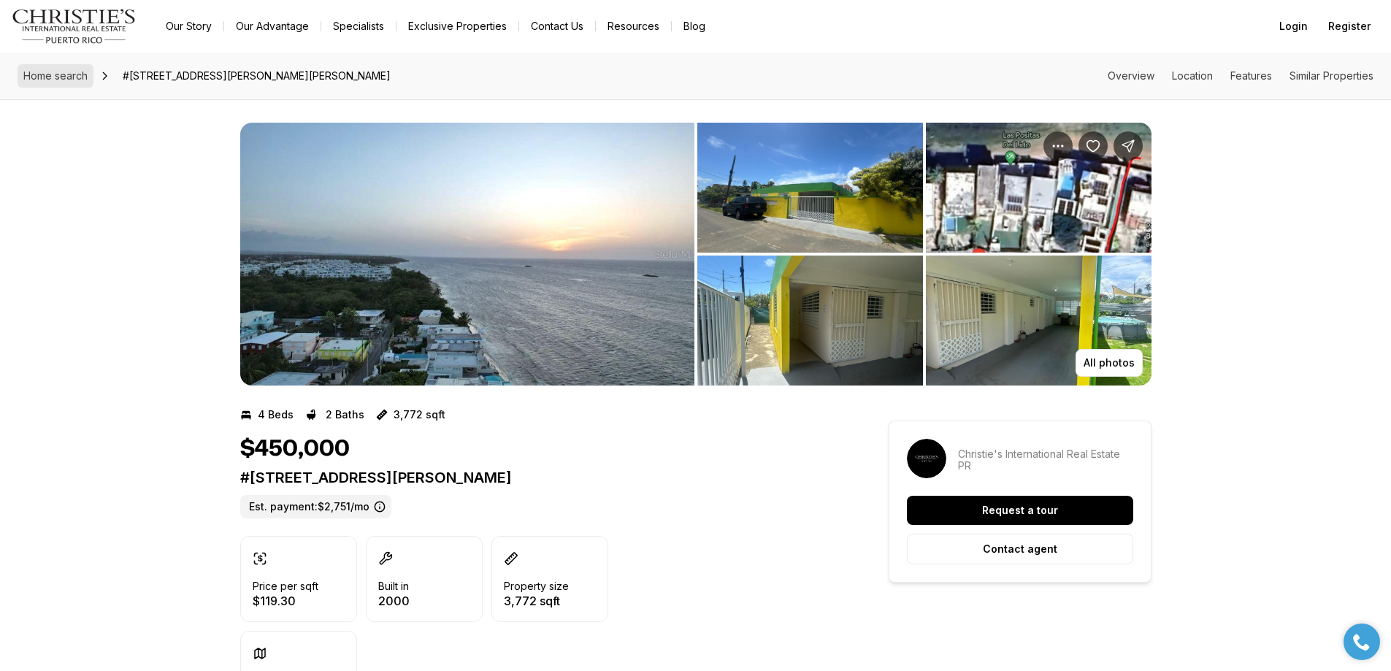
click at [66, 77] on span "Home search" at bounding box center [55, 75] width 64 height 12
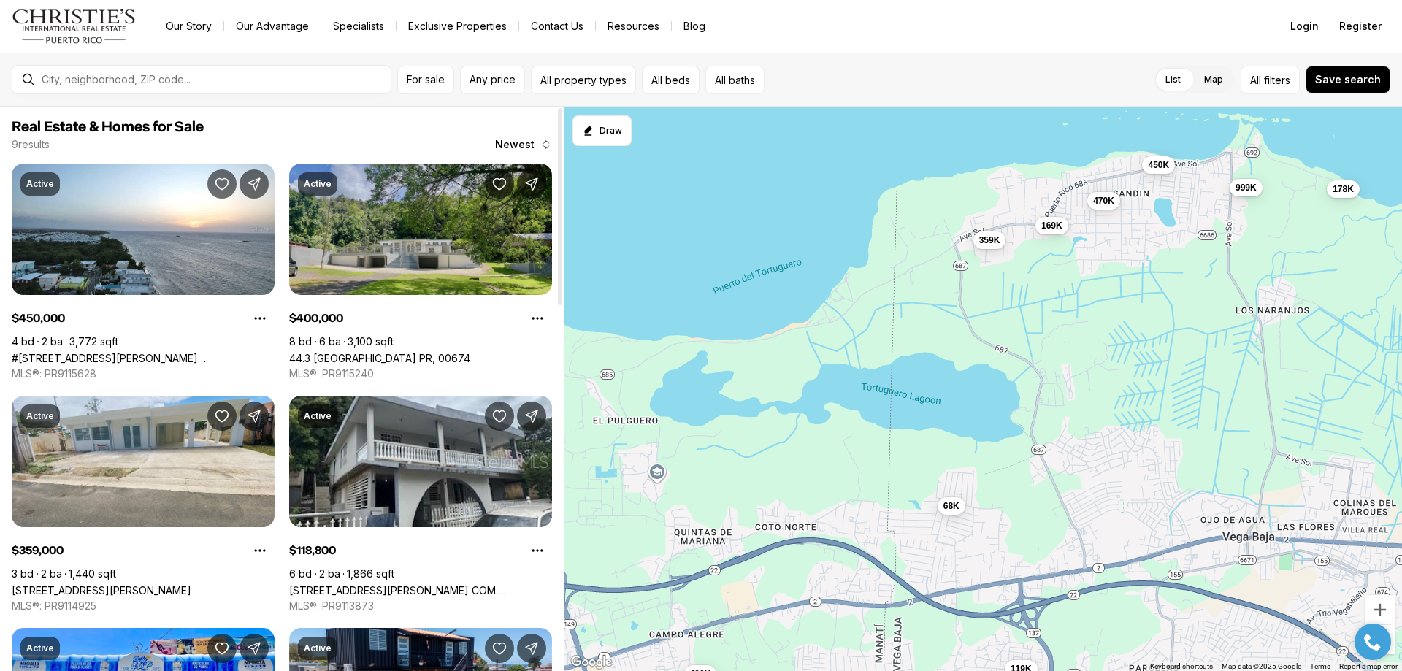
click at [420, 352] on link "44.3 [GEOGRAPHIC_DATA] PR, 00674" at bounding box center [379, 358] width 181 height 12
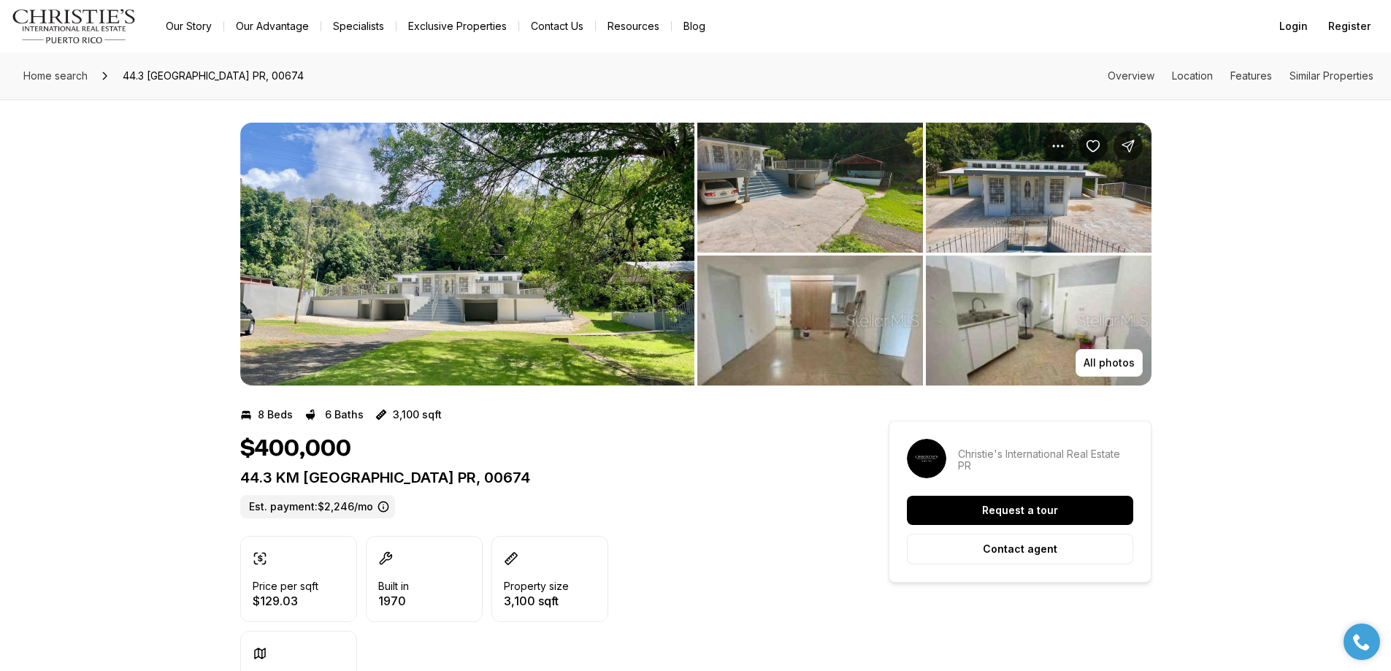
click at [480, 305] on img "View image gallery" at bounding box center [467, 254] width 454 height 263
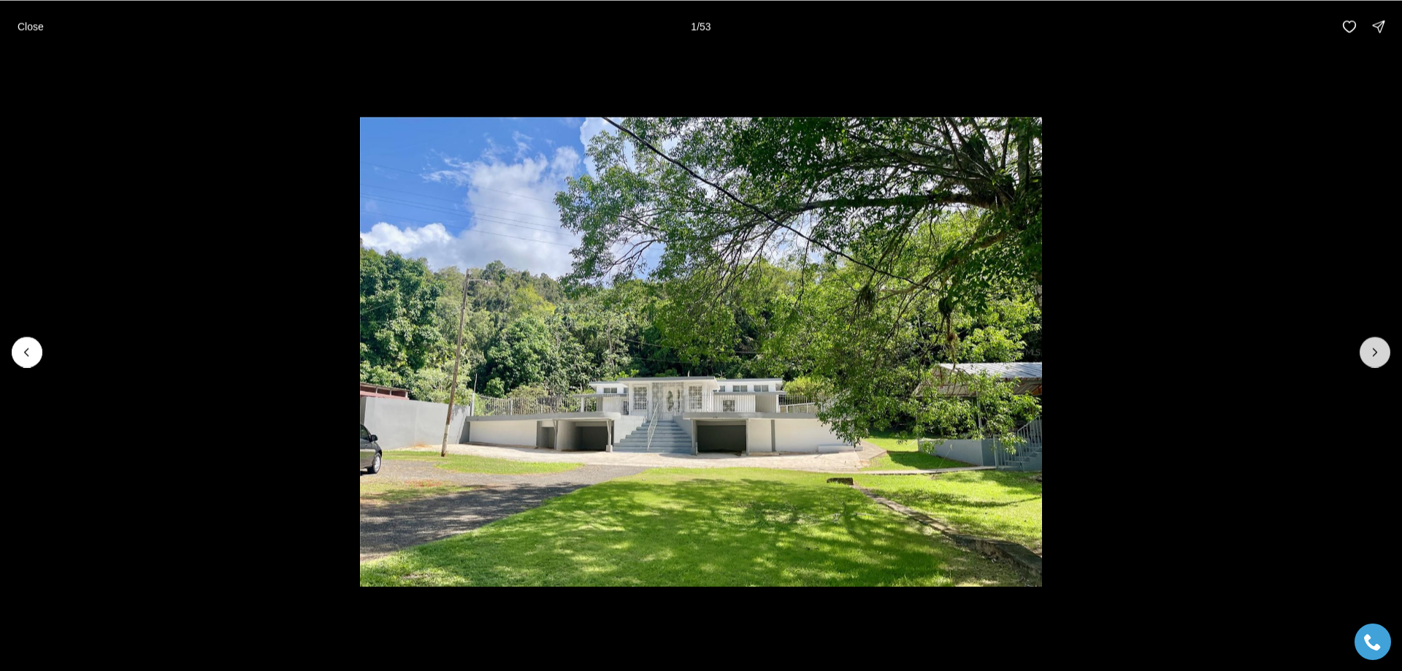
click at [1373, 355] on icon "Next slide" at bounding box center [1375, 351] width 4 height 7
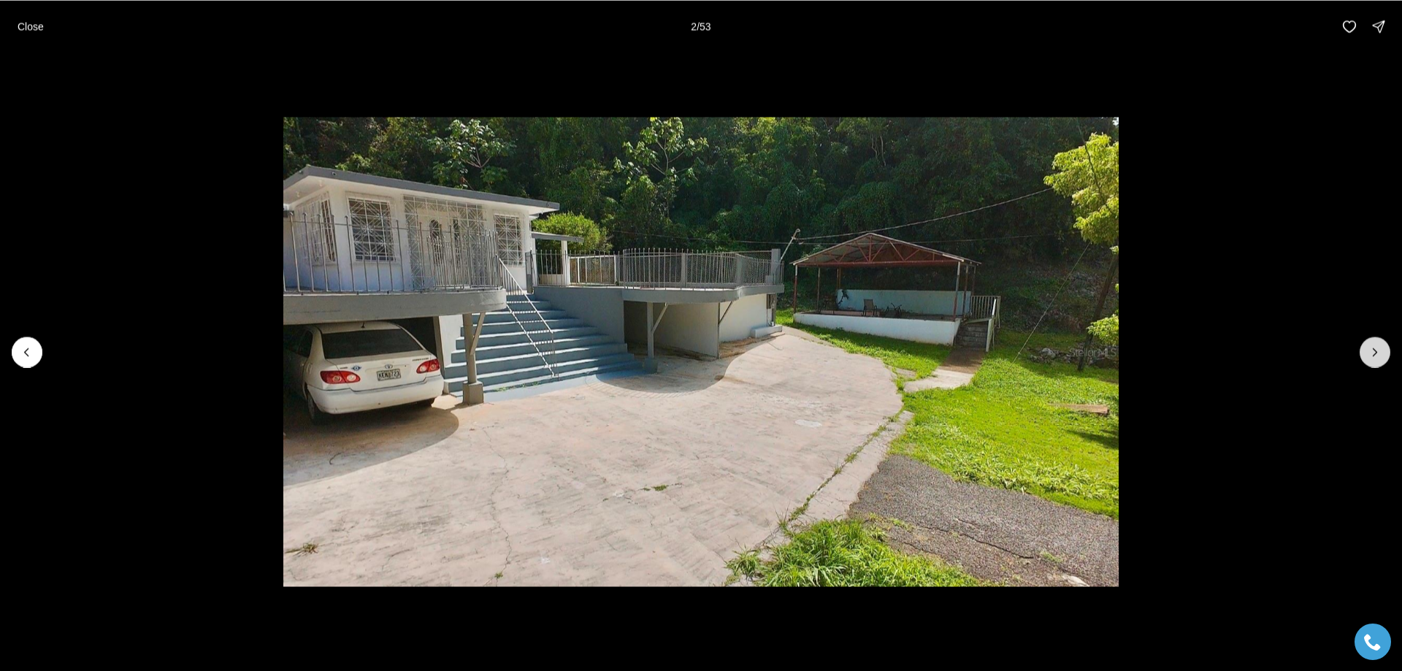
click at [1373, 355] on icon "Next slide" at bounding box center [1375, 351] width 4 height 7
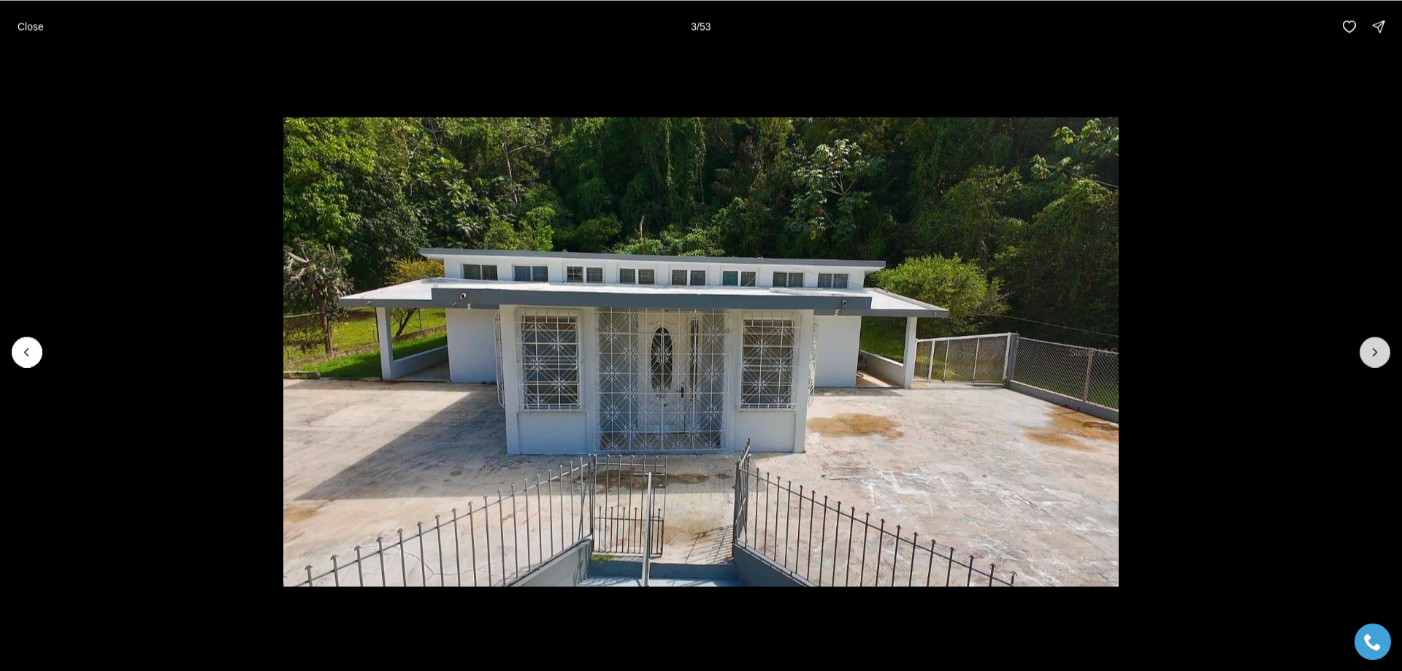
click at [1373, 355] on icon "Next slide" at bounding box center [1375, 351] width 4 height 7
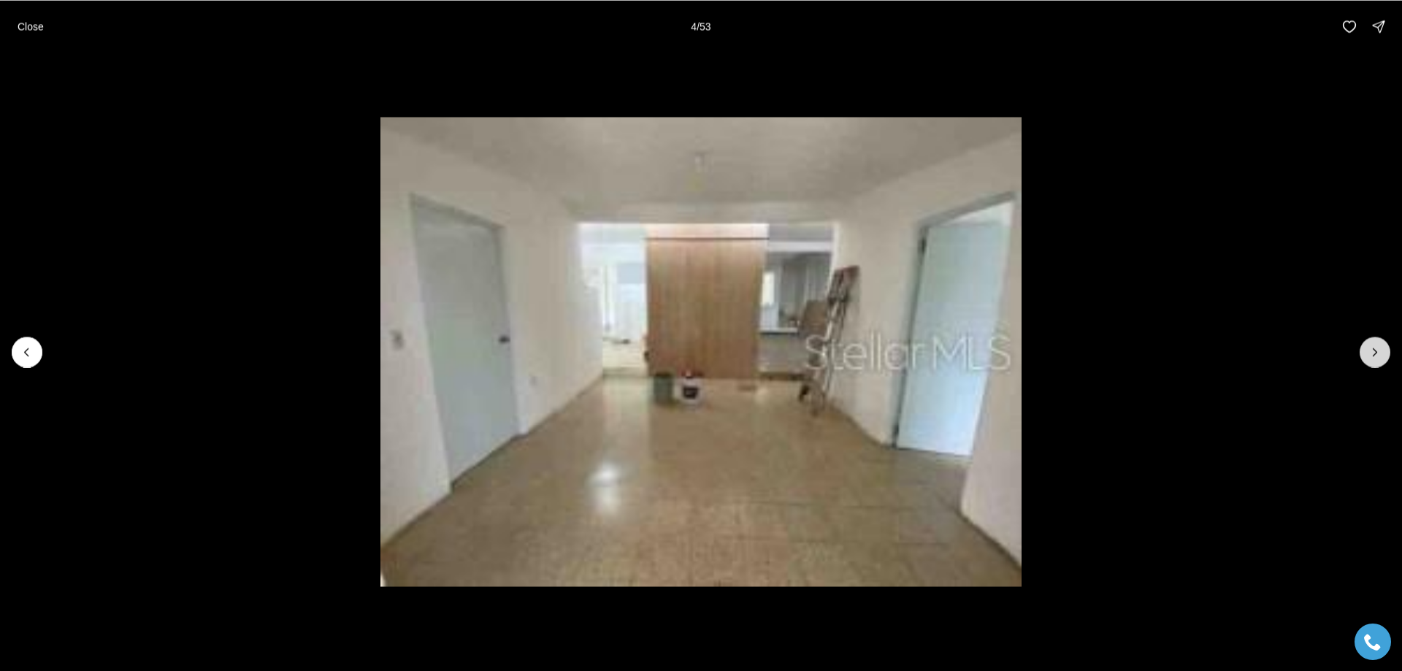
click at [1373, 355] on icon "Next slide" at bounding box center [1375, 351] width 4 height 7
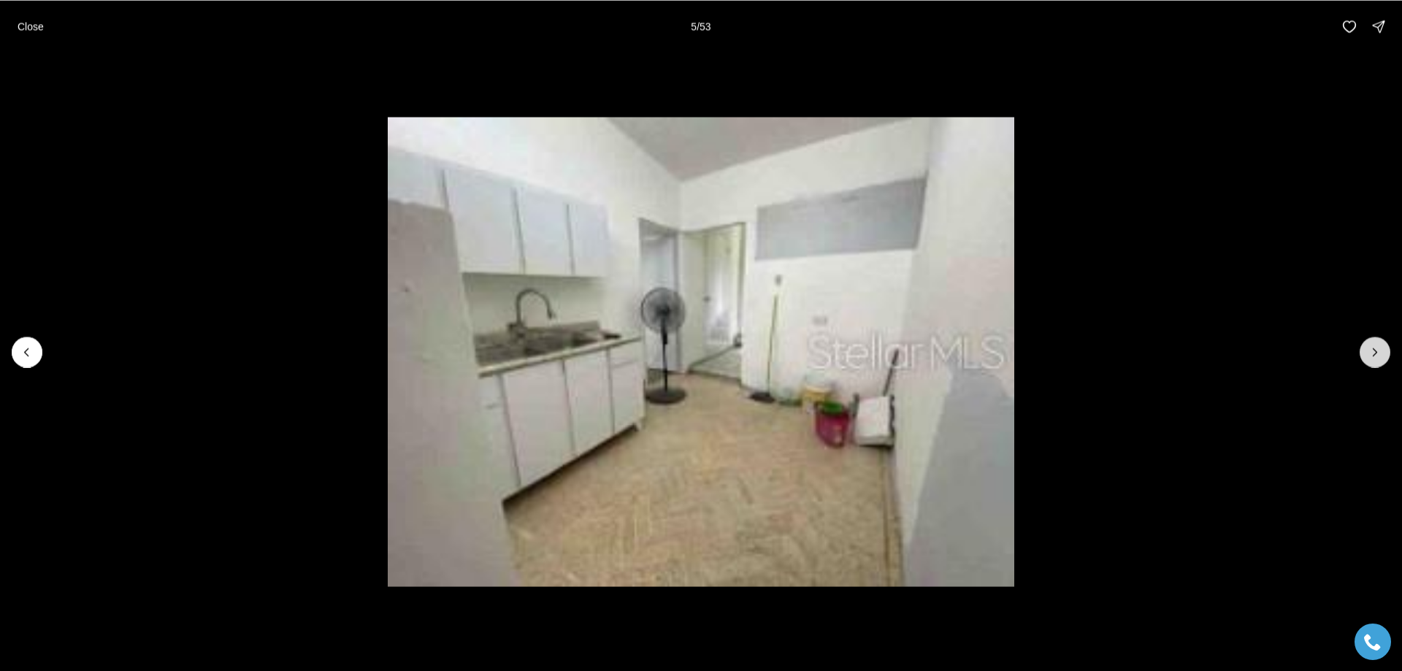
click at [1373, 355] on icon "Next slide" at bounding box center [1375, 351] width 4 height 7
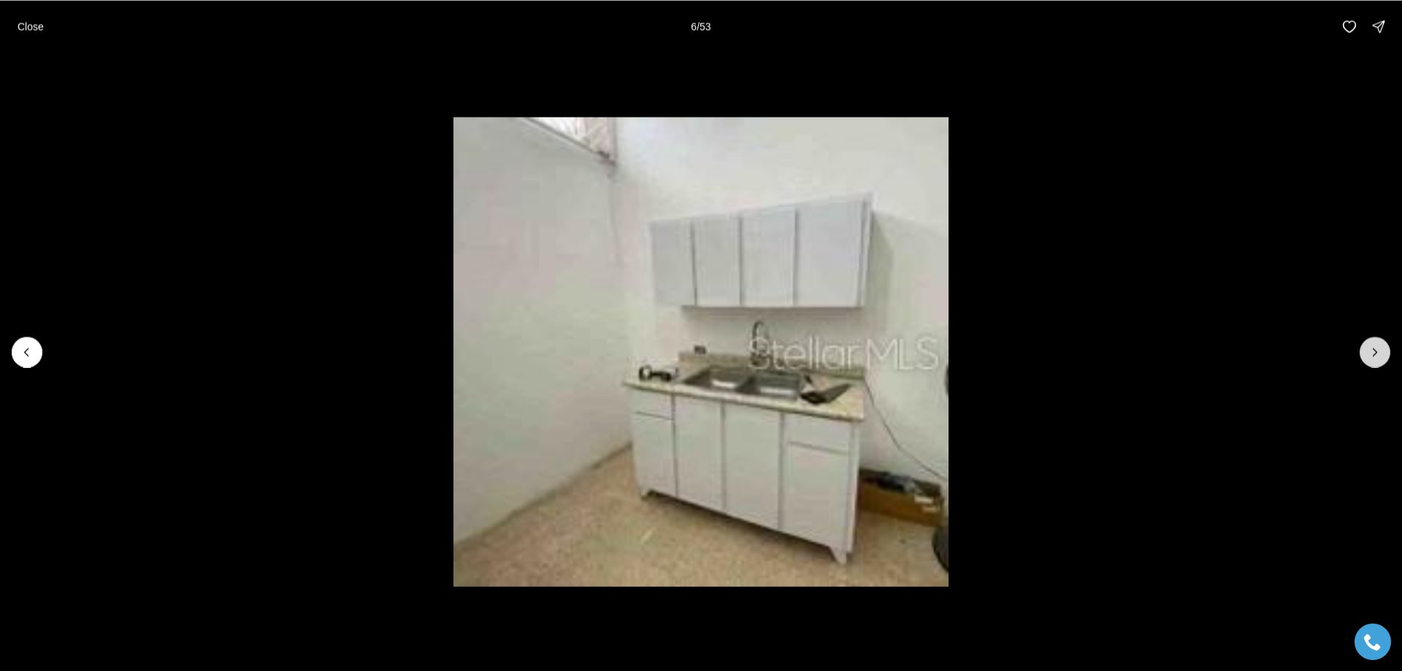
click at [1373, 355] on icon "Next slide" at bounding box center [1375, 351] width 4 height 7
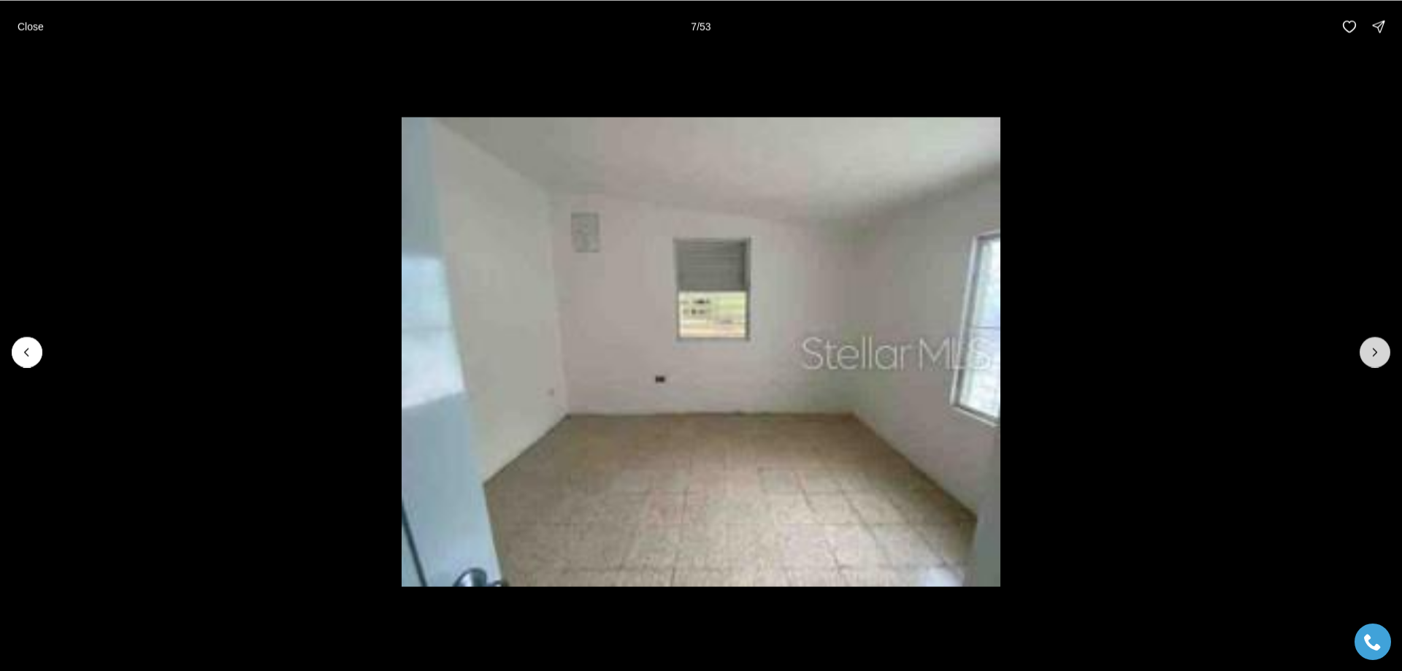
click at [1373, 355] on icon "Next slide" at bounding box center [1375, 351] width 4 height 7
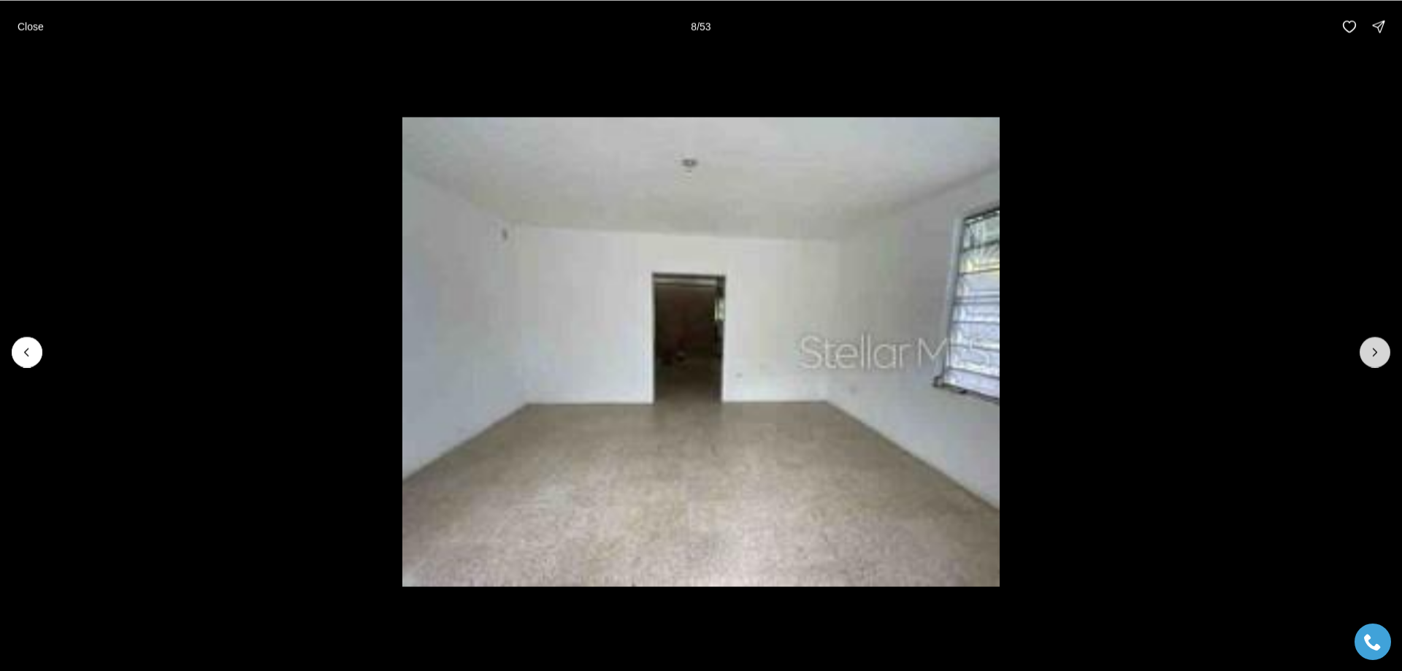
click at [1373, 355] on icon "Next slide" at bounding box center [1375, 351] width 4 height 7
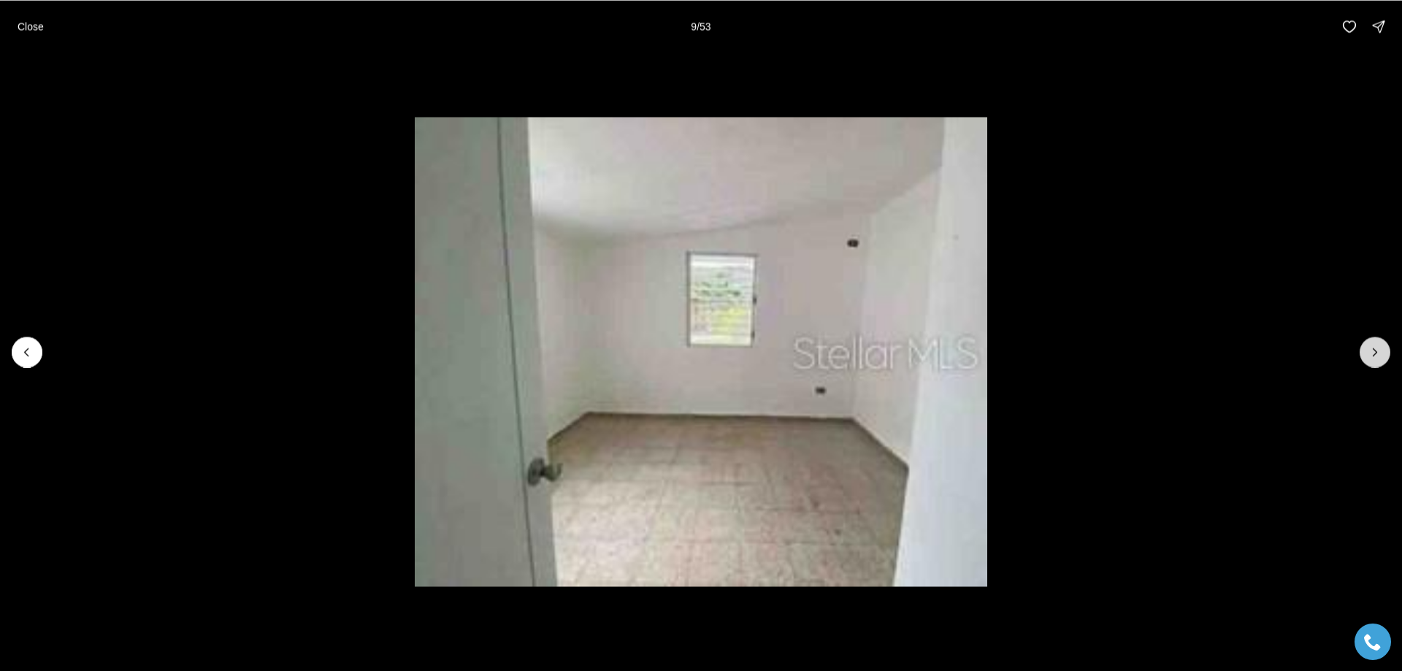
click at [1373, 355] on icon "Next slide" at bounding box center [1375, 351] width 4 height 7
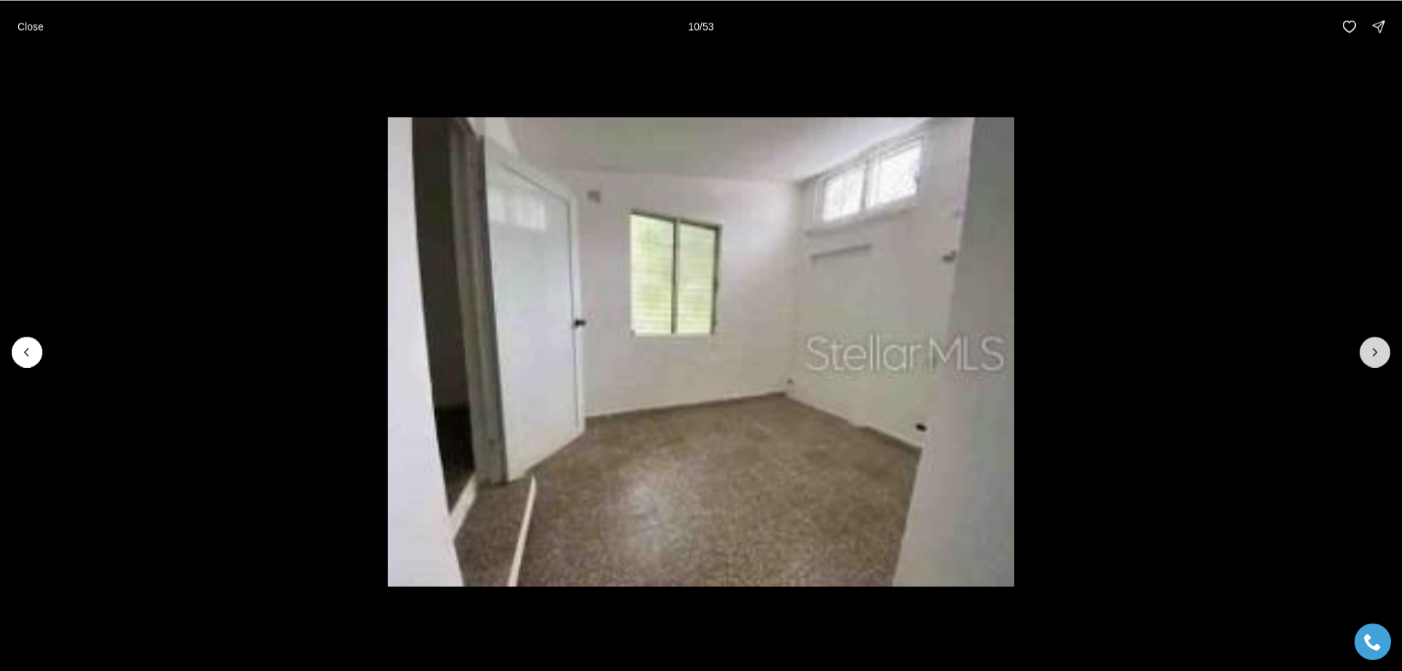
click at [1373, 355] on icon "Next slide" at bounding box center [1375, 351] width 4 height 7
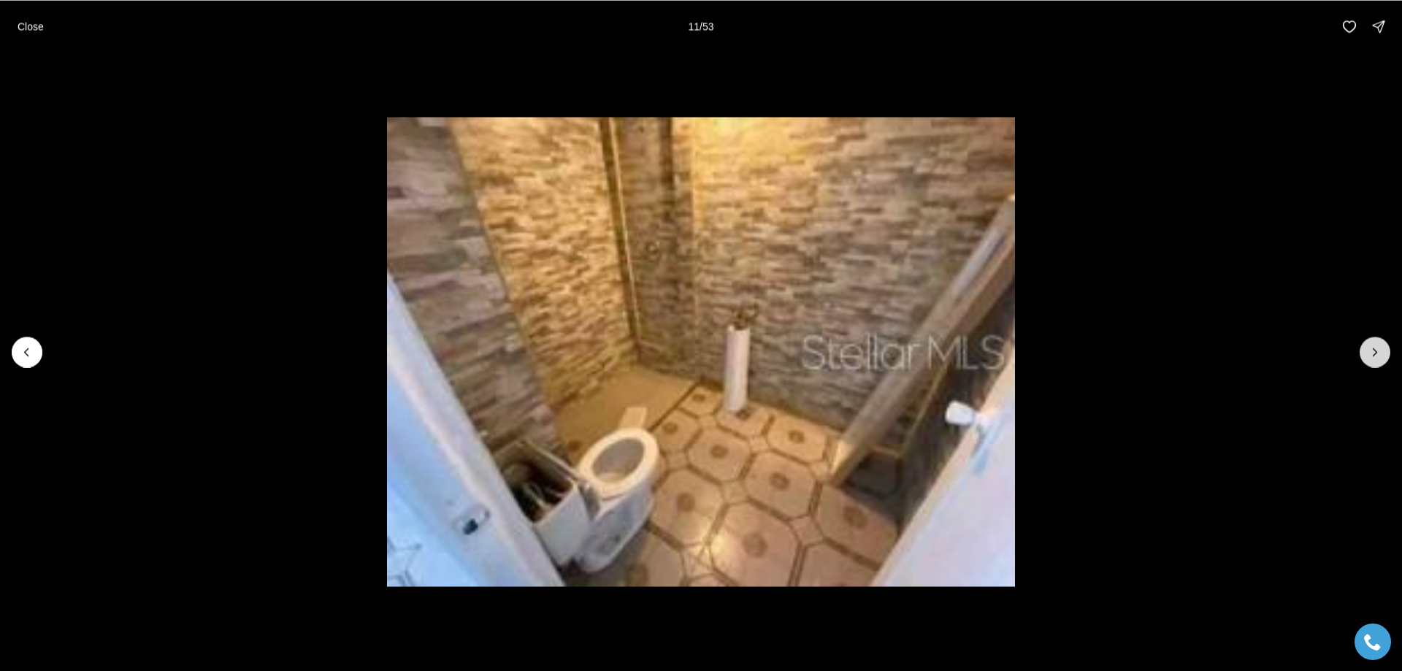
click at [1373, 355] on icon "Next slide" at bounding box center [1375, 351] width 4 height 7
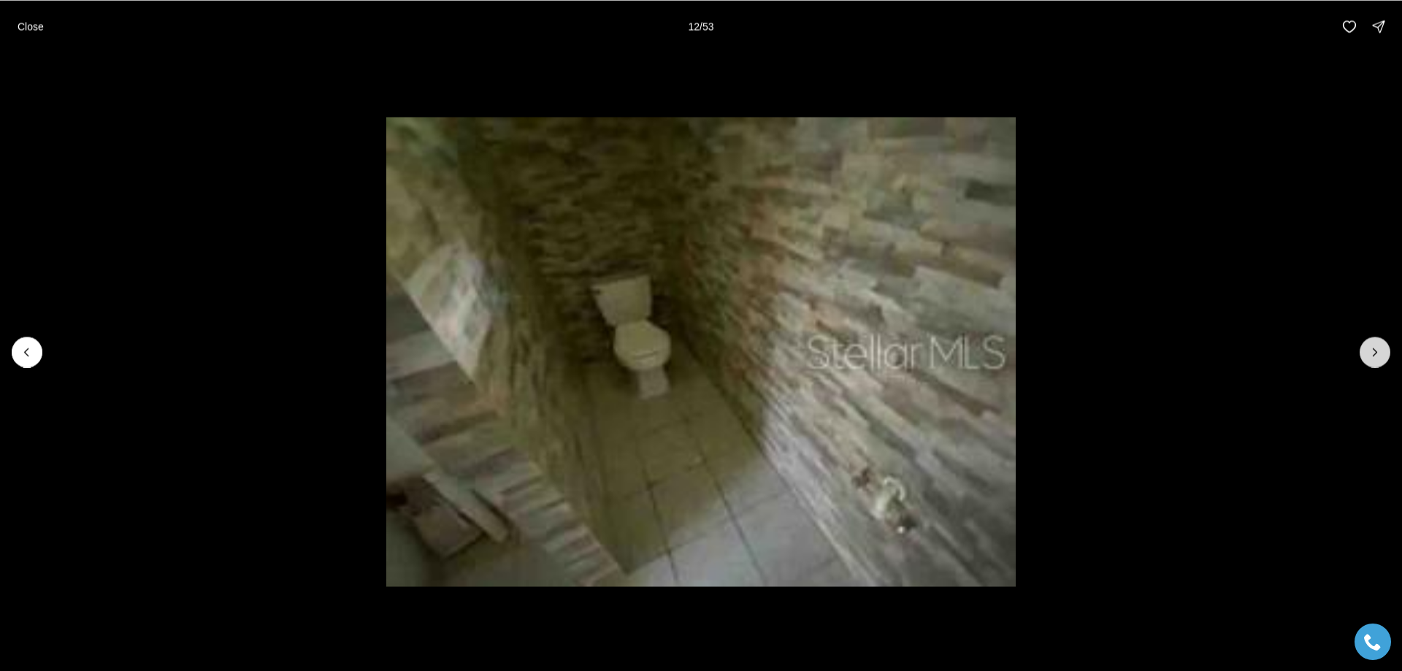
click at [1373, 355] on icon "Next slide" at bounding box center [1375, 351] width 4 height 7
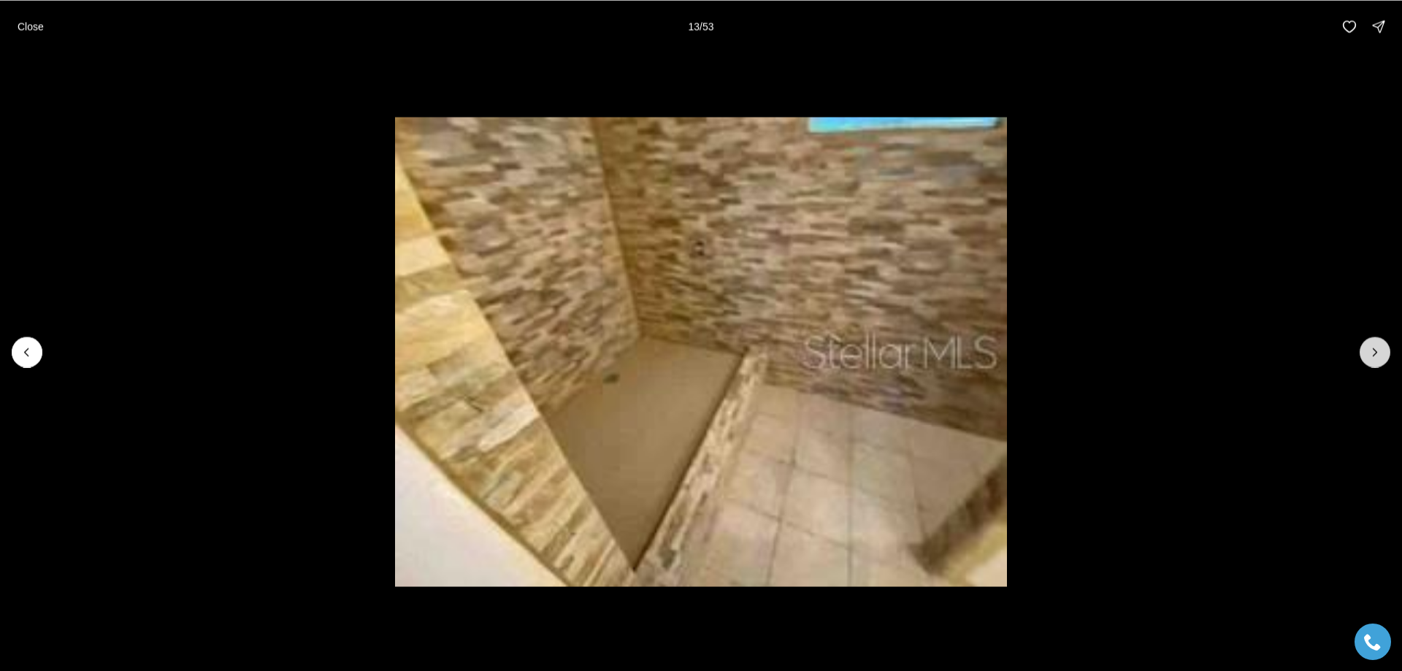
click at [1373, 355] on icon "Next slide" at bounding box center [1375, 351] width 4 height 7
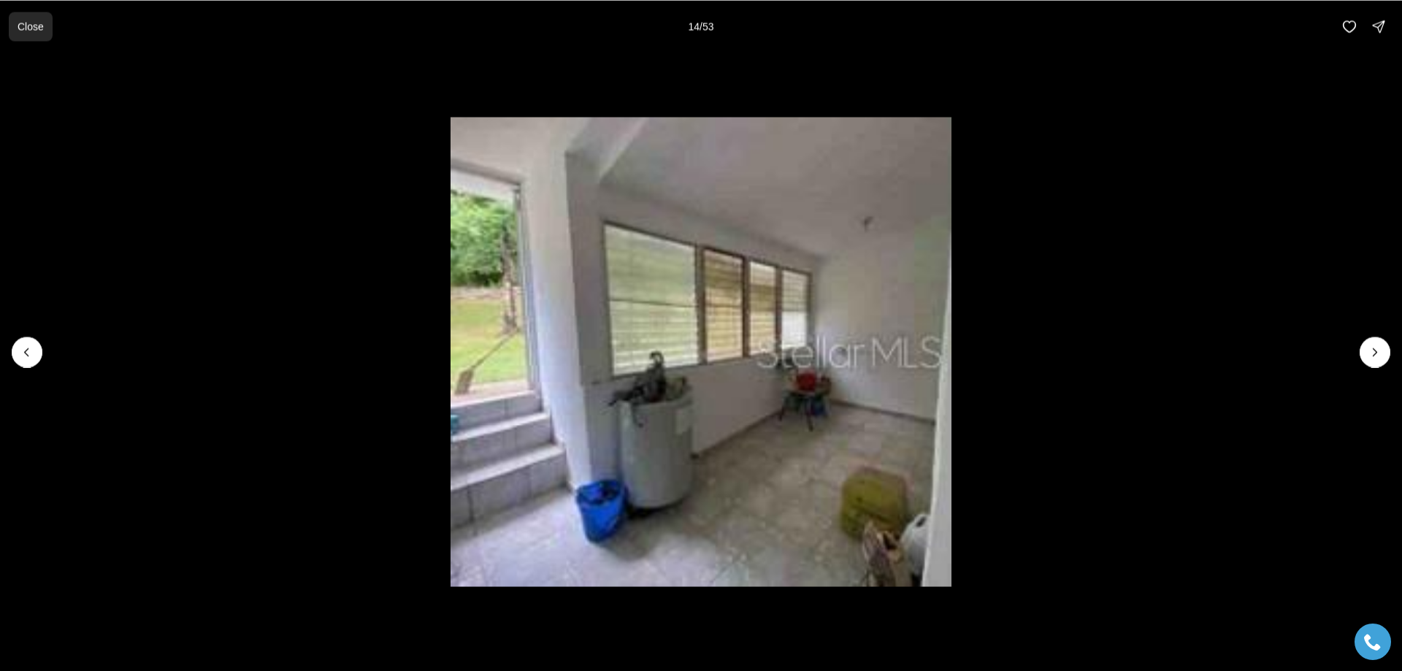
click at [28, 34] on button "Close" at bounding box center [31, 26] width 44 height 29
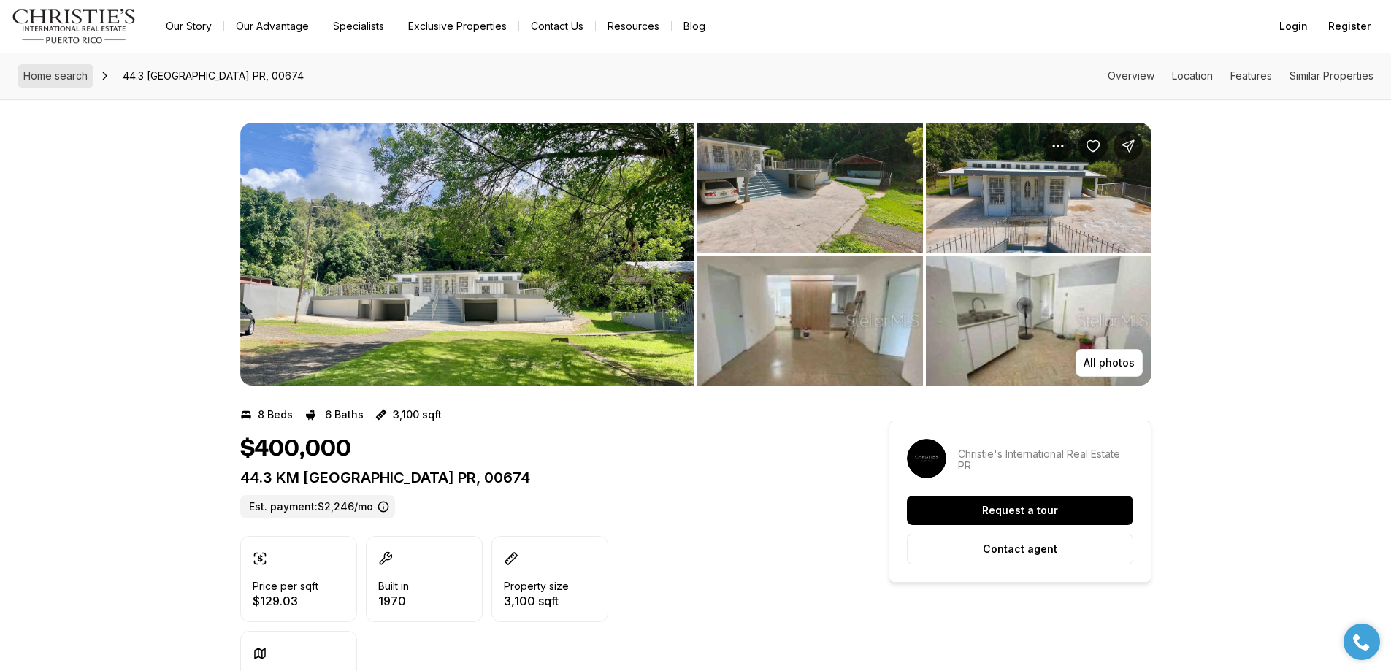
click at [54, 76] on span "Home search" at bounding box center [55, 75] width 64 height 12
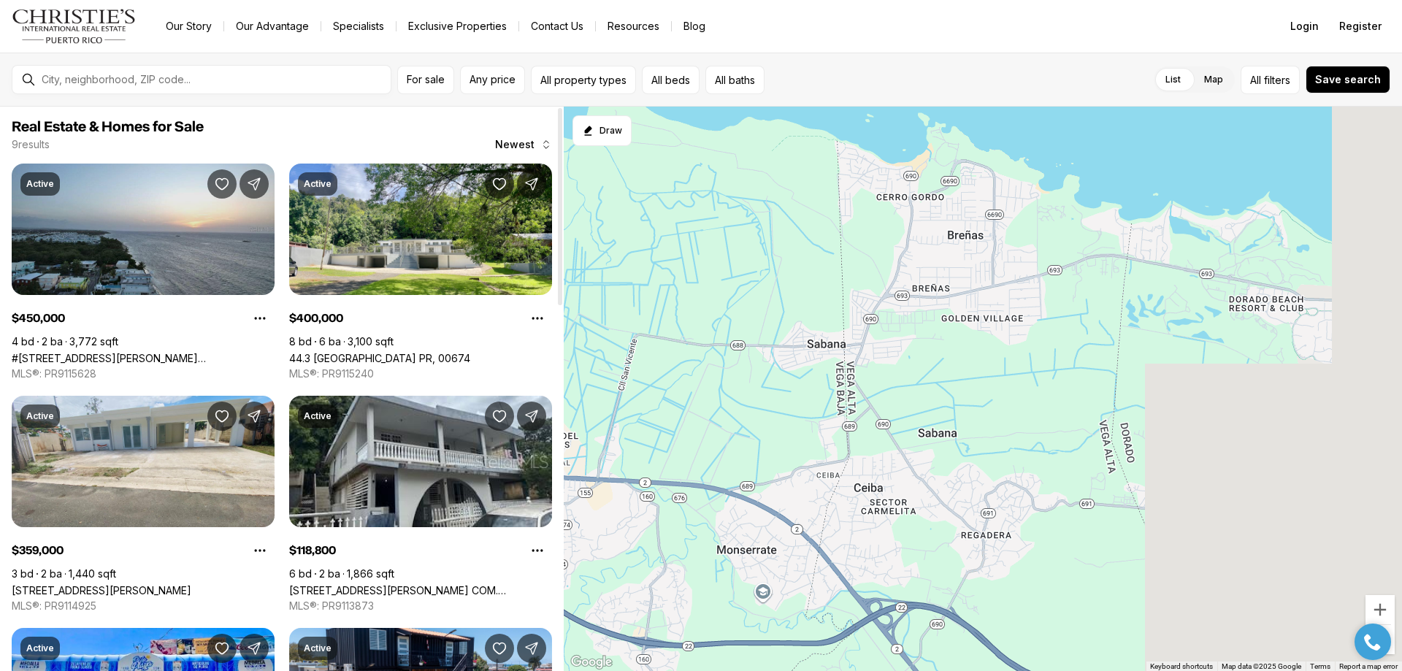
drag, startPoint x: 1080, startPoint y: 385, endPoint x: 250, endPoint y: 334, distance: 831.0
click at [242, 332] on div "Real Estate & Homes for Sale 9 results Newest Active $450,000 4 bd 2 ba 3,772 s…" at bounding box center [701, 389] width 1402 height 564
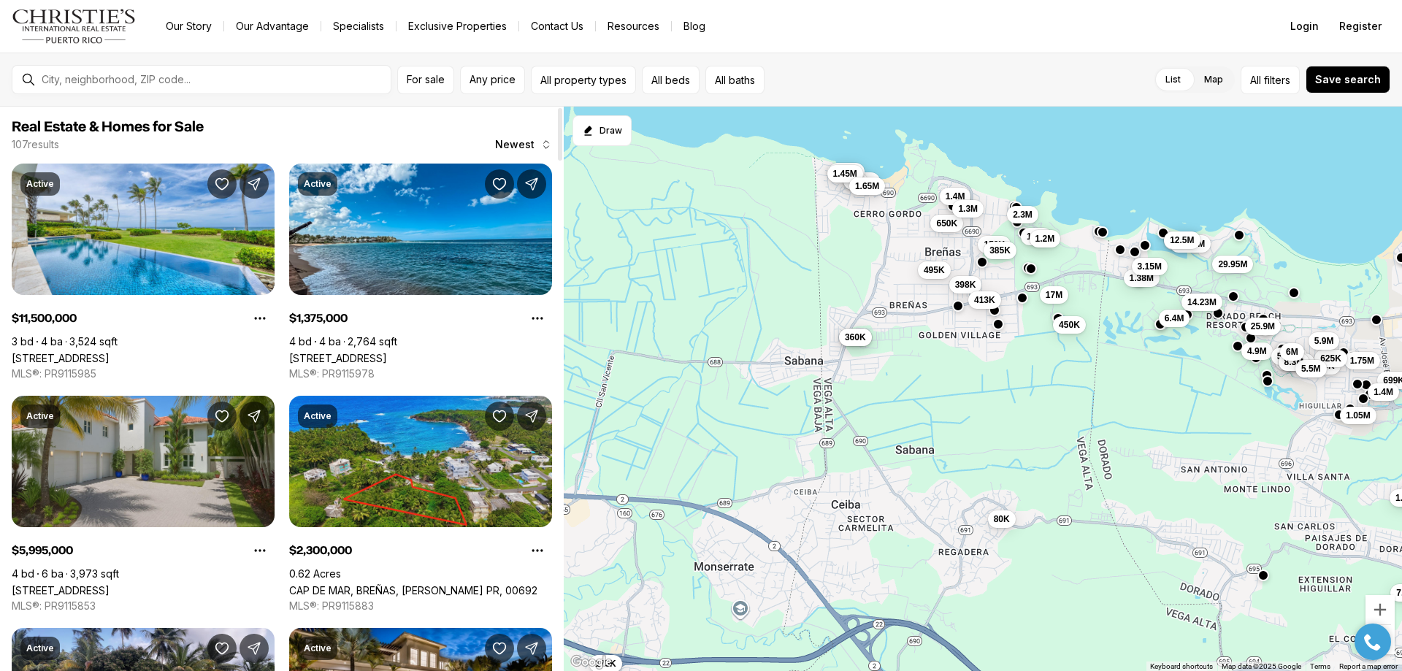
drag, startPoint x: 794, startPoint y: 389, endPoint x: 630, endPoint y: 370, distance: 164.7
click at [632, 366] on div "11.5M 29.95M 12.78M 4.9M 25.9M 12.5M 14.23M 7.3M 2.85M 5.5M 1.75M 950K 5.45M 1.…" at bounding box center [983, 389] width 838 height 565
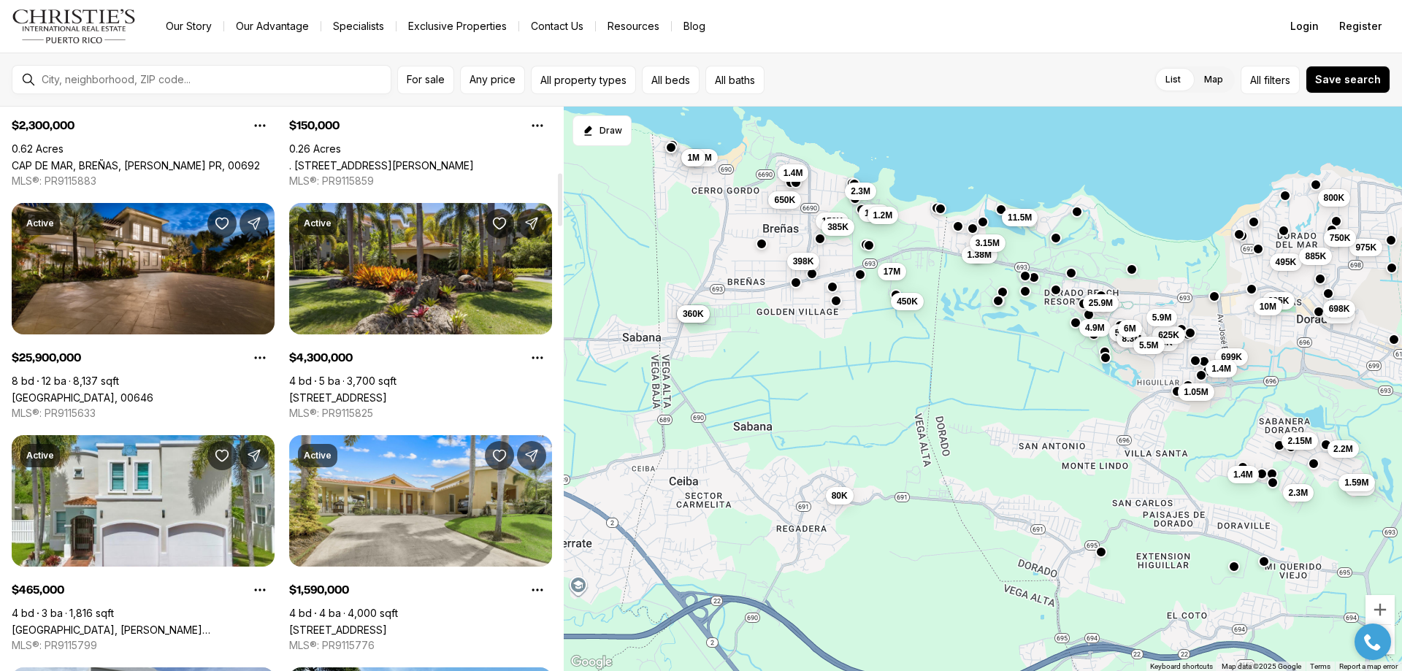
scroll to position [730, 0]
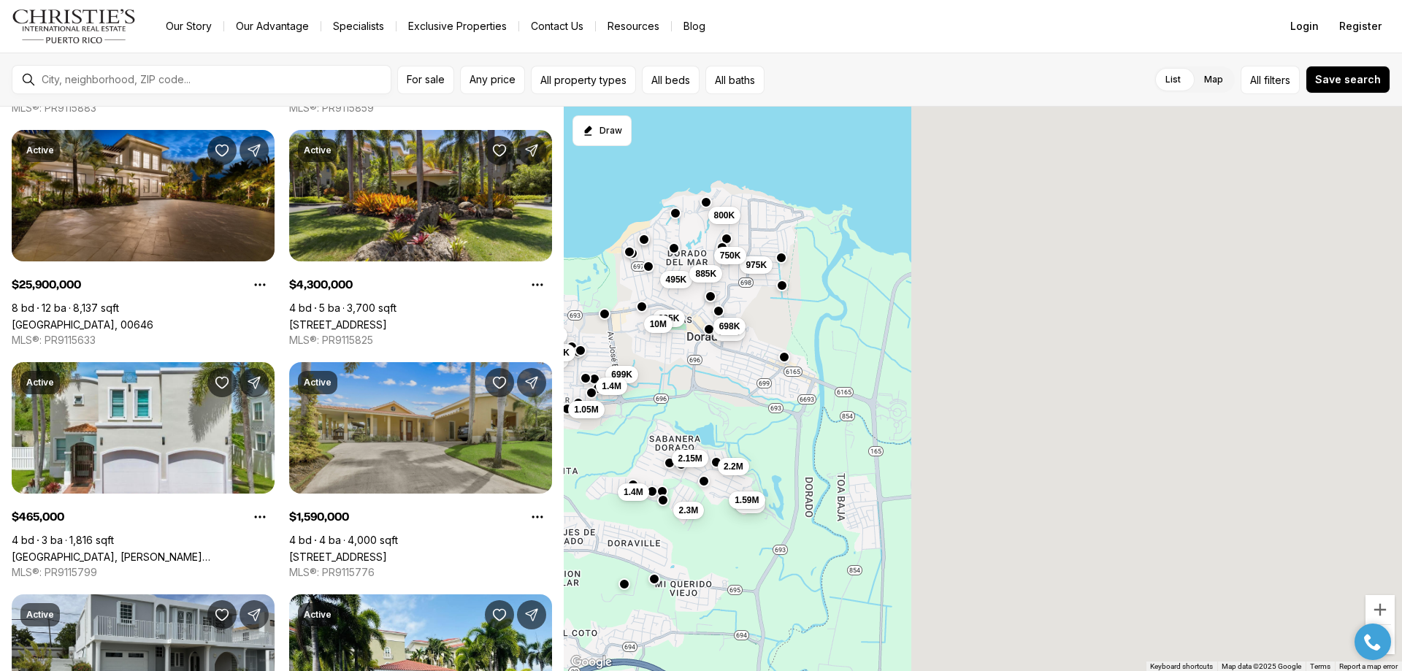
drag, startPoint x: 1214, startPoint y: 408, endPoint x: 441, endPoint y: 409, distance: 773.2
click at [517, 419] on div "Real Estate & Homes for Sale 152 results Newest Active $800,000 3 bd 3 ba 2,200…" at bounding box center [701, 389] width 1402 height 564
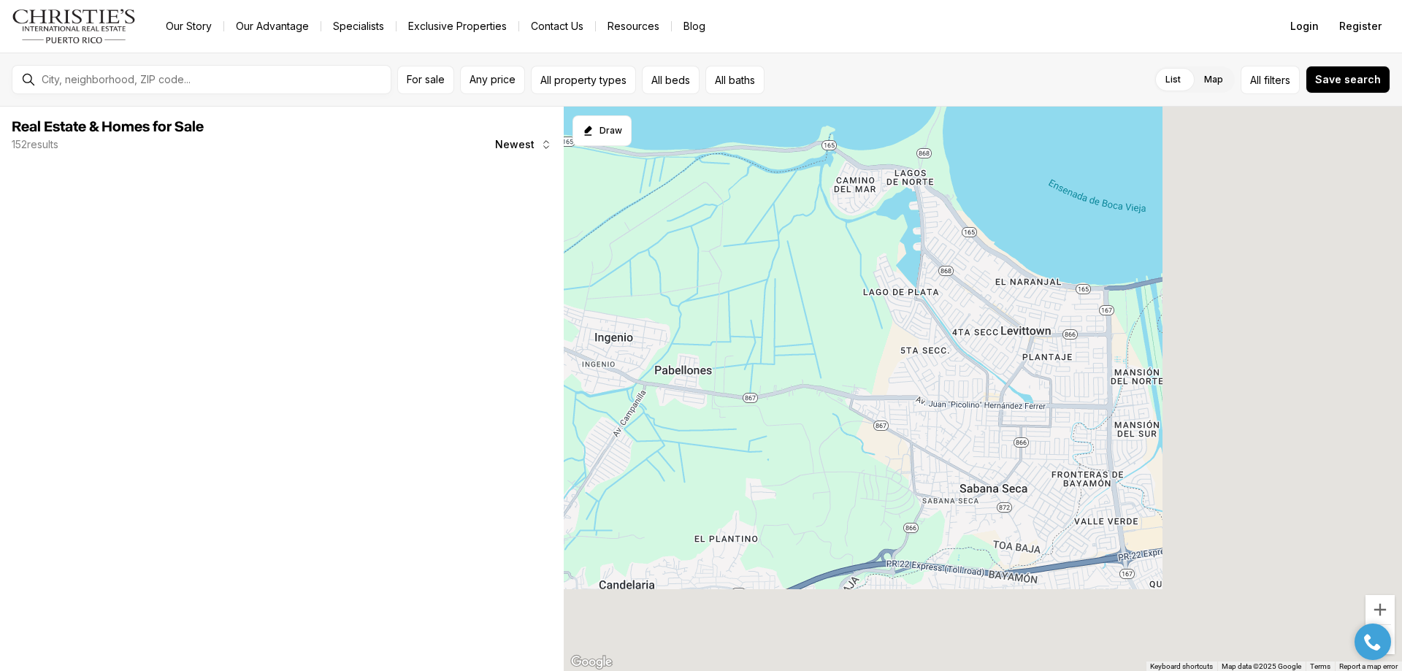
drag, startPoint x: 1268, startPoint y: 468, endPoint x: 786, endPoint y: 454, distance: 482.8
click at [775, 333] on div "1.8M 2.15M 2.3M 2.2M 1.59M 395K 795K 800K 698K 975K 750K 495K 10M 885K" at bounding box center [983, 389] width 838 height 565
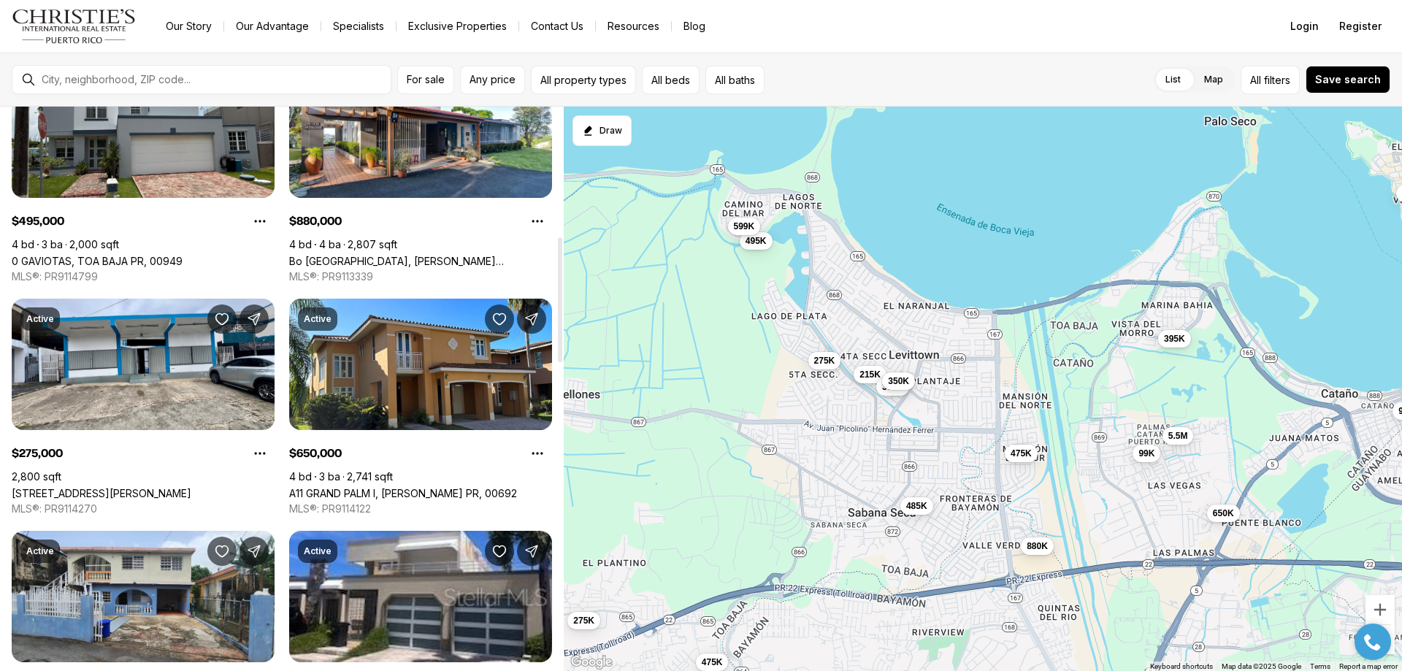
scroll to position [584, 0]
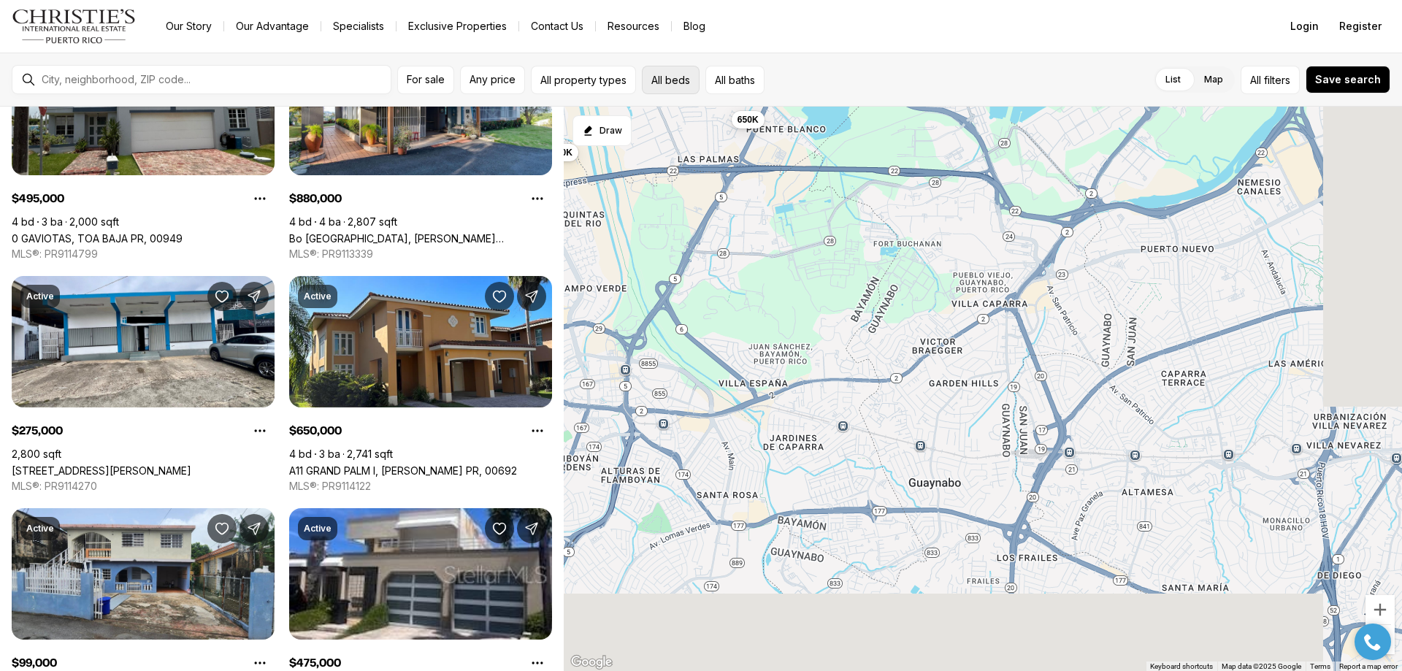
drag, startPoint x: 1168, startPoint y: 502, endPoint x: 684, endPoint y: 68, distance: 649.4
click at [688, 84] on div "For sale Any price All property types All beds All baths List Map List Map All …" at bounding box center [701, 362] width 1402 height 618
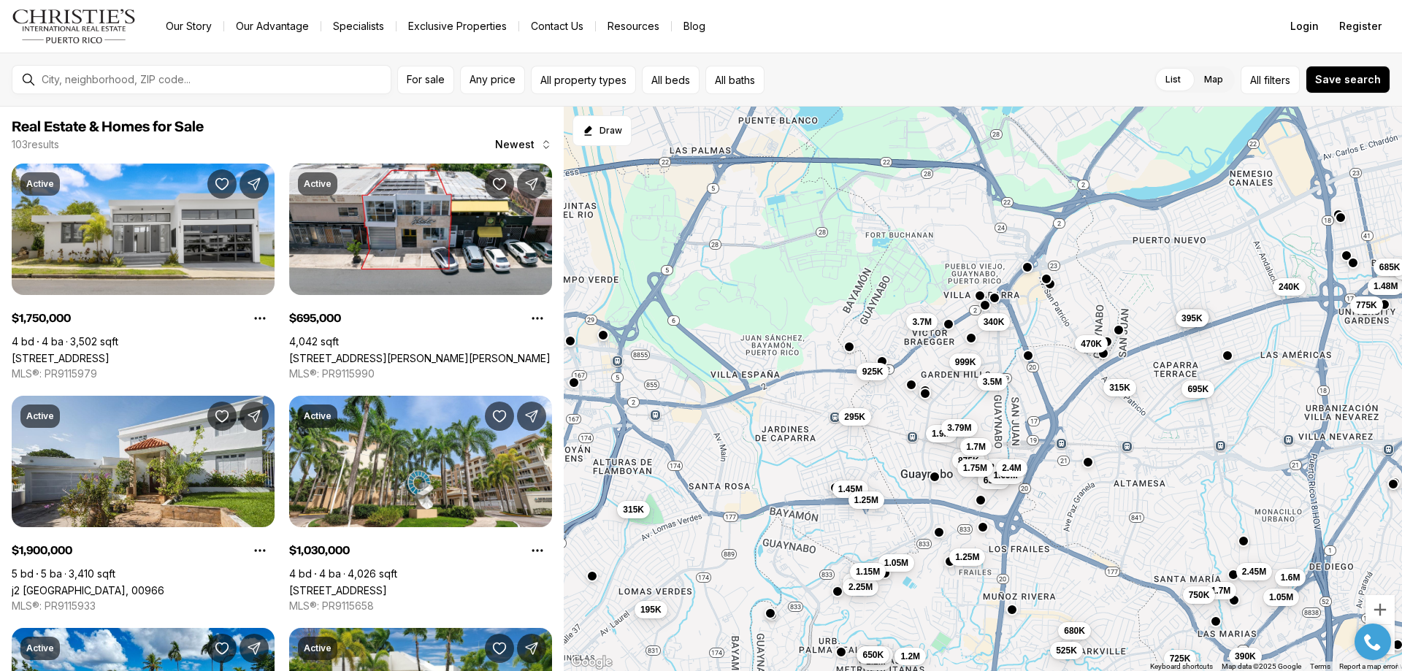
drag, startPoint x: 626, startPoint y: 472, endPoint x: 625, endPoint y: 503, distance: 30.7
click at [625, 503] on div "650K 3.5M 1.69M 680K 525K 470K 2.4M 315K 1.7M 695K 1.05M 2.45M 750K 375K 240K 3…" at bounding box center [983, 389] width 838 height 565
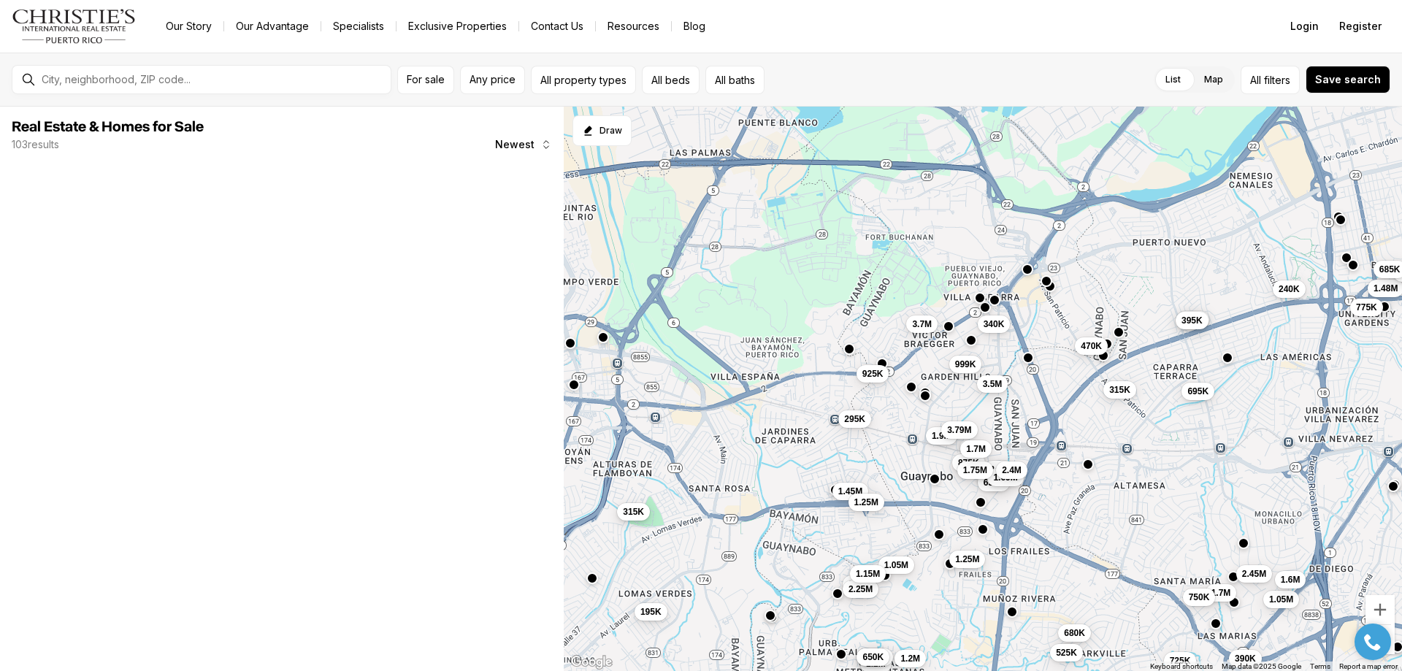
drag, startPoint x: 626, startPoint y: 488, endPoint x: 620, endPoint y: 532, distance: 44.9
click at [620, 533] on div "650K 3.5M 1.69M 680K 525K 470K 2.4M 315K 1.7M 695K 1.05M 2.45M 750K 375K 240K 3…" at bounding box center [983, 389] width 838 height 565
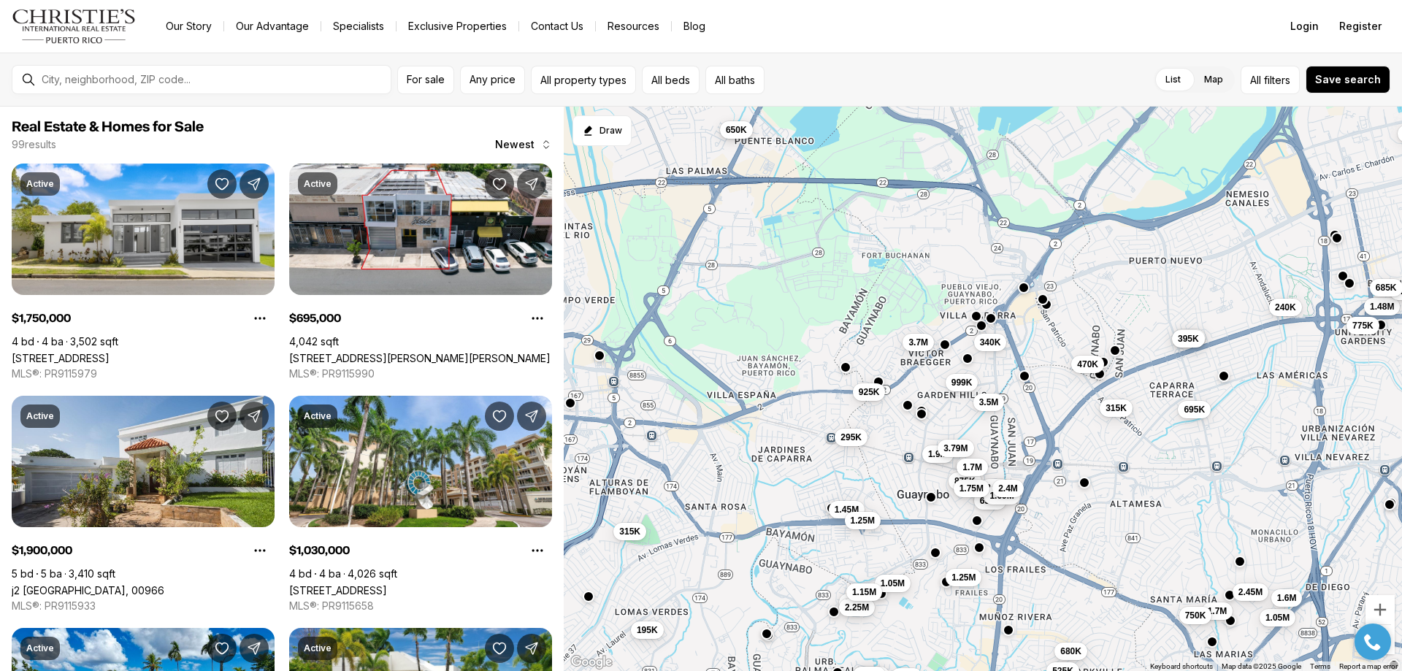
click at [735, 130] on span "650K" at bounding box center [736, 130] width 21 height 12
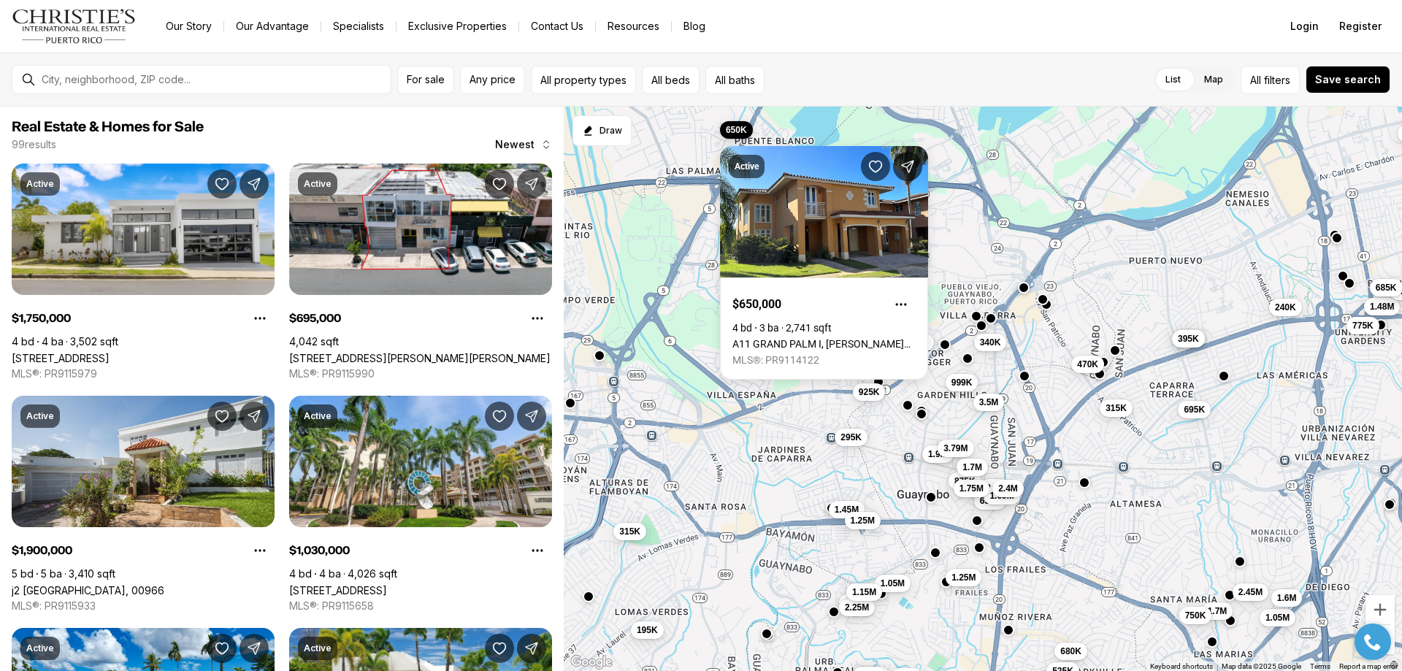
click at [961, 285] on div "650K 3.5M 1.69M 680K 525K 470K 2.4M 315K 1.7M 695K 1.05M 2.45M 750K 375K 240K 3…" at bounding box center [983, 389] width 838 height 565
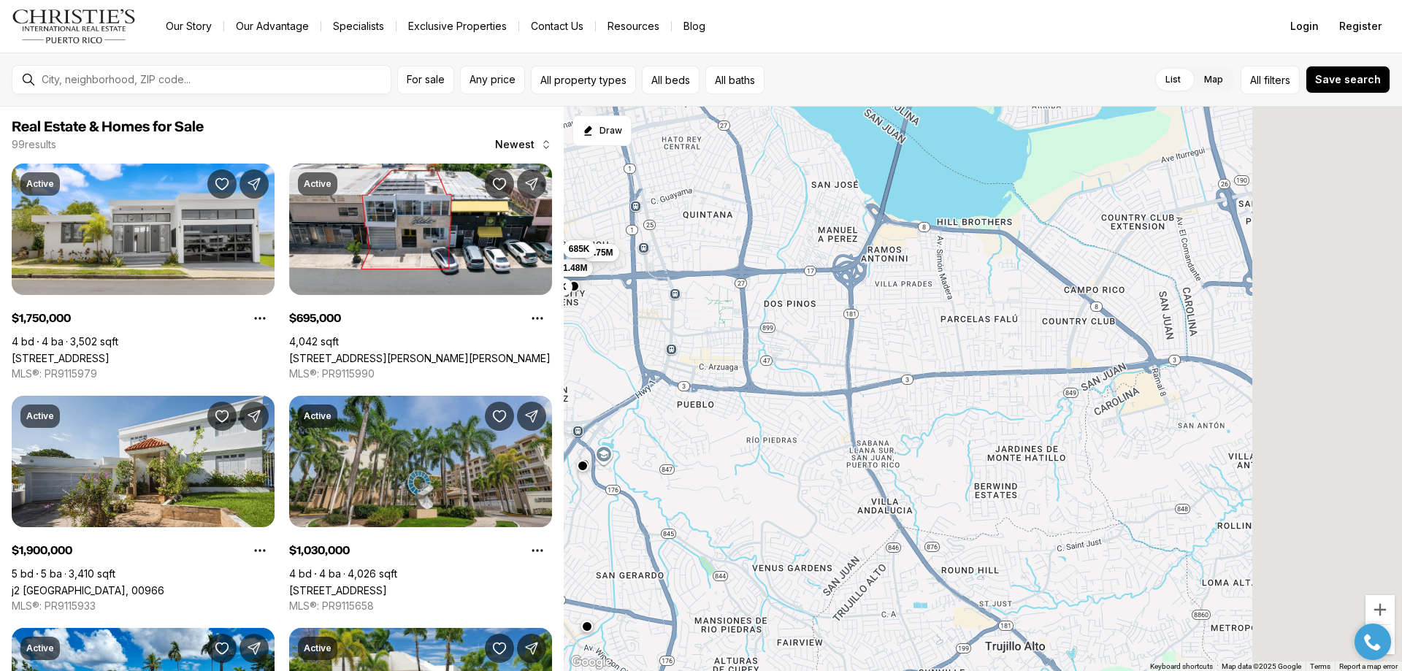
drag, startPoint x: 1279, startPoint y: 433, endPoint x: 468, endPoint y: 442, distance: 810.5
click at [309, 391] on div "Real Estate & Homes for Sale 99 results Newest Active $1,750,000 4 bd 4 ba 3,50…" at bounding box center [701, 389] width 1402 height 564
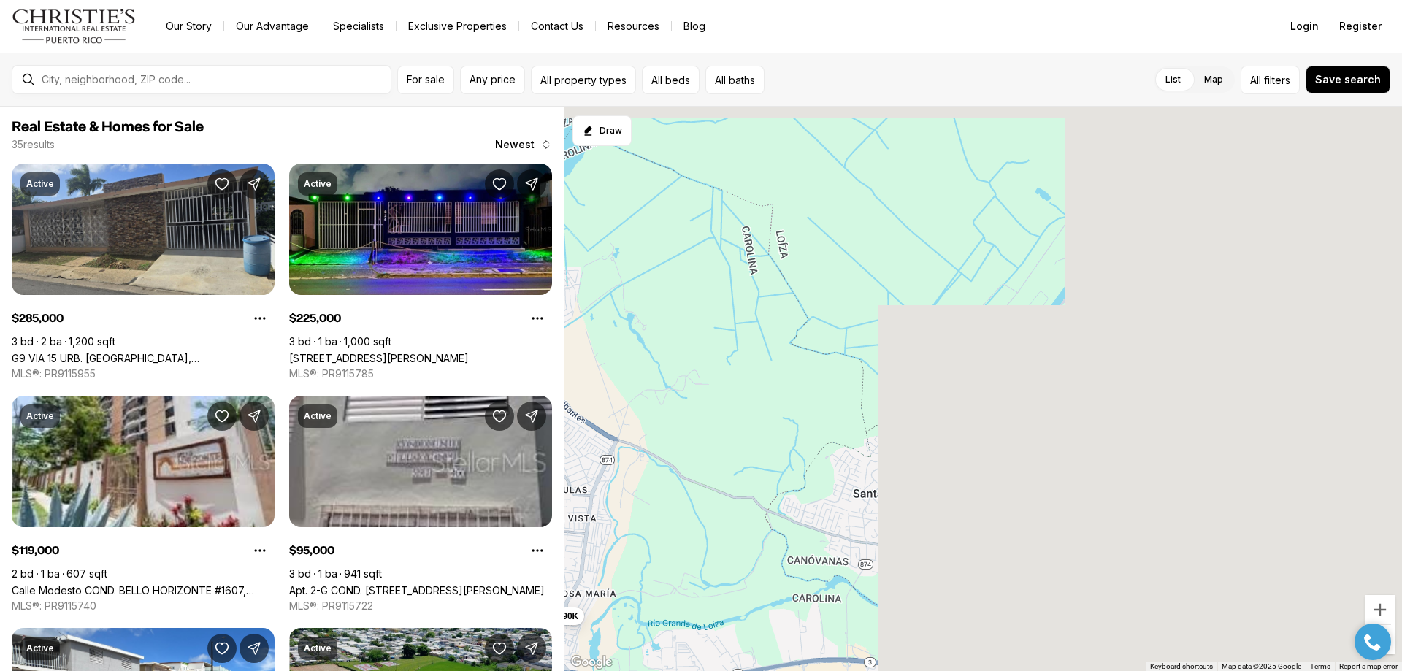
drag, startPoint x: 1351, startPoint y: 494, endPoint x: 535, endPoint y: 629, distance: 826.6
click at [536, 634] on div "Real Estate & Homes for Sale 35 results Newest Active $285,000 3 bd 2 ba 1,200 …" at bounding box center [701, 389] width 1402 height 564
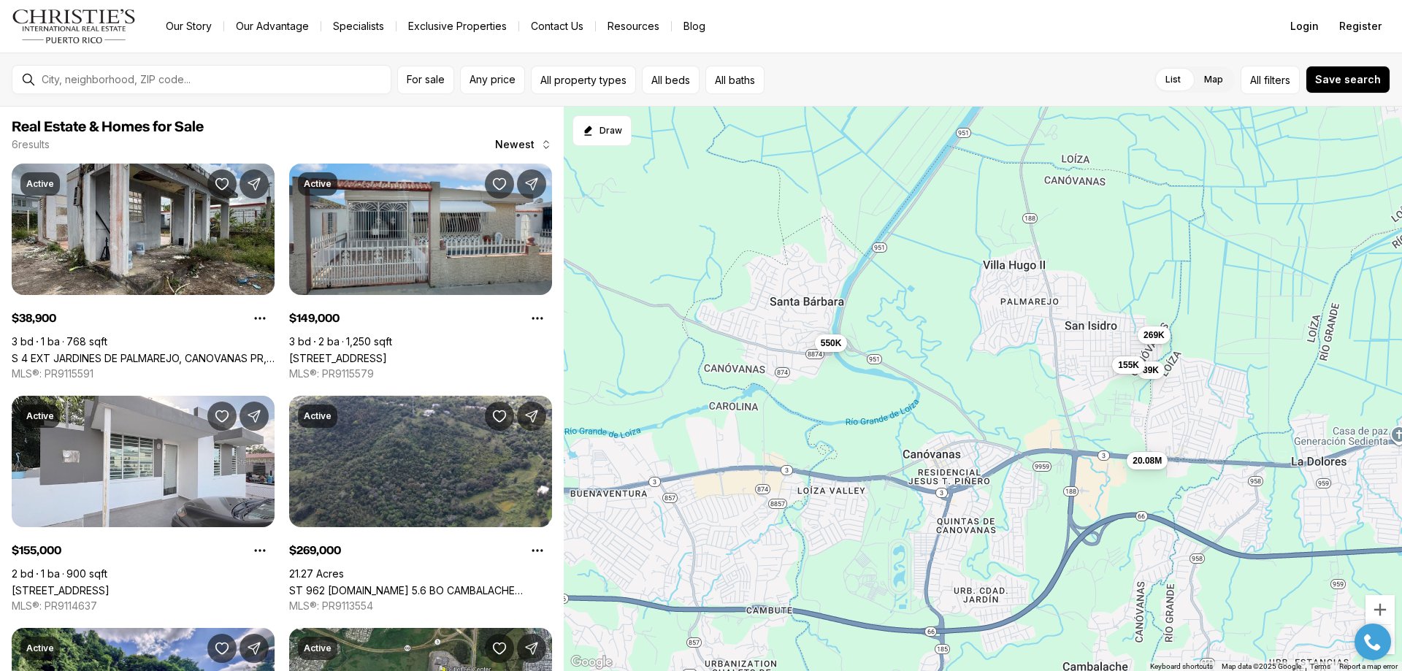
drag, startPoint x: 973, startPoint y: 557, endPoint x: 924, endPoint y: 337, distance: 225.7
click at [924, 337] on div "39K 149K 155K 269K 550K 20.08M" at bounding box center [983, 389] width 838 height 565
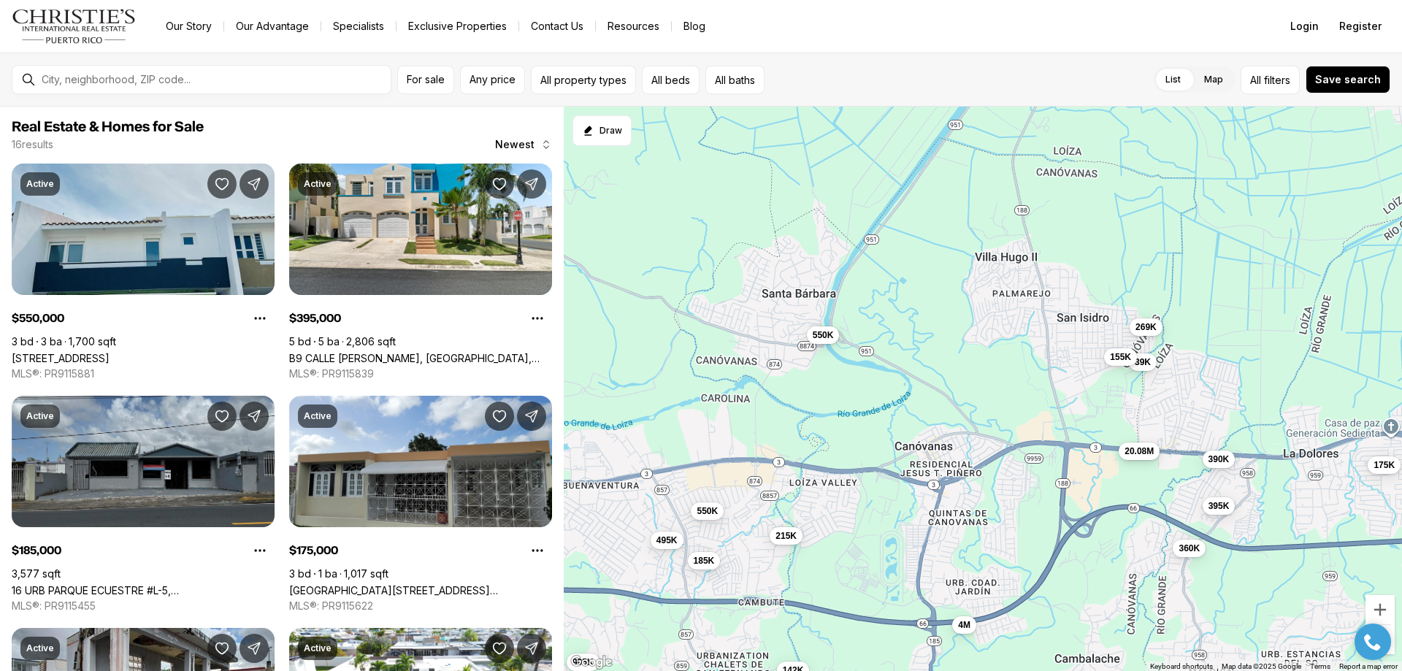
click at [1134, 456] on span "20.08M" at bounding box center [1138, 451] width 29 height 12
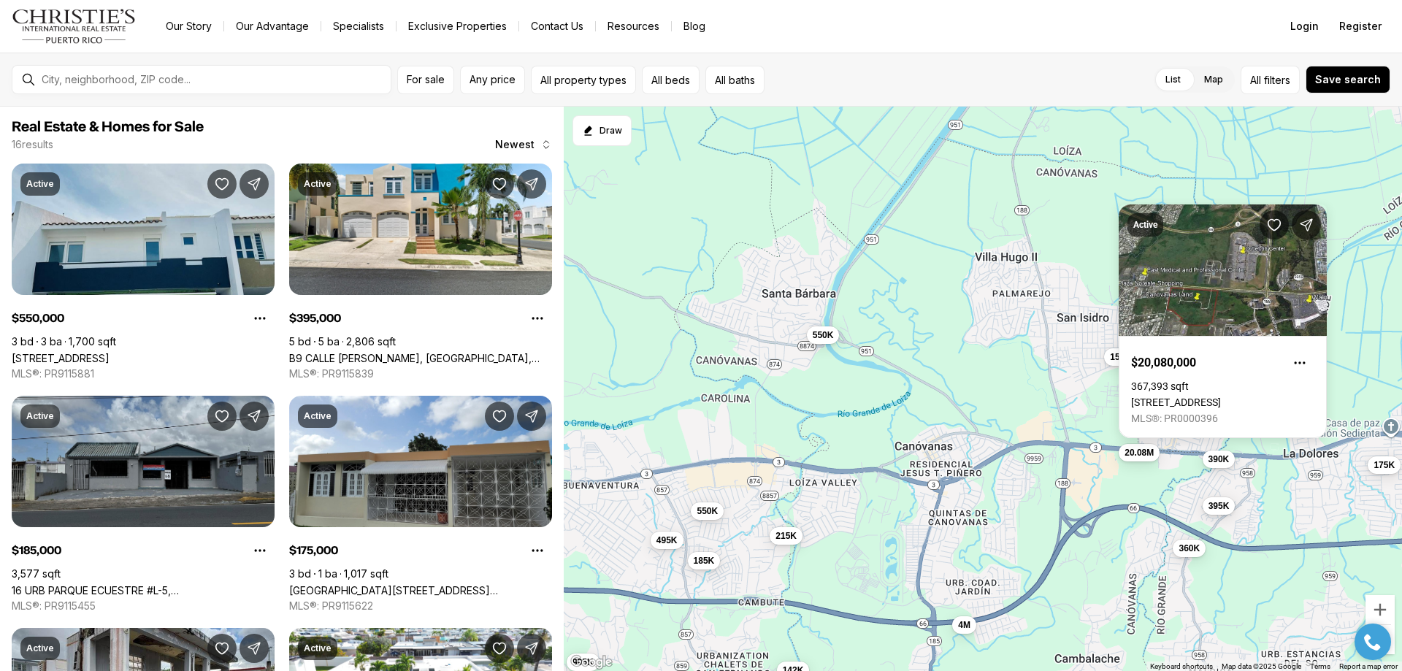
click at [1114, 476] on div "39K 155K 269K 550K 20.08M 550K 395K 185K 175K 495K 360K 995K 4M 390K 142K 215K" at bounding box center [983, 389] width 838 height 565
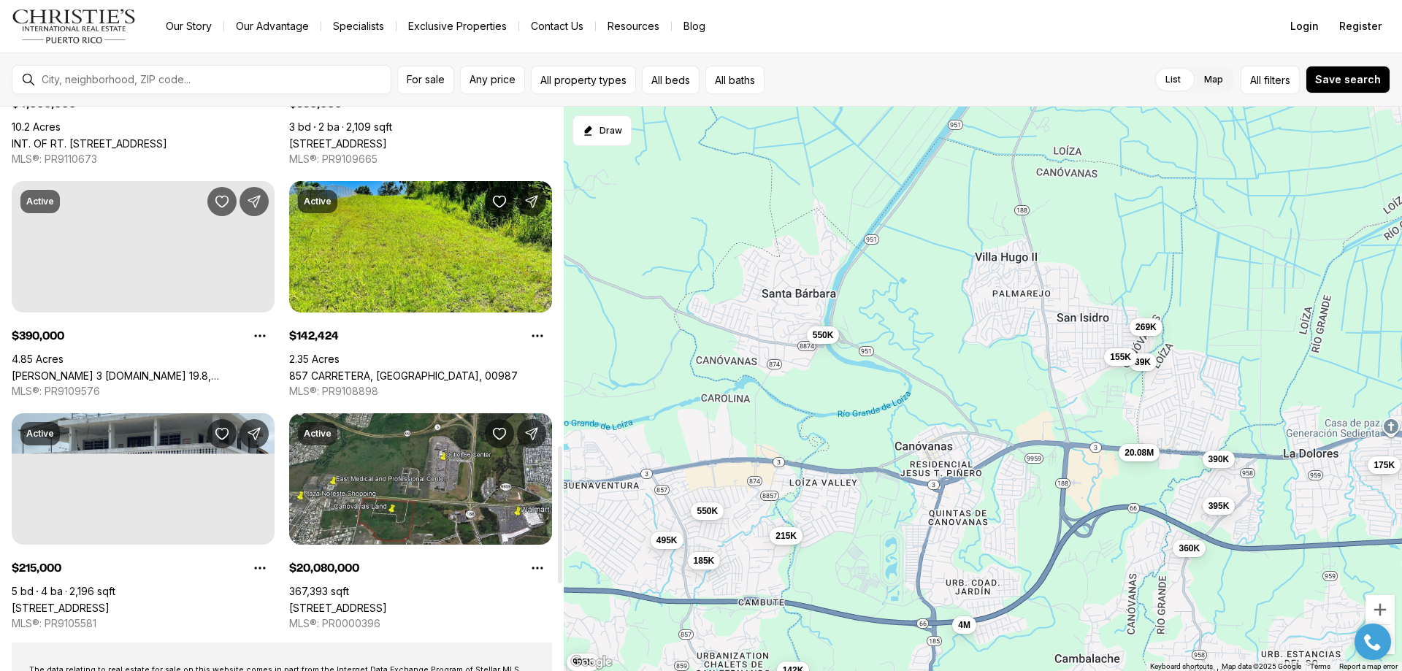
scroll to position [1387, 0]
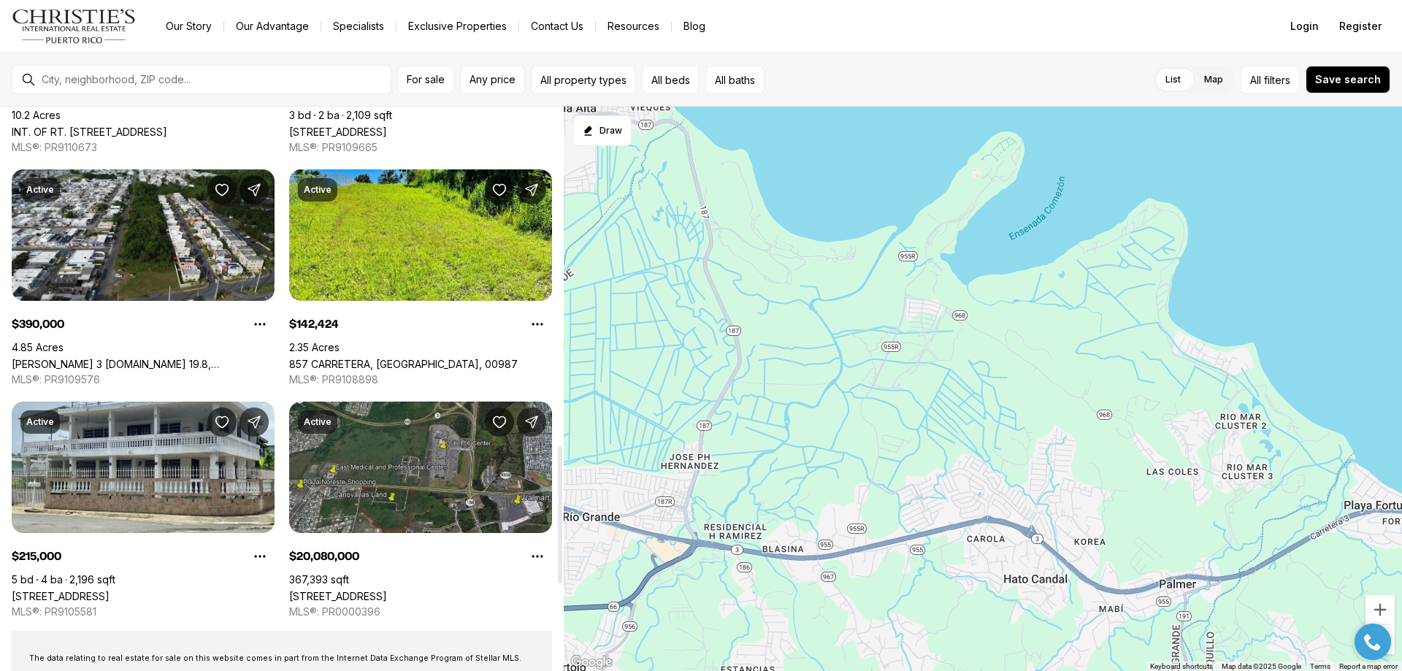
drag, startPoint x: 1379, startPoint y: 527, endPoint x: 521, endPoint y: 584, distance: 859.1
click at [522, 592] on div "Real Estate & Homes for Sale 16 results Newest Active $550,000 3 bd 3 ba 1,700 …" at bounding box center [701, 389] width 1402 height 564
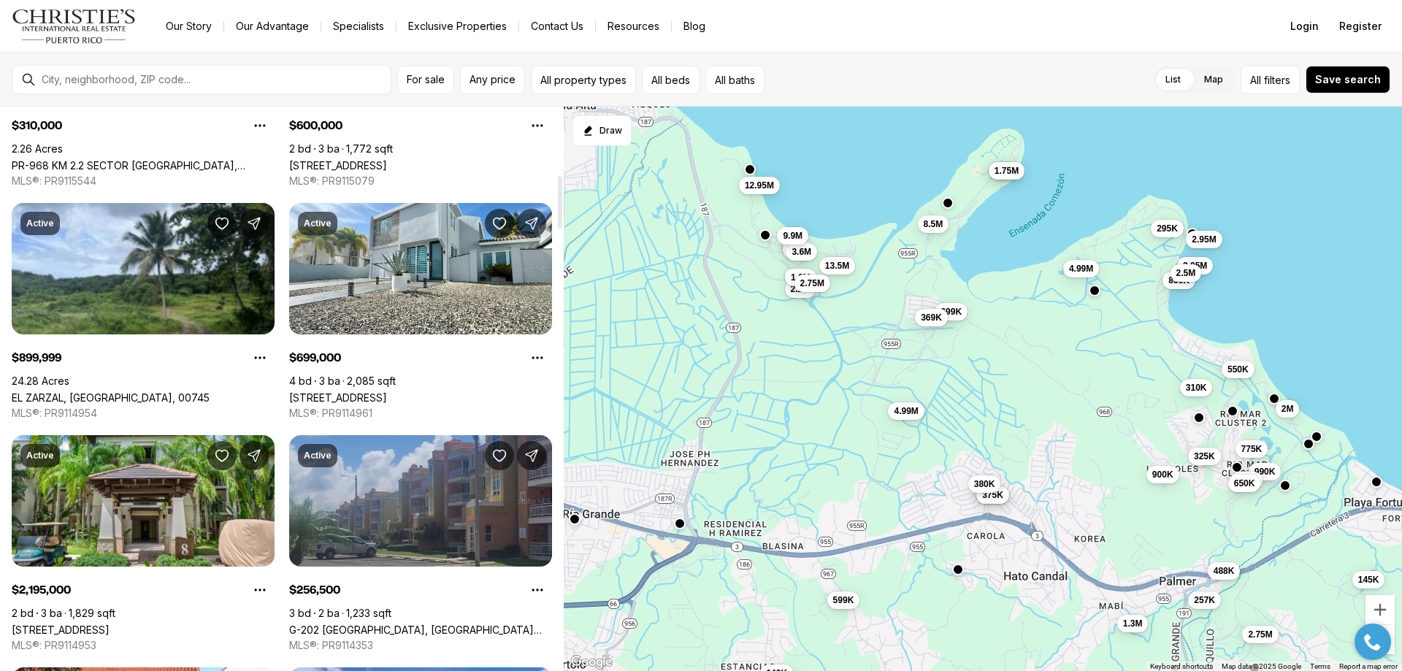
scroll to position [730, 0]
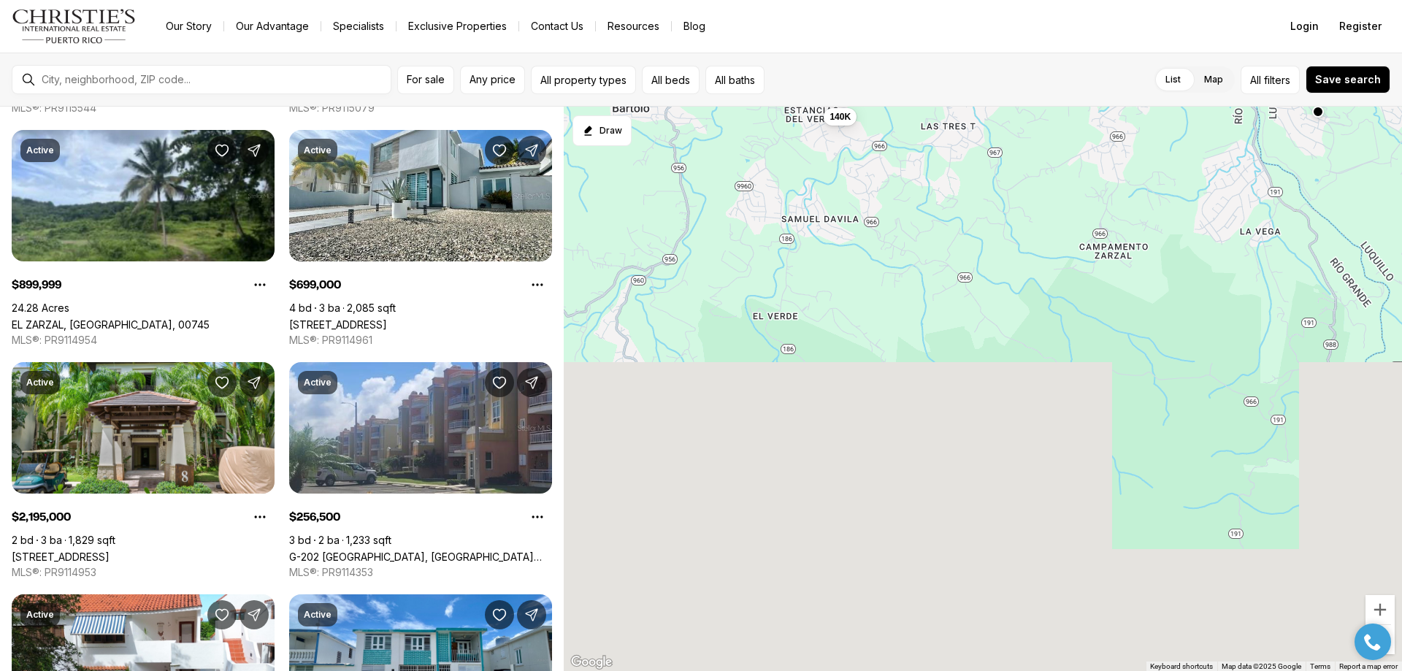
drag, startPoint x: 860, startPoint y: 600, endPoint x: 920, endPoint y: 42, distance: 561.0
click at [920, 42] on div "Go to: Homepage Our Story Our Advantage Specialists Exclusive Properties Contac…" at bounding box center [701, 335] width 1402 height 671
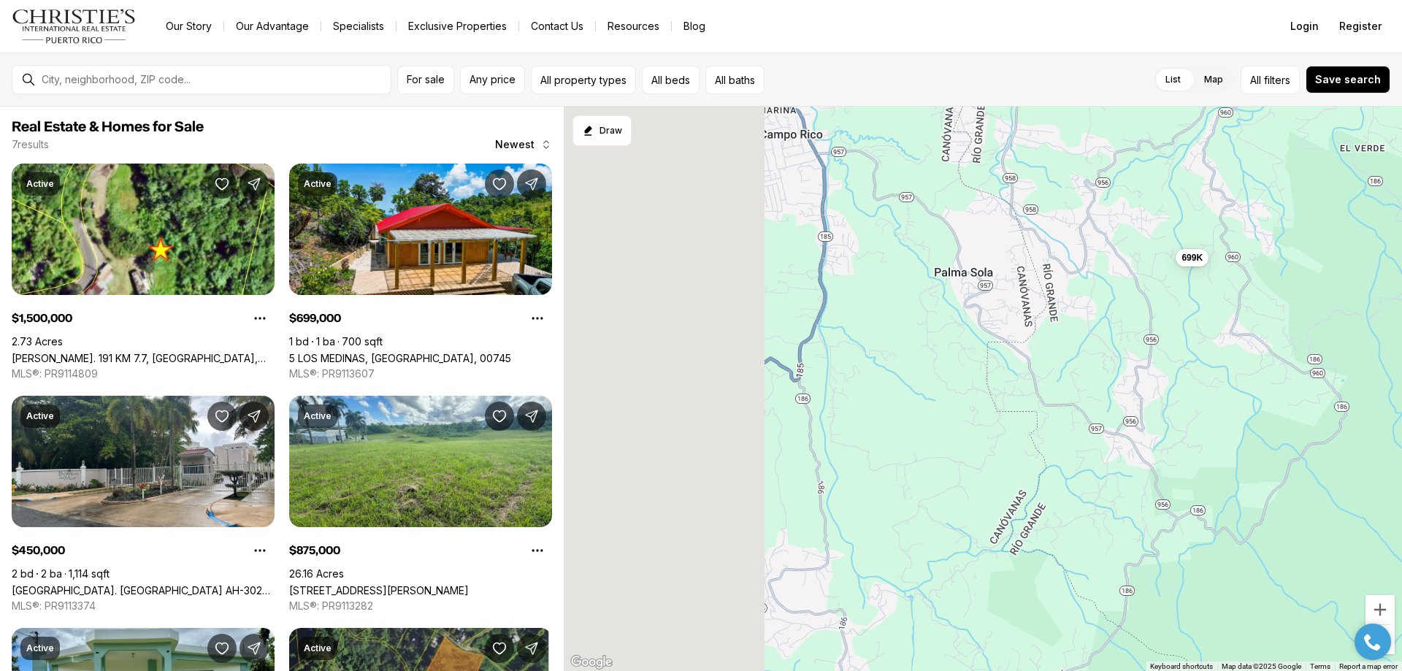
drag, startPoint x: 735, startPoint y: 583, endPoint x: 1322, endPoint y: 442, distance: 603.6
click at [1378, 402] on div "140K 1.5M 699K 450K 875K 250K 75K" at bounding box center [983, 389] width 838 height 565
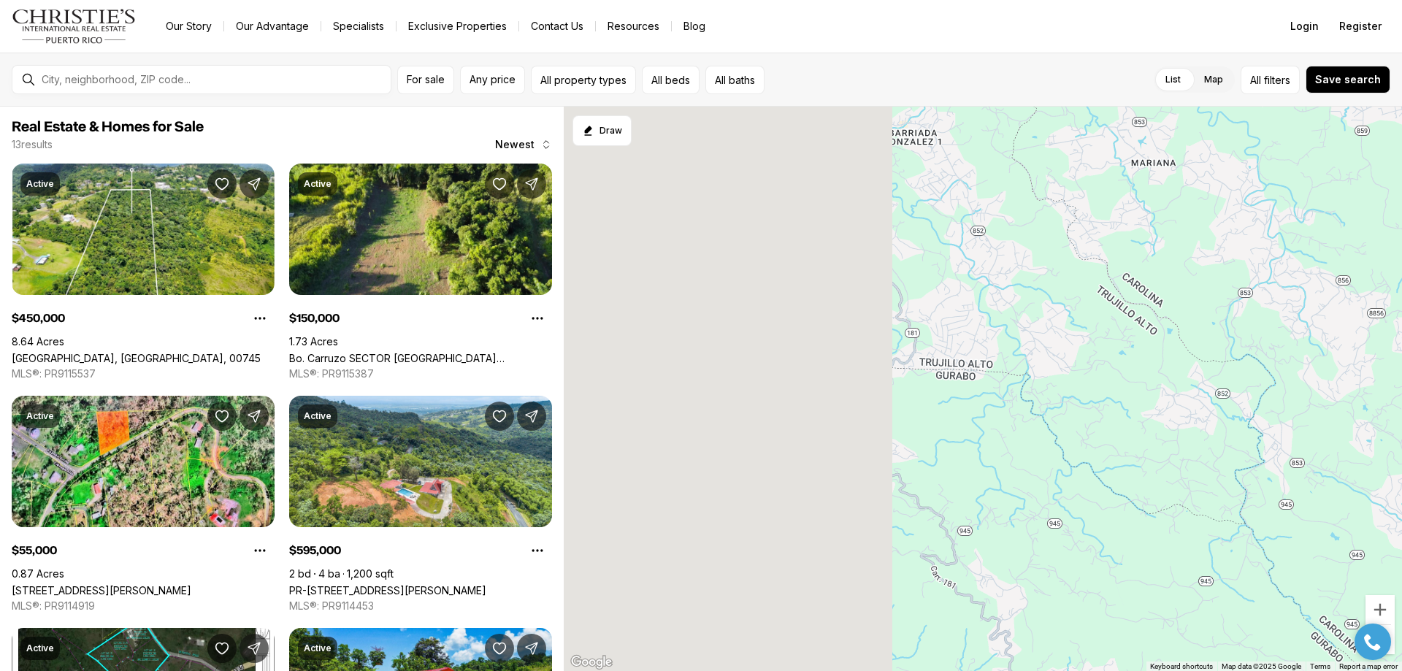
drag, startPoint x: 589, startPoint y: 439, endPoint x: 1401, endPoint y: 426, distance: 812.8
click at [1401, 426] on div "699K 450K 150K 55K 595K 500K 500K 315K 115K 122K 250K 90K 200K" at bounding box center [983, 389] width 838 height 565
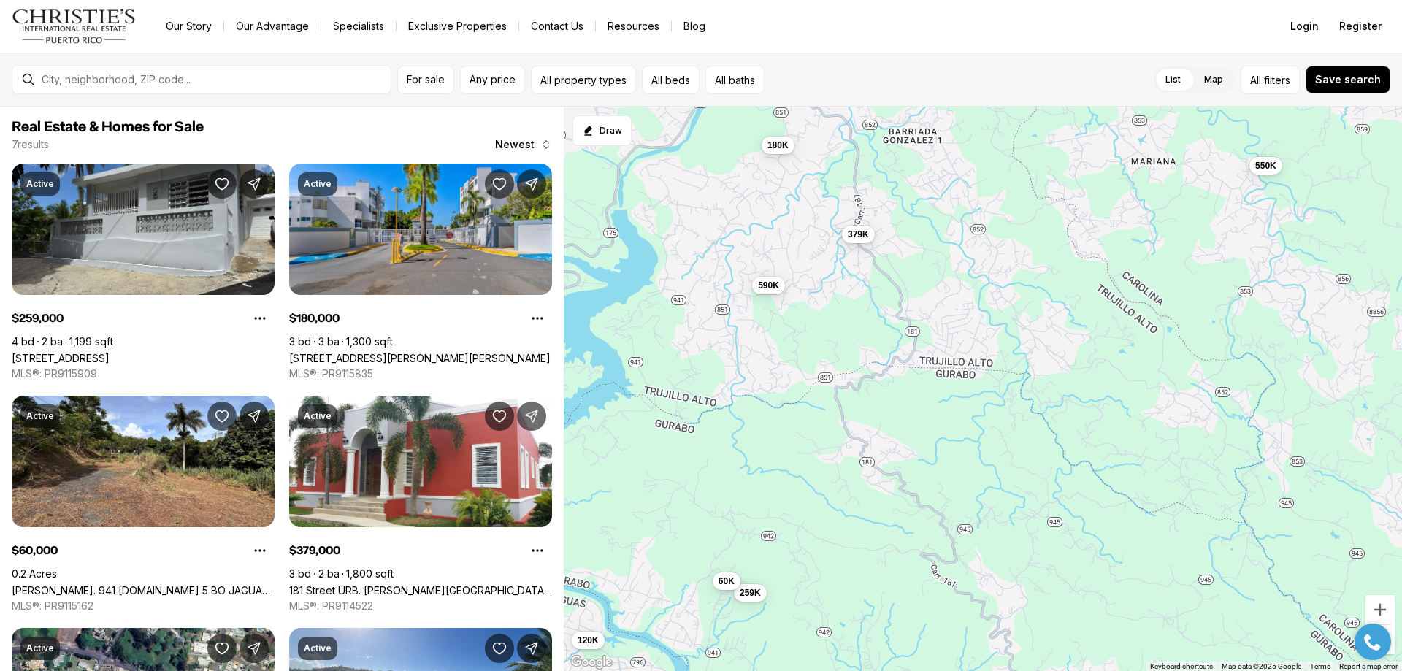
drag, startPoint x: 1381, startPoint y: 440, endPoint x: 1401, endPoint y: 445, distance: 20.6
click at [1401, 445] on div "259K 180K 60K 379K 120K 550K 590K" at bounding box center [983, 389] width 838 height 565
drag, startPoint x: 737, startPoint y: 461, endPoint x: 1069, endPoint y: 451, distance: 331.6
click at [1004, 453] on div "259K 180K 60K 379K 120K 550K 590K" at bounding box center [983, 389] width 838 height 565
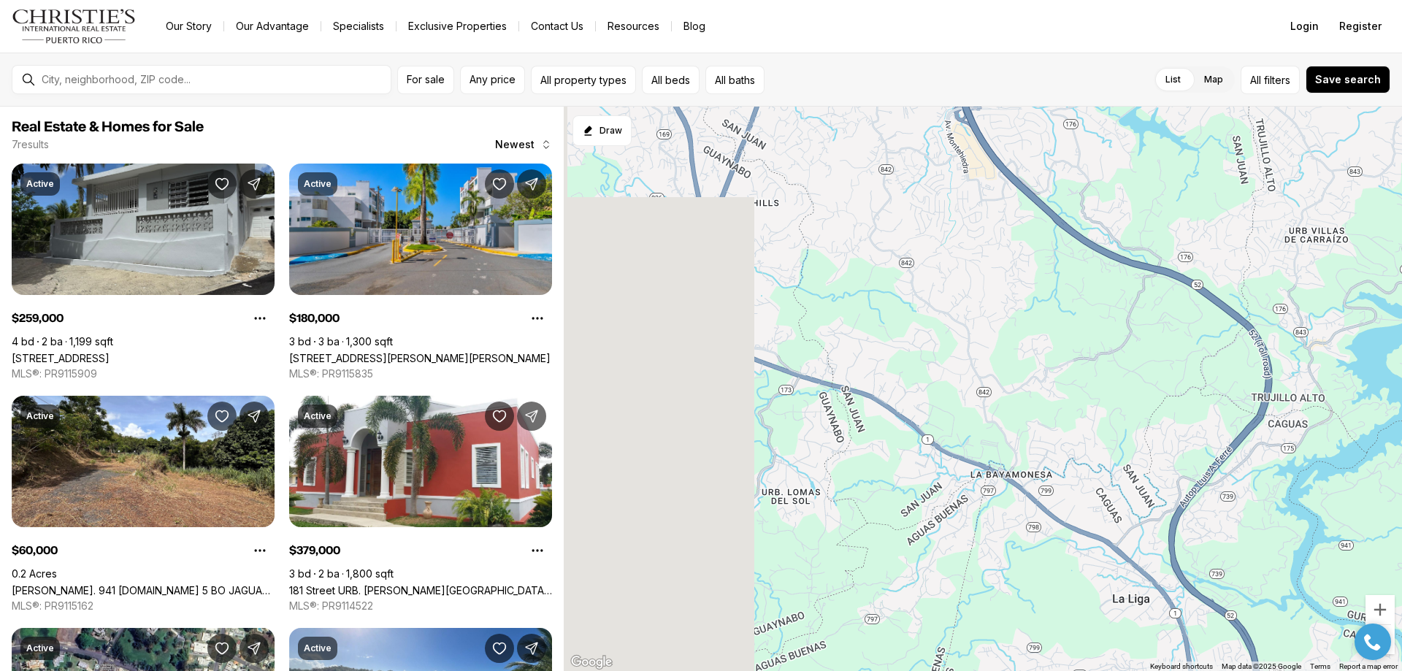
drag, startPoint x: 605, startPoint y: 353, endPoint x: 1385, endPoint y: 381, distance: 781.1
click at [1401, 371] on div "259K 180K 60K 379K 120K 550K 590K" at bounding box center [983, 389] width 838 height 565
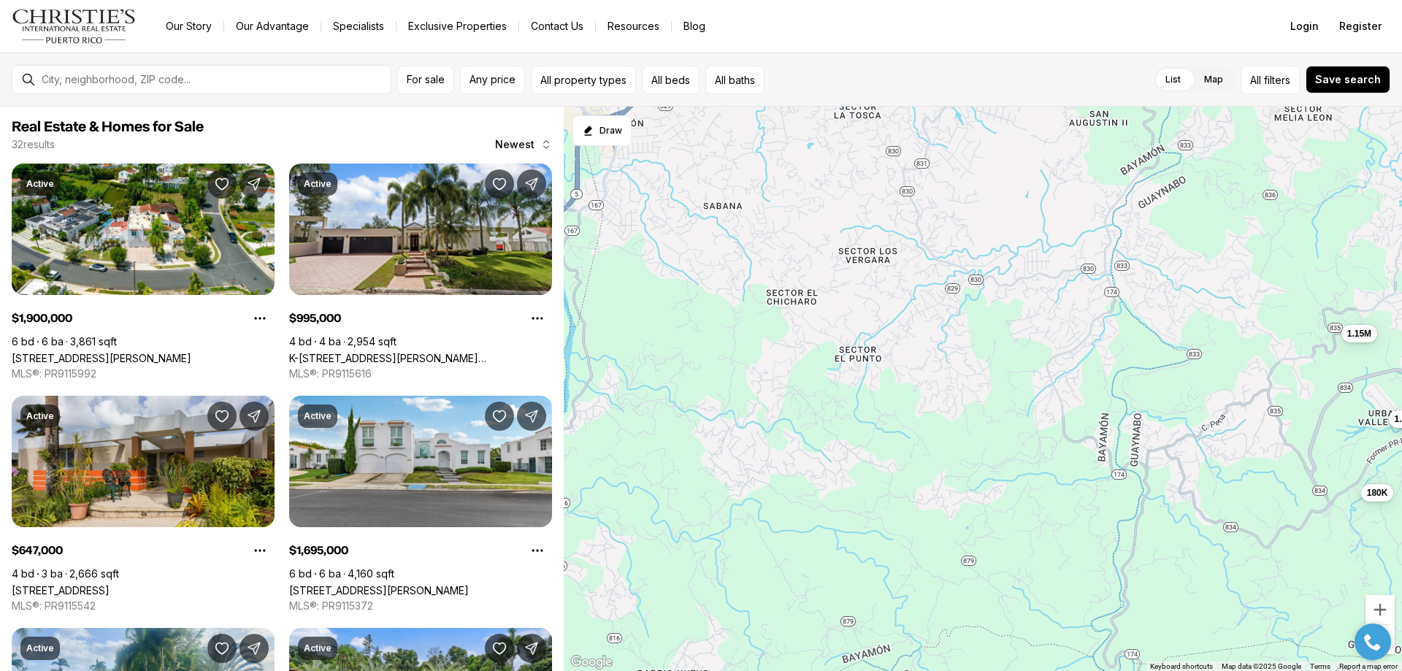
drag, startPoint x: 635, startPoint y: 424, endPoint x: 1401, endPoint y: 423, distance: 766.7
click at [1401, 423] on span "1.25M" at bounding box center [1407, 419] width 24 height 12
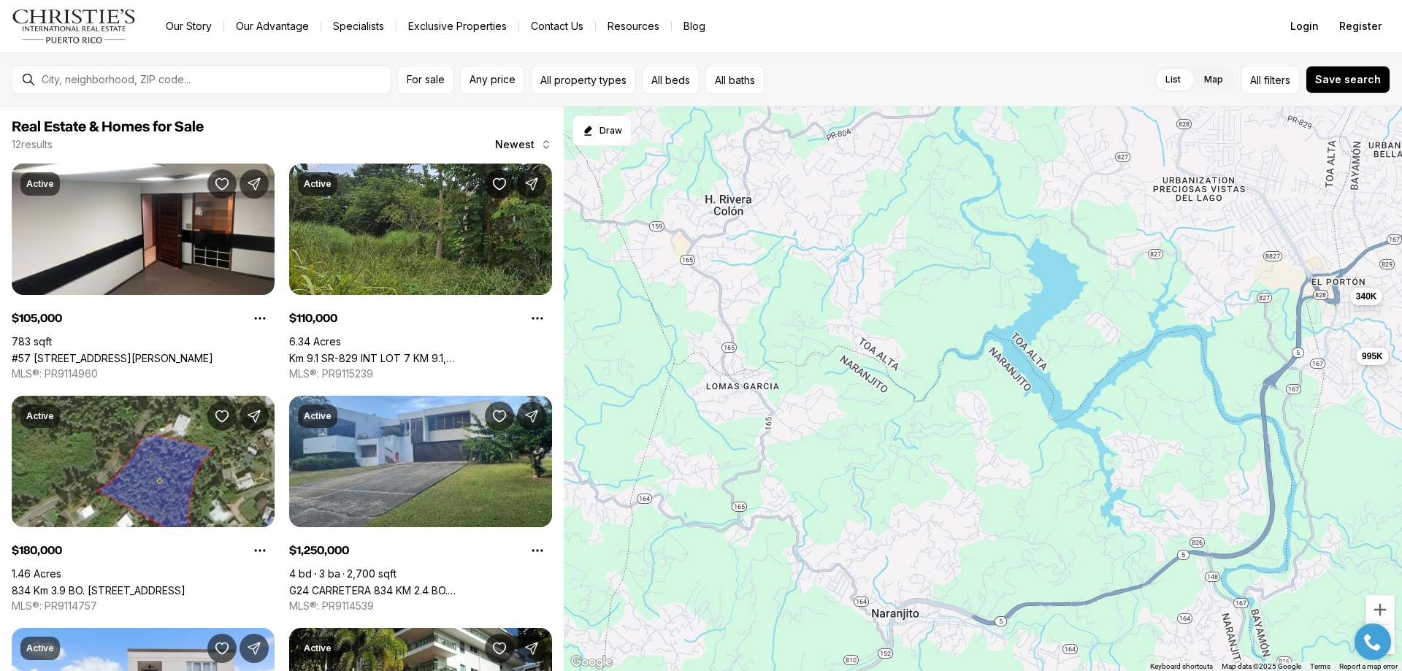
drag, startPoint x: 679, startPoint y: 429, endPoint x: 1401, endPoint y: 594, distance: 740.6
click at [1401, 586] on div "180K 1.25M 1.15M 105K 110K 410K 798K 995K 325K 95K 340K 128K" at bounding box center [983, 389] width 838 height 565
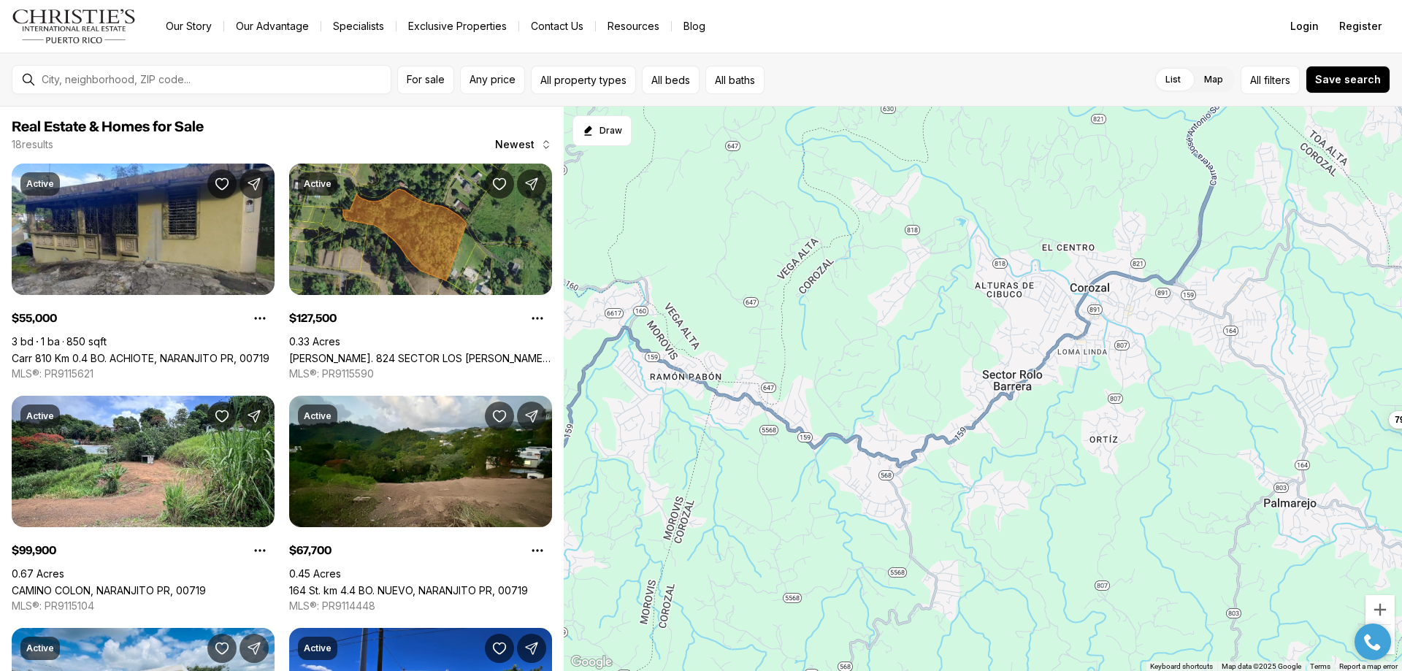
drag, startPoint x: 613, startPoint y: 385, endPoint x: 1367, endPoint y: 455, distance: 757.5
click at [1400, 434] on div "995K 340K 55K 128K 100K 68K 230K 476K 795K 150K 285K 243K 176K 85K 30K 104K 480…" at bounding box center [983, 389] width 838 height 565
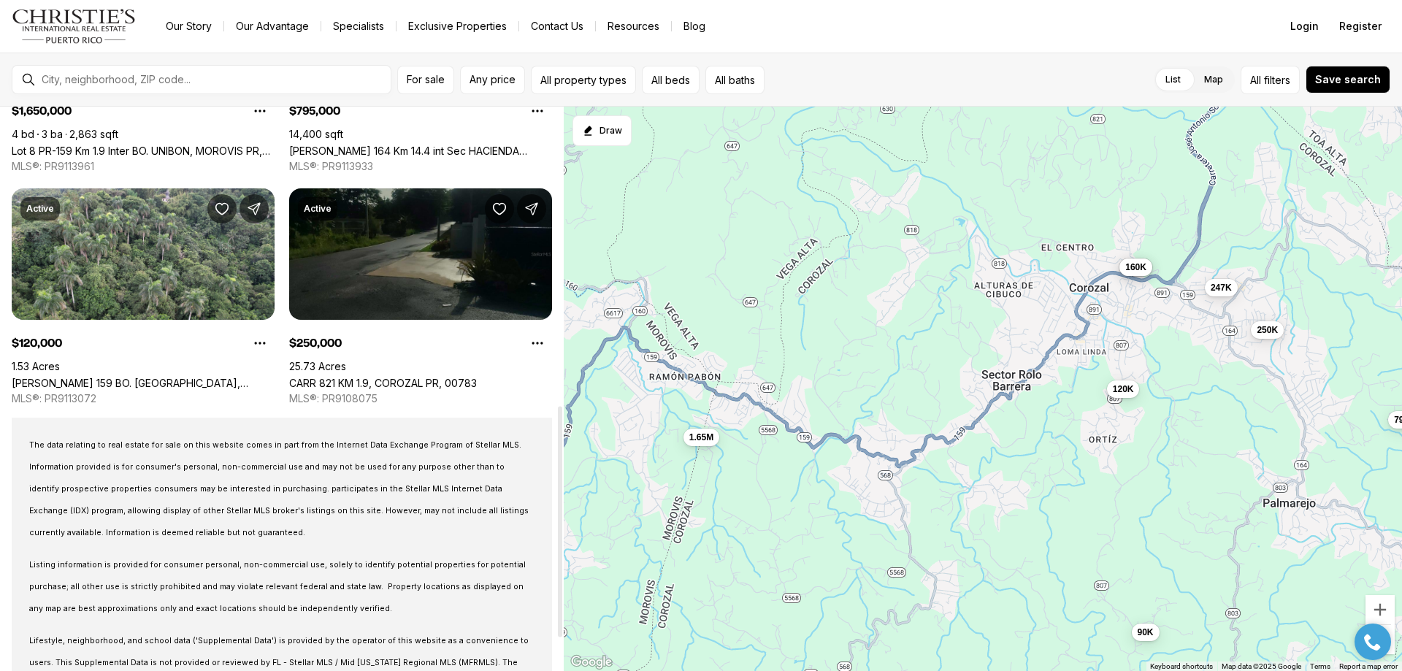
scroll to position [730, 0]
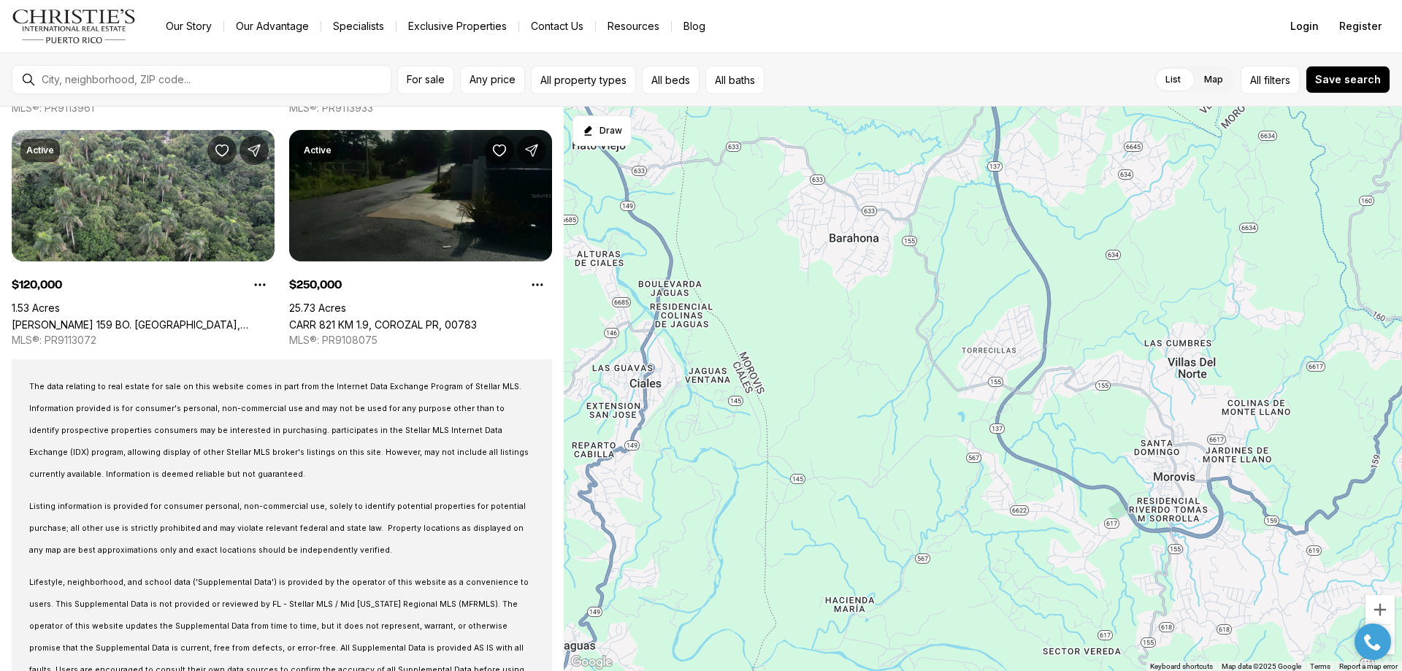
drag, startPoint x: 592, startPoint y: 444, endPoint x: 1167, endPoint y: 491, distance: 576.6
click at [1397, 474] on div "795K 247K 875K 160K 90K 1.65M 120K 250K" at bounding box center [983, 389] width 838 height 565
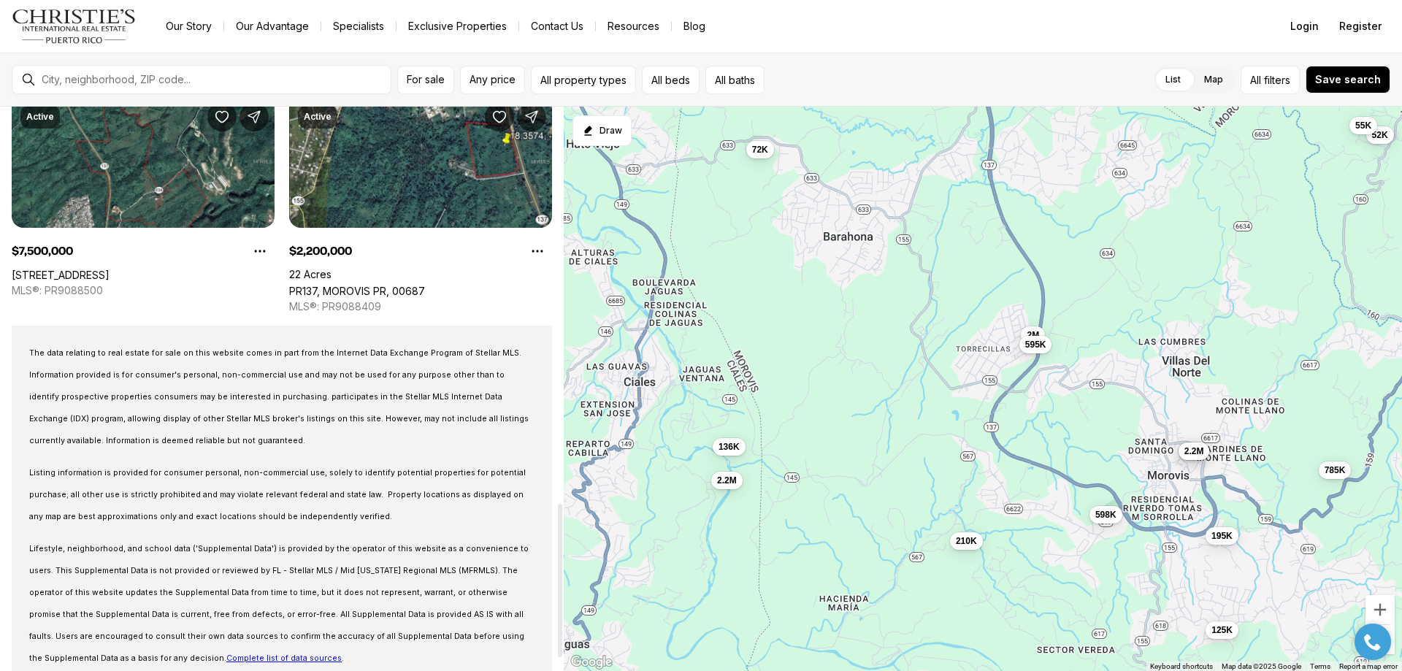
scroll to position [1507, 0]
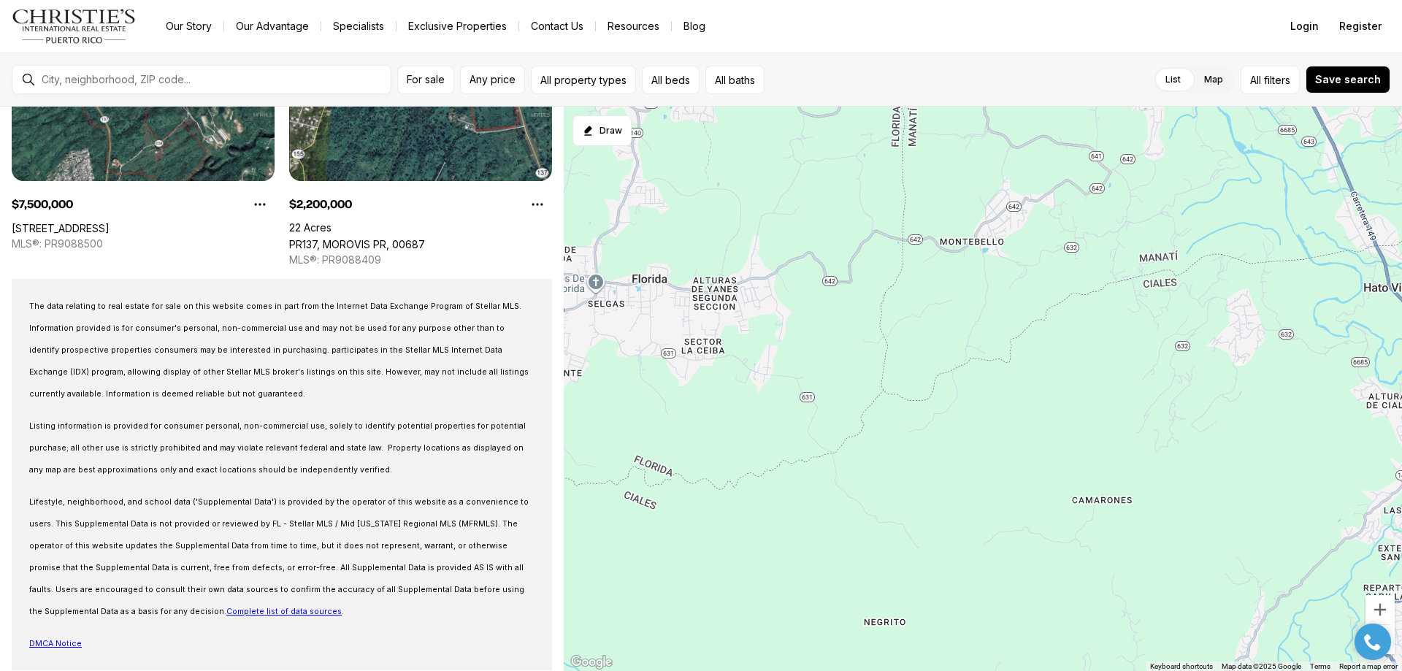
drag, startPoint x: 602, startPoint y: 403, endPoint x: 732, endPoint y: 448, distance: 137.4
click at [1398, 546] on div "785K 598K 2.2M 136K 125K 2M 195K 52K 210K 55K 595K 72K 7.5M 2.2M" at bounding box center [983, 389] width 838 height 565
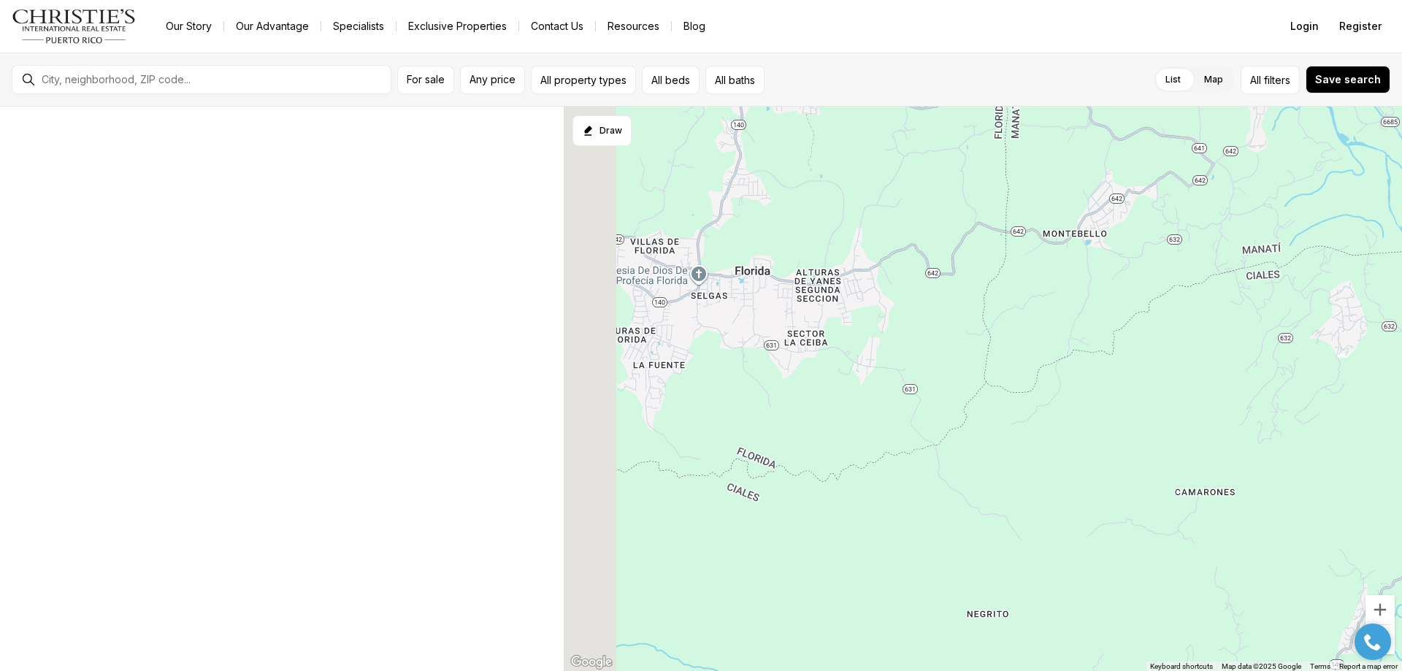
scroll to position [131, 0]
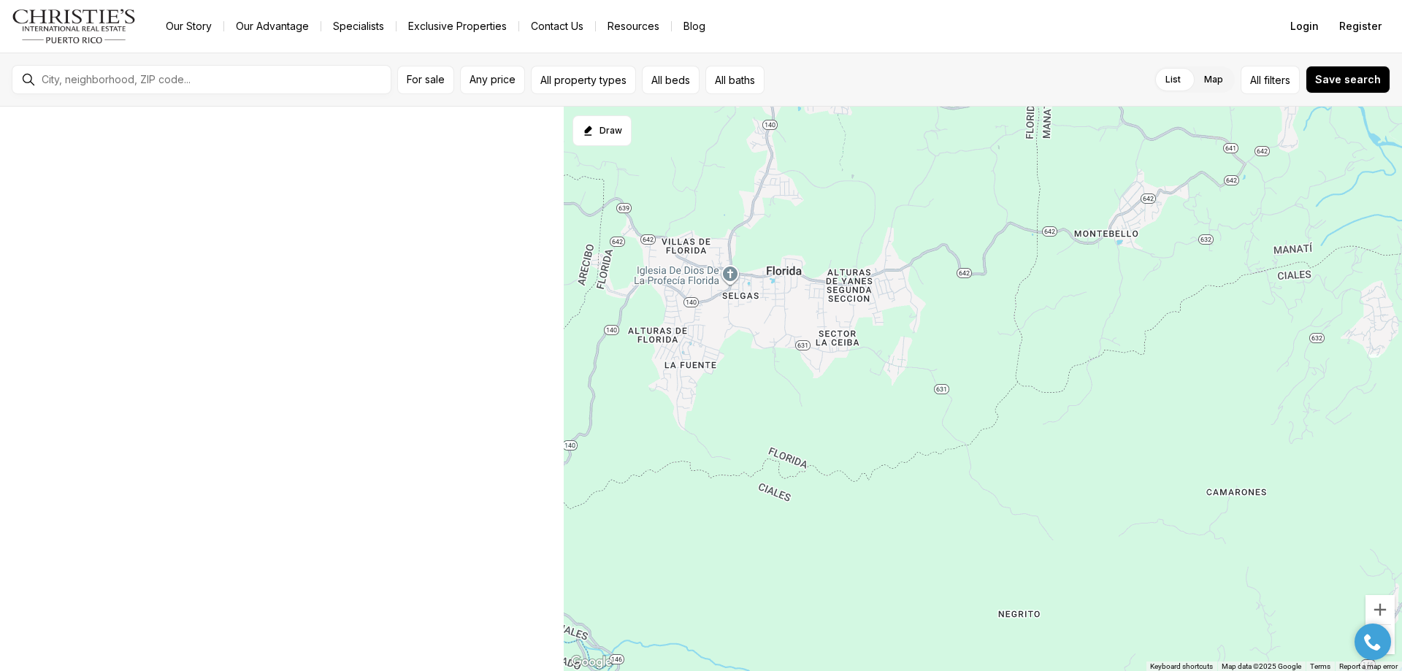
drag, startPoint x: 675, startPoint y: 457, endPoint x: 769, endPoint y: 448, distance: 93.9
click at [817, 448] on div at bounding box center [983, 389] width 838 height 565
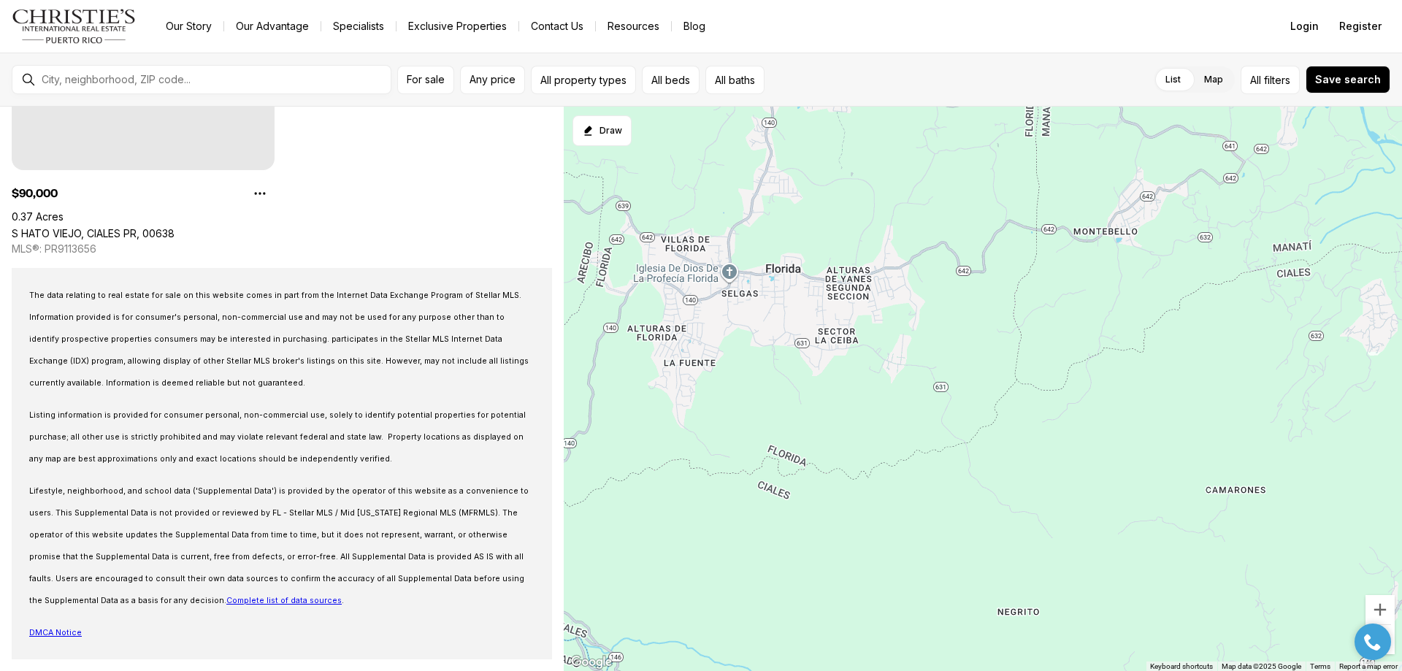
scroll to position [0, 0]
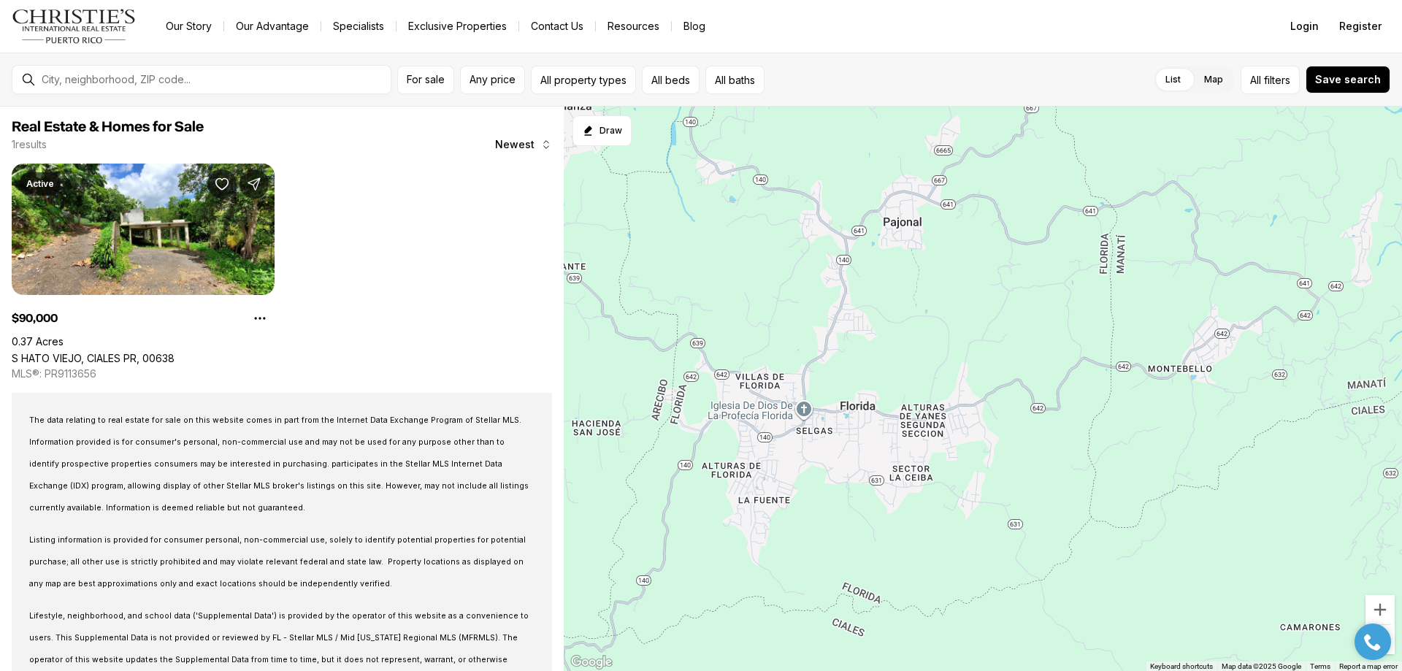
drag, startPoint x: 724, startPoint y: 388, endPoint x: 799, endPoint y: 524, distance: 154.2
click at [799, 524] on div "90K" at bounding box center [983, 389] width 838 height 565
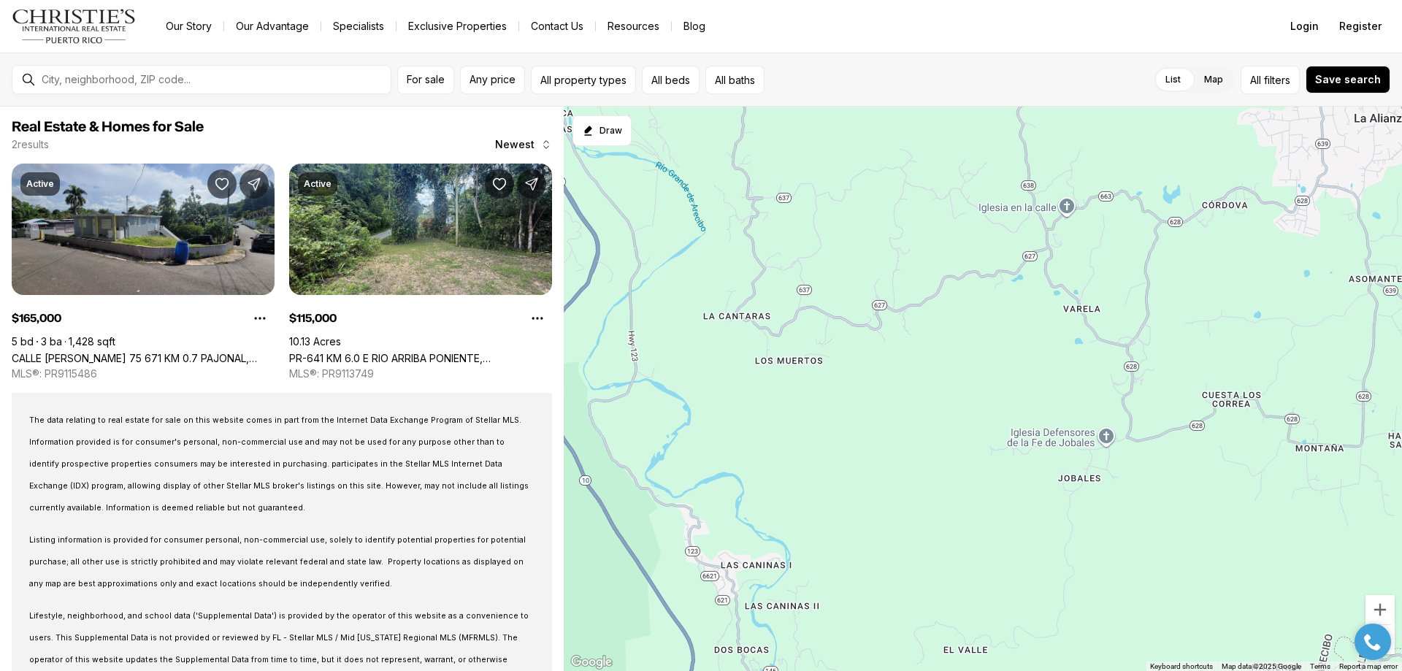
drag, startPoint x: 583, startPoint y: 444, endPoint x: 534, endPoint y: 434, distance: 49.8
click at [1401, 455] on div "165K 115K" at bounding box center [983, 389] width 838 height 565
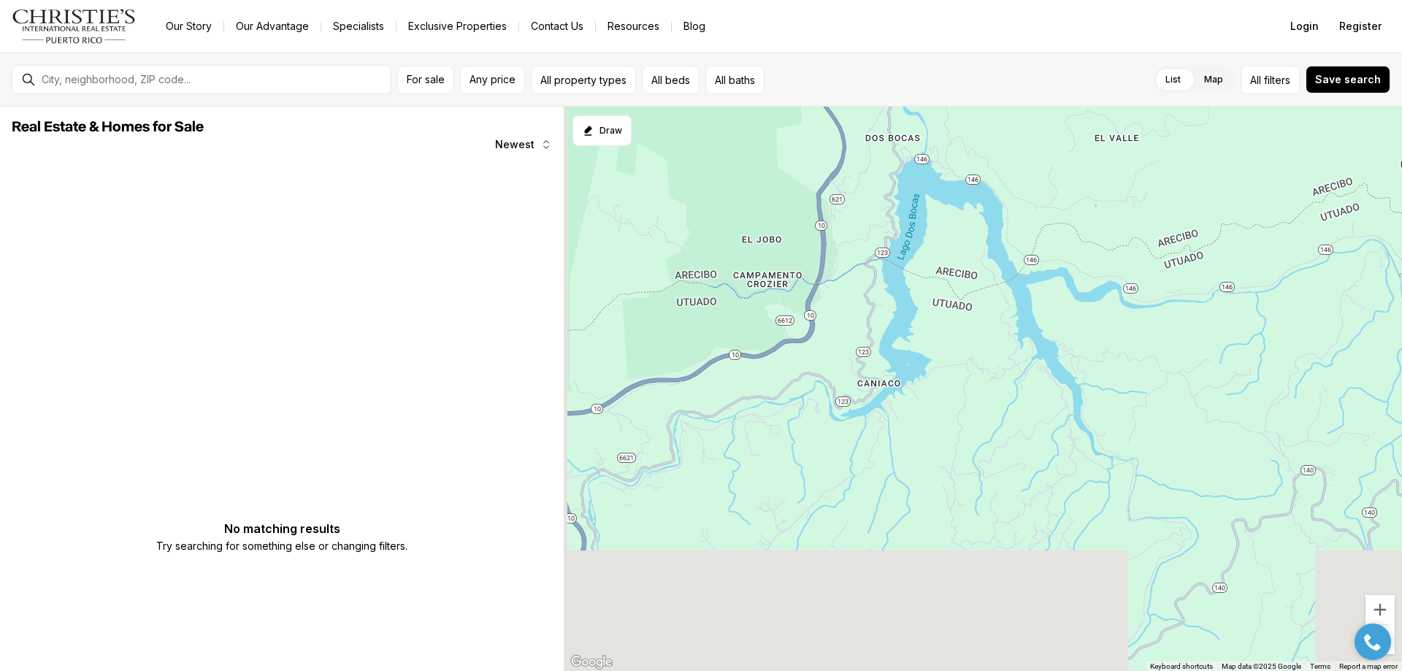
drag, startPoint x: 689, startPoint y: 556, endPoint x: 855, endPoint y: 80, distance: 503.6
click at [840, 37] on div "Go to: Homepage Our Story Our Advantage Specialists Exclusive Properties Contac…" at bounding box center [701, 335] width 1402 height 671
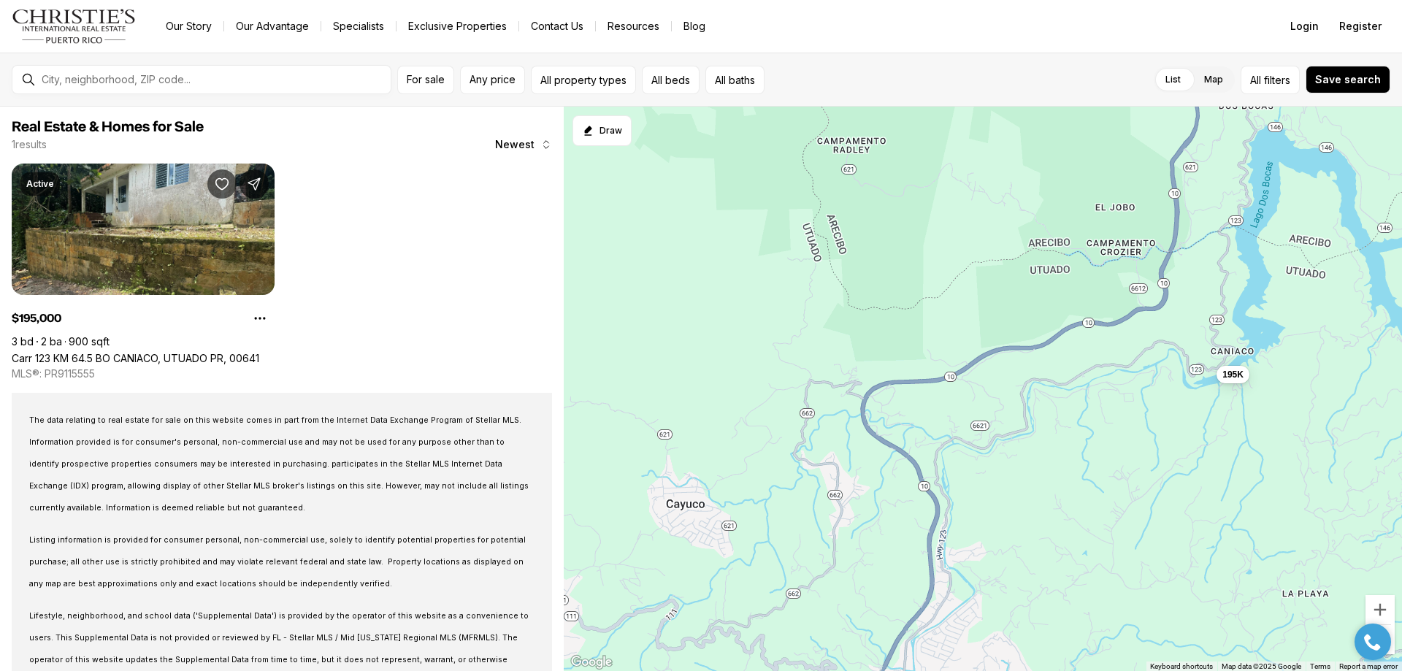
drag, startPoint x: 637, startPoint y: 405, endPoint x: 1021, endPoint y: 379, distance: 385.6
click at [1021, 379] on div "195K" at bounding box center [983, 389] width 838 height 565
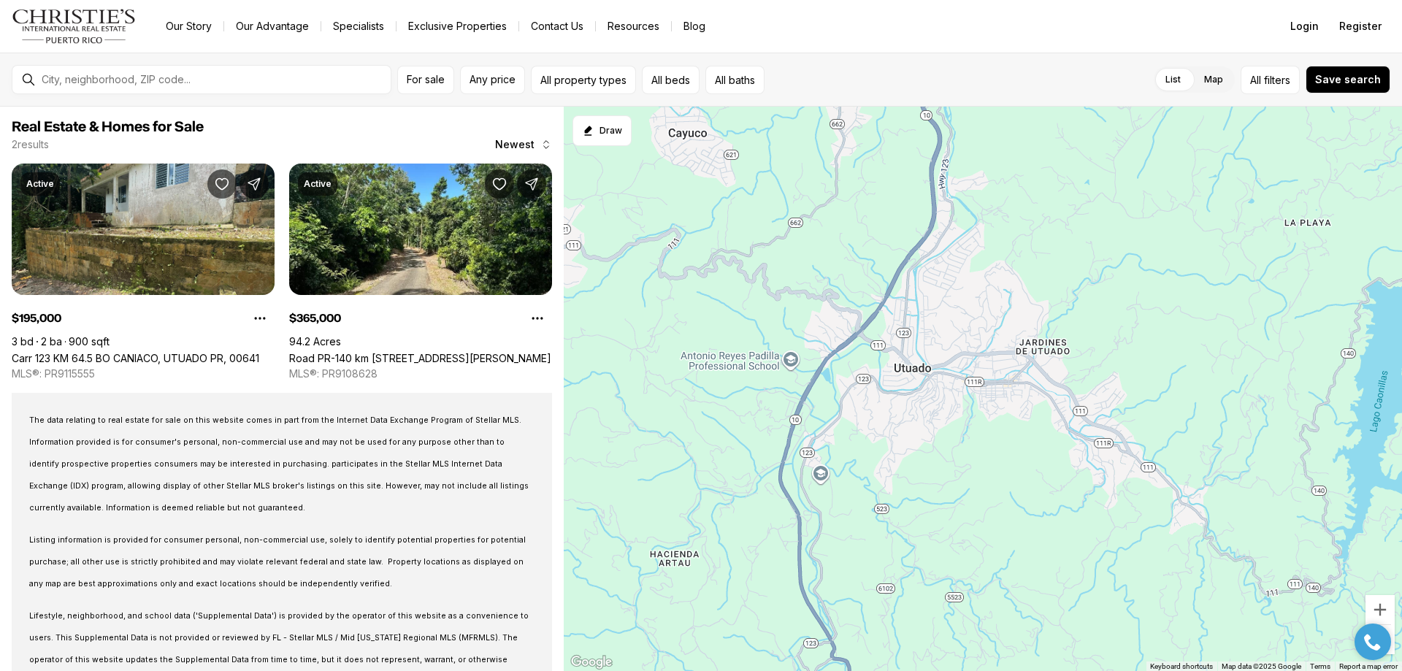
drag, startPoint x: 815, startPoint y: 586, endPoint x: 791, endPoint y: 109, distance: 477.4
click at [788, 123] on div "195K 365K" at bounding box center [983, 389] width 838 height 565
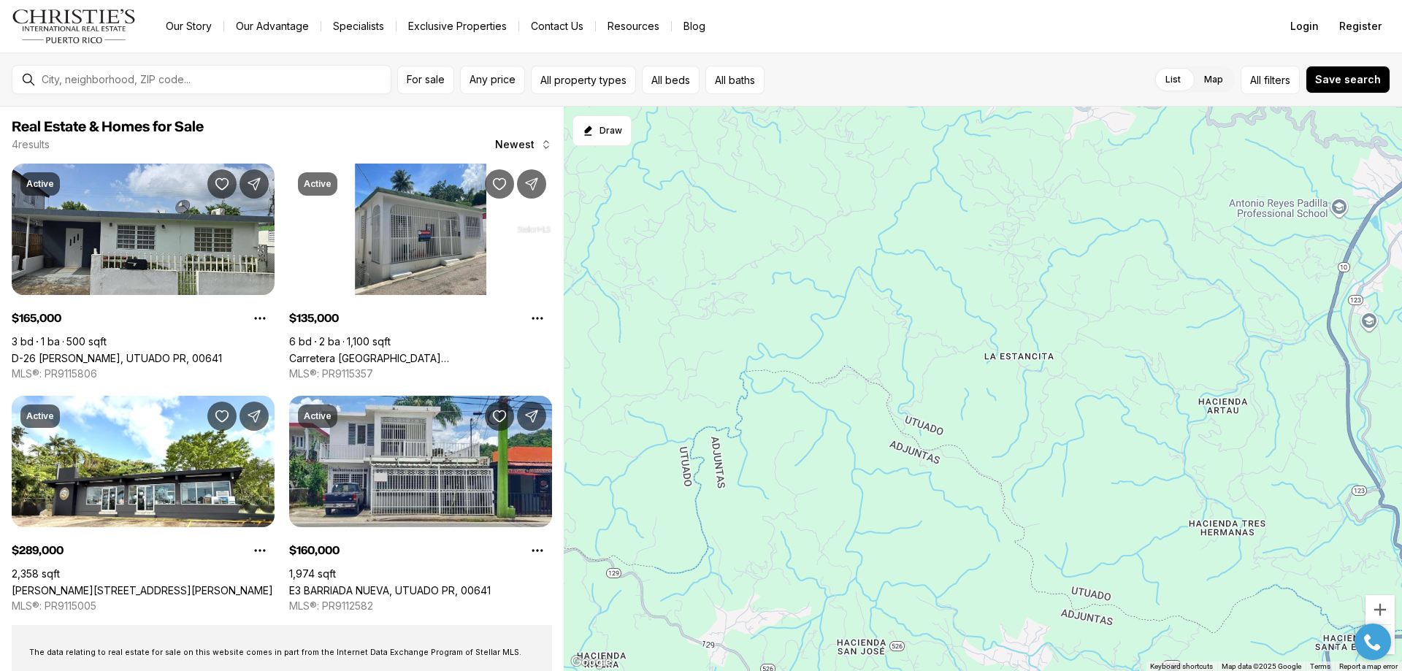
drag, startPoint x: 666, startPoint y: 285, endPoint x: 1229, endPoint y: 248, distance: 564.2
click at [1216, 272] on div "165K 135K 289K 160K" at bounding box center [983, 389] width 838 height 565
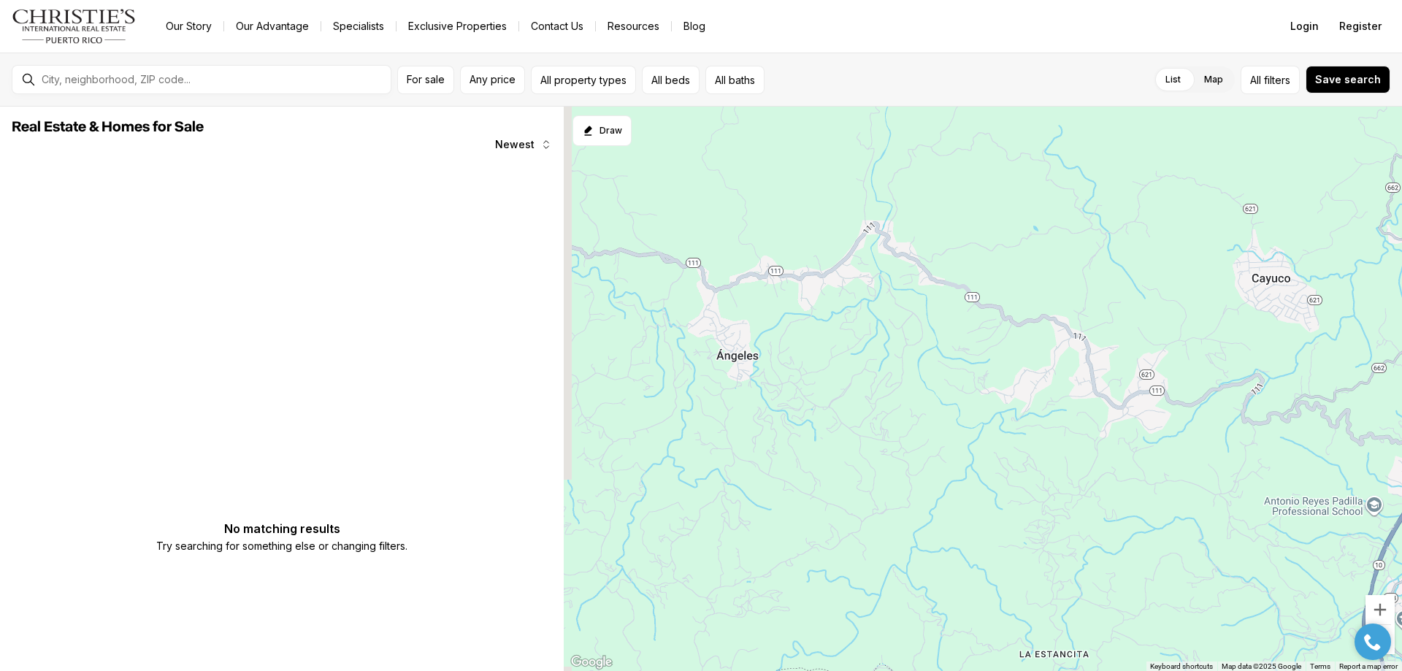
drag, startPoint x: 1179, startPoint y: 204, endPoint x: 1197, endPoint y: 520, distance: 316.7
click at [1197, 520] on div at bounding box center [983, 389] width 838 height 565
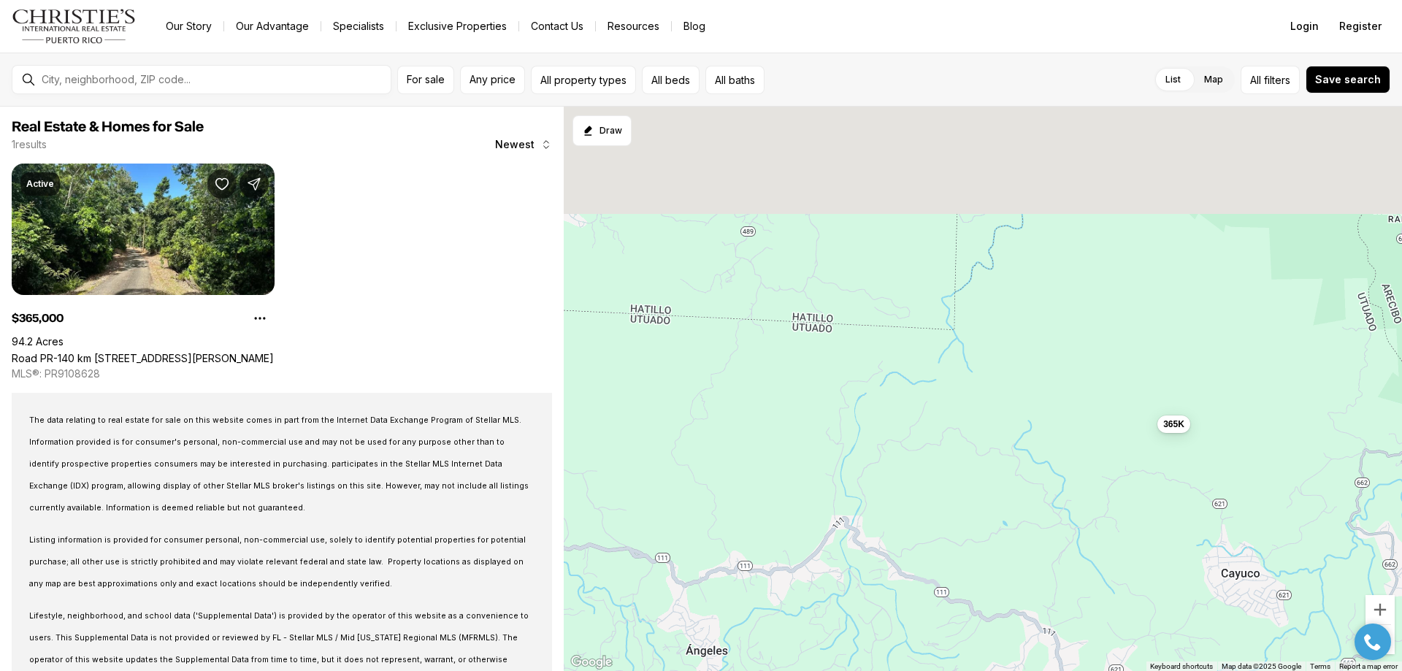
drag, startPoint x: 1170, startPoint y: 247, endPoint x: 1138, endPoint y: 570, distance: 324.3
click at [1136, 566] on div "365K" at bounding box center [983, 389] width 838 height 565
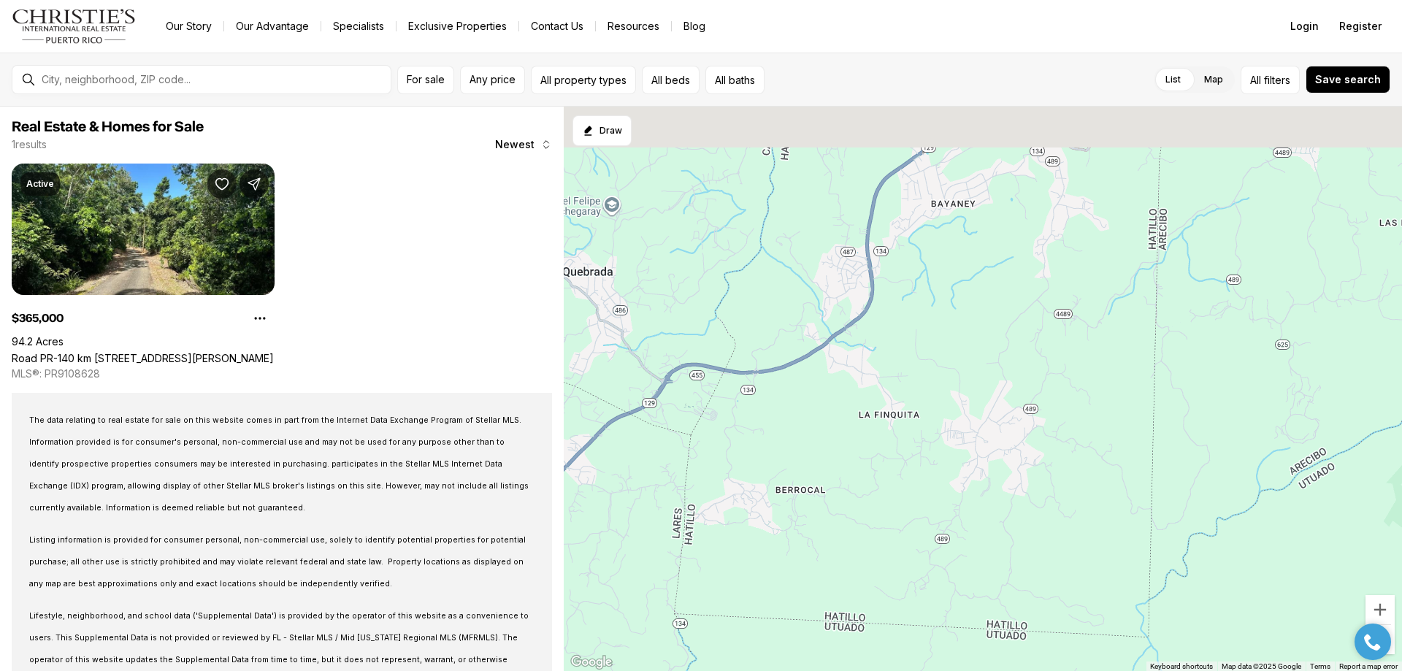
drag, startPoint x: 757, startPoint y: 218, endPoint x: 960, endPoint y: 486, distance: 336.8
click at [959, 485] on div "365K" at bounding box center [983, 389] width 838 height 565
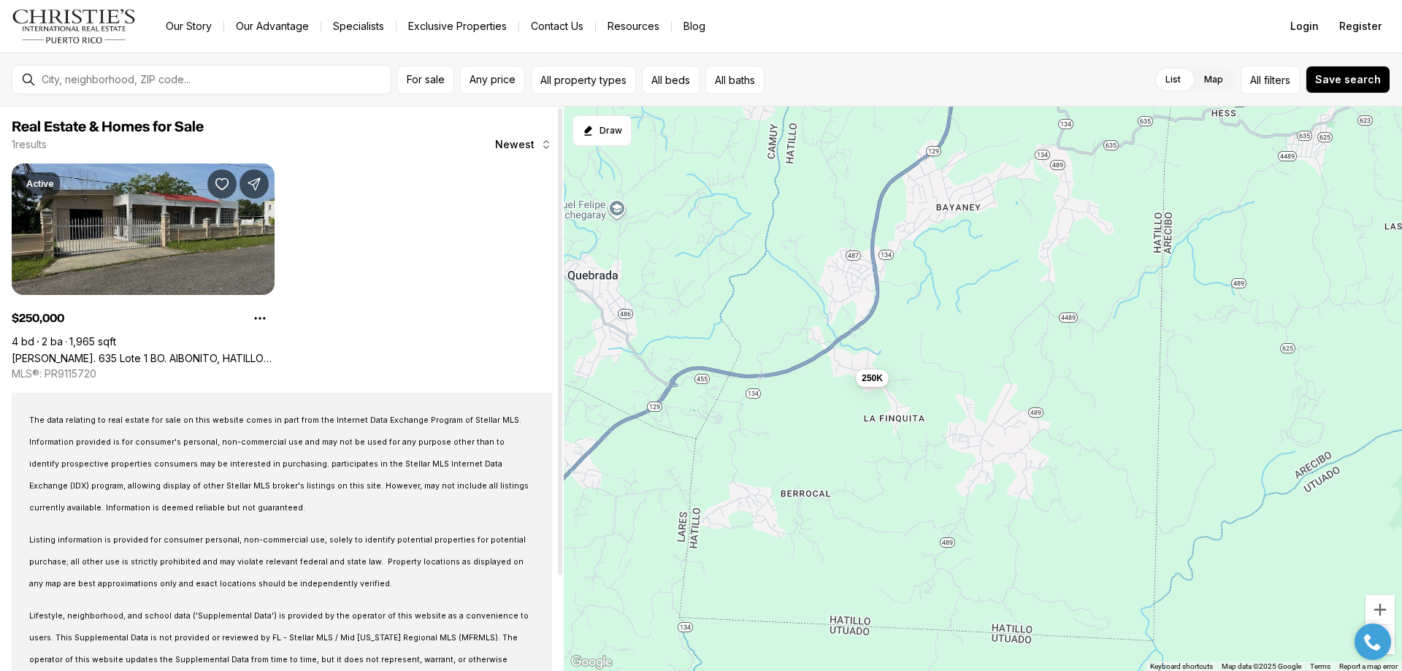
click at [185, 352] on link "Carr. 635 Lote 1 BO. AIBONITO, HATILLO PR, 00659" at bounding box center [143, 358] width 263 height 12
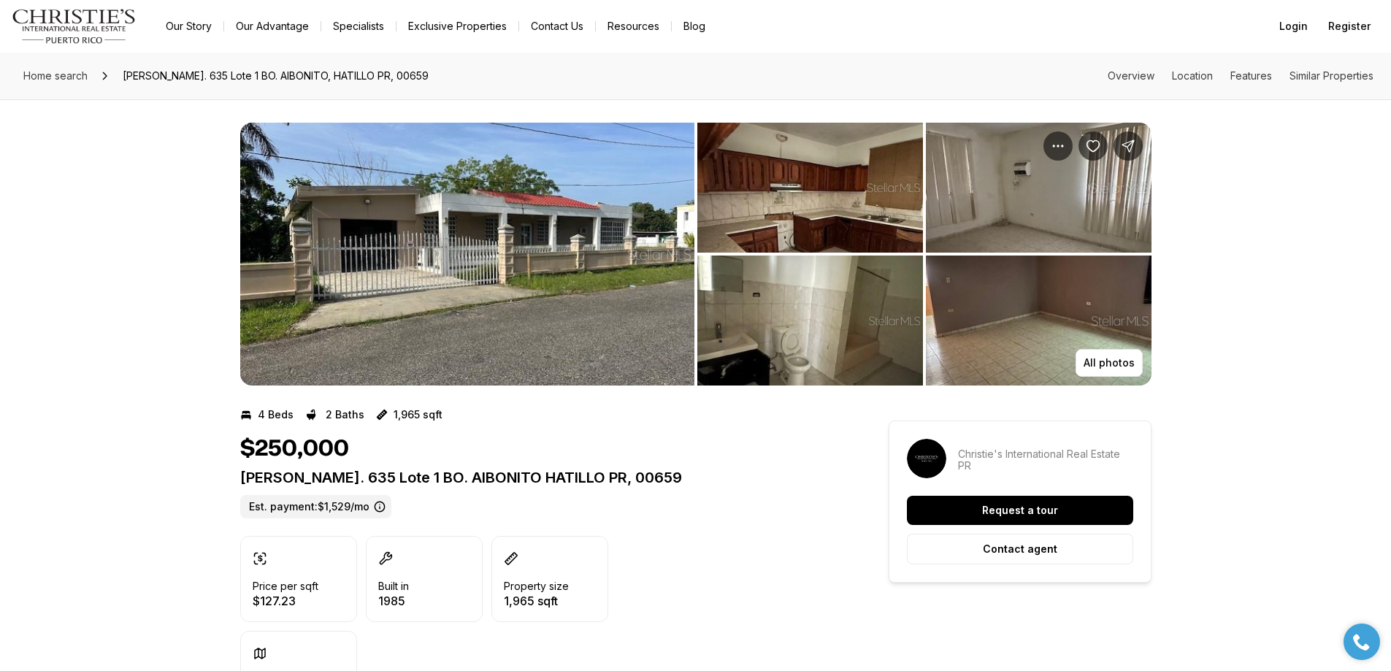
click at [537, 299] on img "View image gallery" at bounding box center [467, 254] width 454 height 263
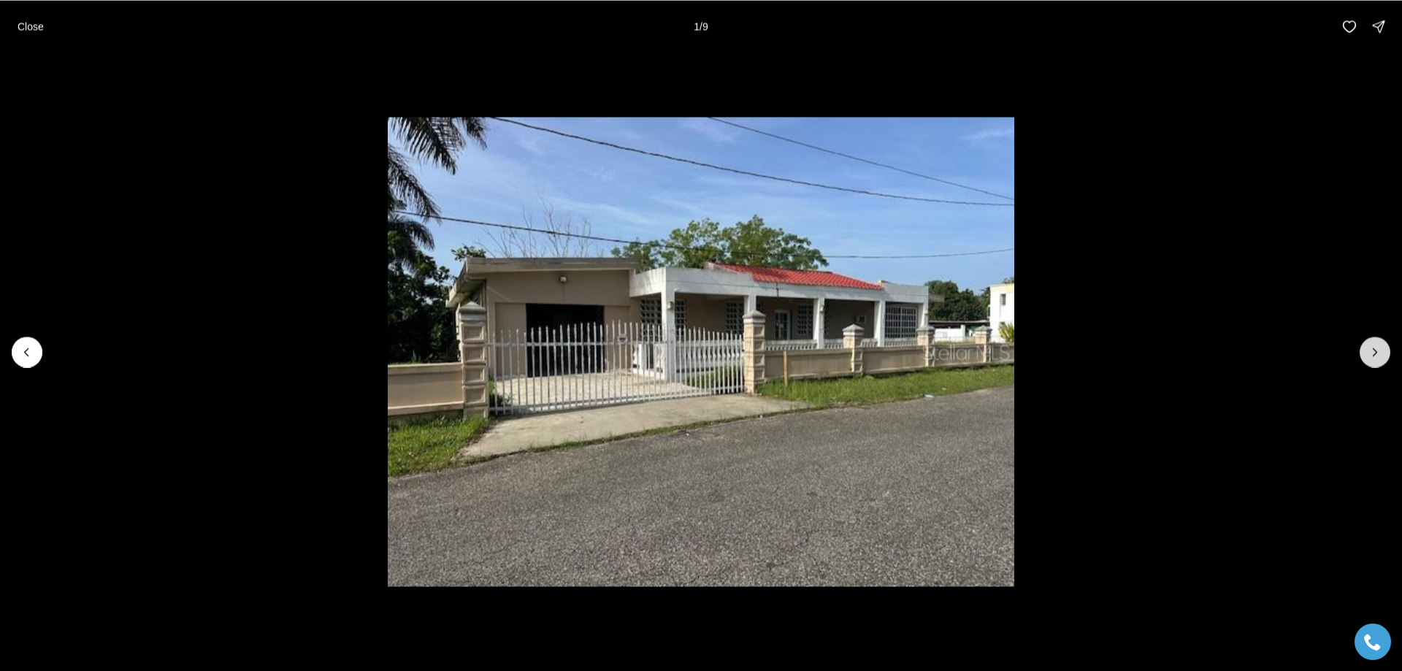
click at [1375, 359] on button "Next slide" at bounding box center [1375, 352] width 31 height 31
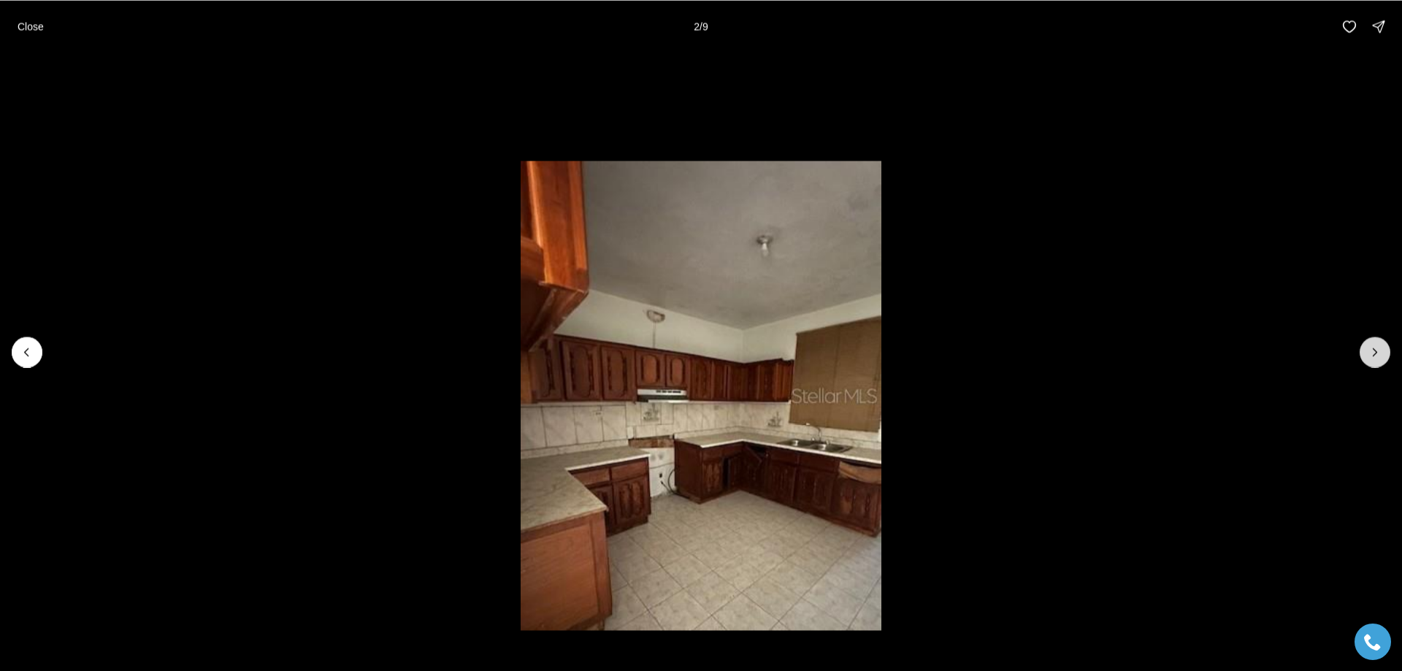
click at [1375, 360] on button "Next slide" at bounding box center [1375, 352] width 31 height 31
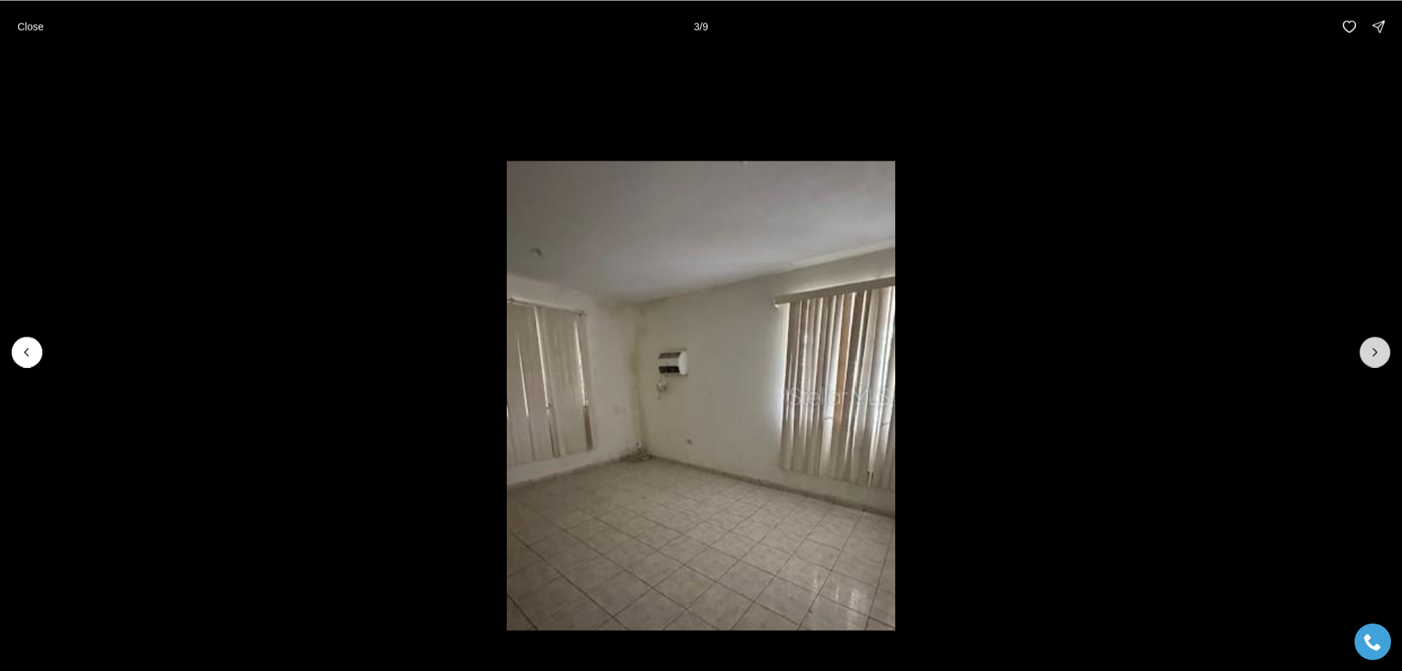
click at [1374, 361] on button "Next slide" at bounding box center [1375, 352] width 31 height 31
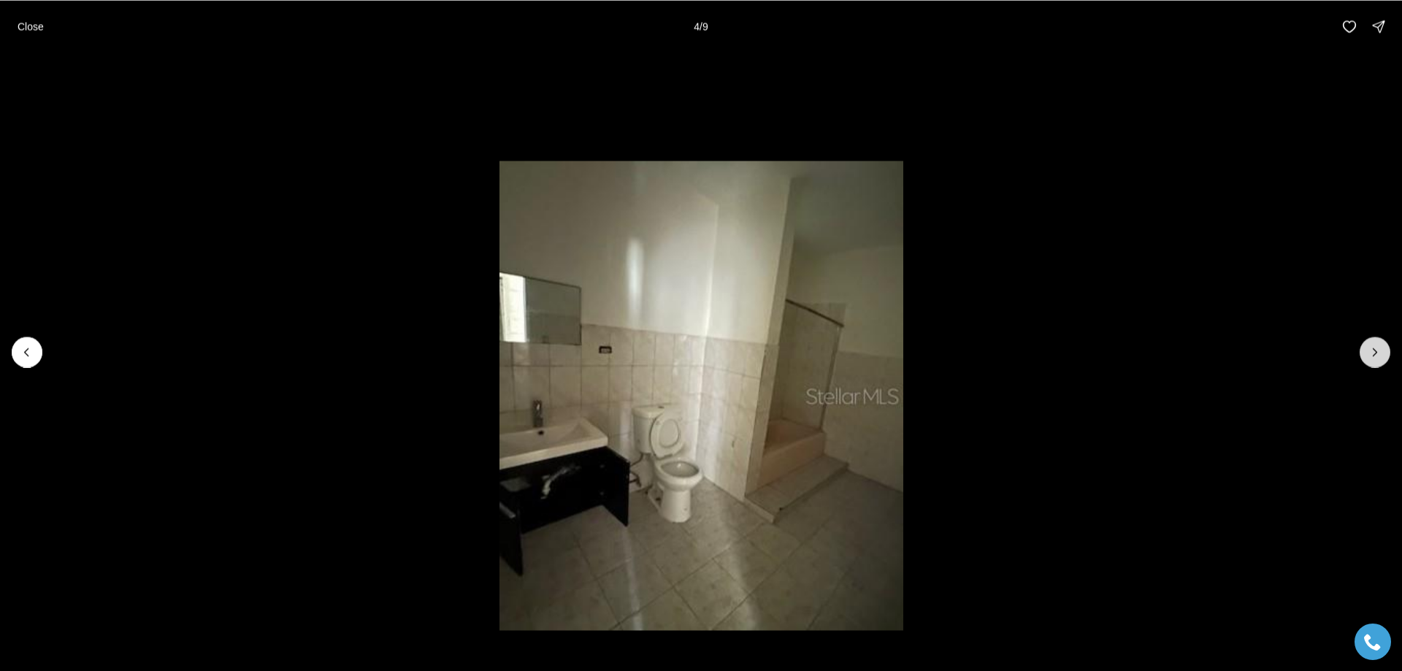
click at [1374, 361] on button "Next slide" at bounding box center [1375, 352] width 31 height 31
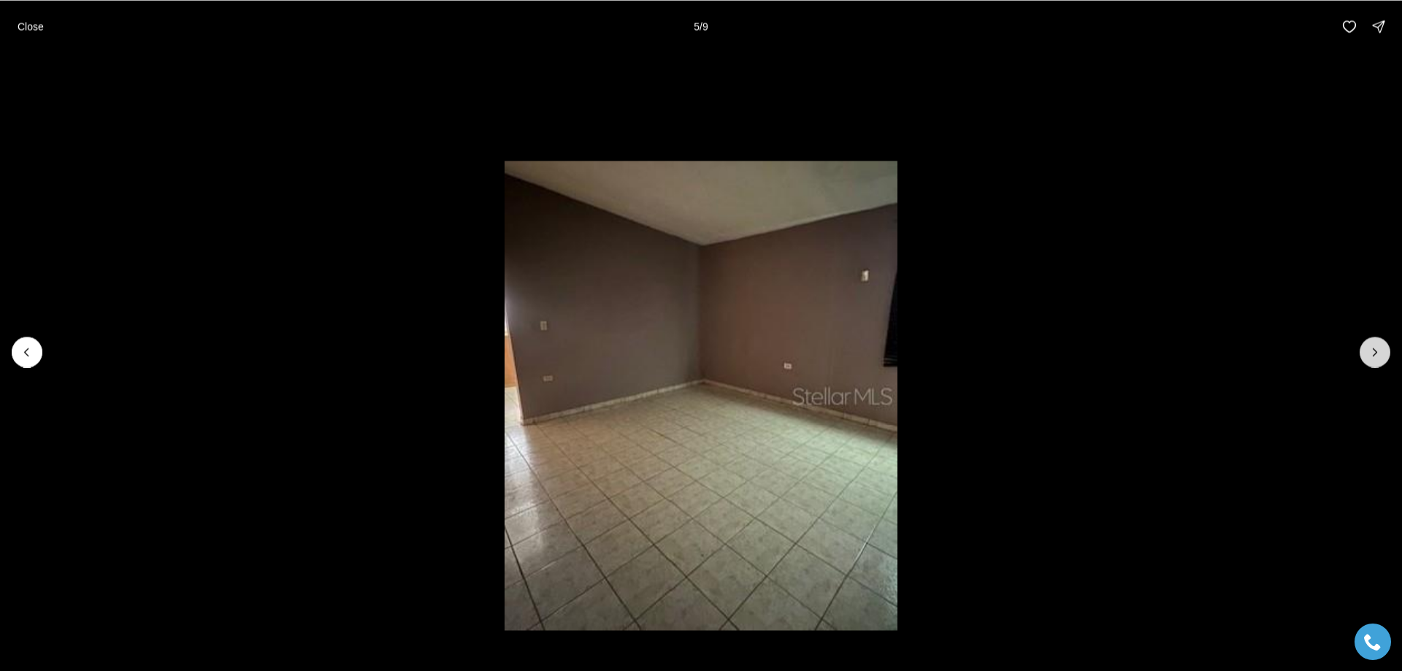
click at [1374, 361] on button "Next slide" at bounding box center [1375, 352] width 31 height 31
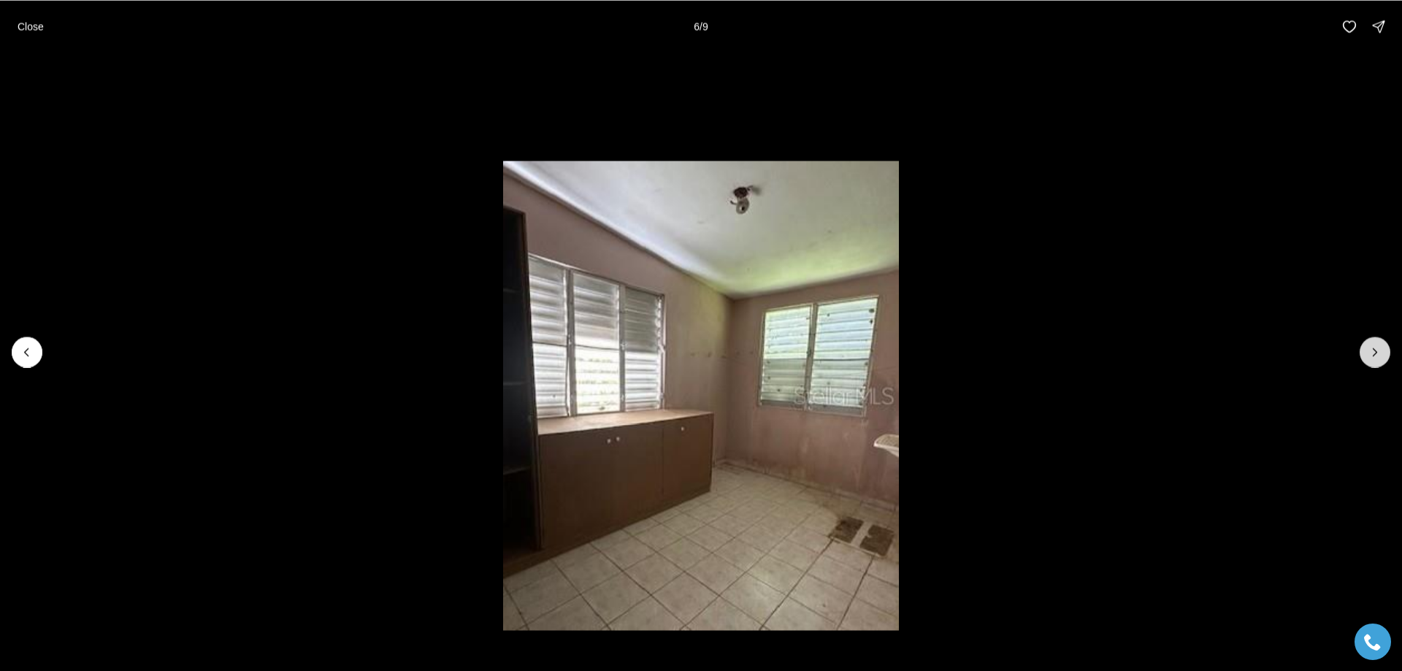
click at [1374, 361] on button "Next slide" at bounding box center [1375, 352] width 31 height 31
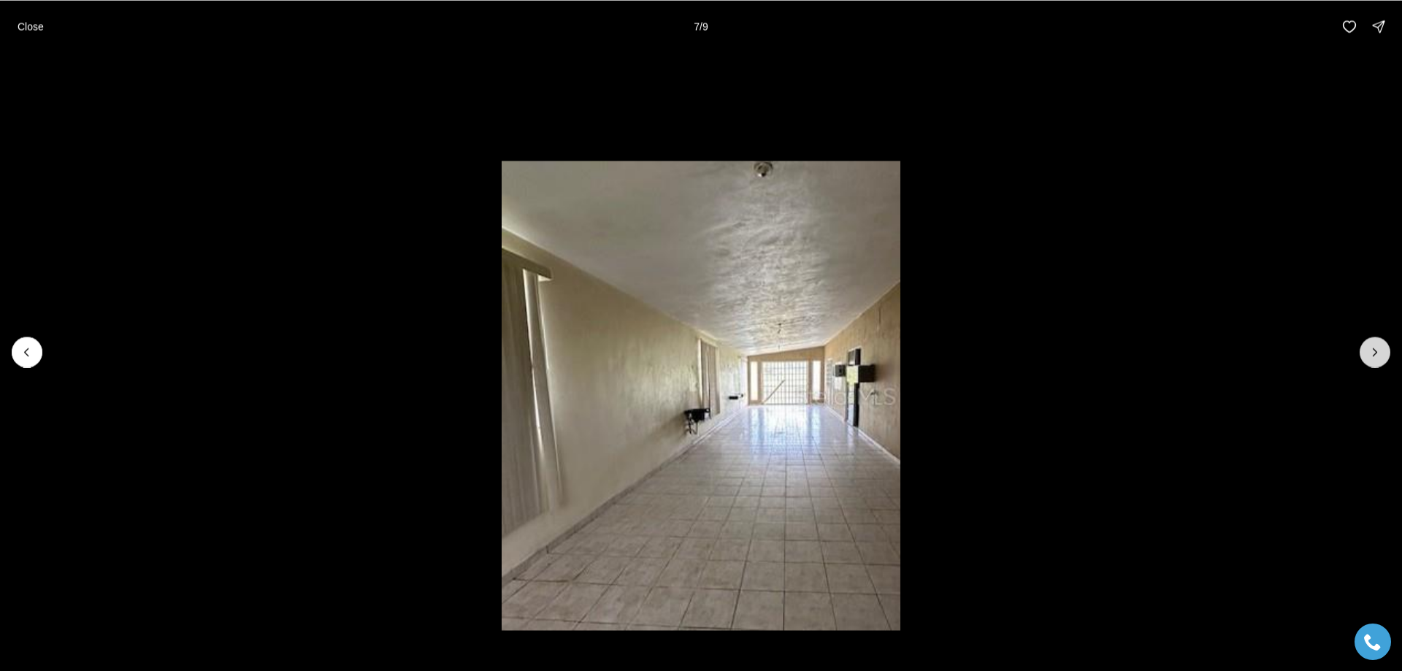
click at [1374, 363] on button "Next slide" at bounding box center [1375, 352] width 31 height 31
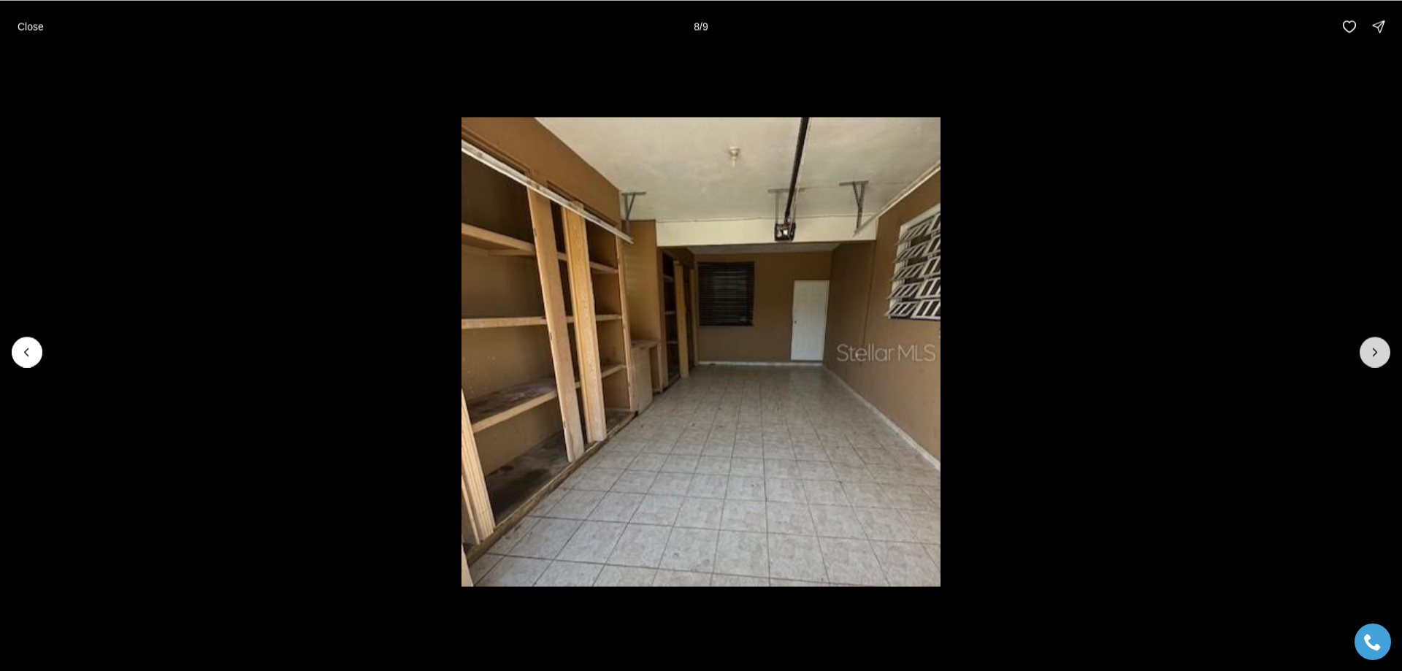
click at [1374, 363] on button "Next slide" at bounding box center [1375, 352] width 31 height 31
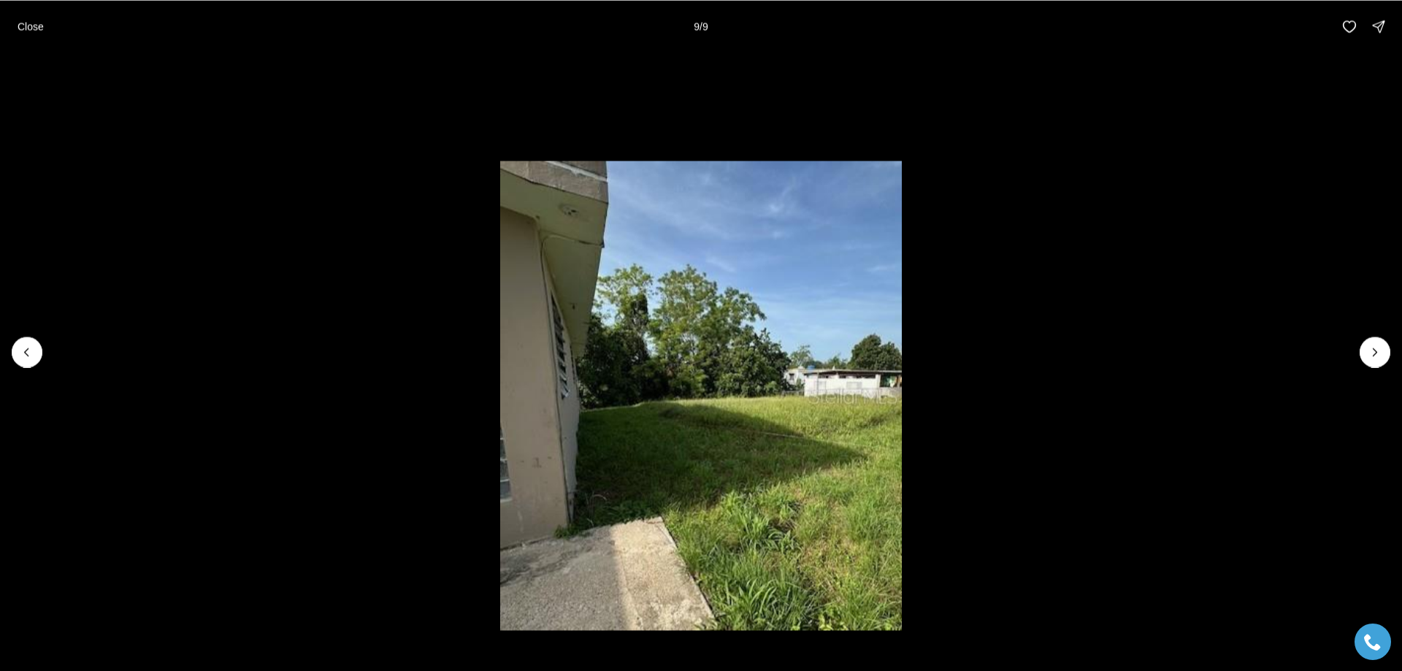
click at [1371, 349] on div at bounding box center [1375, 352] width 31 height 31
click at [34, 32] on p "Close" at bounding box center [31, 26] width 26 height 12
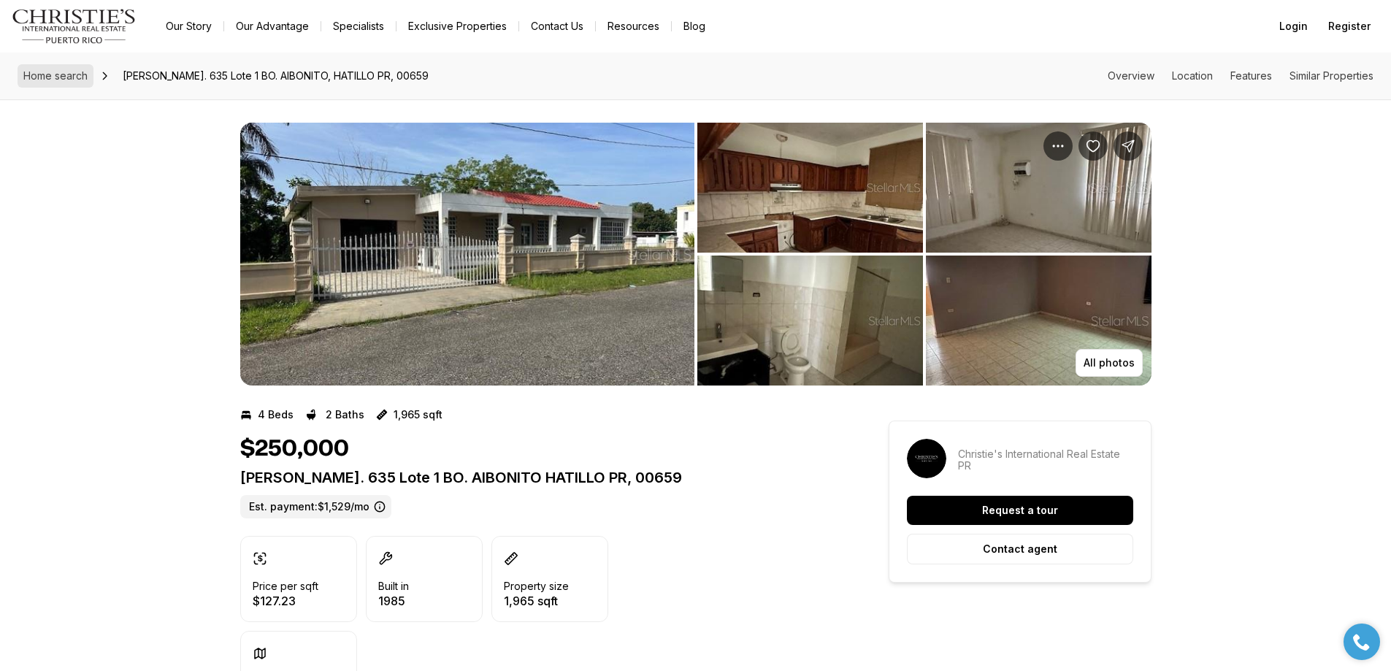
click at [53, 80] on span "Home search" at bounding box center [55, 75] width 64 height 12
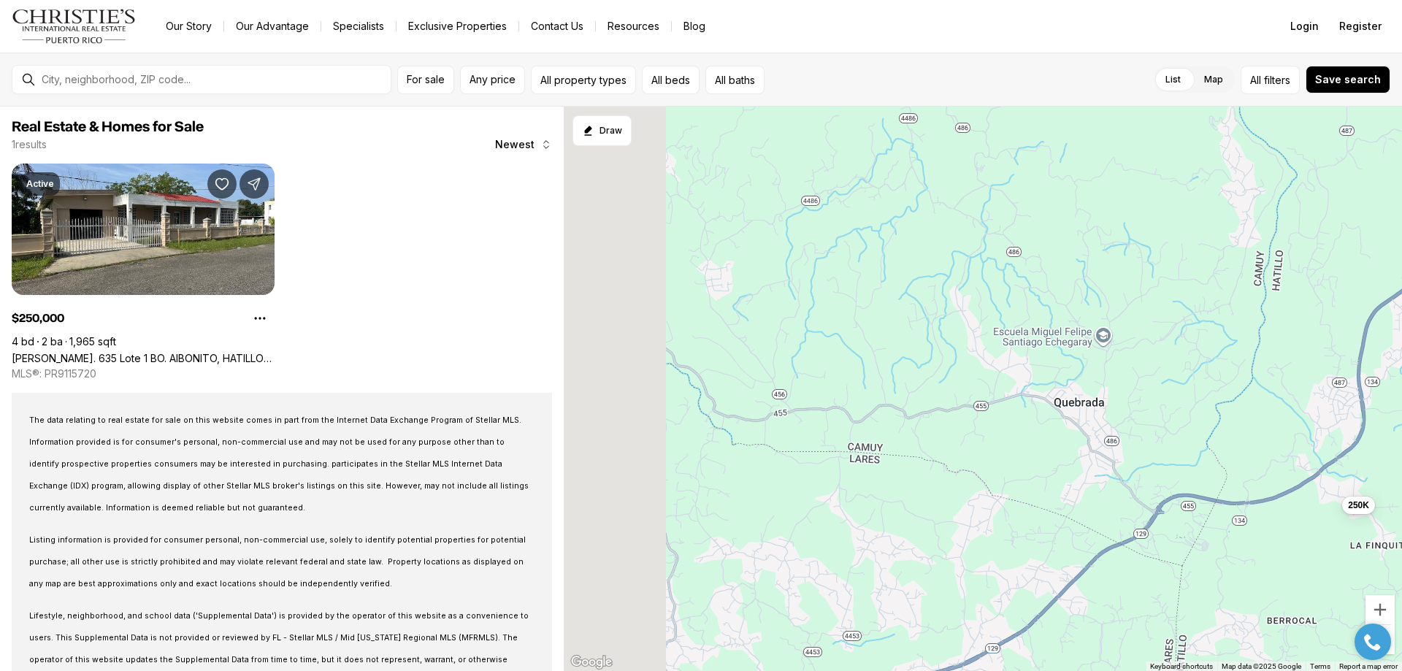
drag, startPoint x: 628, startPoint y: 291, endPoint x: 1177, endPoint y: 416, distance: 563.3
click at [1178, 418] on div "250K" at bounding box center [983, 389] width 838 height 565
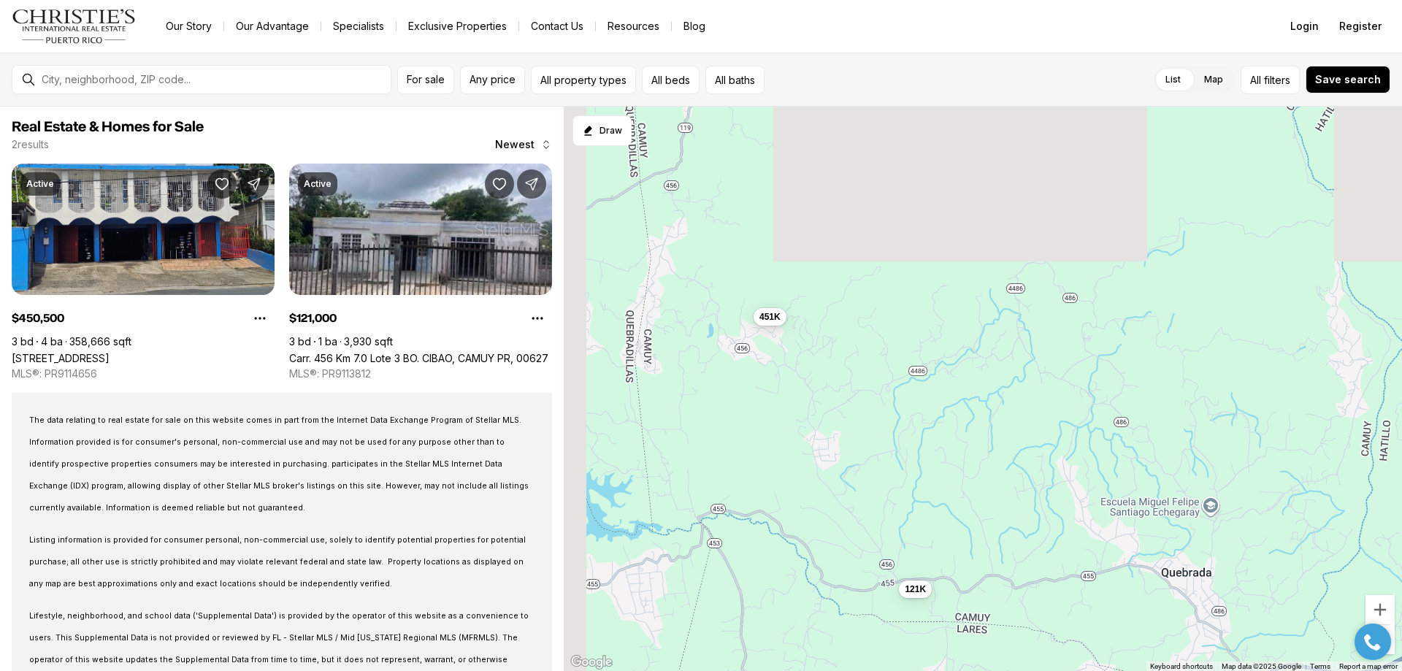
drag, startPoint x: 764, startPoint y: 275, endPoint x: 810, endPoint y: 513, distance: 243.3
click at [810, 513] on div "451K 121K" at bounding box center [983, 389] width 838 height 565
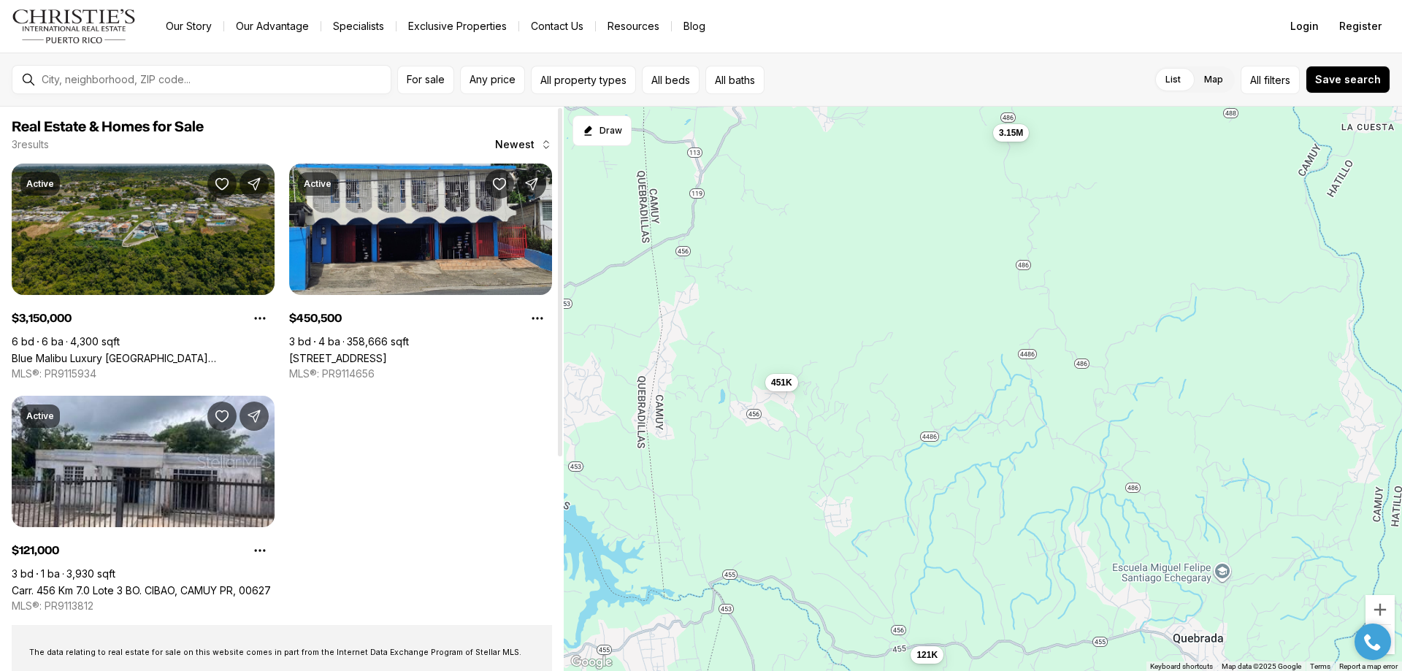
click at [206, 352] on link "Blue Malibu Luxury [GEOGRAPHIC_DATA][PERSON_NAME] [PERSON_NAME]. 2 KM. 94.0 INT…" at bounding box center [143, 358] width 263 height 12
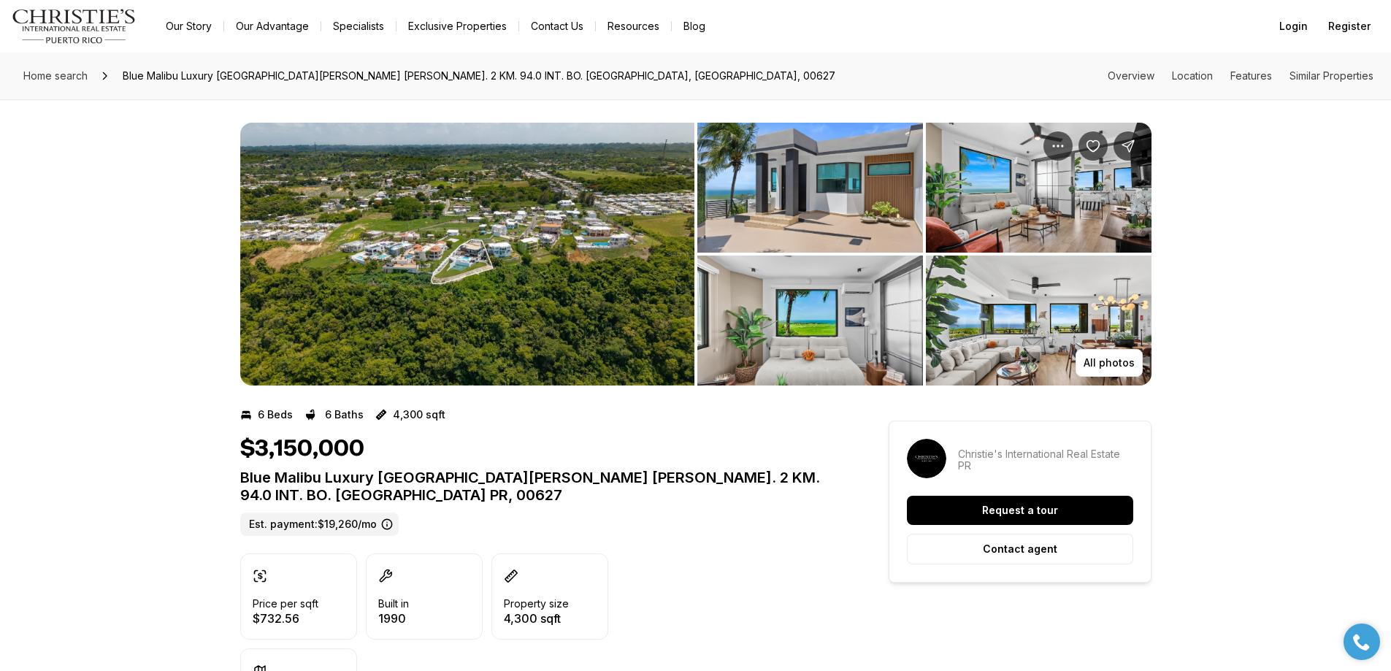
click at [427, 242] on img "View image gallery" at bounding box center [467, 254] width 454 height 263
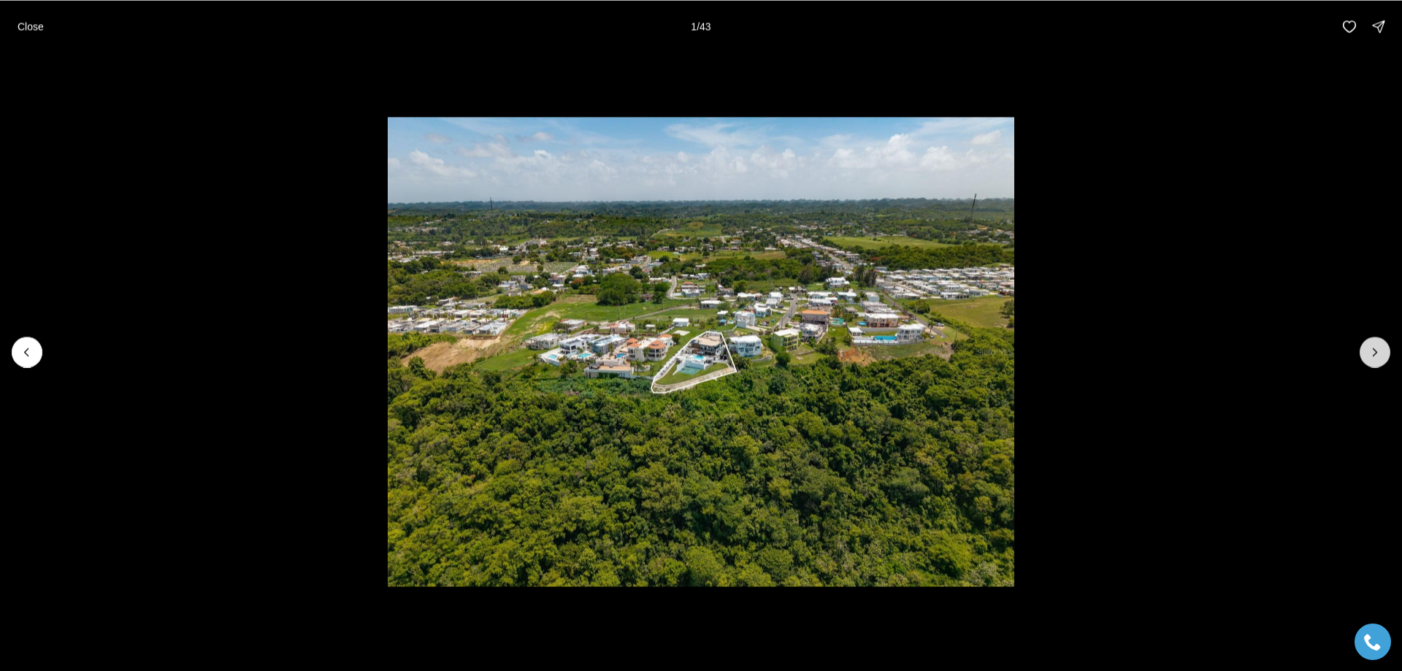
click at [1374, 345] on icon "Next slide" at bounding box center [1375, 352] width 15 height 15
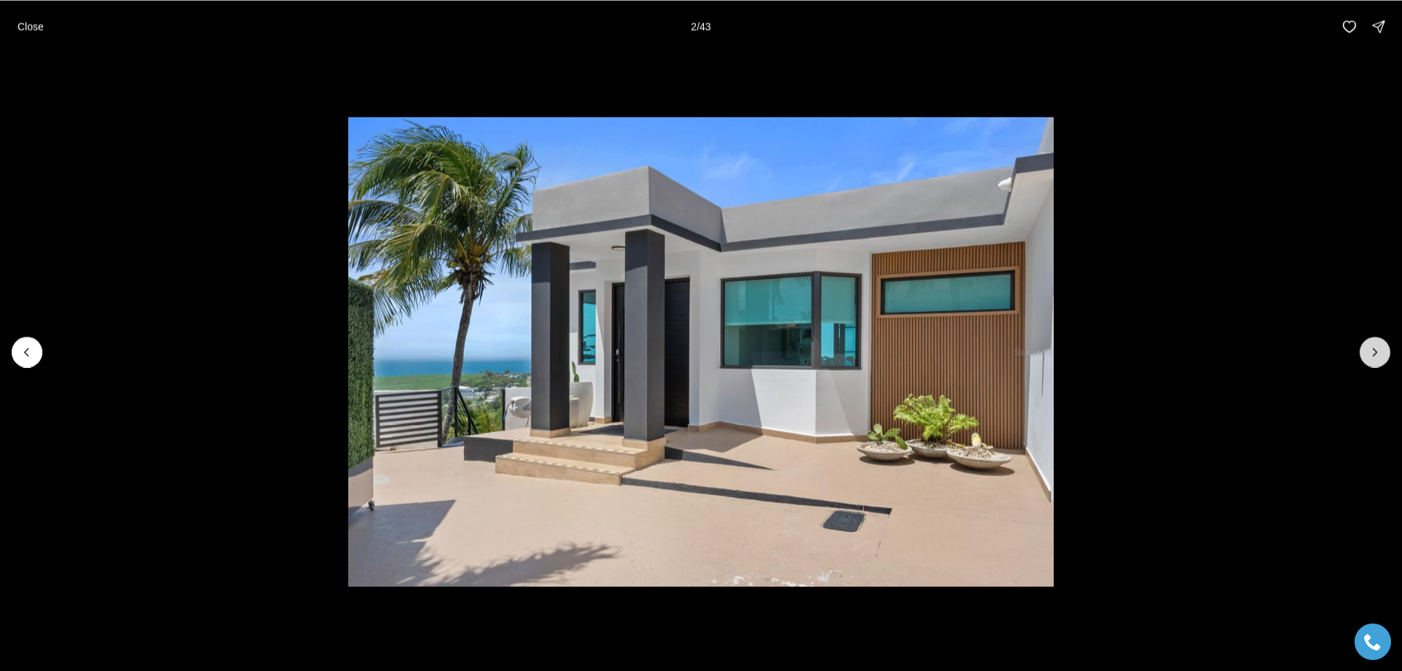
click at [1376, 353] on icon "Next slide" at bounding box center [1375, 351] width 4 height 7
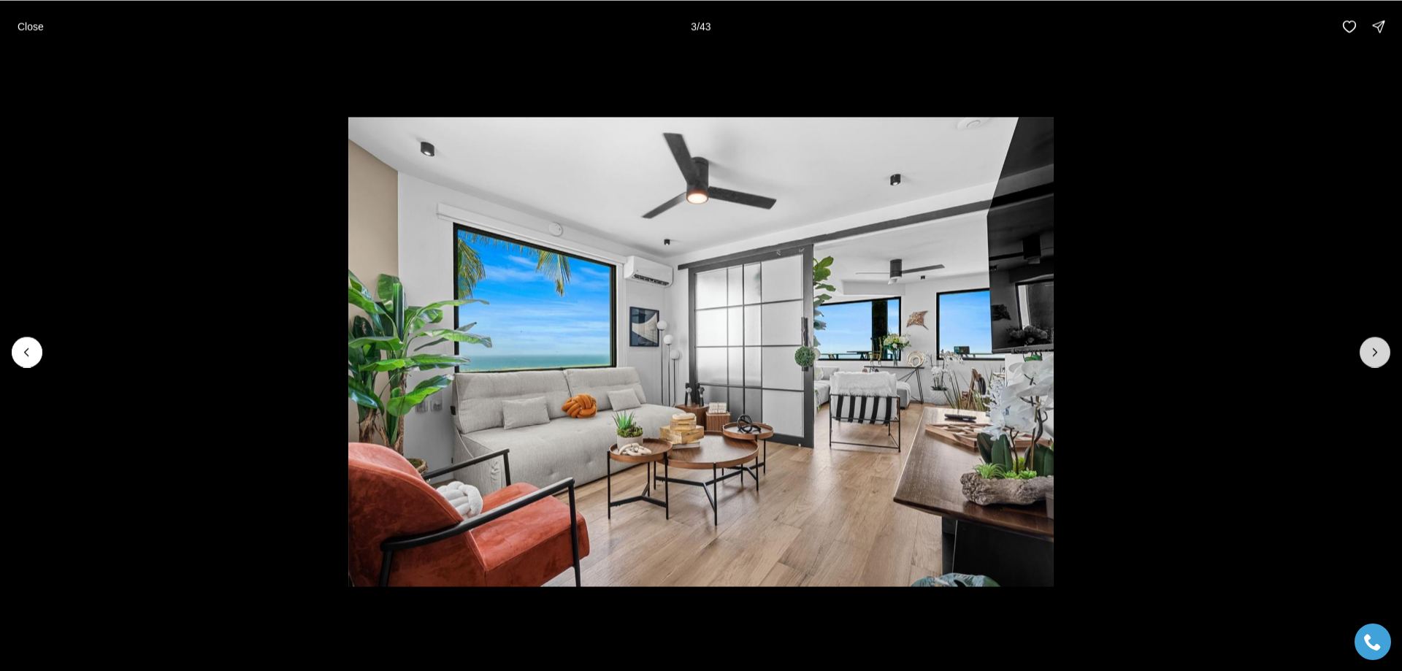
click at [1379, 350] on icon "Next slide" at bounding box center [1375, 352] width 15 height 15
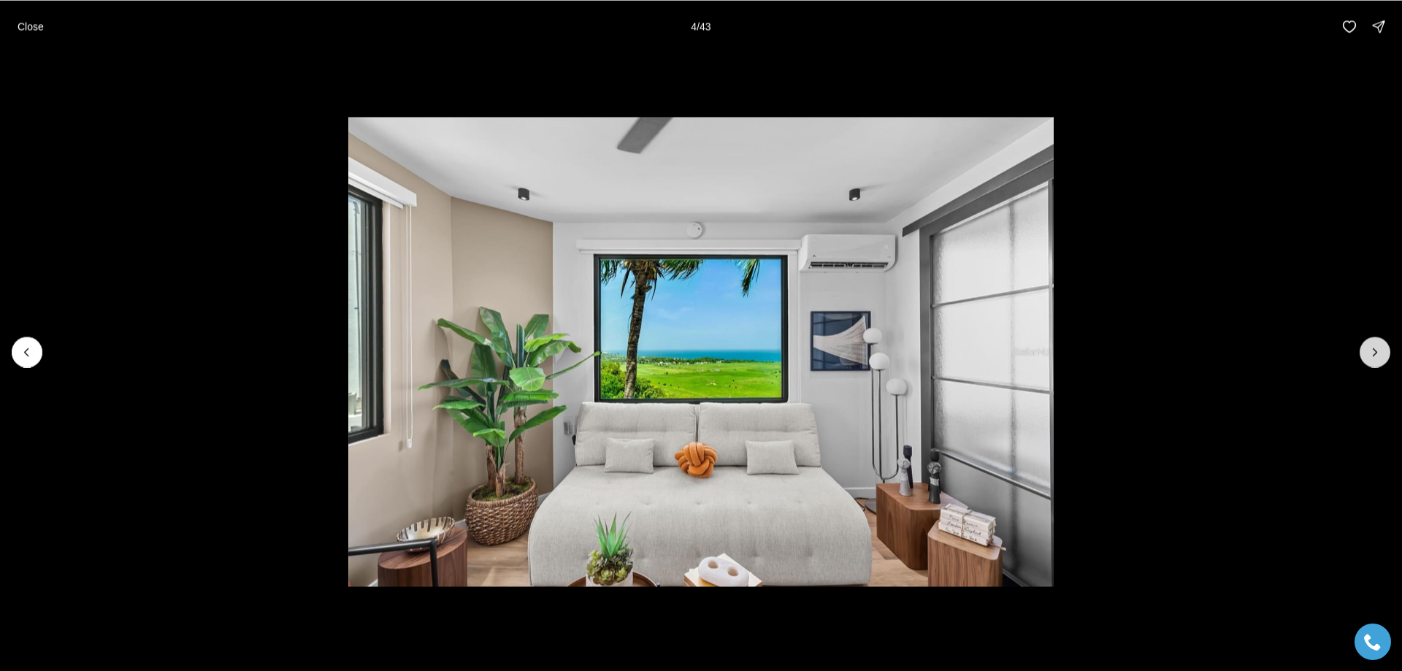
click at [1378, 349] on icon "Next slide" at bounding box center [1375, 352] width 15 height 15
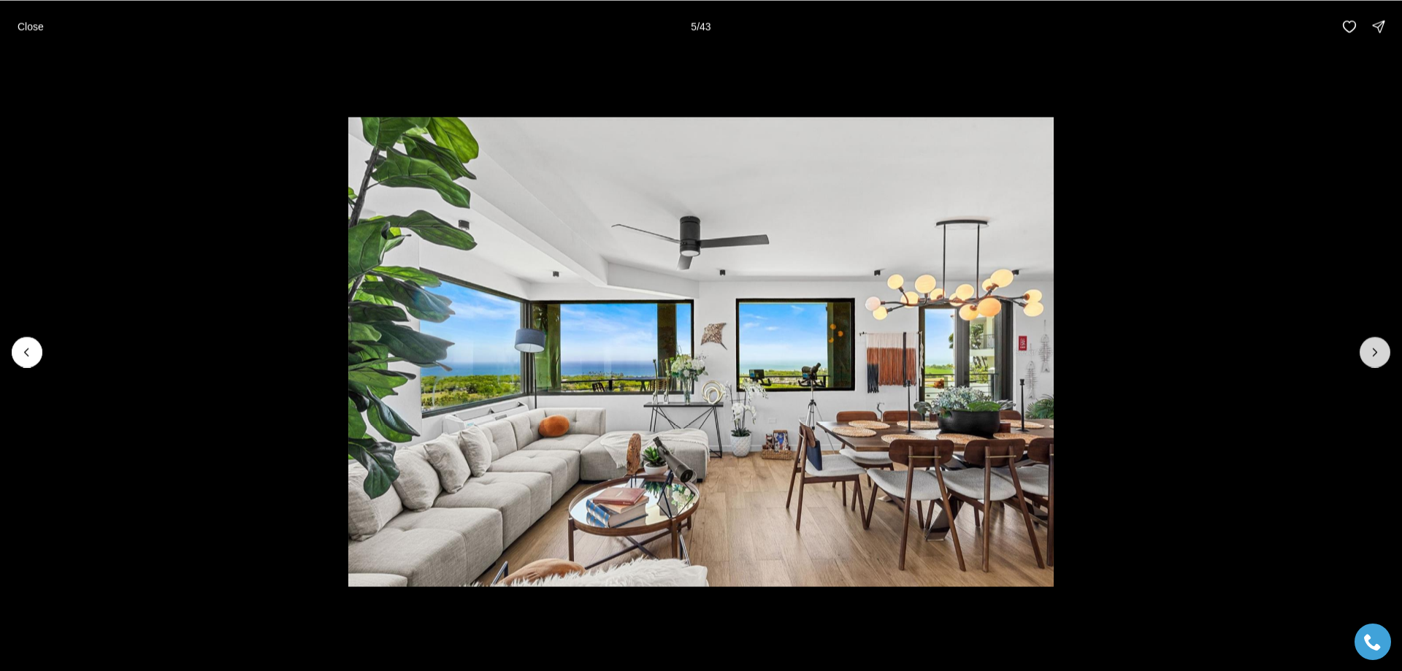
click at [1378, 349] on icon "Next slide" at bounding box center [1375, 352] width 15 height 15
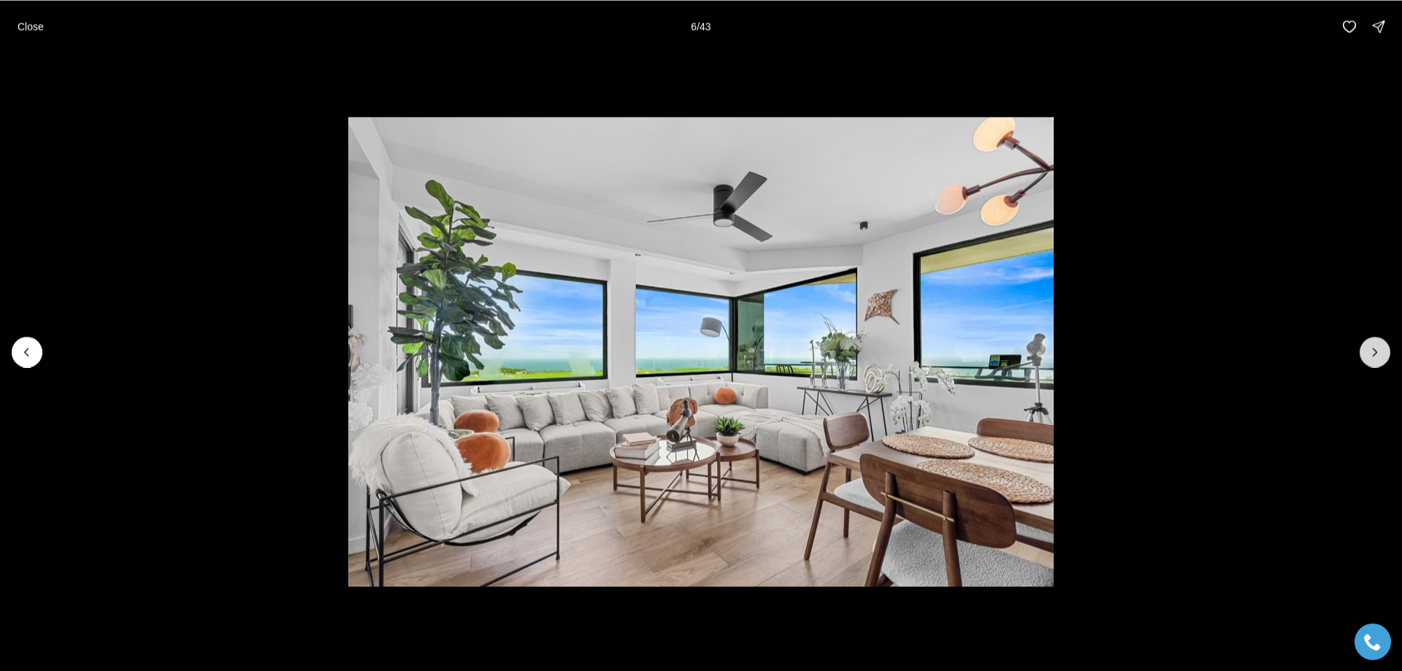
click at [1378, 349] on icon "Next slide" at bounding box center [1375, 352] width 15 height 15
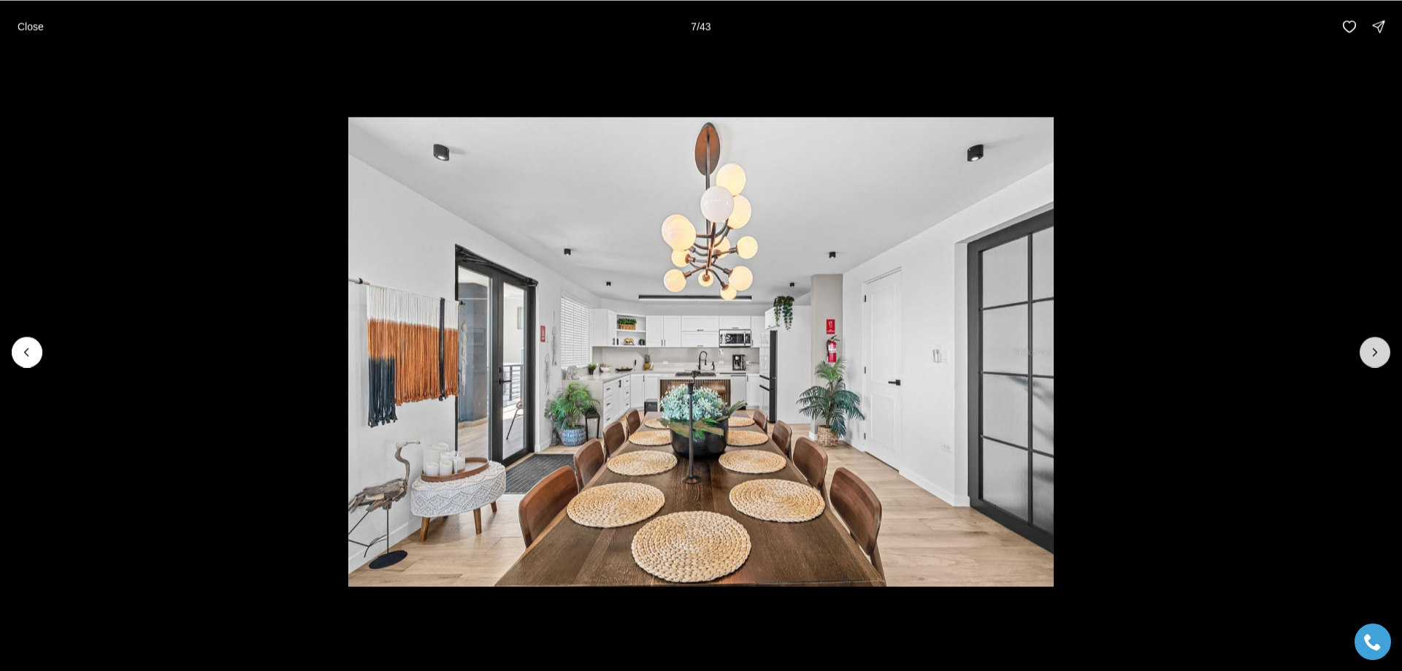
click at [1378, 349] on icon "Next slide" at bounding box center [1375, 352] width 15 height 15
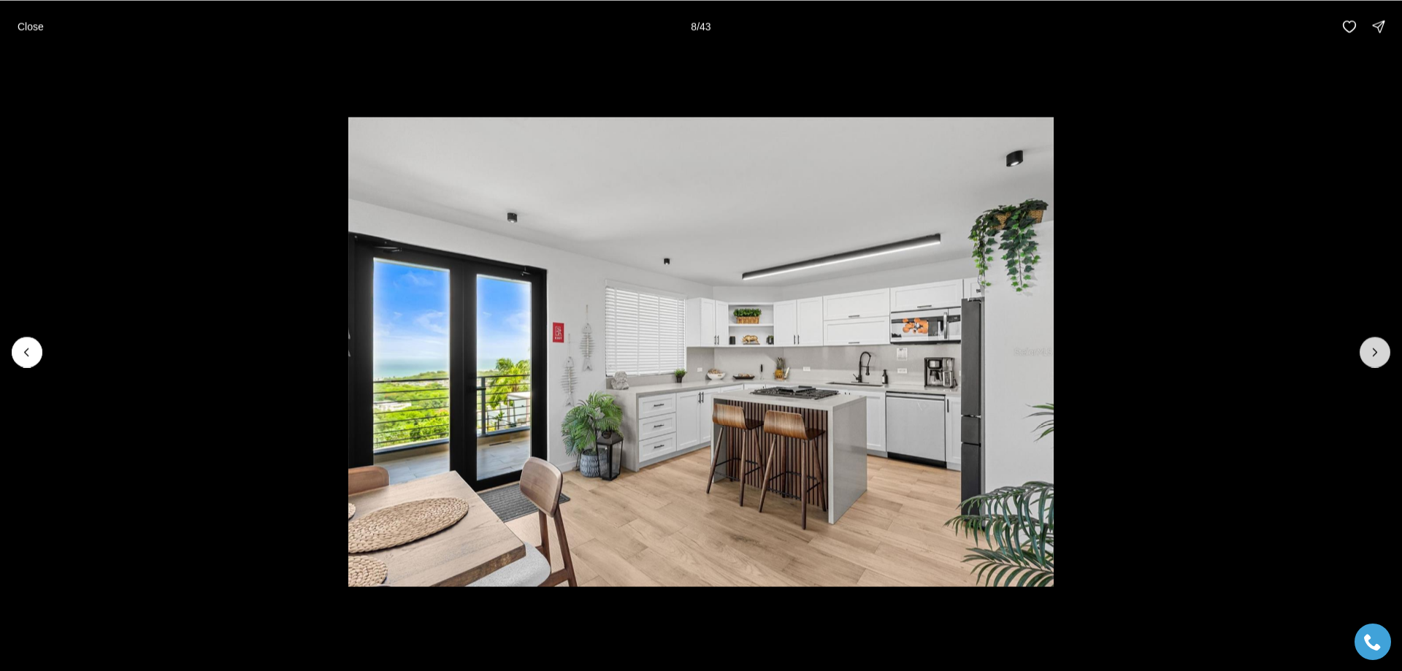
click at [1371, 355] on icon "Next slide" at bounding box center [1375, 352] width 15 height 15
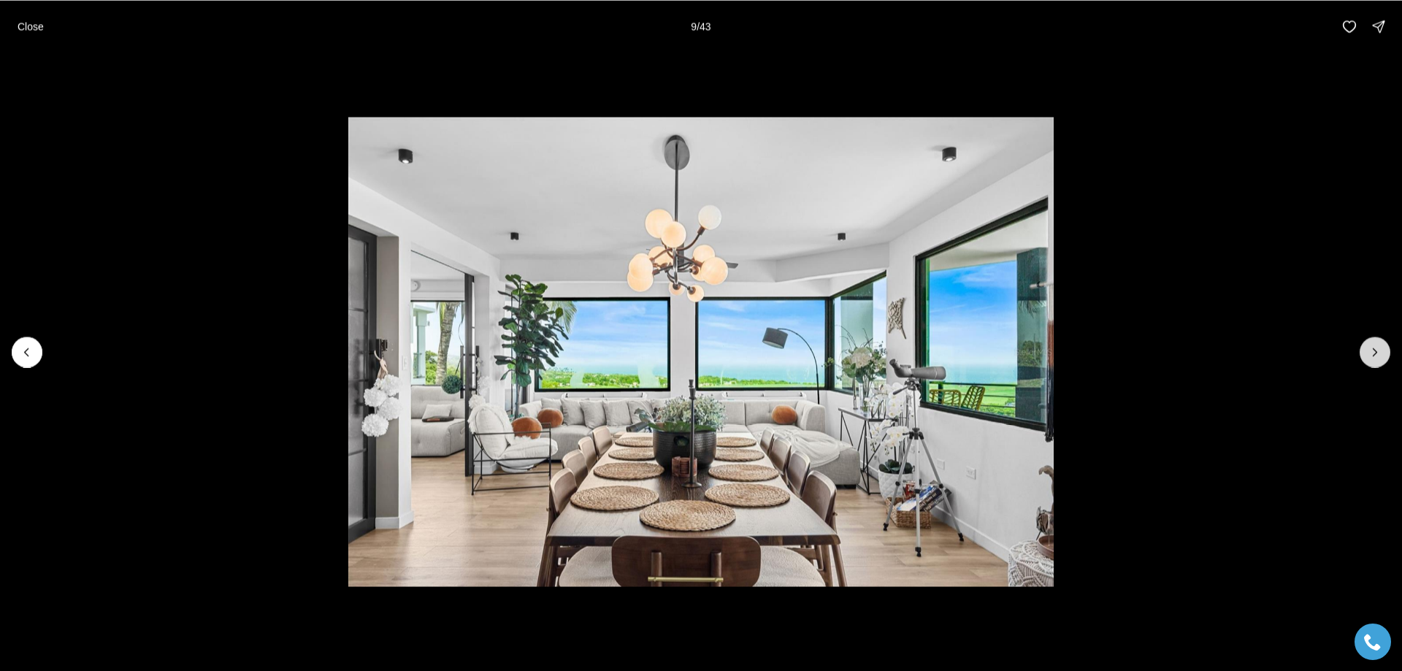
click at [1375, 353] on icon "Next slide" at bounding box center [1375, 351] width 4 height 7
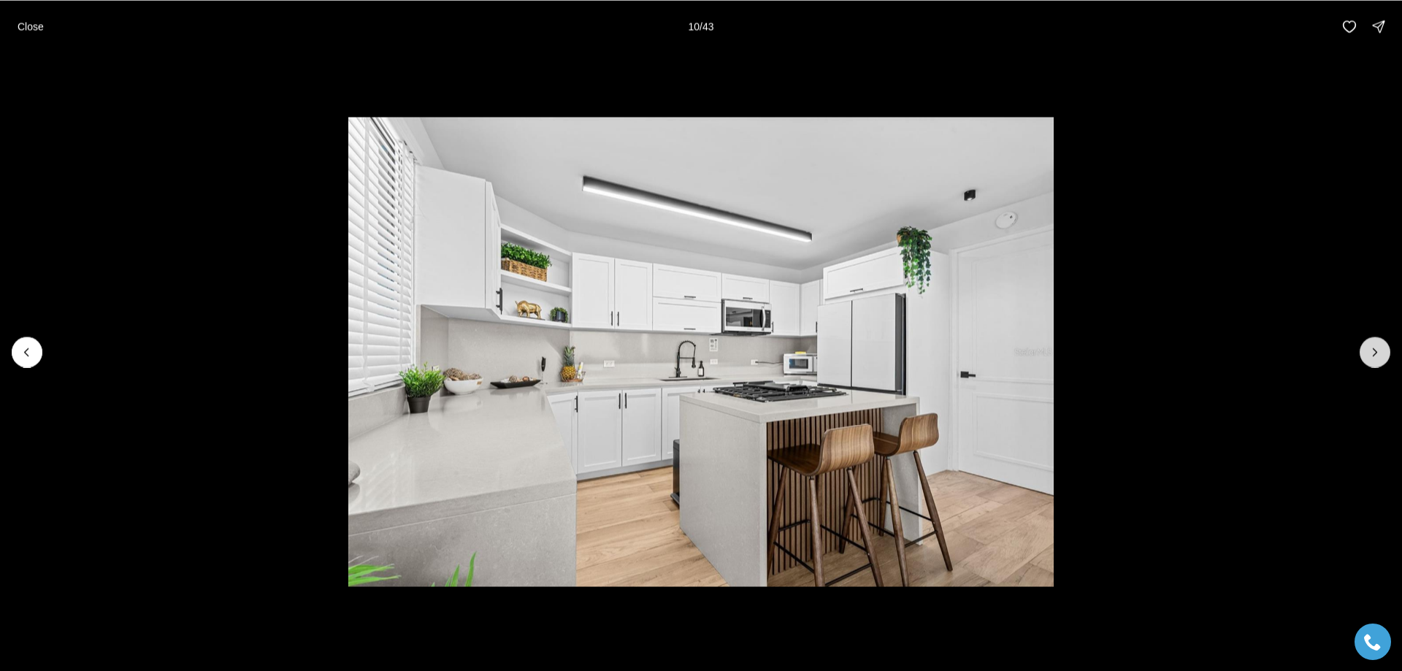
click at [1375, 353] on icon "Next slide" at bounding box center [1375, 351] width 4 height 7
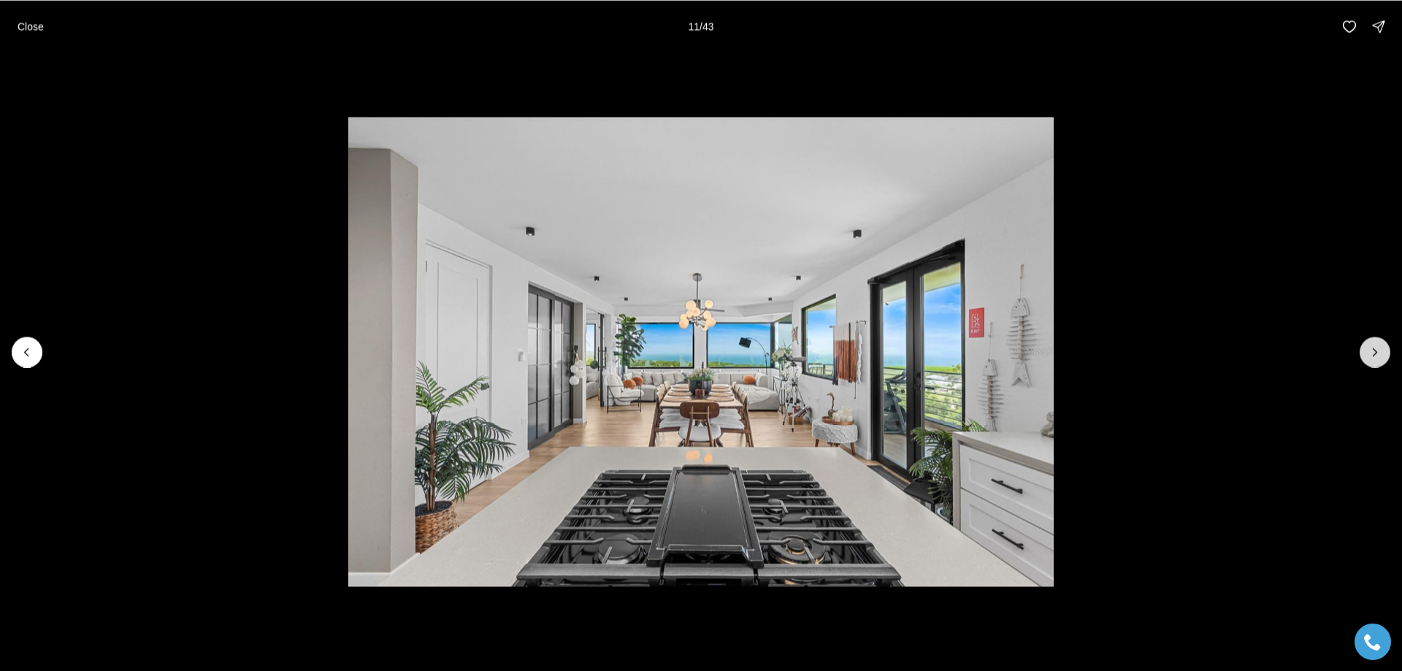
click at [1377, 353] on icon "Next slide" at bounding box center [1375, 352] width 15 height 15
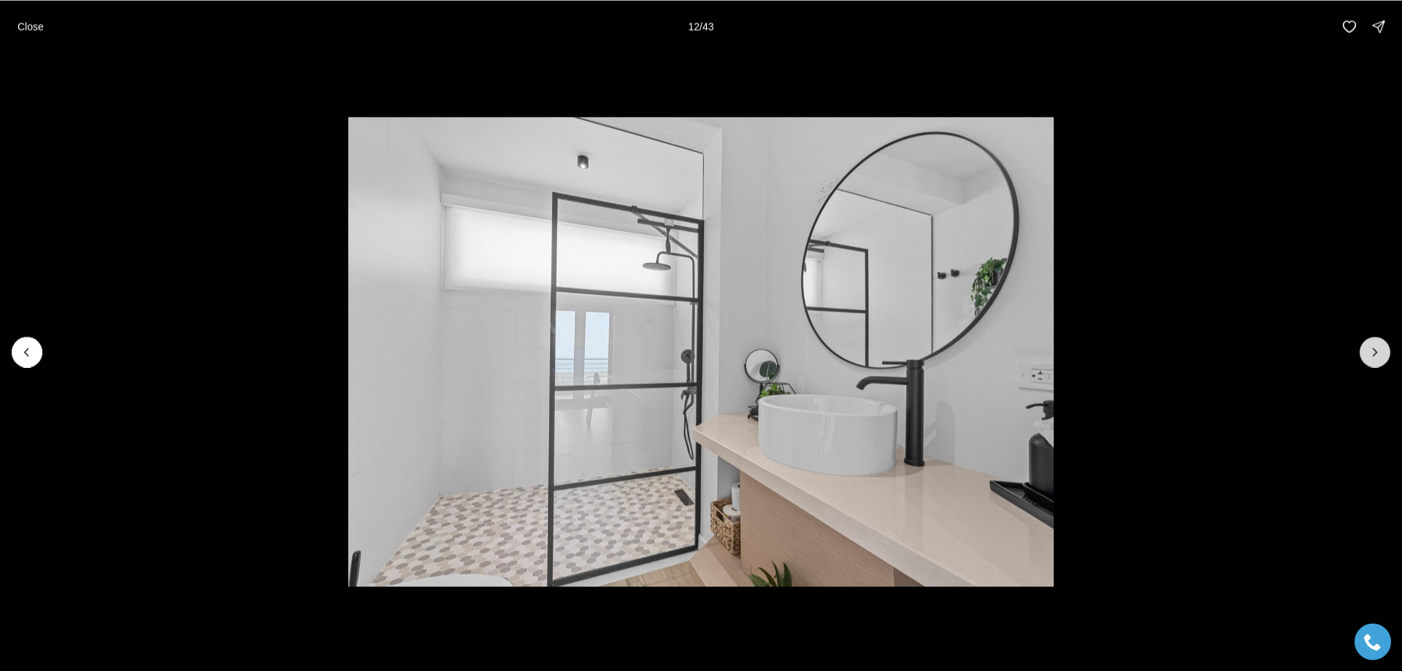
click at [1369, 353] on icon "Next slide" at bounding box center [1375, 352] width 15 height 15
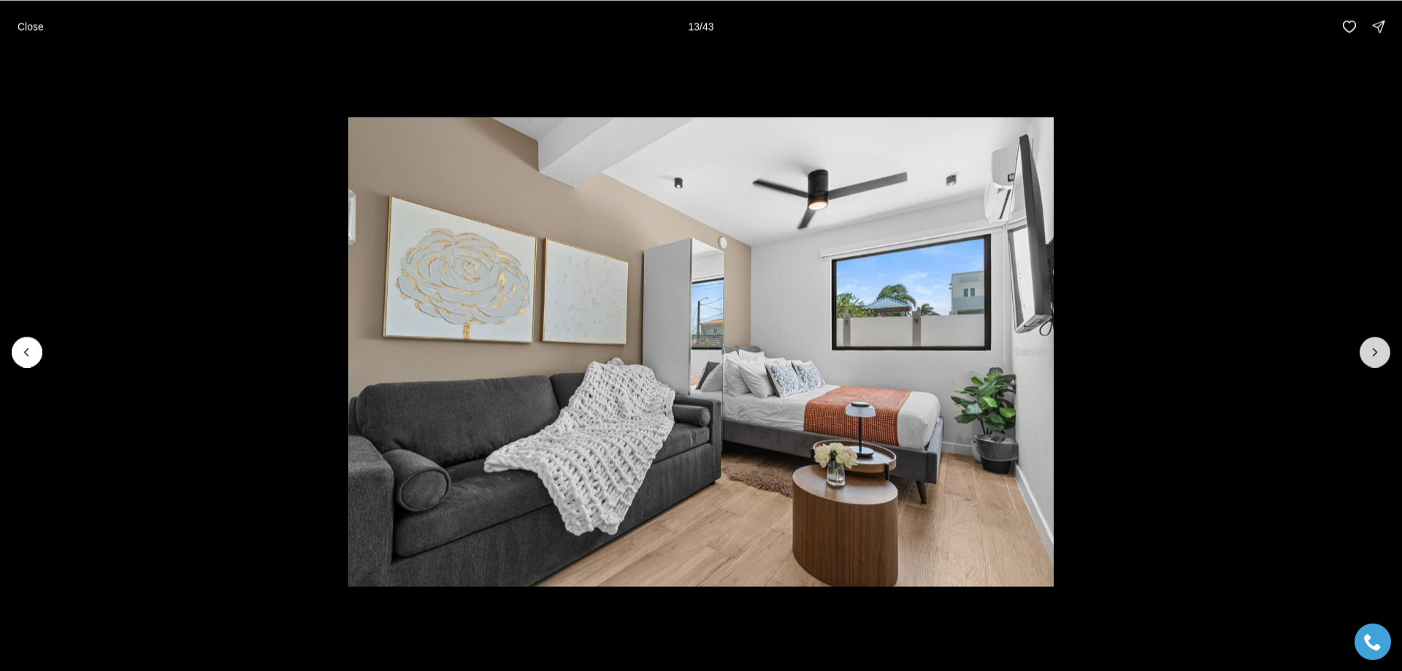
click at [1370, 353] on icon "Next slide" at bounding box center [1375, 352] width 15 height 15
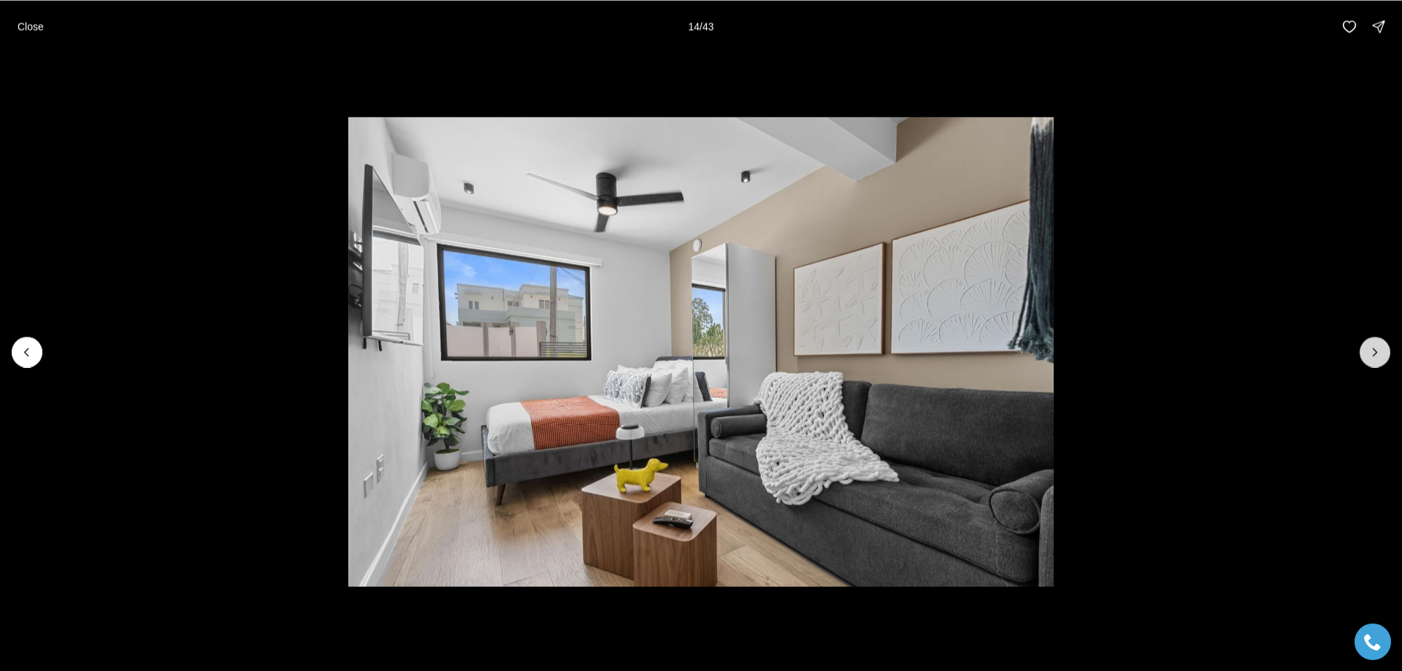
click at [1370, 353] on icon "Next slide" at bounding box center [1375, 352] width 15 height 15
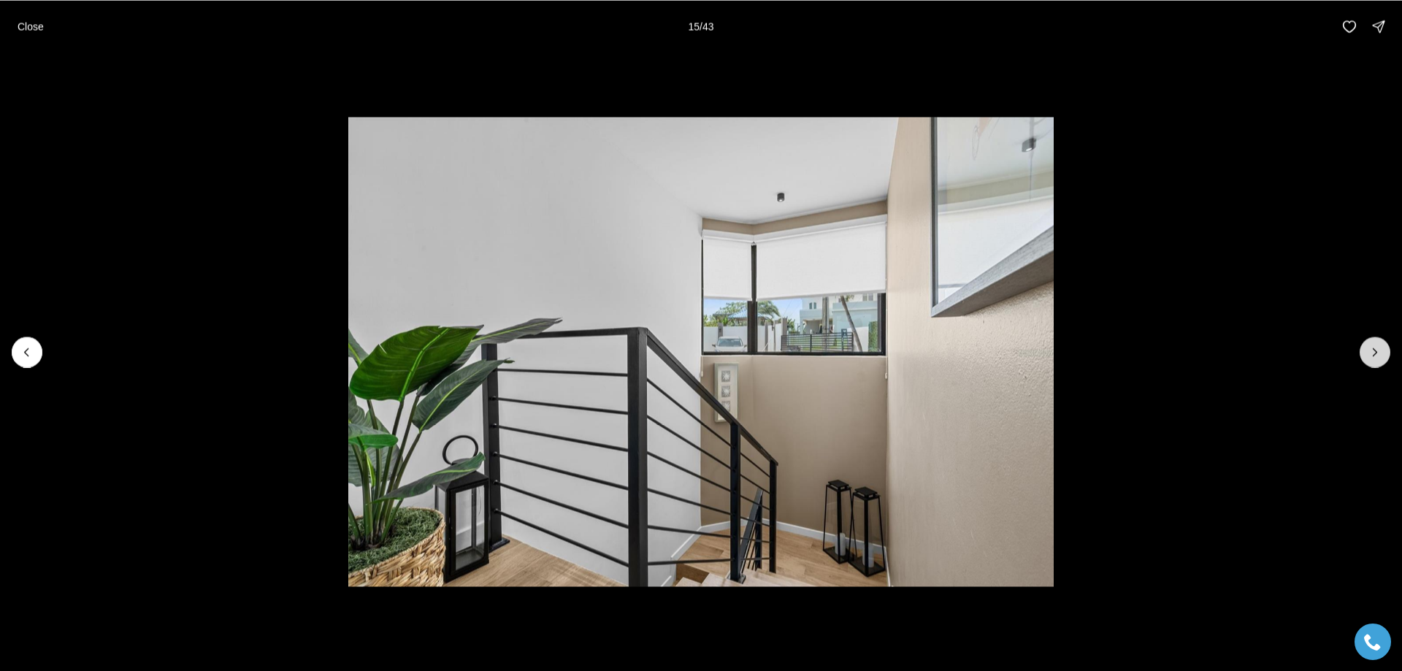
click at [1370, 353] on icon "Next slide" at bounding box center [1375, 352] width 15 height 15
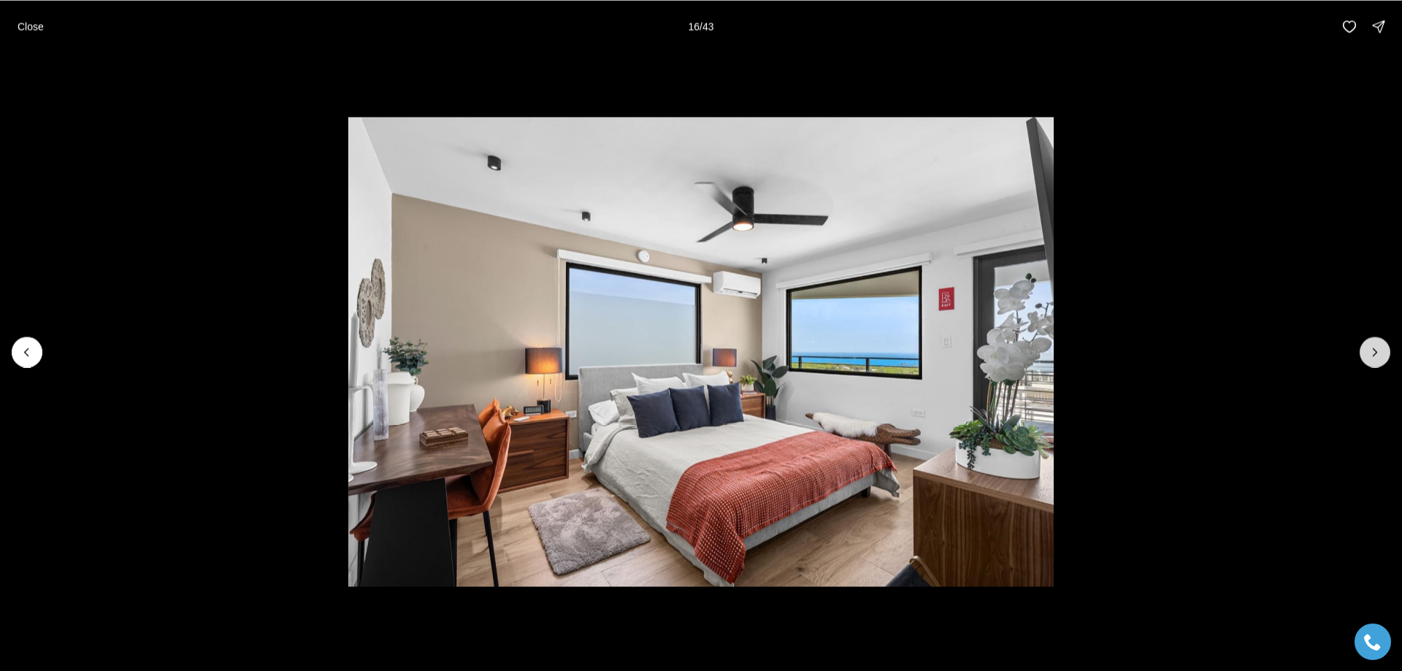
click at [1372, 351] on icon "Next slide" at bounding box center [1375, 352] width 15 height 15
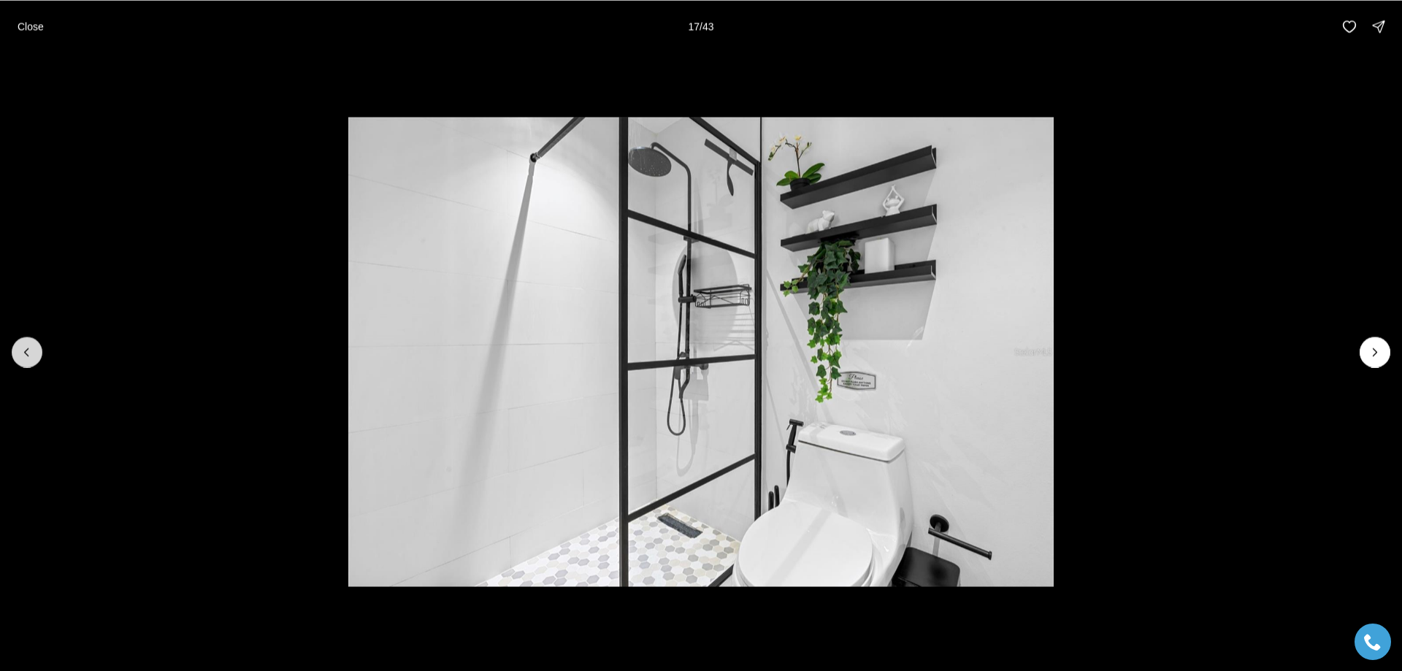
click at [19, 351] on button "Previous slide" at bounding box center [27, 352] width 31 height 31
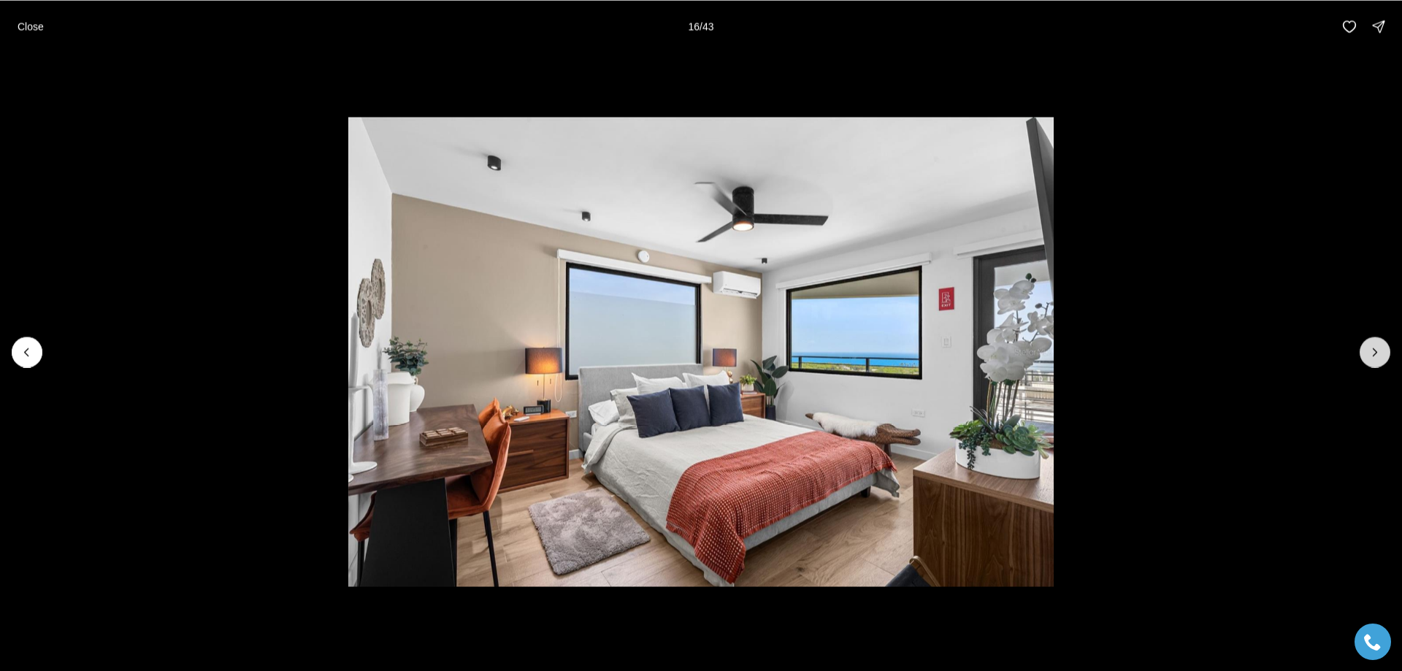
click at [1368, 350] on icon "Next slide" at bounding box center [1375, 352] width 15 height 15
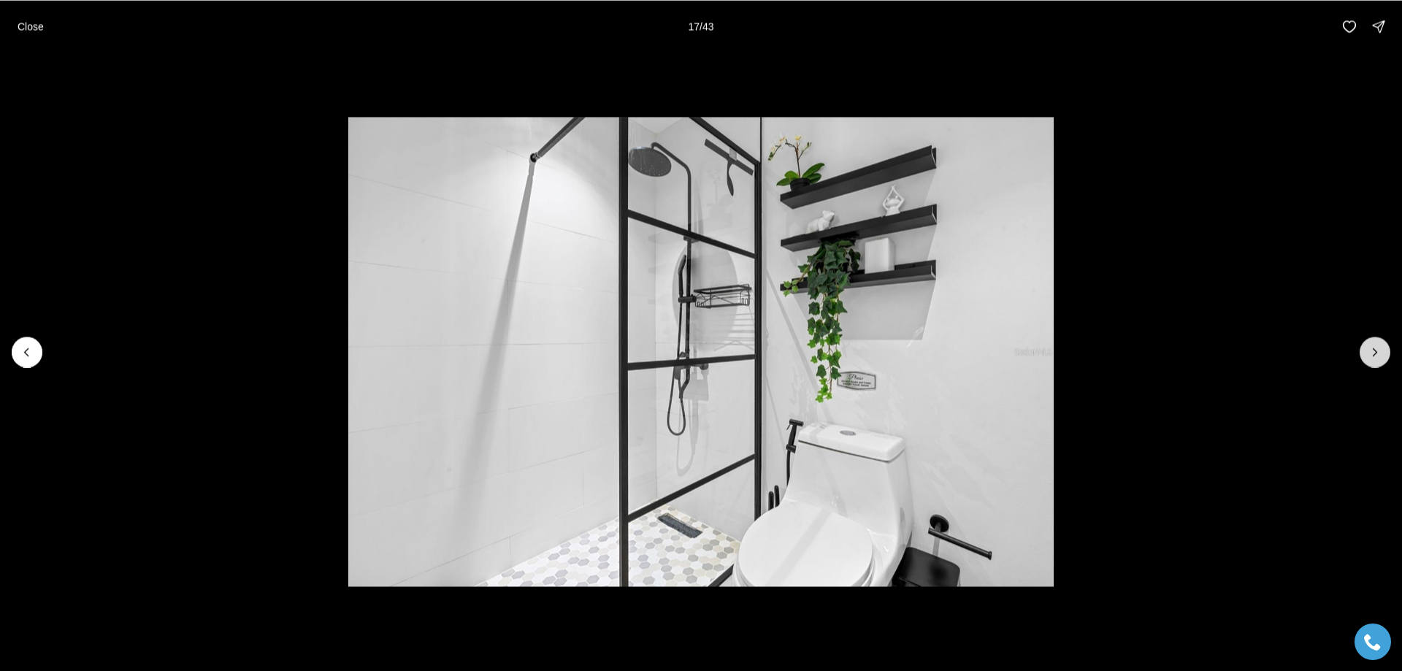
click at [1369, 350] on icon "Next slide" at bounding box center [1375, 352] width 15 height 15
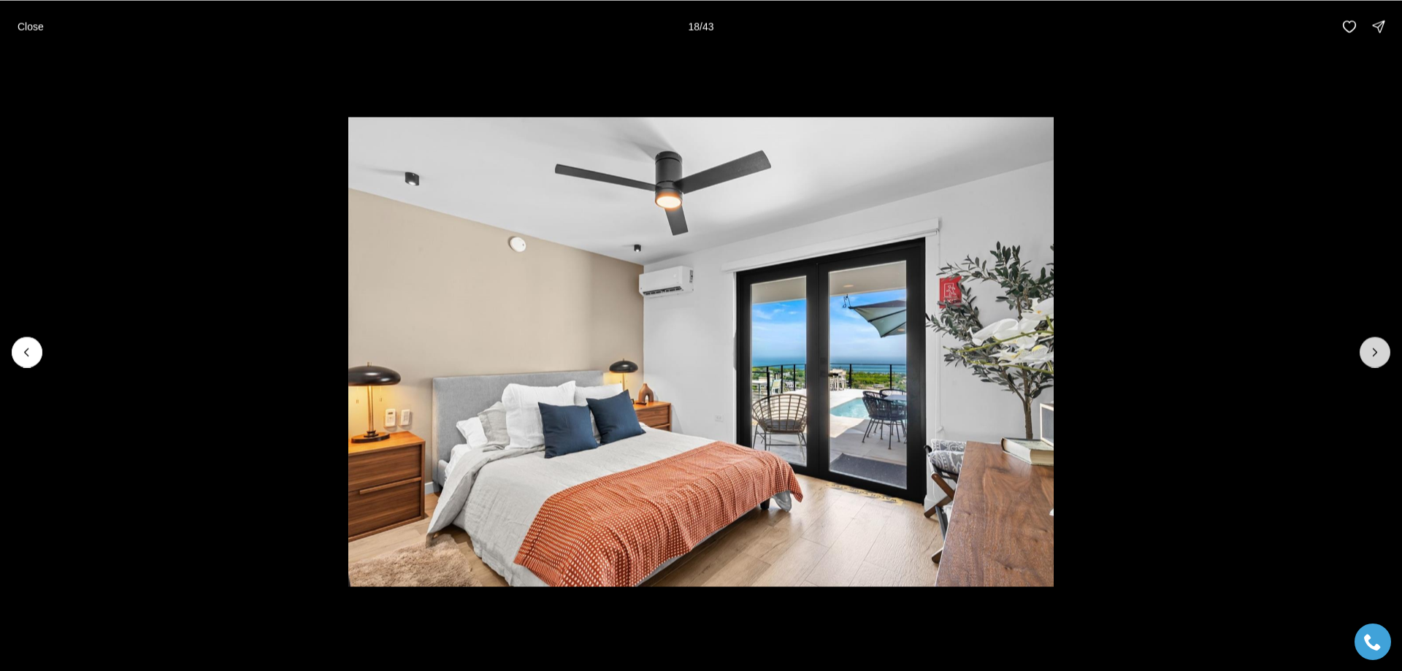
click at [1369, 350] on icon "Next slide" at bounding box center [1375, 352] width 15 height 15
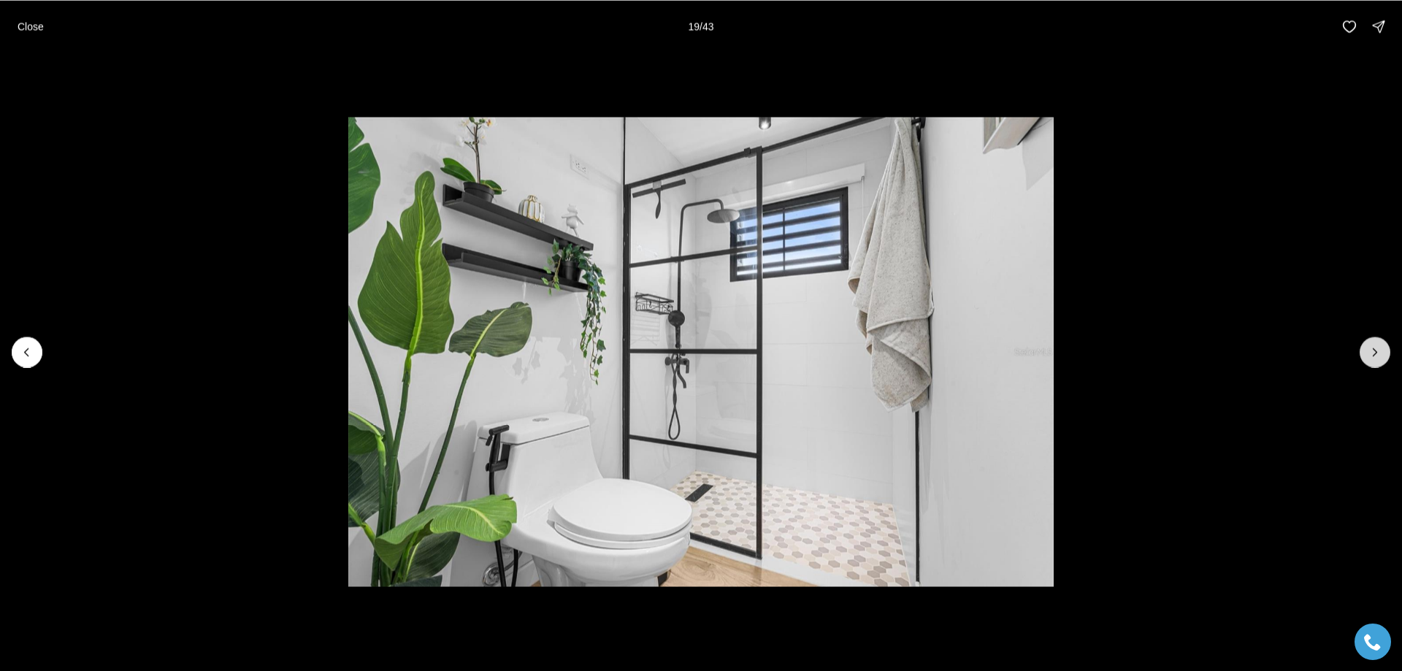
click at [1369, 350] on icon "Next slide" at bounding box center [1375, 352] width 15 height 15
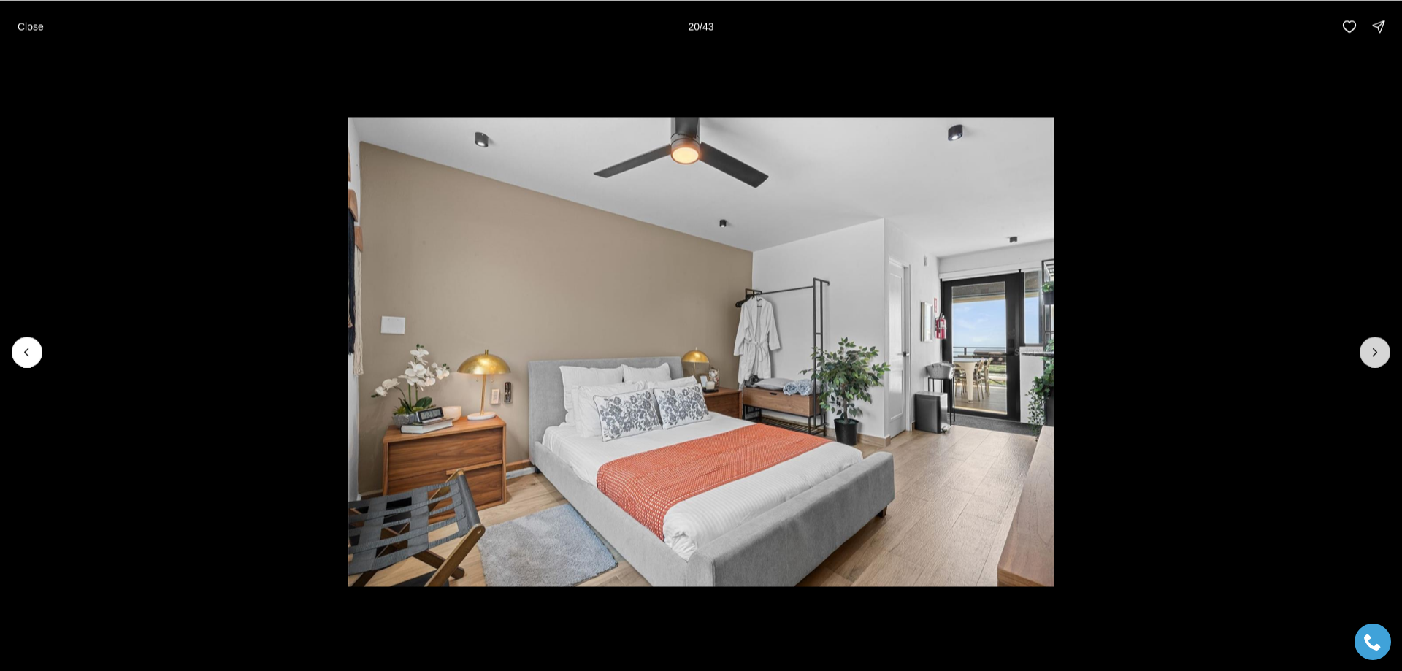
click at [1370, 350] on icon "Next slide" at bounding box center [1375, 352] width 15 height 15
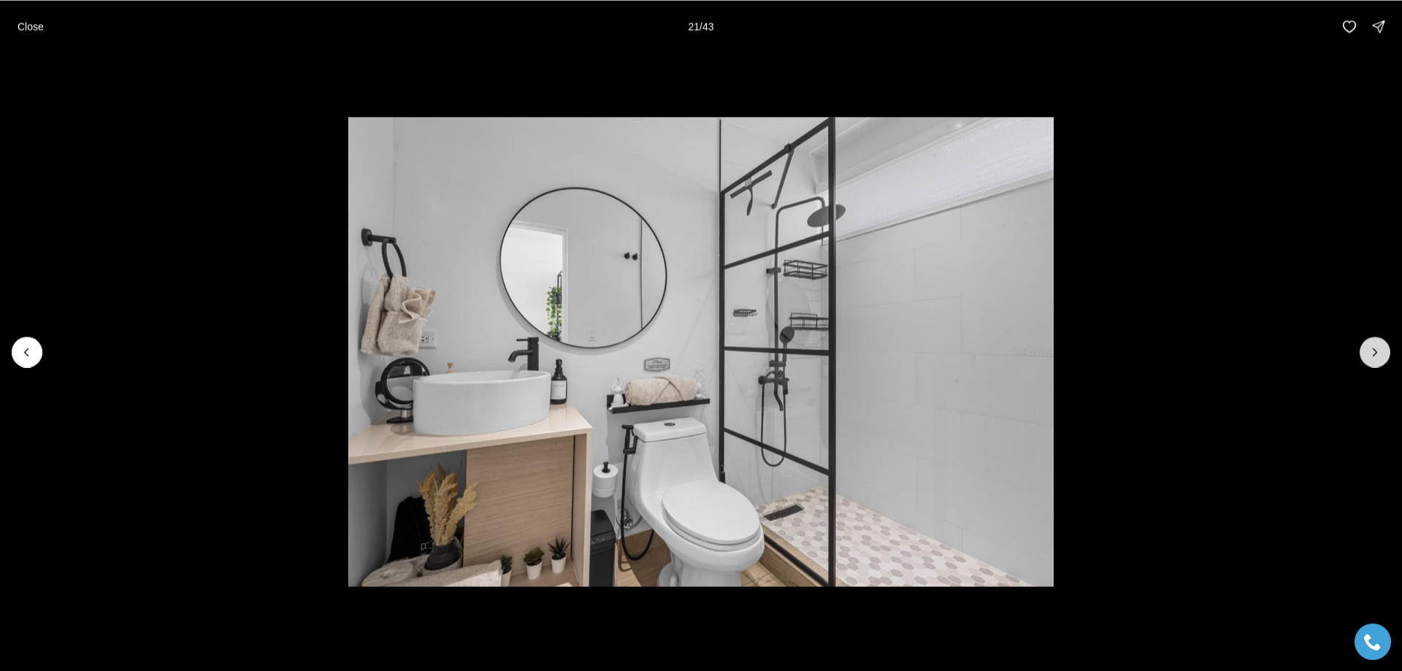
click at [1370, 350] on icon "Next slide" at bounding box center [1375, 352] width 15 height 15
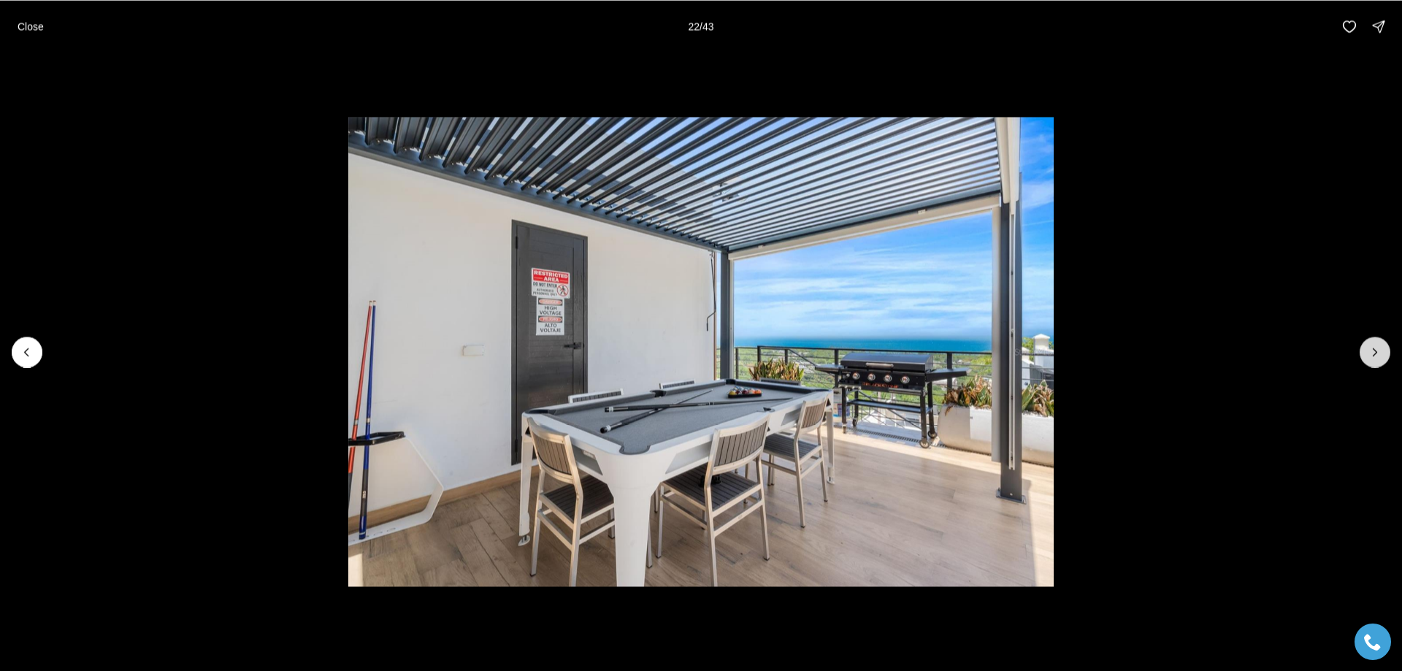
click at [1366, 357] on button "Next slide" at bounding box center [1375, 352] width 31 height 31
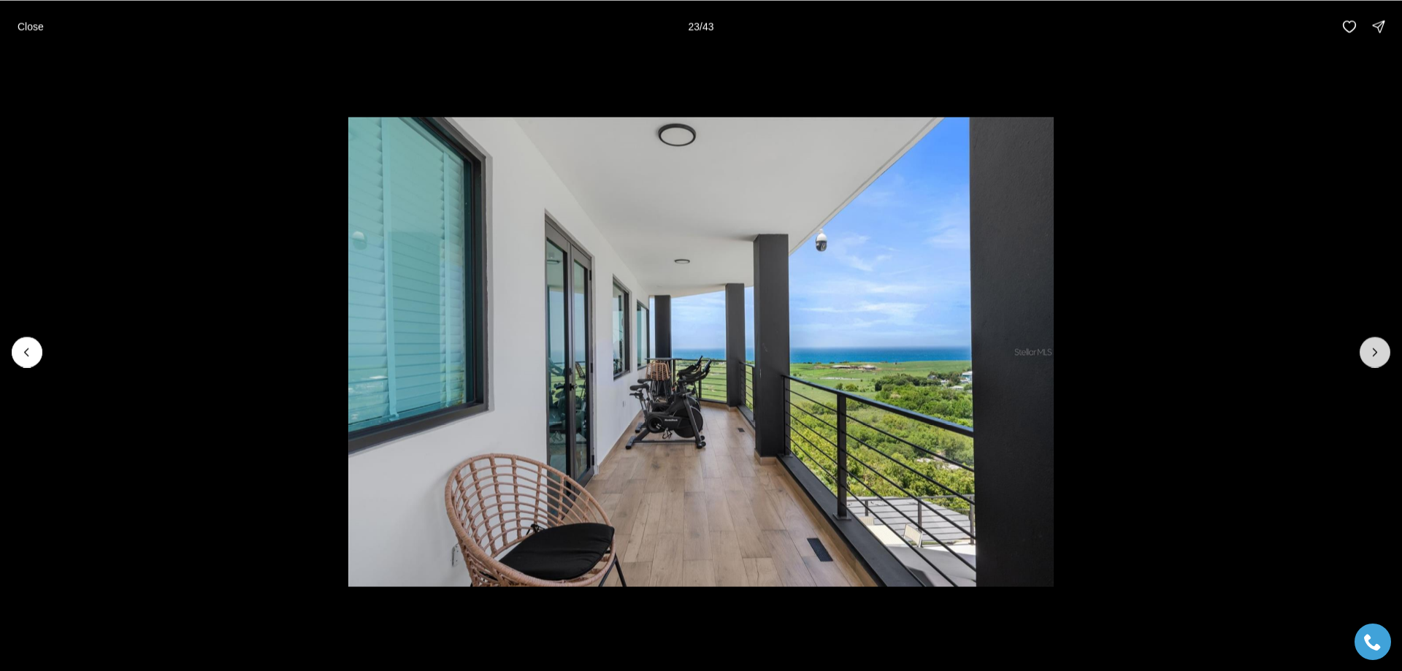
click at [1368, 356] on icon "Next slide" at bounding box center [1375, 352] width 15 height 15
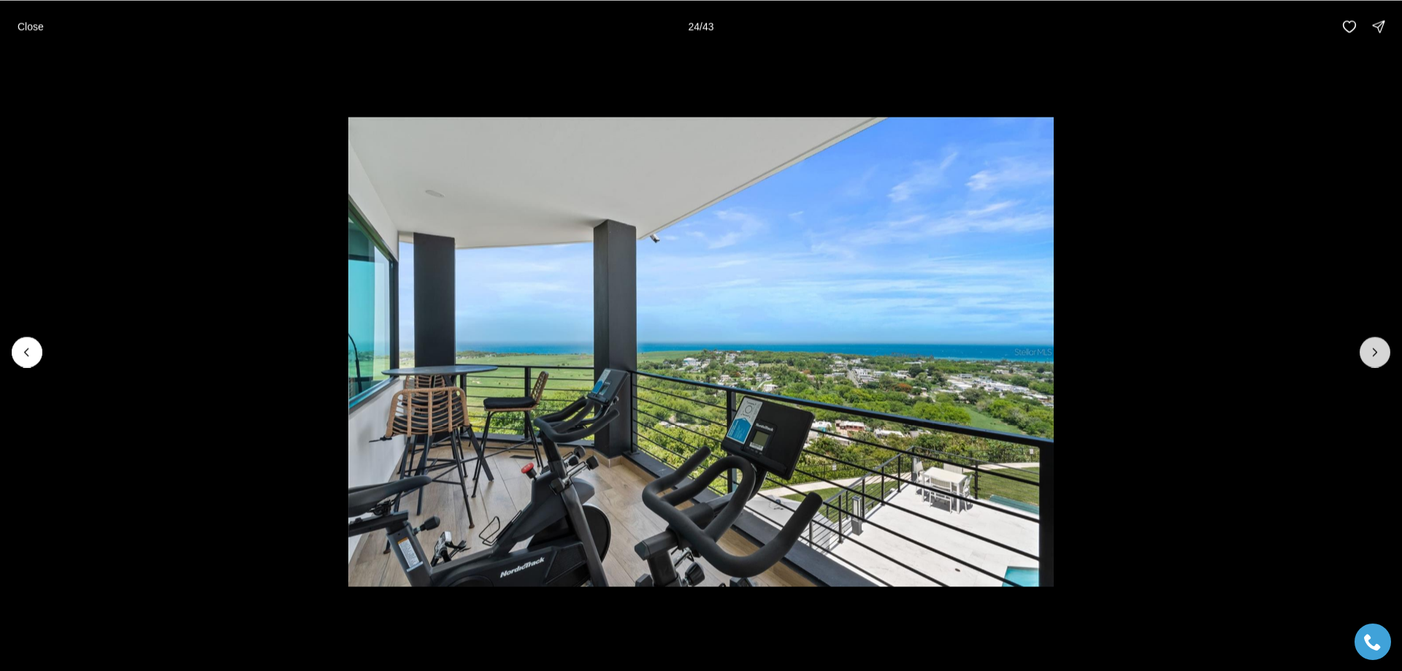
click at [1368, 357] on icon "Next slide" at bounding box center [1375, 352] width 15 height 15
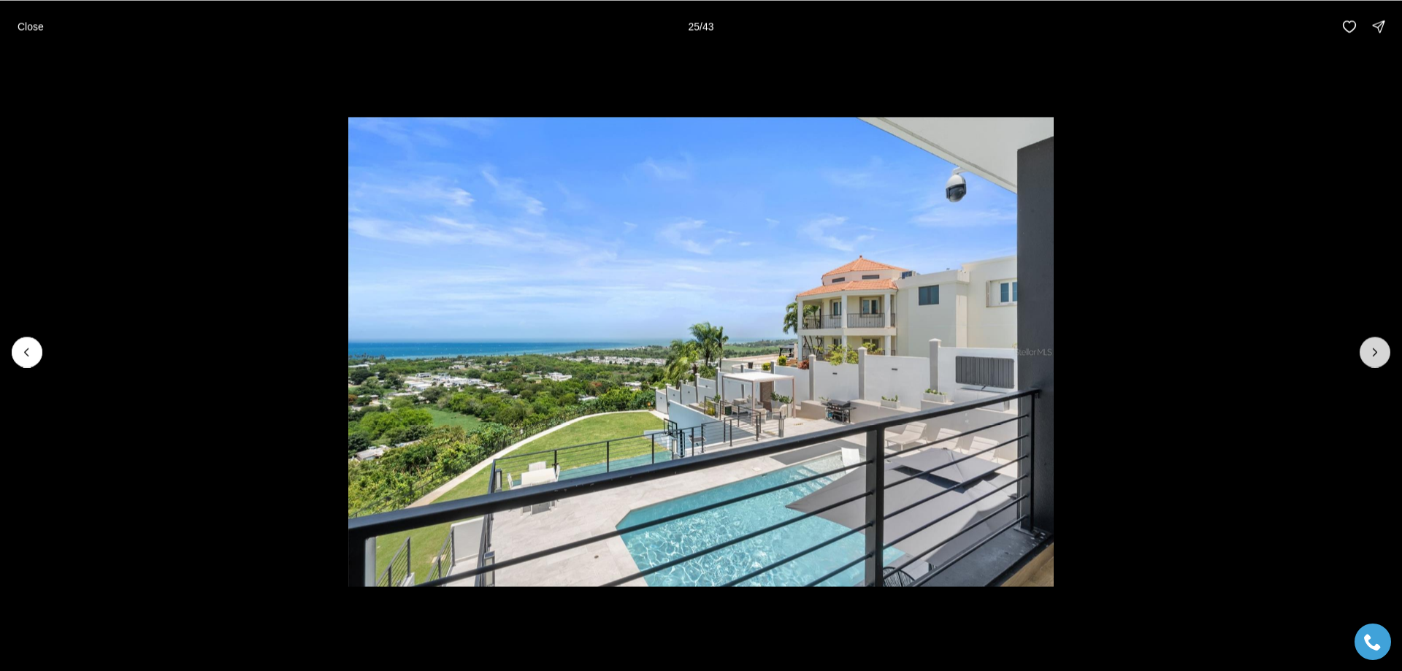
click at [1368, 358] on icon "Next slide" at bounding box center [1375, 352] width 15 height 15
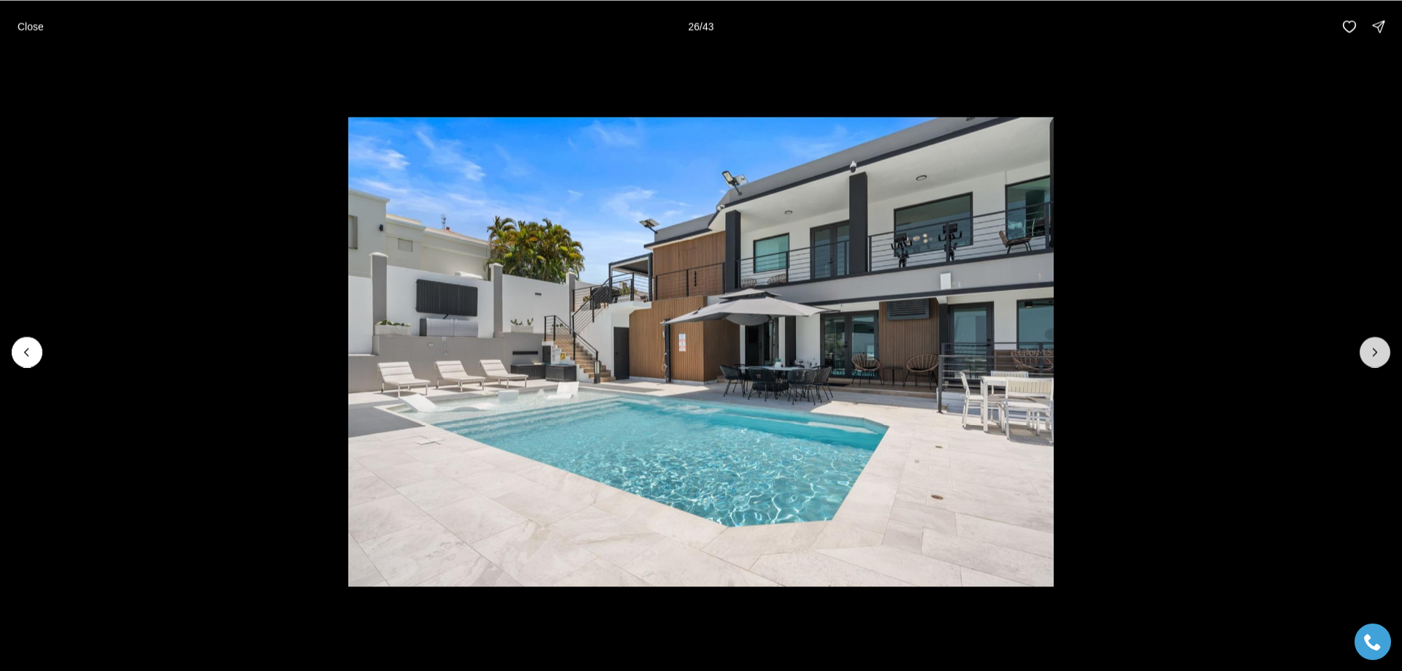
click at [1389, 353] on button "Next slide" at bounding box center [1375, 352] width 31 height 31
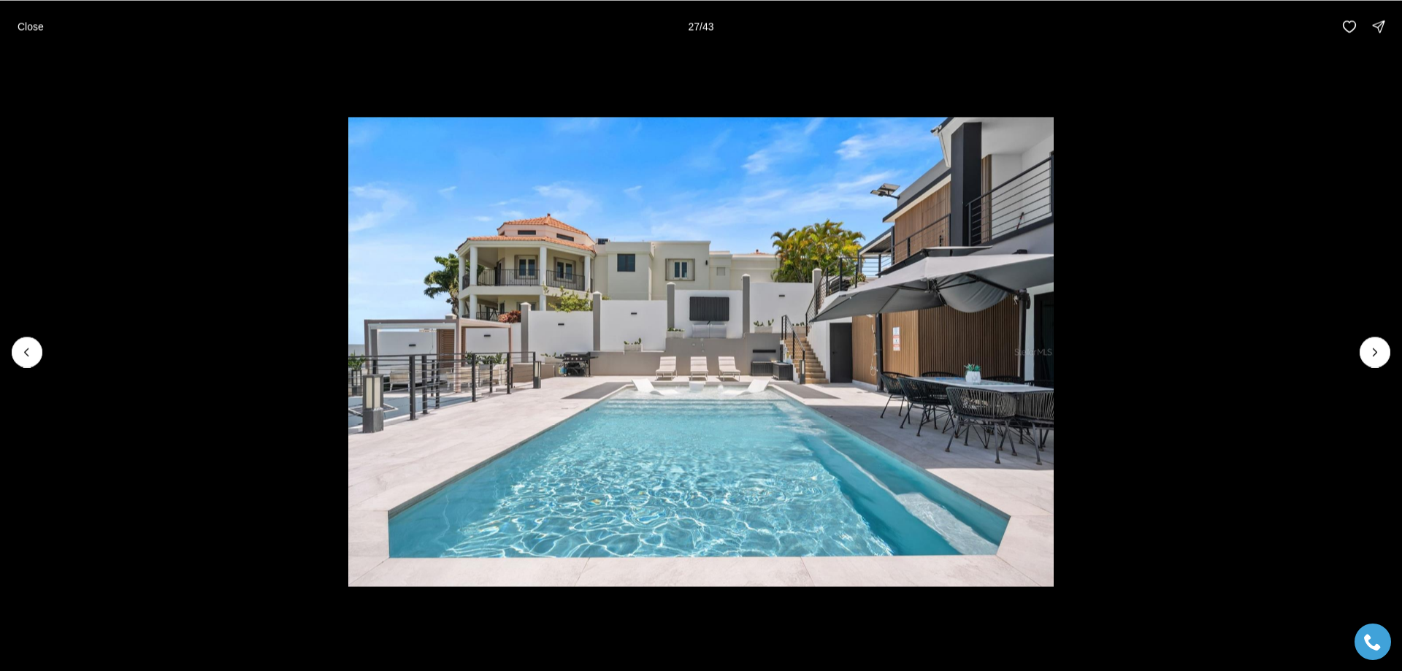
click at [1354, 352] on li "27 of 43" at bounding box center [701, 352] width 1402 height 598
click at [1377, 356] on icon "Next slide" at bounding box center [1375, 352] width 15 height 15
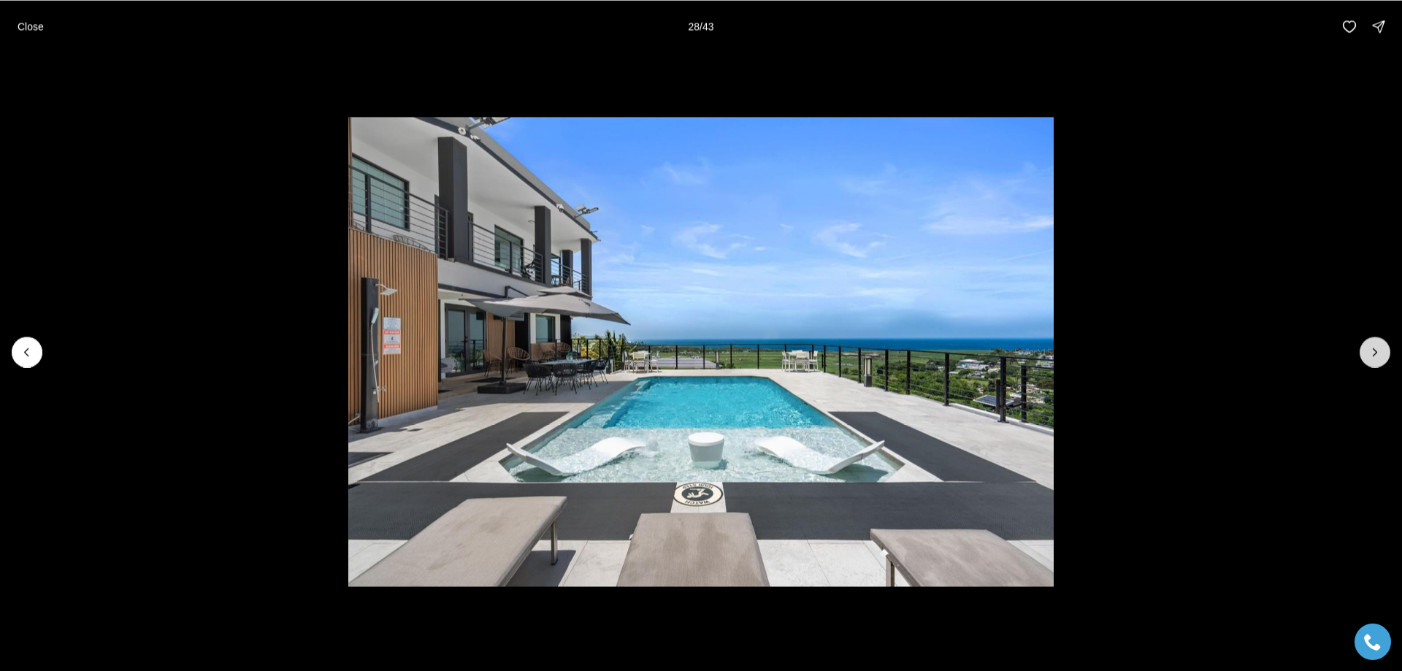
click at [1377, 356] on icon "Next slide" at bounding box center [1375, 352] width 15 height 15
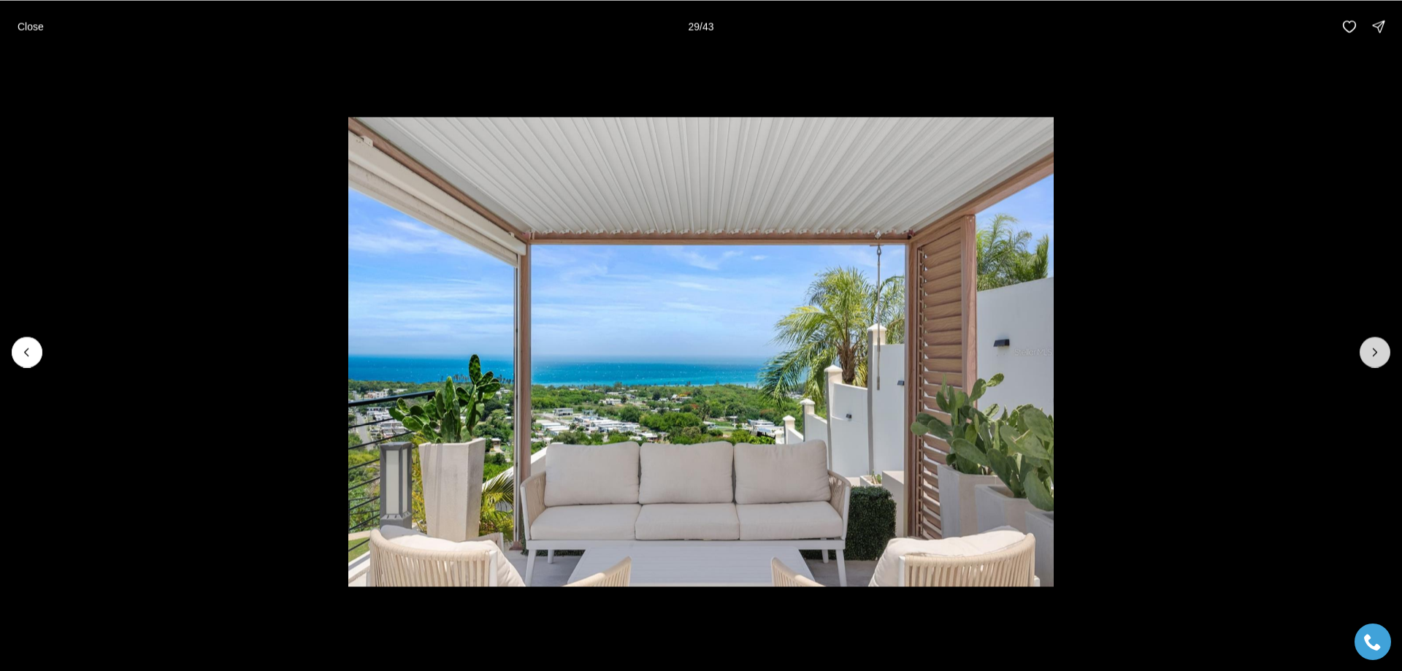
click at [1377, 356] on icon "Next slide" at bounding box center [1375, 352] width 15 height 15
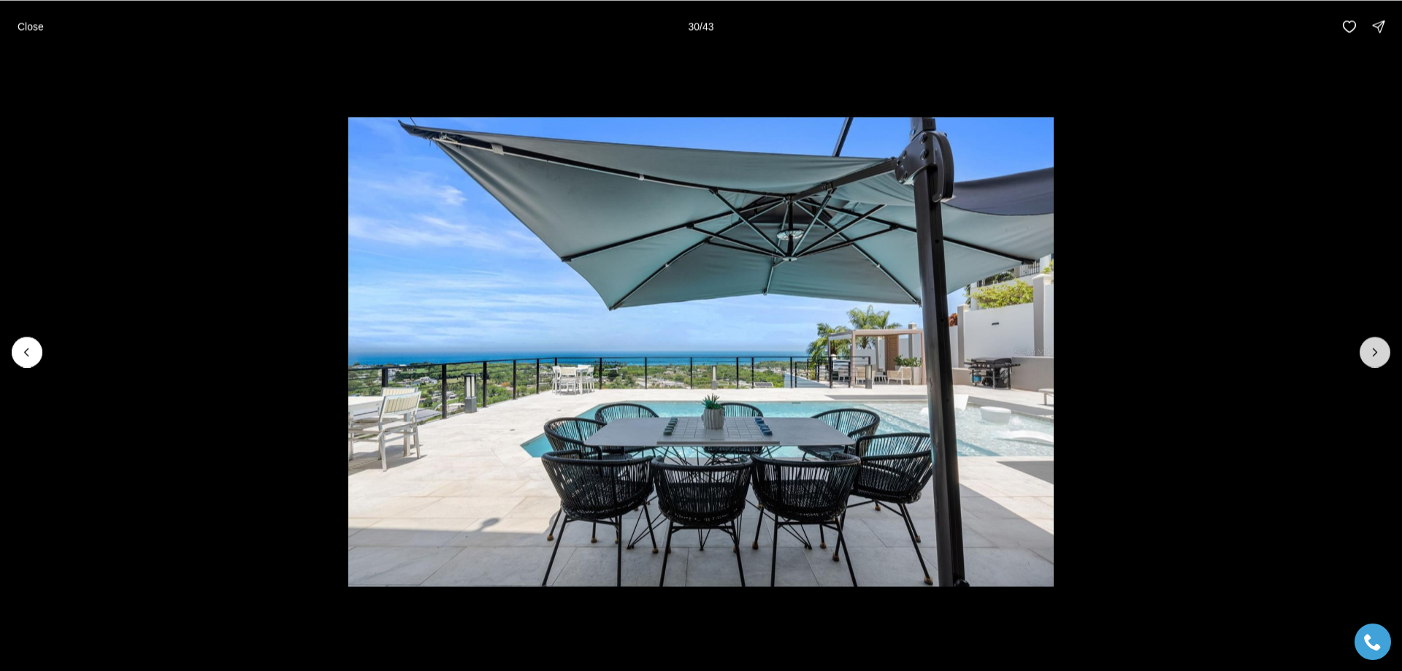
click at [1377, 356] on icon "Next slide" at bounding box center [1375, 352] width 15 height 15
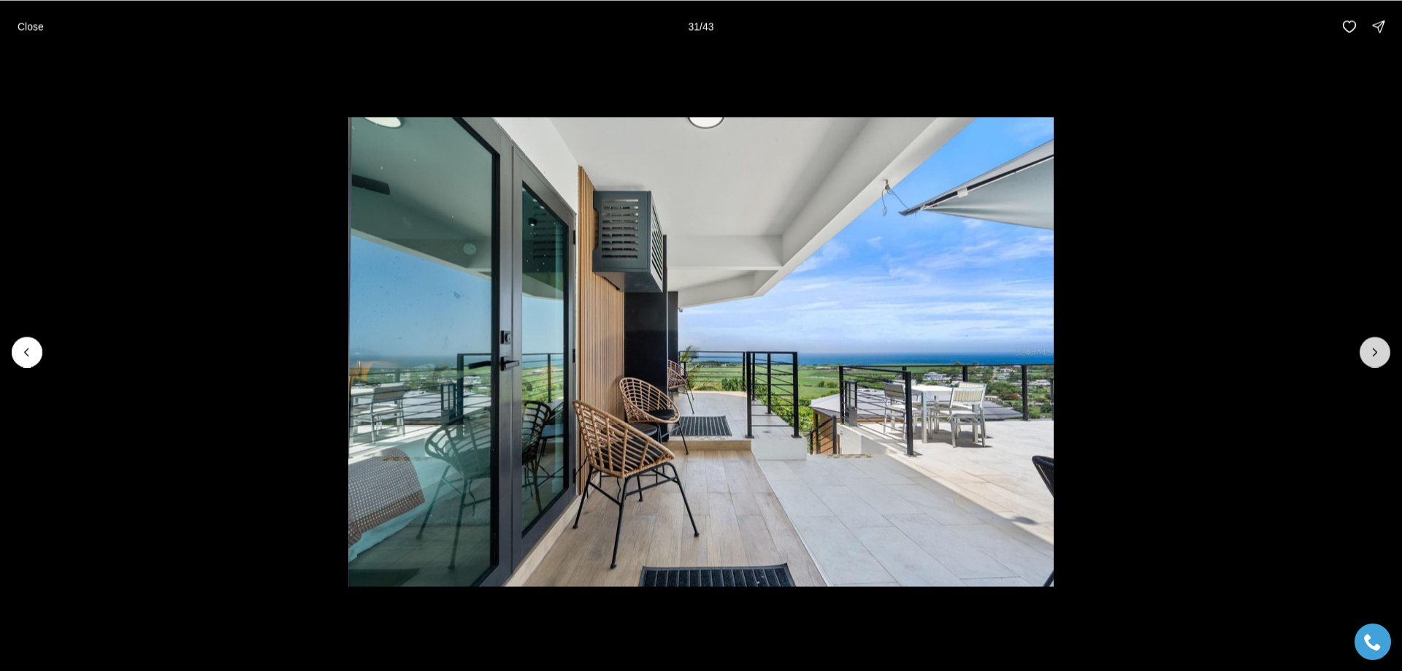
click at [1377, 356] on icon "Next slide" at bounding box center [1375, 352] width 15 height 15
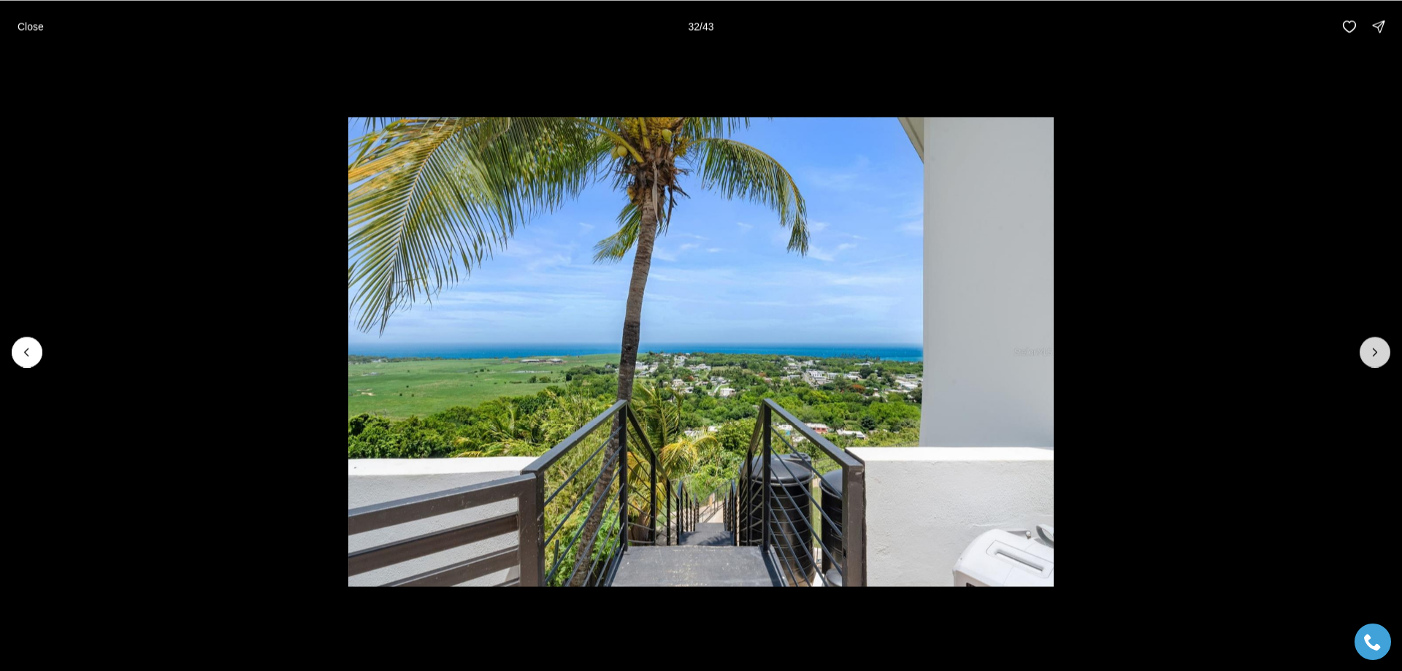
click at [1377, 356] on icon "Next slide" at bounding box center [1375, 352] width 15 height 15
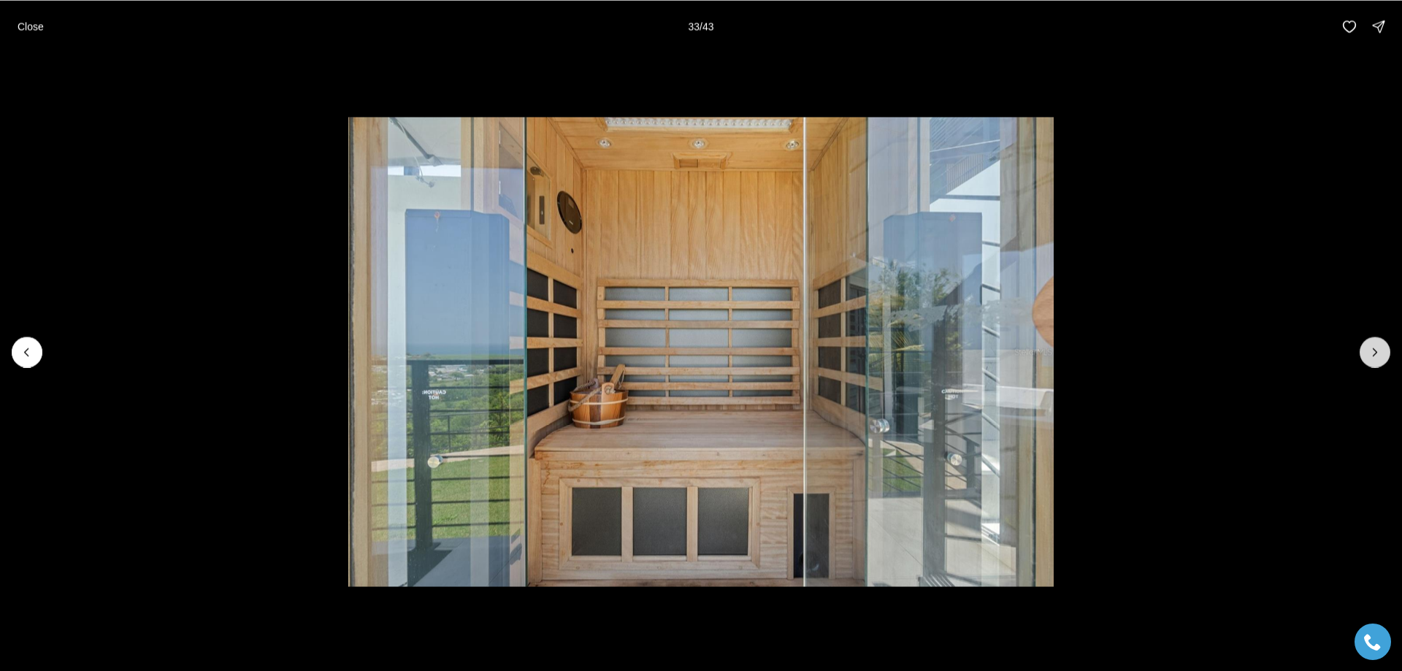
click at [1377, 356] on icon "Next slide" at bounding box center [1375, 352] width 15 height 15
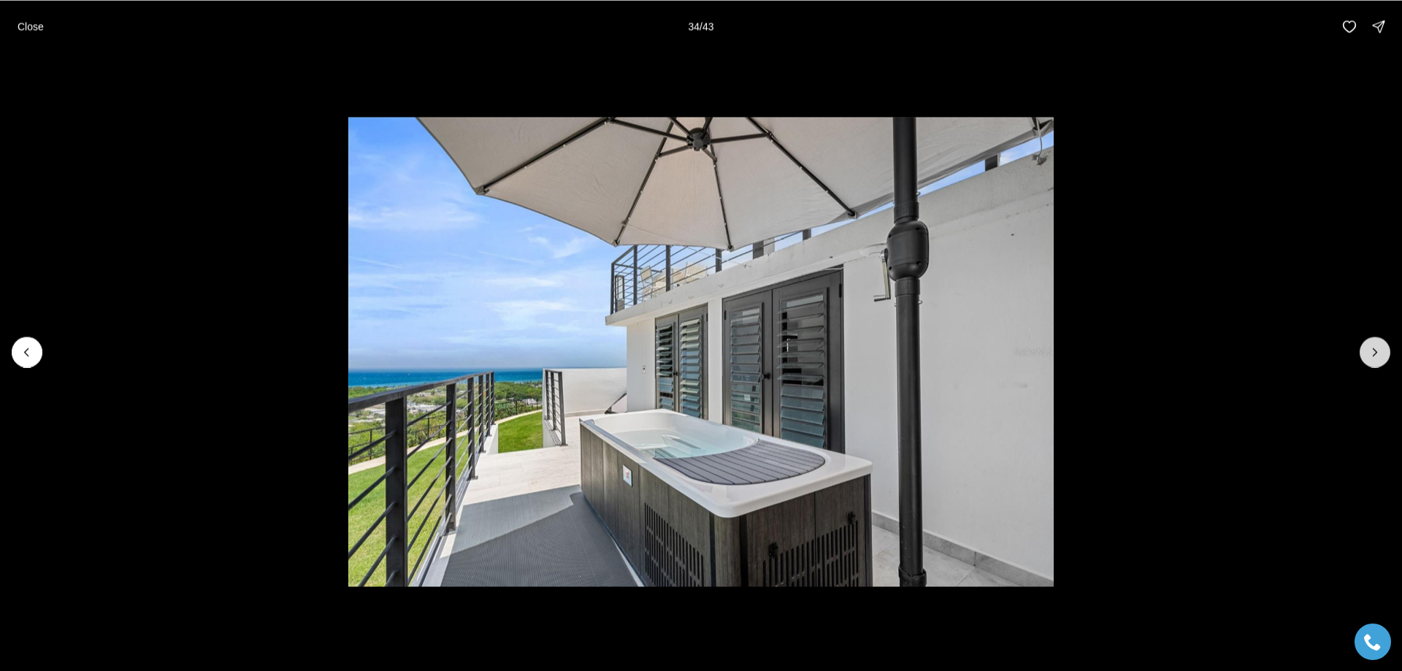
click at [1377, 356] on icon "Next slide" at bounding box center [1375, 352] width 15 height 15
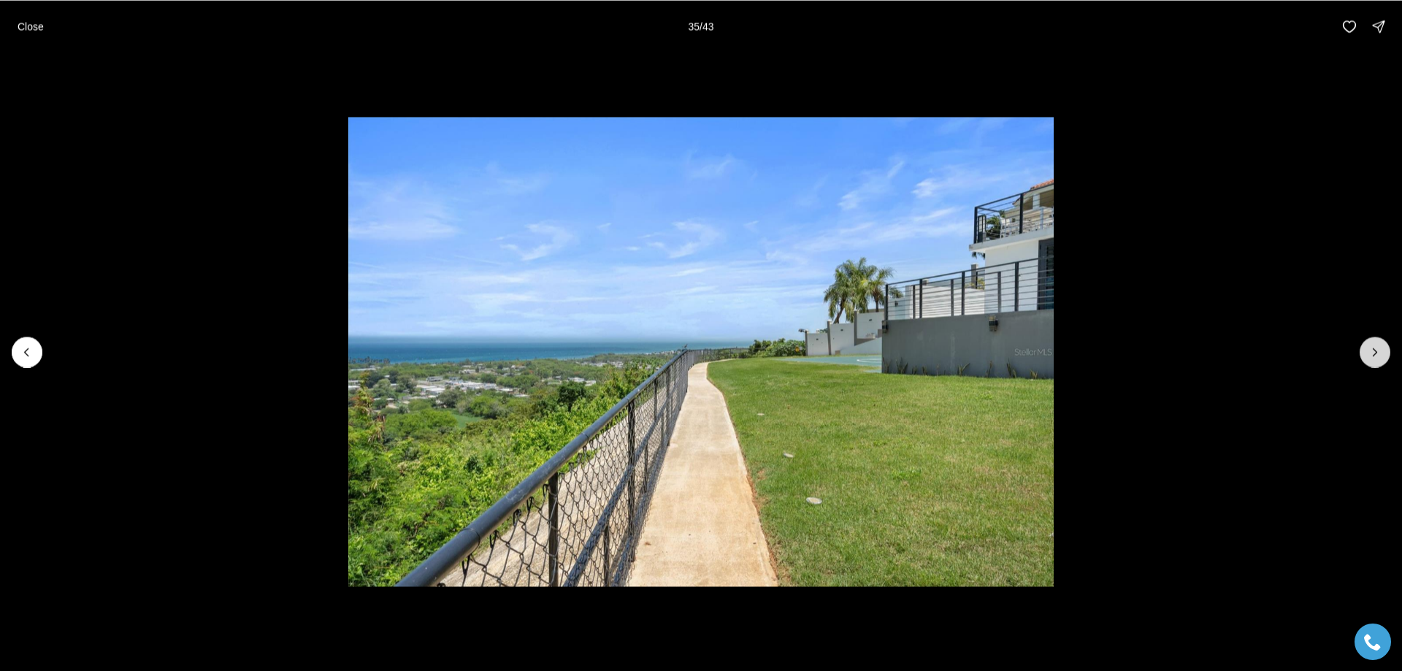
click at [1377, 356] on icon "Next slide" at bounding box center [1375, 352] width 15 height 15
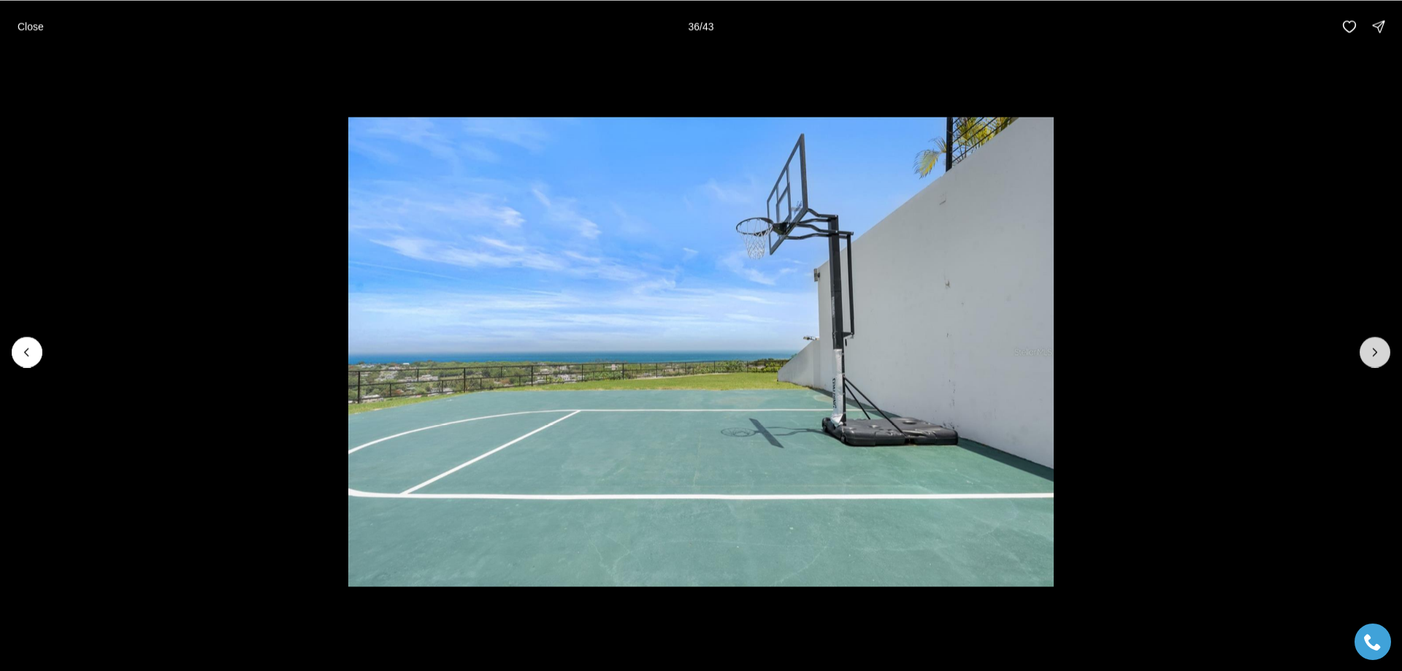
click at [1377, 356] on icon "Next slide" at bounding box center [1375, 352] width 15 height 15
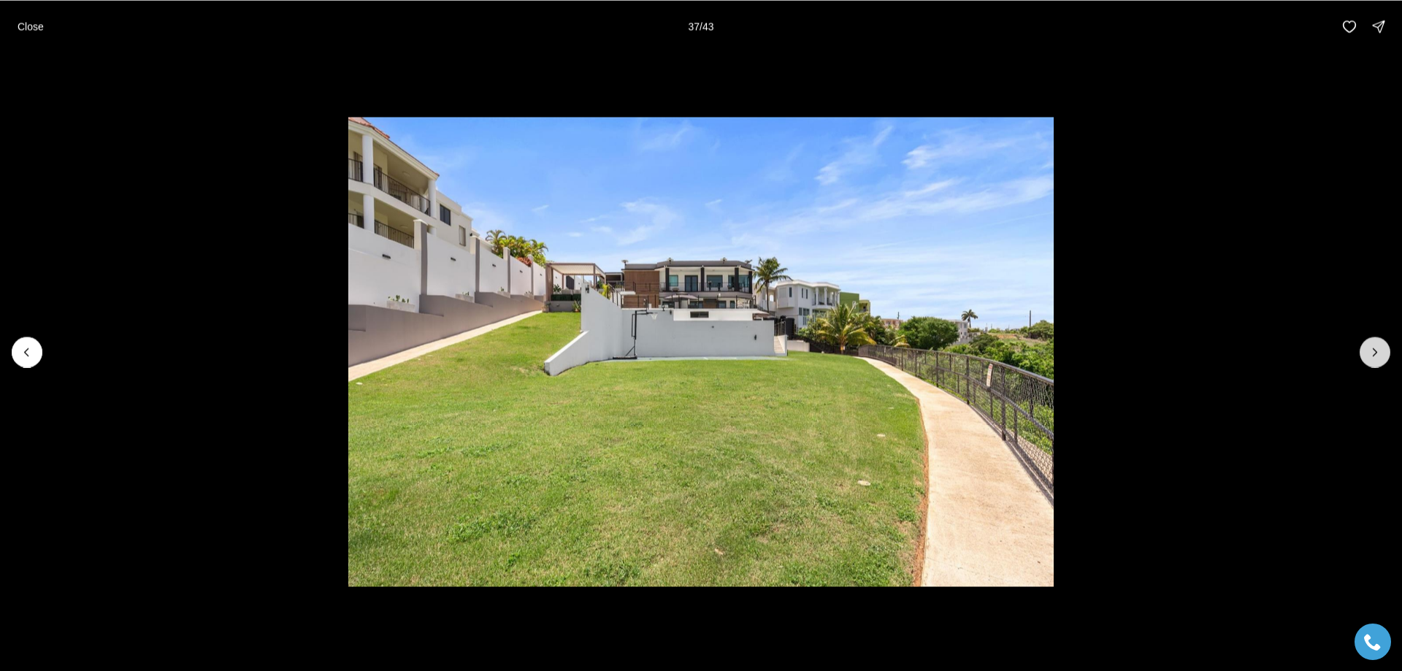
click at [1374, 355] on icon "Next slide" at bounding box center [1375, 351] width 4 height 7
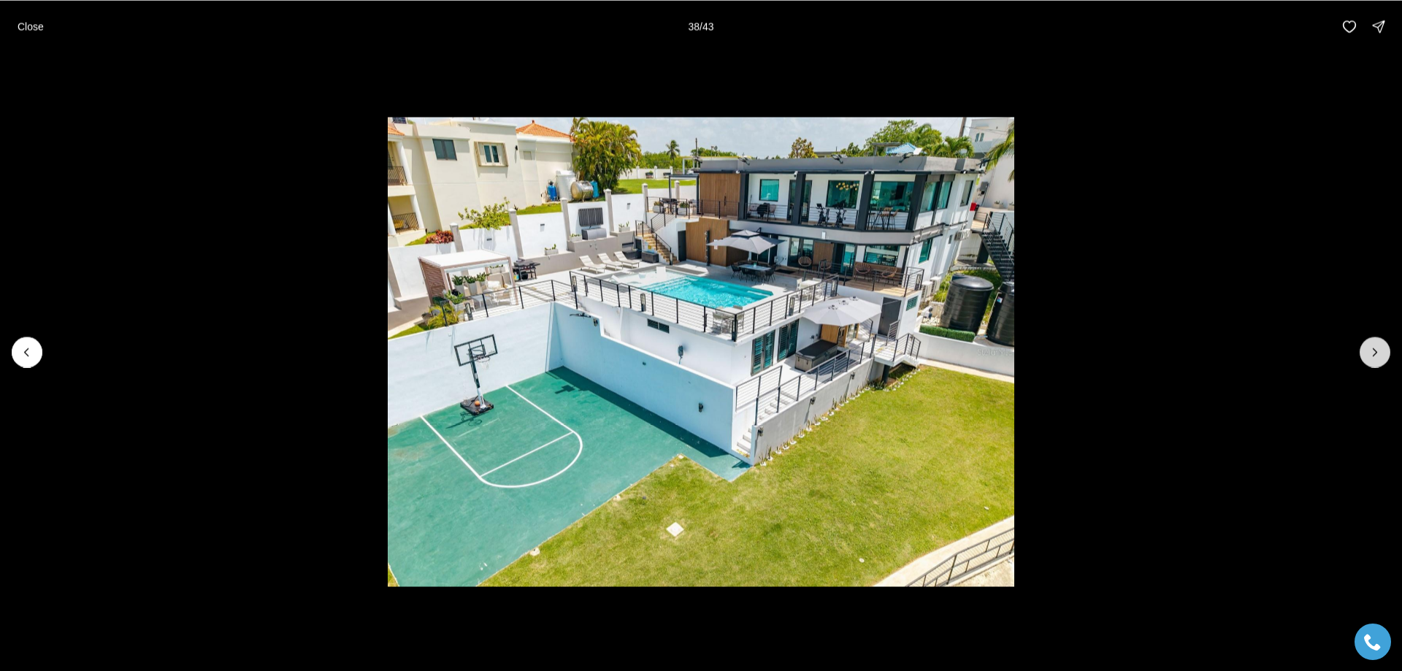
click at [1371, 355] on icon "Next slide" at bounding box center [1375, 352] width 15 height 15
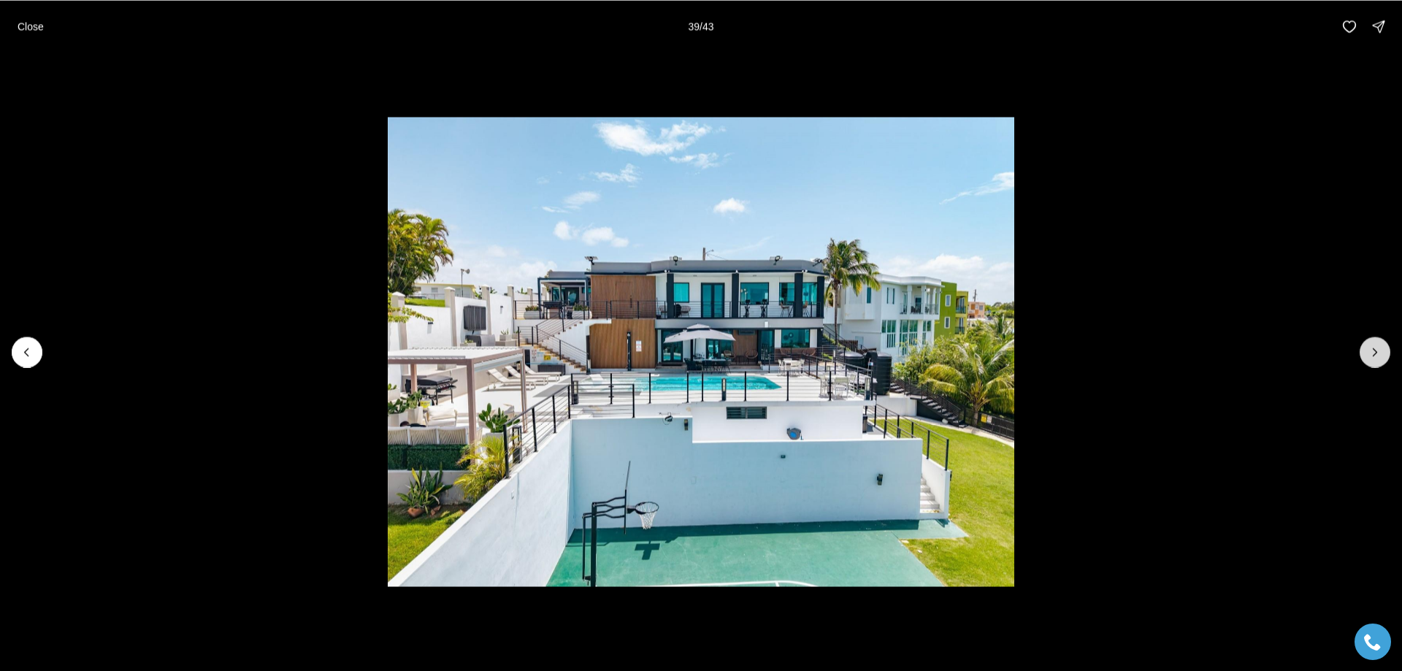
click at [1371, 355] on icon "Next slide" at bounding box center [1375, 352] width 15 height 15
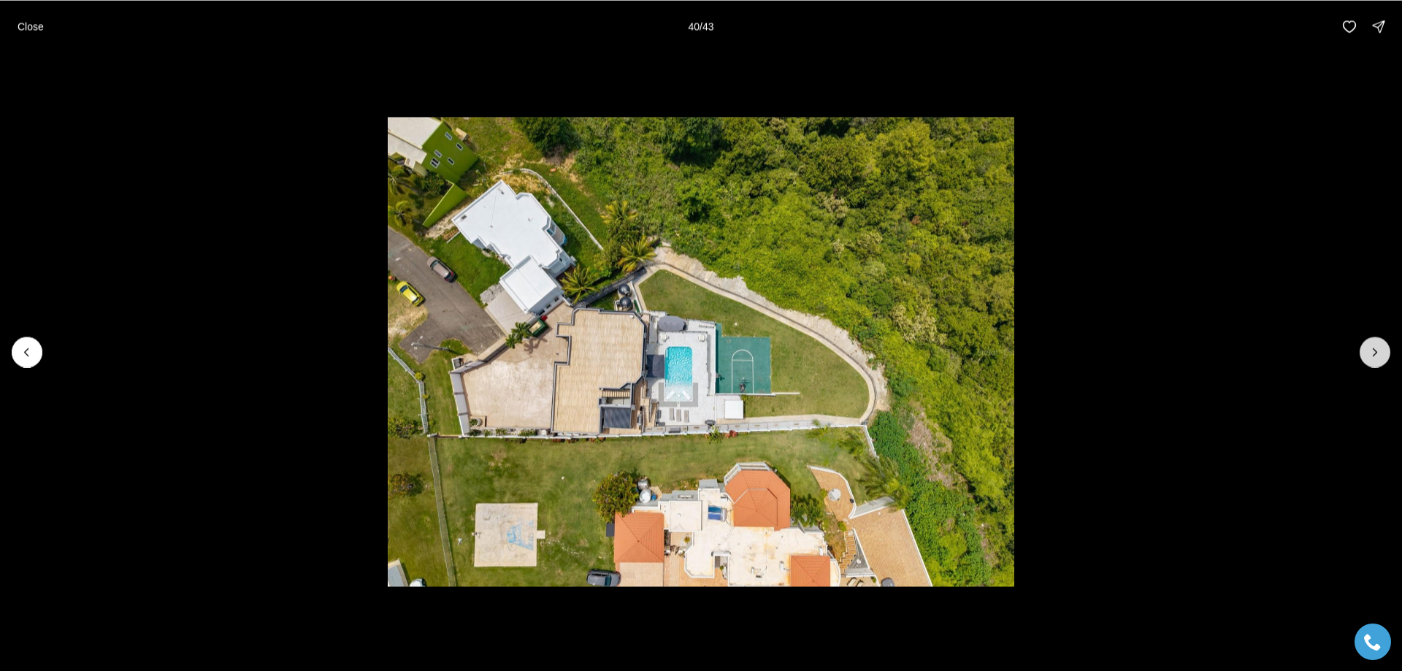
click at [1371, 355] on icon "Next slide" at bounding box center [1375, 352] width 15 height 15
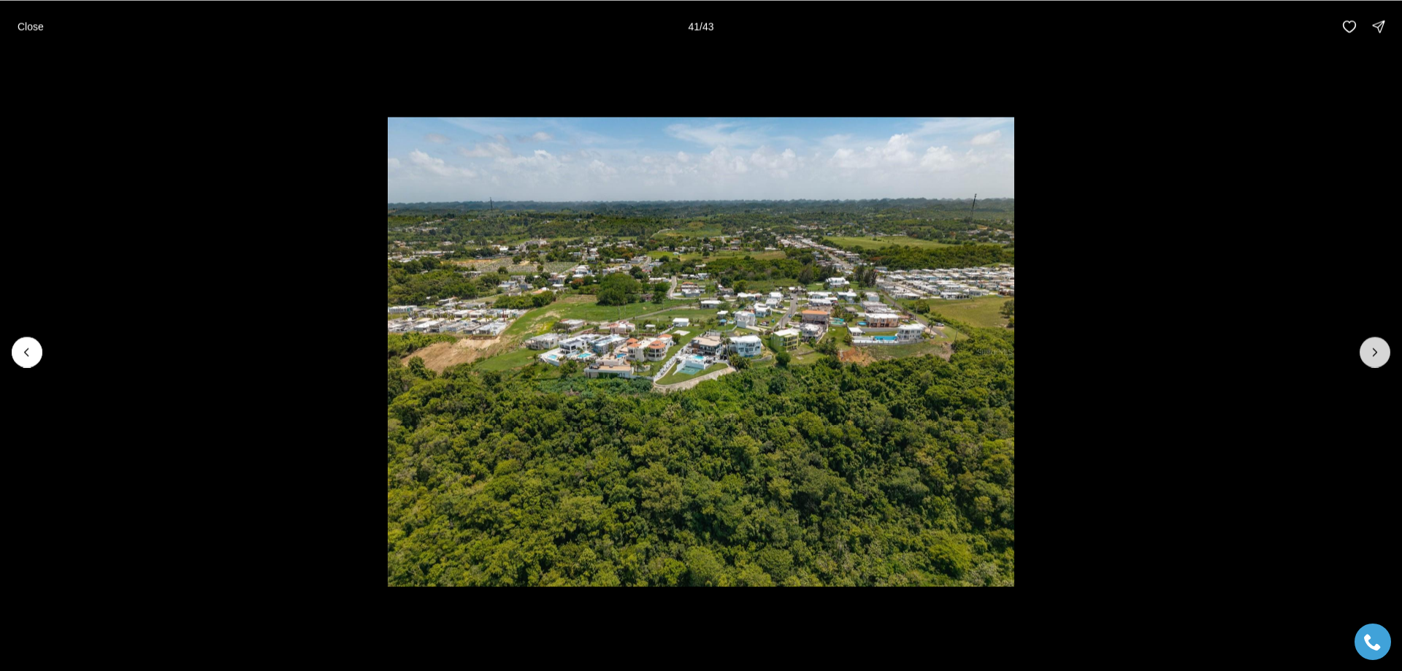
click at [1371, 355] on icon "Next slide" at bounding box center [1375, 352] width 15 height 15
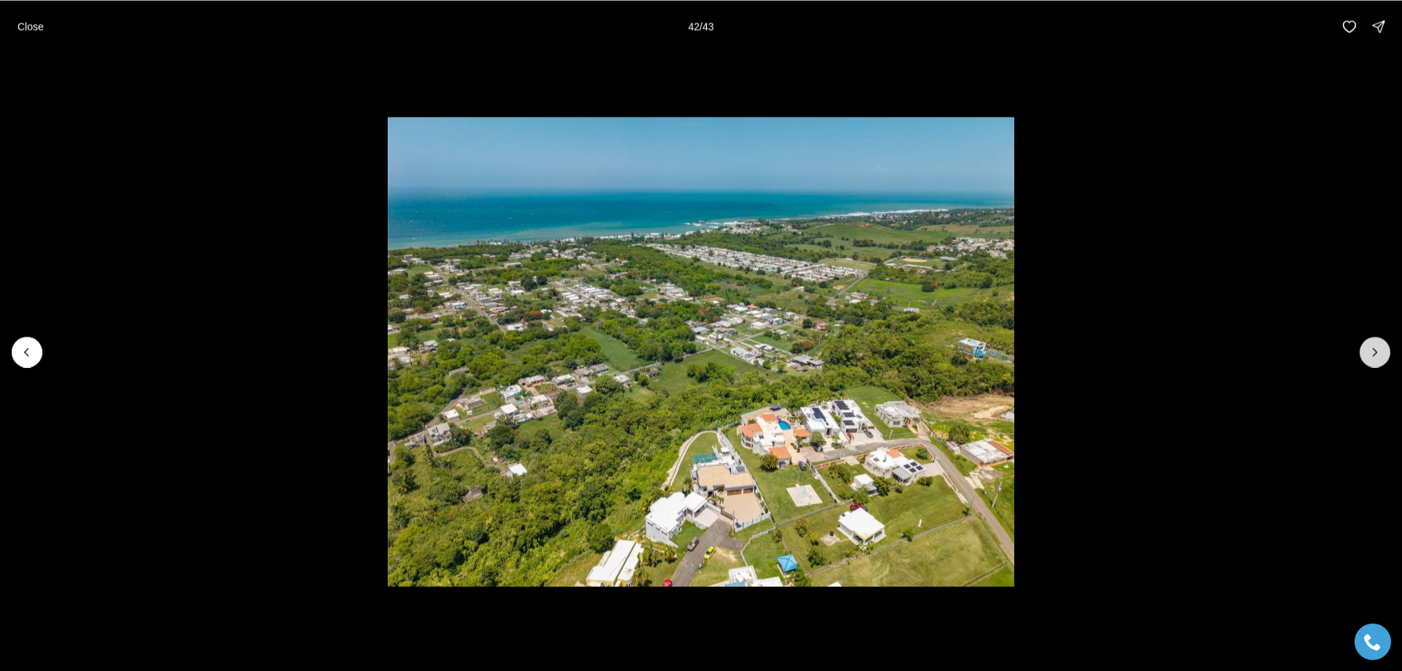
click at [1371, 355] on icon "Next slide" at bounding box center [1375, 352] width 15 height 15
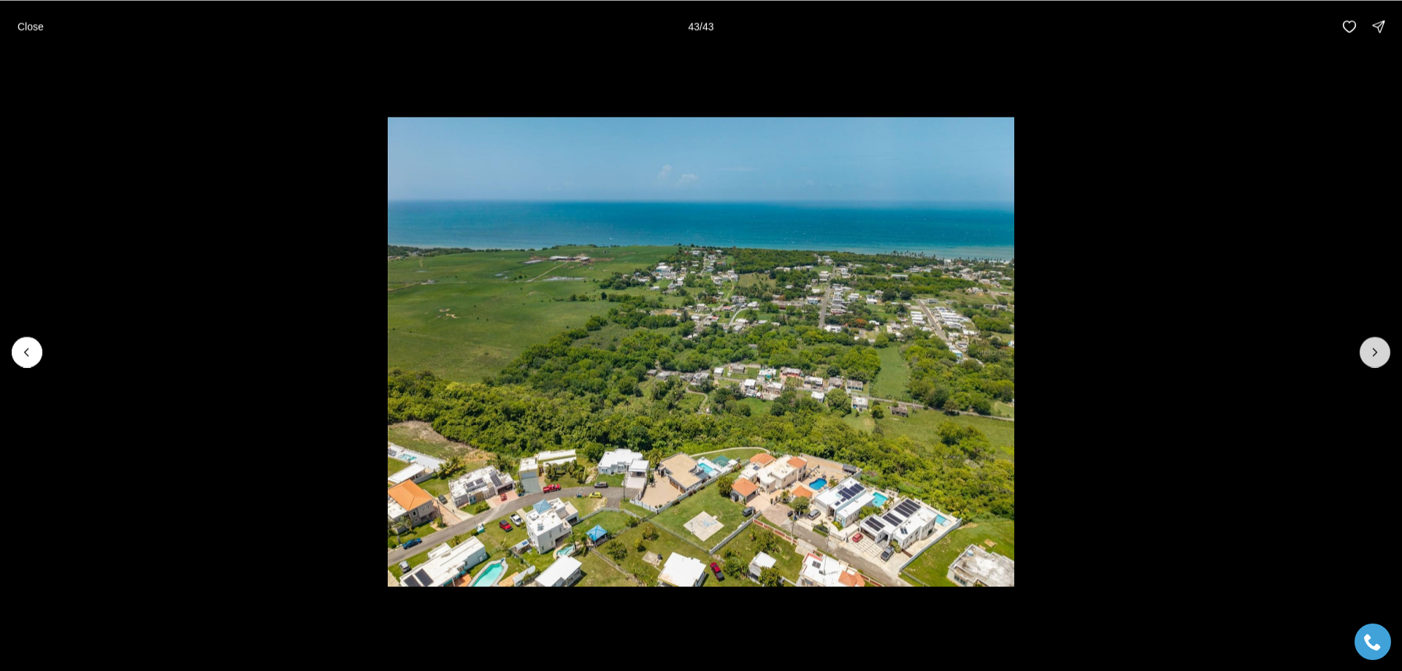
click at [1371, 355] on div at bounding box center [1375, 352] width 31 height 31
click at [1377, 353] on div at bounding box center [1375, 352] width 31 height 31
click at [29, 354] on icon "Previous slide" at bounding box center [27, 352] width 15 height 15
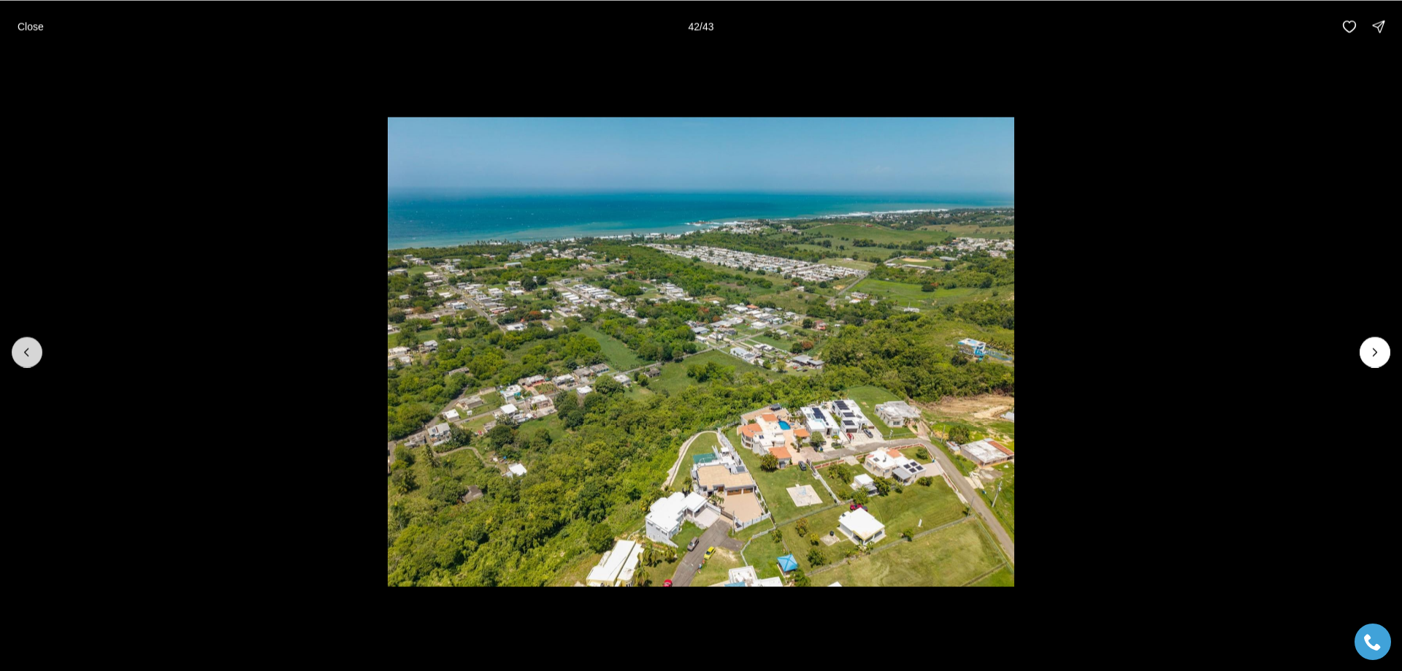
click at [29, 354] on icon "Previous slide" at bounding box center [27, 352] width 15 height 15
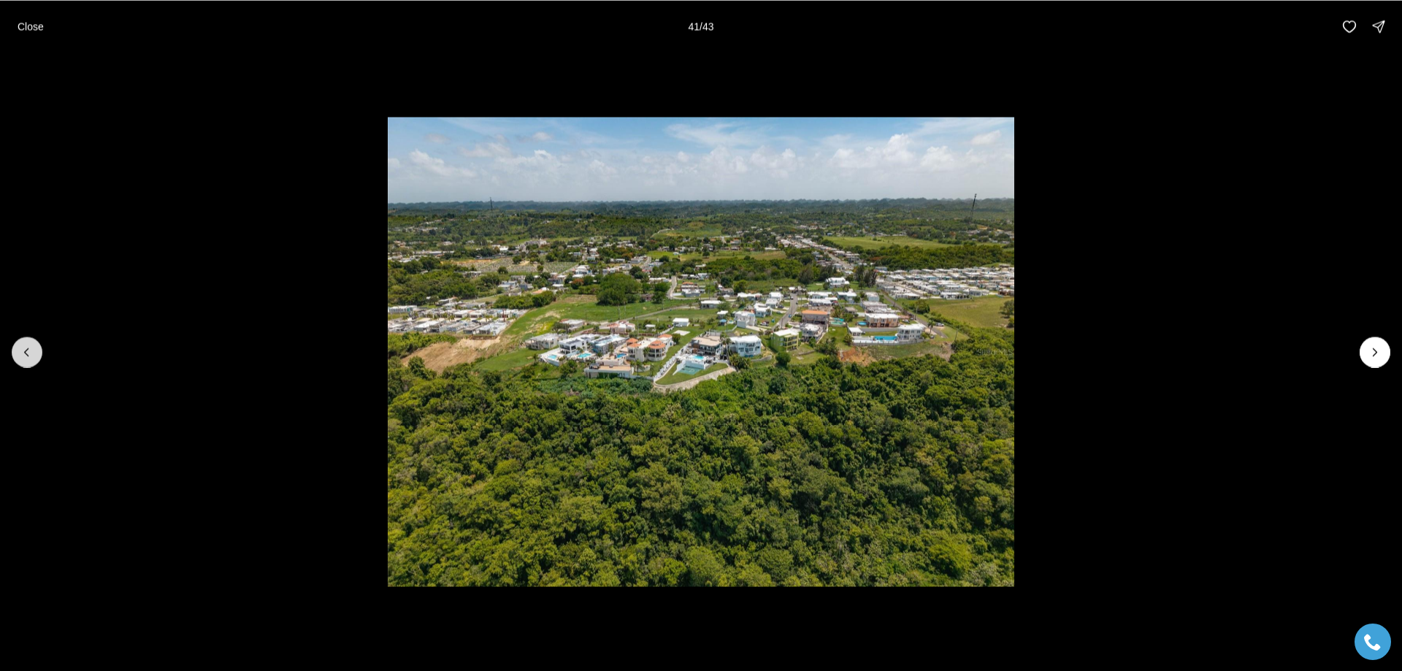
click at [29, 354] on icon "Previous slide" at bounding box center [27, 352] width 15 height 15
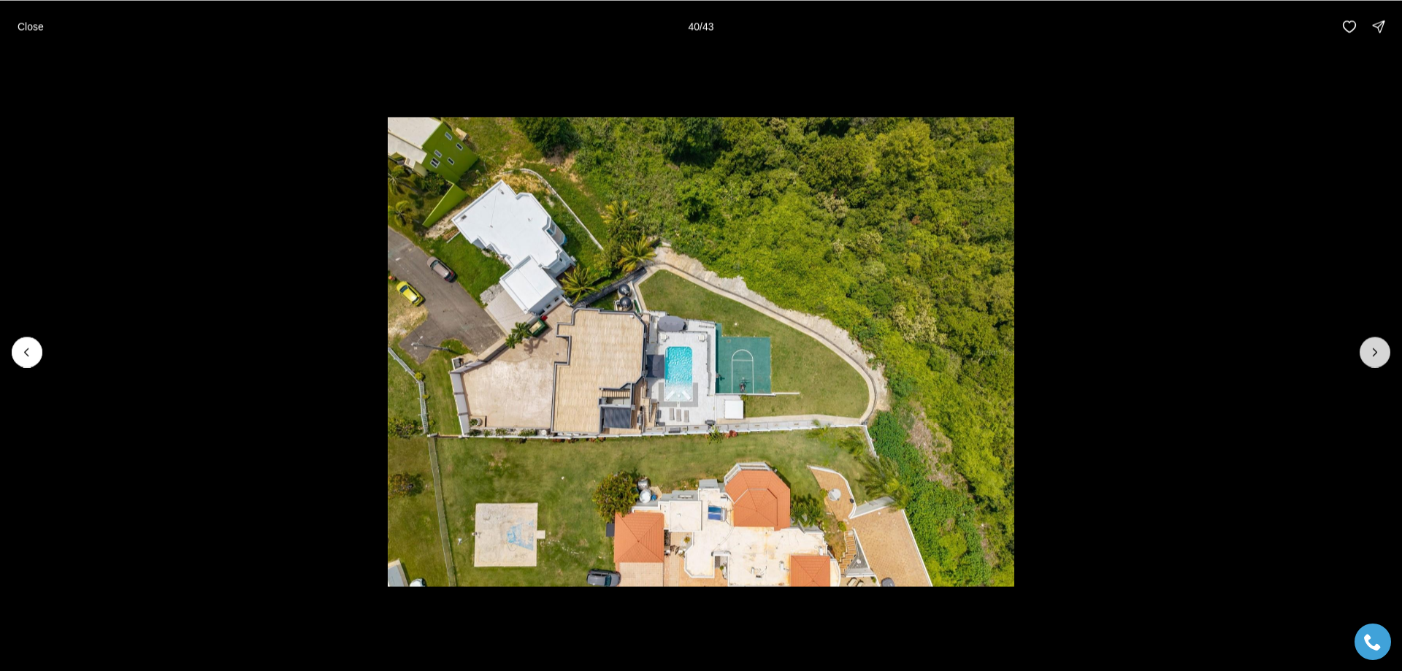
click at [1362, 352] on button "Next slide" at bounding box center [1375, 352] width 31 height 31
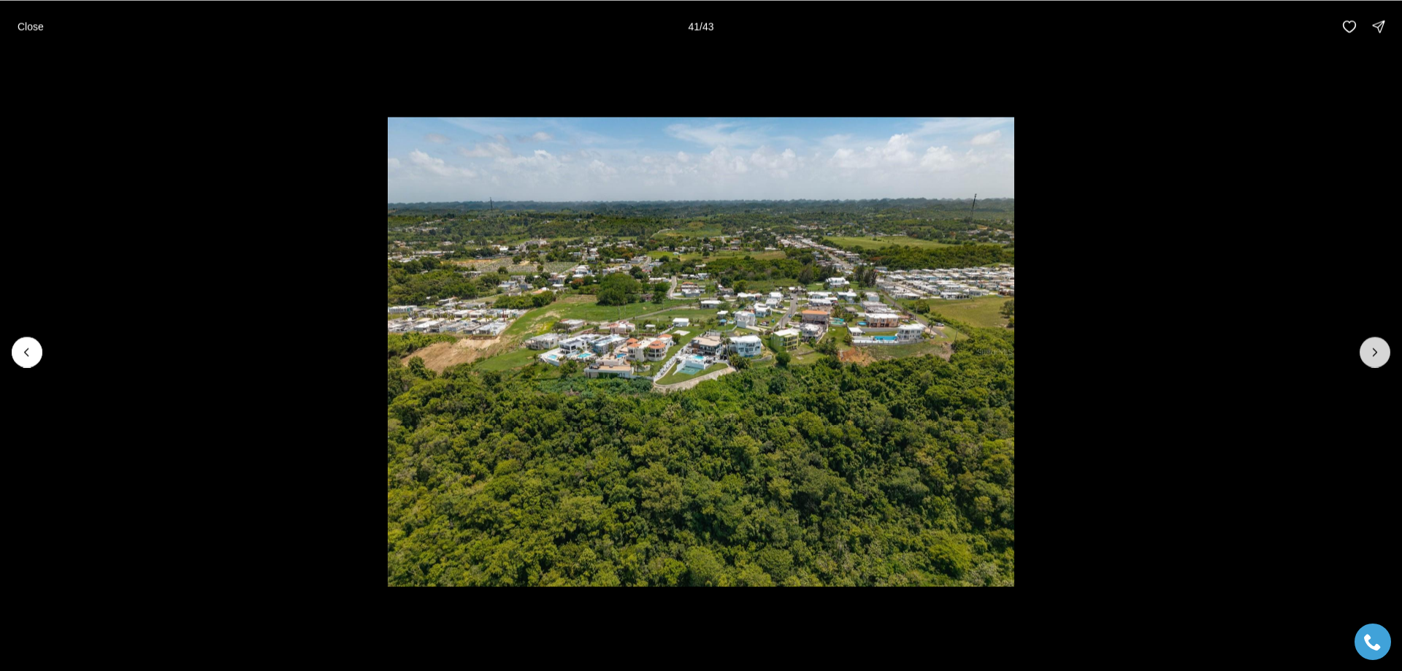
click at [1362, 352] on button "Next slide" at bounding box center [1375, 352] width 31 height 31
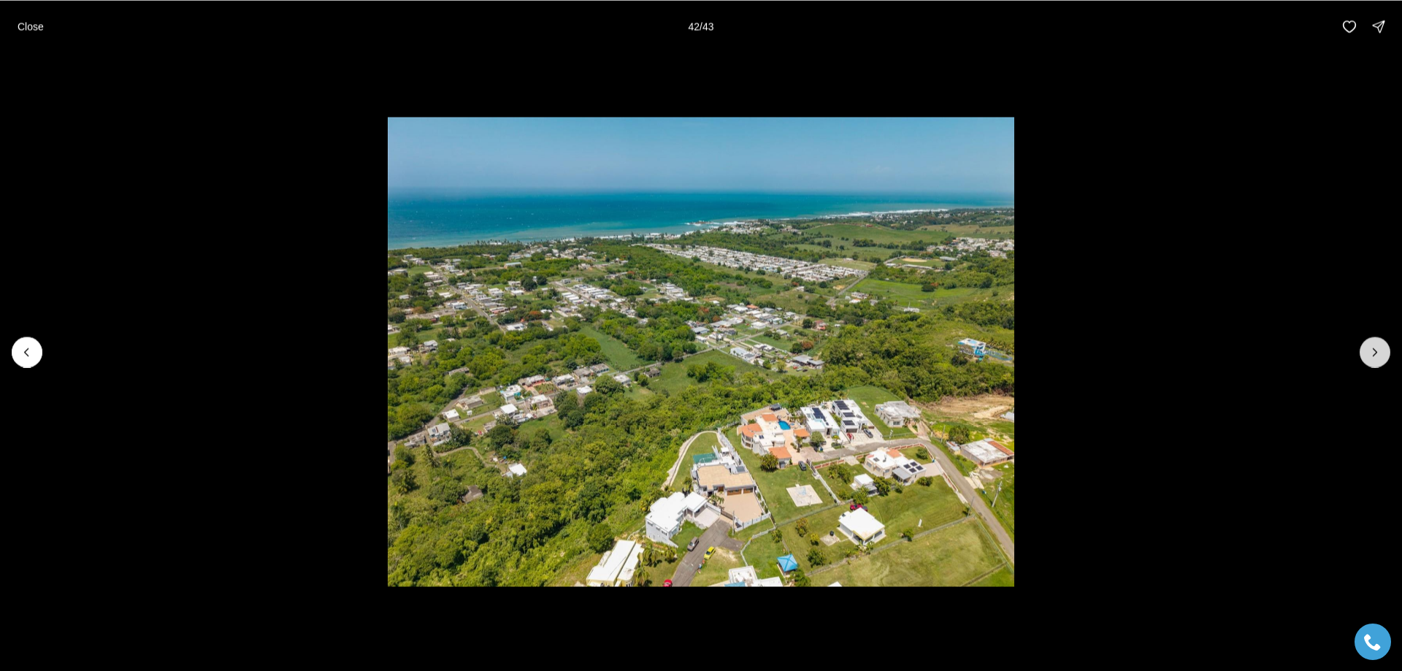
click at [1365, 352] on button "Next slide" at bounding box center [1375, 352] width 31 height 31
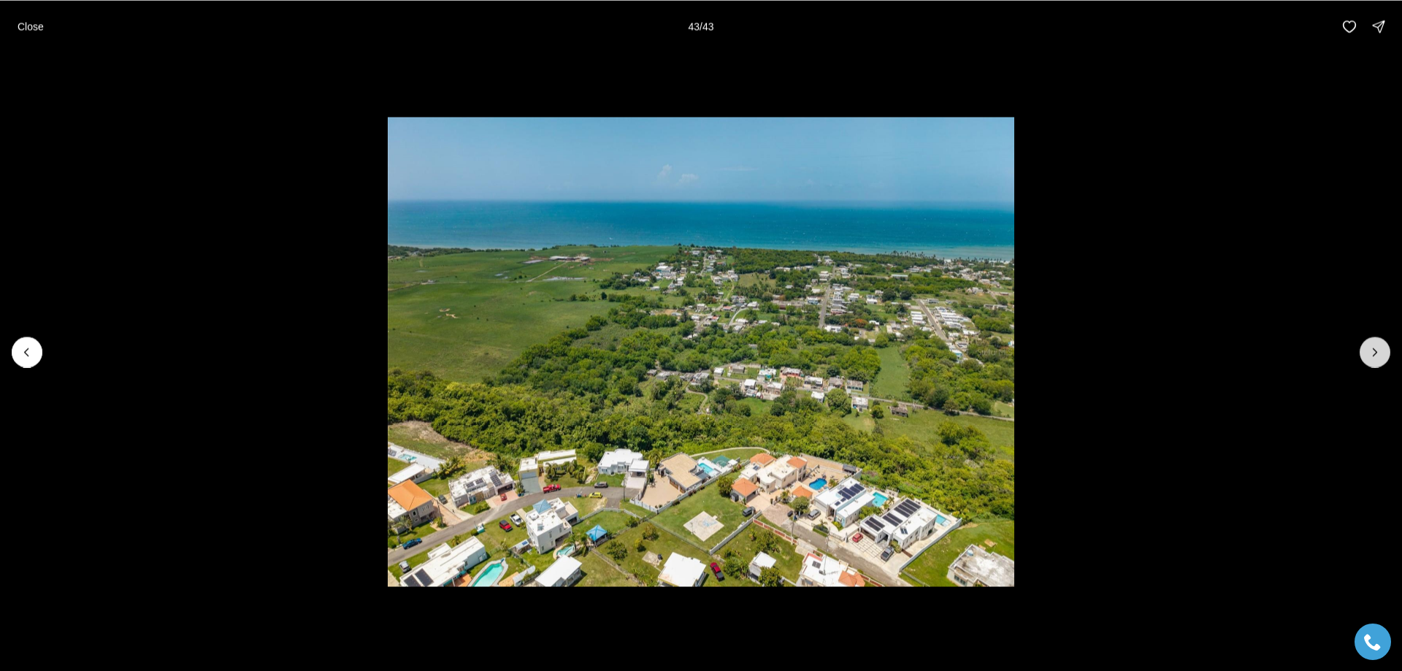
click at [1365, 352] on div at bounding box center [1375, 352] width 31 height 31
click at [25, 23] on p "Close" at bounding box center [31, 26] width 26 height 12
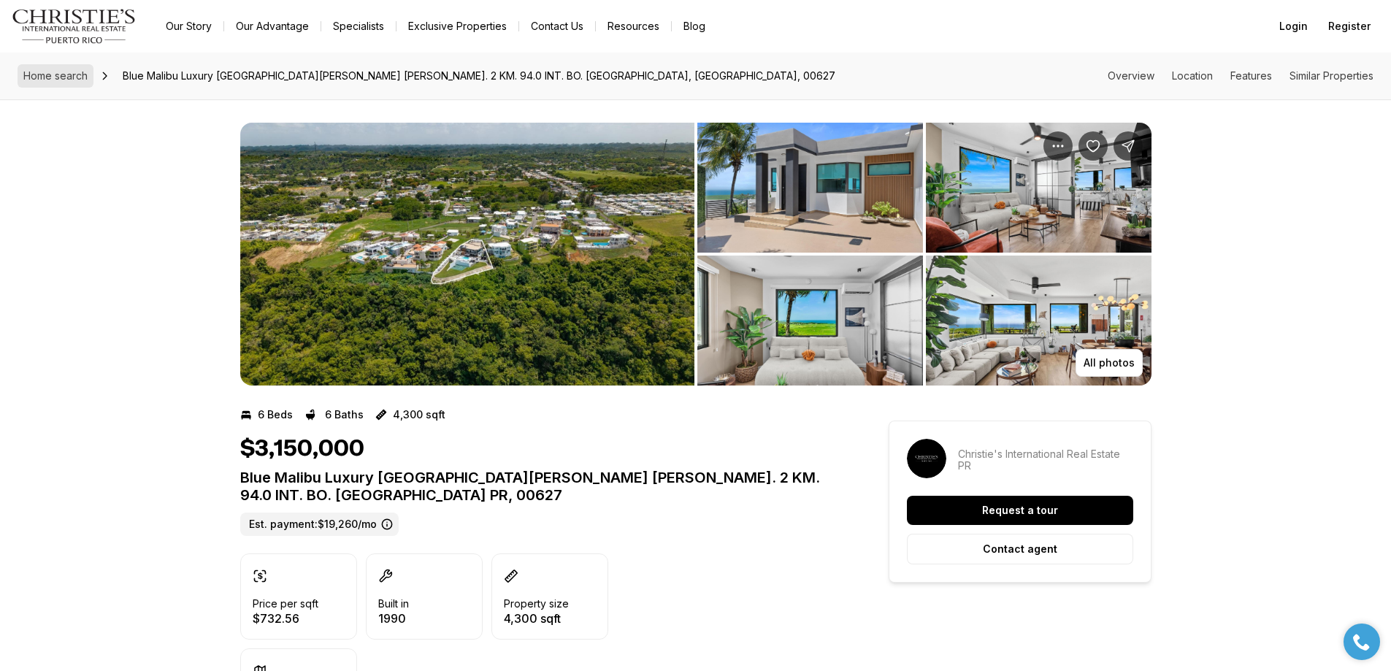
click at [42, 78] on span "Home search" at bounding box center [55, 75] width 64 height 12
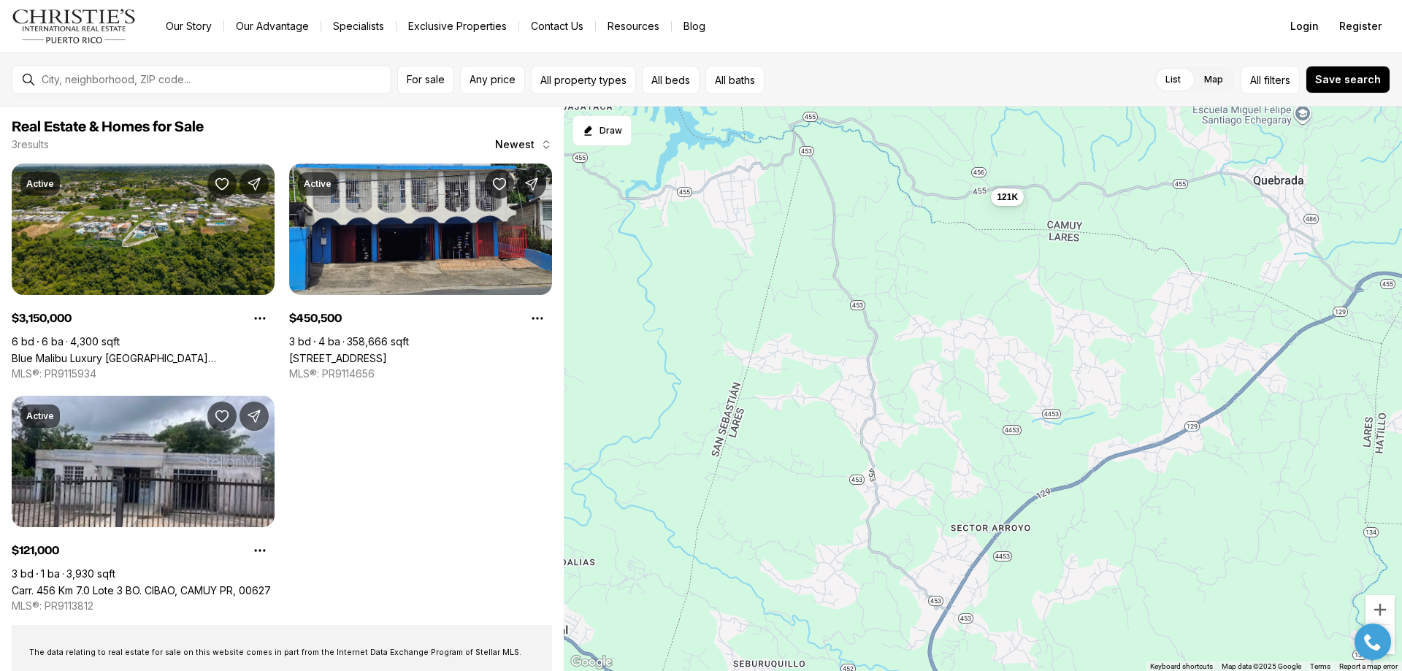
drag, startPoint x: 724, startPoint y: 573, endPoint x: 805, endPoint y: 113, distance: 467.0
click at [805, 113] on div "3.15M 451K 121K" at bounding box center [983, 389] width 838 height 565
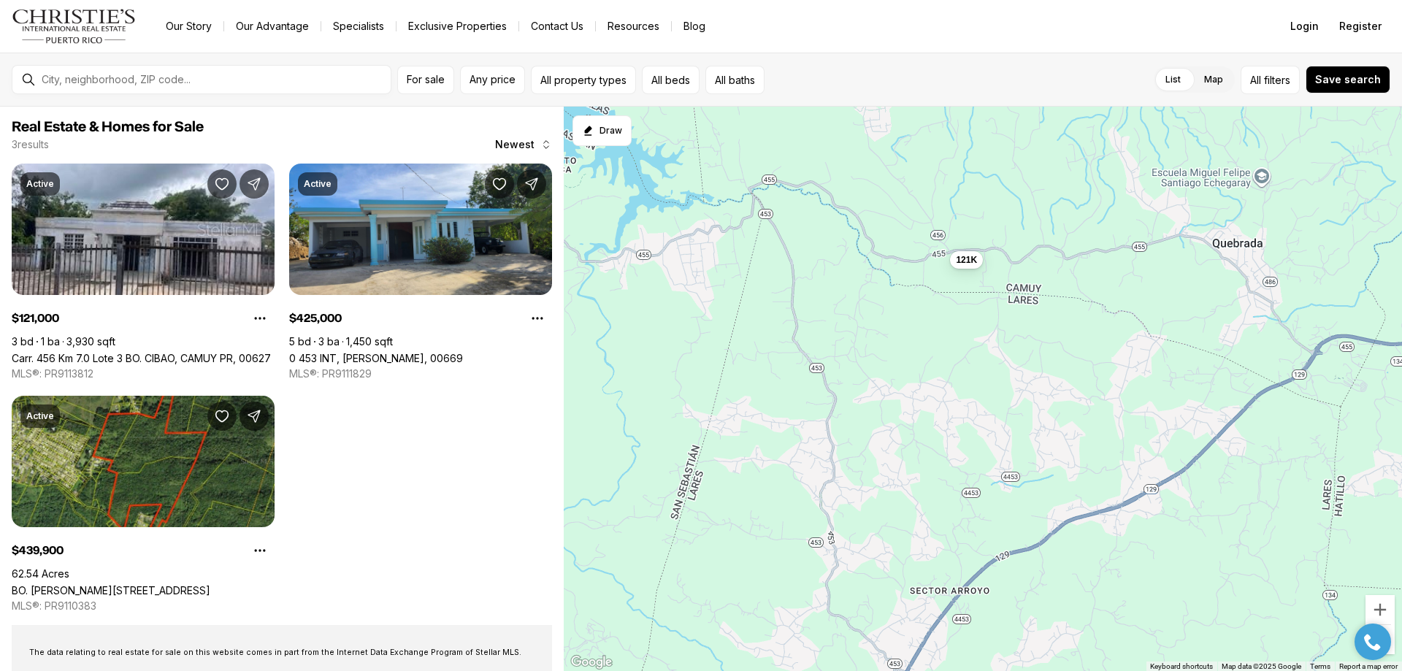
drag, startPoint x: 952, startPoint y: 224, endPoint x: 911, endPoint y: 288, distance: 76.2
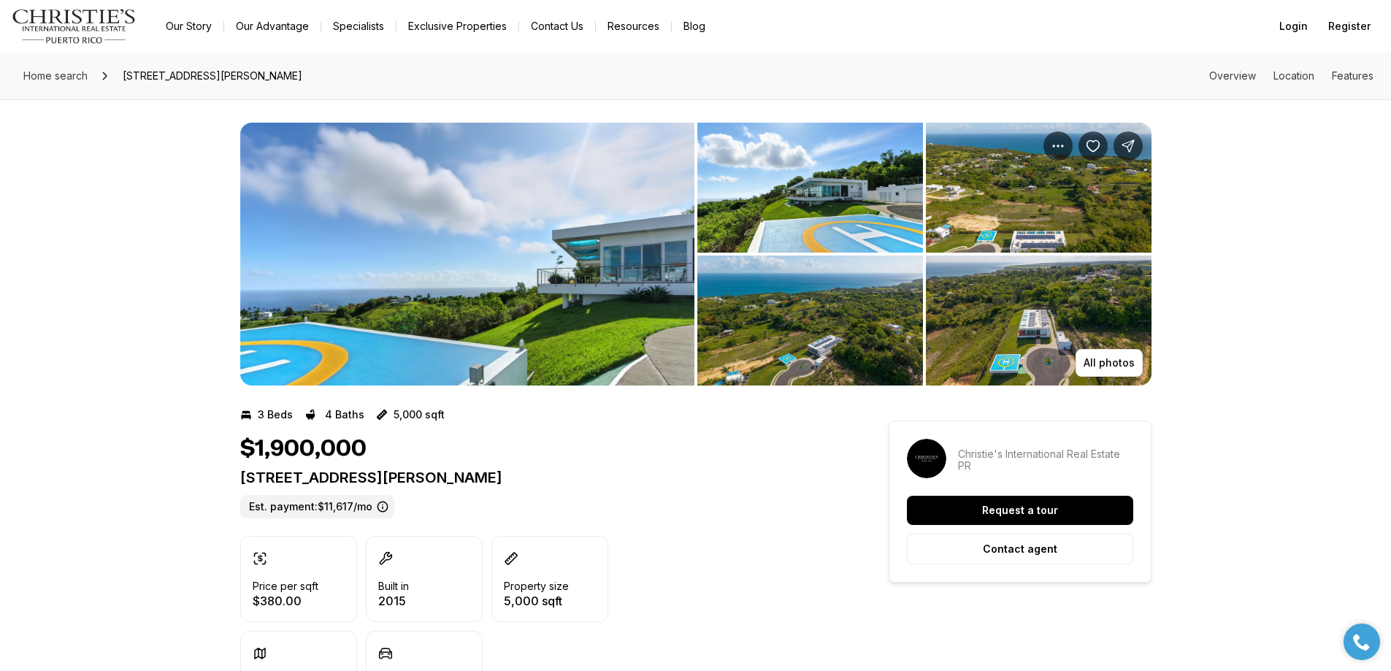
click at [413, 245] on img "View image gallery" at bounding box center [467, 254] width 454 height 263
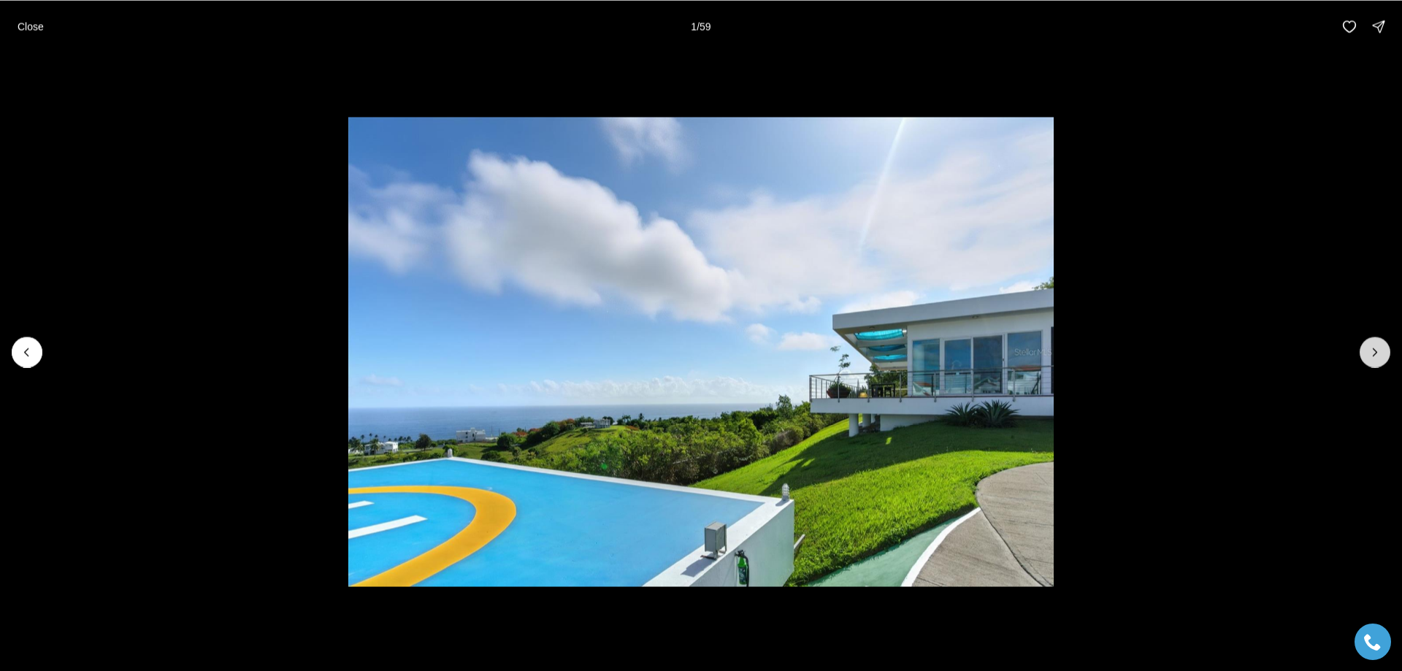
click at [1379, 351] on icon "Next slide" at bounding box center [1375, 352] width 15 height 15
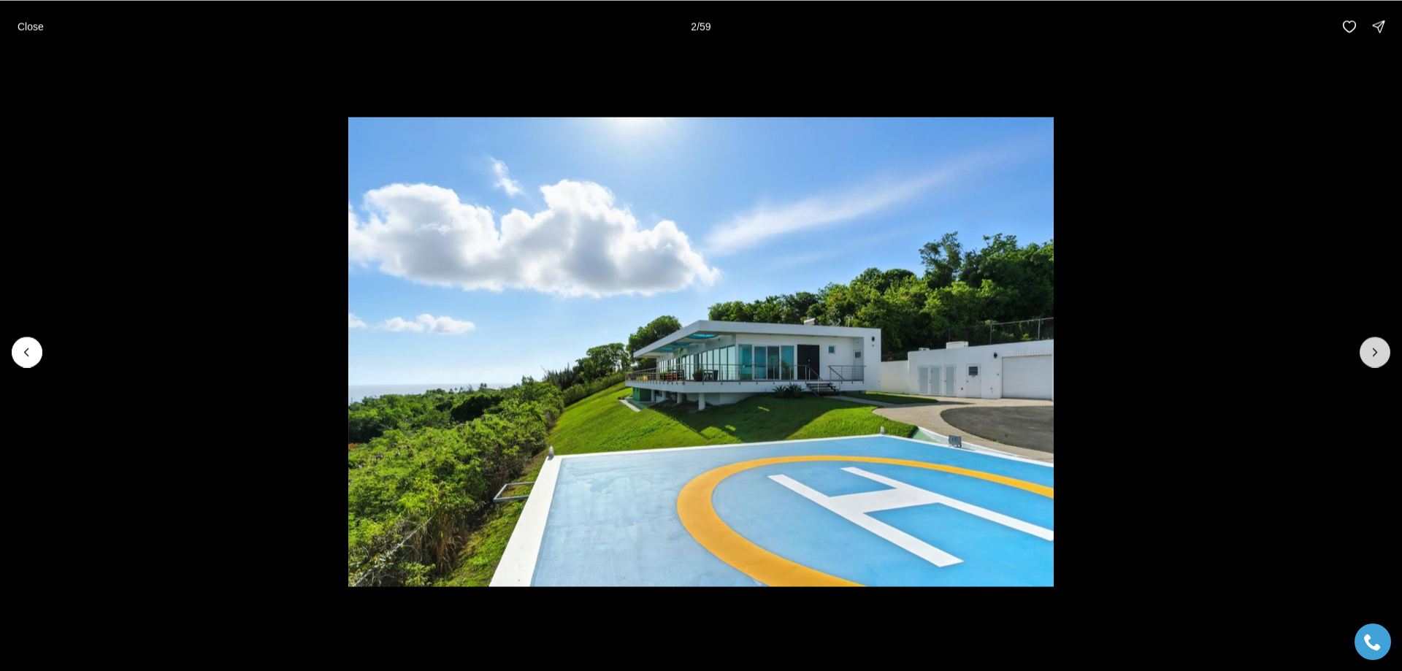
click at [1377, 352] on icon "Next slide" at bounding box center [1375, 351] width 4 height 7
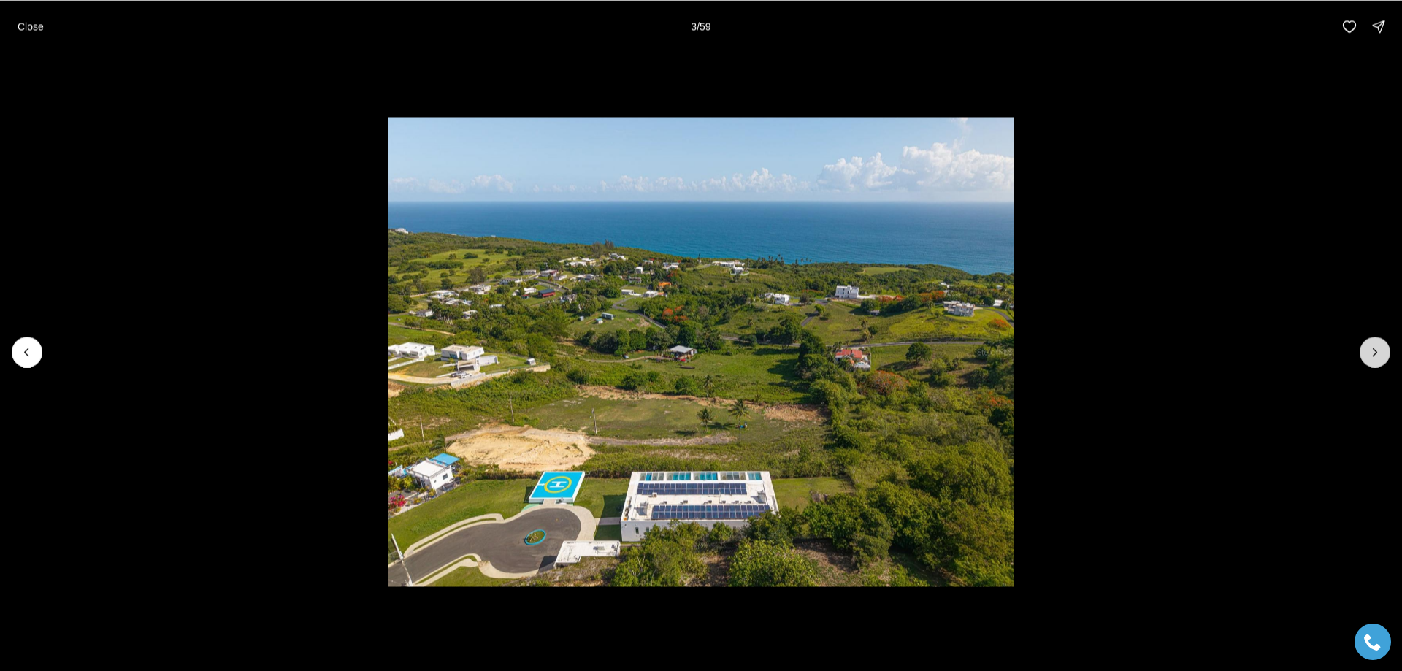
click at [1369, 357] on icon "Next slide" at bounding box center [1375, 352] width 15 height 15
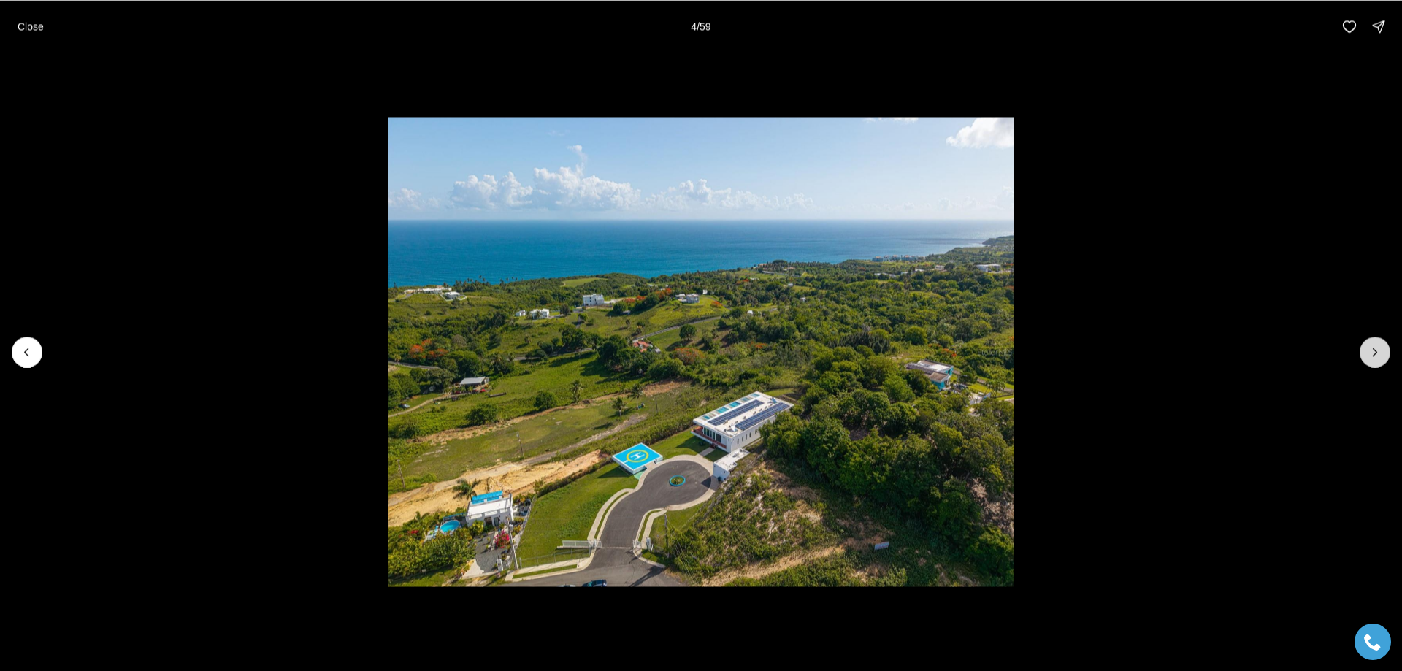
click at [1369, 357] on icon "Next slide" at bounding box center [1375, 352] width 15 height 15
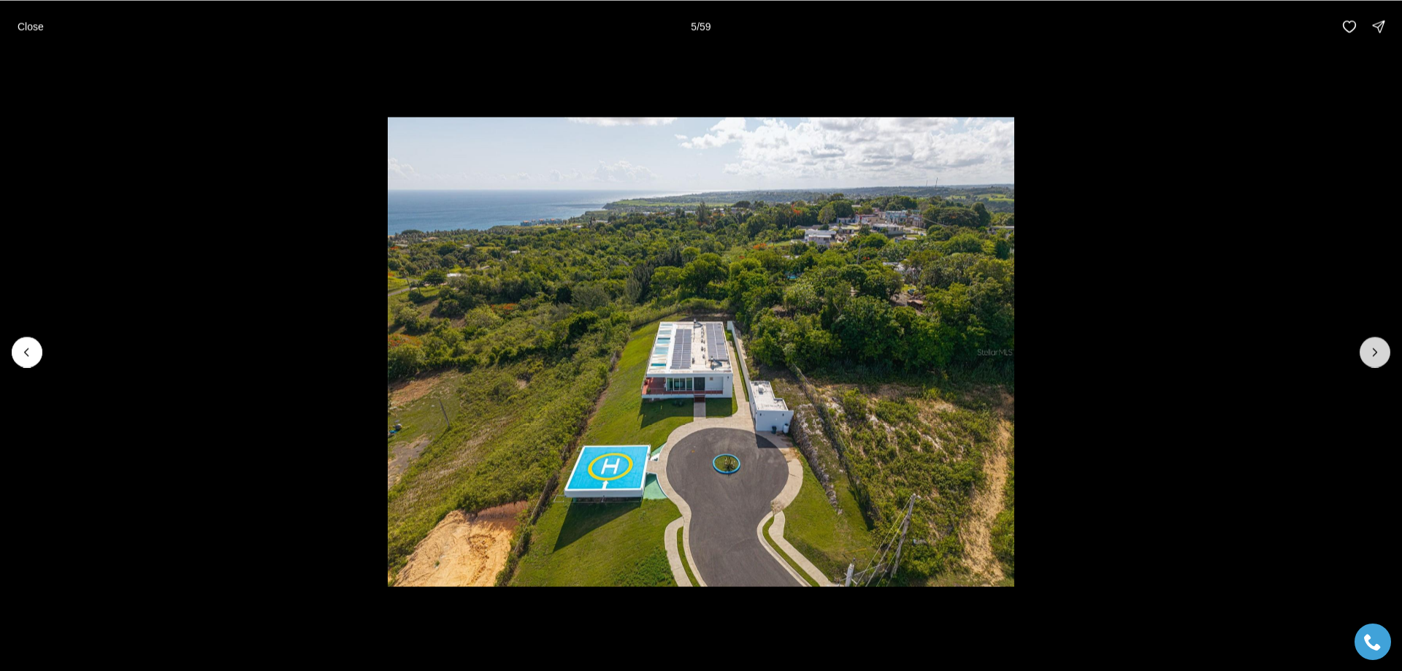
click at [1370, 338] on button "Next slide" at bounding box center [1375, 352] width 31 height 31
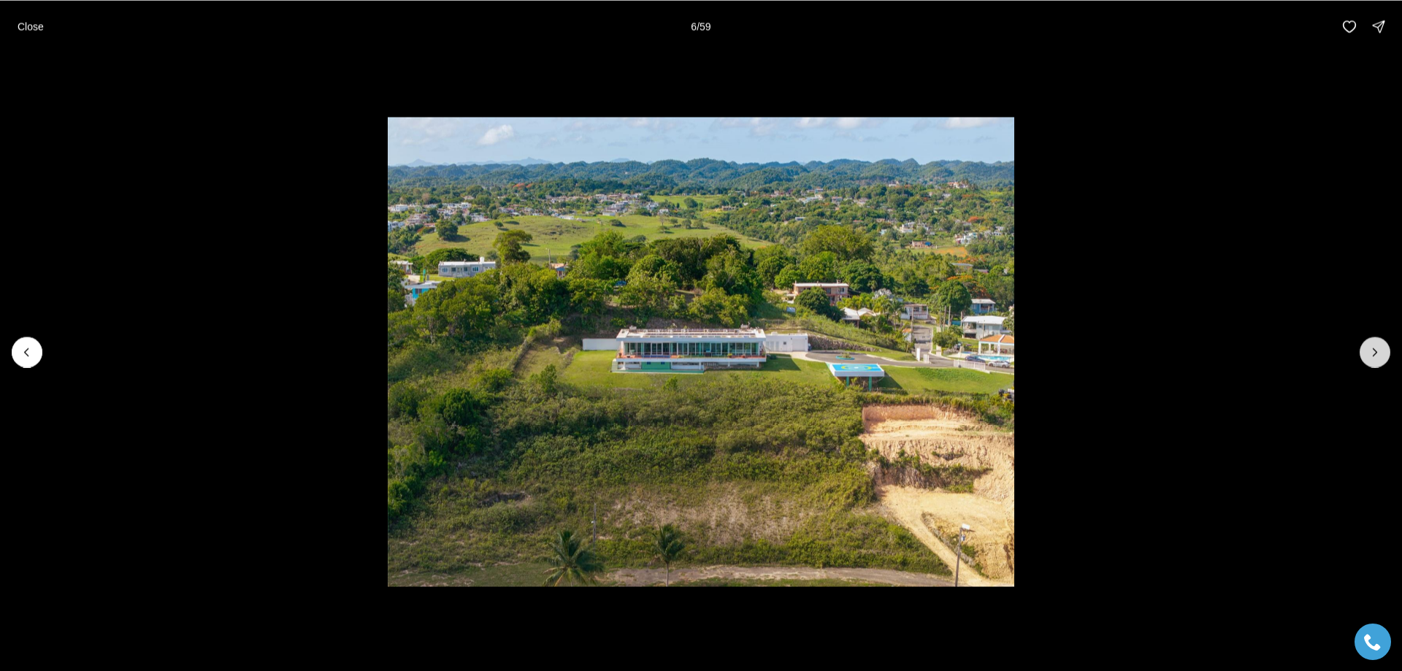
click at [1376, 352] on icon "Next slide" at bounding box center [1375, 352] width 15 height 15
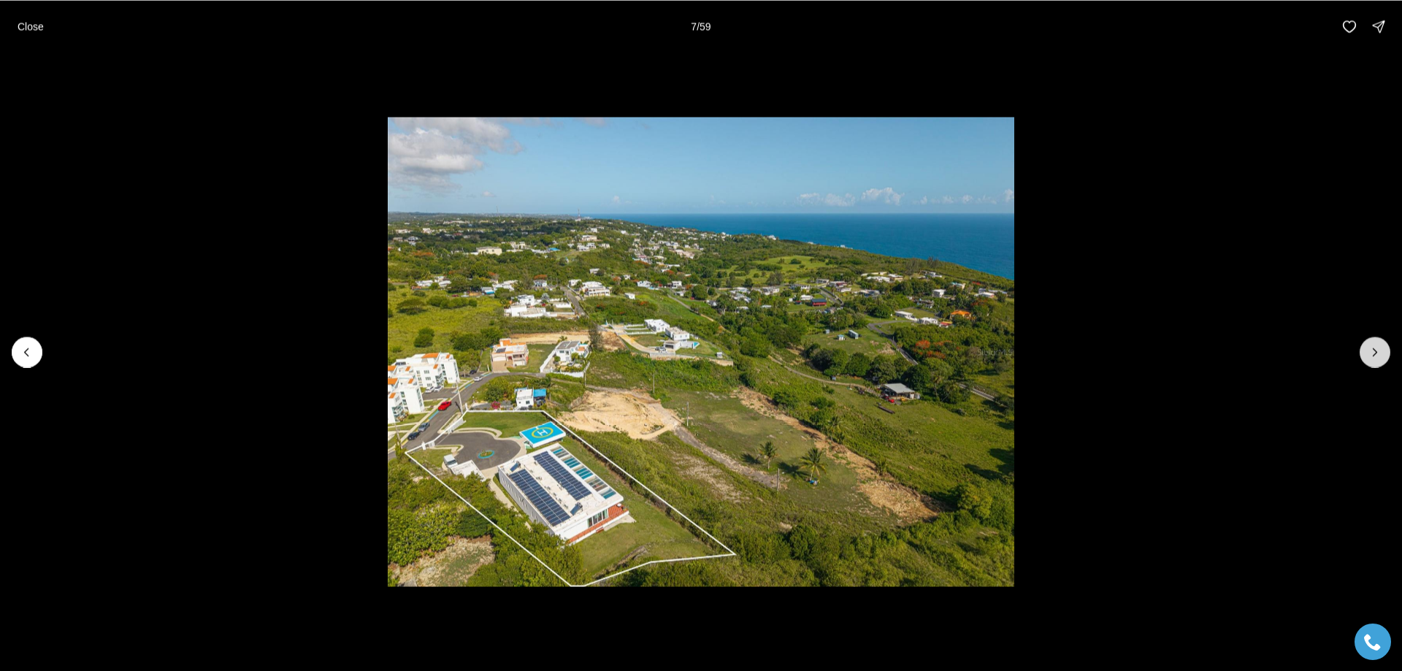
click at [1371, 351] on icon "Next slide" at bounding box center [1375, 352] width 15 height 15
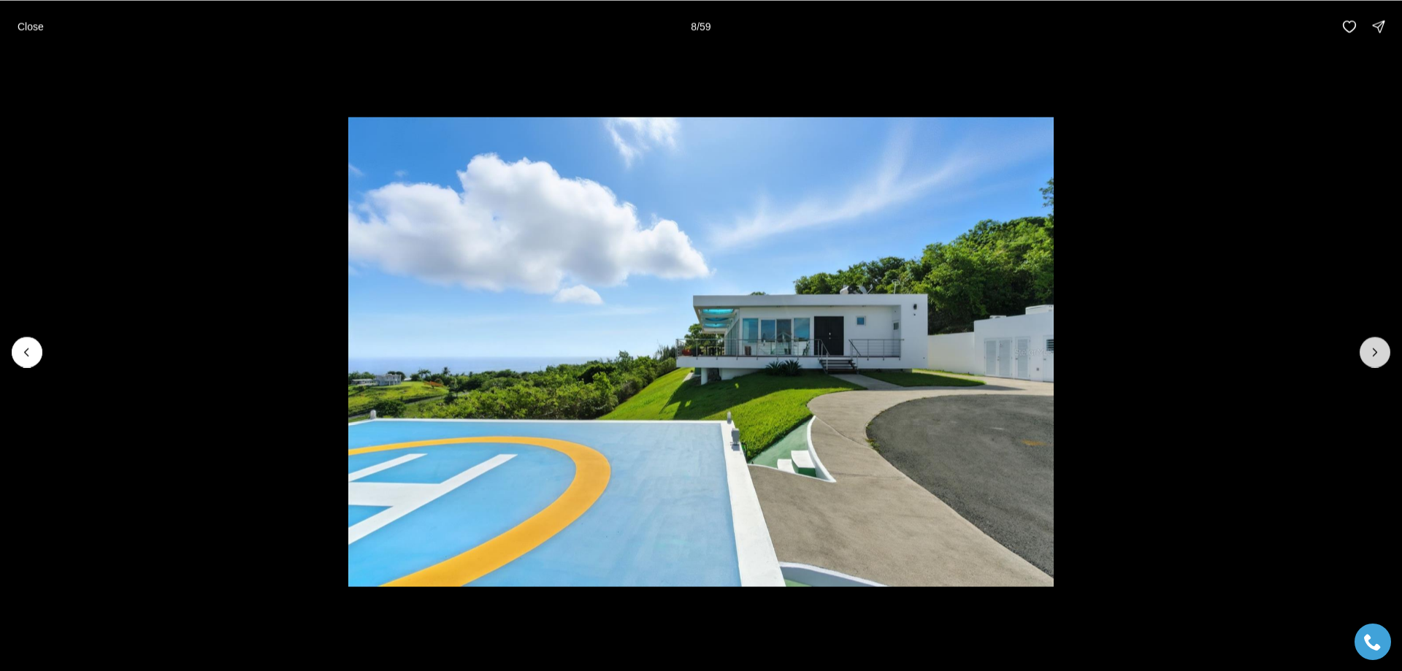
click at [1377, 356] on icon "Next slide" at bounding box center [1375, 352] width 15 height 15
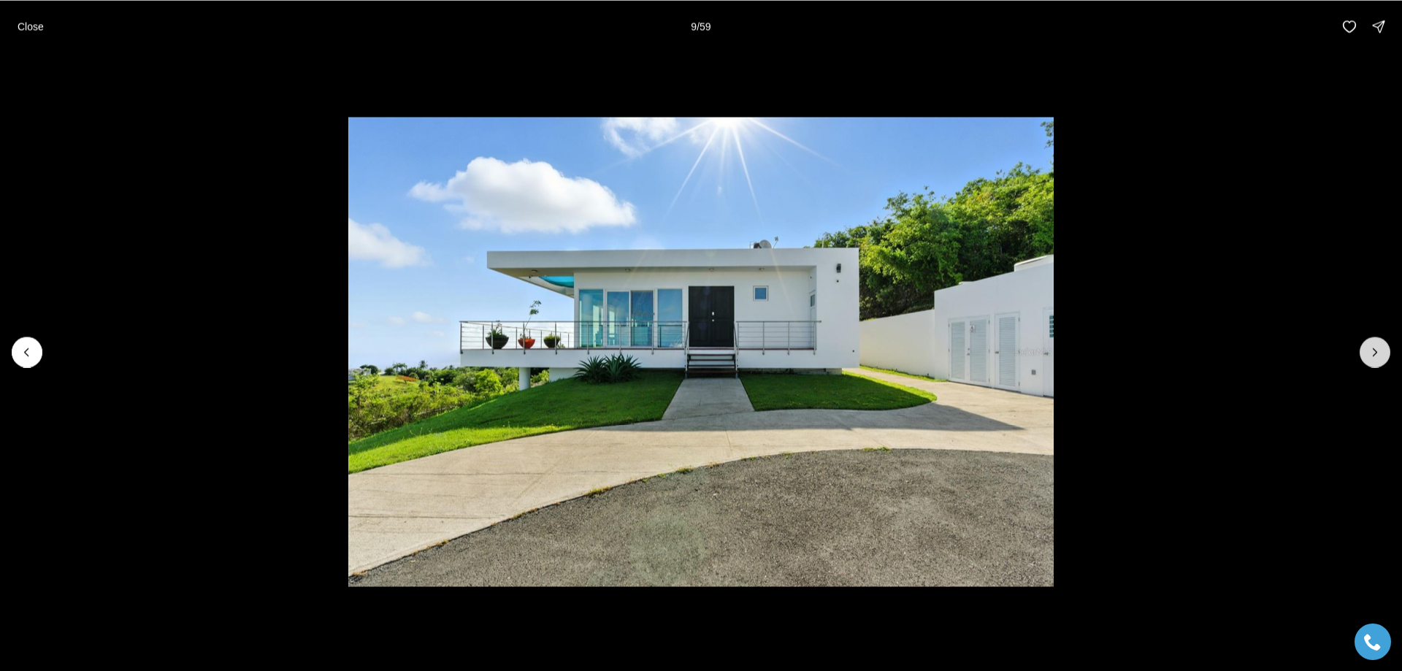
click at [1377, 353] on icon "Next slide" at bounding box center [1375, 352] width 15 height 15
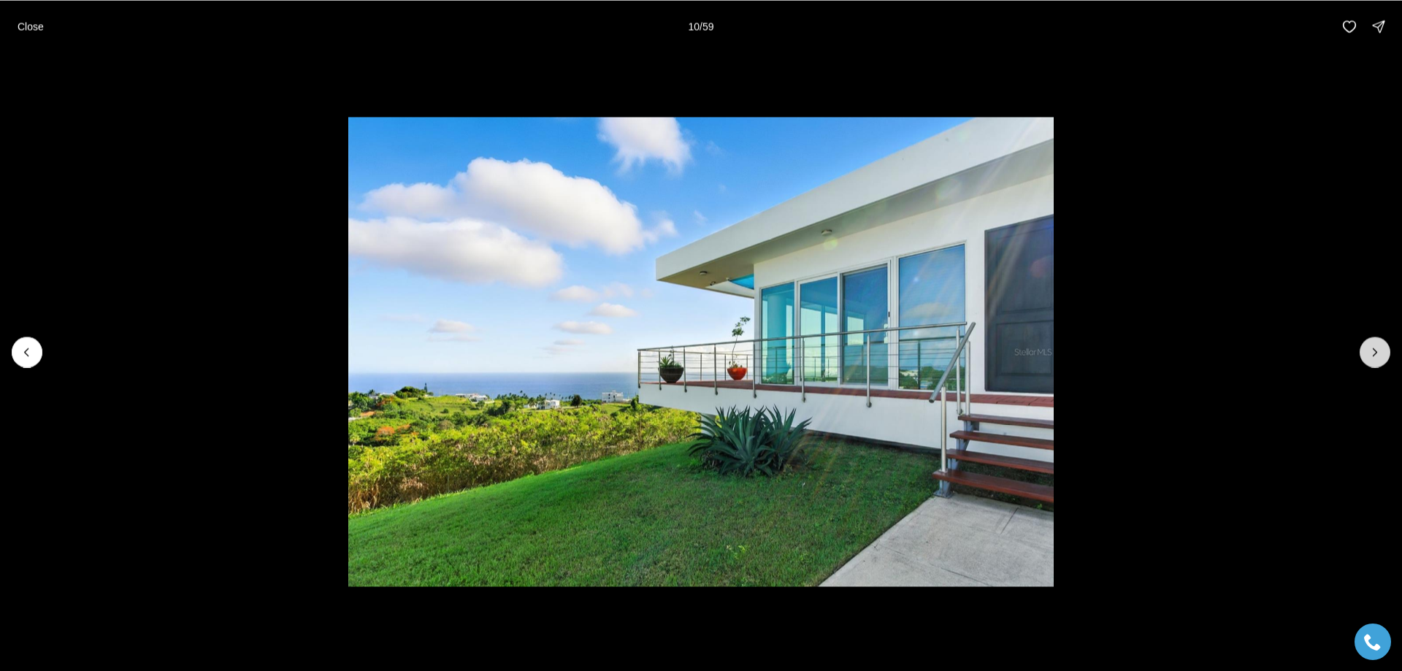
click at [1371, 347] on icon "Next slide" at bounding box center [1375, 352] width 15 height 15
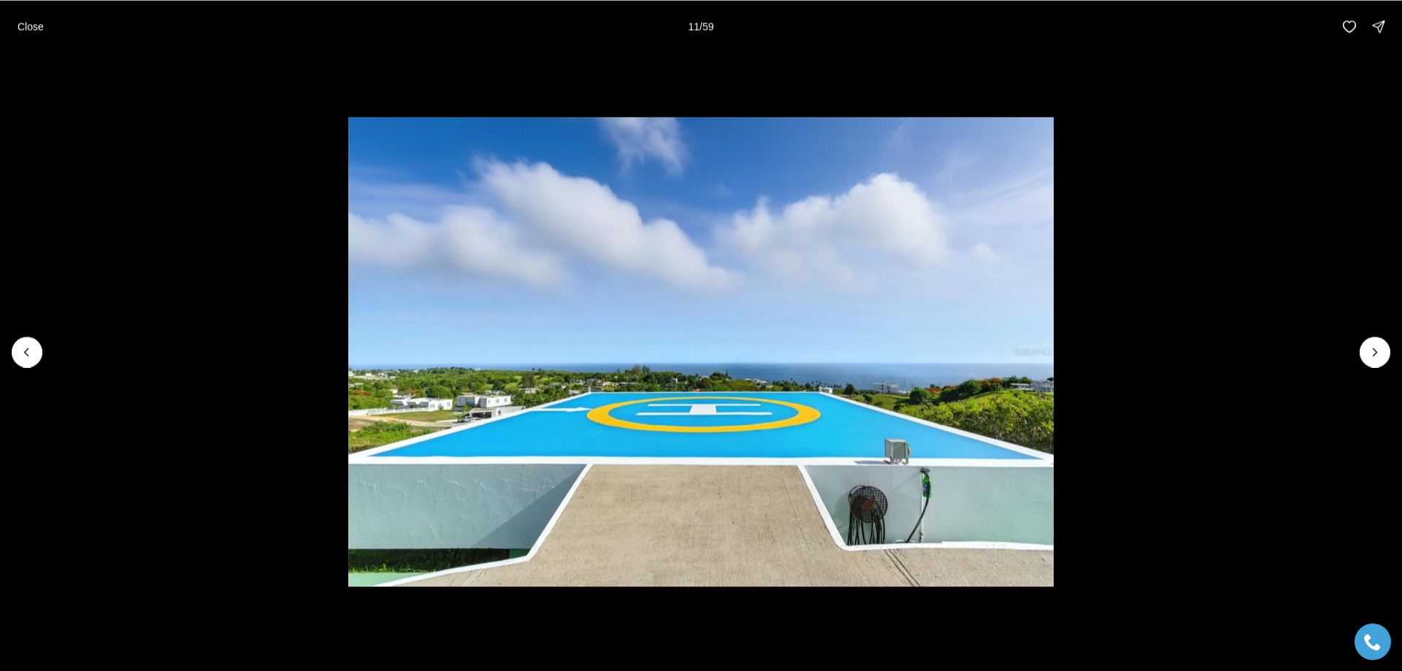
click at [1365, 369] on li "11 of 59" at bounding box center [701, 352] width 1402 height 598
click at [1376, 352] on icon "Next slide" at bounding box center [1375, 352] width 15 height 15
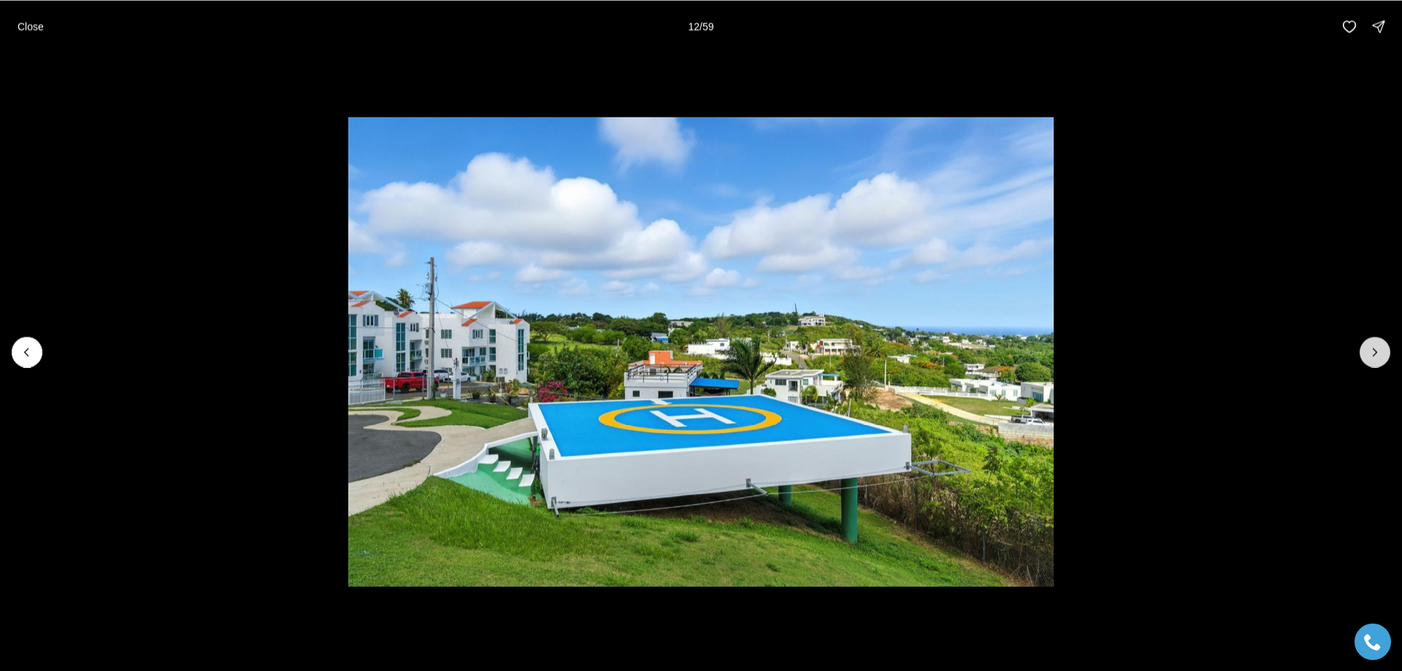
click at [1378, 350] on icon "Next slide" at bounding box center [1375, 352] width 15 height 15
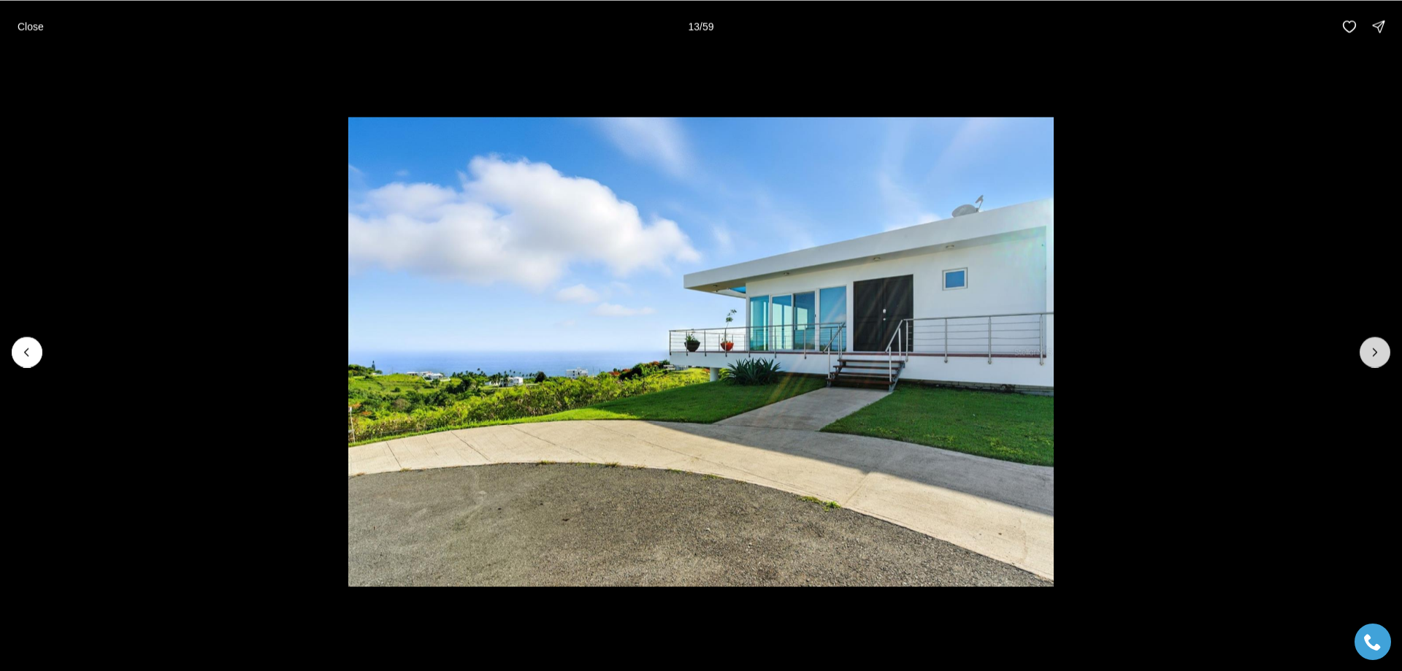
click at [1378, 350] on icon "Next slide" at bounding box center [1375, 352] width 15 height 15
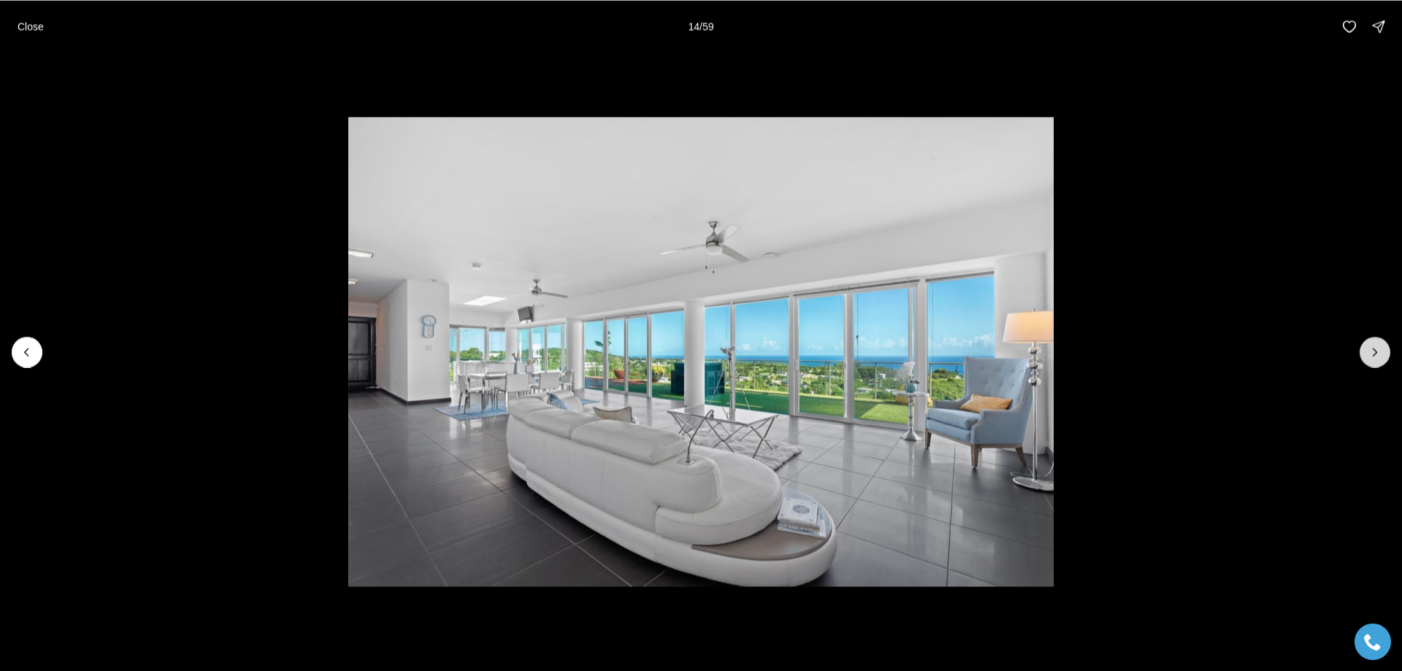
click at [1373, 347] on icon "Next slide" at bounding box center [1375, 352] width 15 height 15
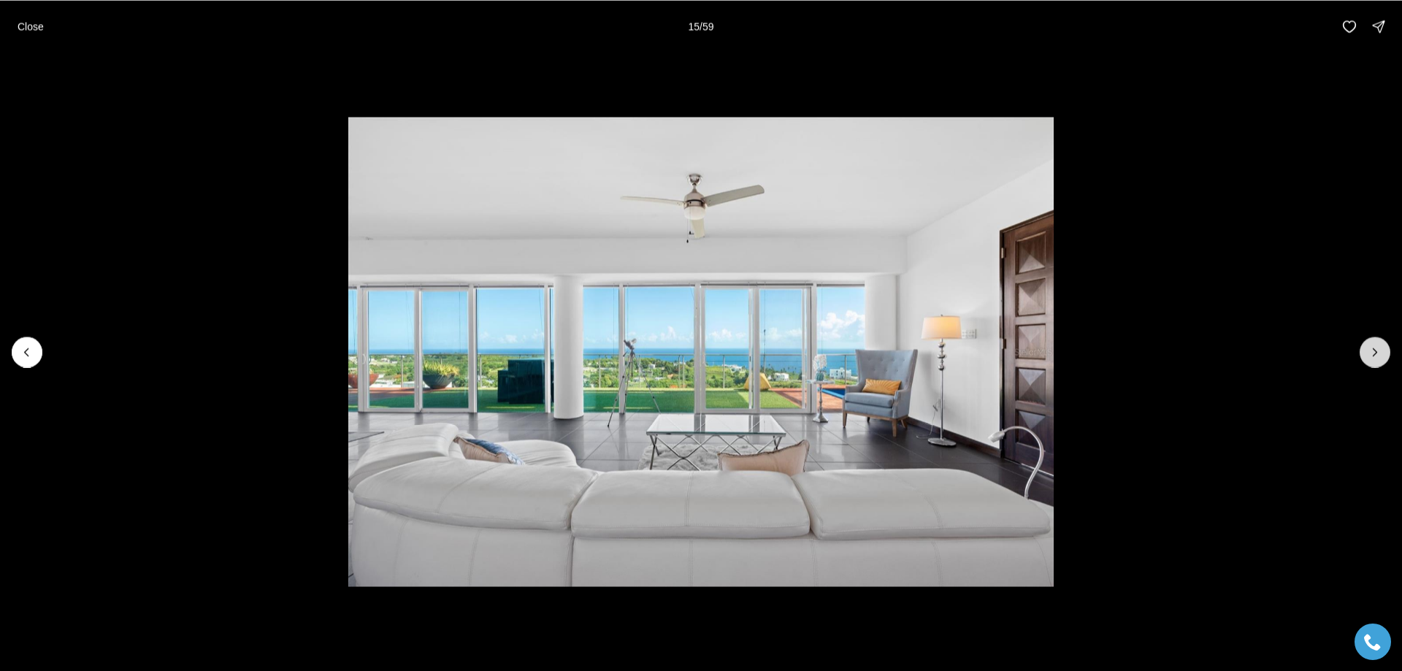
click at [1373, 346] on icon "Next slide" at bounding box center [1375, 352] width 15 height 15
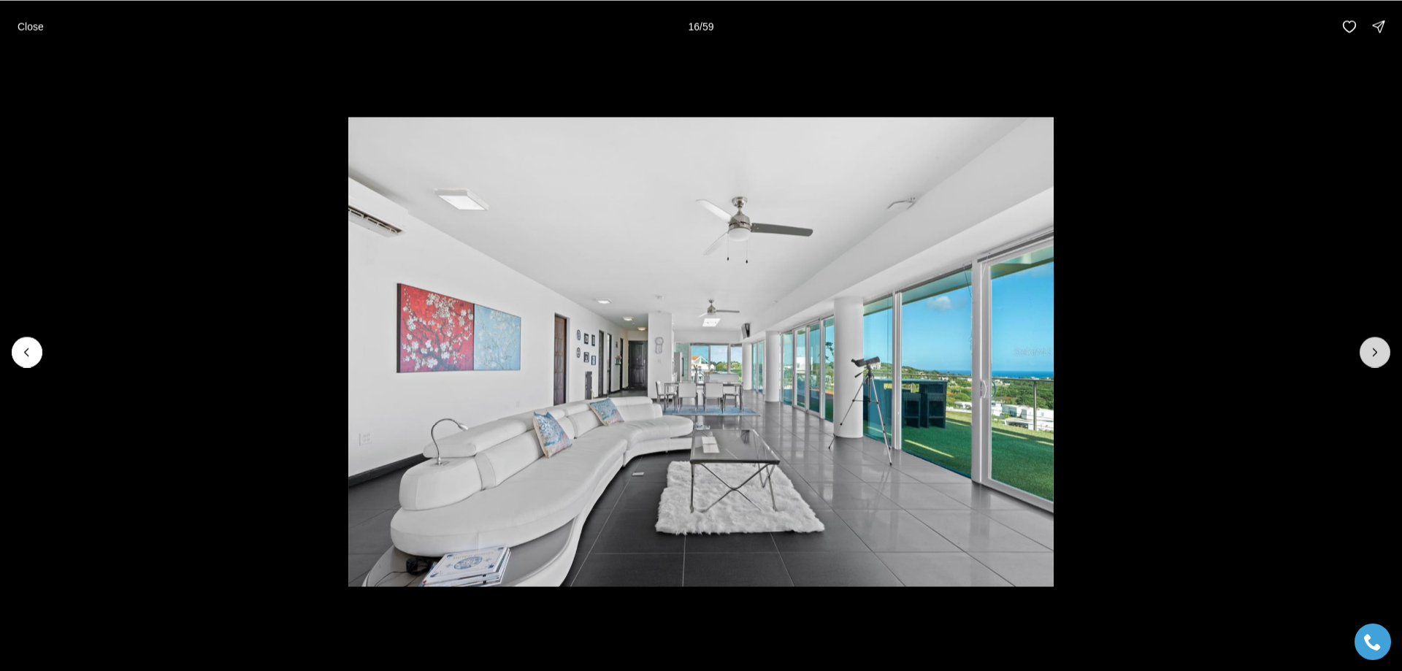
click at [1376, 350] on icon "Next slide" at bounding box center [1375, 352] width 15 height 15
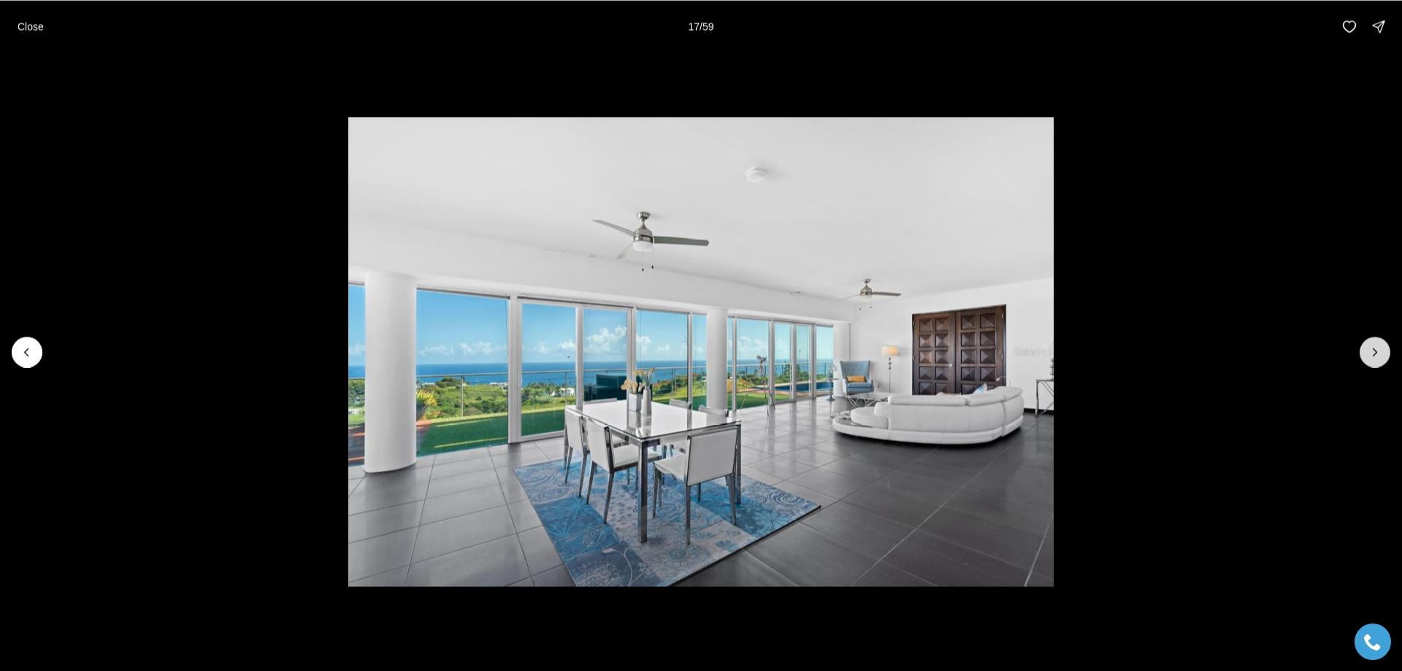
click at [1380, 350] on icon "Next slide" at bounding box center [1375, 352] width 15 height 15
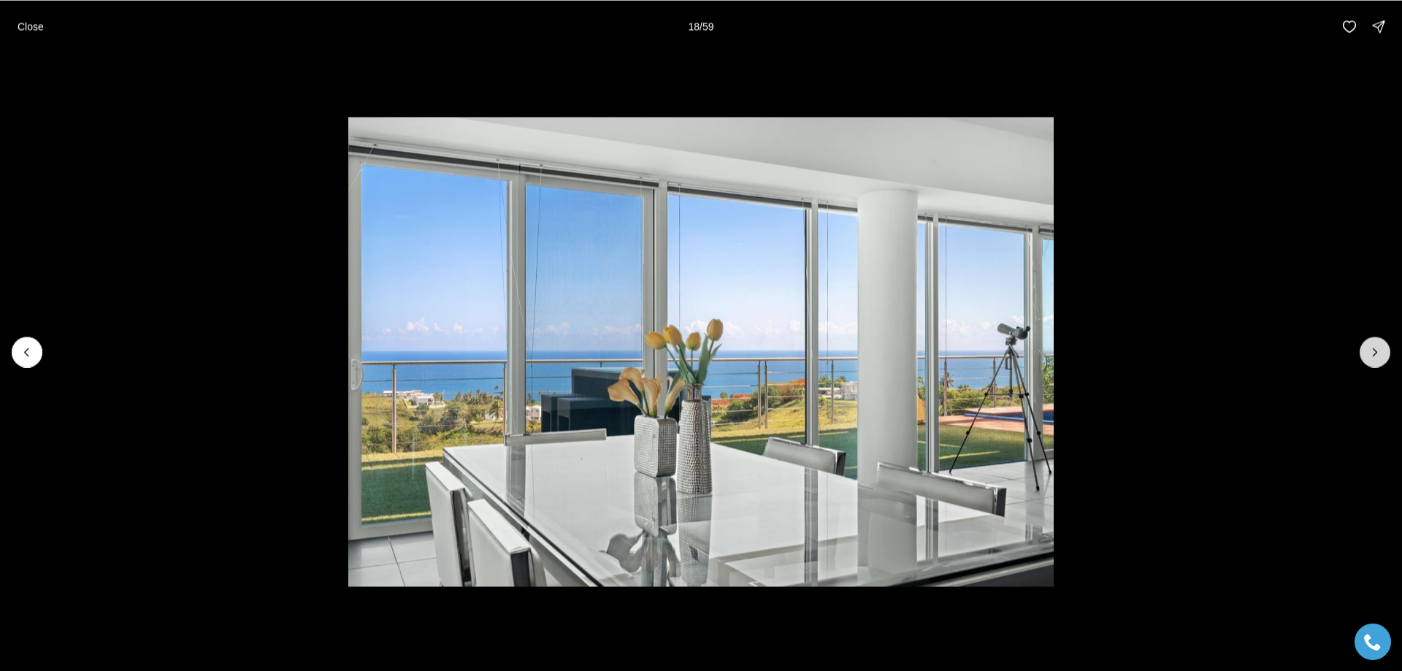
click at [1380, 350] on icon "Next slide" at bounding box center [1375, 352] width 15 height 15
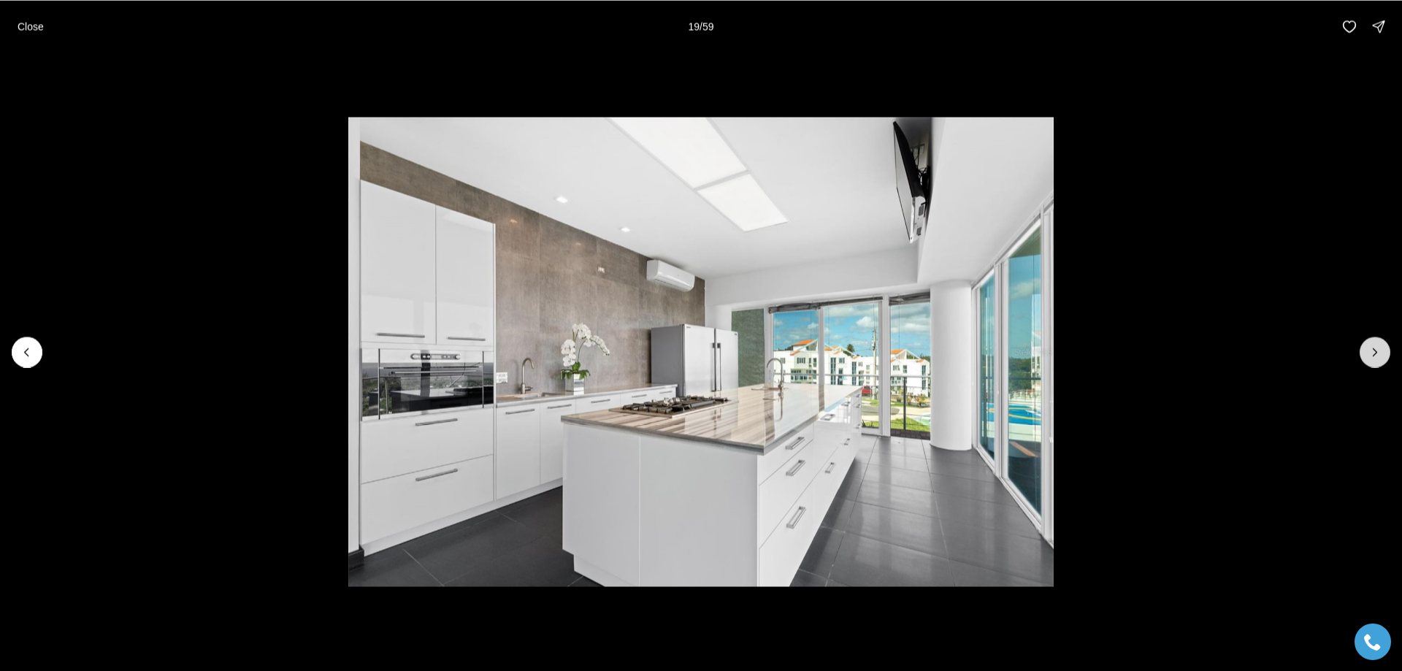
click at [1380, 350] on icon "Next slide" at bounding box center [1375, 352] width 15 height 15
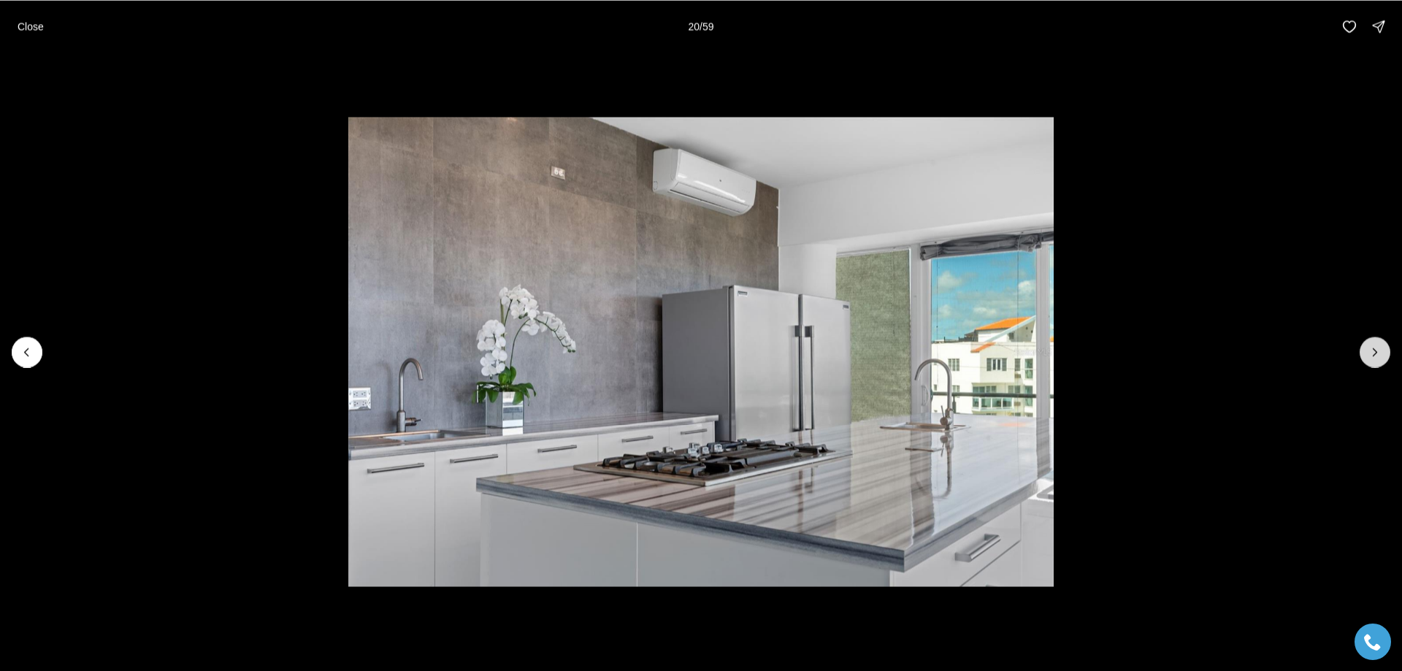
click at [1380, 350] on icon "Next slide" at bounding box center [1375, 352] width 15 height 15
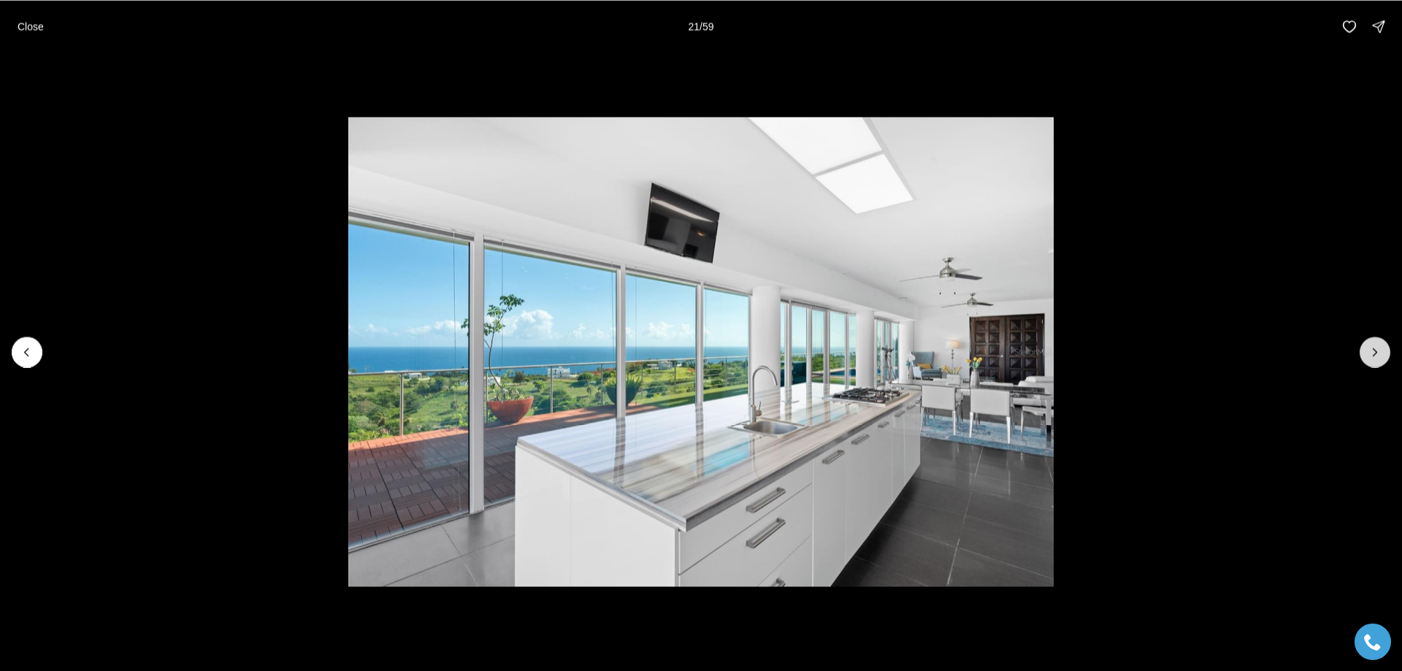
click at [1380, 350] on icon "Next slide" at bounding box center [1375, 352] width 15 height 15
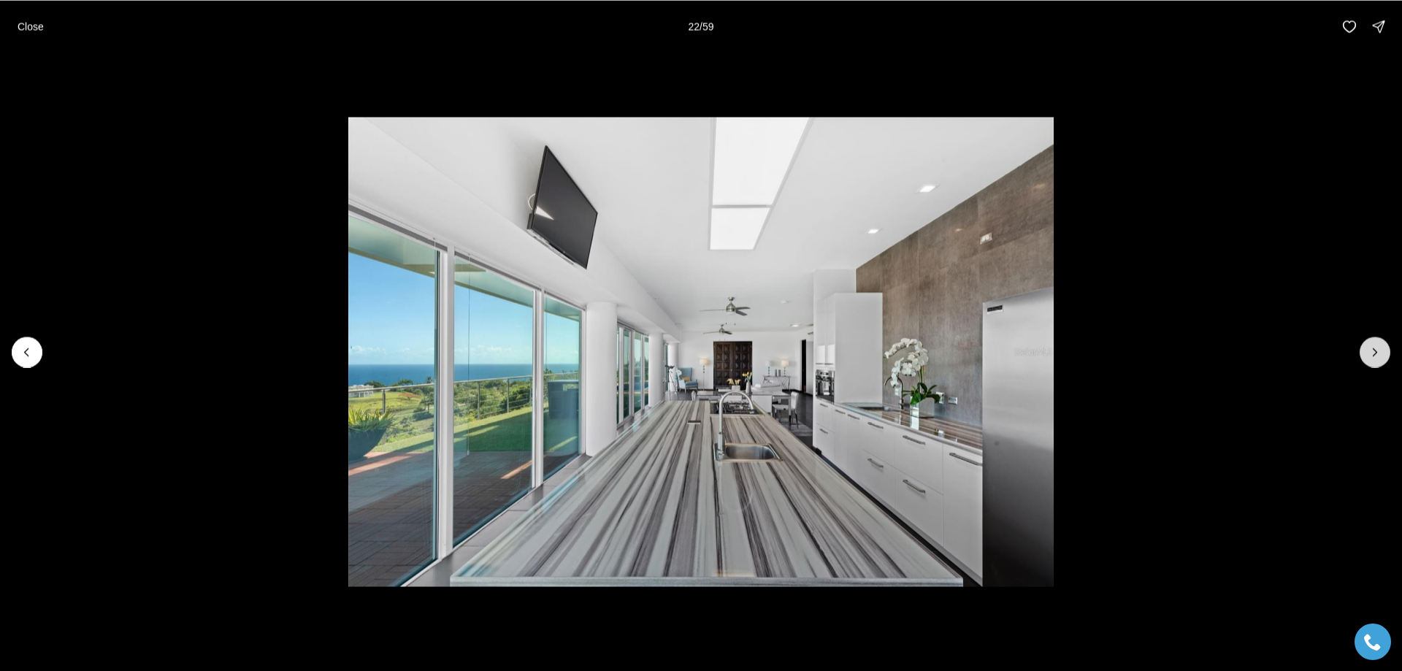
click at [1380, 350] on icon "Next slide" at bounding box center [1375, 352] width 15 height 15
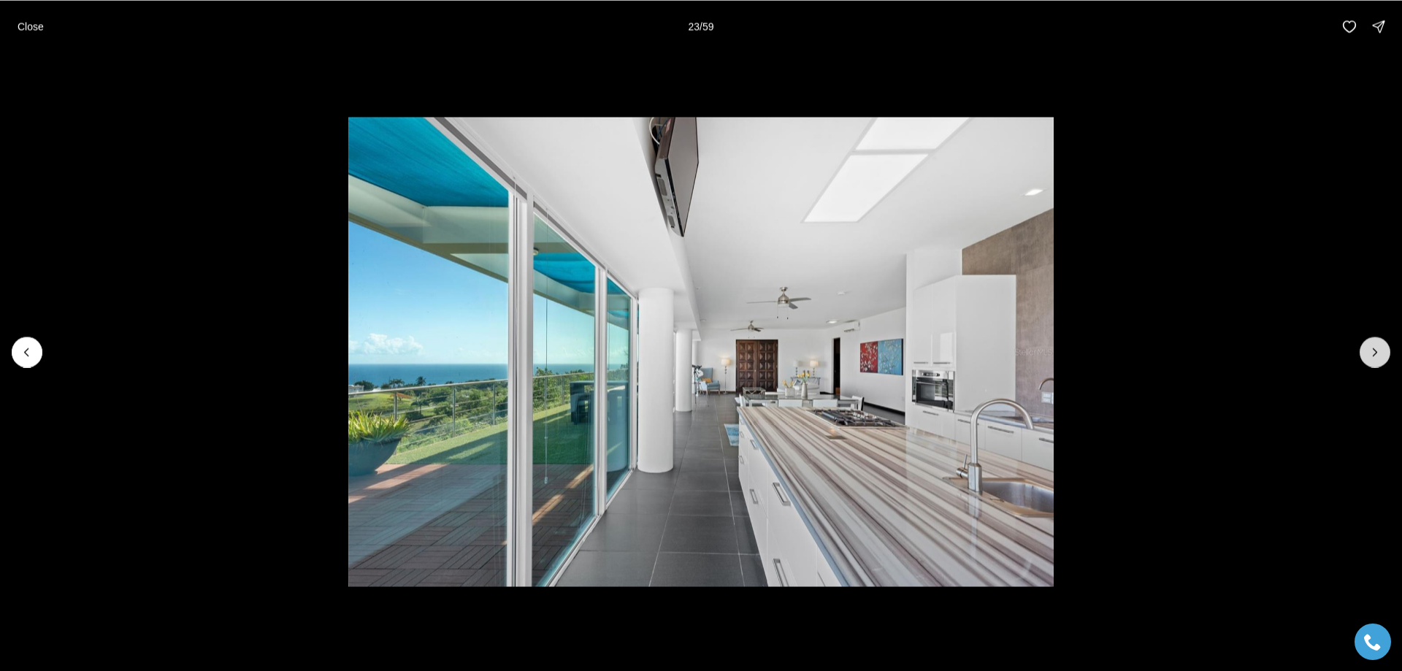
click at [1380, 350] on icon "Next slide" at bounding box center [1375, 352] width 15 height 15
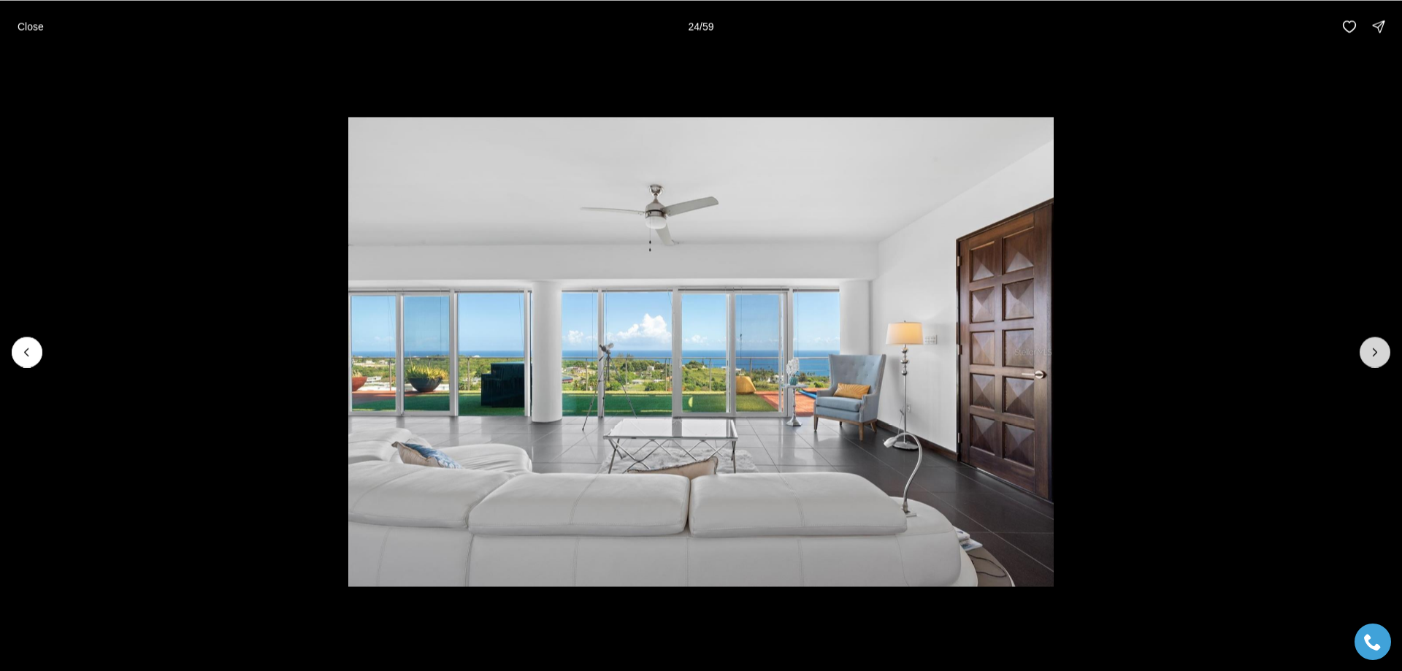
click at [1380, 350] on icon "Next slide" at bounding box center [1375, 352] width 15 height 15
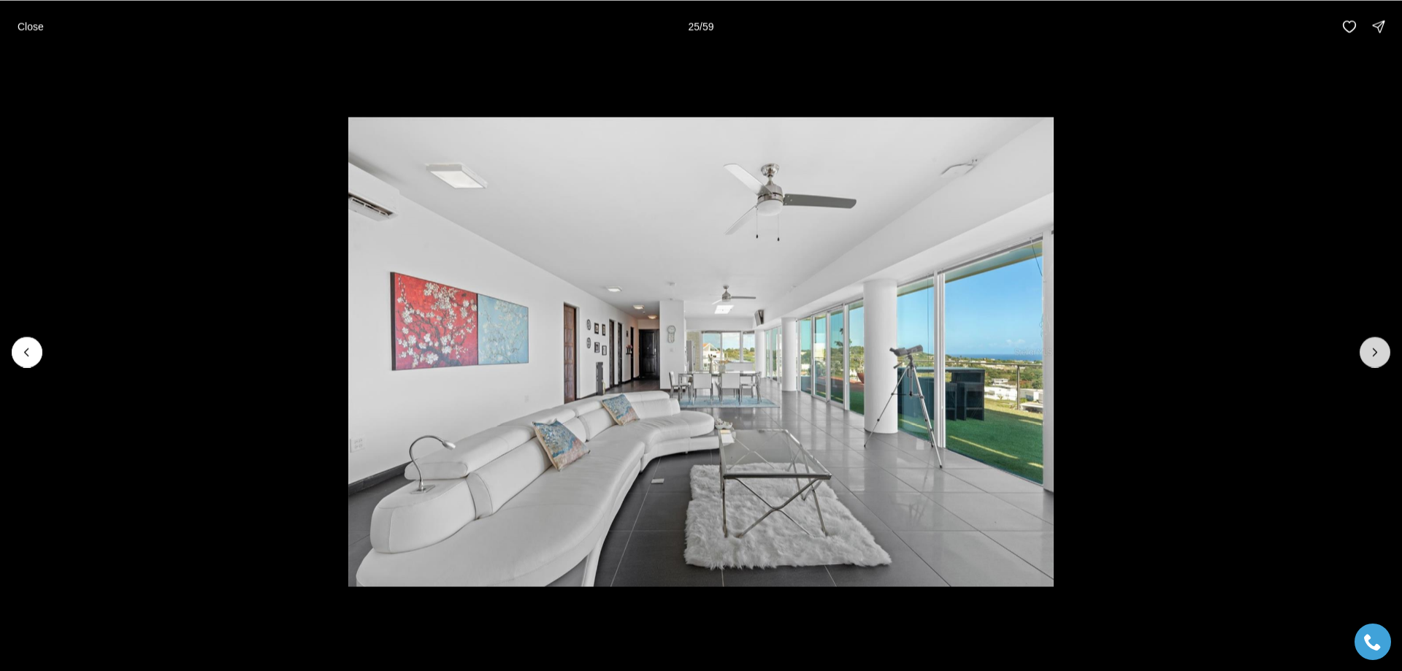
click at [1380, 350] on icon "Next slide" at bounding box center [1375, 352] width 15 height 15
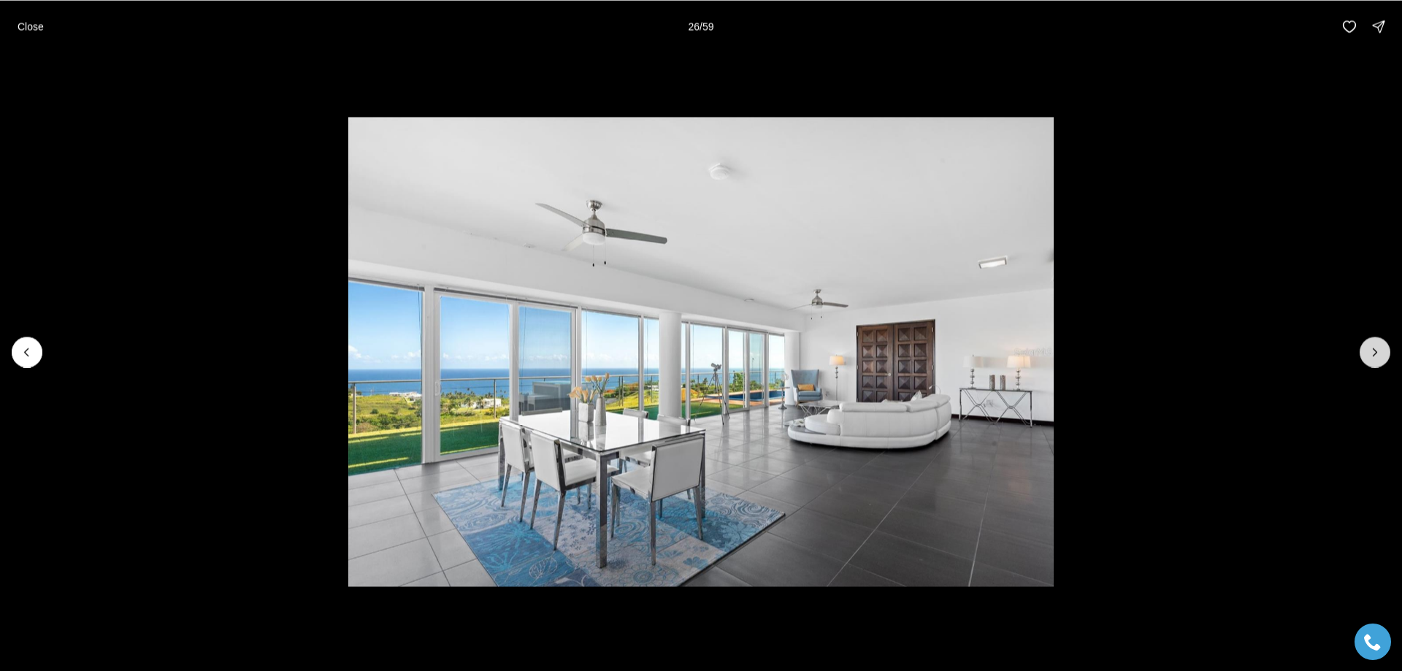
click at [1380, 350] on icon "Next slide" at bounding box center [1375, 352] width 15 height 15
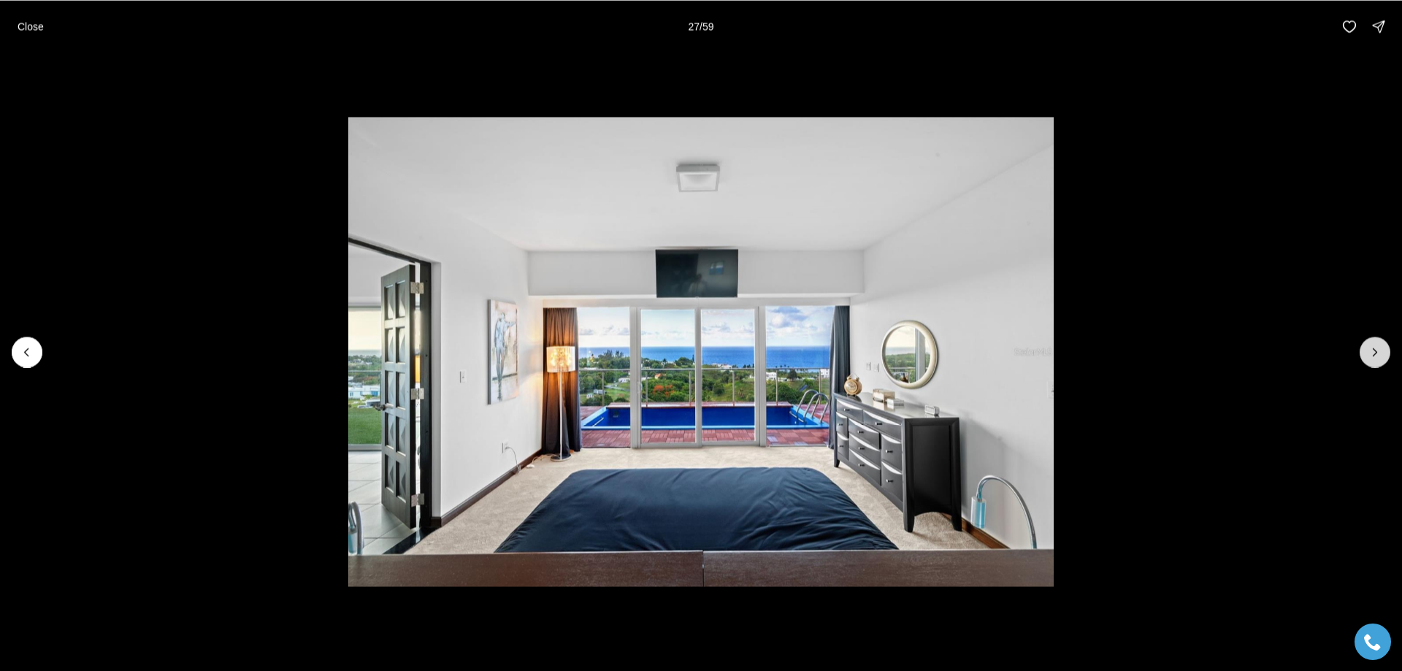
click at [1380, 350] on icon "Next slide" at bounding box center [1375, 352] width 15 height 15
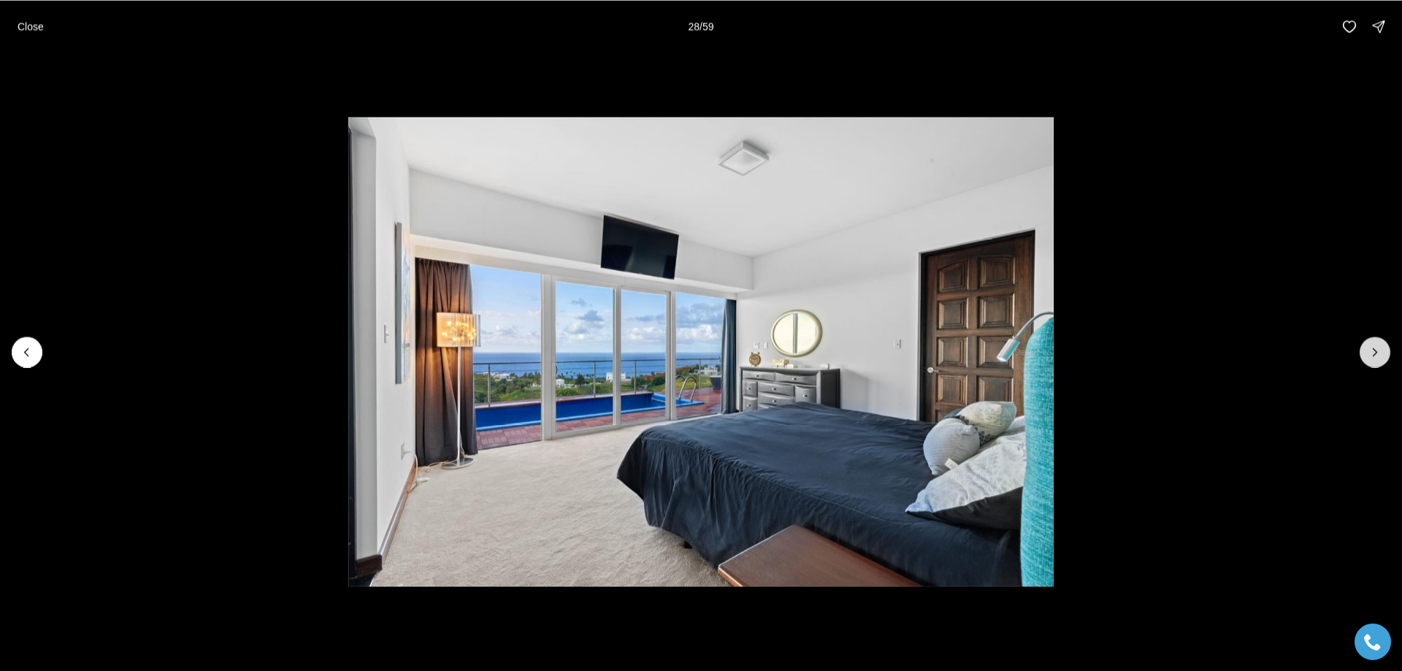
click at [1380, 350] on icon "Next slide" at bounding box center [1375, 352] width 15 height 15
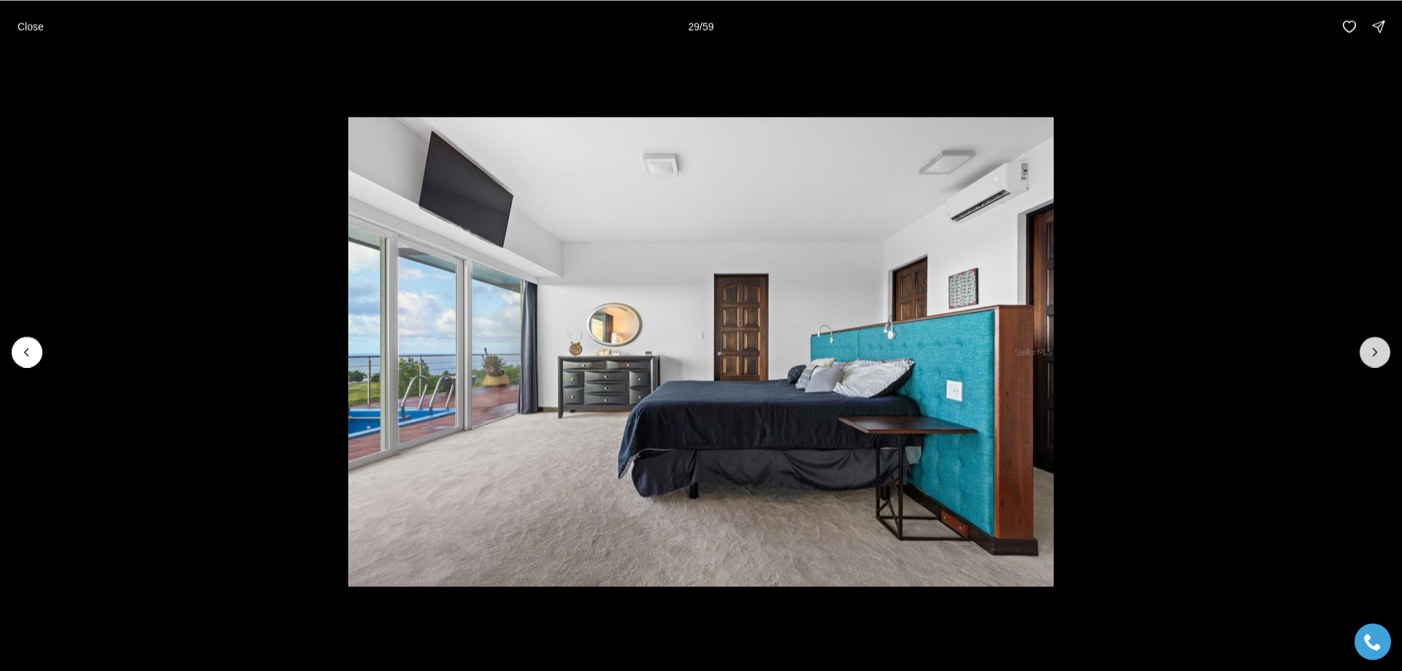
click at [1380, 350] on icon "Next slide" at bounding box center [1375, 352] width 15 height 15
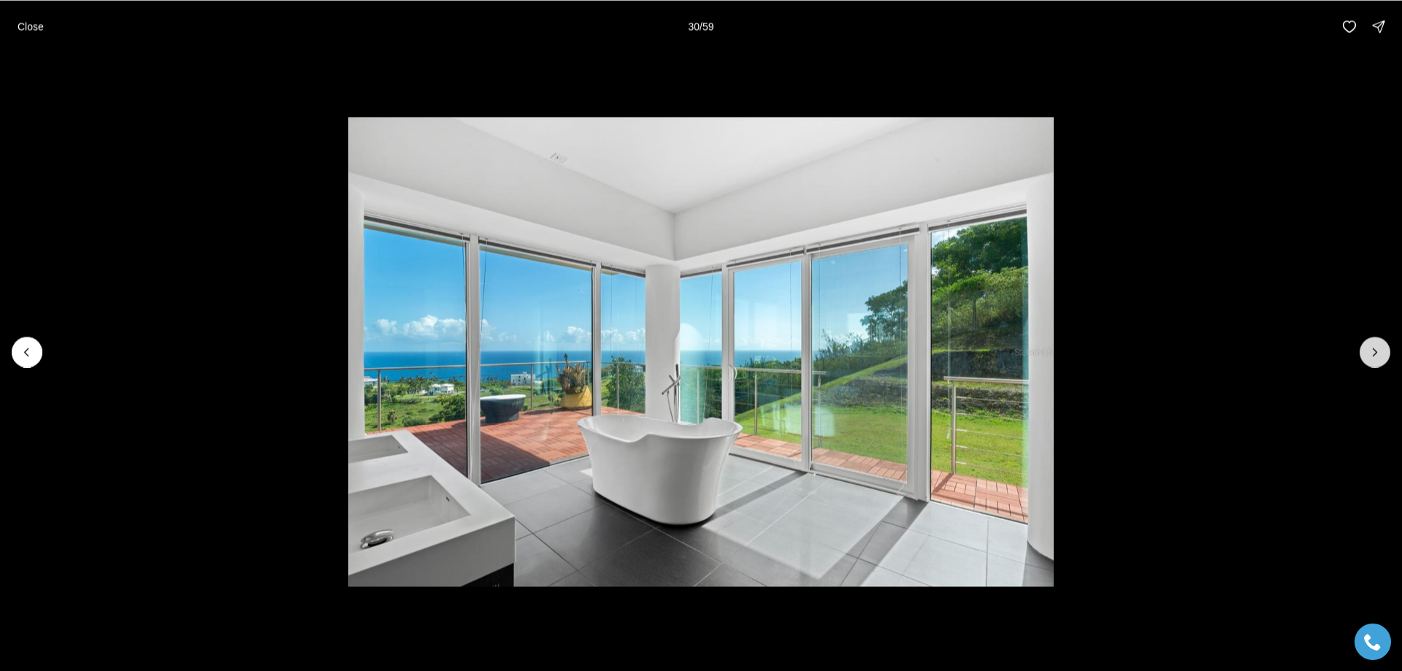
click at [1380, 350] on icon "Next slide" at bounding box center [1375, 352] width 15 height 15
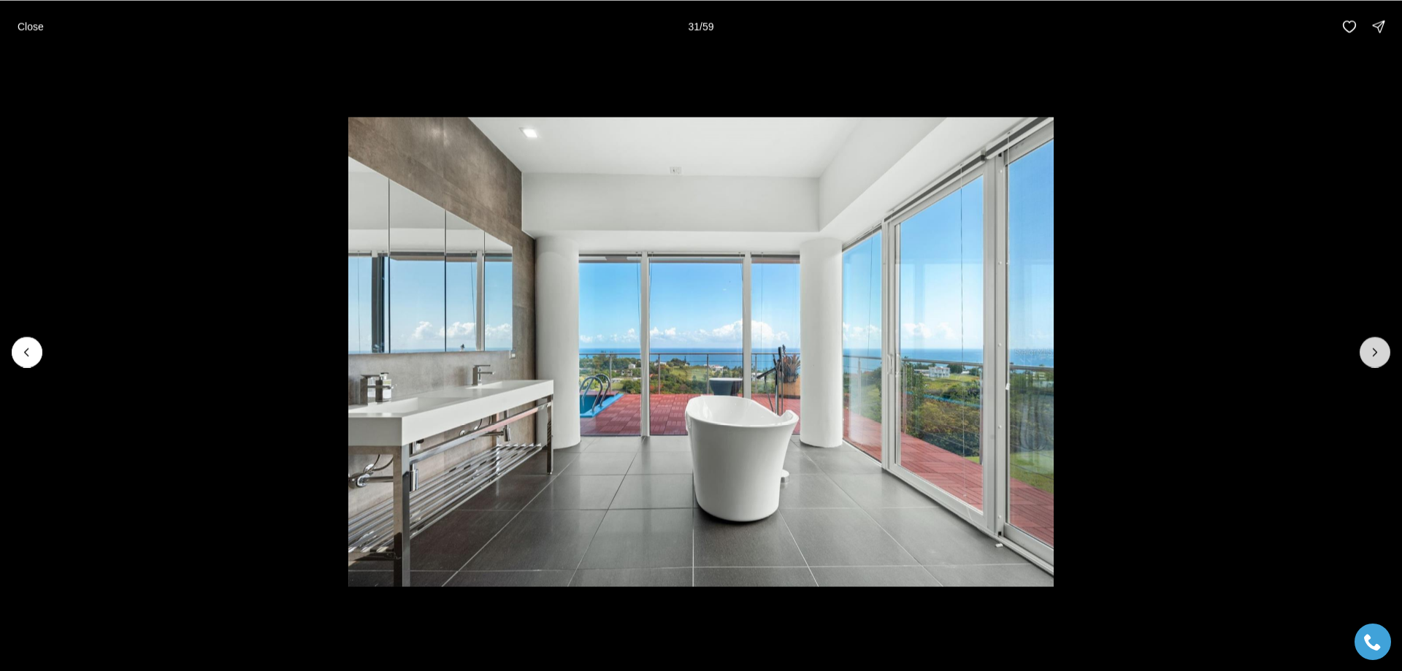
click at [1374, 353] on icon "Next slide" at bounding box center [1375, 352] width 15 height 15
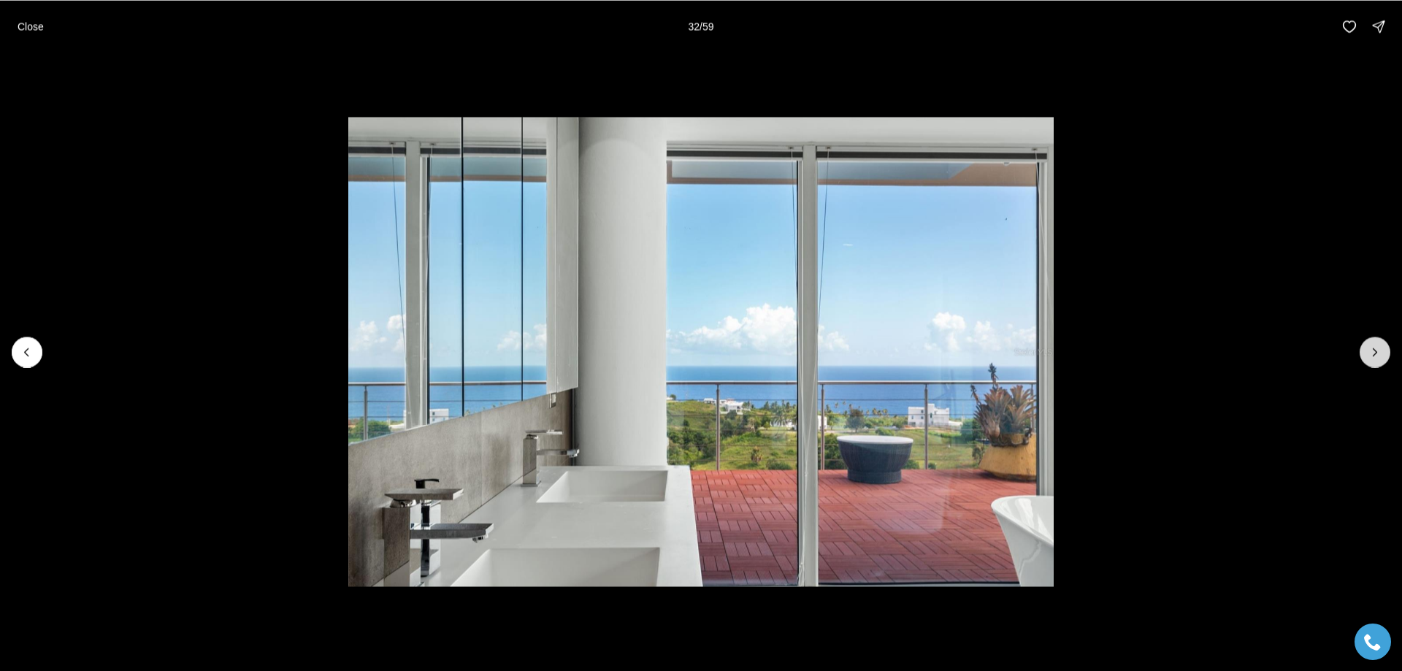
click at [1374, 353] on icon "Next slide" at bounding box center [1375, 352] width 15 height 15
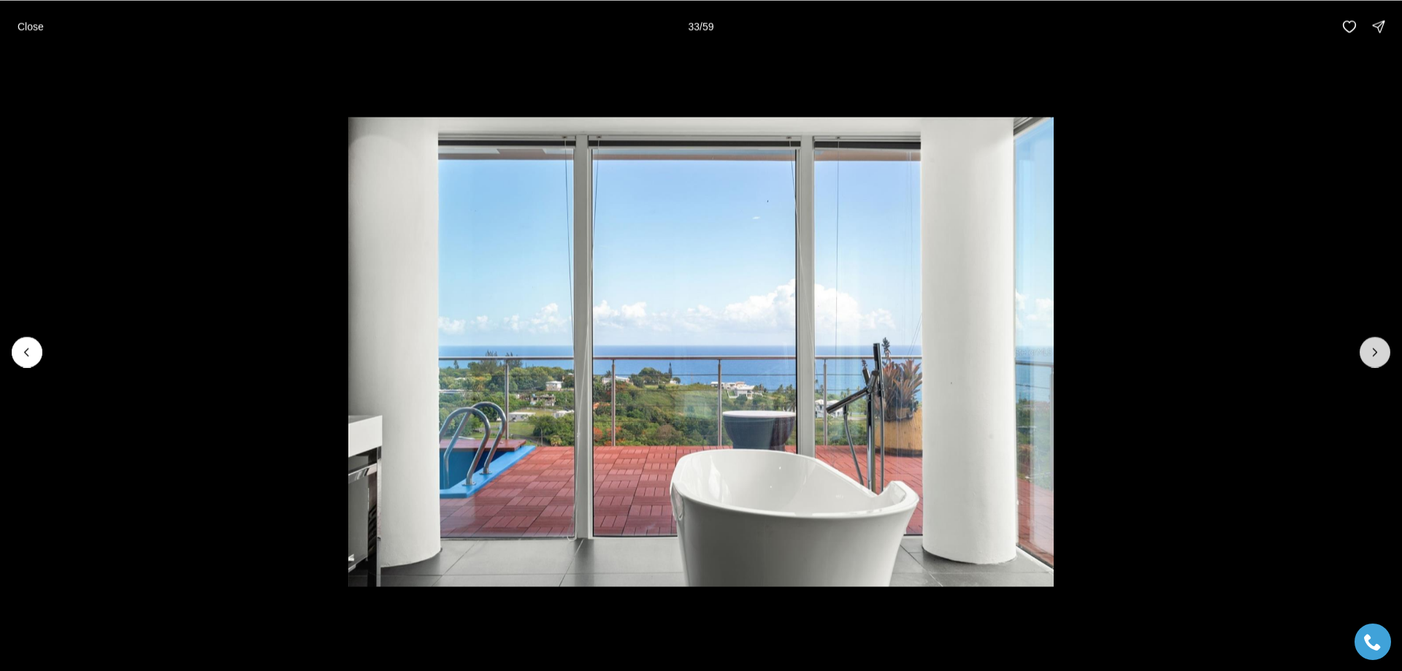
click at [1374, 353] on icon "Next slide" at bounding box center [1375, 352] width 15 height 15
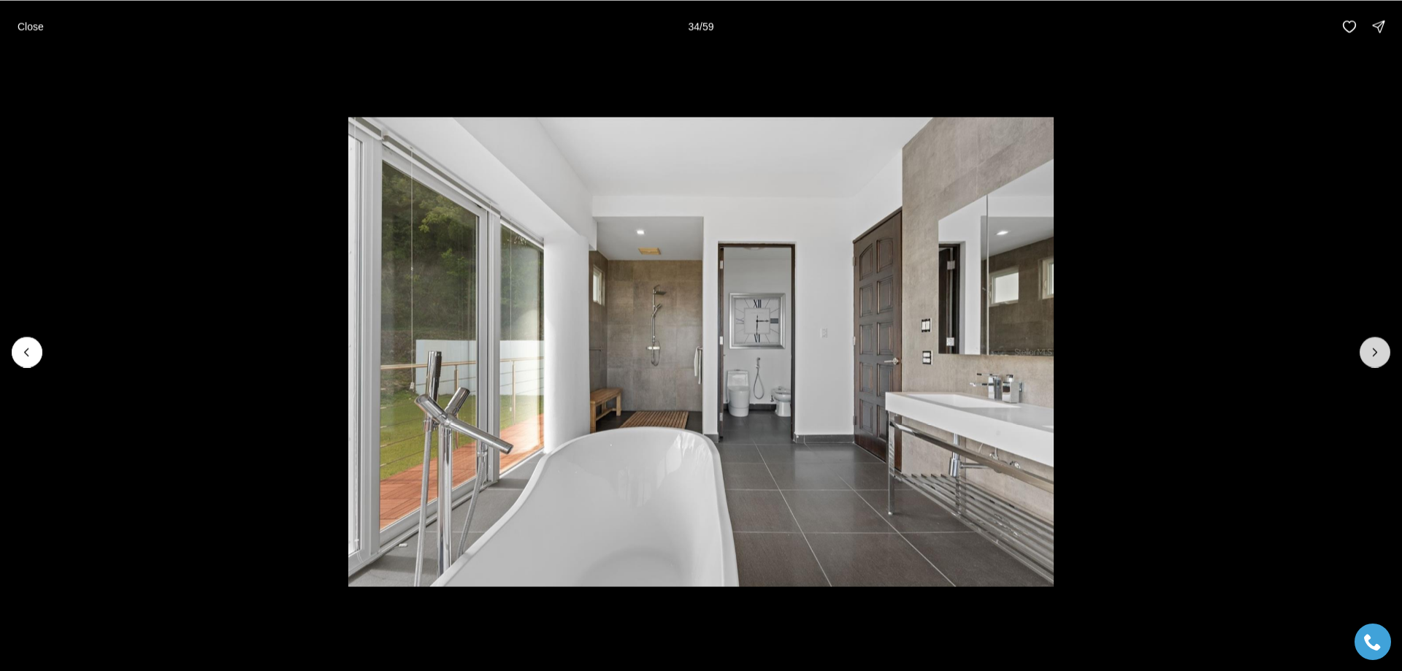
click at [1374, 353] on icon "Next slide" at bounding box center [1375, 352] width 15 height 15
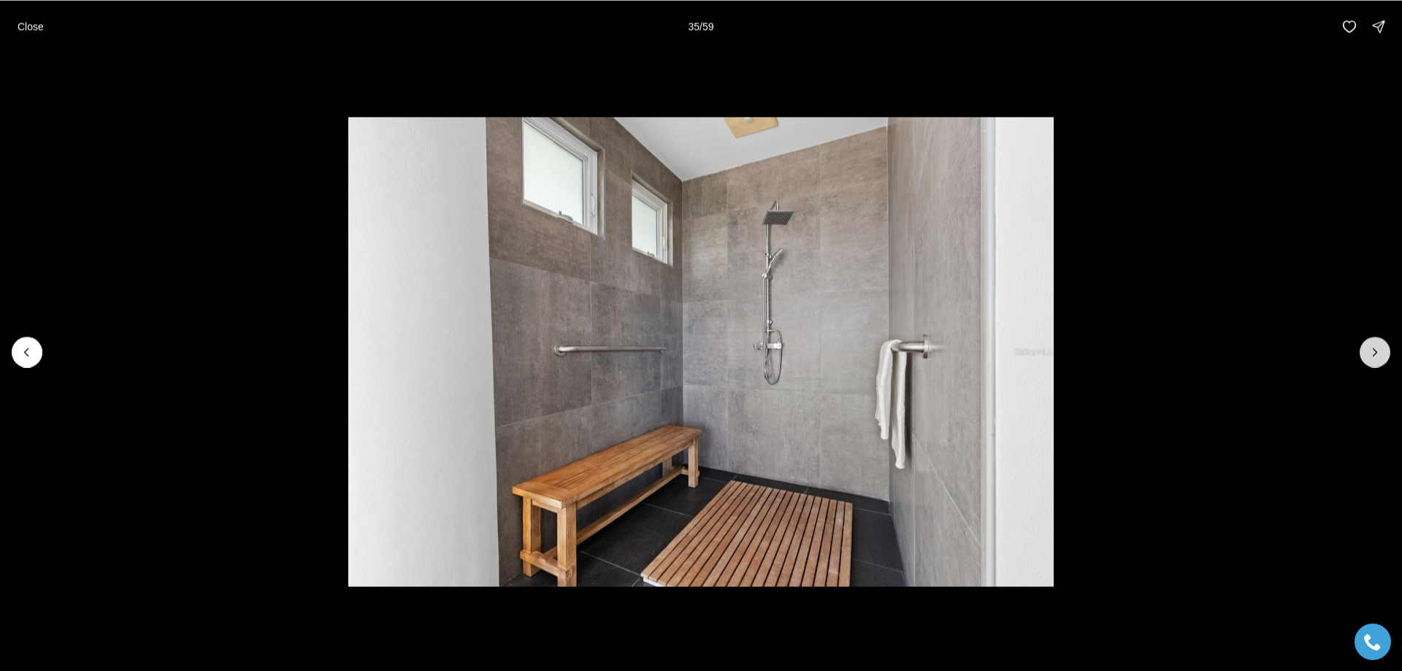
click at [1374, 353] on icon "Next slide" at bounding box center [1375, 352] width 15 height 15
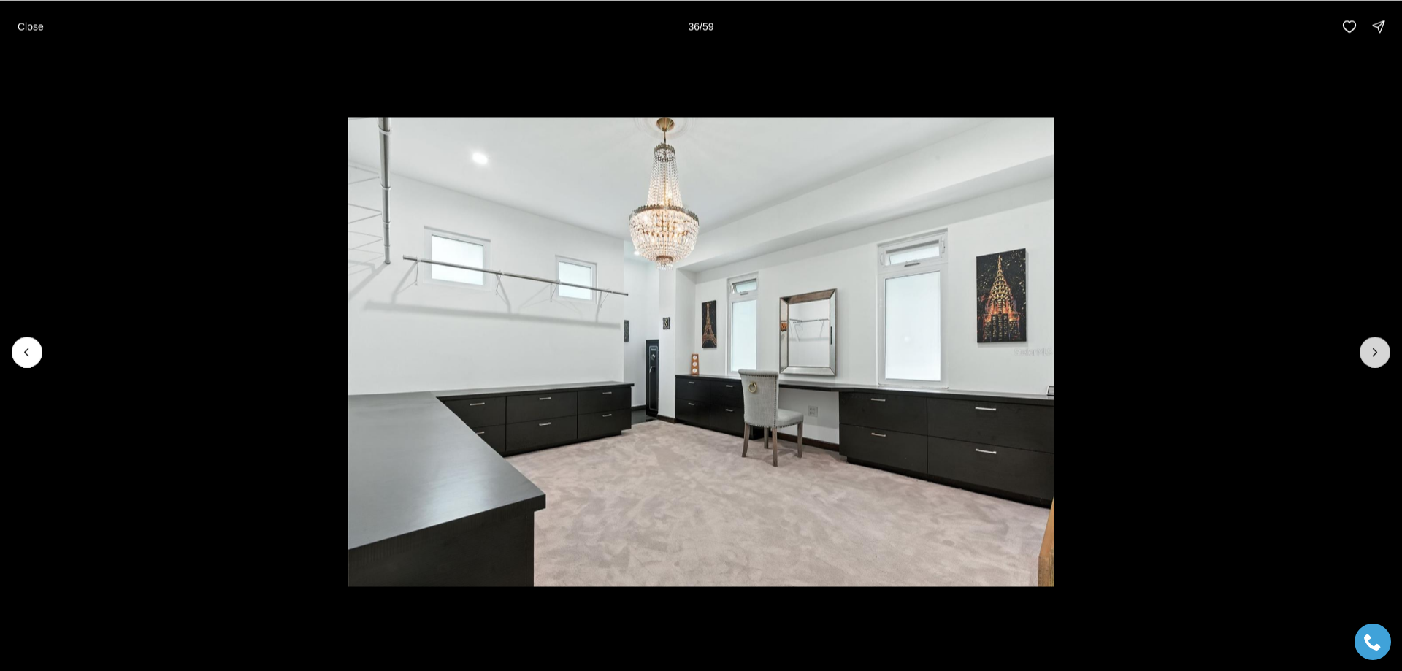
click at [1374, 353] on icon "Next slide" at bounding box center [1375, 352] width 15 height 15
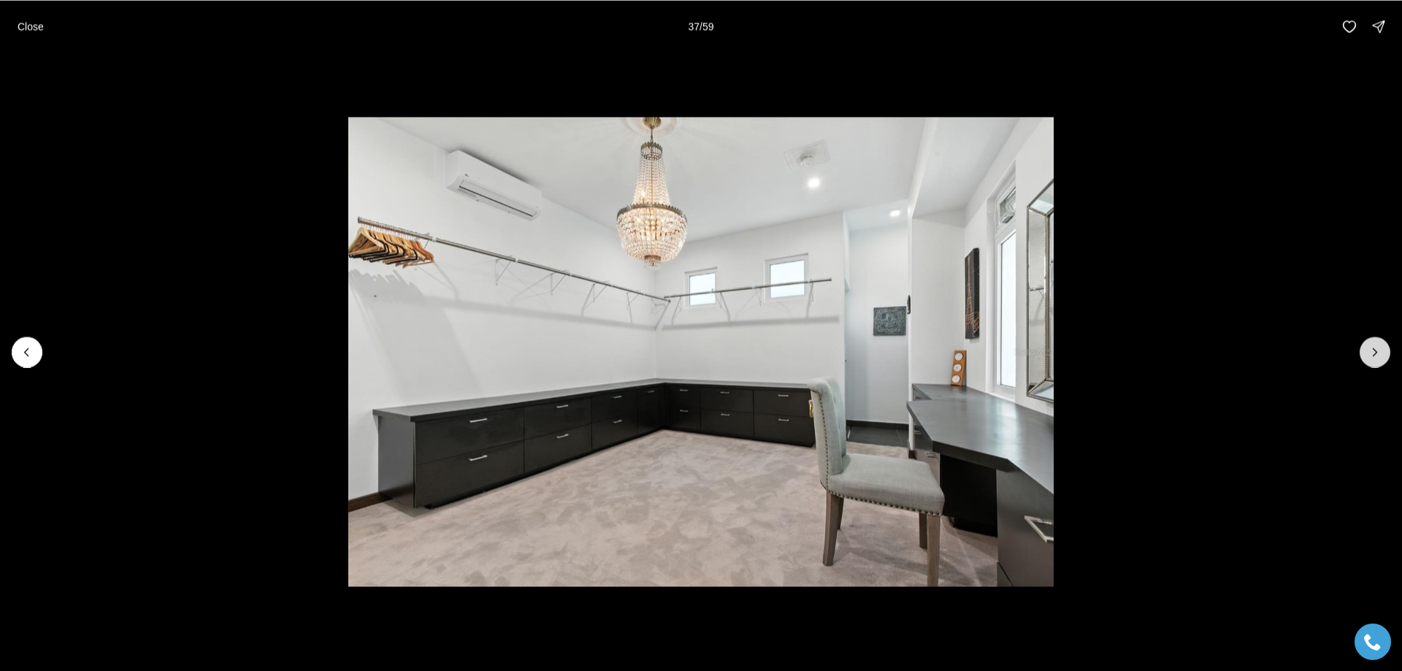
click at [1374, 353] on icon "Next slide" at bounding box center [1375, 352] width 15 height 15
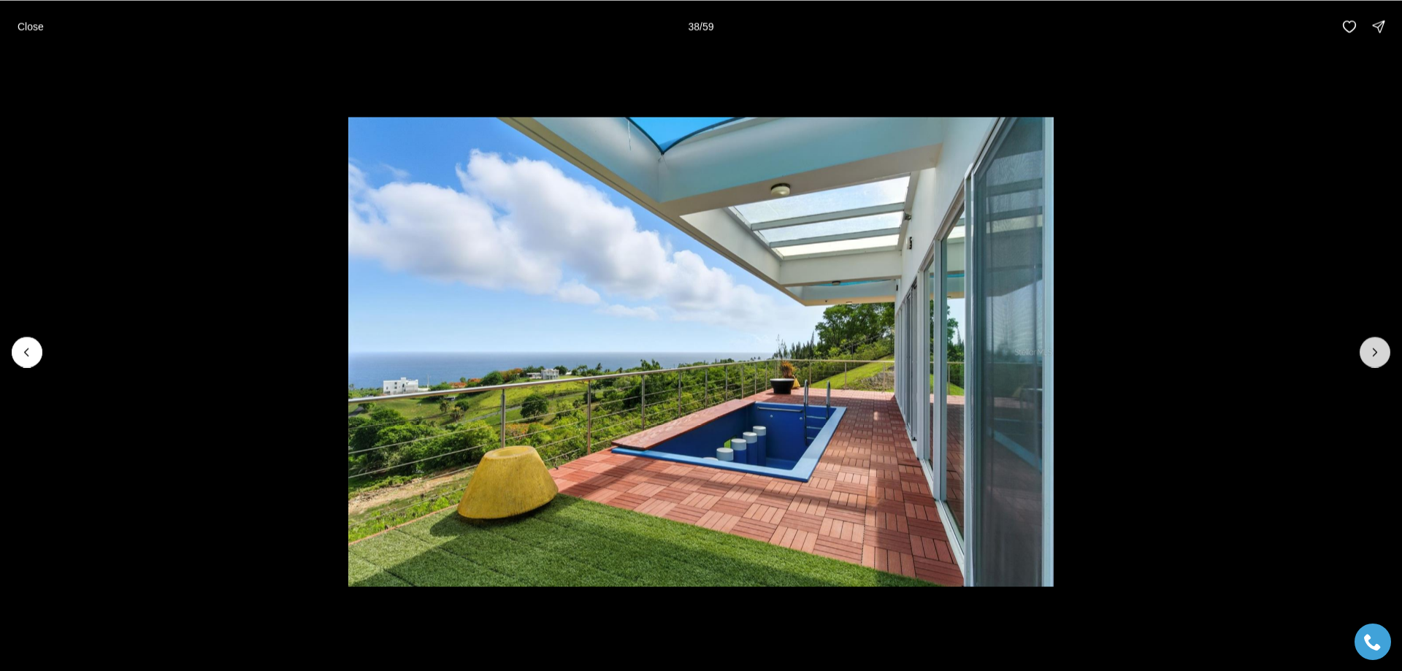
click at [1374, 353] on icon "Next slide" at bounding box center [1375, 352] width 15 height 15
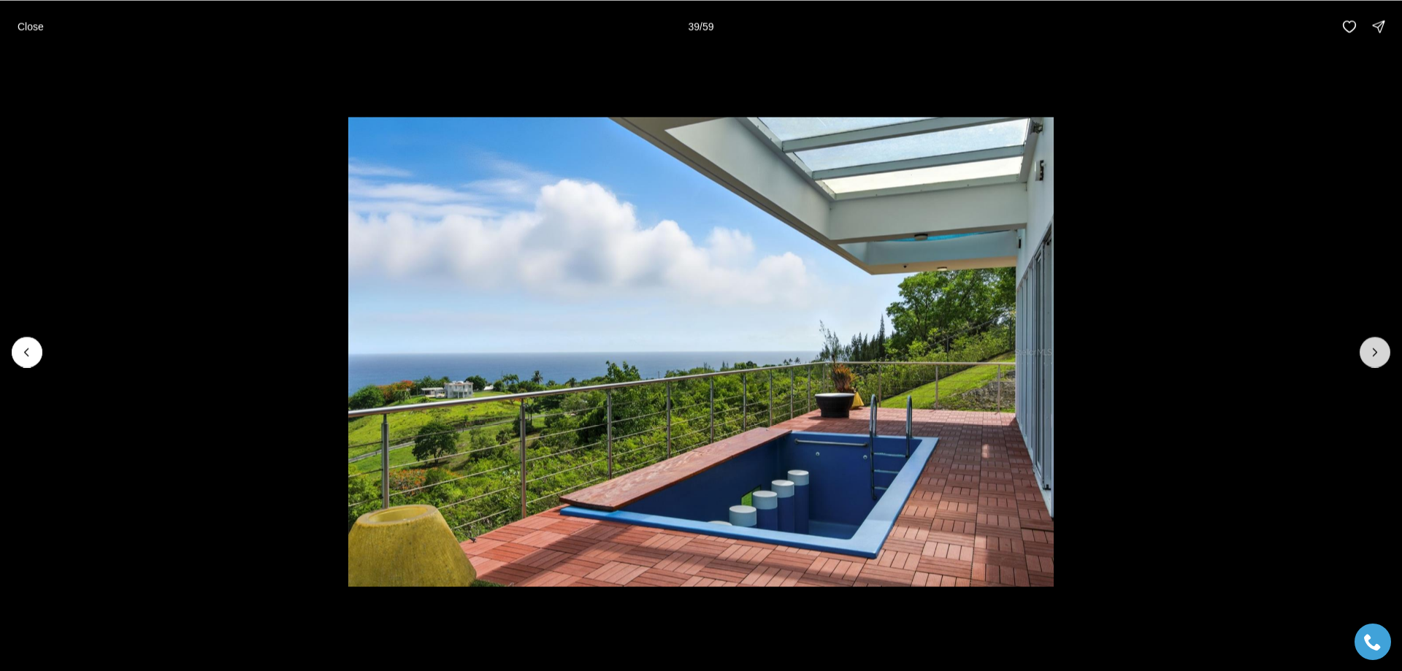
click at [1374, 353] on icon "Next slide" at bounding box center [1375, 352] width 15 height 15
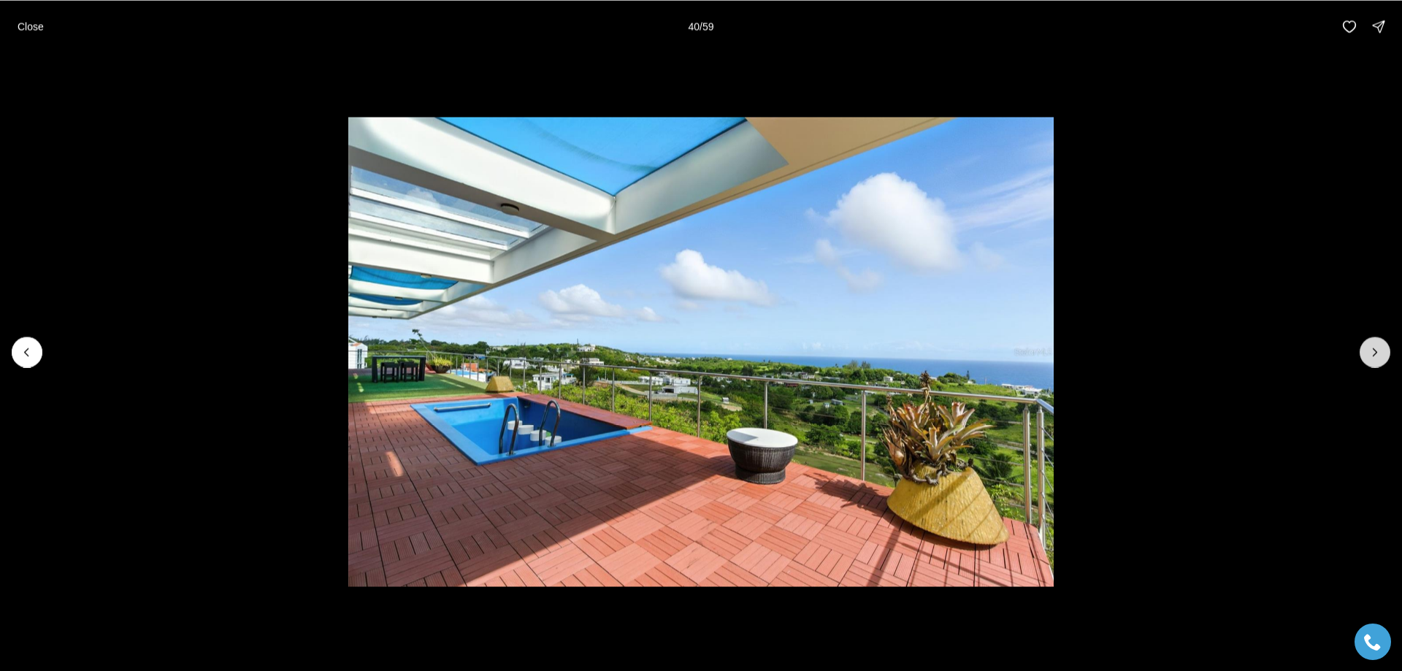
click at [1374, 353] on icon "Next slide" at bounding box center [1375, 352] width 15 height 15
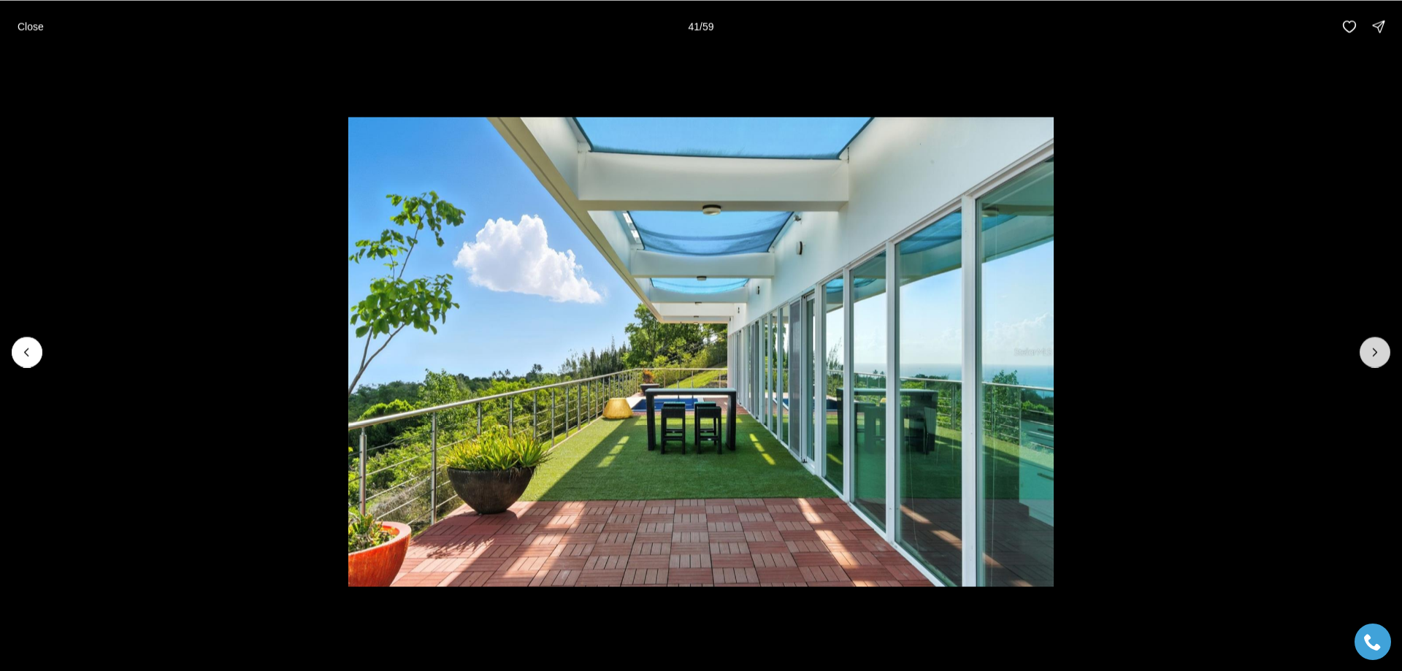
click at [1374, 353] on icon "Next slide" at bounding box center [1375, 352] width 15 height 15
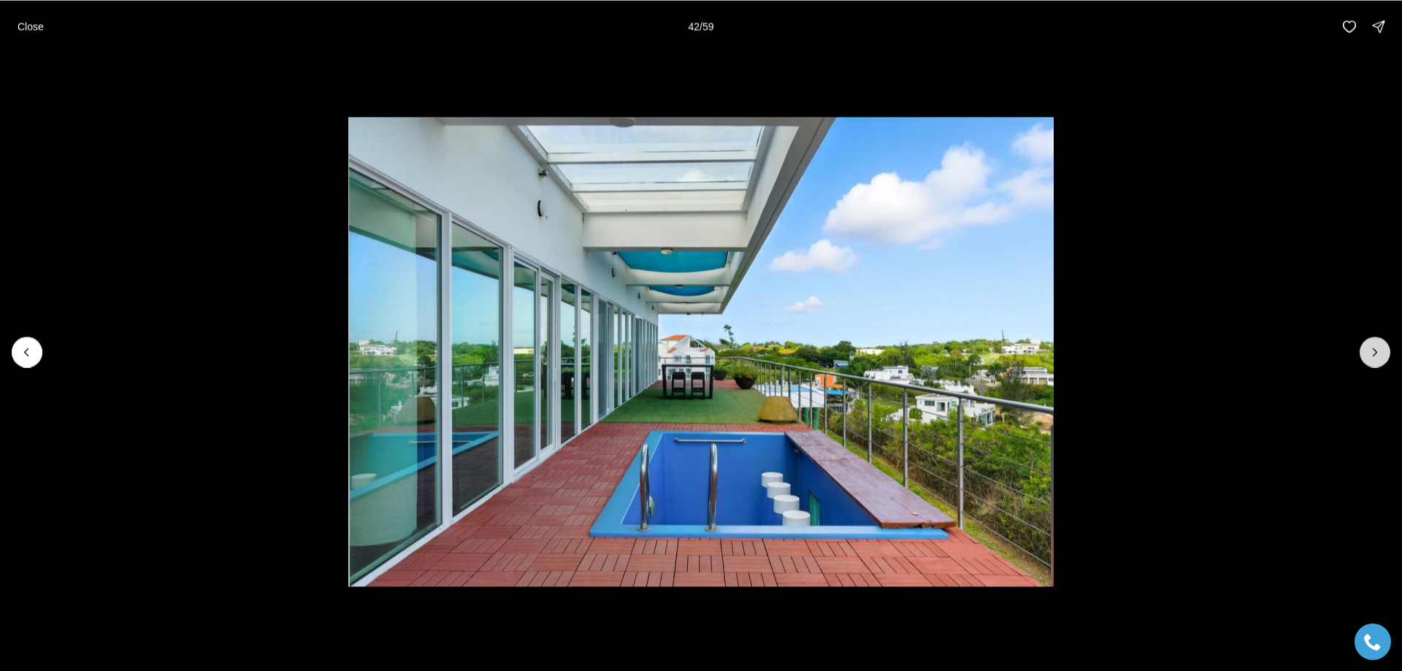
click at [1374, 353] on icon "Next slide" at bounding box center [1375, 352] width 15 height 15
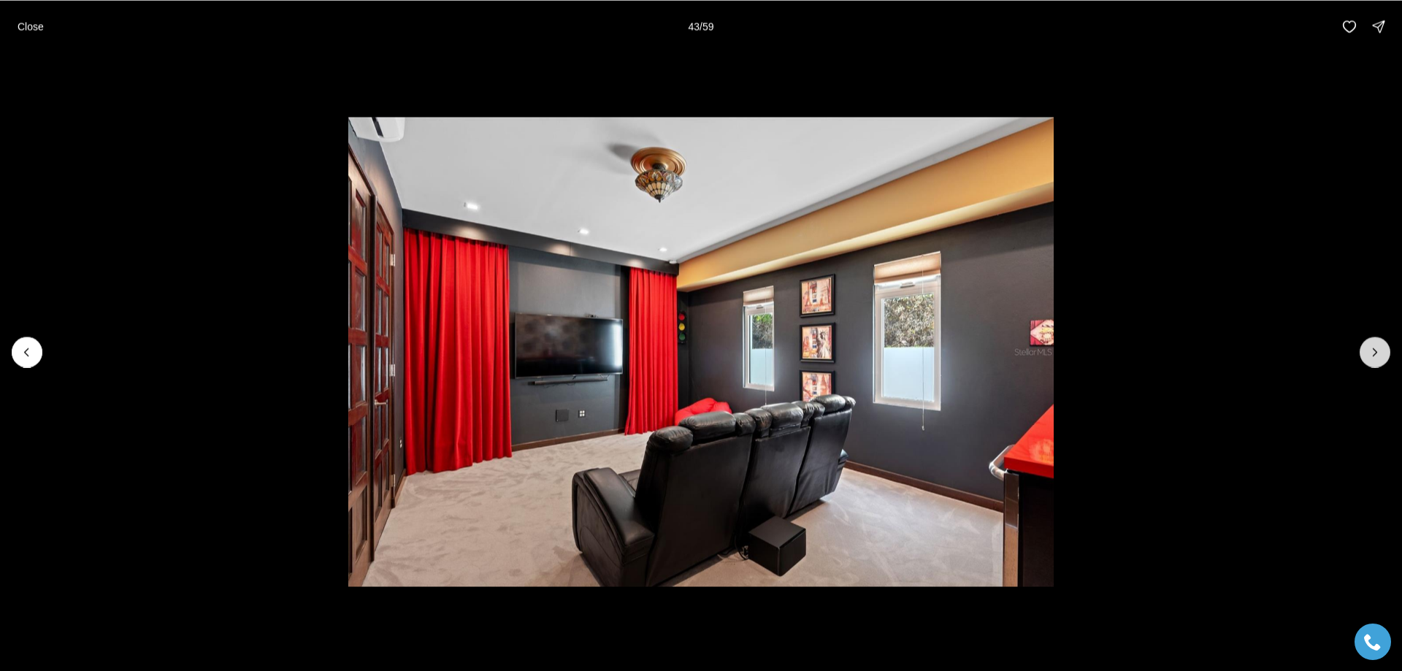
click at [1374, 353] on icon "Next slide" at bounding box center [1375, 352] width 15 height 15
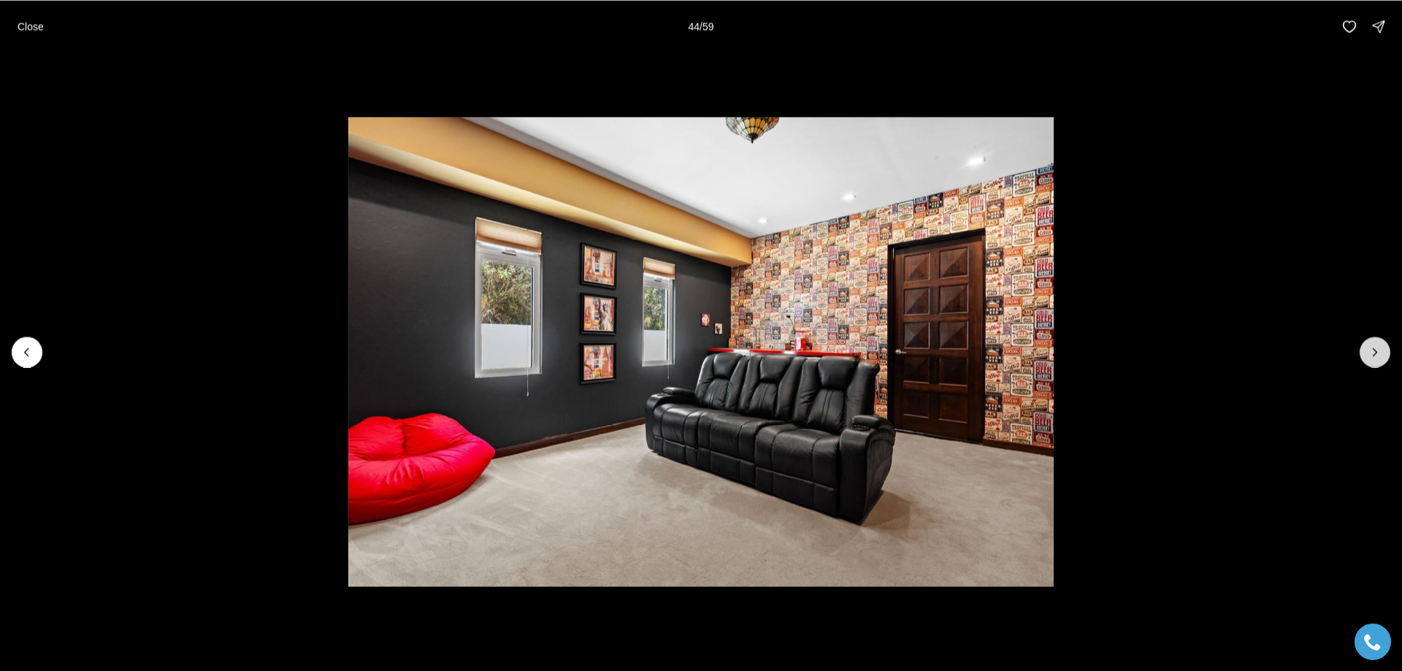
click at [1374, 353] on icon "Next slide" at bounding box center [1375, 352] width 15 height 15
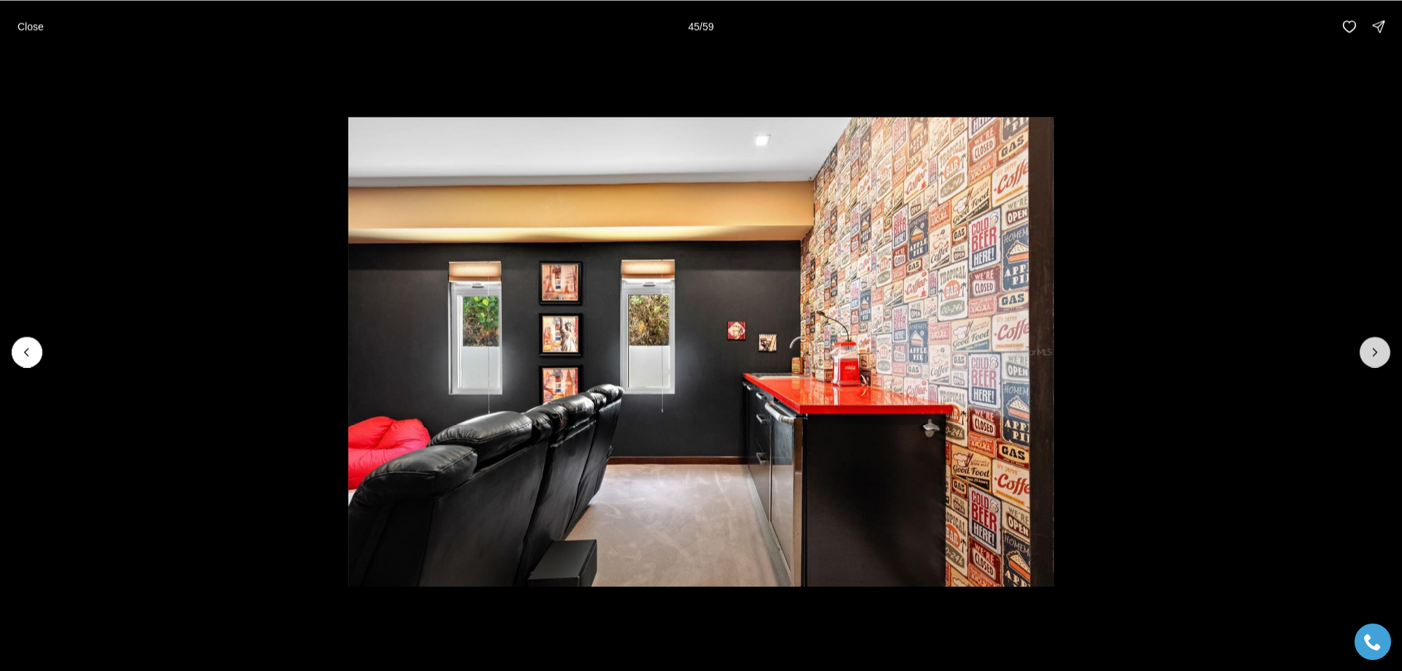
click at [1374, 353] on icon "Next slide" at bounding box center [1375, 352] width 15 height 15
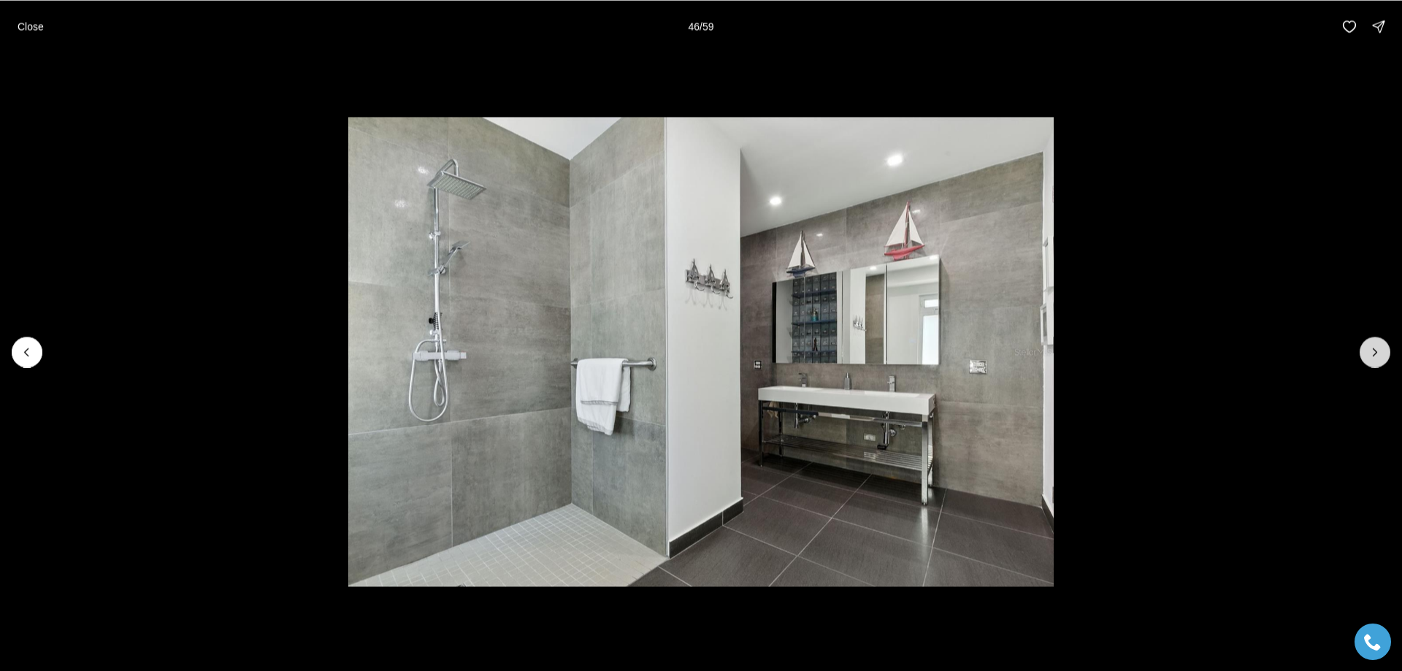
click at [1374, 353] on icon "Next slide" at bounding box center [1375, 352] width 15 height 15
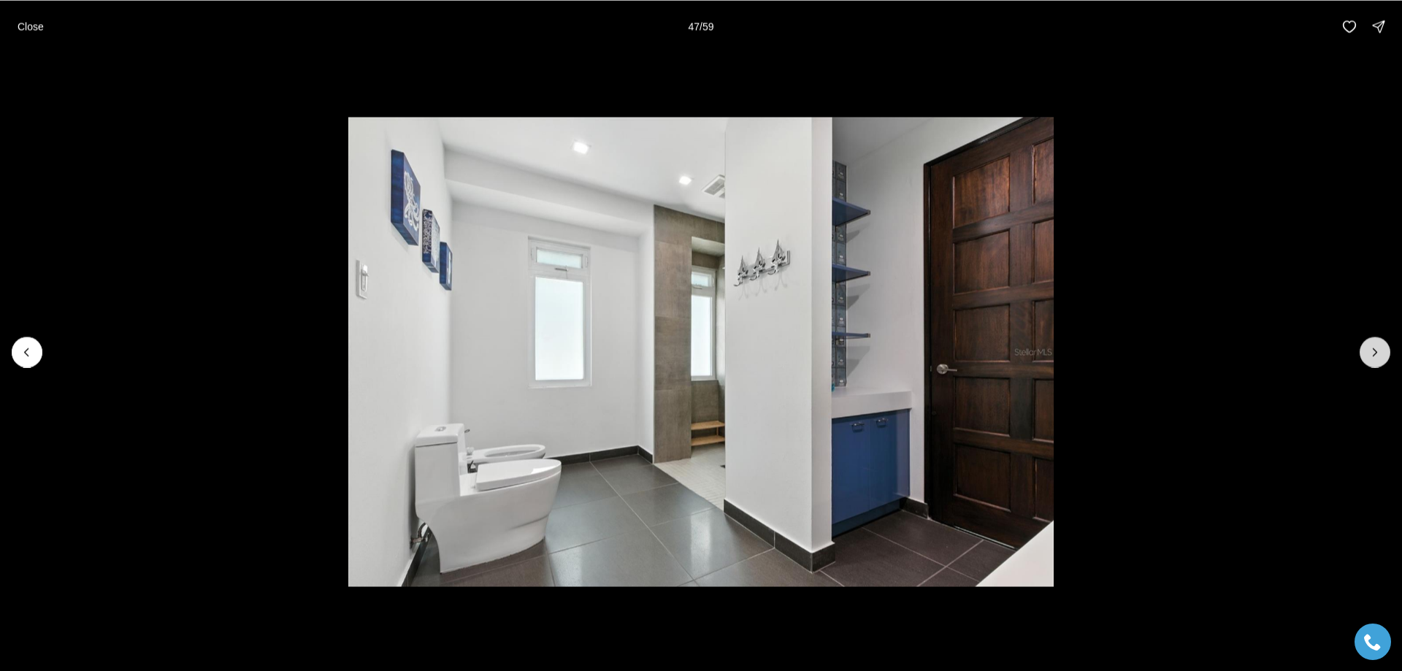
click at [1376, 352] on icon "Next slide" at bounding box center [1375, 352] width 15 height 15
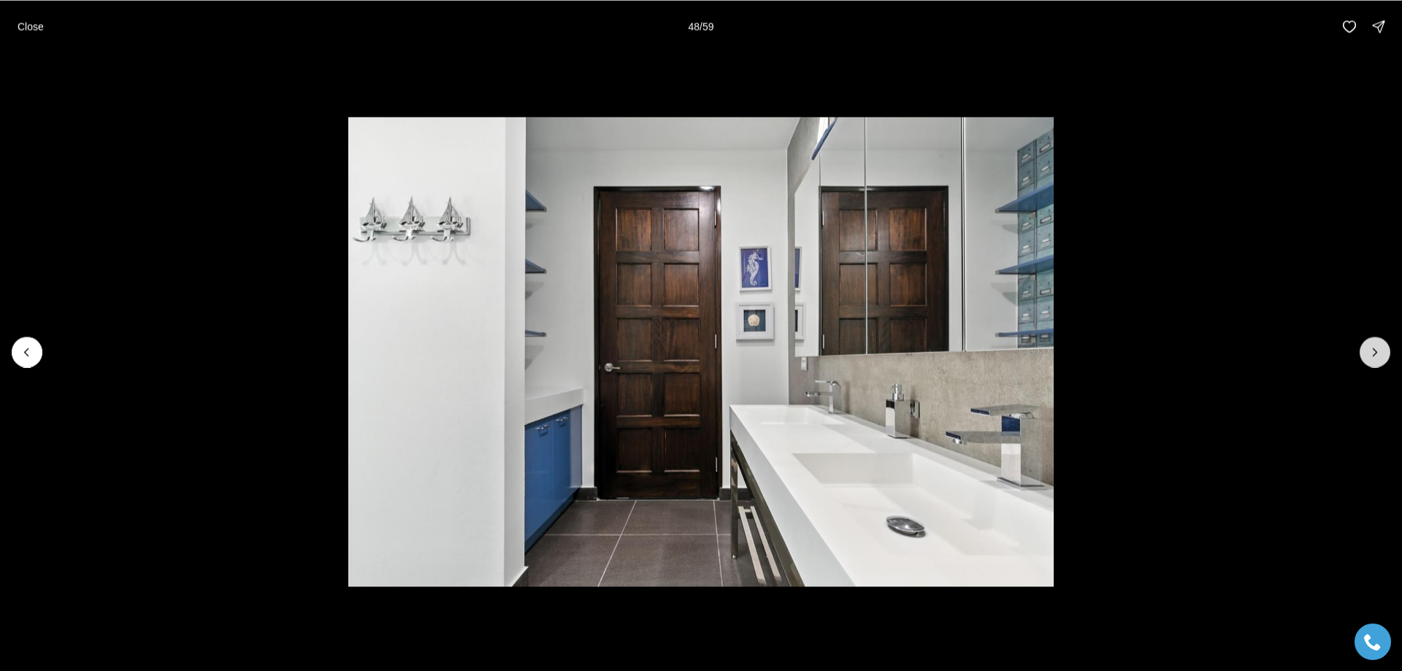
click at [1373, 346] on icon "Next slide" at bounding box center [1375, 352] width 15 height 15
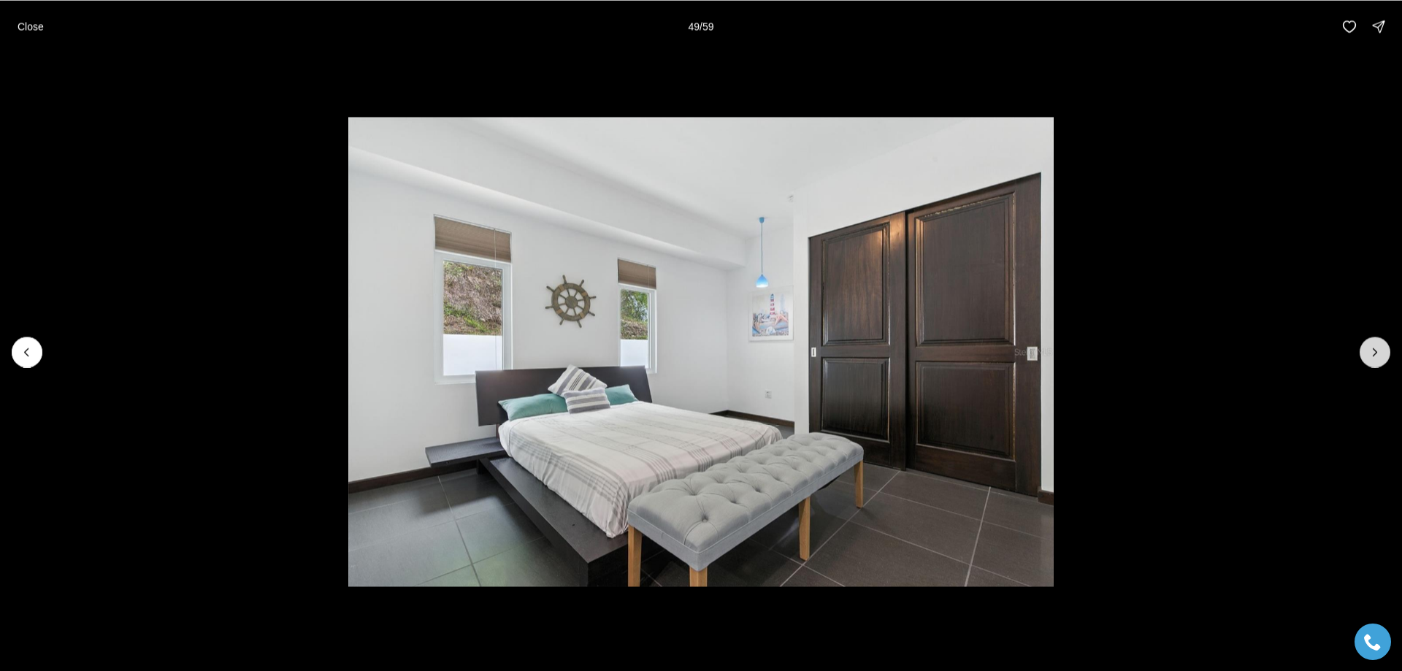
click at [1373, 346] on icon "Next slide" at bounding box center [1375, 352] width 15 height 15
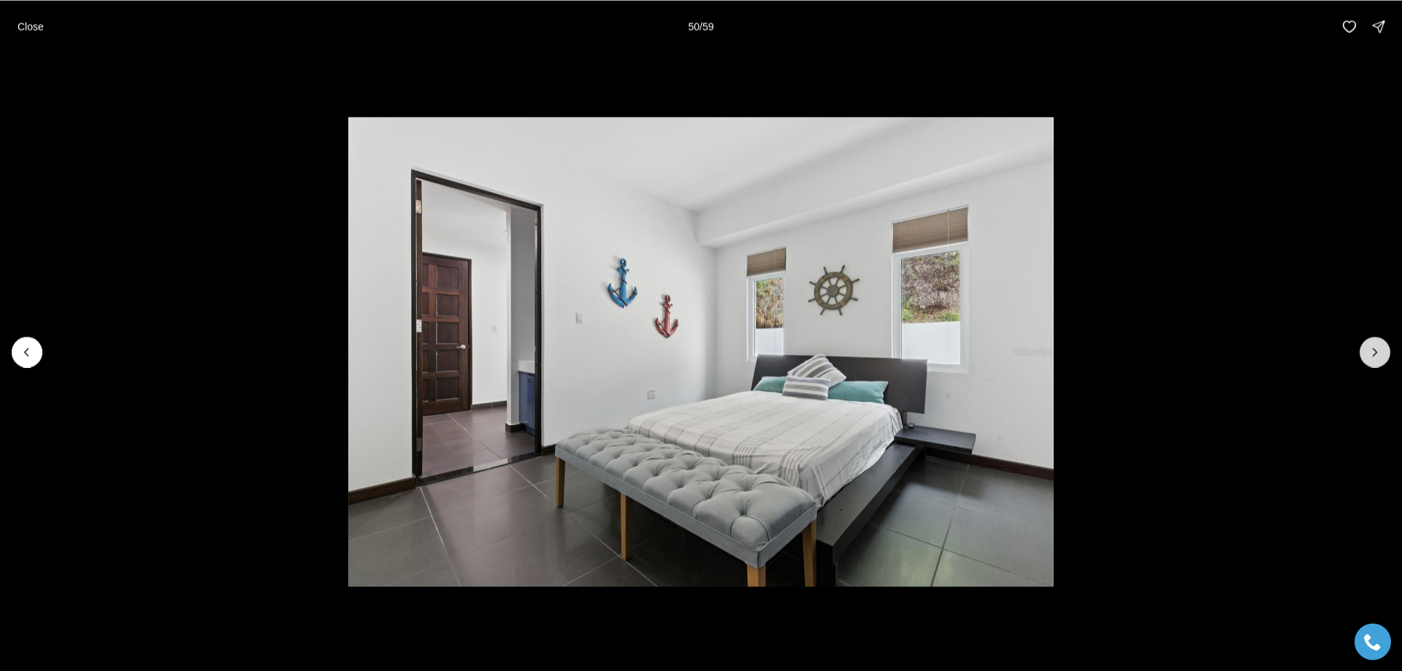
click at [1373, 346] on icon "Next slide" at bounding box center [1375, 352] width 15 height 15
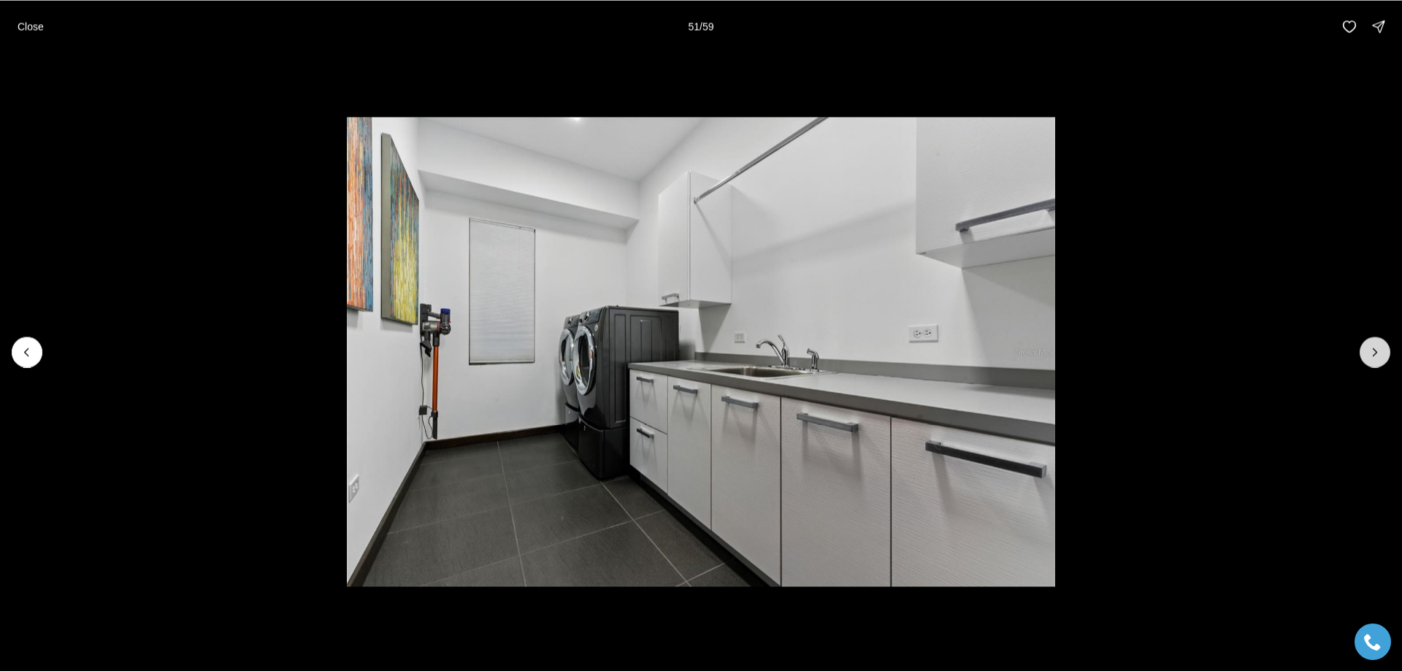
click at [1373, 346] on icon "Next slide" at bounding box center [1375, 352] width 15 height 15
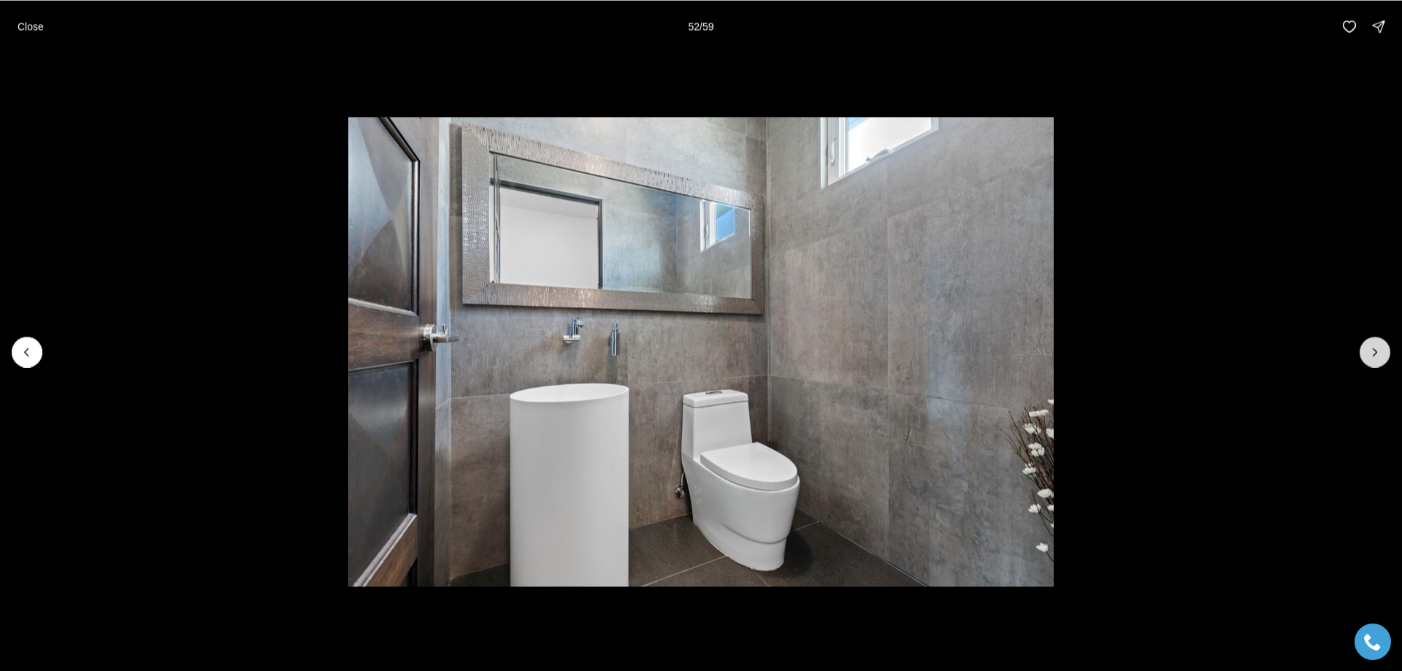
click at [1373, 346] on icon "Next slide" at bounding box center [1375, 352] width 15 height 15
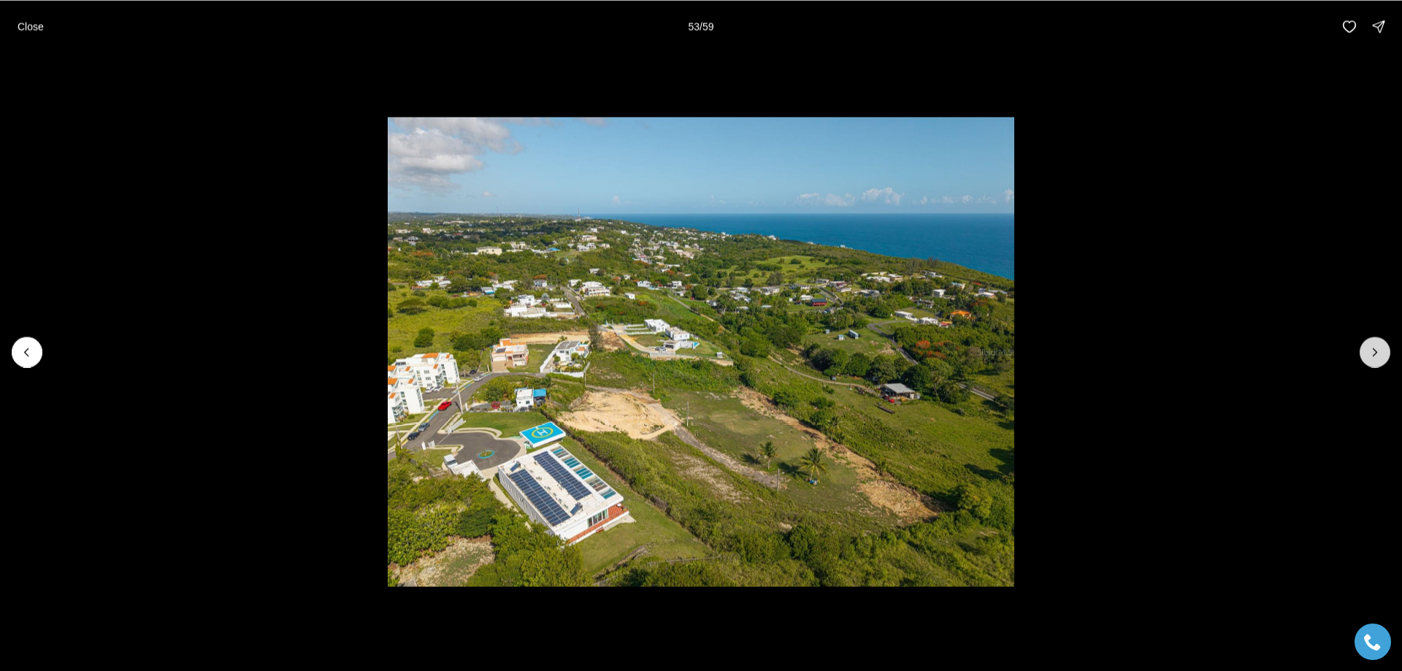
click at [1372, 347] on icon "Next slide" at bounding box center [1375, 352] width 15 height 15
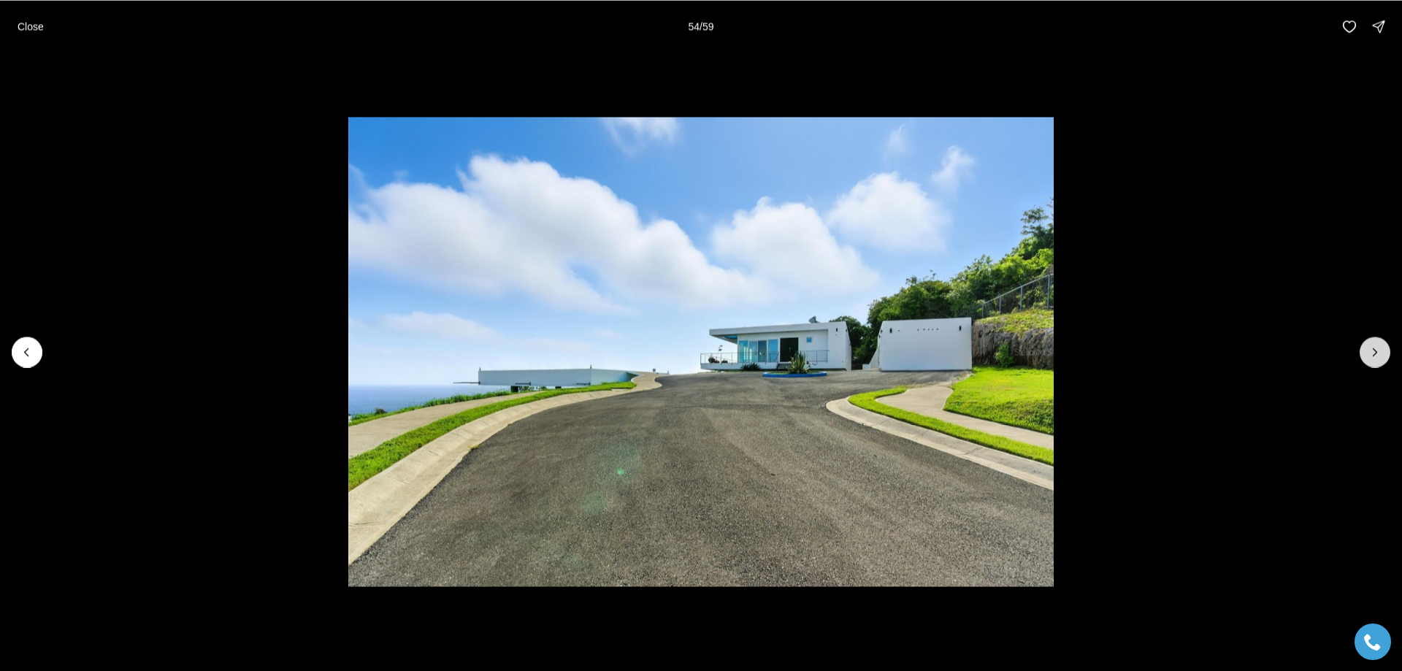
click at [1372, 347] on icon "Next slide" at bounding box center [1375, 352] width 15 height 15
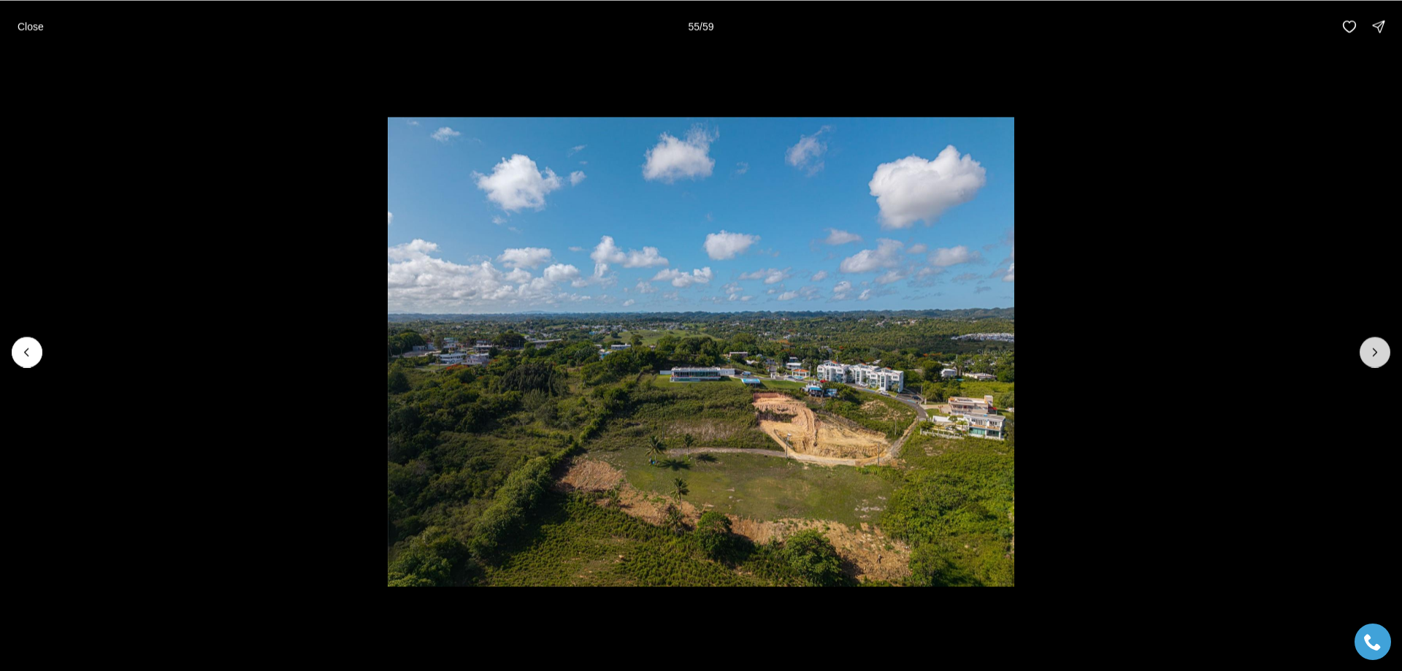
click at [1372, 347] on icon "Next slide" at bounding box center [1375, 352] width 15 height 15
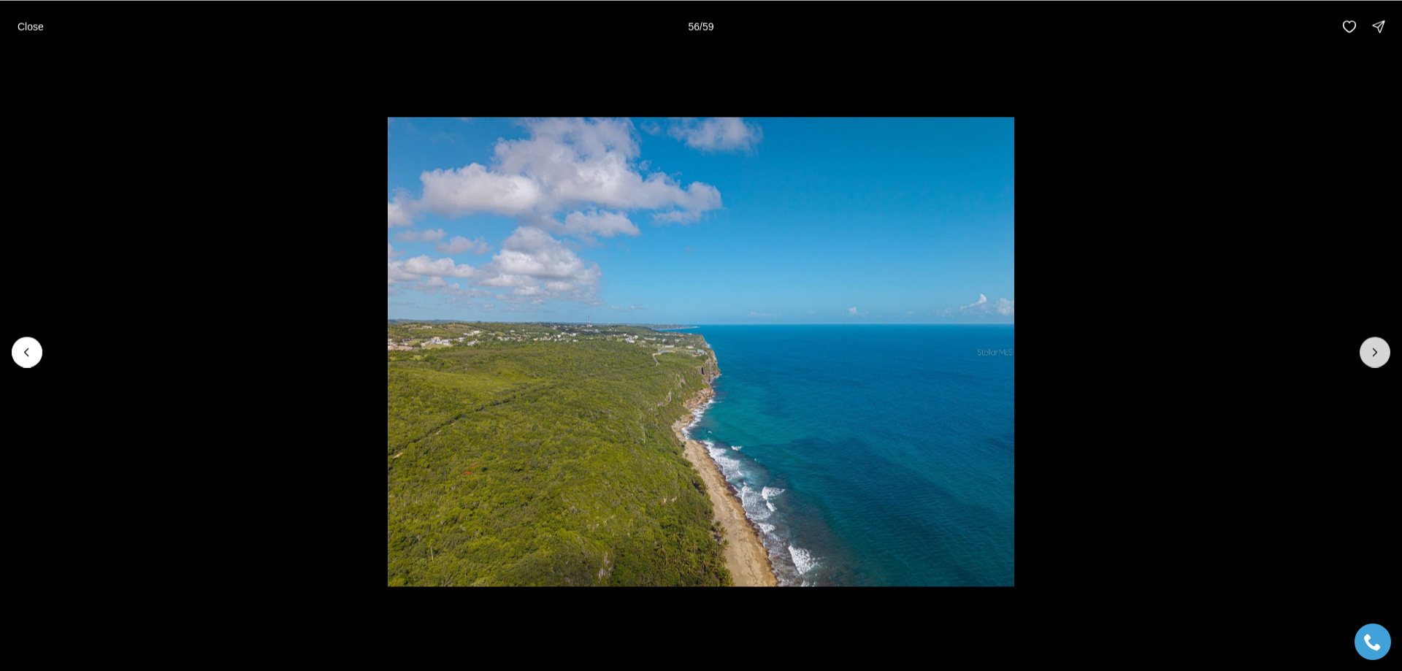
click at [1372, 347] on icon "Next slide" at bounding box center [1375, 352] width 15 height 15
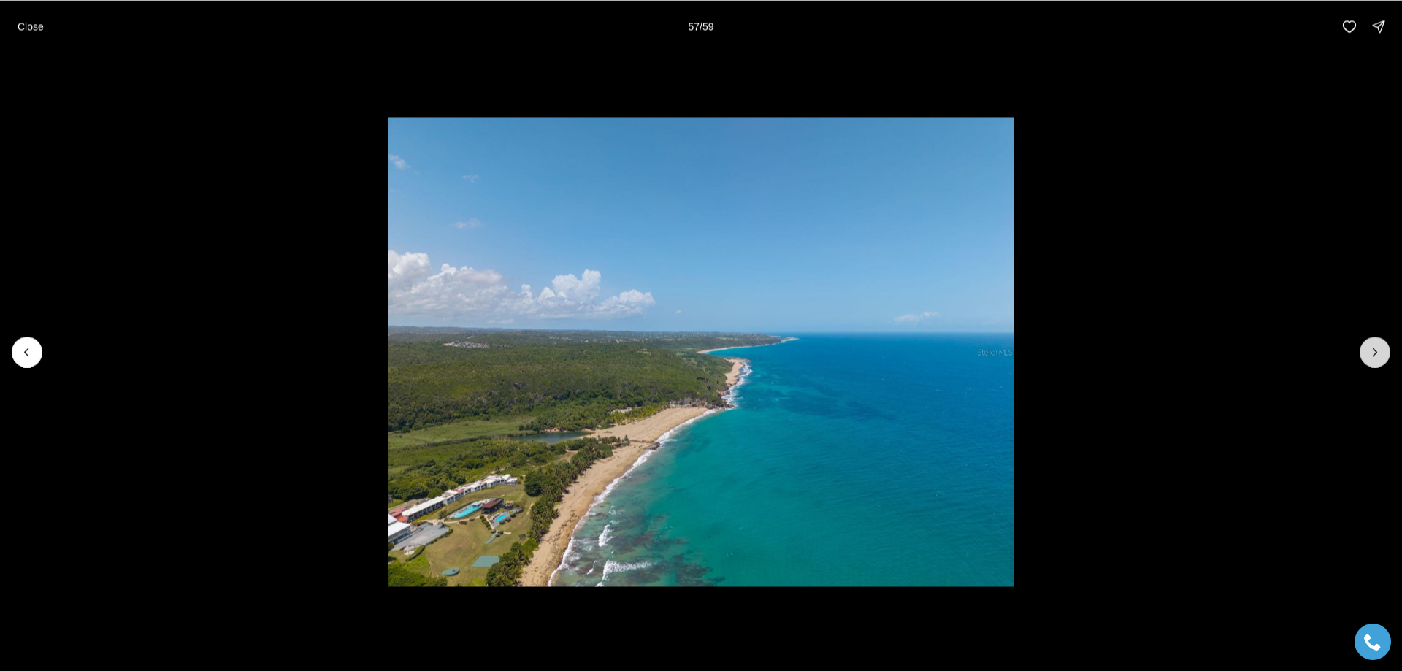
click at [1372, 347] on icon "Next slide" at bounding box center [1375, 352] width 15 height 15
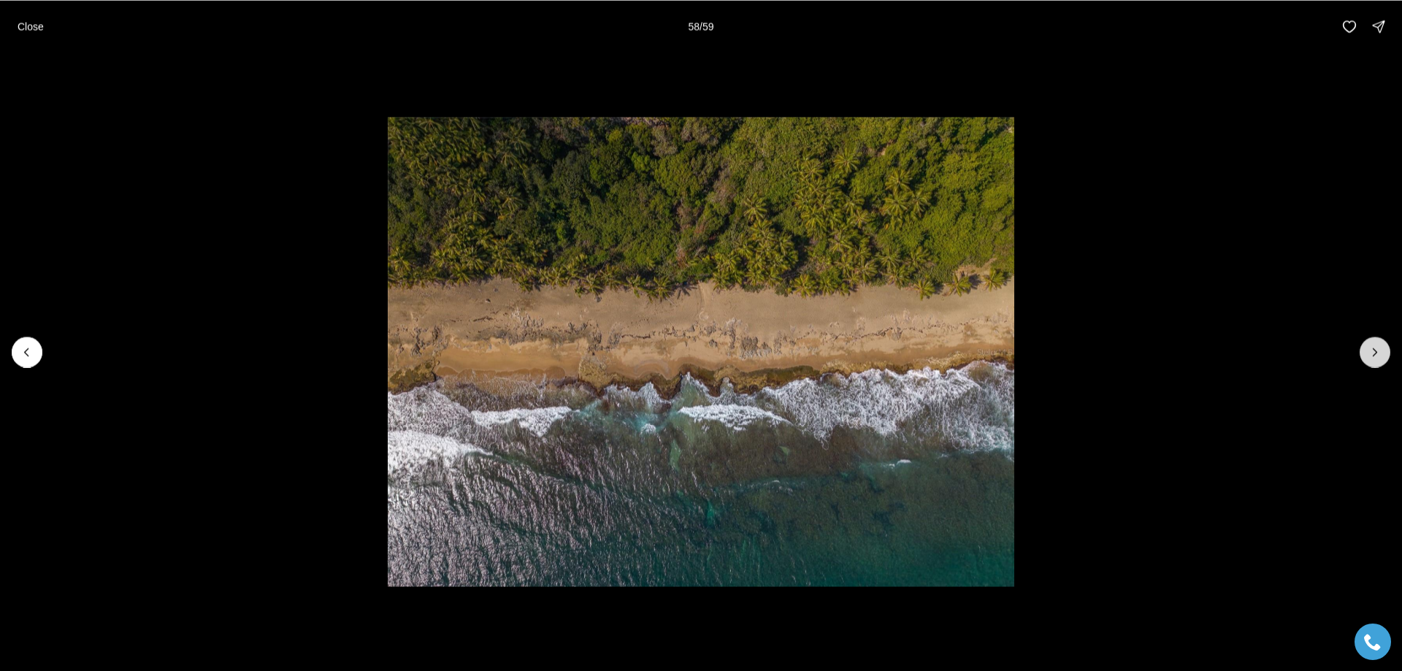
click at [1372, 347] on icon "Next slide" at bounding box center [1375, 352] width 15 height 15
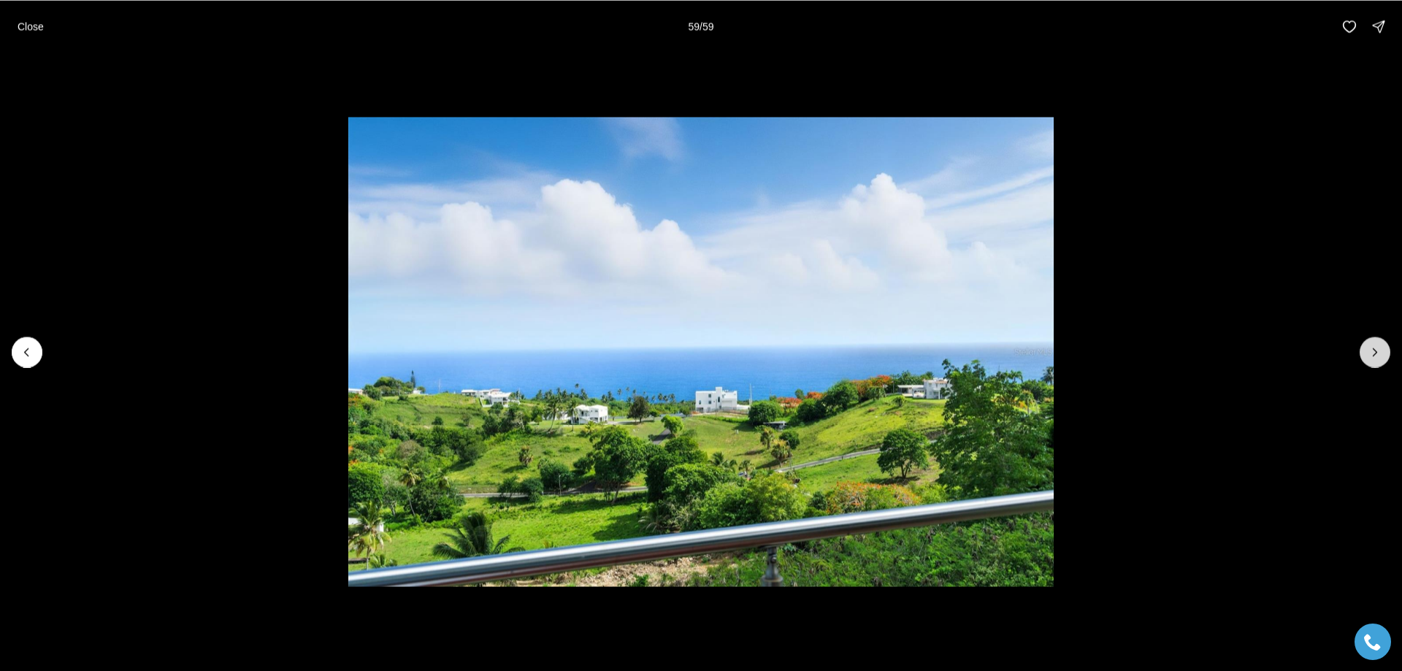
click at [1372, 347] on div at bounding box center [1375, 352] width 31 height 31
click at [29, 32] on p "Close" at bounding box center [31, 26] width 26 height 12
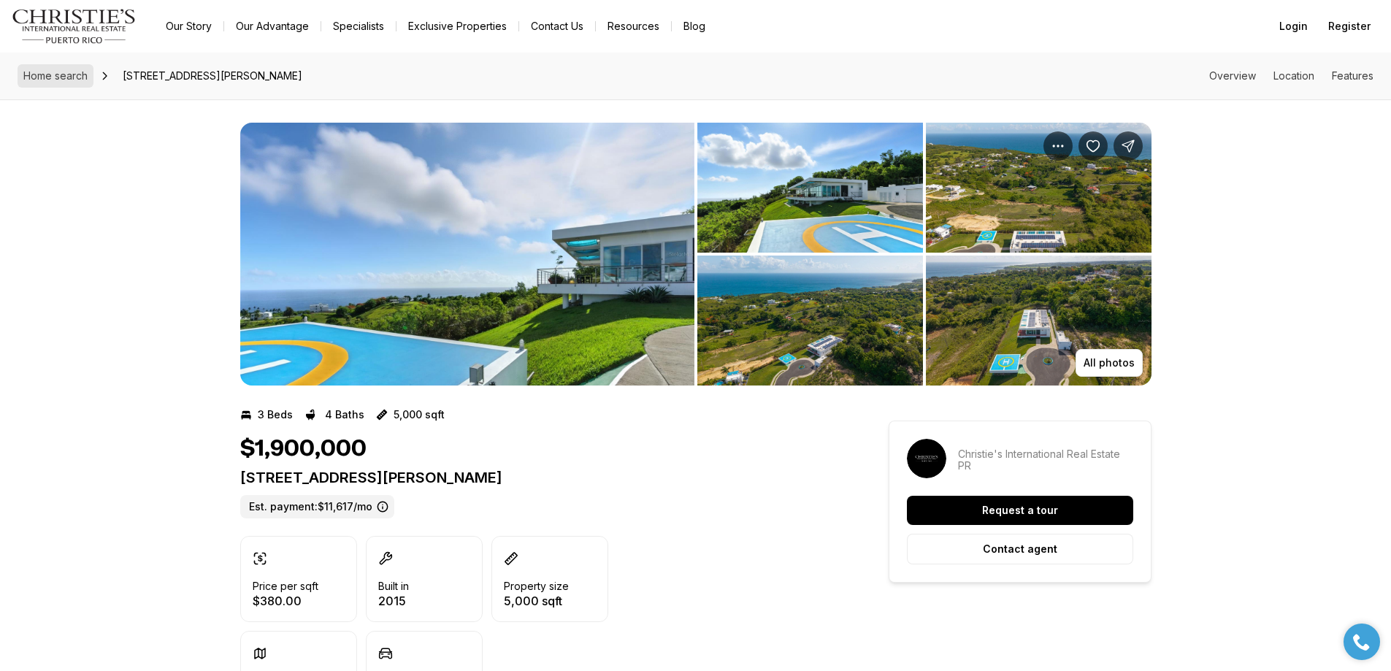
click at [64, 74] on span "Home search" at bounding box center [55, 75] width 64 height 12
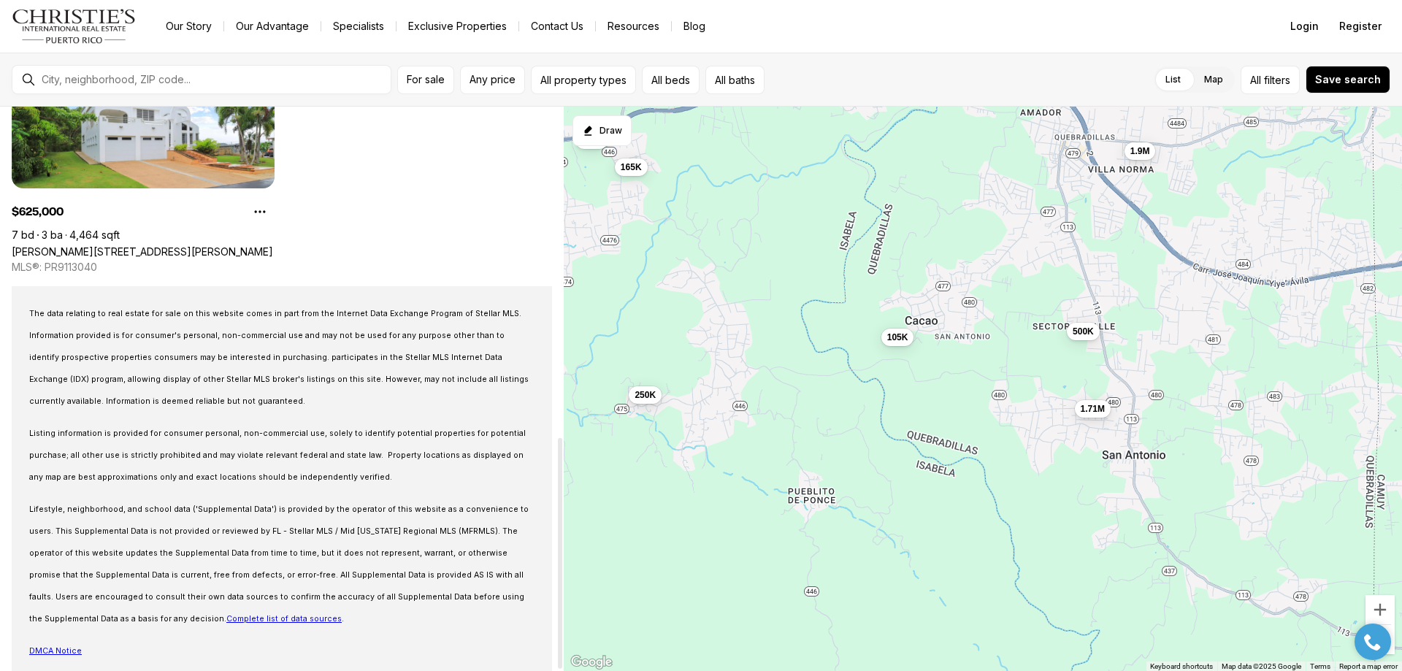
scroll to position [810, 0]
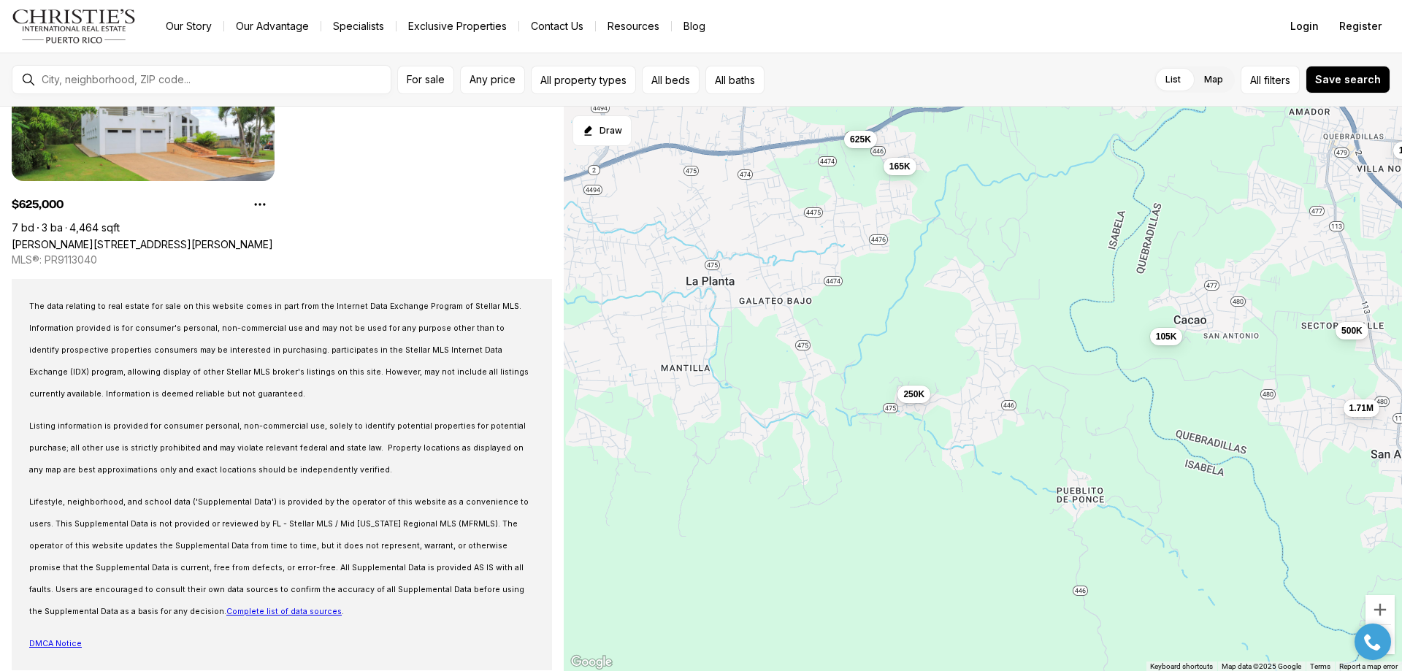
drag, startPoint x: 605, startPoint y: 242, endPoint x: 863, endPoint y: 253, distance: 258.7
click at [876, 242] on div "1.71M 1.9M 250K 165K 500K 105K 625K" at bounding box center [983, 389] width 838 height 565
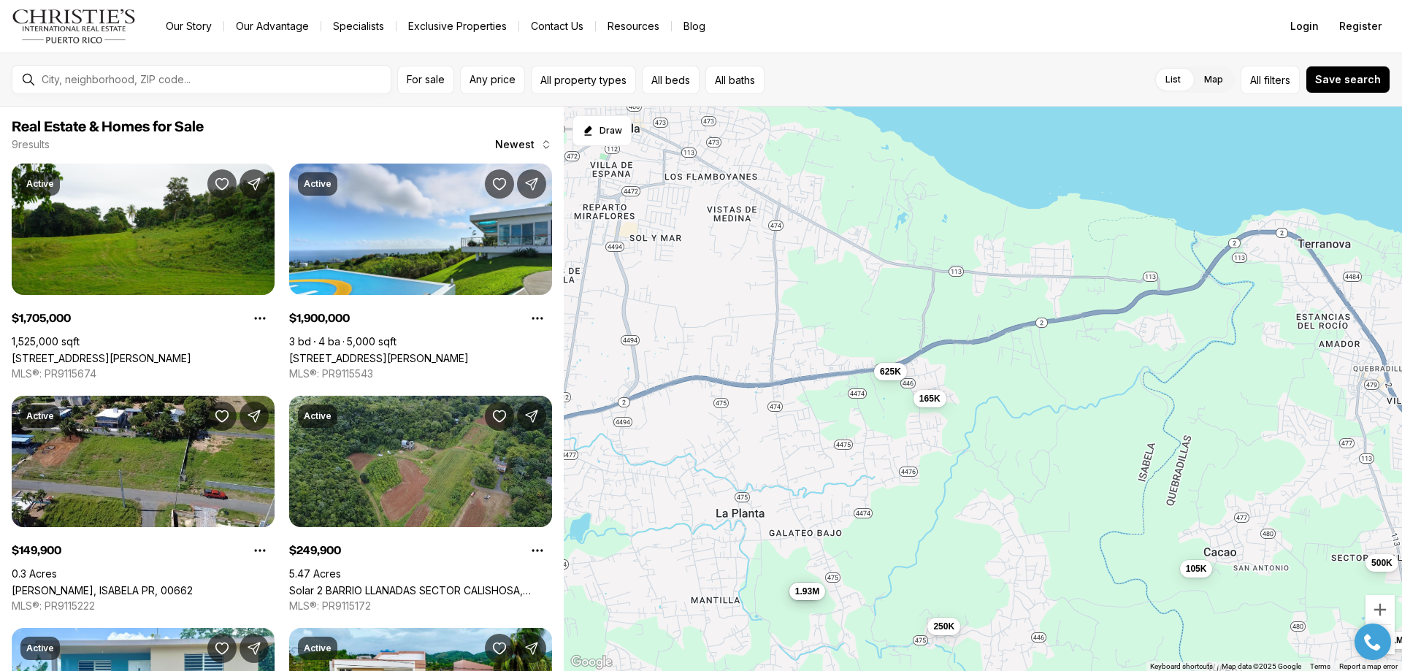
drag, startPoint x: 636, startPoint y: 204, endPoint x: 665, endPoint y: 438, distance: 235.5
click at [665, 438] on div "1.71M 1.9M 250K 165K 500K 105K 625K 150K 1.93M" at bounding box center [983, 389] width 838 height 565
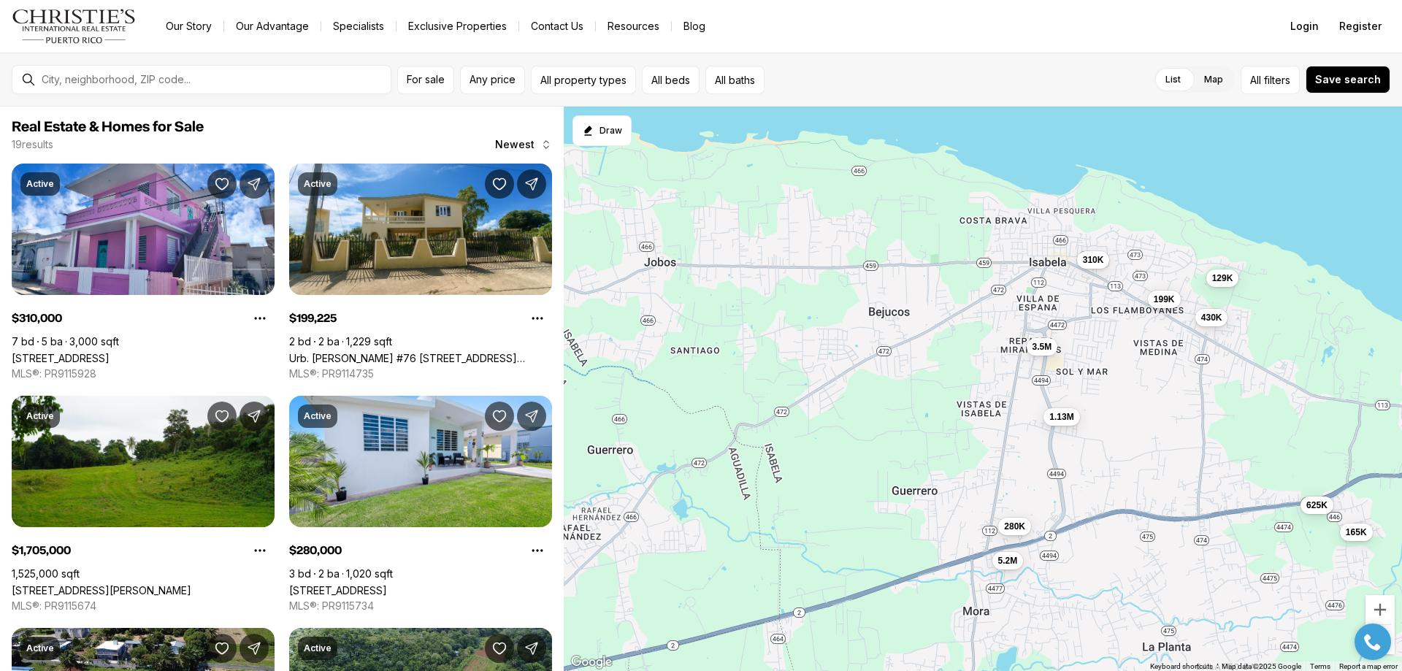
drag, startPoint x: 594, startPoint y: 340, endPoint x: 1023, endPoint y: 472, distance: 448.7
click at [1023, 472] on div "1.71M 250K 165K 500K 105K 625K 150K 1.93M 310K 199K 280K 430K 129K 95K 3.5M 650…" at bounding box center [983, 389] width 838 height 565
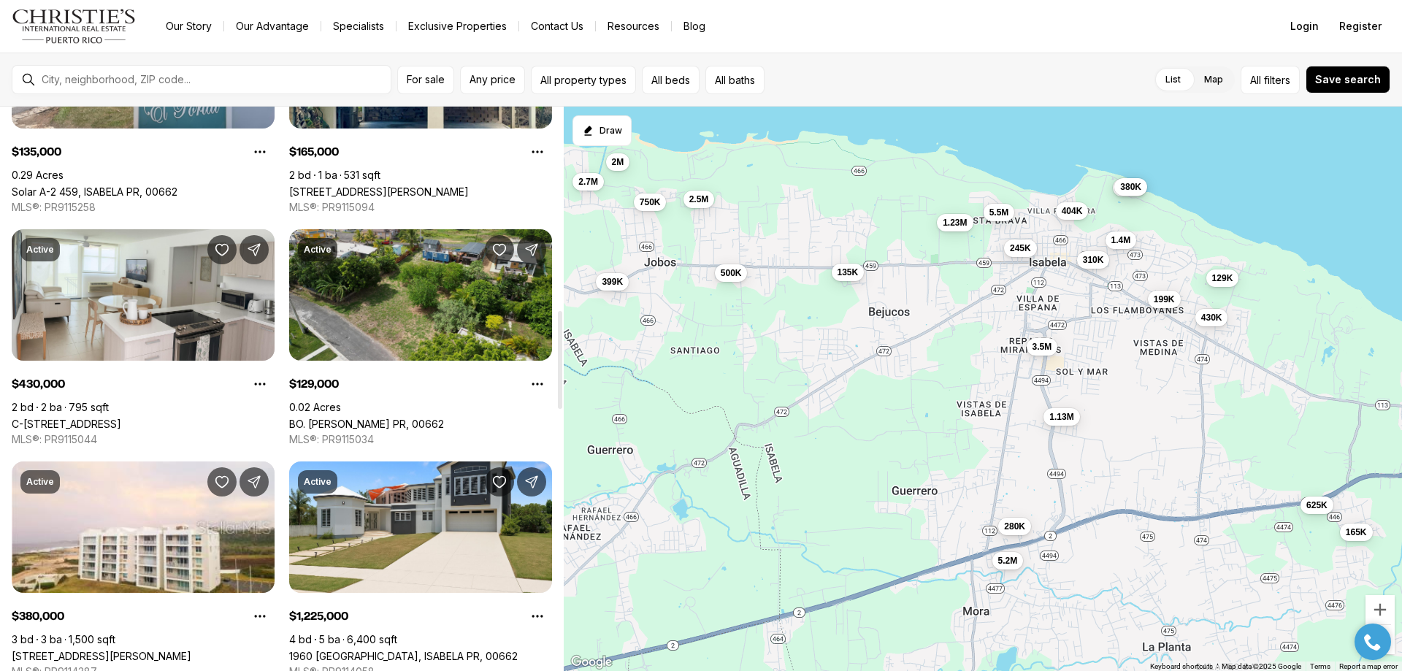
scroll to position [1168, 0]
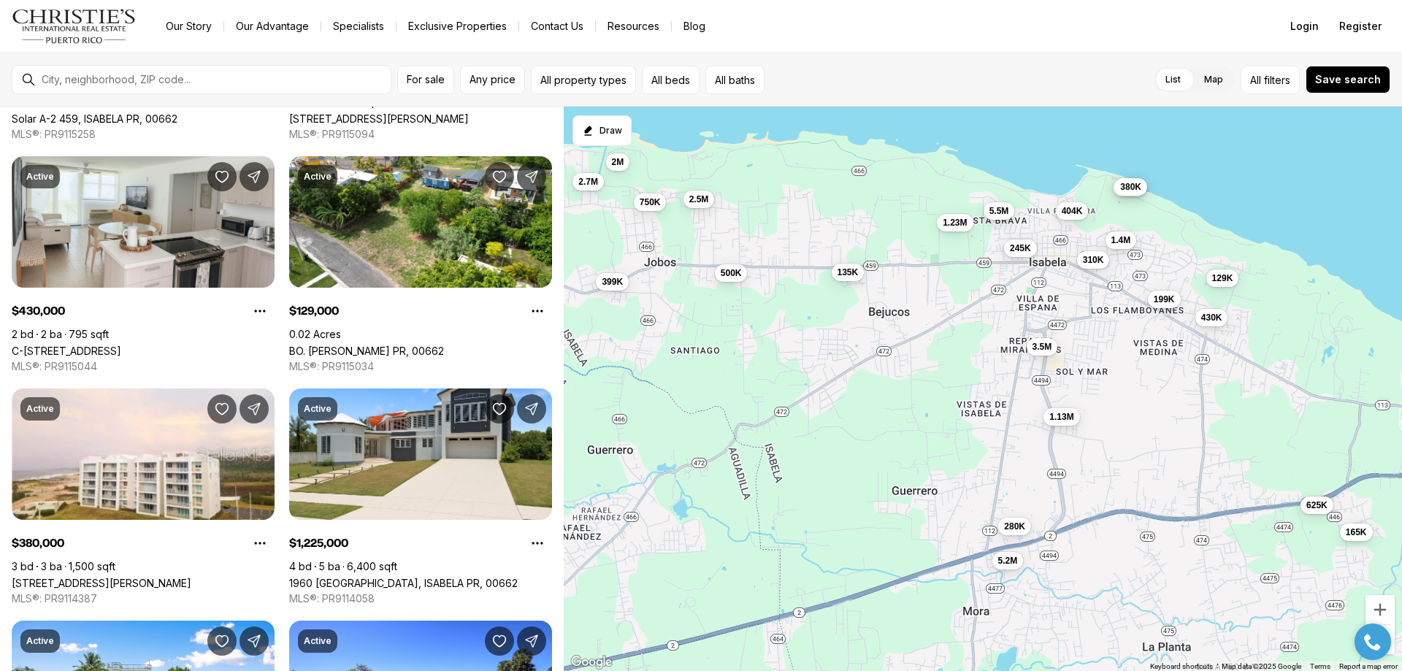
click at [1004, 216] on span "5.5M" at bounding box center [999, 211] width 20 height 12
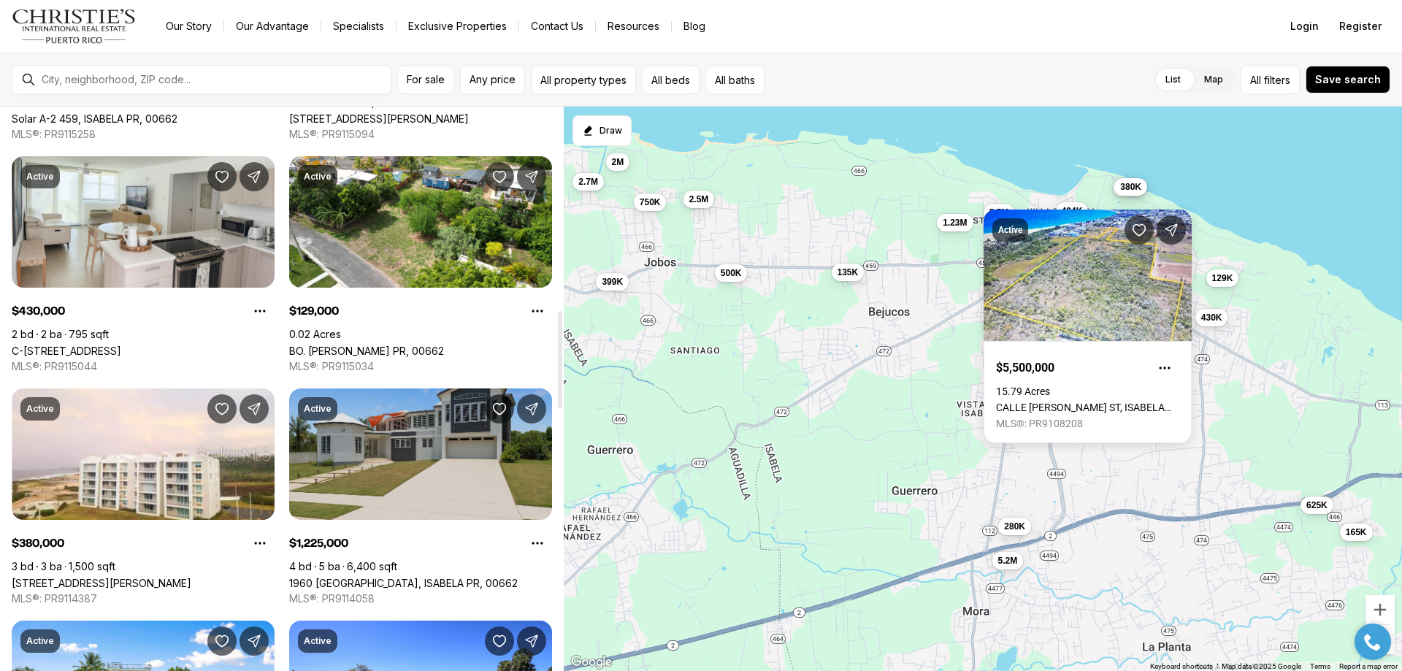
click at [400, 577] on link "1960 [GEOGRAPHIC_DATA], ISABELA PR, 00662" at bounding box center [403, 583] width 229 height 12
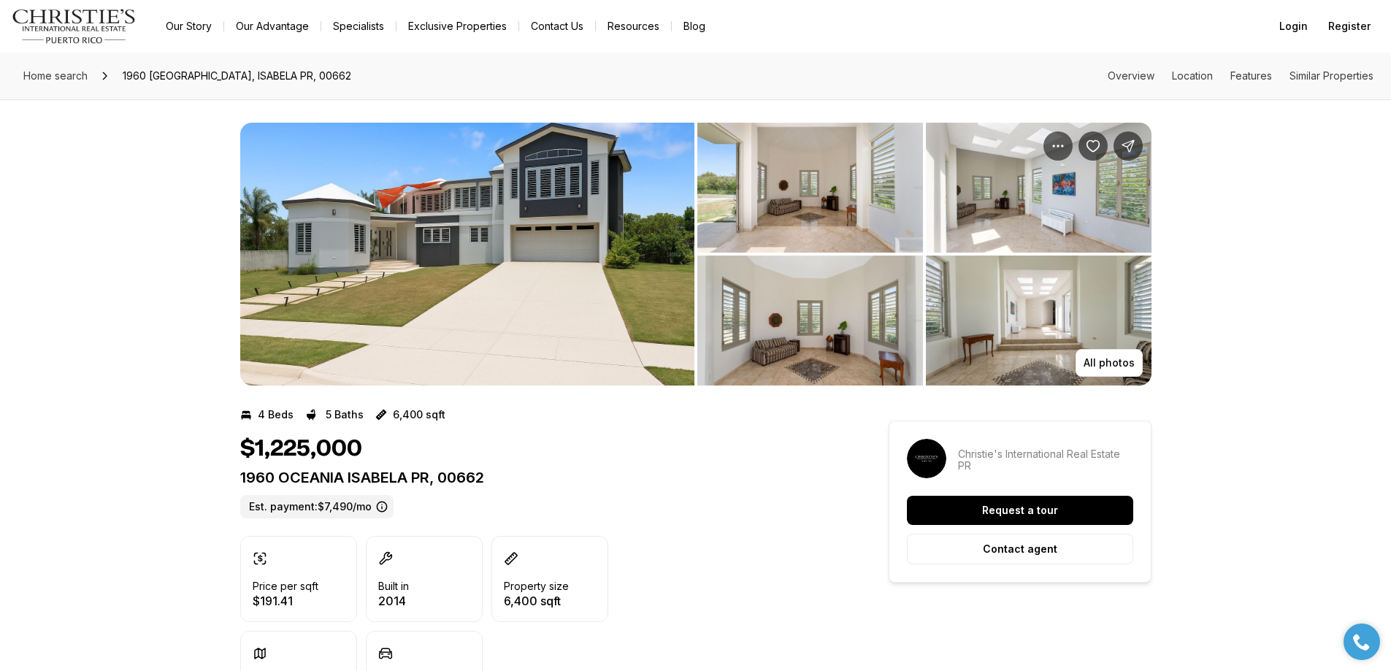
click at [475, 267] on img "View image gallery" at bounding box center [467, 254] width 454 height 263
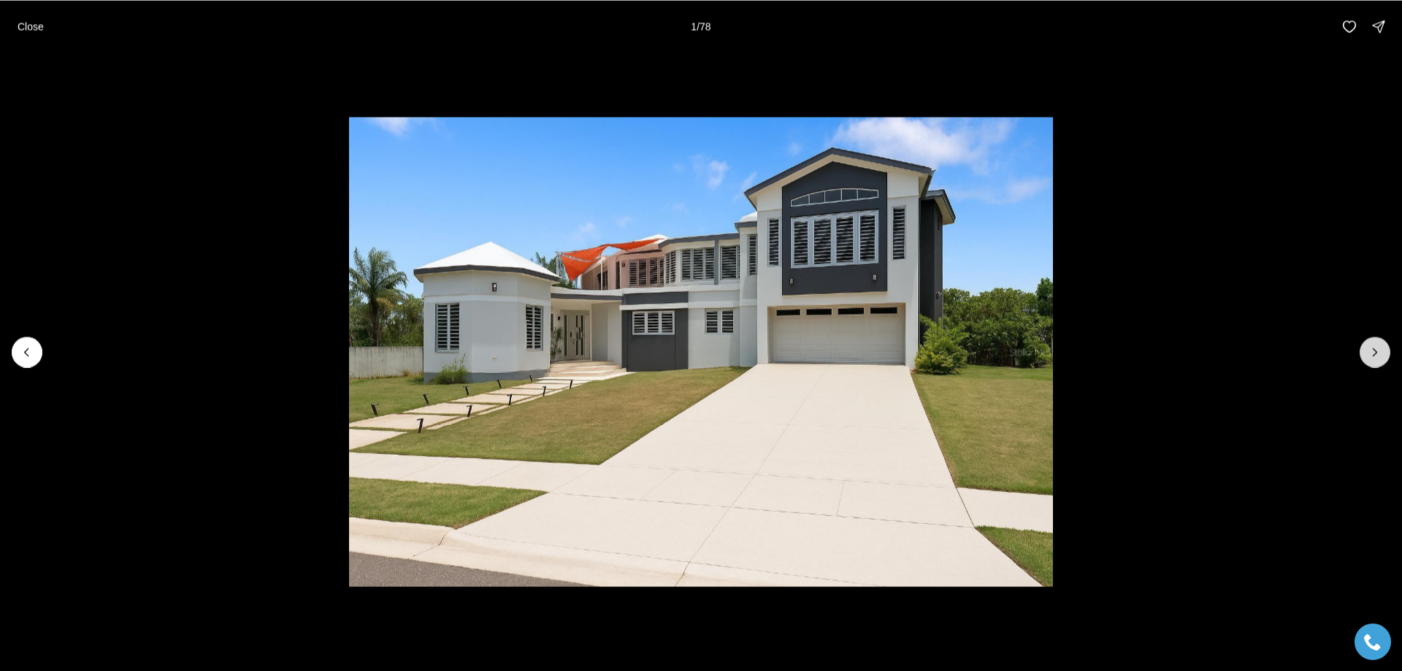
click at [1374, 350] on icon "Next slide" at bounding box center [1375, 352] width 15 height 15
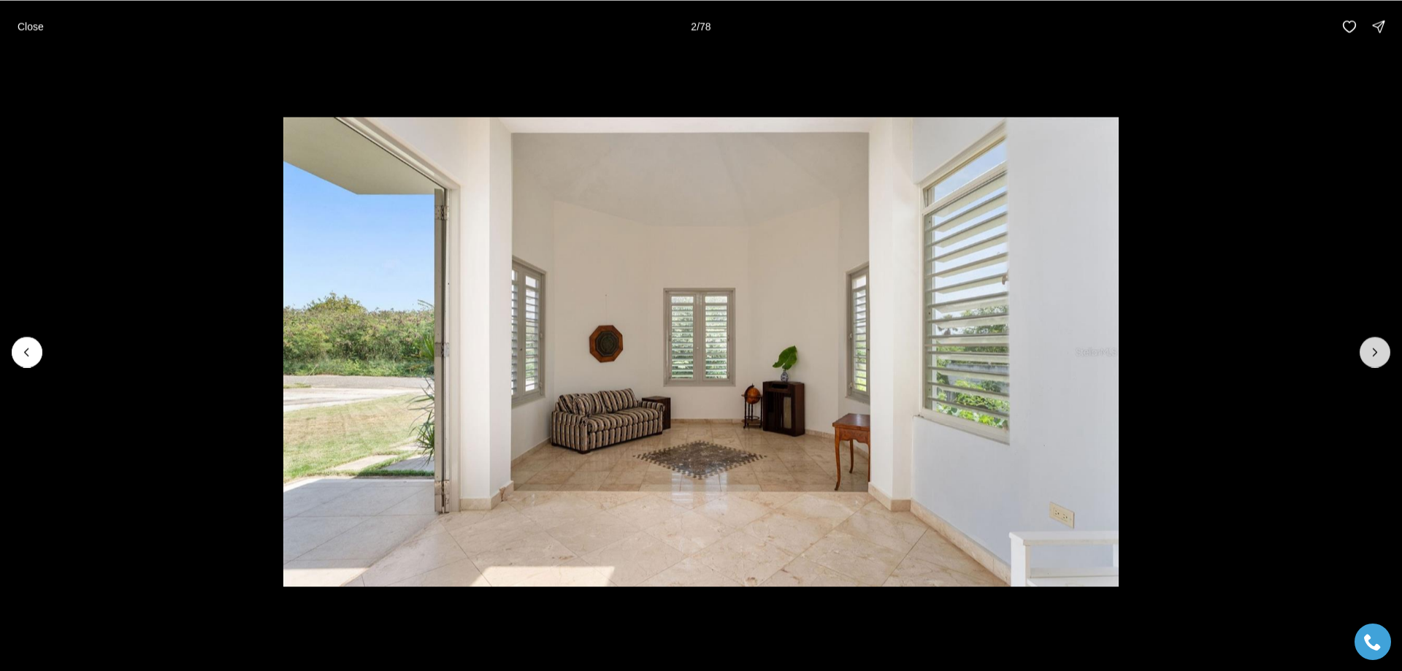
click at [1373, 350] on icon "Next slide" at bounding box center [1375, 352] width 15 height 15
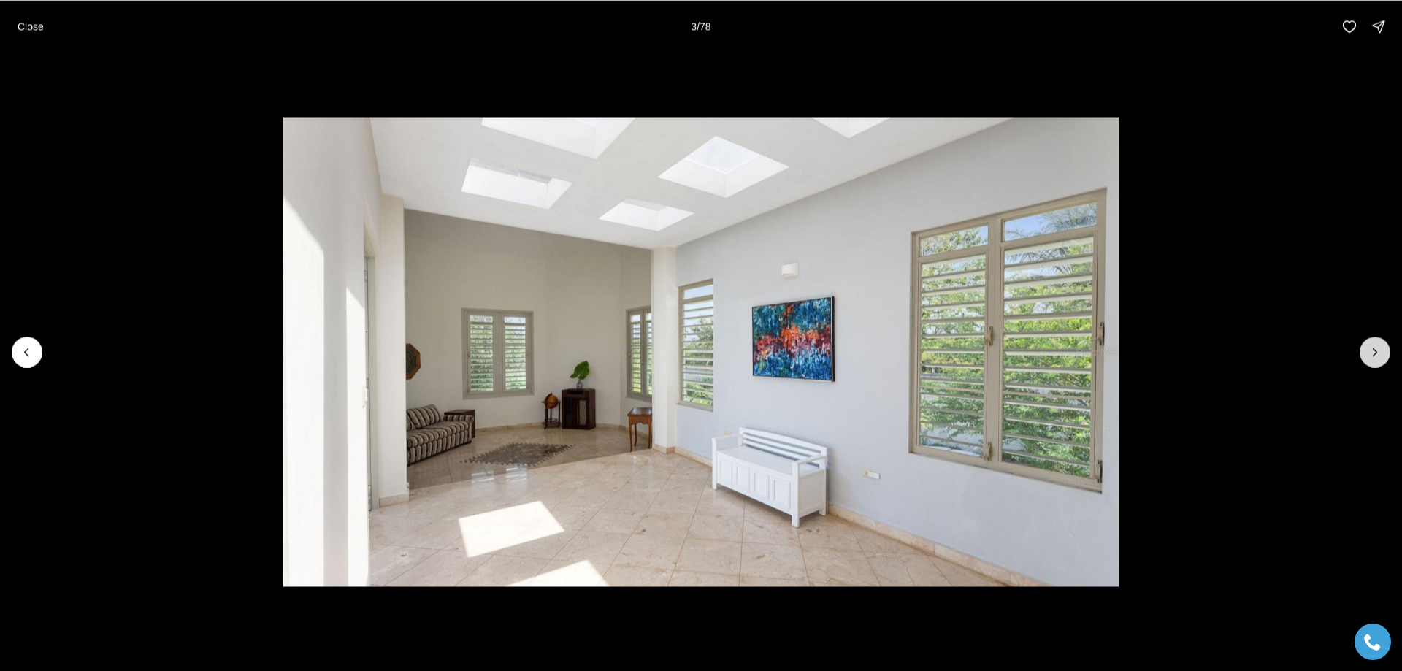
click at [1373, 350] on icon "Next slide" at bounding box center [1375, 352] width 15 height 15
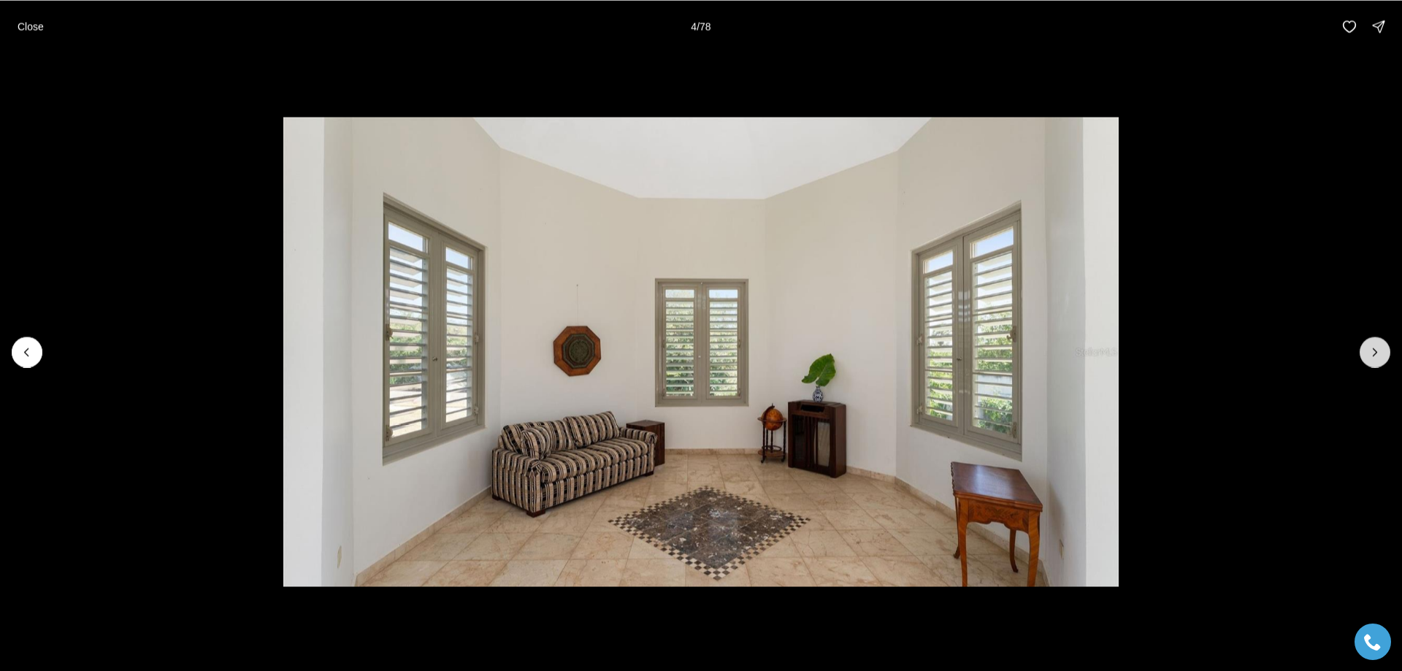
click at [1373, 350] on icon "Next slide" at bounding box center [1375, 352] width 15 height 15
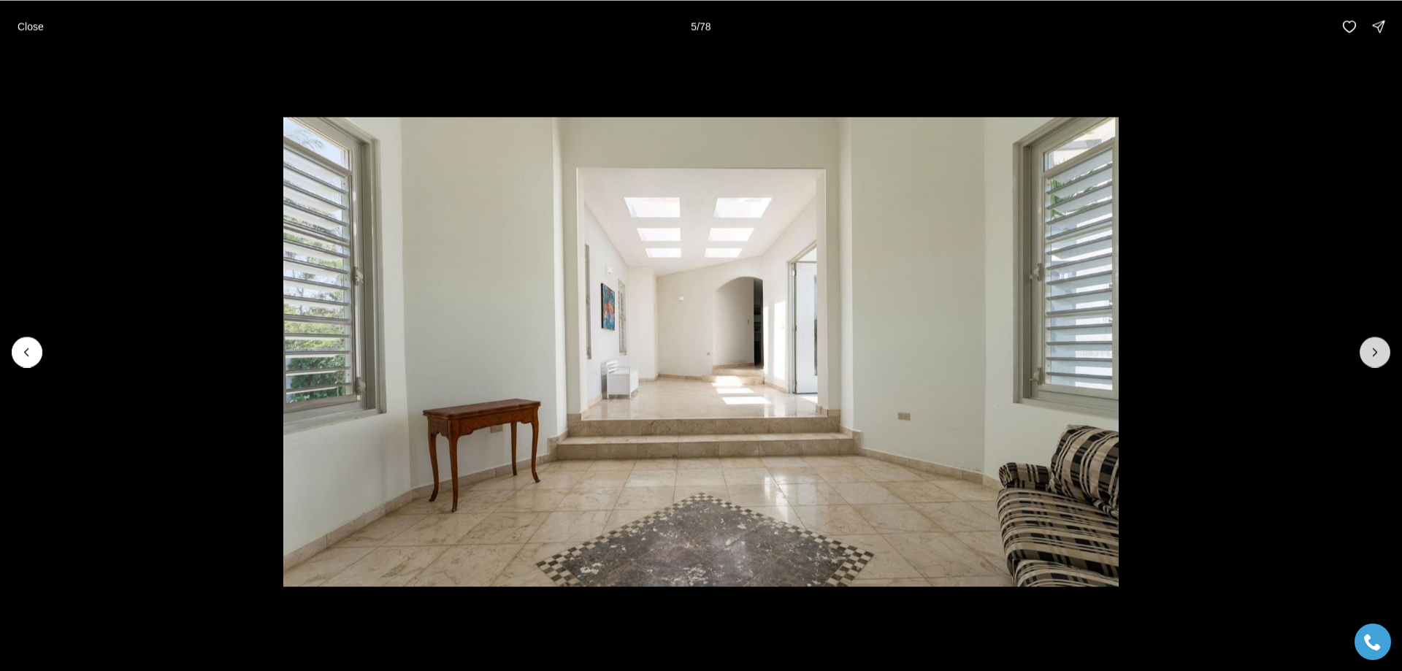
click at [1373, 350] on icon "Next slide" at bounding box center [1375, 352] width 15 height 15
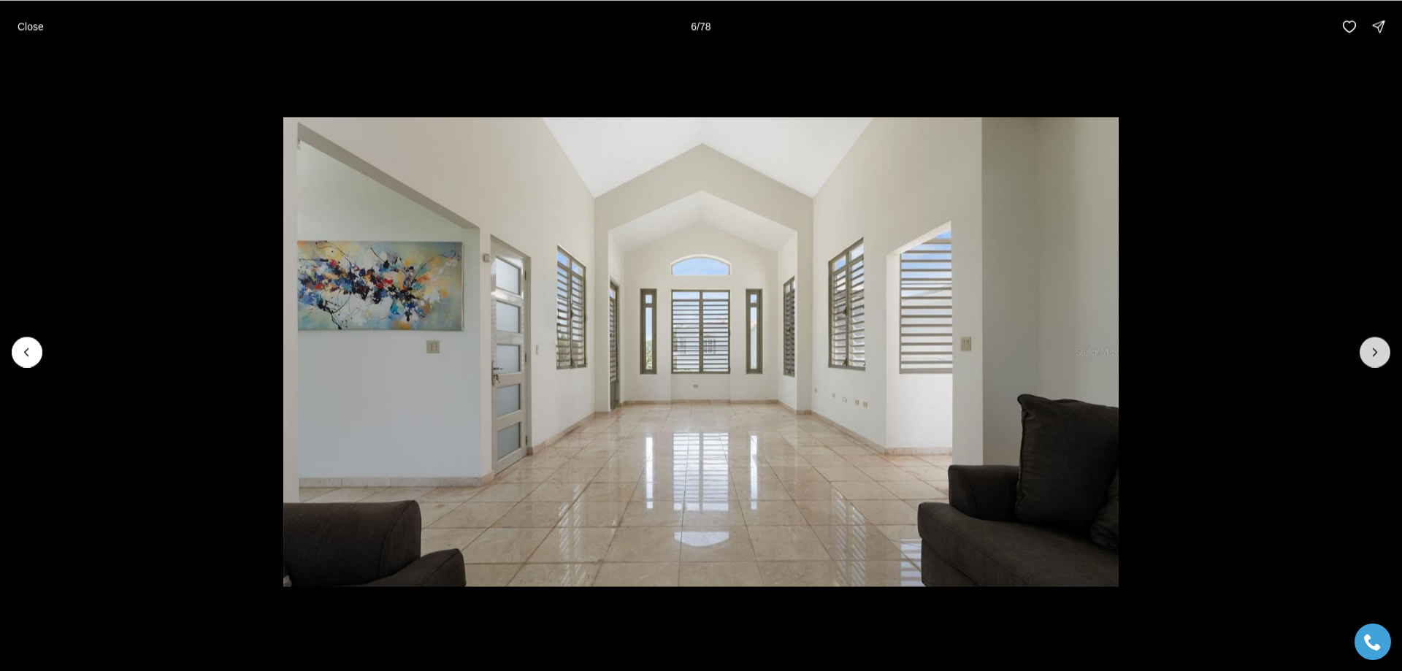
click at [1373, 350] on icon "Next slide" at bounding box center [1375, 352] width 15 height 15
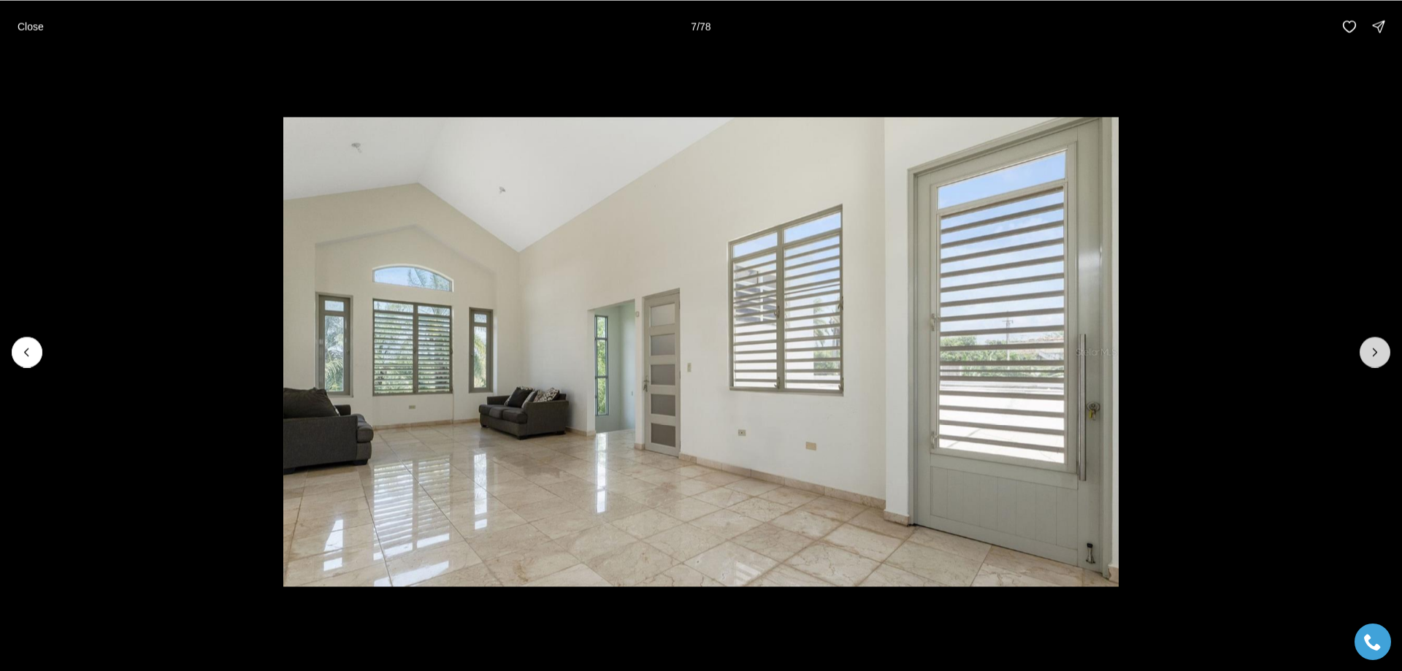
click at [1373, 350] on icon "Next slide" at bounding box center [1375, 352] width 15 height 15
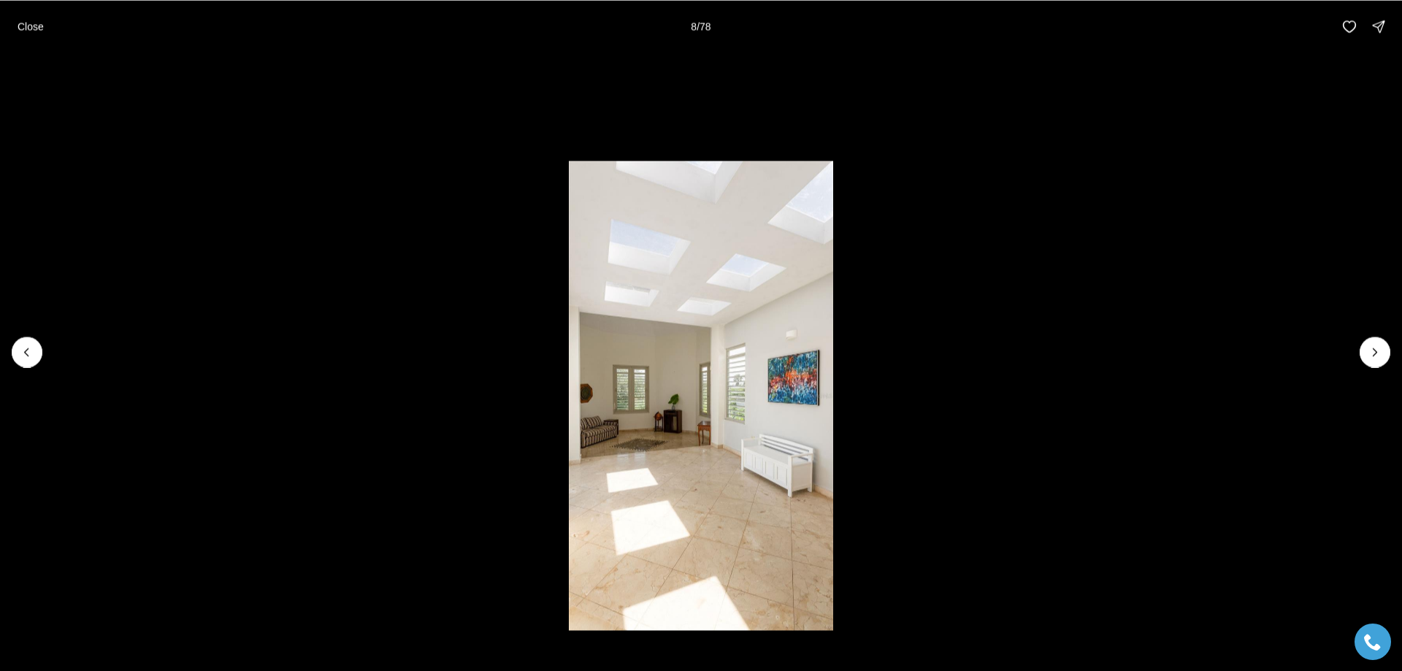
click at [1374, 334] on li "8 of 78" at bounding box center [701, 352] width 1402 height 598
click at [1368, 350] on icon "Next slide" at bounding box center [1375, 352] width 15 height 15
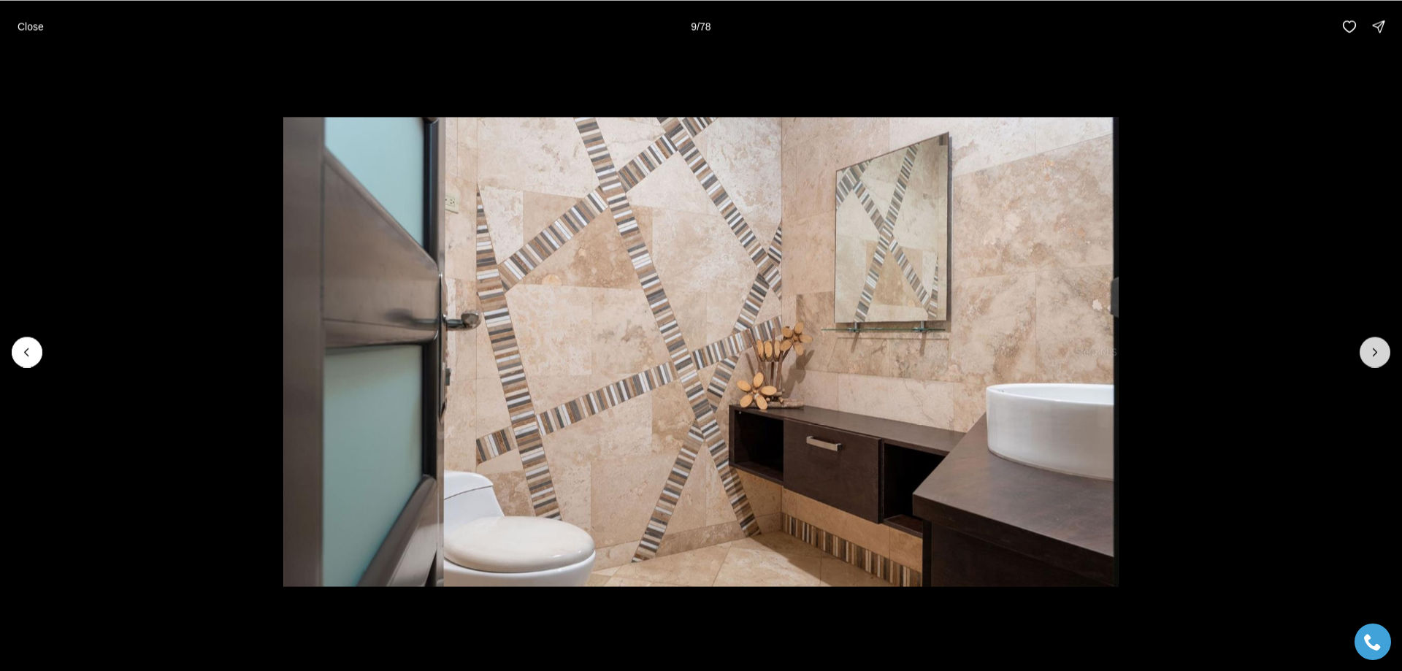
click at [1368, 350] on icon "Next slide" at bounding box center [1375, 352] width 15 height 15
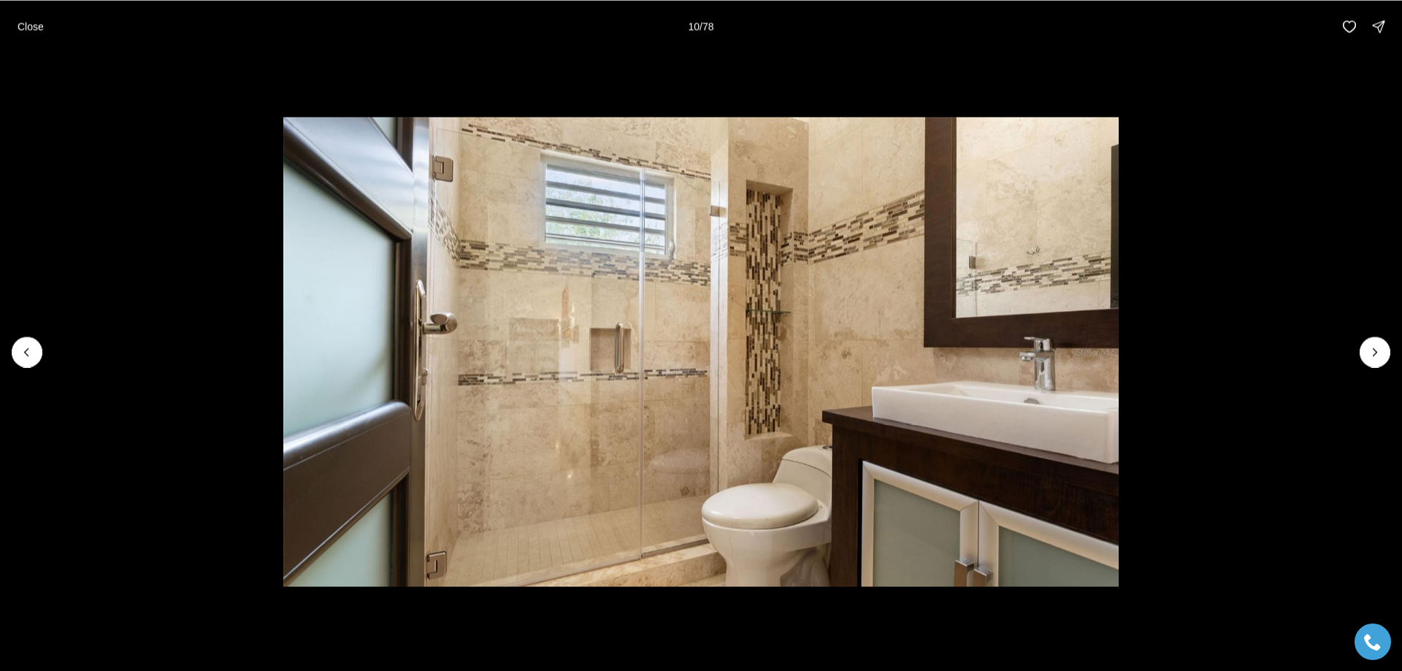
click at [1390, 353] on li "10 of 78" at bounding box center [701, 352] width 1402 height 598
click at [1373, 356] on icon "Next slide" at bounding box center [1375, 351] width 4 height 7
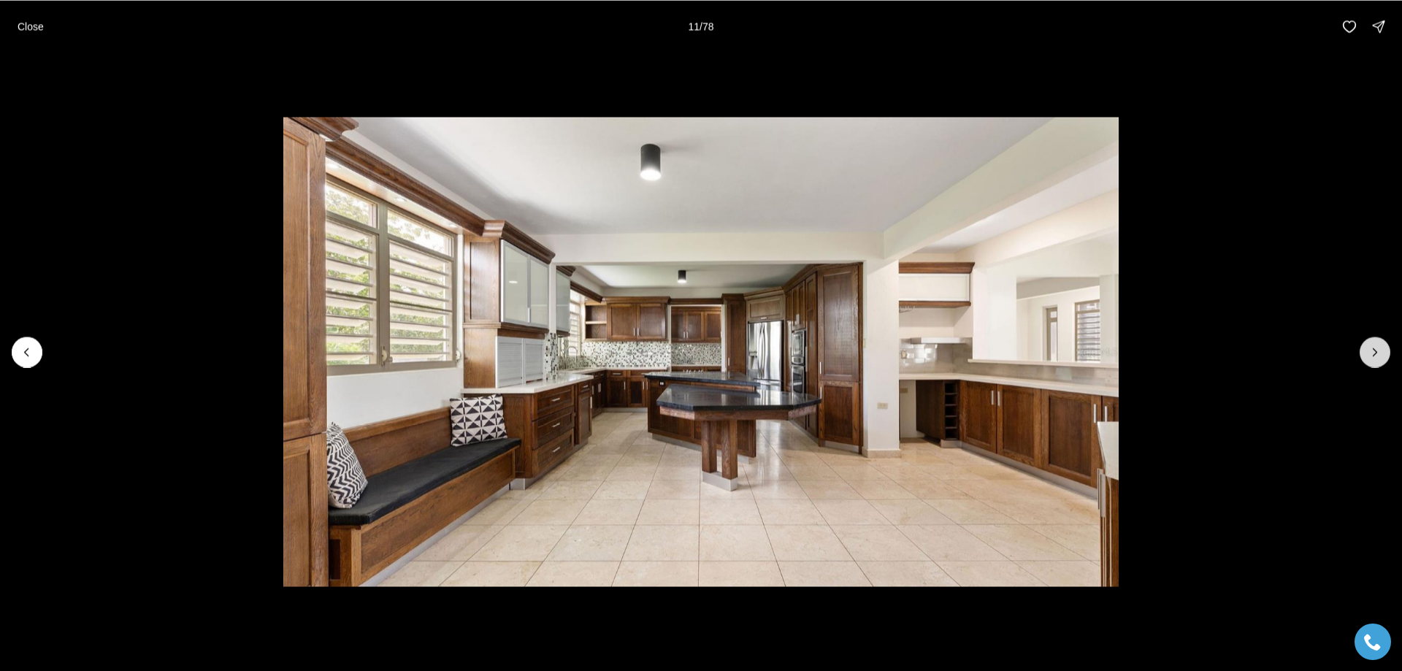
click at [1388, 345] on button "Next slide" at bounding box center [1375, 352] width 31 height 31
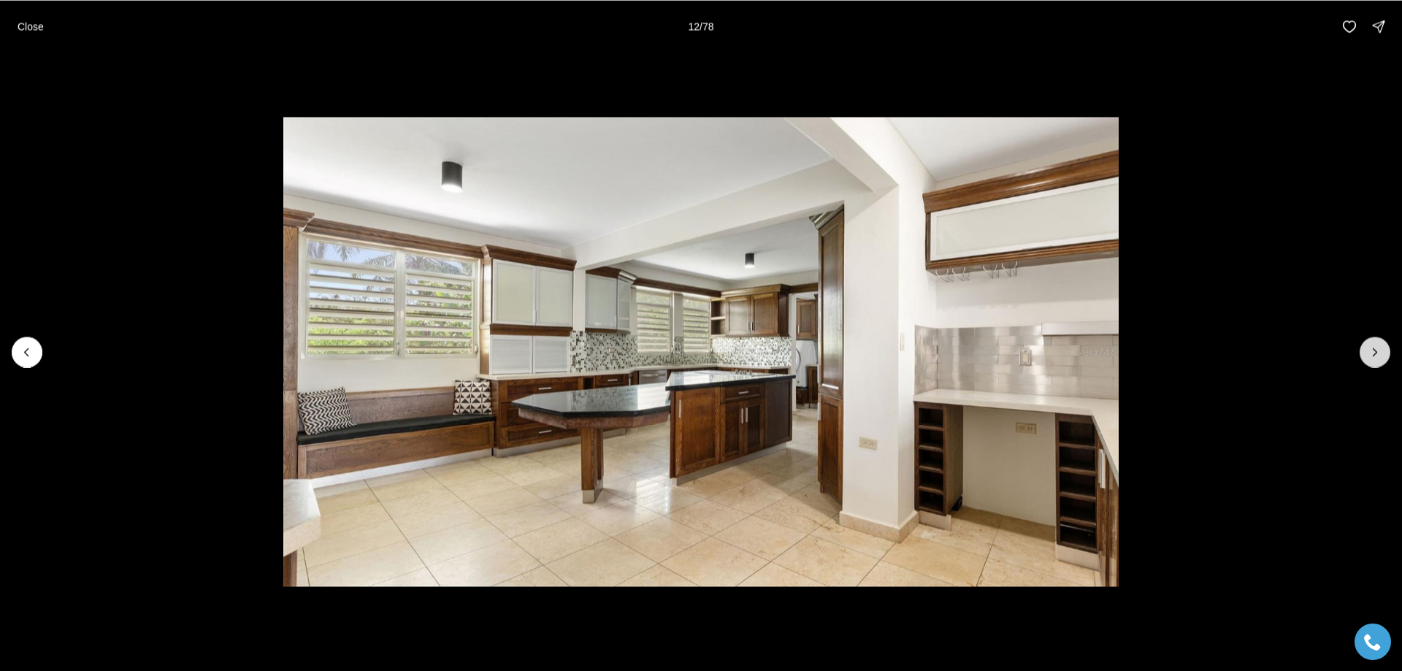
click at [1388, 345] on button "Next slide" at bounding box center [1375, 352] width 31 height 31
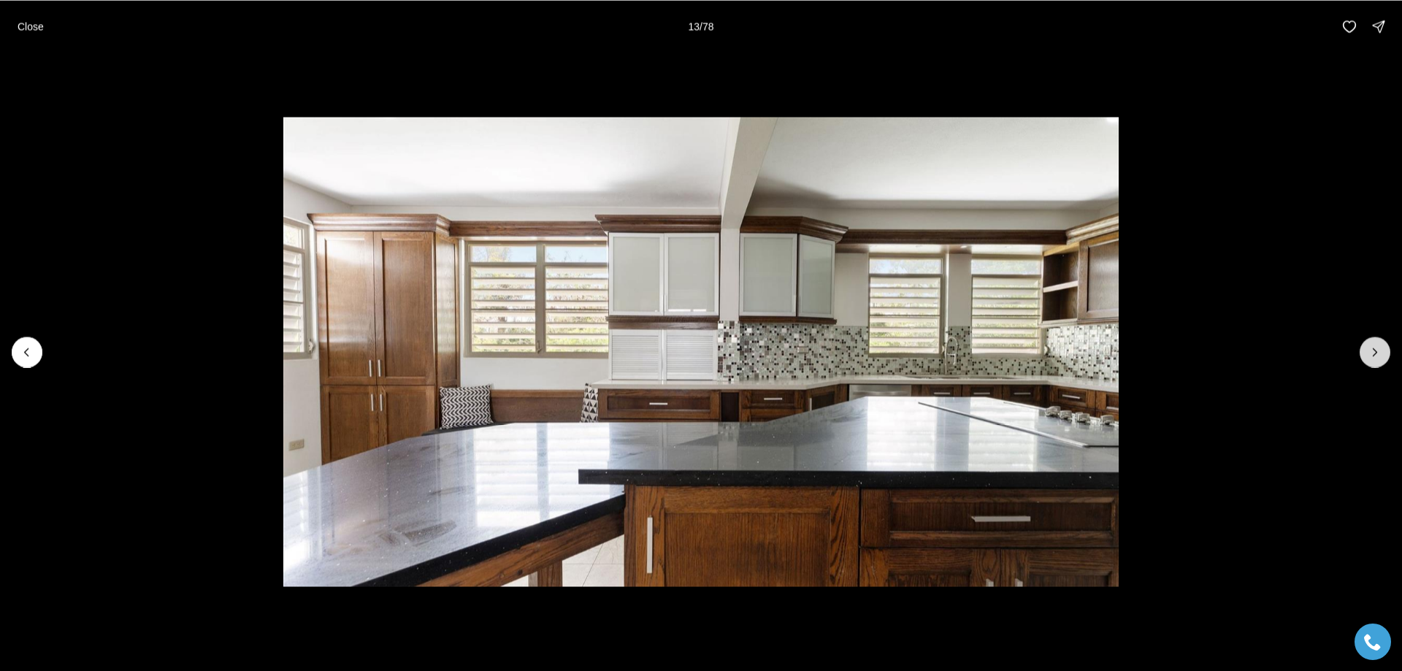
click at [1388, 345] on button "Next slide" at bounding box center [1375, 352] width 31 height 31
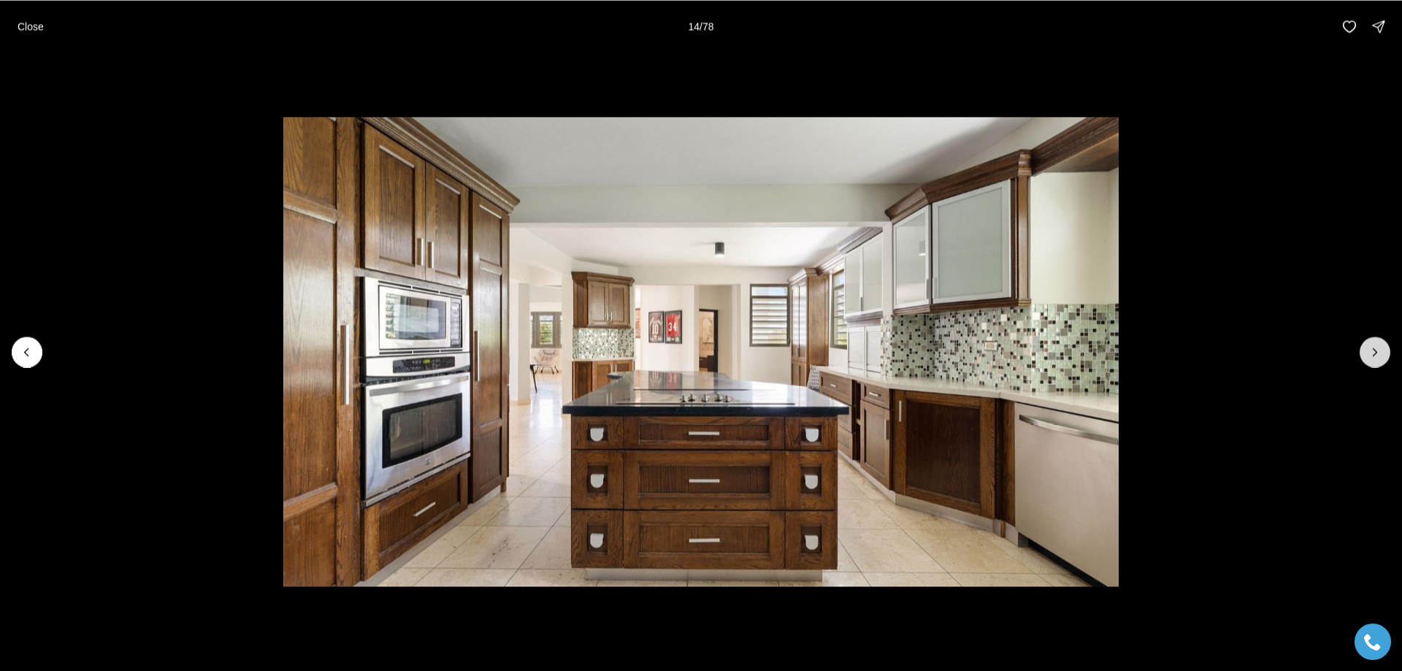
click at [1381, 348] on icon "Next slide" at bounding box center [1375, 352] width 15 height 15
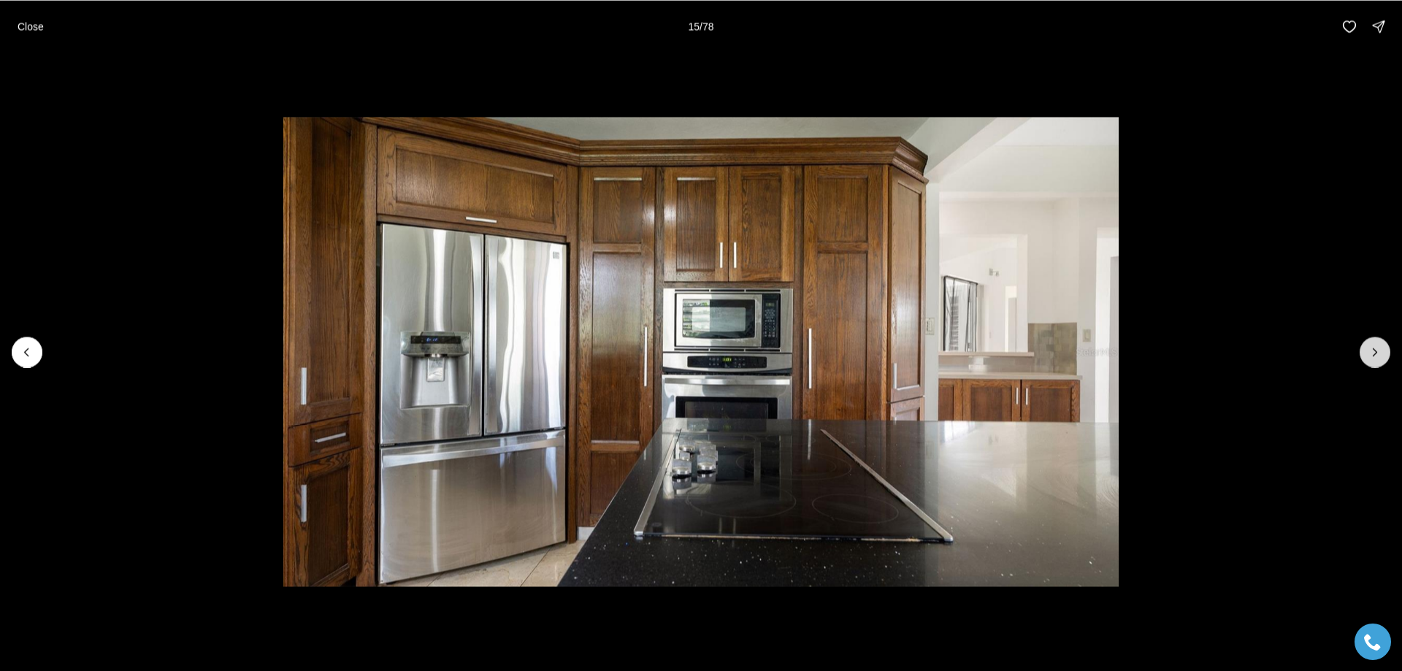
click at [1371, 350] on icon "Next slide" at bounding box center [1375, 352] width 15 height 15
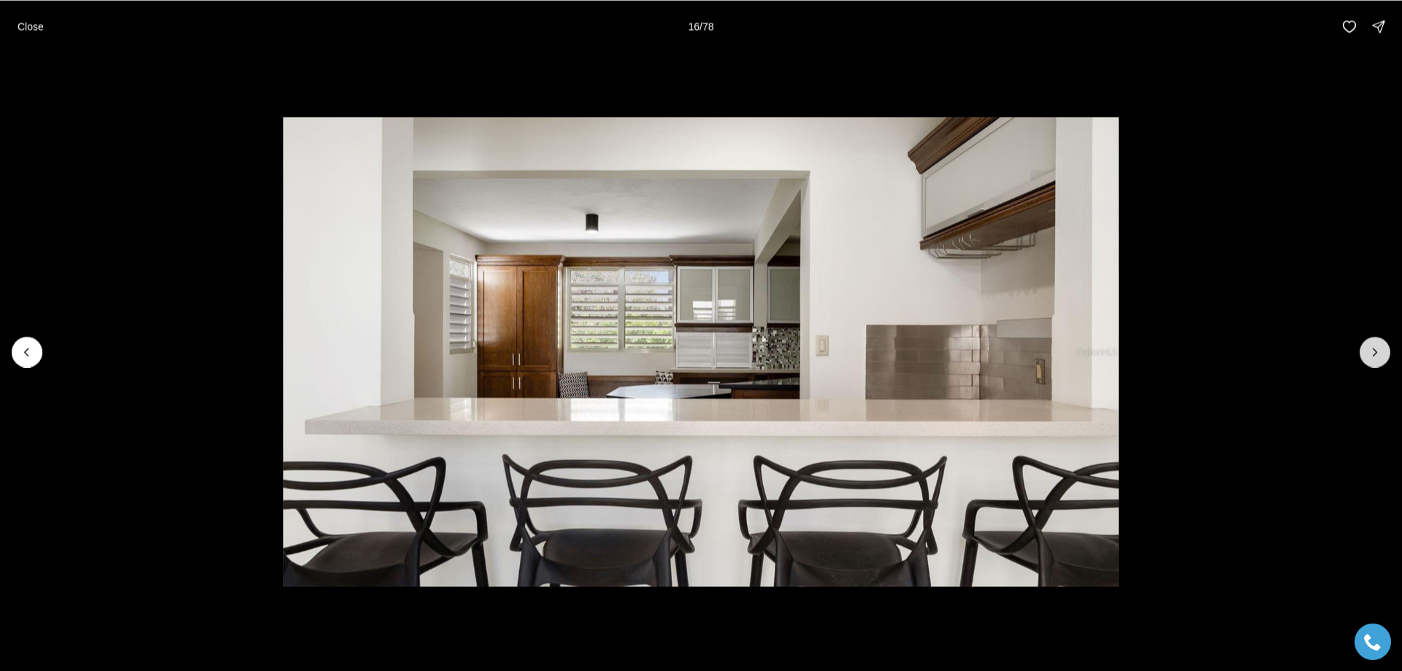
click at [1371, 350] on icon "Next slide" at bounding box center [1375, 352] width 15 height 15
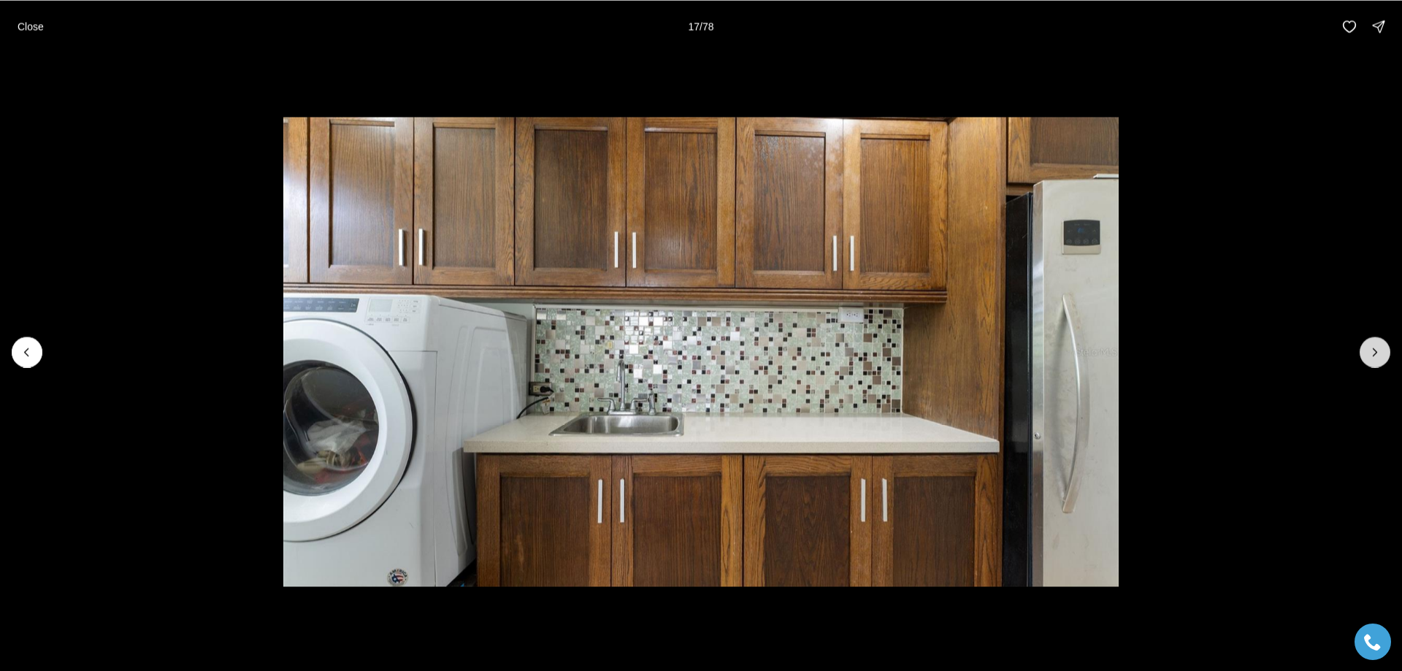
click at [1371, 350] on icon "Next slide" at bounding box center [1375, 352] width 15 height 15
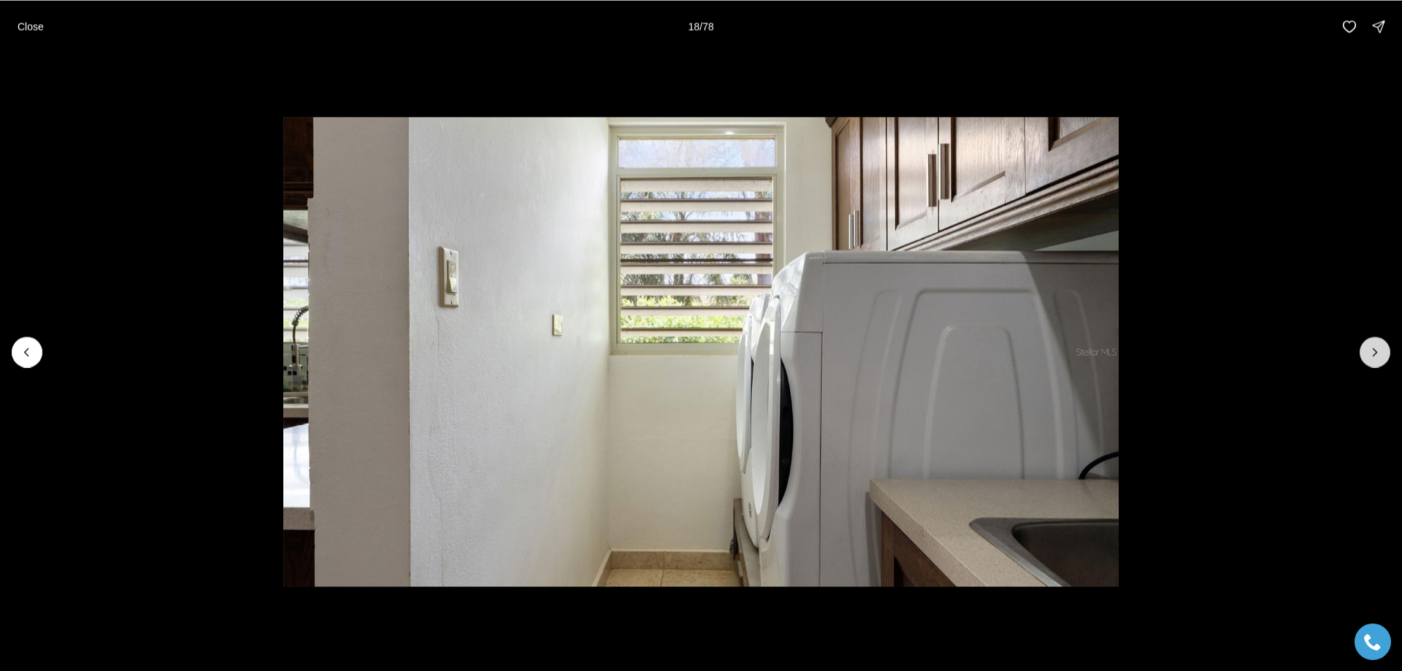
click at [1371, 350] on icon "Next slide" at bounding box center [1375, 352] width 15 height 15
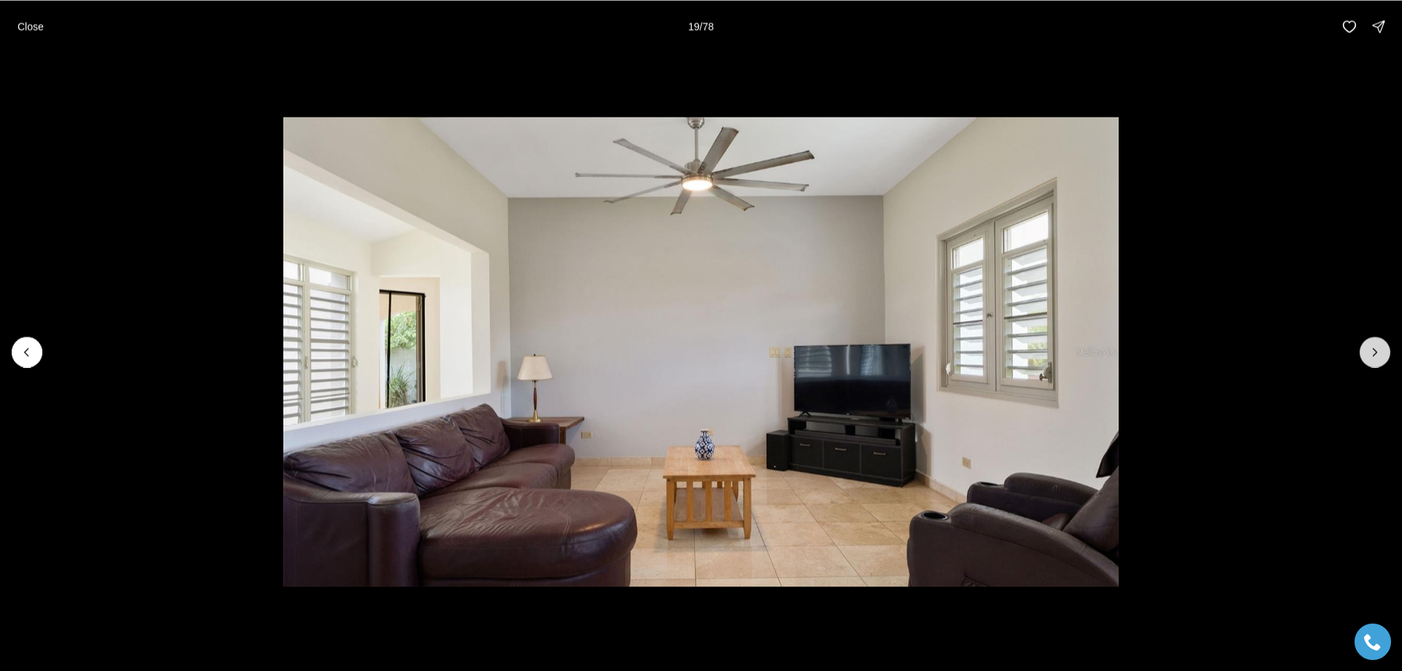
click at [1371, 350] on icon "Next slide" at bounding box center [1375, 352] width 15 height 15
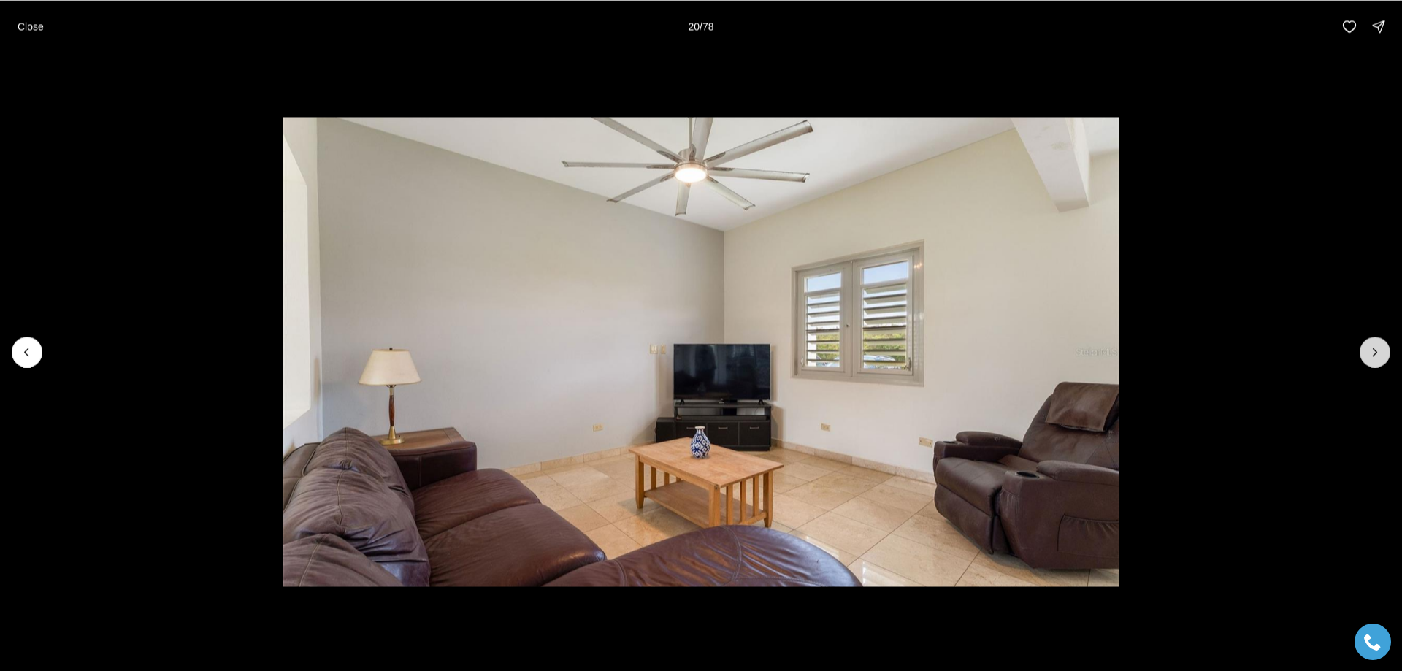
click at [1371, 350] on icon "Next slide" at bounding box center [1375, 352] width 15 height 15
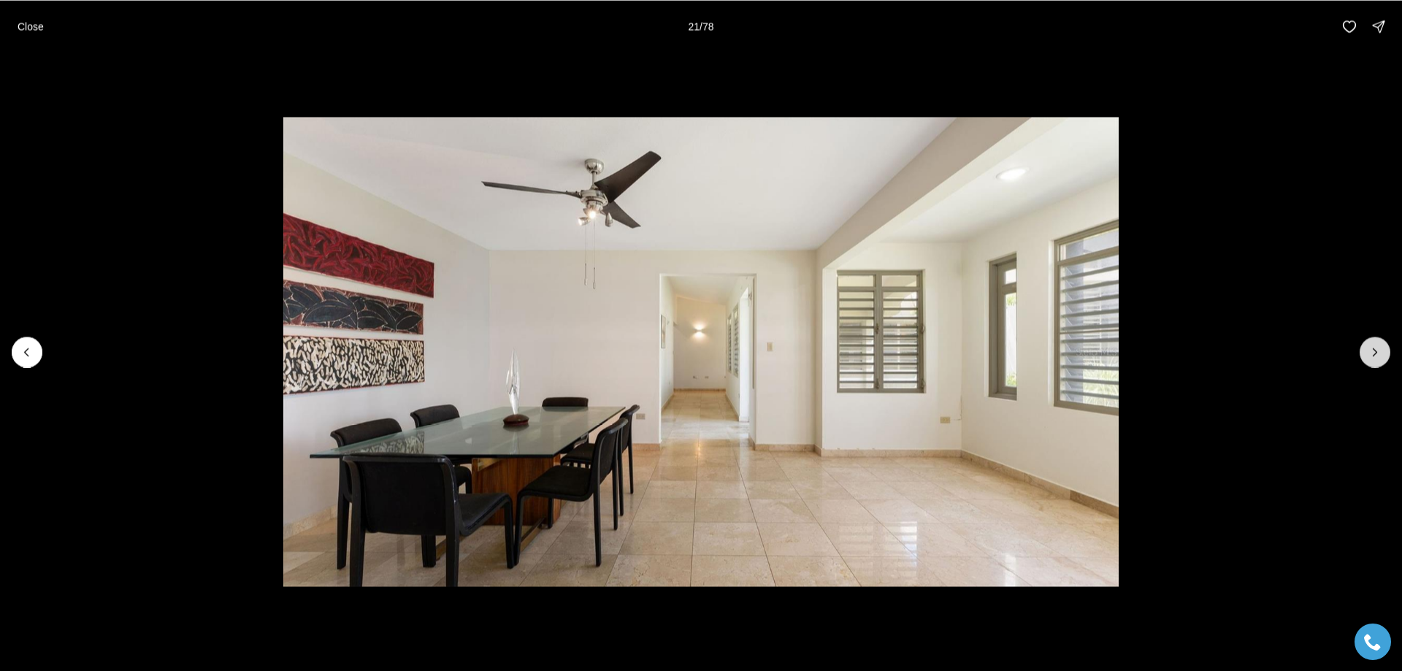
click at [1371, 350] on icon "Next slide" at bounding box center [1375, 352] width 15 height 15
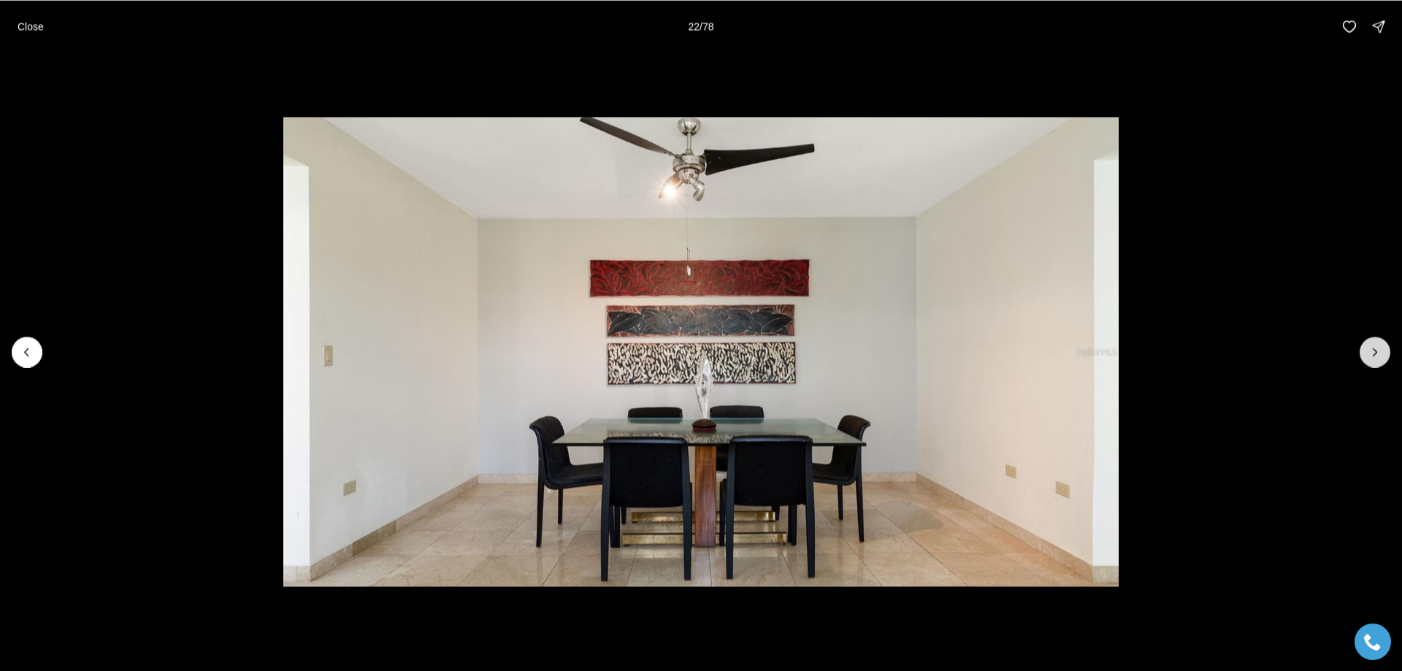
click at [1371, 350] on icon "Next slide" at bounding box center [1375, 352] width 15 height 15
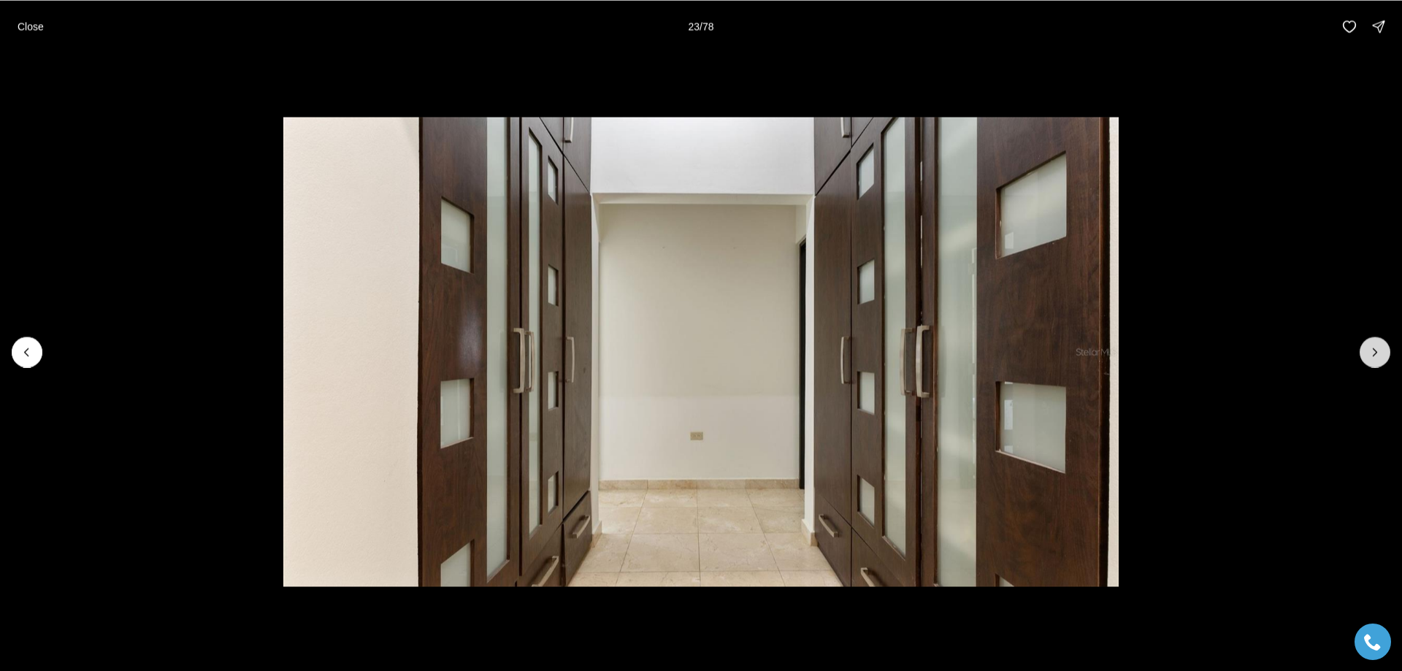
click at [1371, 350] on icon "Next slide" at bounding box center [1375, 352] width 15 height 15
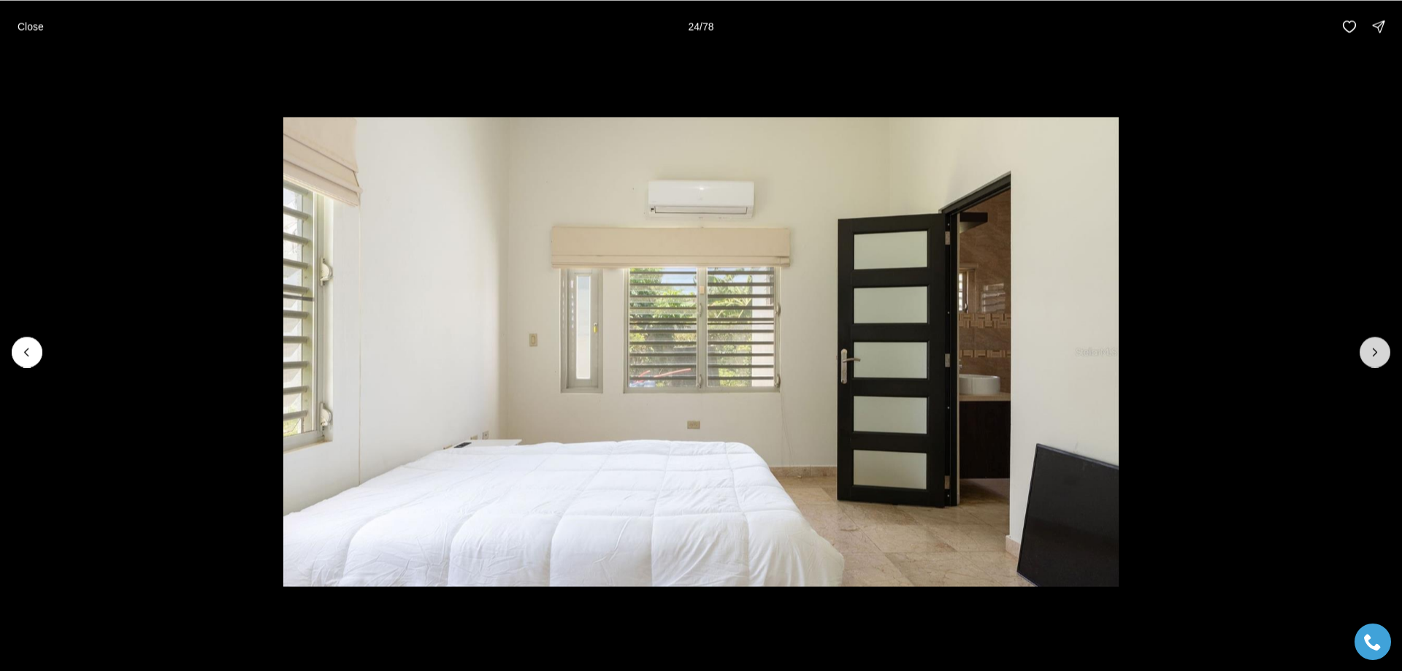
click at [1371, 350] on icon "Next slide" at bounding box center [1375, 352] width 15 height 15
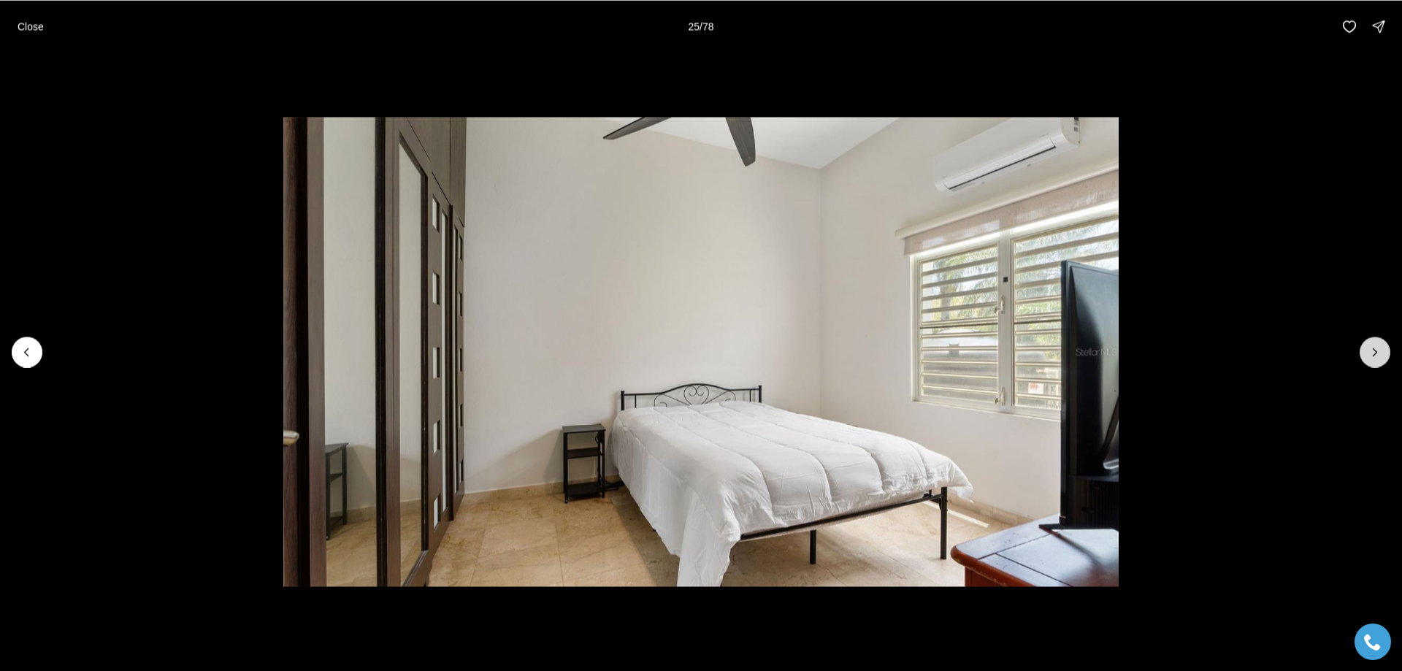
click at [1371, 350] on icon "Next slide" at bounding box center [1375, 352] width 15 height 15
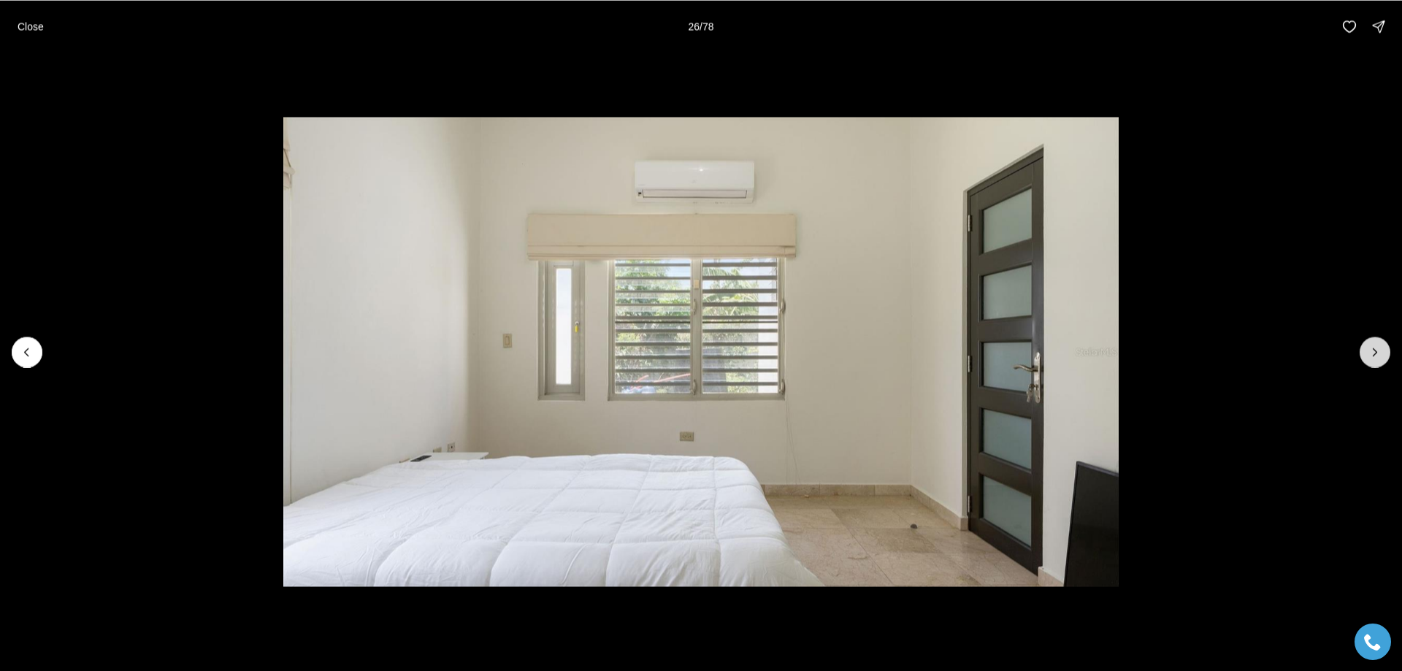
click at [1371, 350] on icon "Next slide" at bounding box center [1375, 352] width 15 height 15
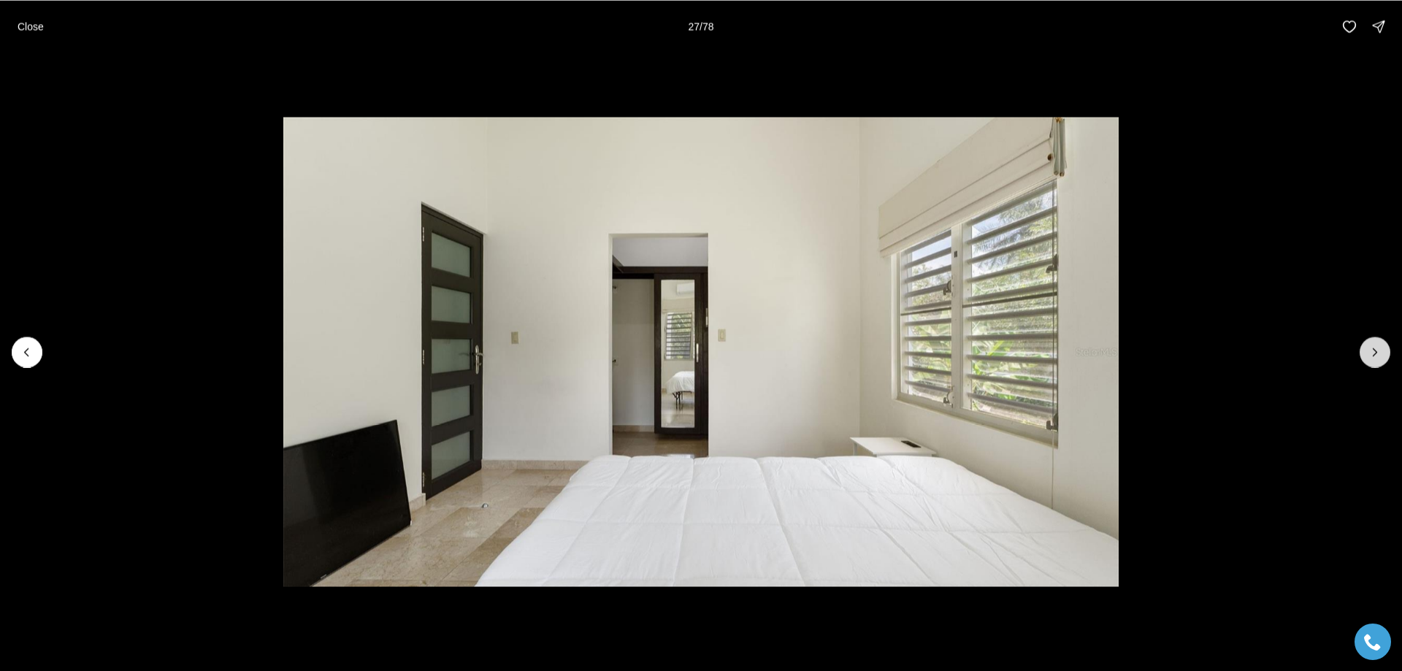
click at [1371, 350] on icon "Next slide" at bounding box center [1375, 352] width 15 height 15
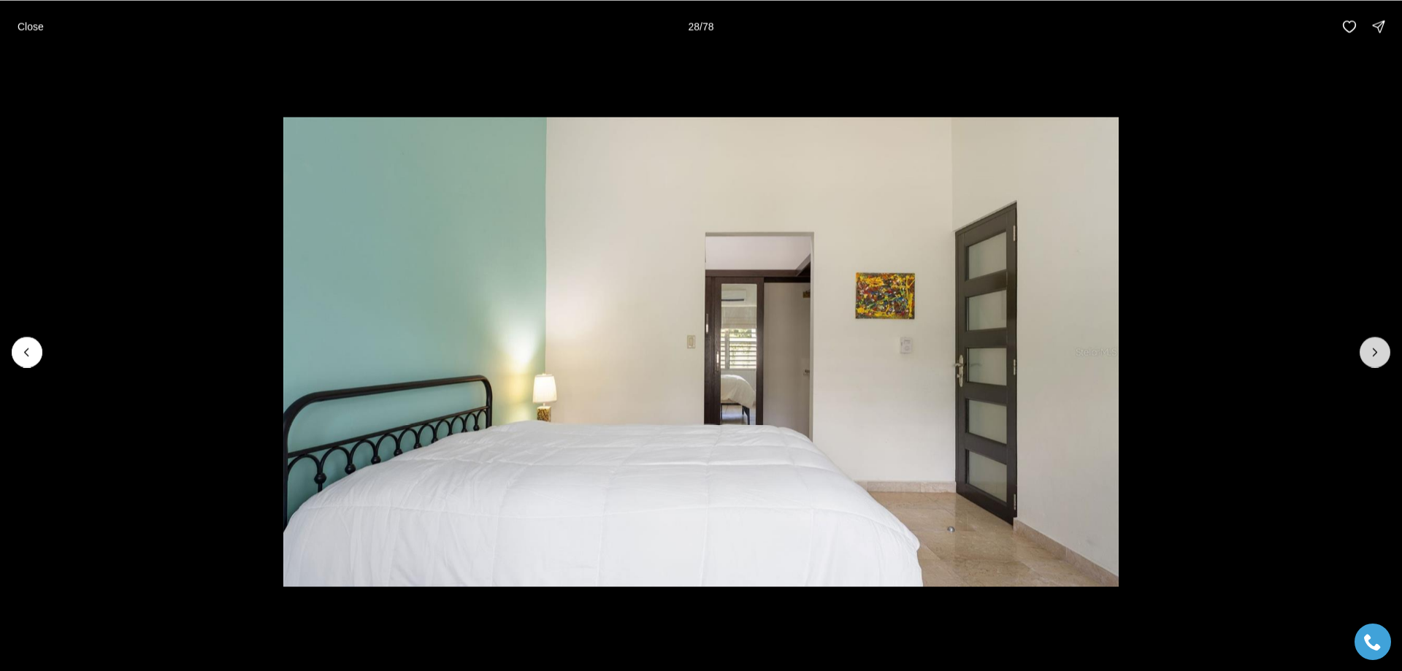
click at [1371, 350] on icon "Next slide" at bounding box center [1375, 352] width 15 height 15
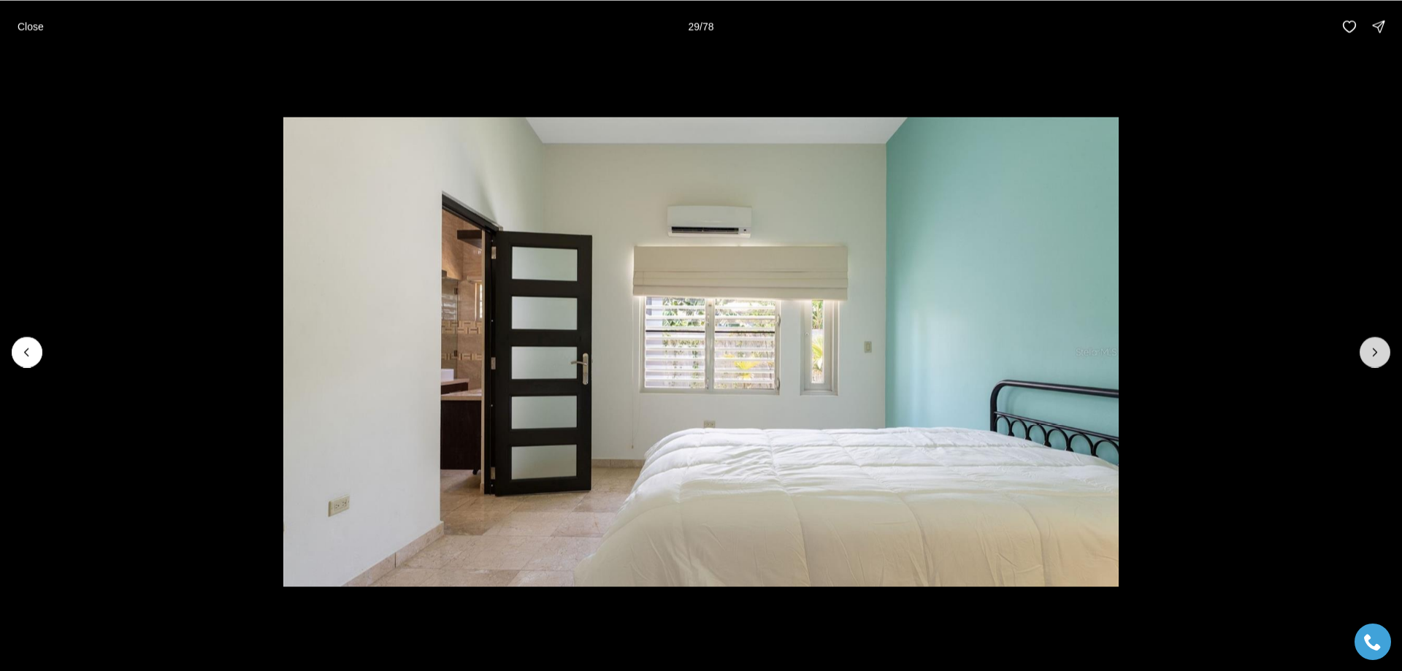
click at [1371, 350] on icon "Next slide" at bounding box center [1375, 352] width 15 height 15
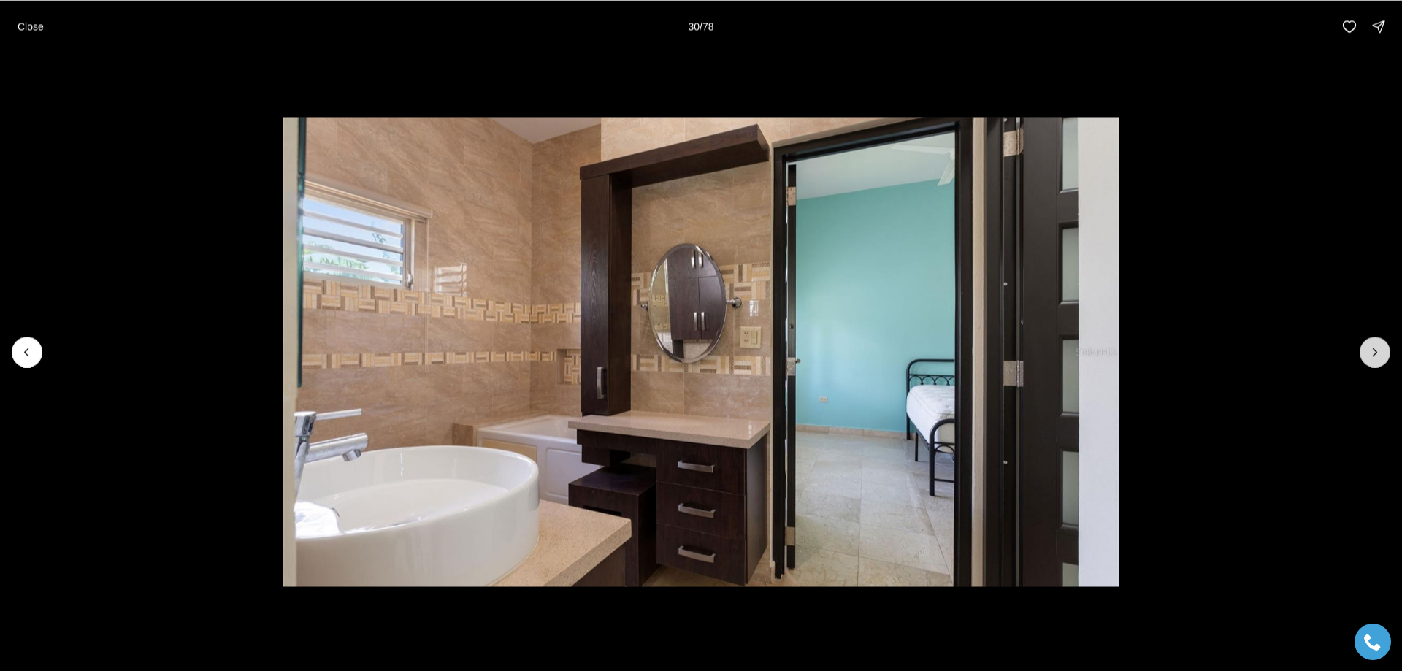
click at [1371, 350] on icon "Next slide" at bounding box center [1375, 352] width 15 height 15
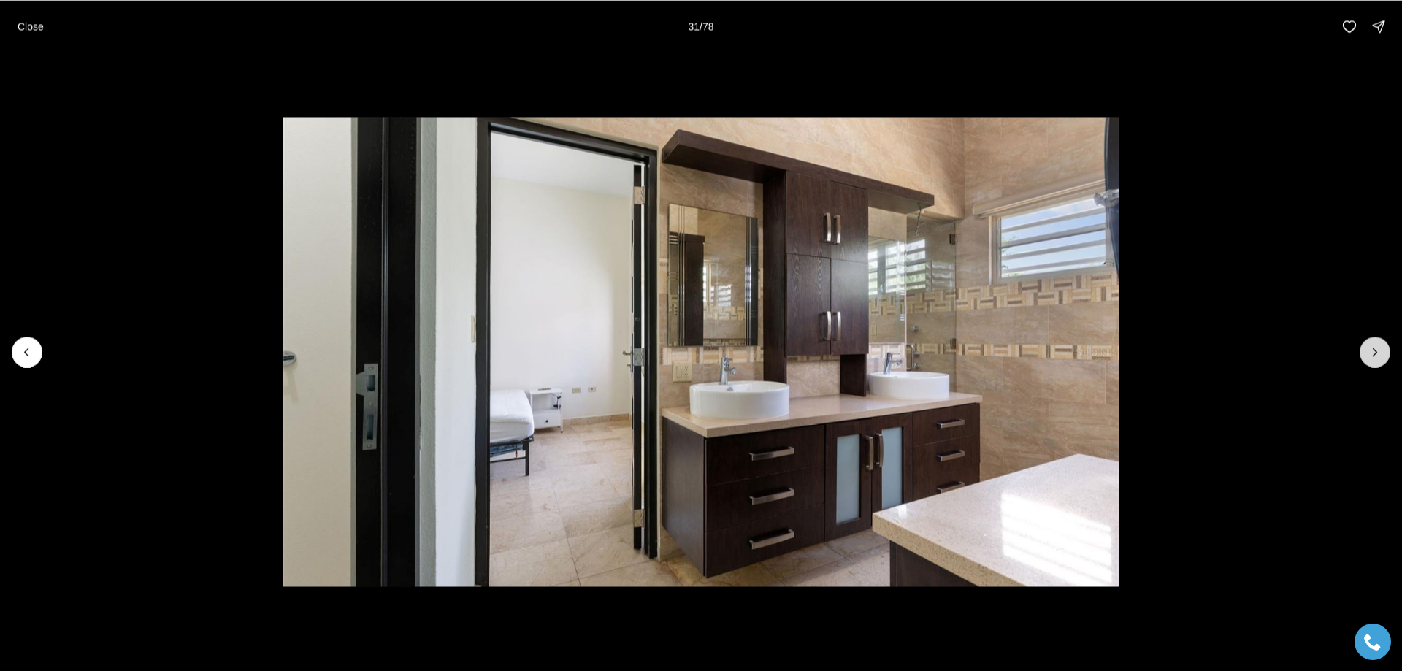
click at [1371, 350] on icon "Next slide" at bounding box center [1375, 352] width 15 height 15
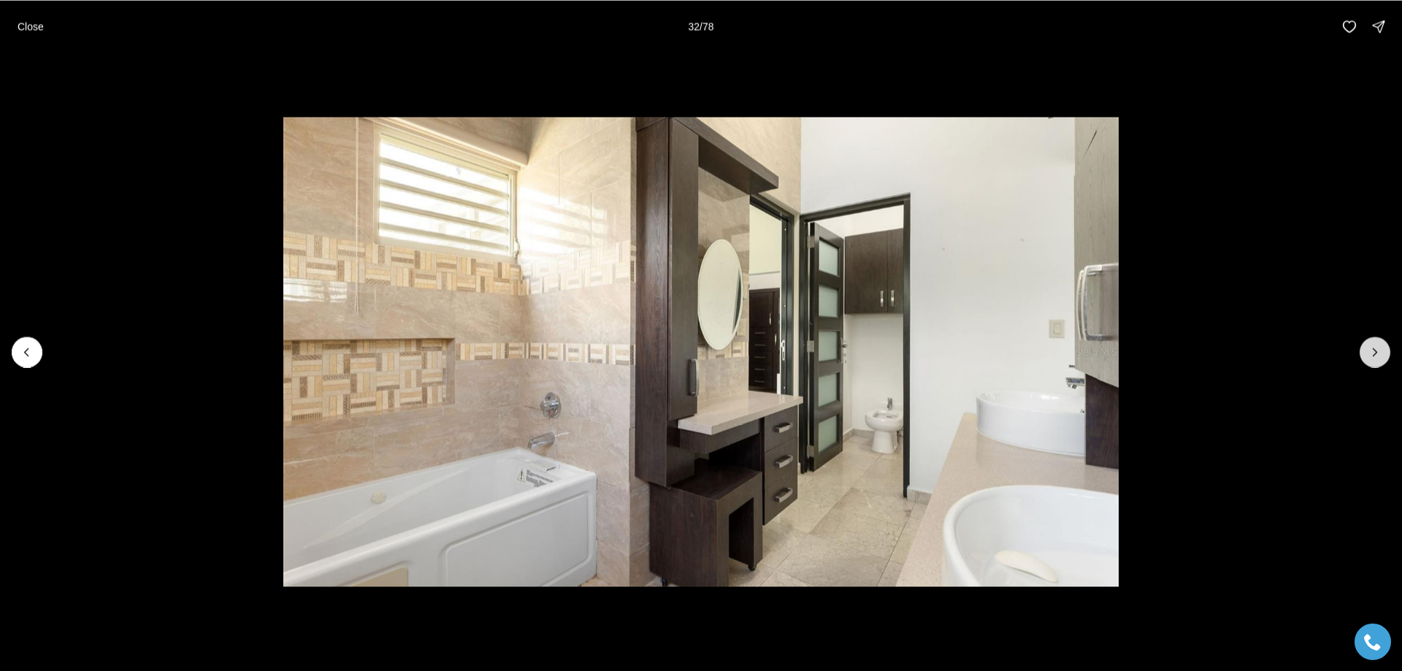
click at [1371, 350] on icon "Next slide" at bounding box center [1375, 352] width 15 height 15
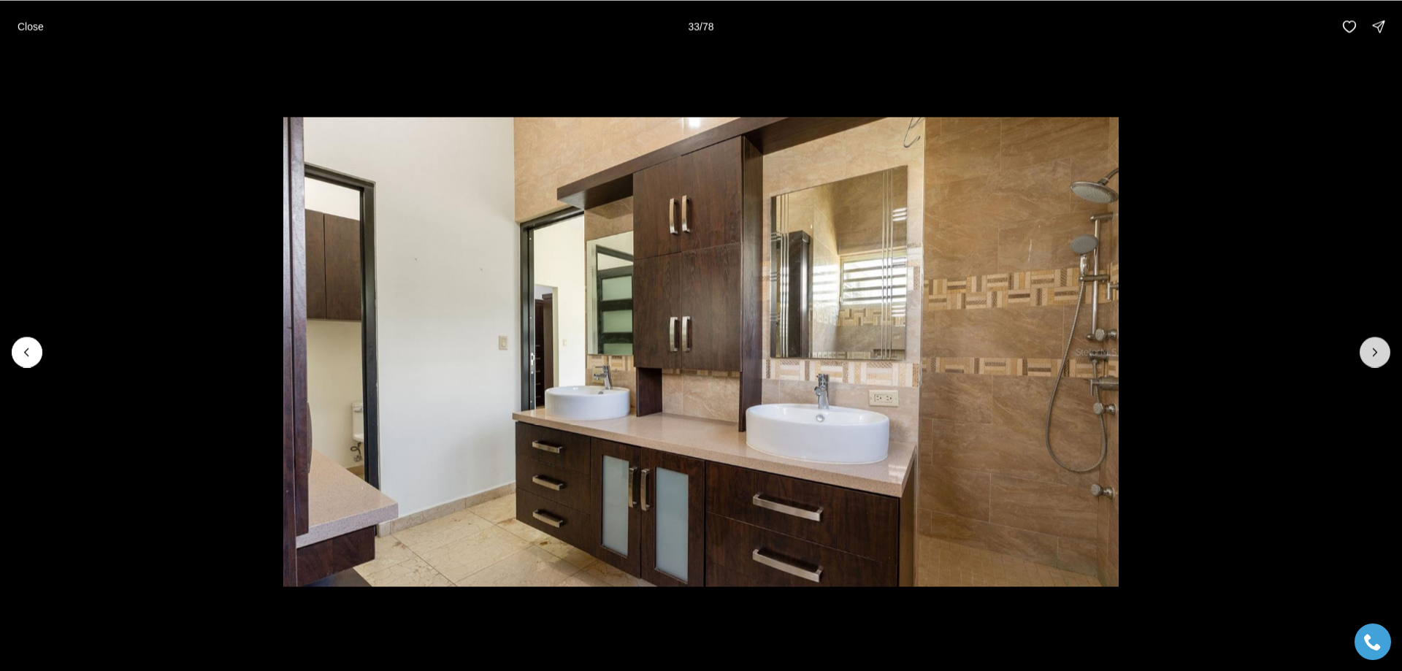
click at [1371, 350] on icon "Next slide" at bounding box center [1375, 352] width 15 height 15
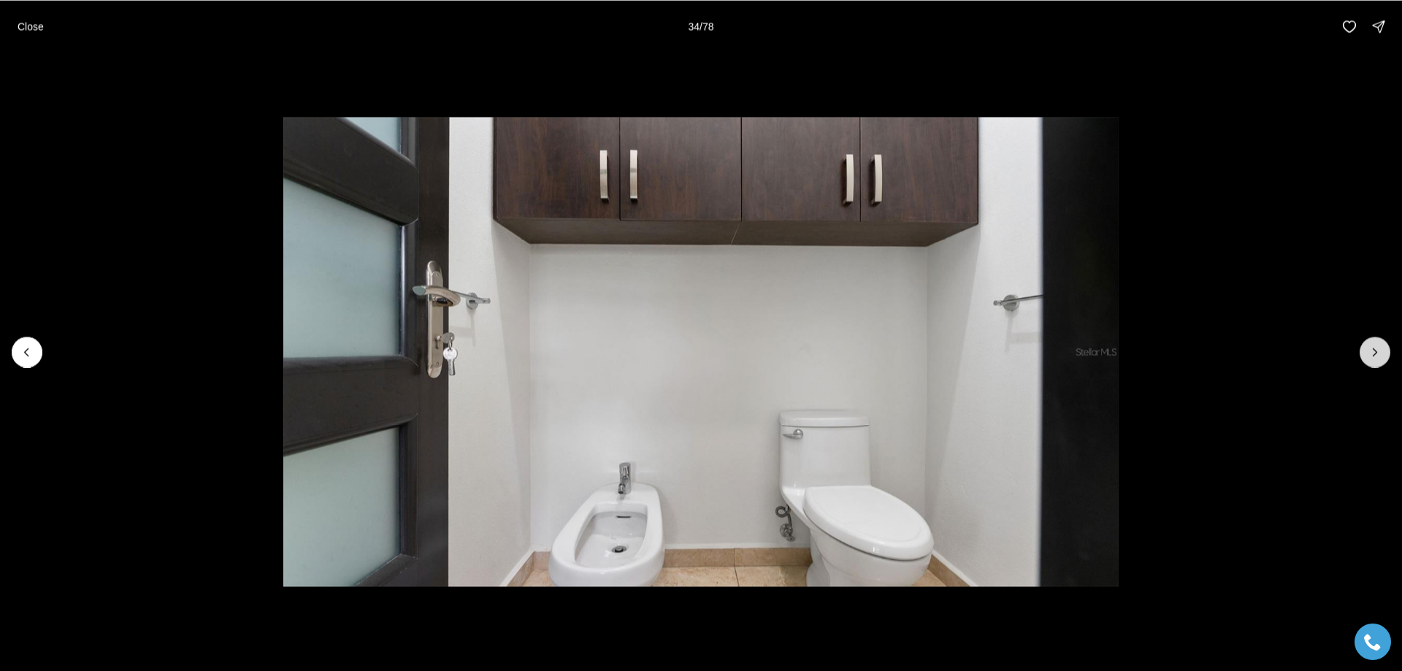
click at [1371, 350] on icon "Next slide" at bounding box center [1375, 352] width 15 height 15
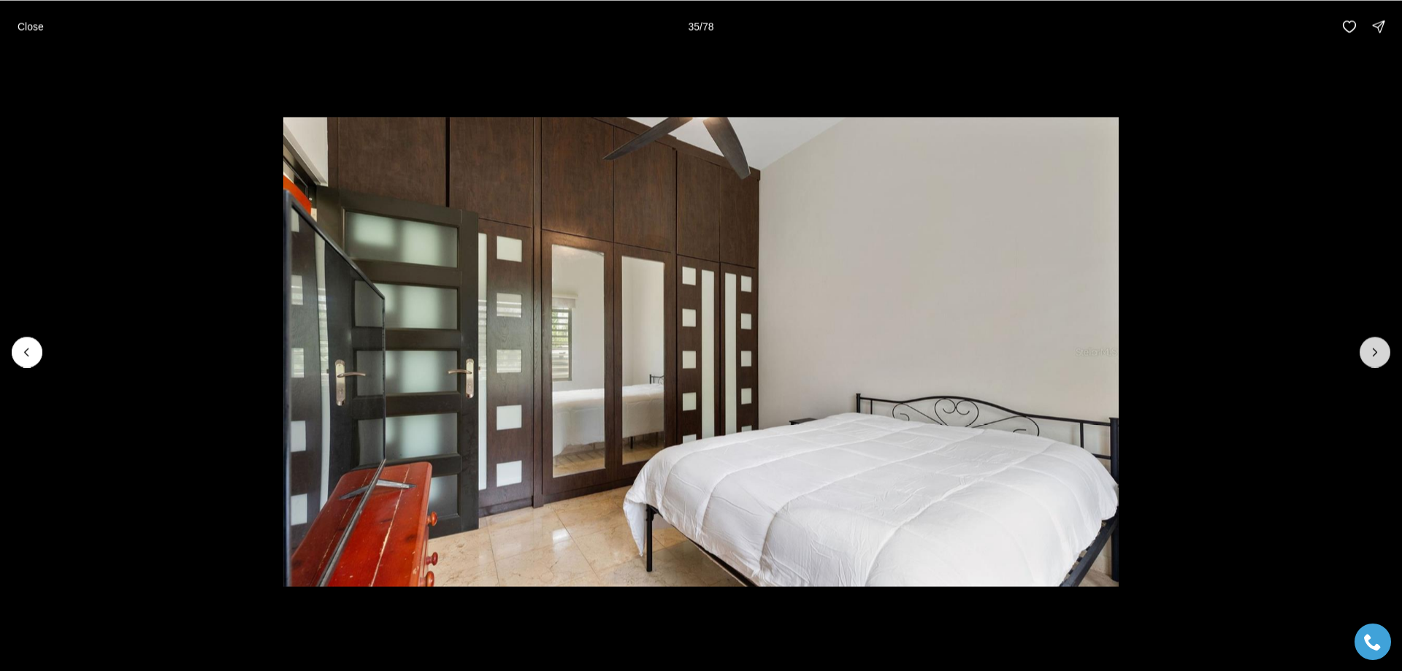
click at [1371, 350] on icon "Next slide" at bounding box center [1375, 352] width 15 height 15
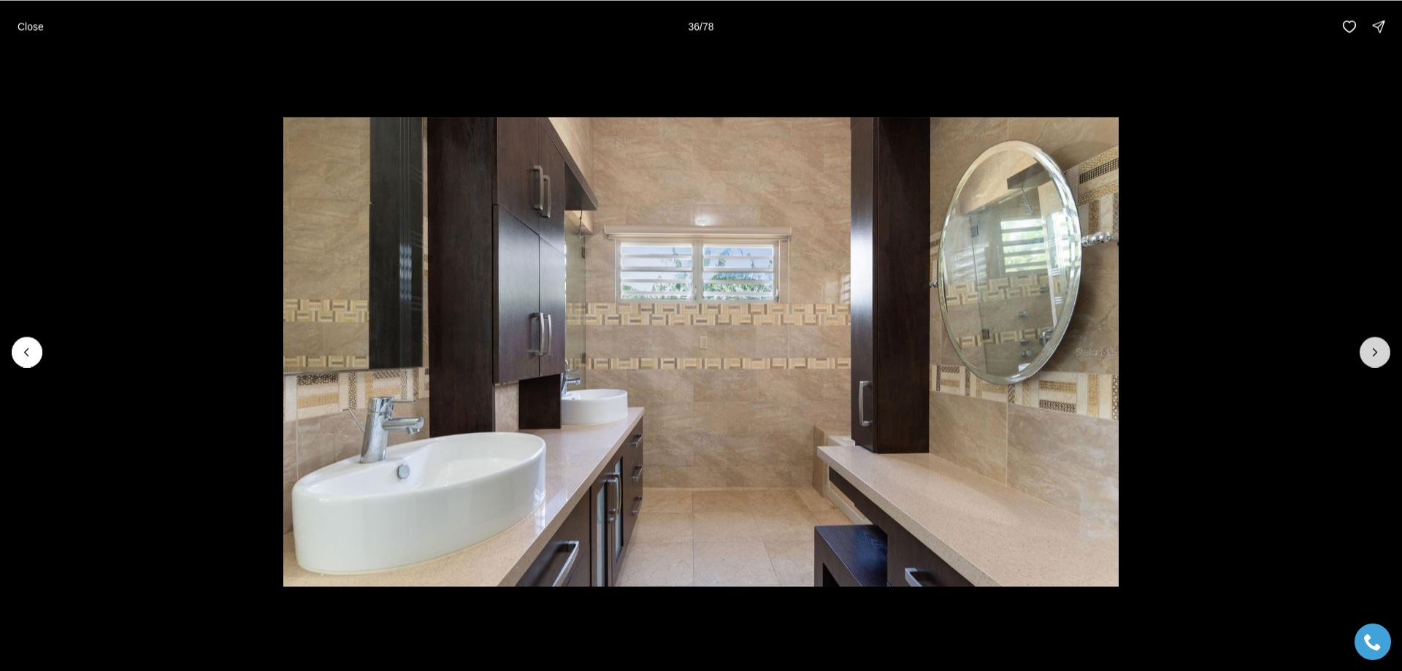
click at [1371, 350] on icon "Next slide" at bounding box center [1375, 352] width 15 height 15
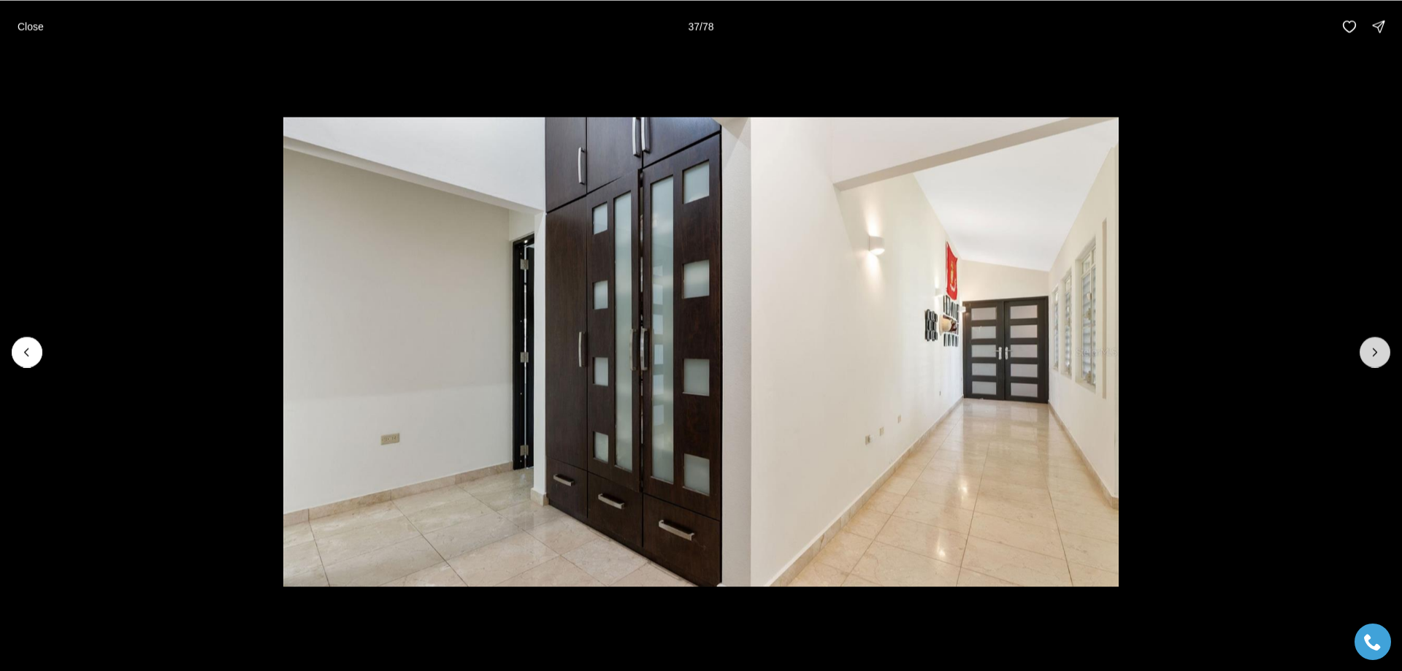
click at [1371, 350] on icon "Next slide" at bounding box center [1375, 352] width 15 height 15
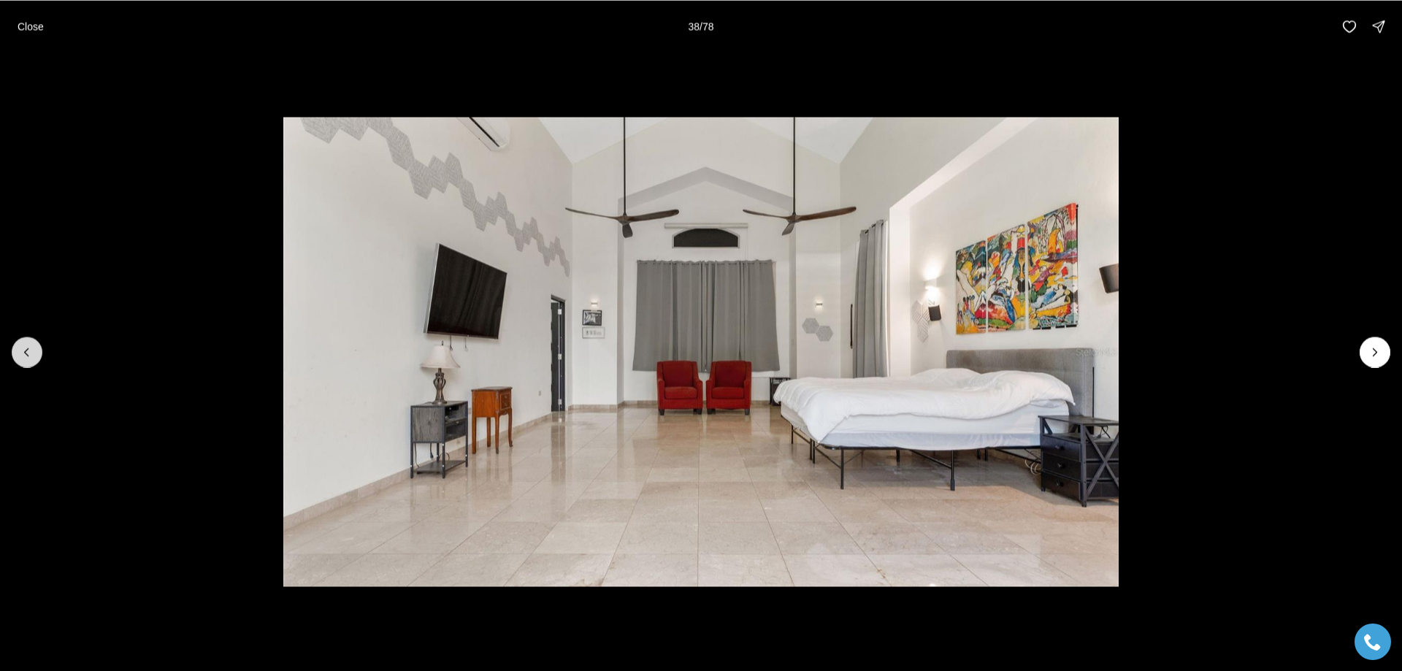
click at [17, 355] on button "Previous slide" at bounding box center [27, 352] width 31 height 31
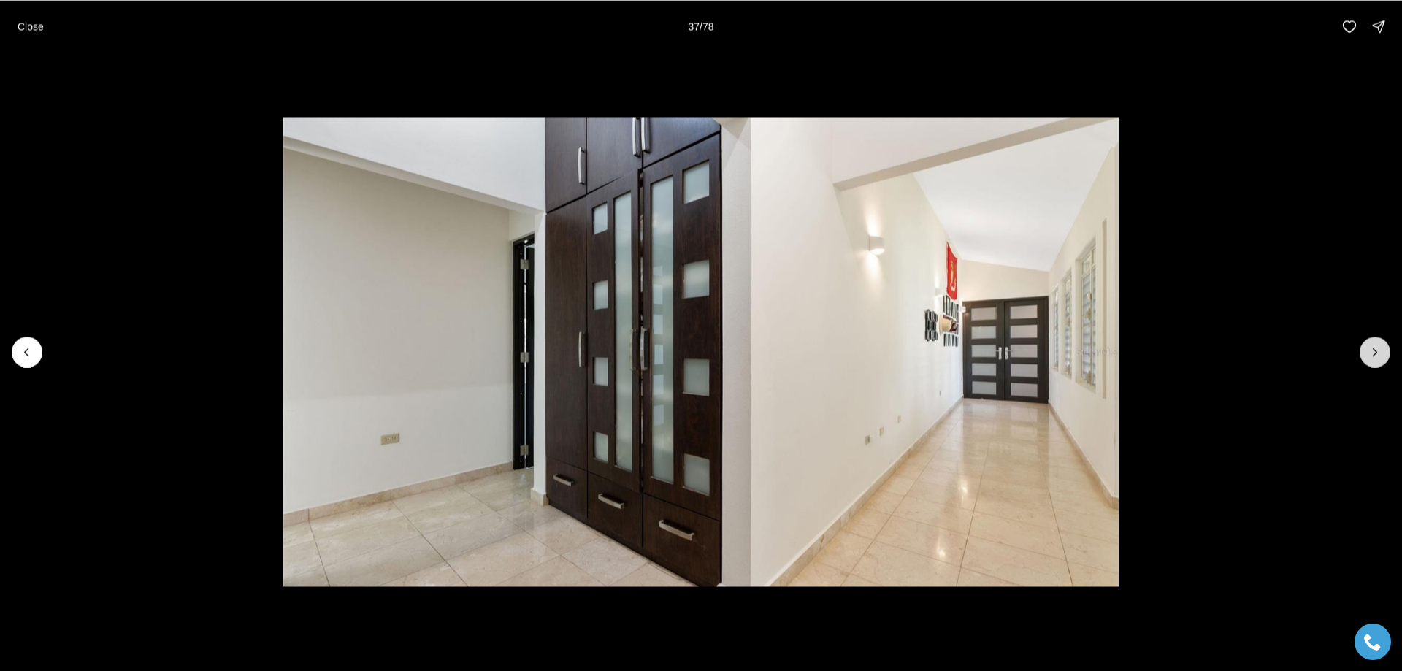
click at [1377, 353] on icon "Next slide" at bounding box center [1375, 352] width 15 height 15
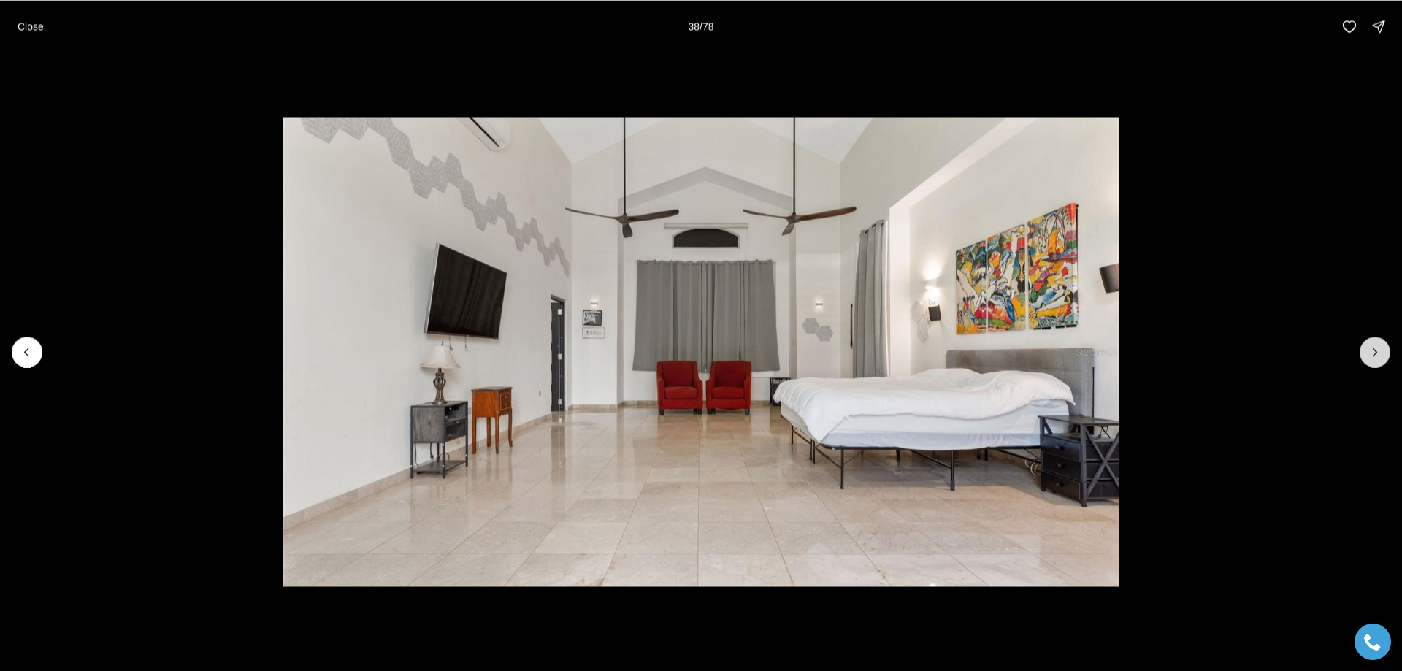
click at [1372, 352] on icon "Next slide" at bounding box center [1375, 352] width 15 height 15
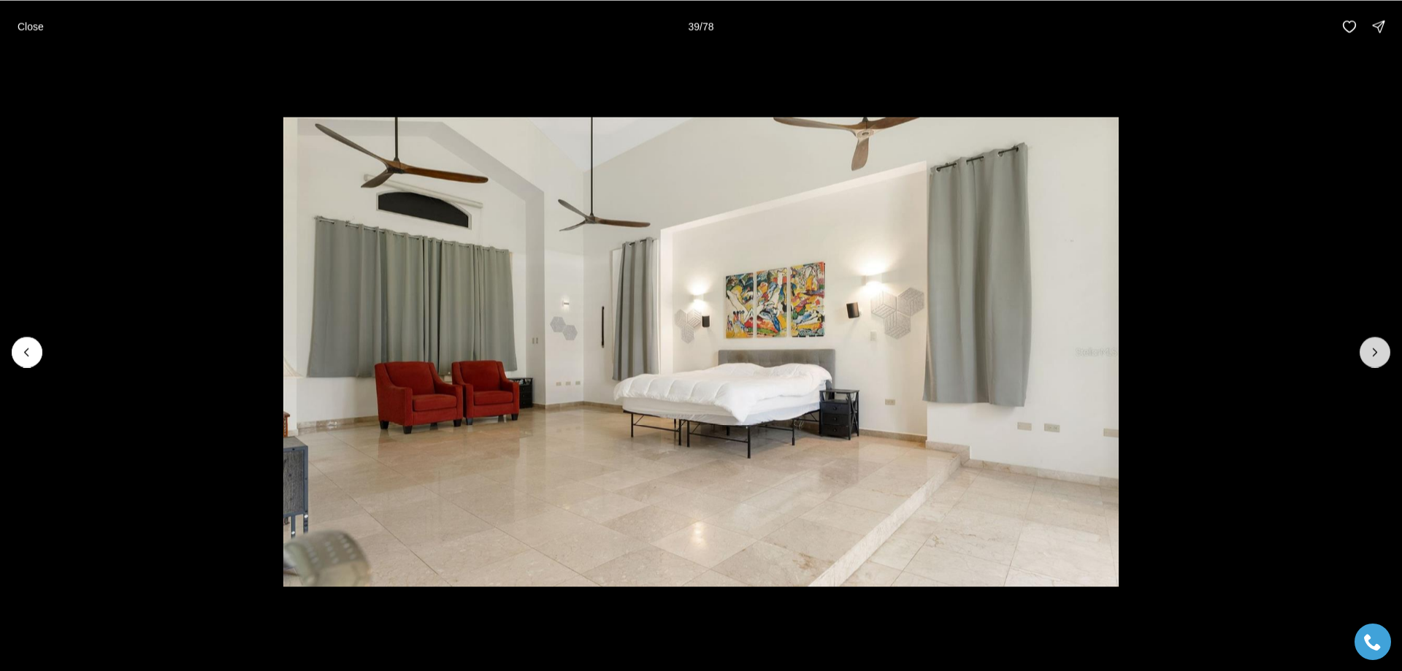
click at [1372, 352] on icon "Next slide" at bounding box center [1375, 352] width 15 height 15
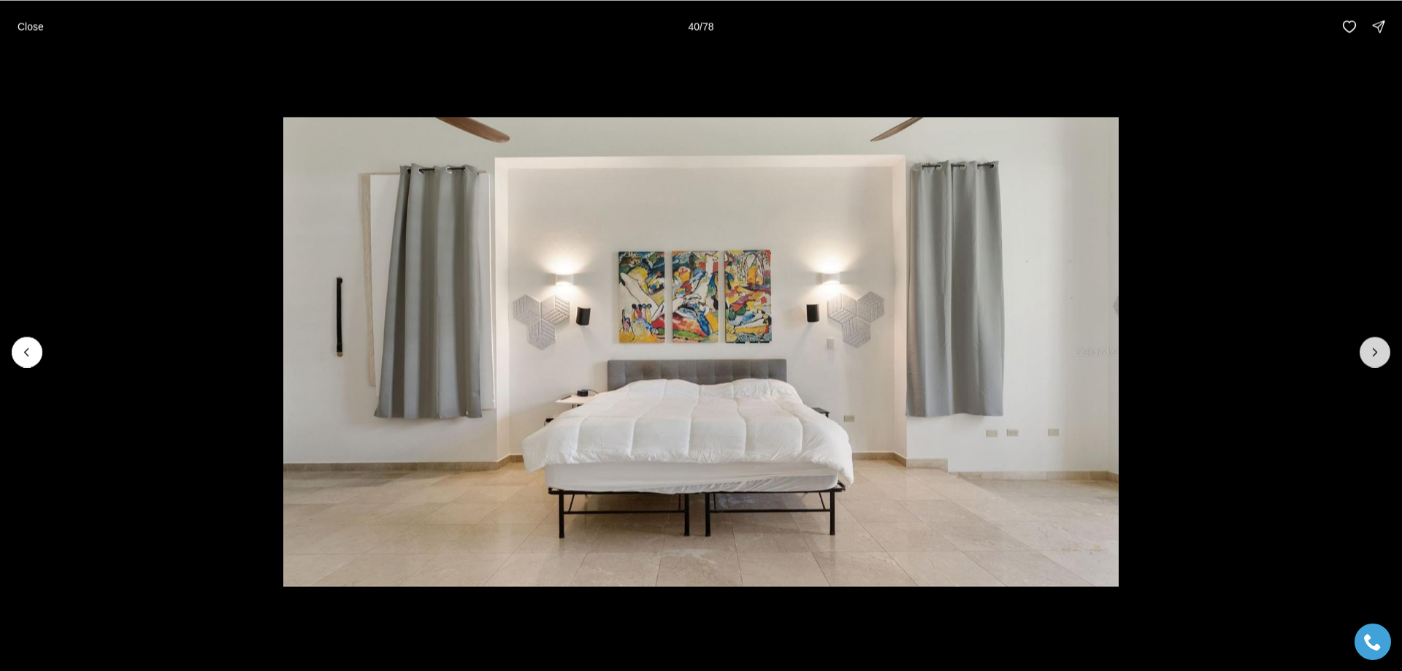
click at [1373, 352] on icon "Next slide" at bounding box center [1375, 352] width 15 height 15
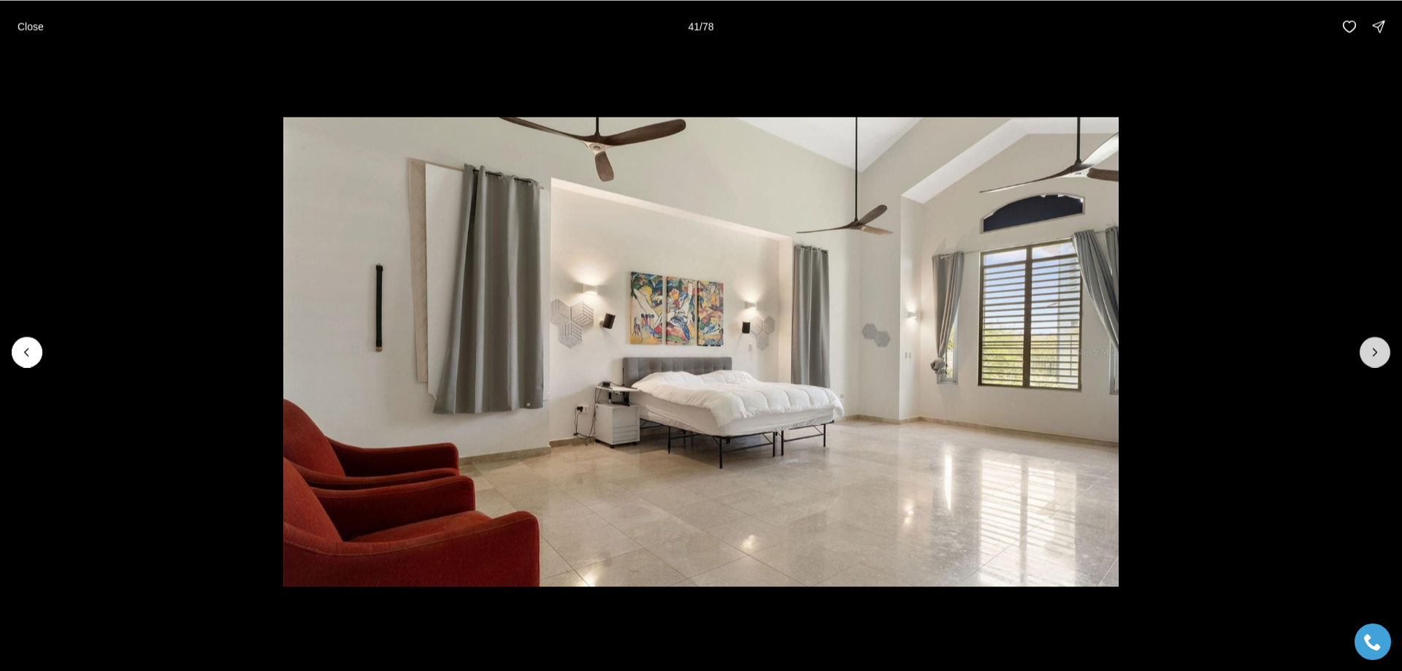
click at [1373, 352] on icon "Next slide" at bounding box center [1375, 352] width 15 height 15
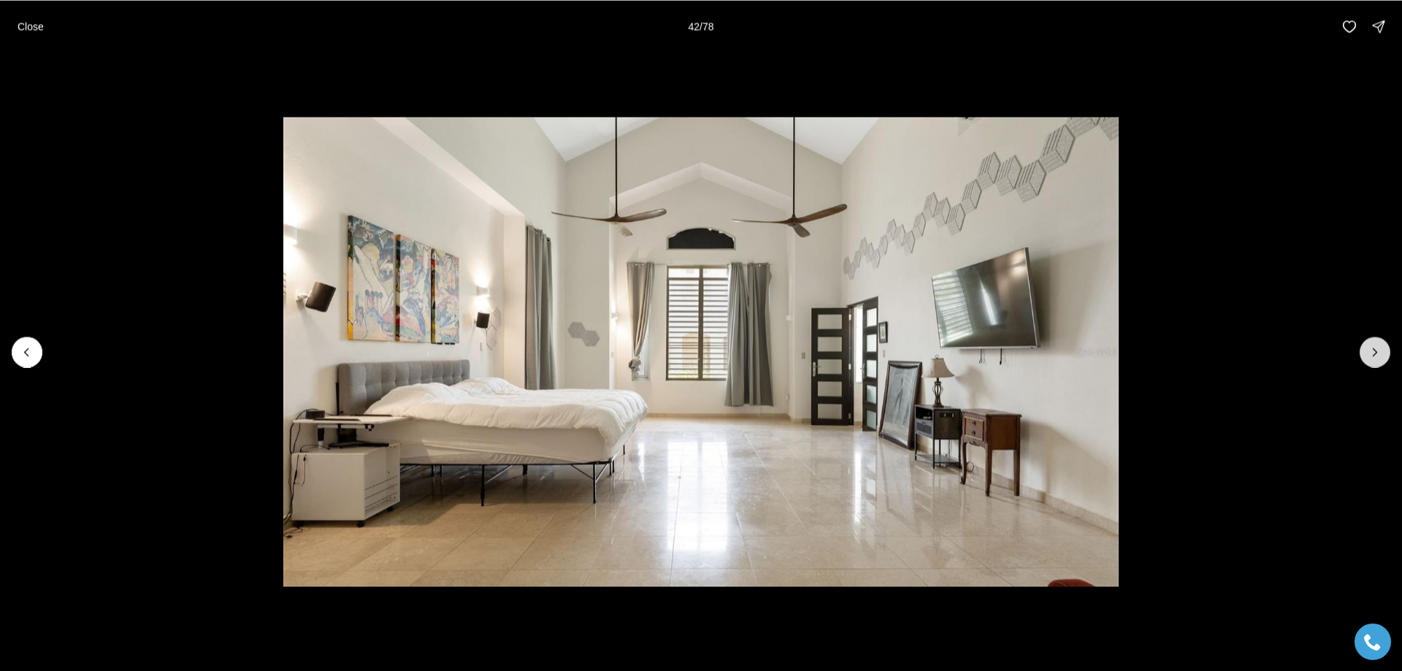
click at [1373, 352] on icon "Next slide" at bounding box center [1375, 352] width 15 height 15
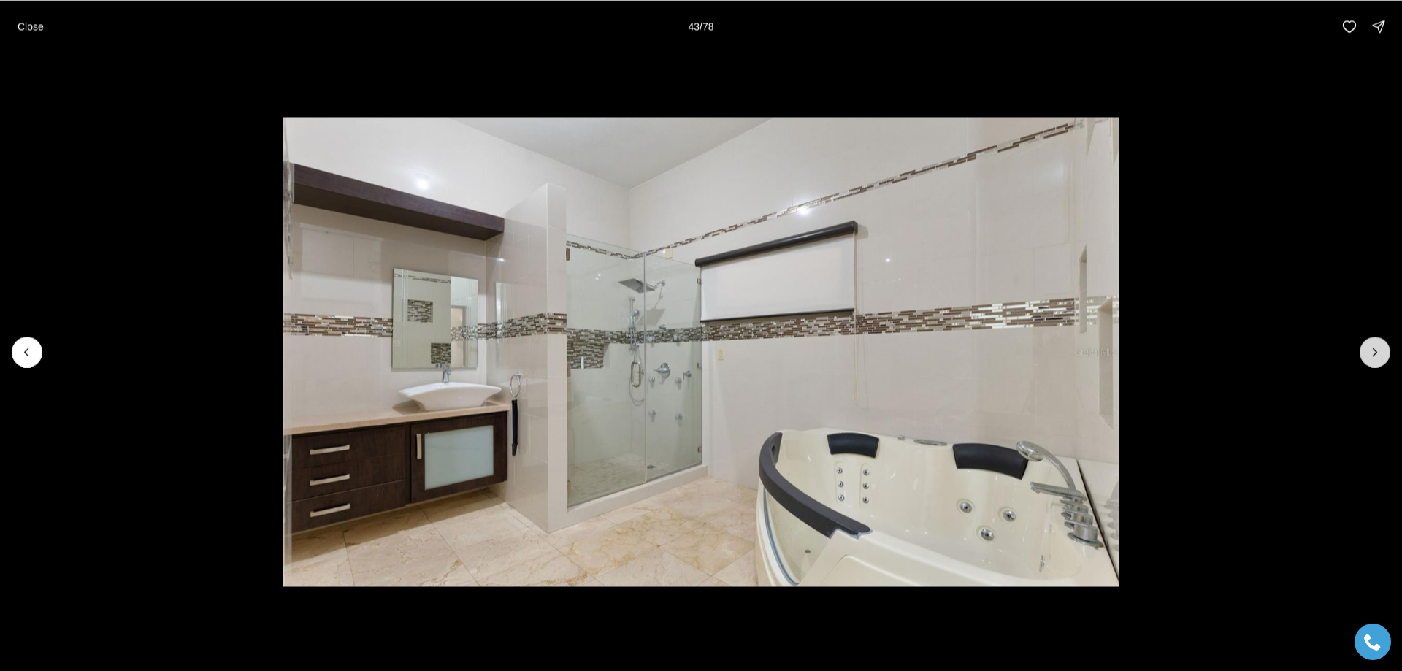
click at [1373, 352] on icon "Next slide" at bounding box center [1375, 352] width 15 height 15
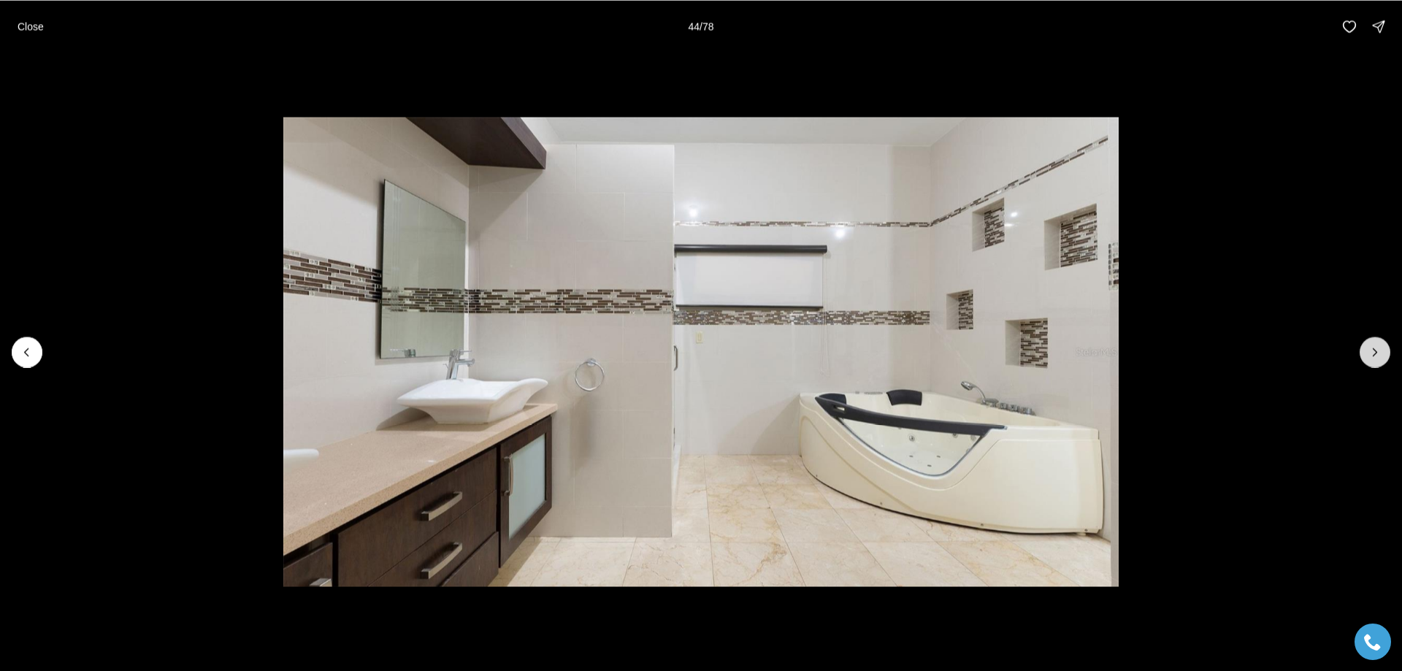
click at [1373, 352] on icon "Next slide" at bounding box center [1375, 352] width 15 height 15
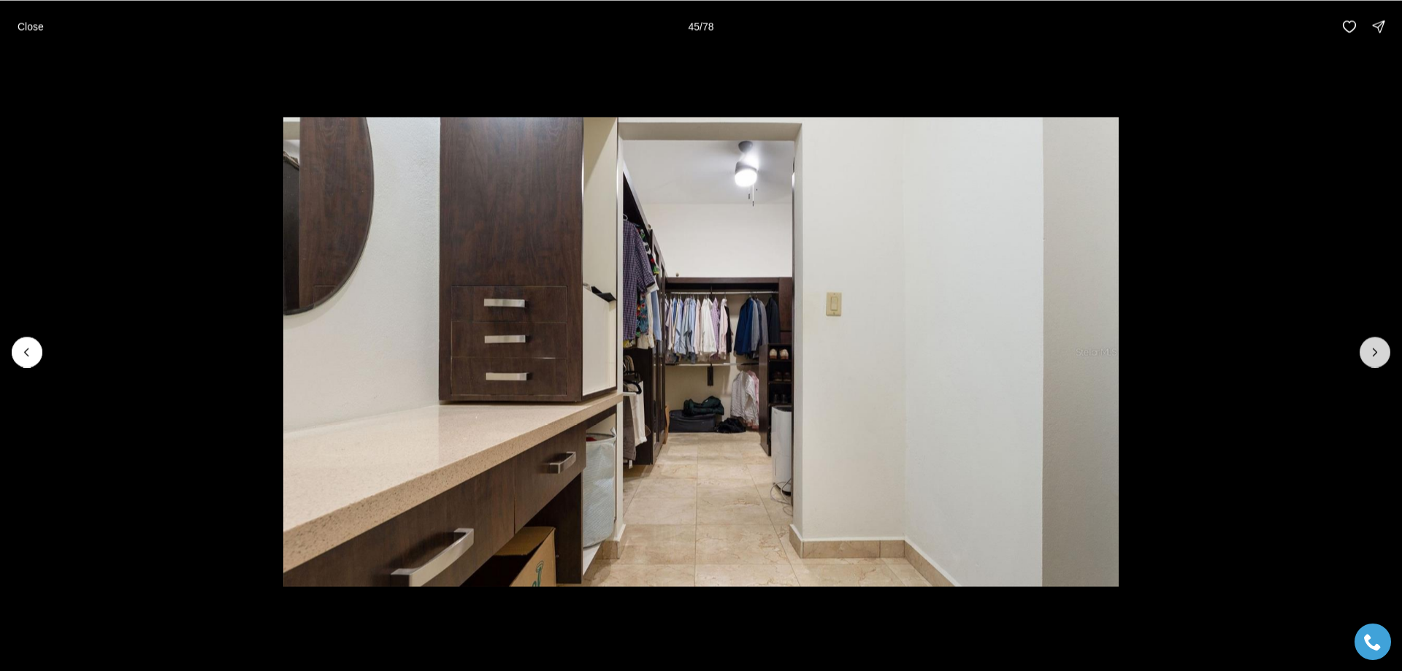
click at [1373, 352] on icon "Next slide" at bounding box center [1375, 352] width 15 height 15
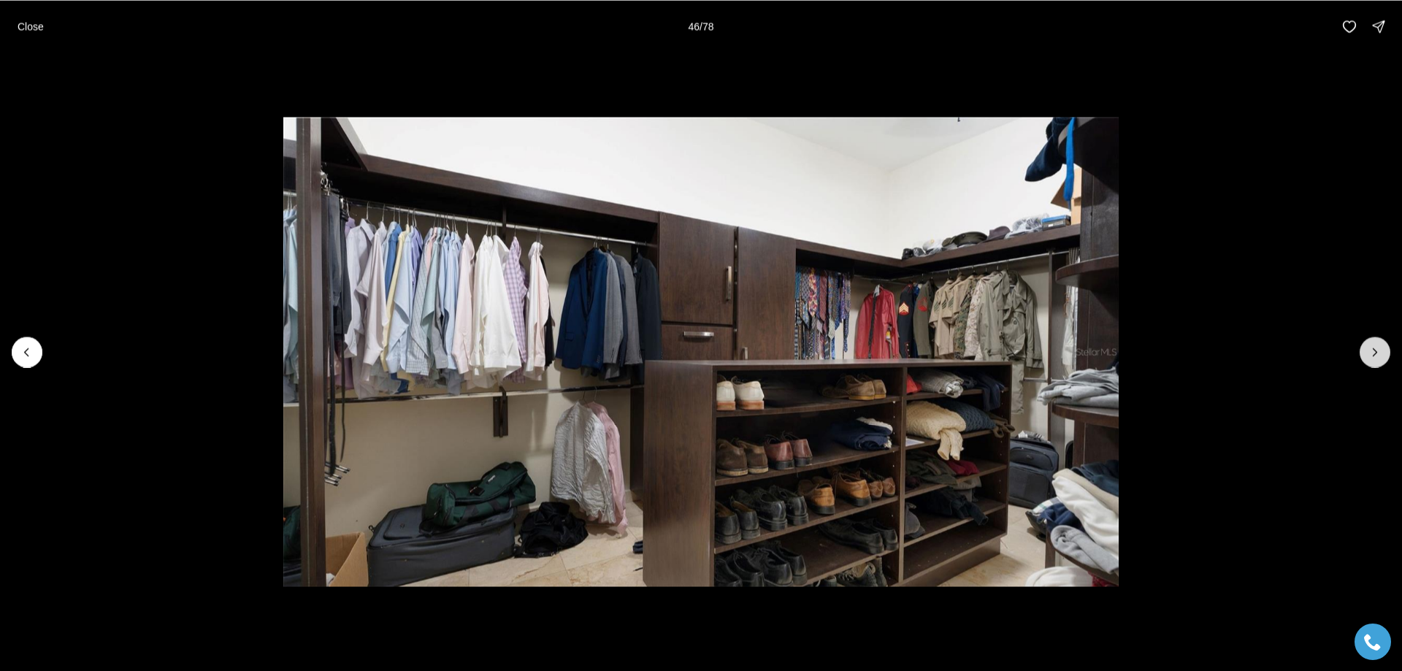
click at [1373, 352] on icon "Next slide" at bounding box center [1375, 352] width 15 height 15
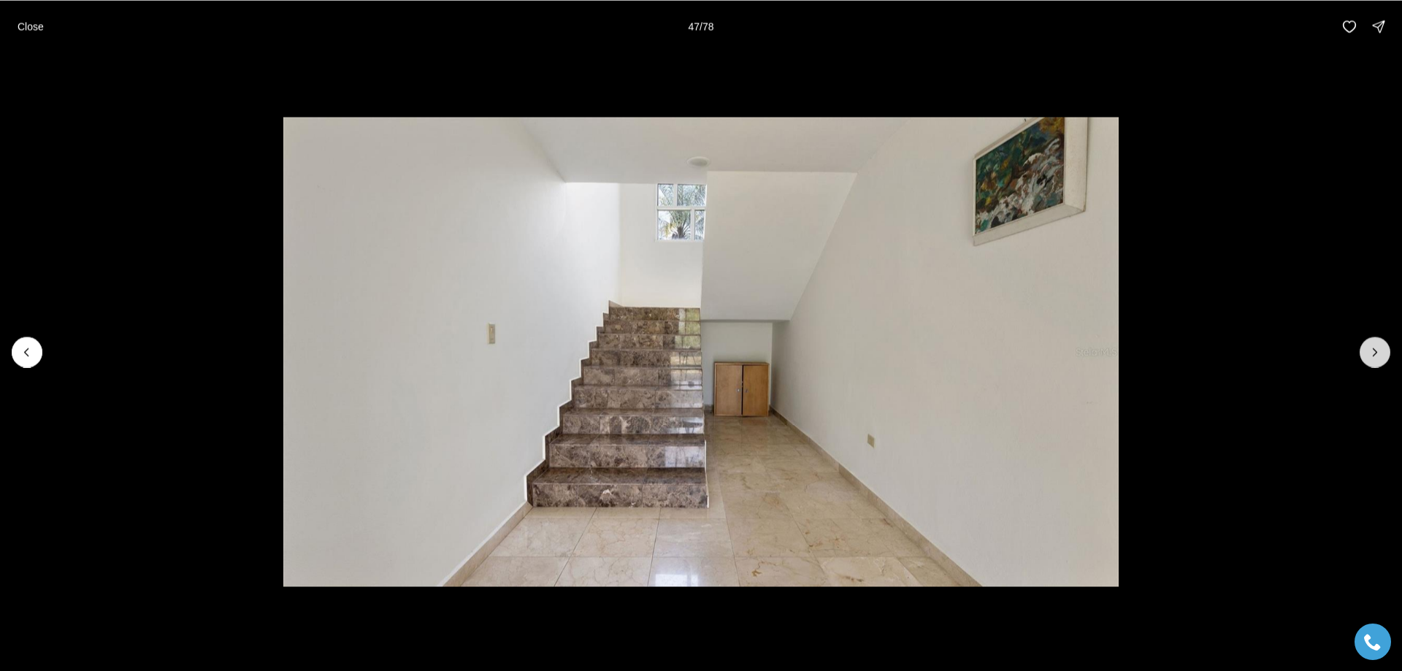
click at [1373, 350] on icon "Next slide" at bounding box center [1375, 352] width 15 height 15
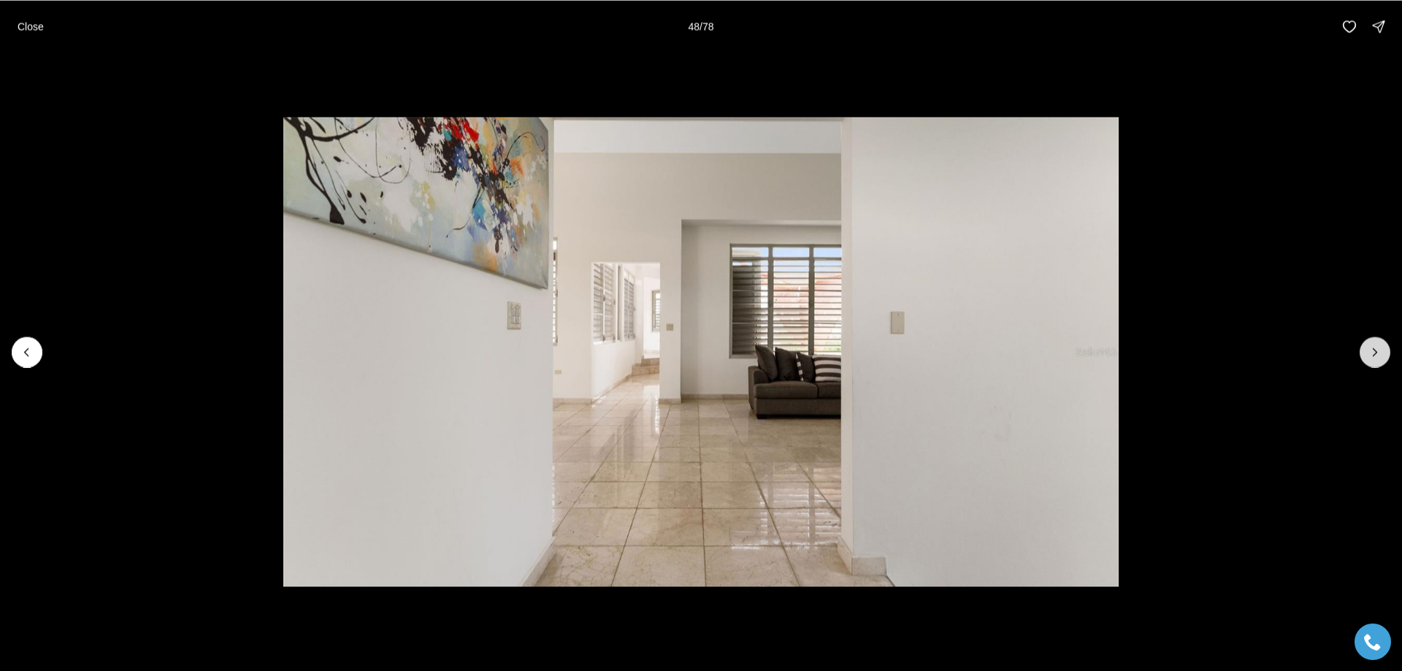
click at [1373, 350] on icon "Next slide" at bounding box center [1375, 352] width 15 height 15
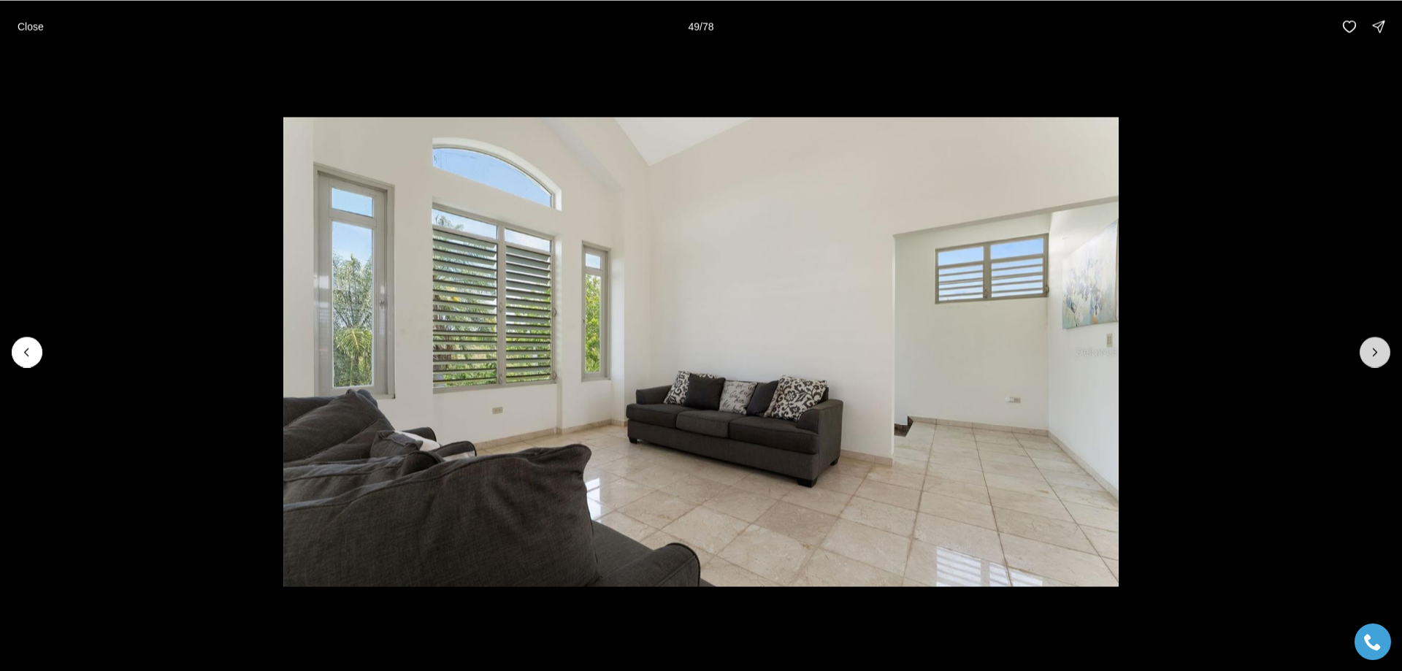
click at [1373, 350] on icon "Next slide" at bounding box center [1375, 352] width 15 height 15
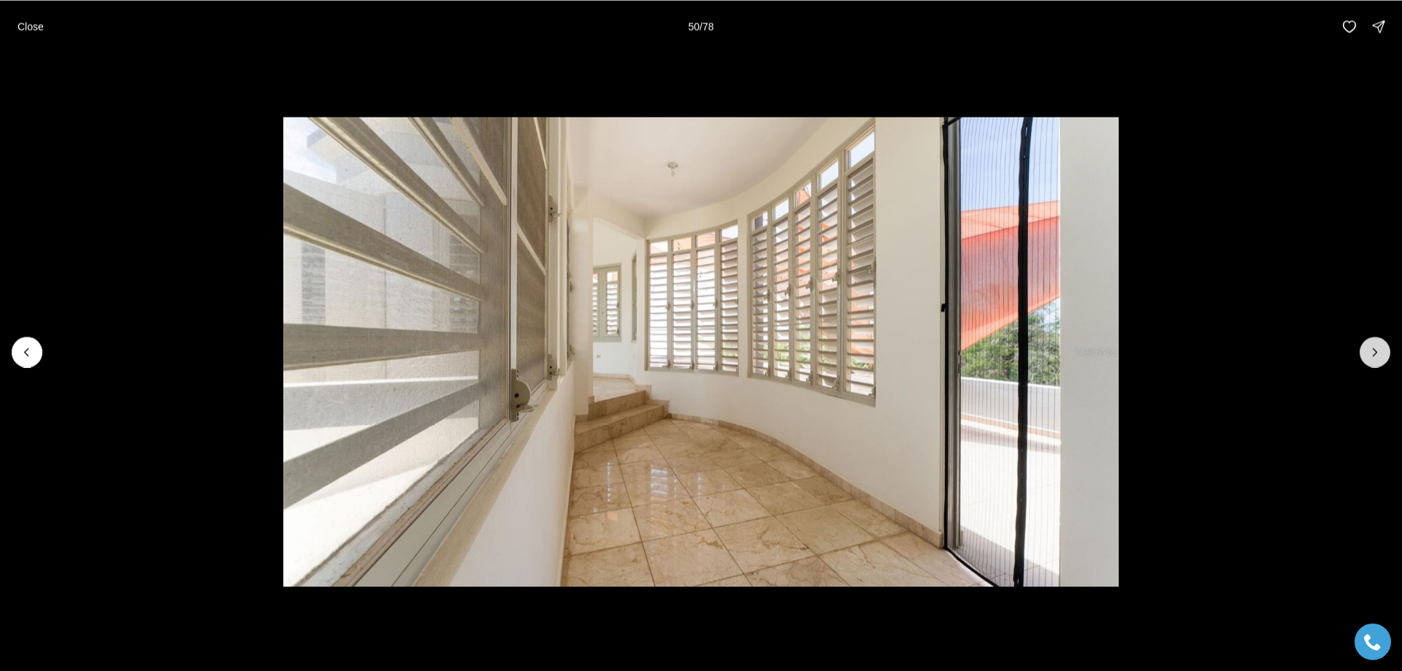
click at [1373, 350] on icon "Next slide" at bounding box center [1375, 352] width 15 height 15
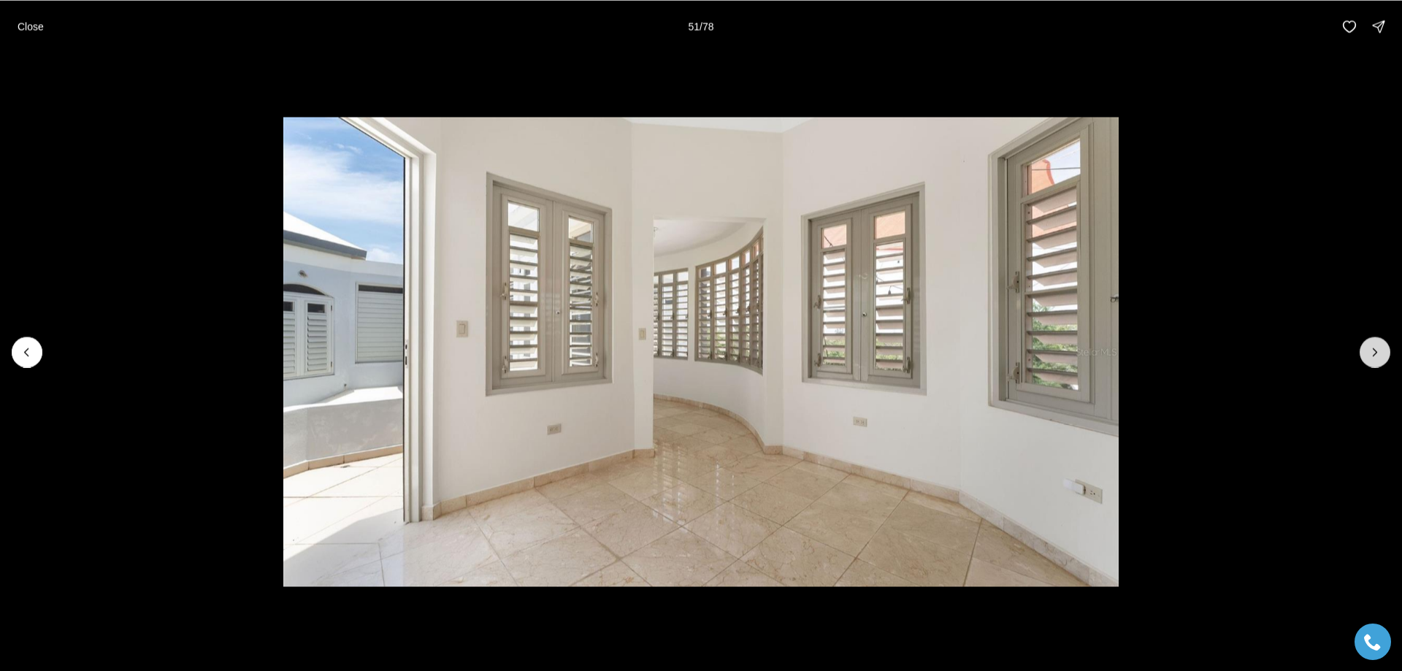
click at [1373, 350] on icon "Next slide" at bounding box center [1375, 352] width 15 height 15
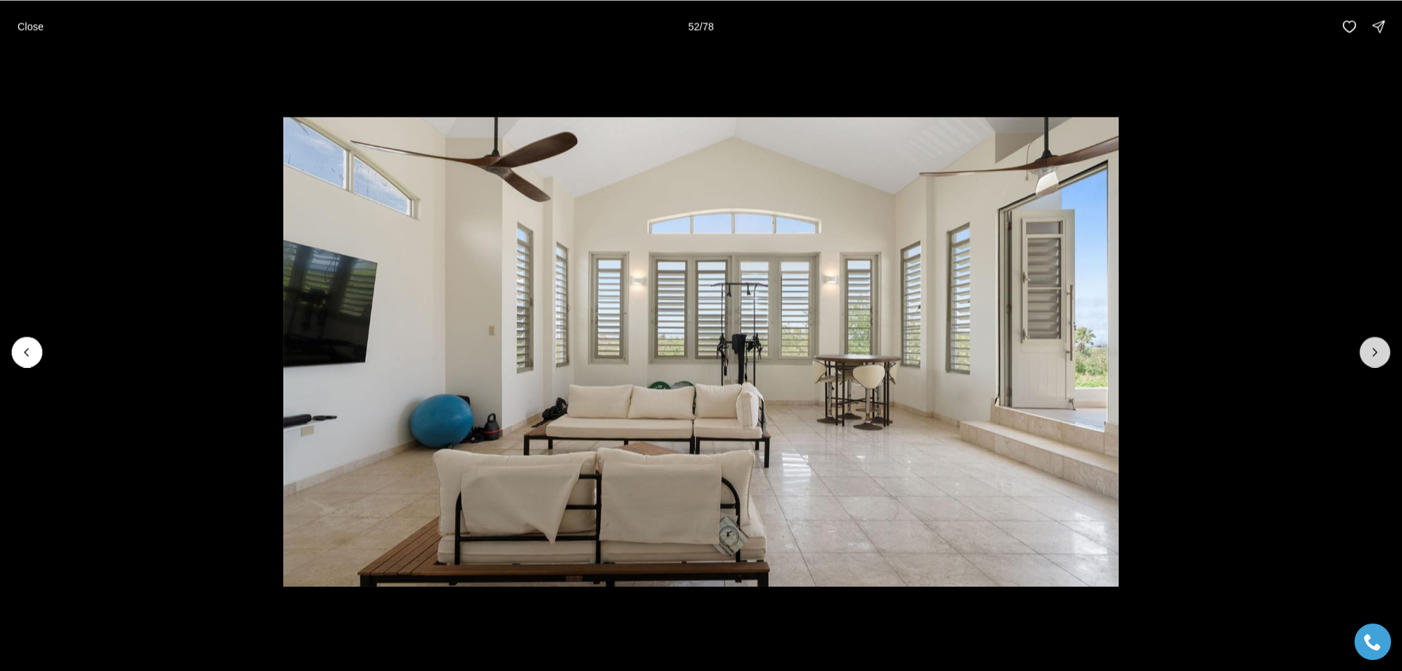
click at [1373, 350] on icon "Next slide" at bounding box center [1375, 352] width 15 height 15
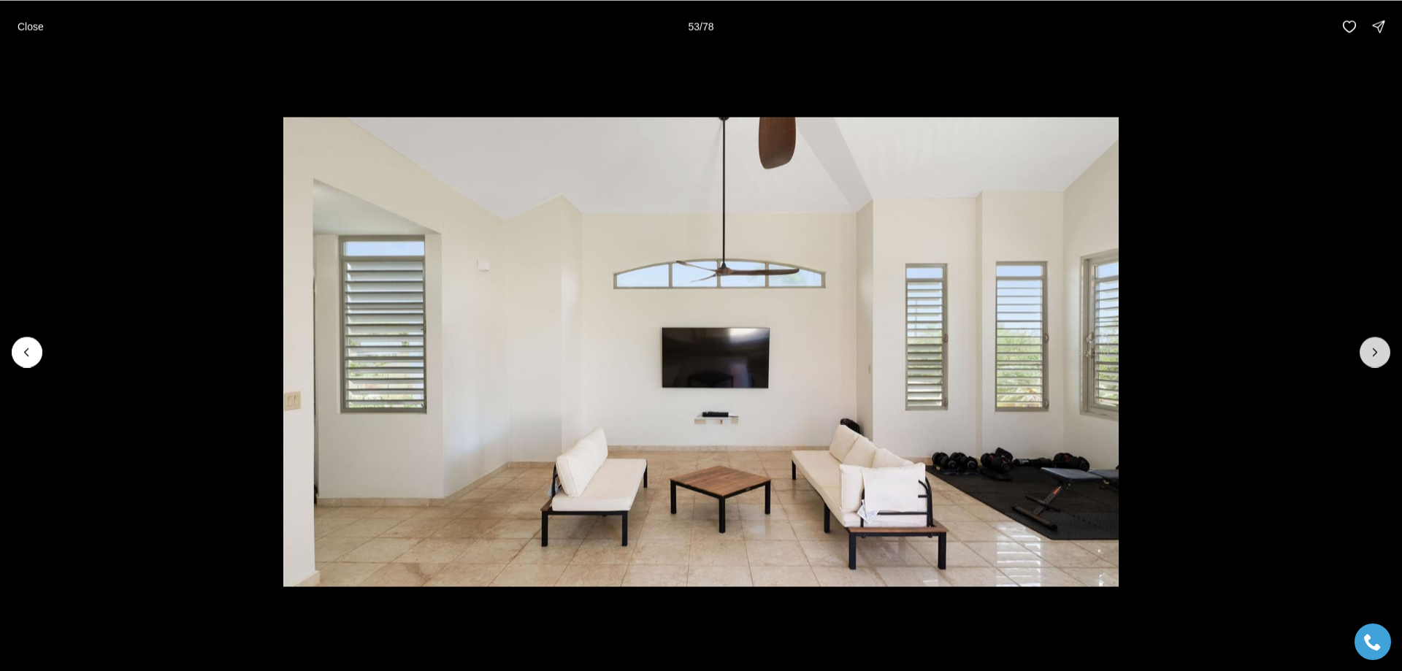
click at [1373, 350] on icon "Next slide" at bounding box center [1375, 352] width 15 height 15
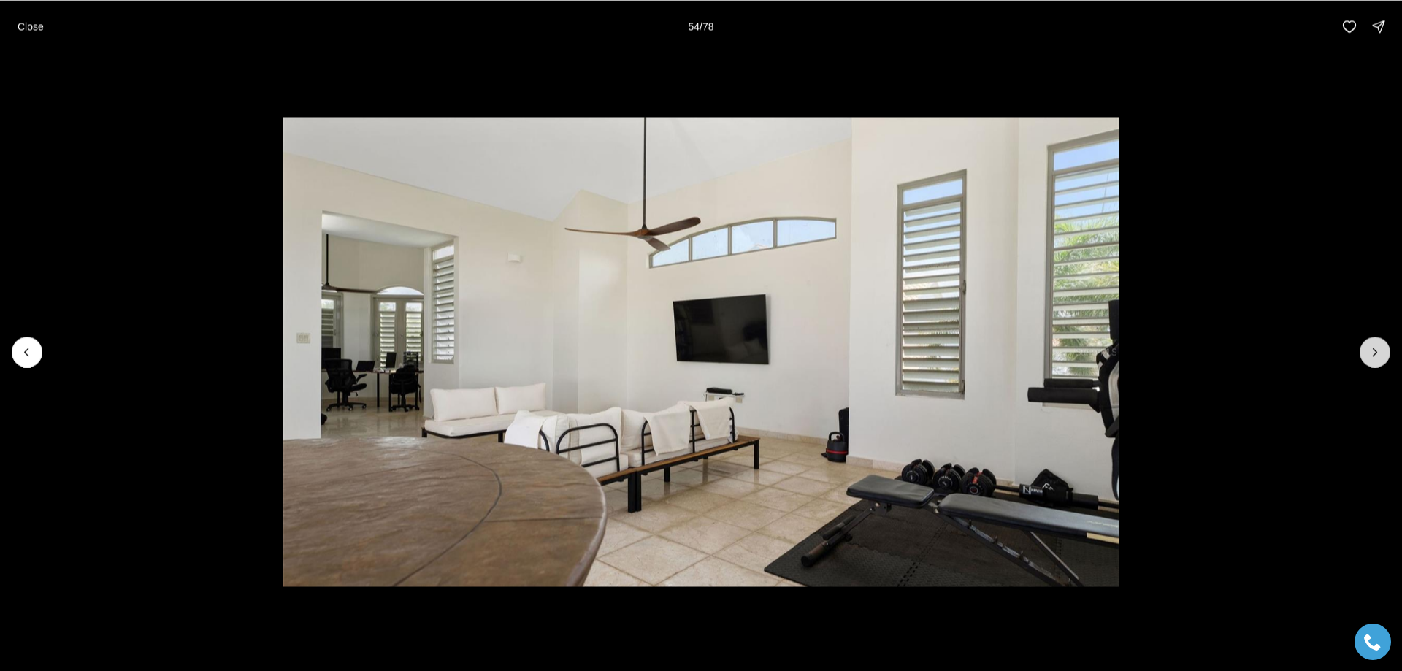
click at [1373, 350] on icon "Next slide" at bounding box center [1375, 352] width 15 height 15
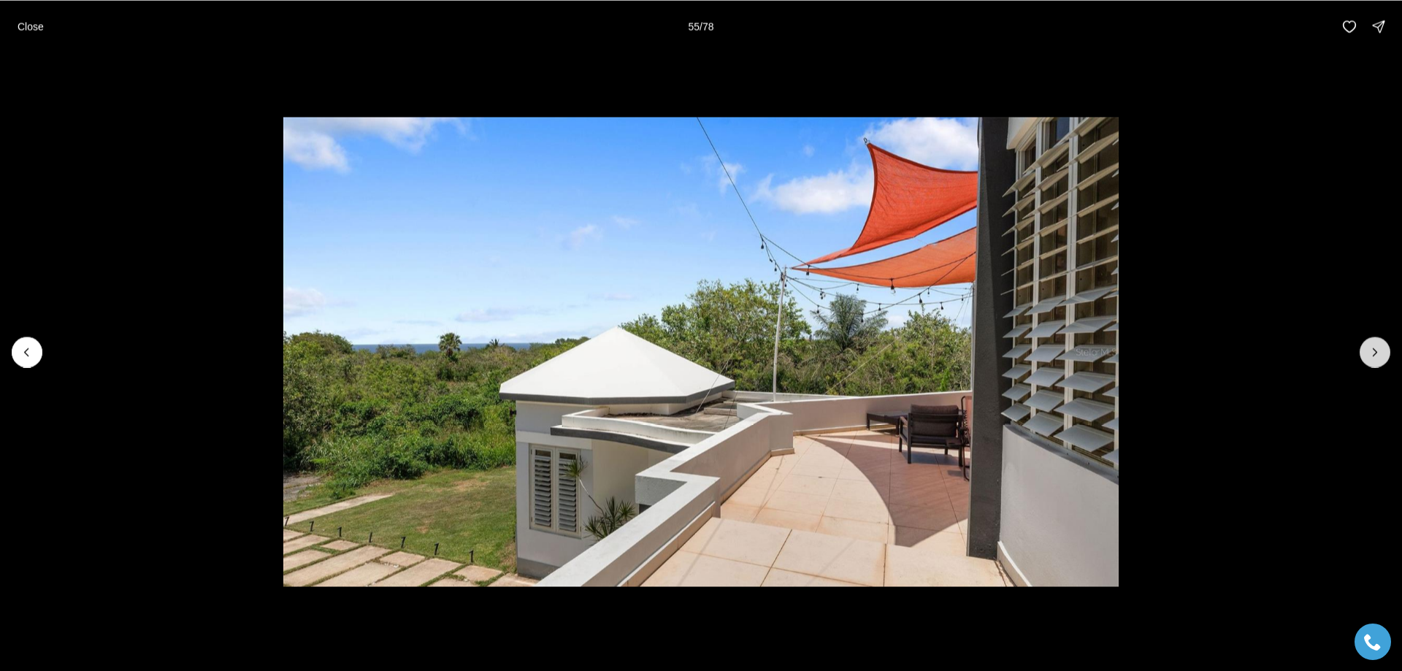
click at [1373, 350] on icon "Next slide" at bounding box center [1375, 352] width 15 height 15
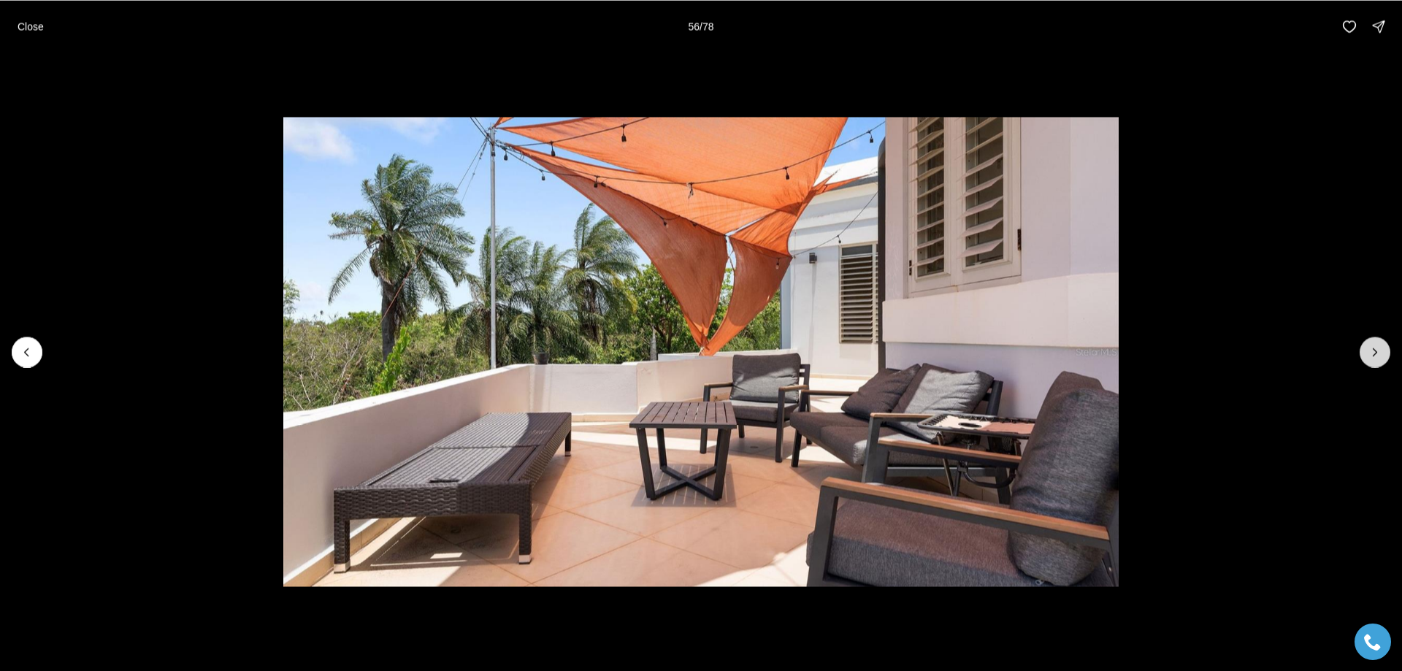
click at [1373, 350] on icon "Next slide" at bounding box center [1375, 352] width 15 height 15
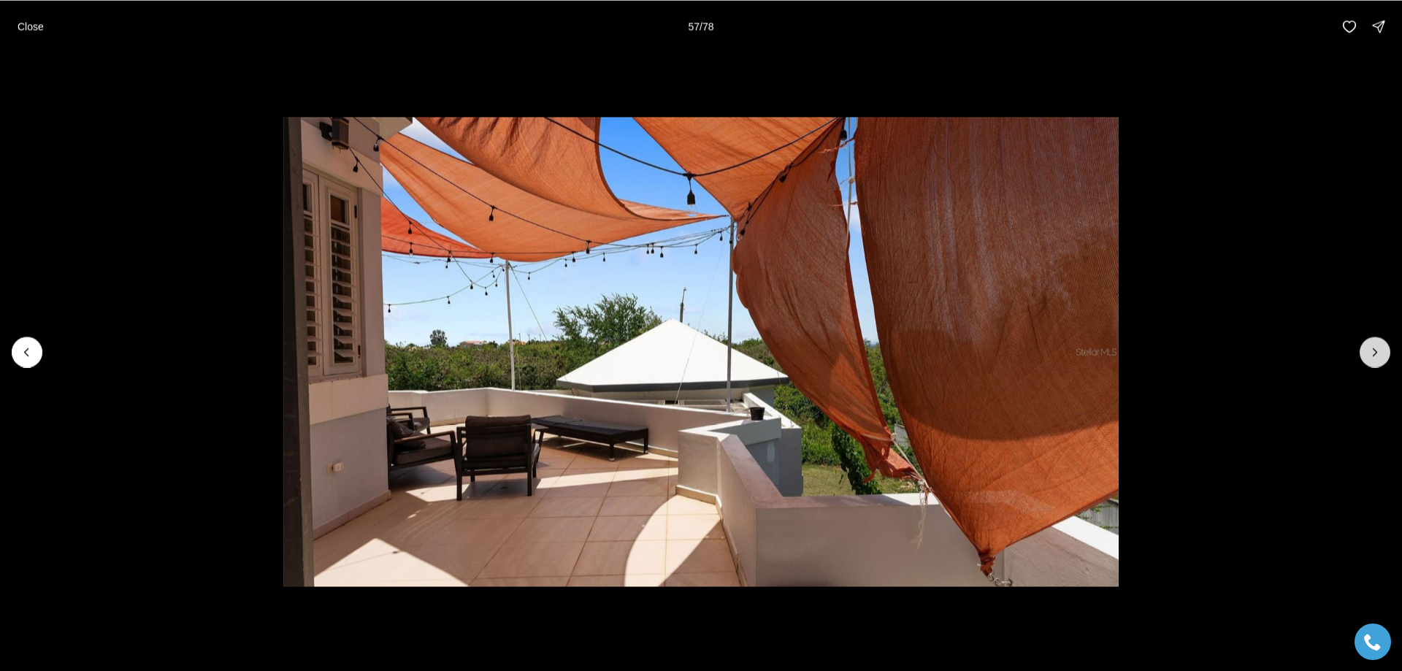
click at [1373, 350] on icon "Next slide" at bounding box center [1375, 352] width 15 height 15
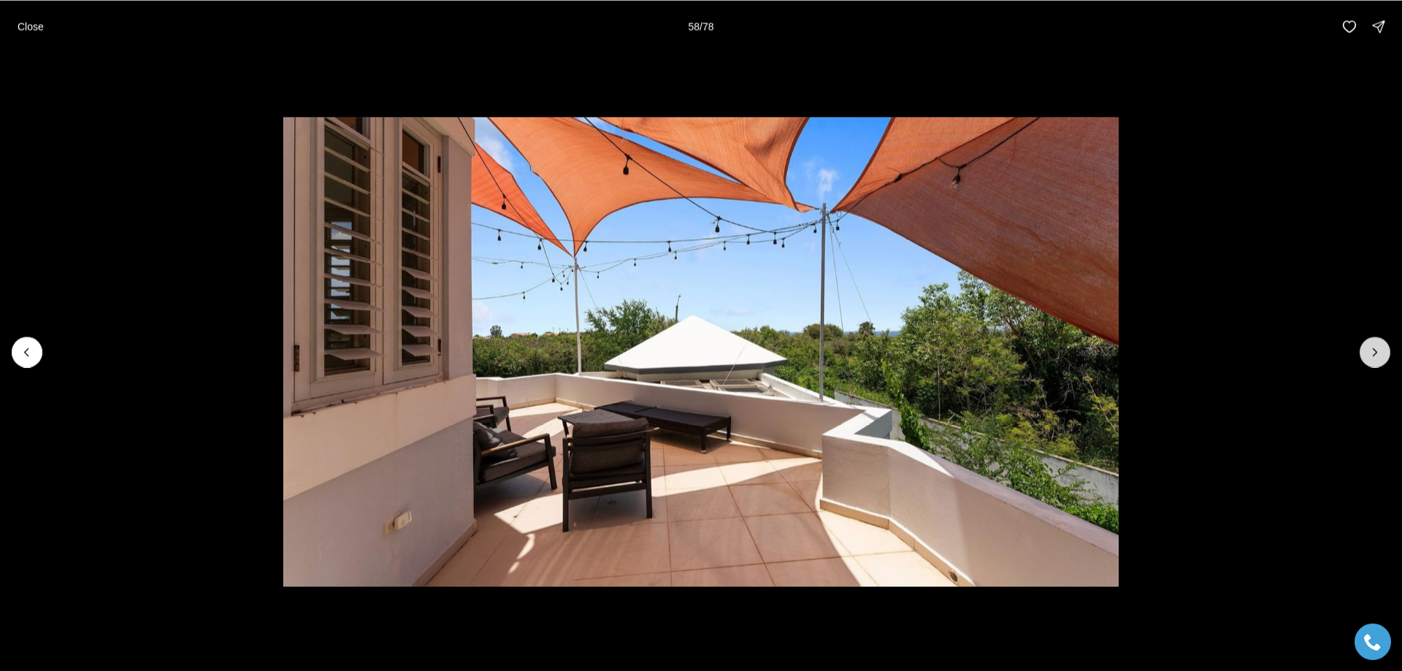
click at [1373, 350] on icon "Next slide" at bounding box center [1375, 352] width 15 height 15
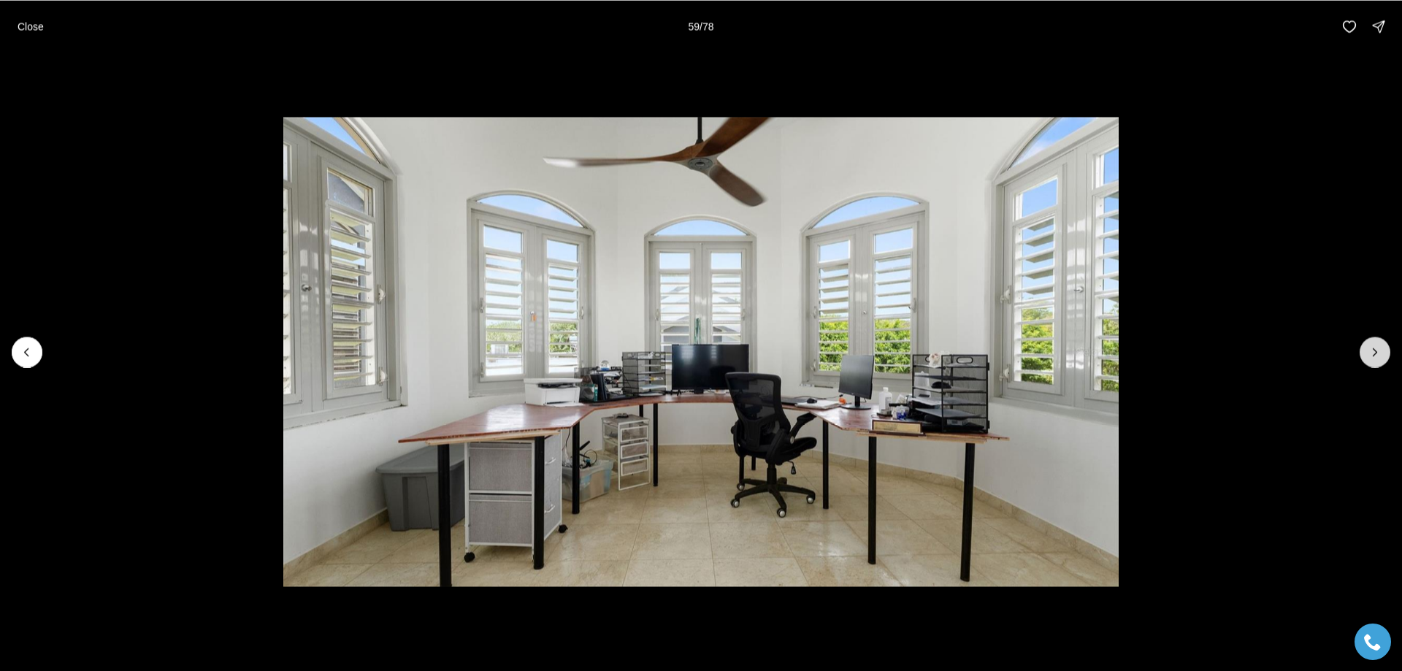
click at [1373, 350] on icon "Next slide" at bounding box center [1375, 352] width 15 height 15
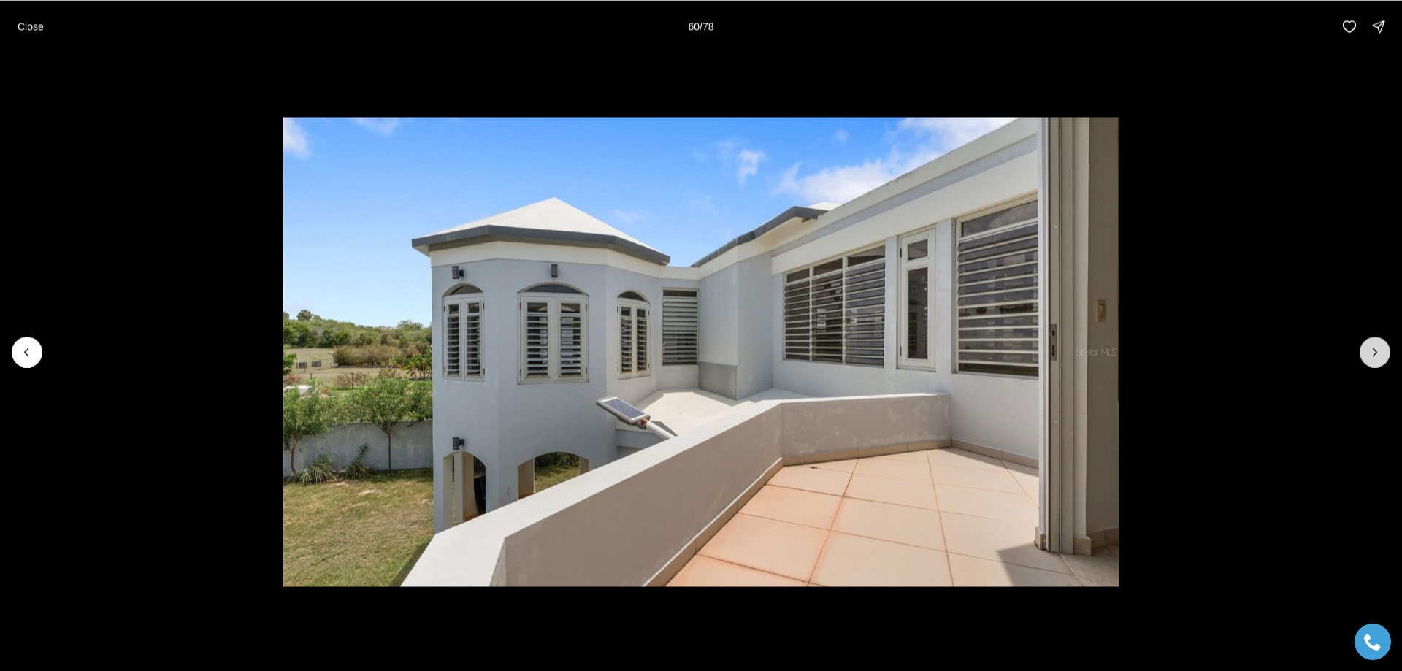
click at [1373, 350] on icon "Next slide" at bounding box center [1375, 352] width 15 height 15
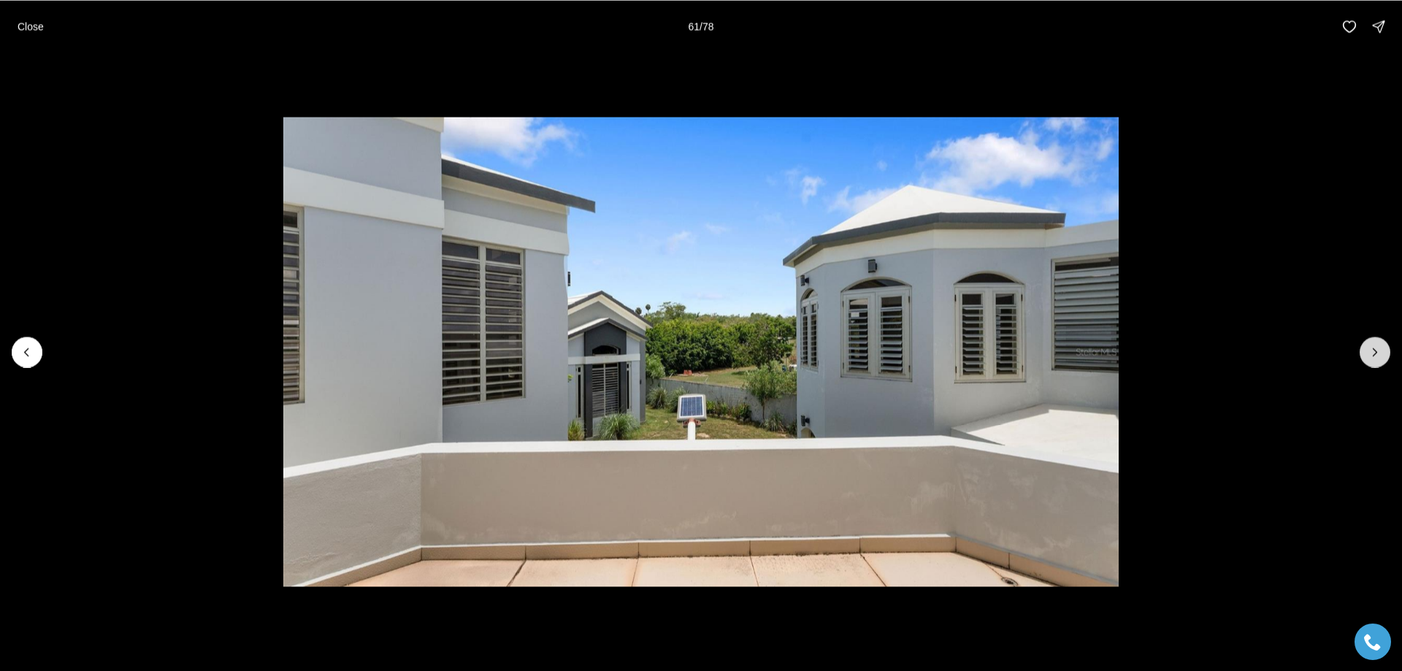
click at [1373, 350] on icon "Next slide" at bounding box center [1375, 352] width 15 height 15
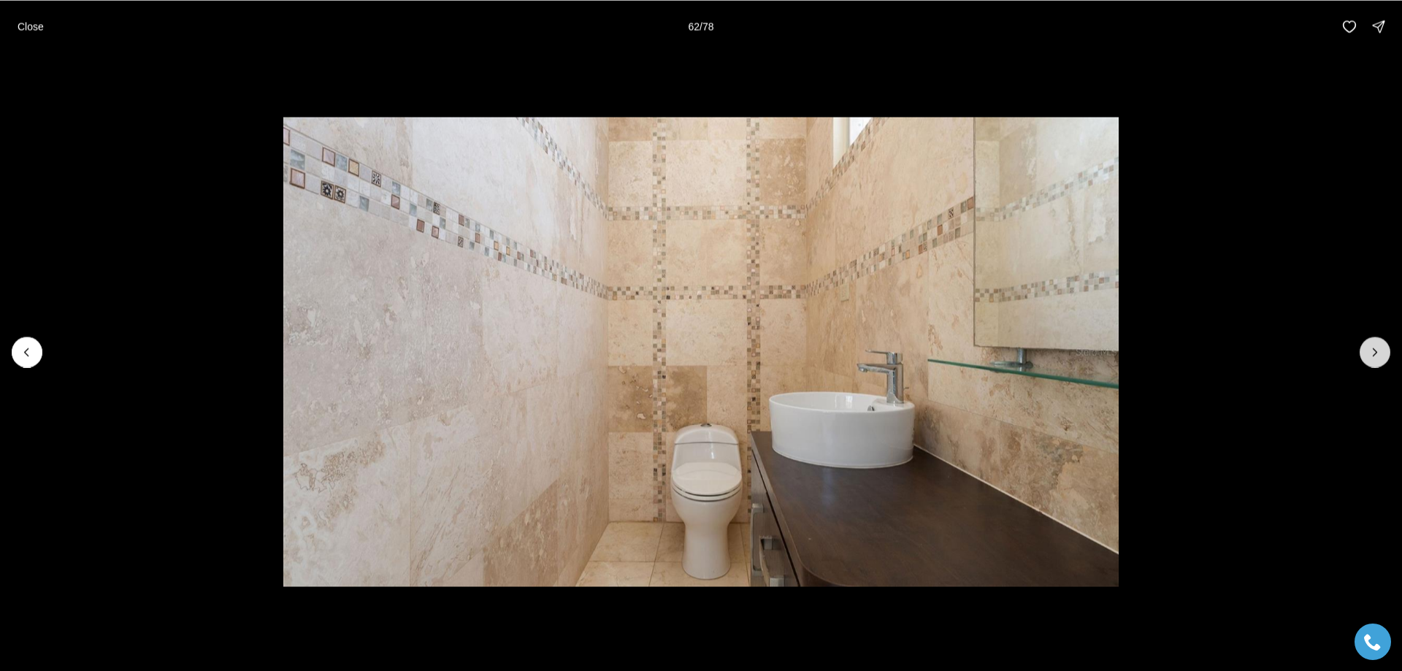
click at [1373, 350] on icon "Next slide" at bounding box center [1375, 352] width 15 height 15
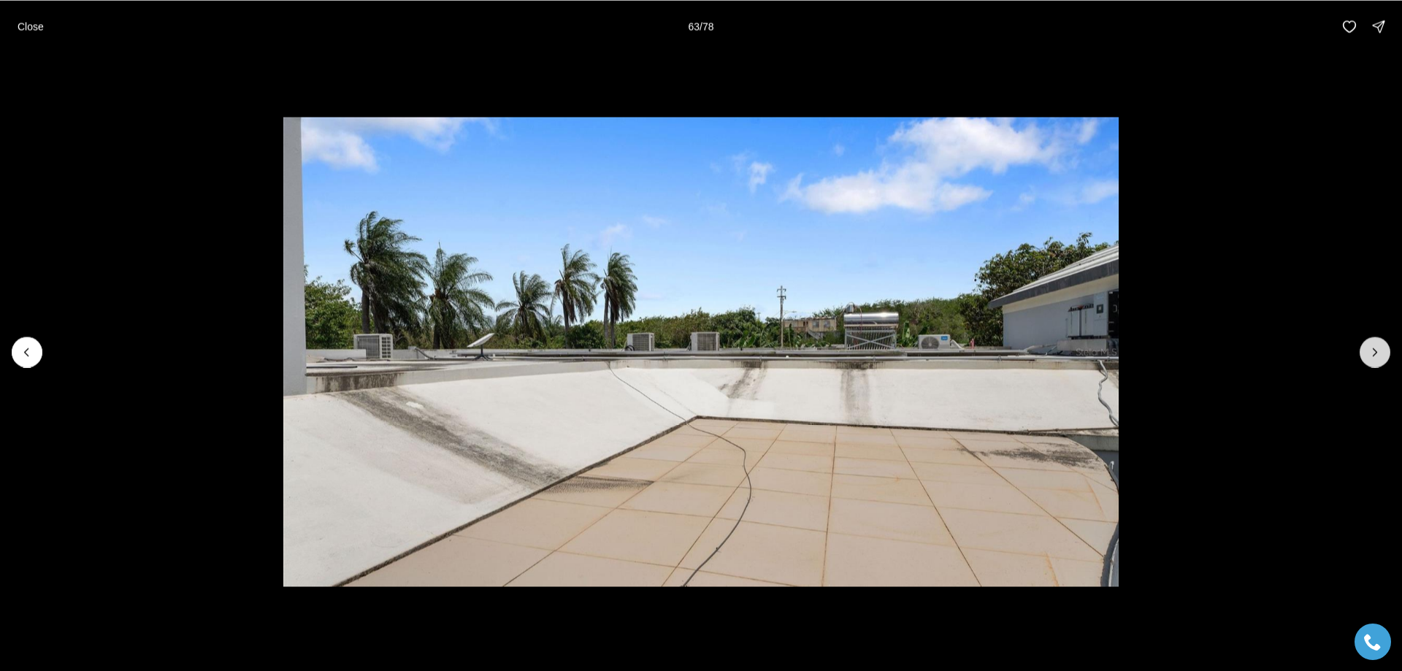
click at [1373, 350] on icon "Next slide" at bounding box center [1375, 352] width 15 height 15
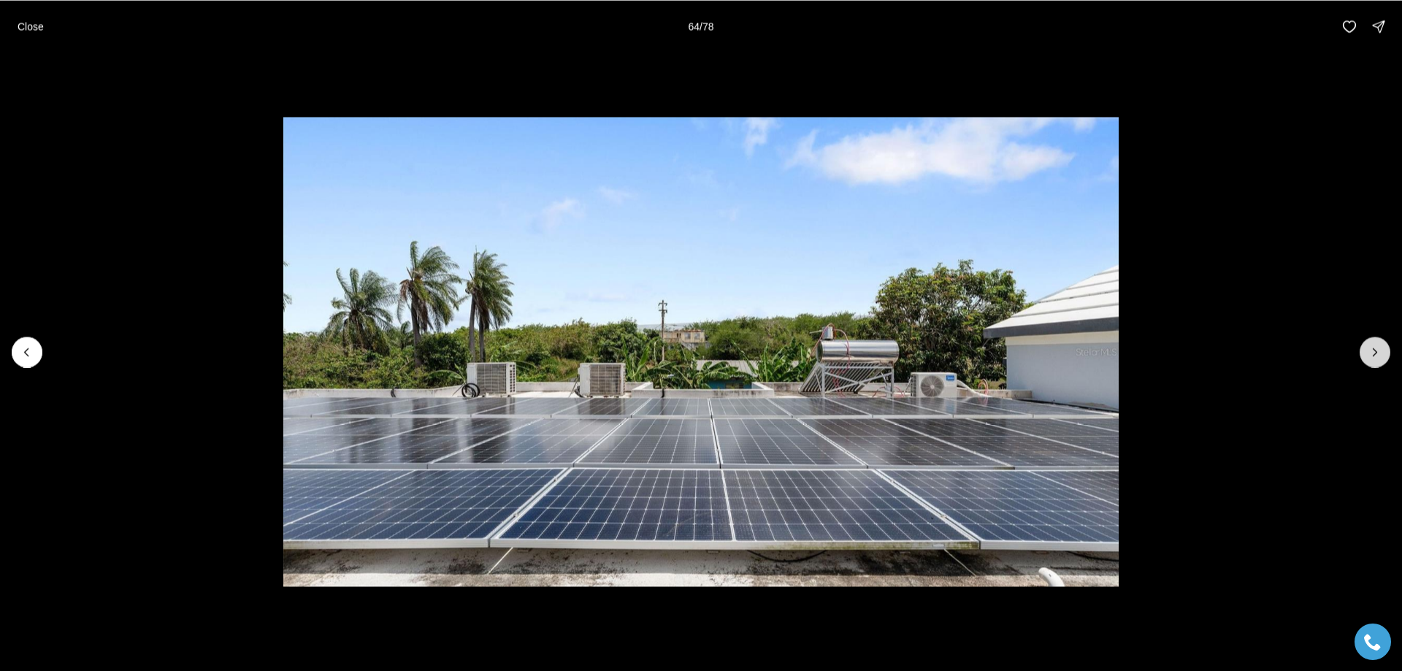
click at [1379, 343] on button "Next slide" at bounding box center [1375, 352] width 31 height 31
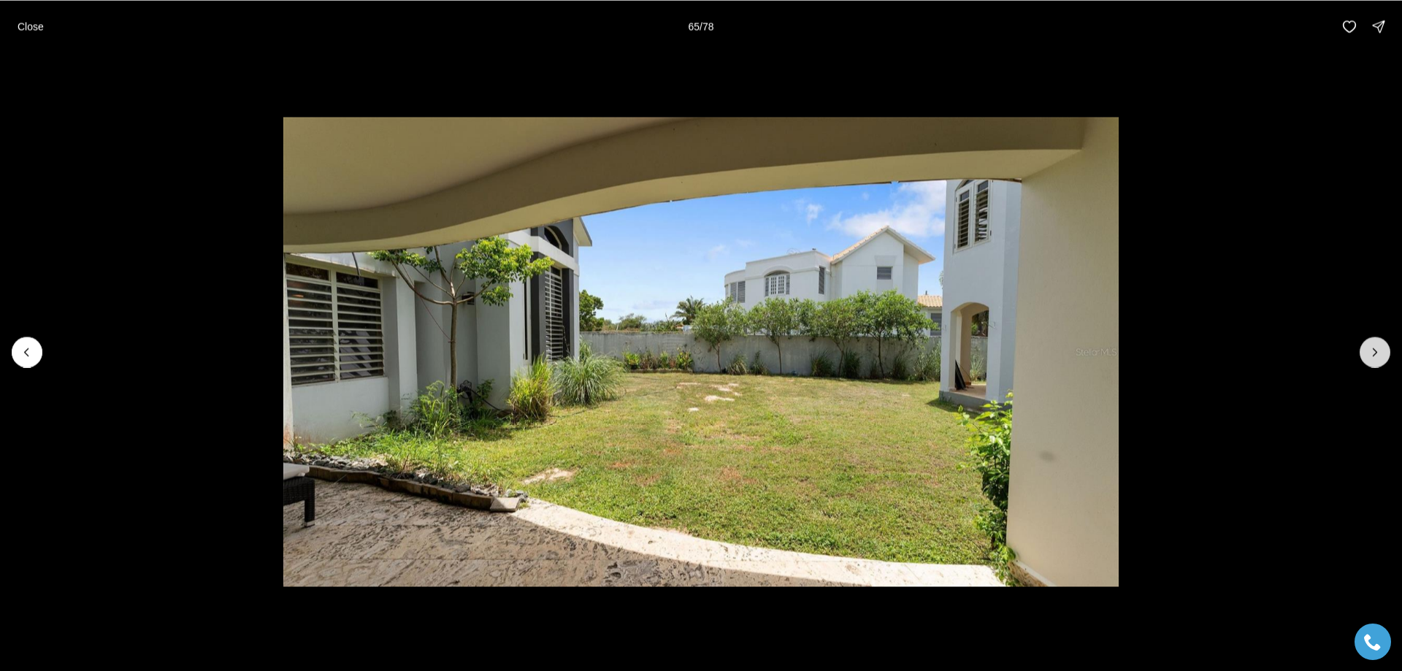
click at [1372, 353] on icon "Next slide" at bounding box center [1375, 352] width 15 height 15
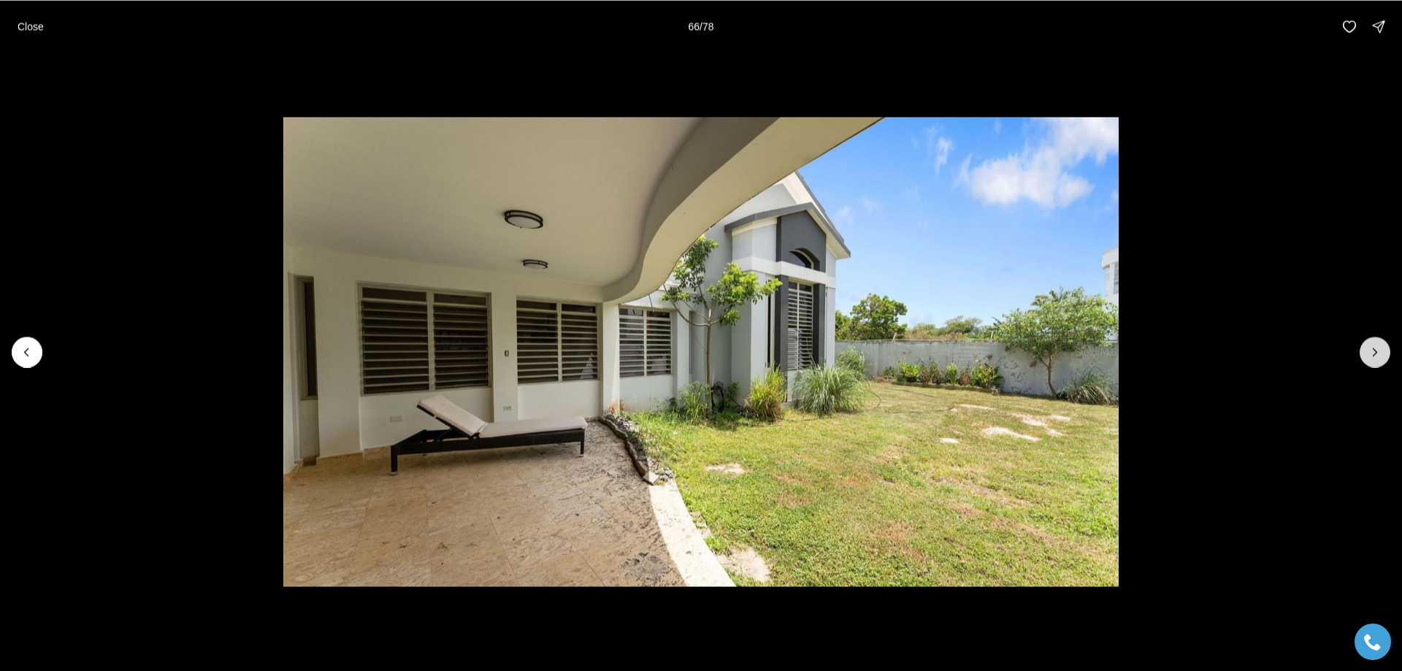
click at [1371, 350] on icon "Next slide" at bounding box center [1375, 352] width 15 height 15
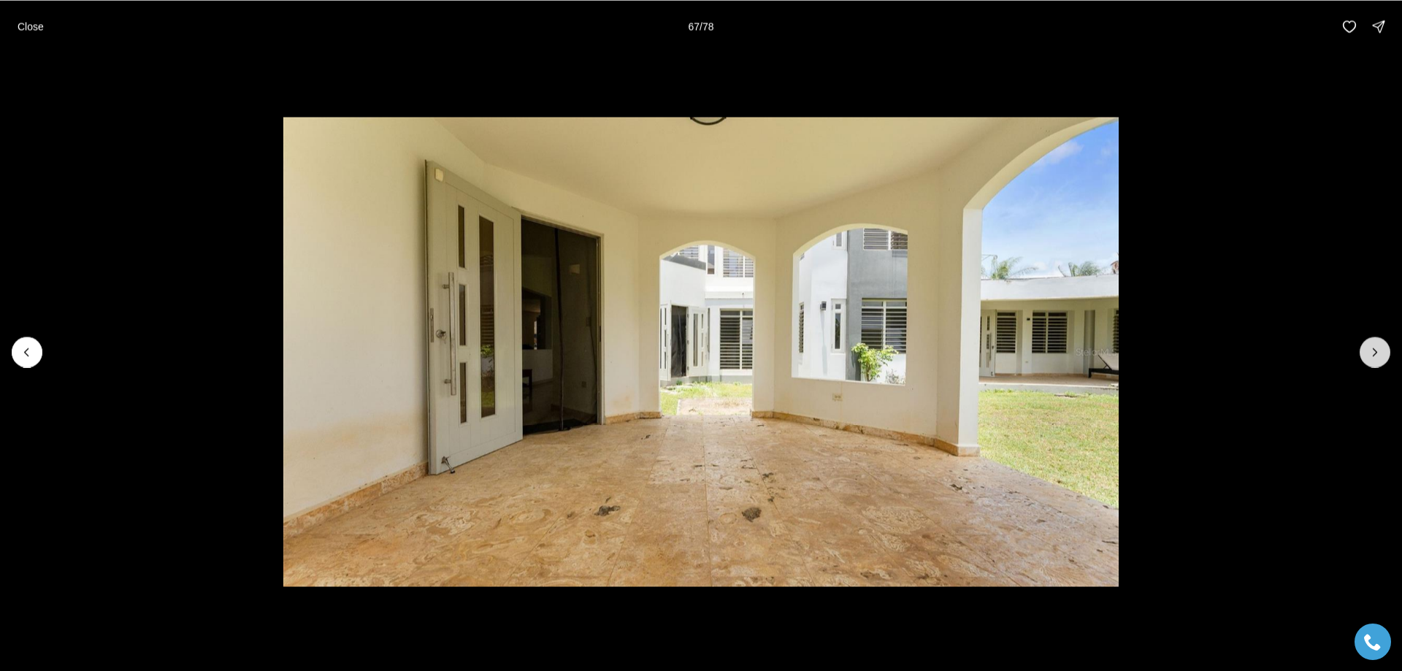
click at [1371, 350] on icon "Next slide" at bounding box center [1375, 352] width 15 height 15
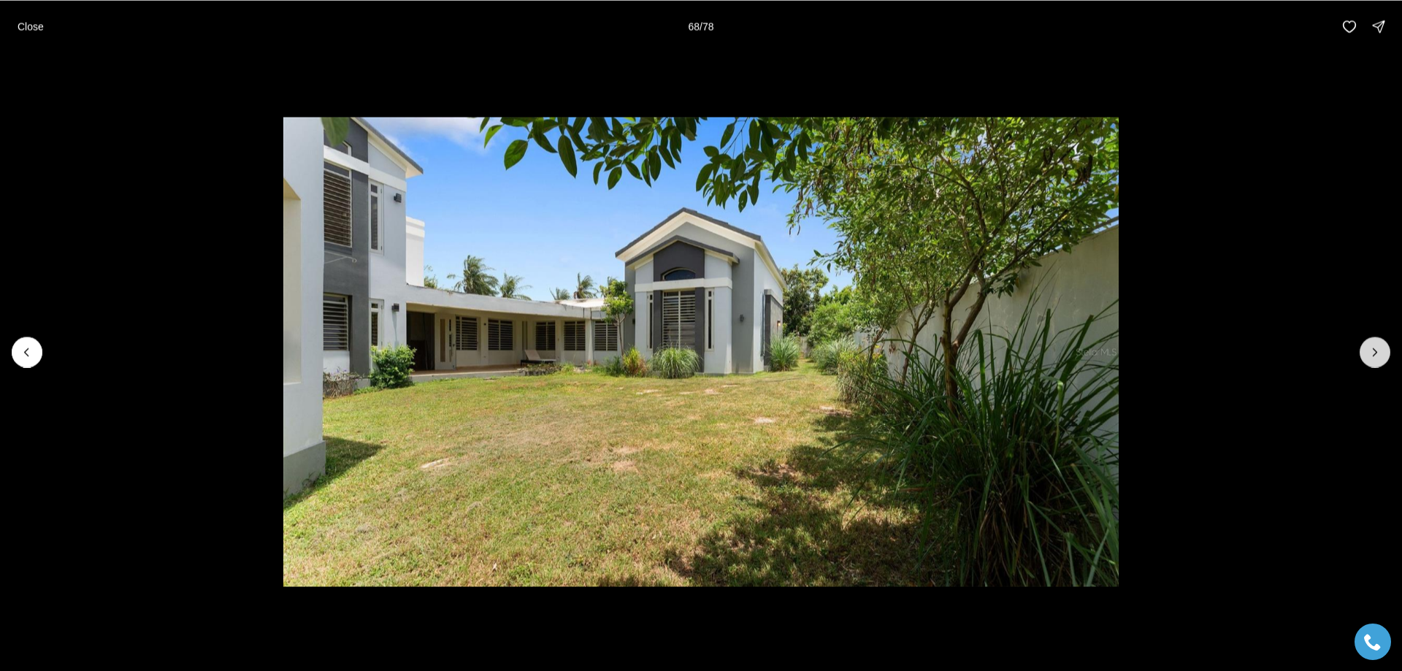
click at [1375, 344] on button "Next slide" at bounding box center [1375, 352] width 31 height 31
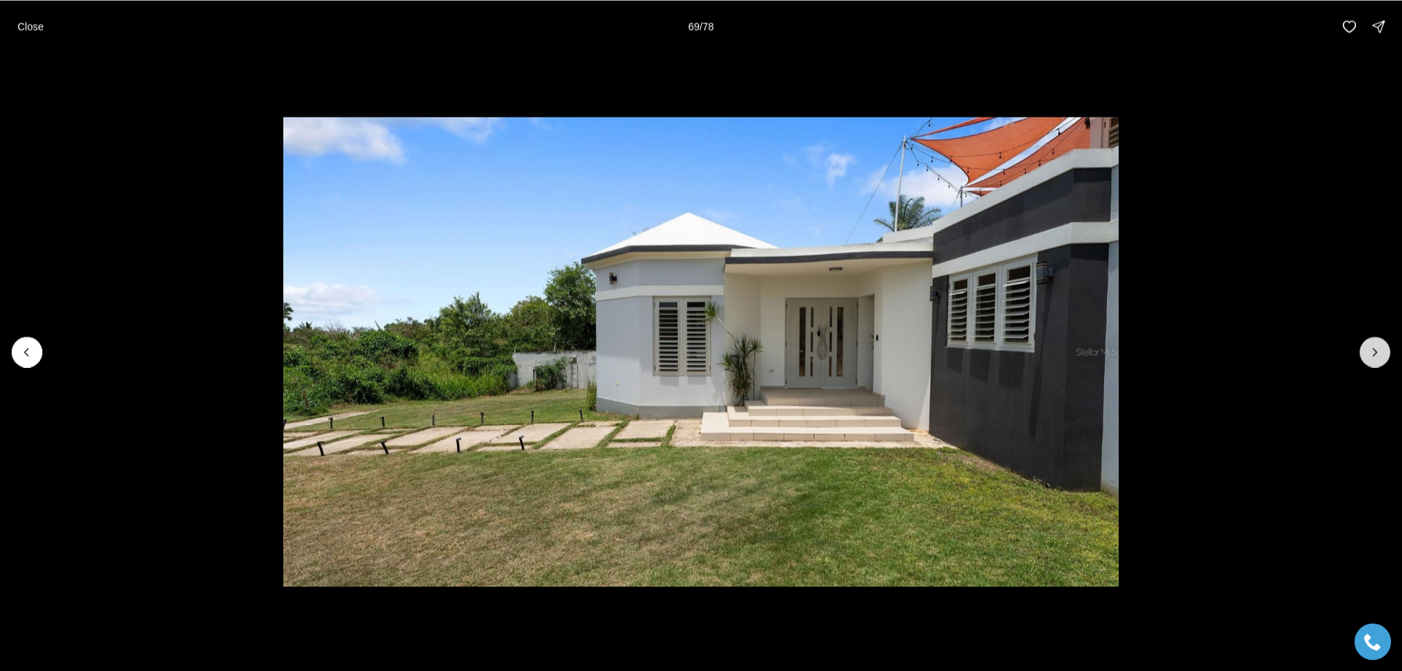
click at [1375, 344] on button "Next slide" at bounding box center [1375, 352] width 31 height 31
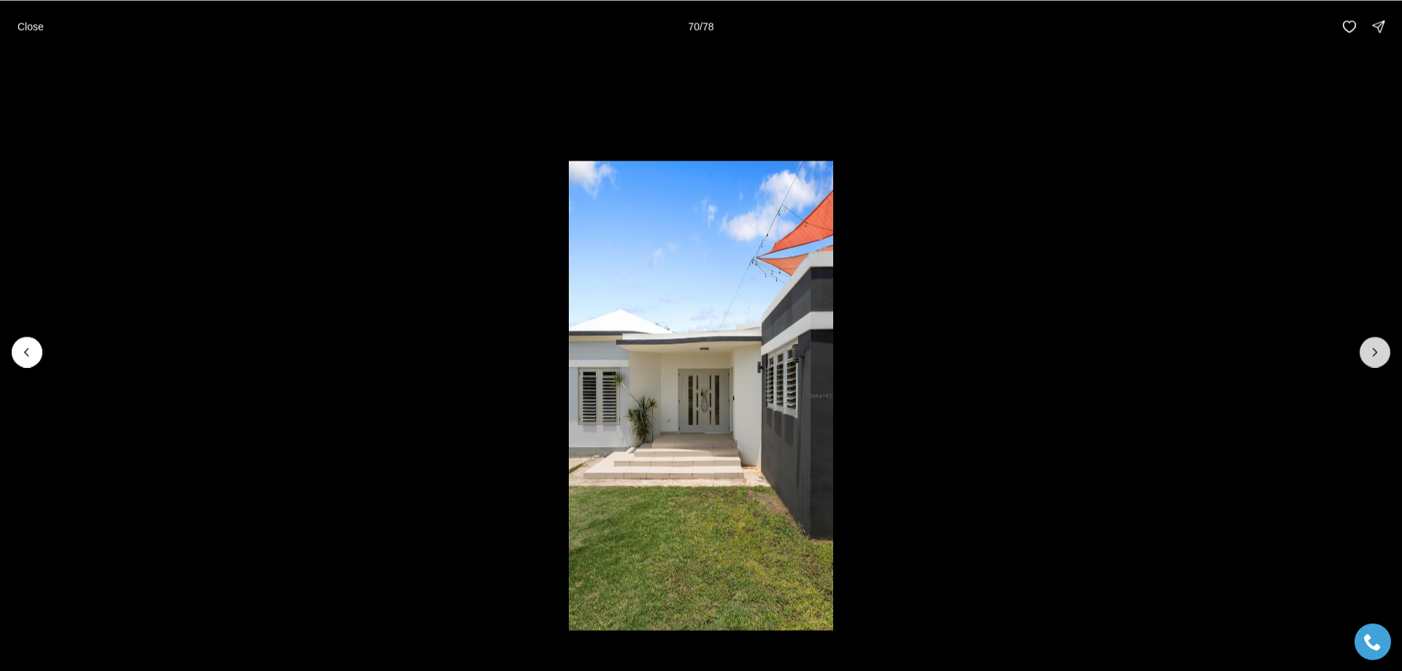
click at [1375, 344] on button "Next slide" at bounding box center [1375, 352] width 31 height 31
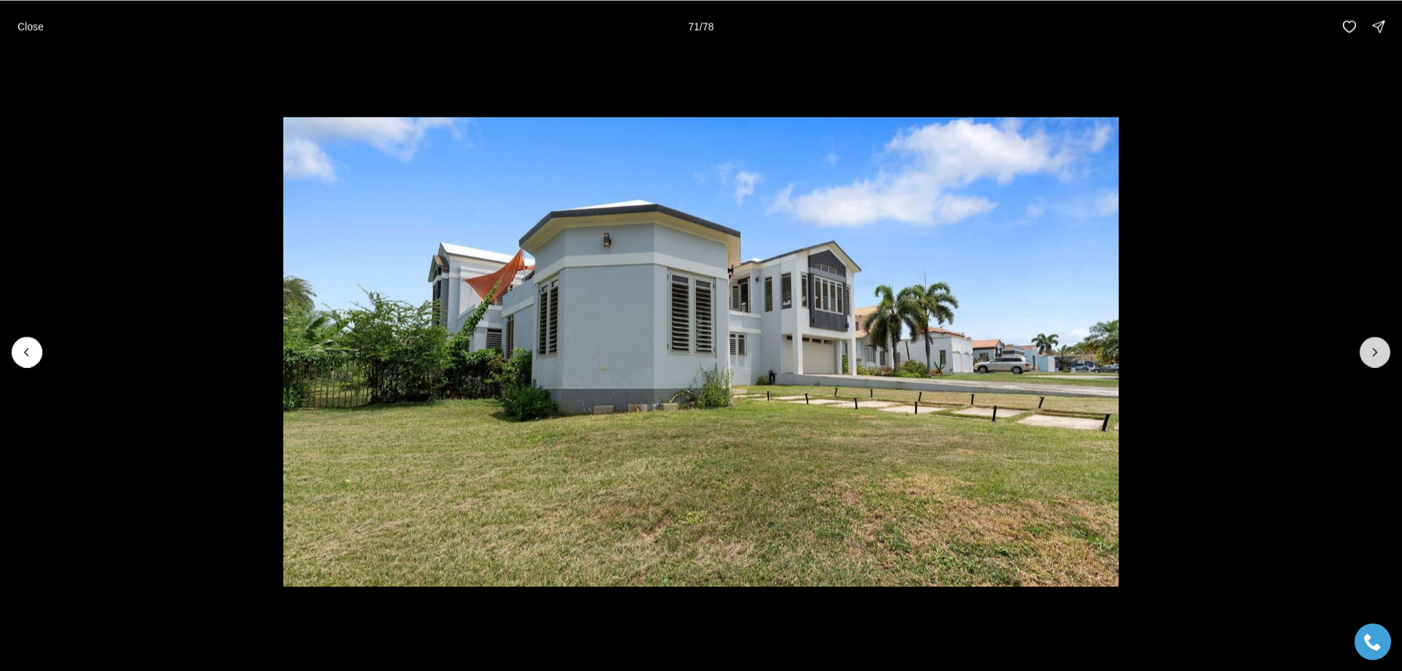
click at [1375, 344] on button "Next slide" at bounding box center [1375, 352] width 31 height 31
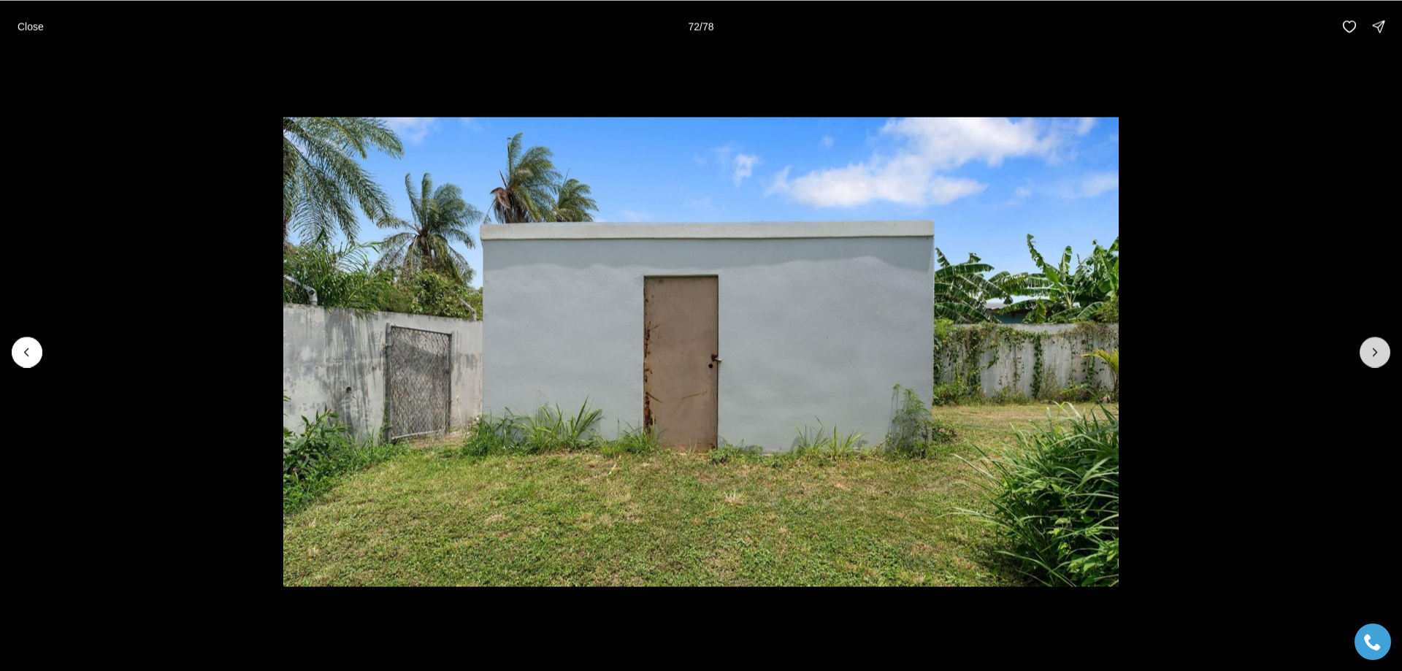
click at [1370, 350] on icon "Next slide" at bounding box center [1375, 352] width 15 height 15
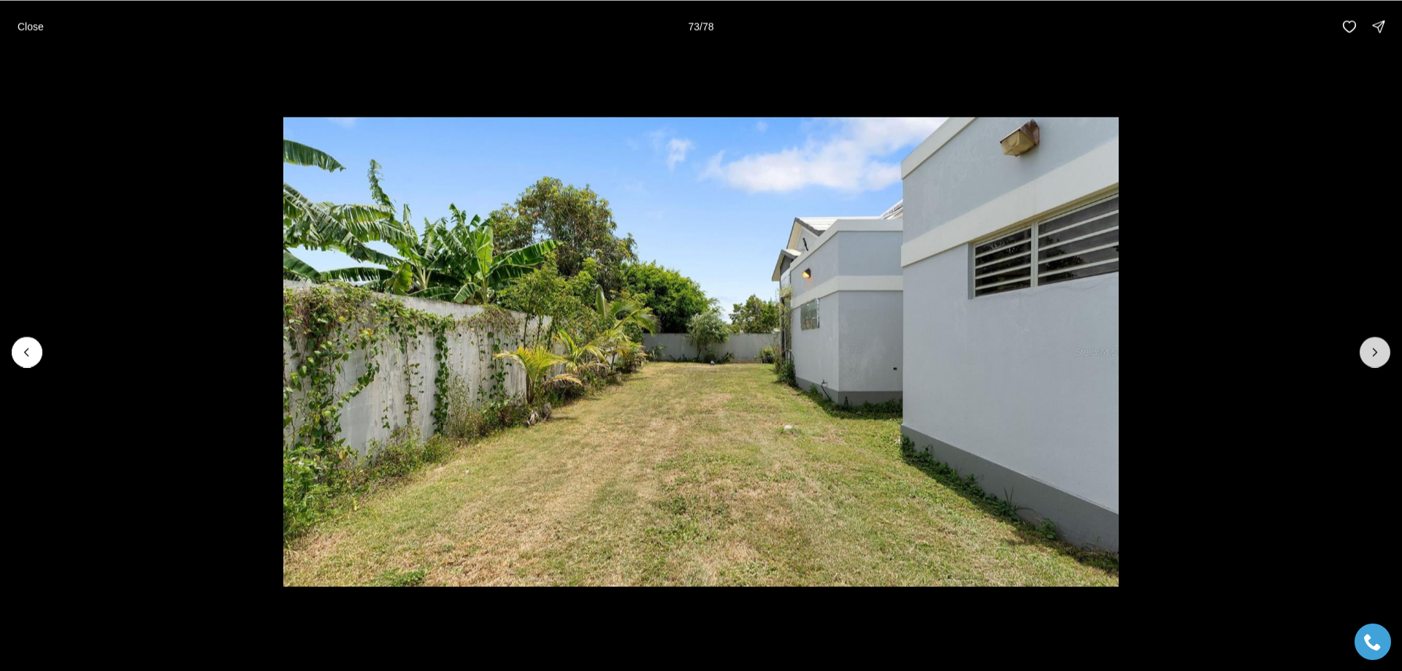
click at [1370, 350] on icon "Next slide" at bounding box center [1375, 352] width 15 height 15
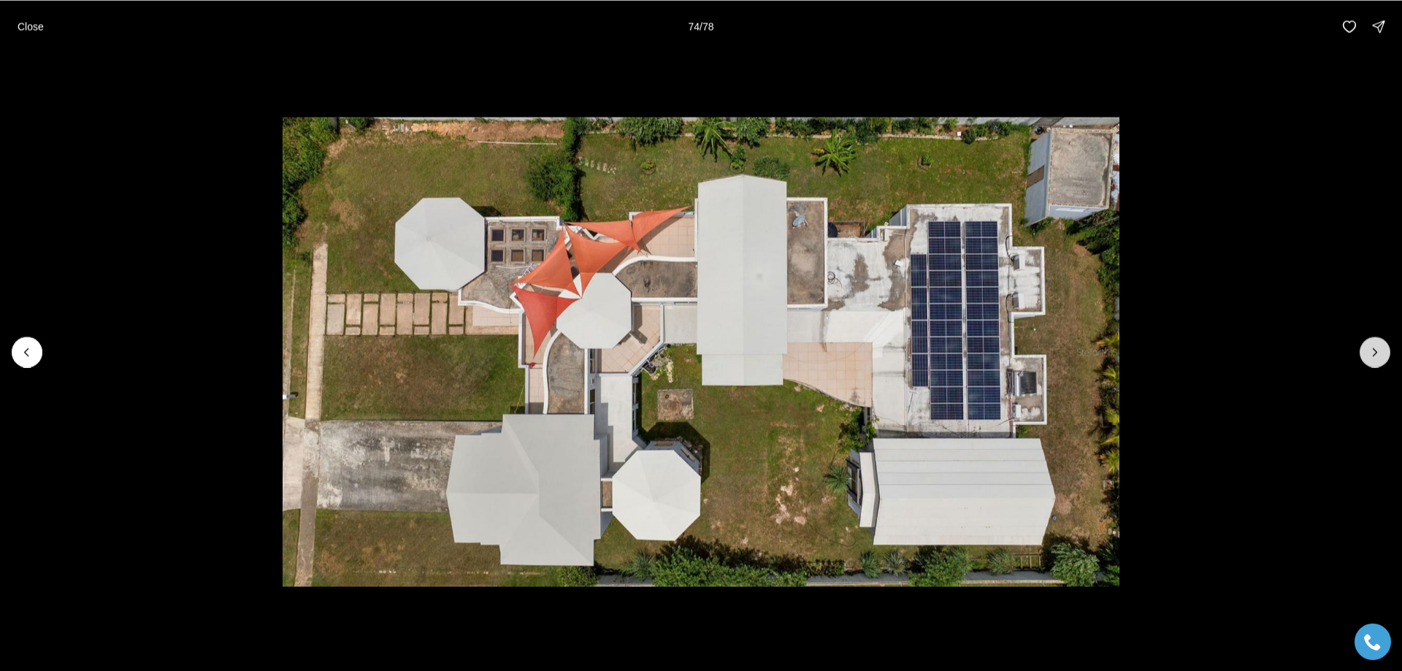
click at [1379, 350] on icon "Next slide" at bounding box center [1375, 352] width 15 height 15
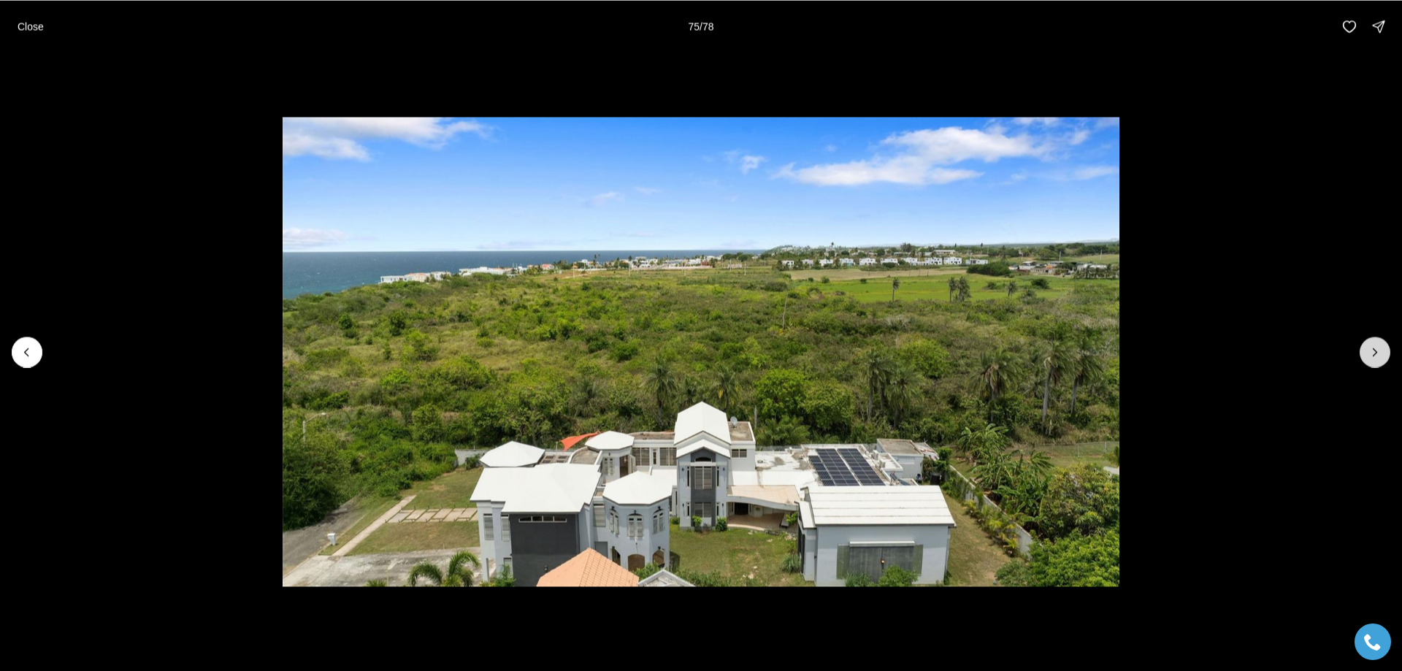
click at [1378, 349] on icon "Next slide" at bounding box center [1375, 352] width 15 height 15
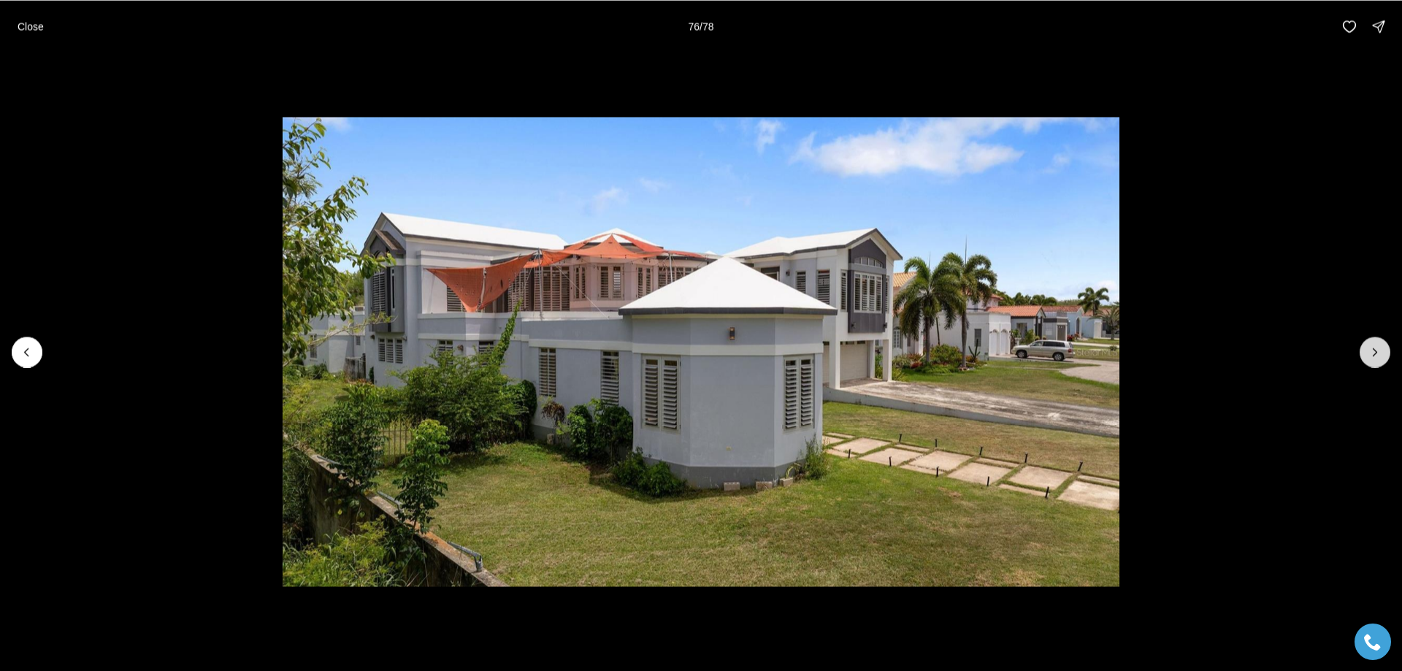
click at [1379, 348] on icon "Next slide" at bounding box center [1375, 352] width 15 height 15
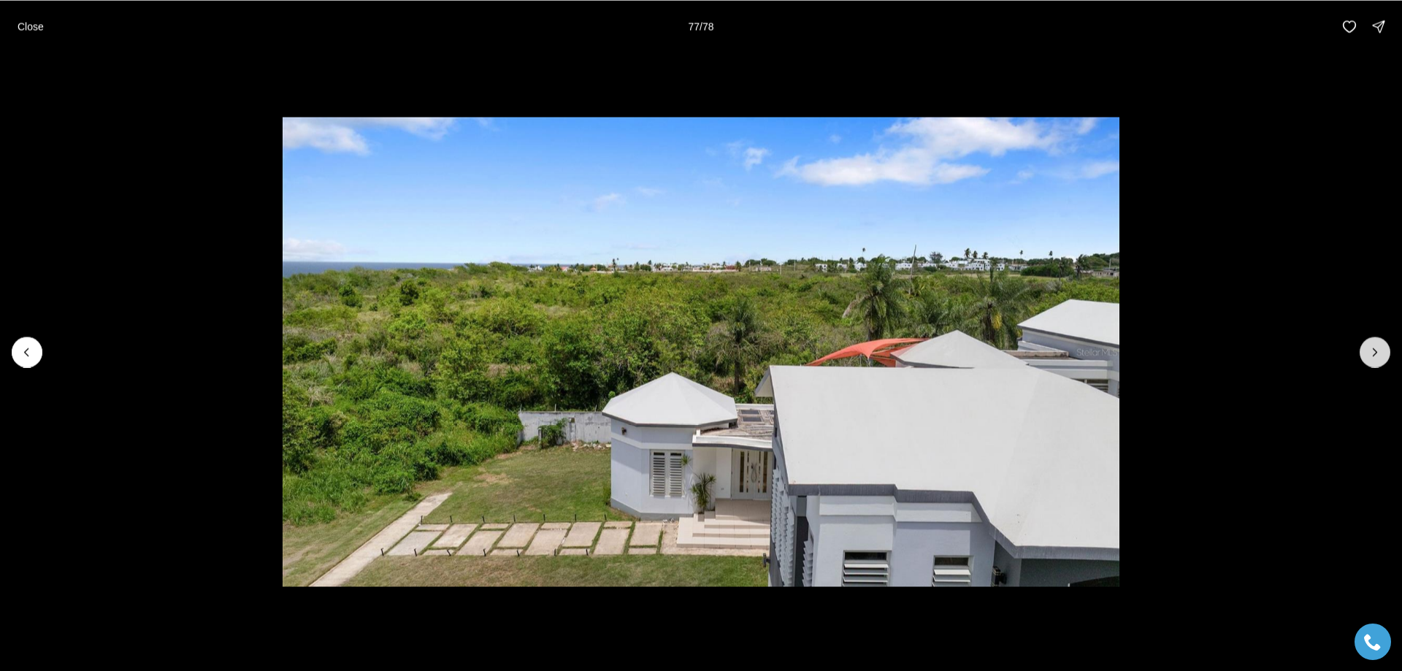
click at [1379, 348] on icon "Next slide" at bounding box center [1375, 352] width 15 height 15
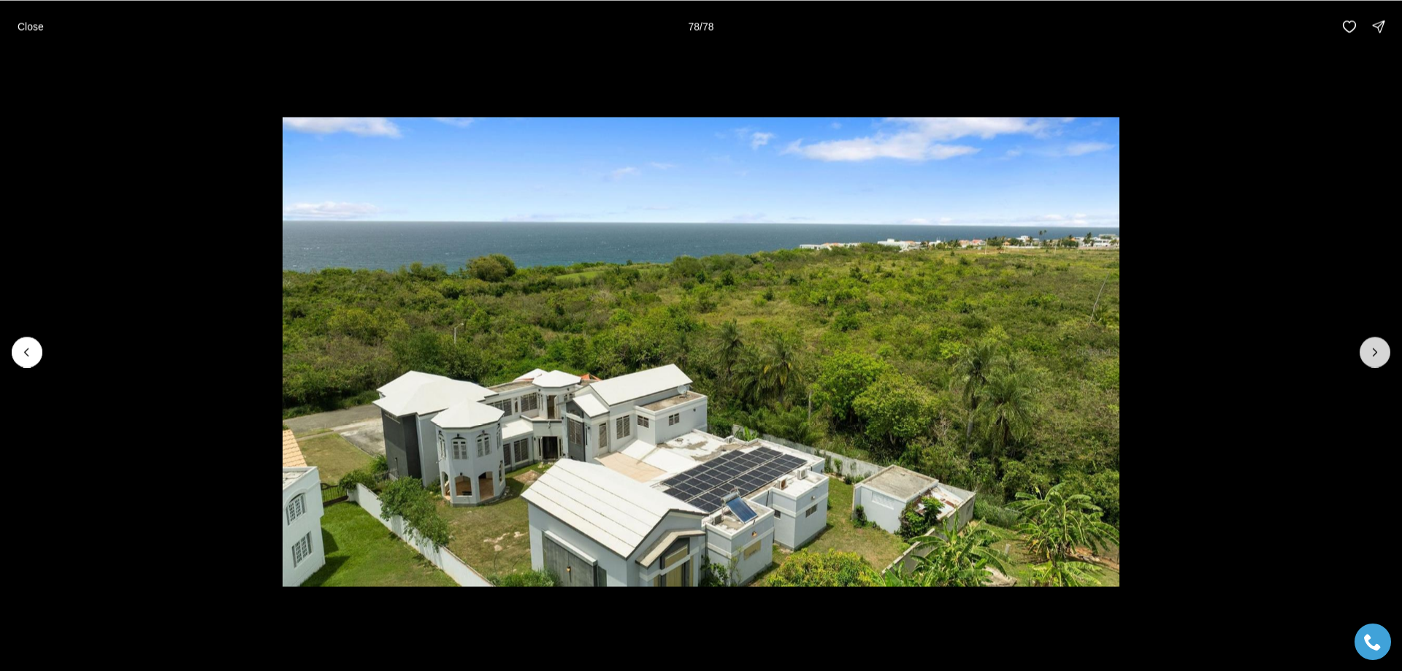
click at [1379, 348] on div at bounding box center [1375, 352] width 31 height 31
click at [1376, 348] on div at bounding box center [1375, 352] width 31 height 31
click at [32, 28] on p "Close" at bounding box center [31, 26] width 26 height 12
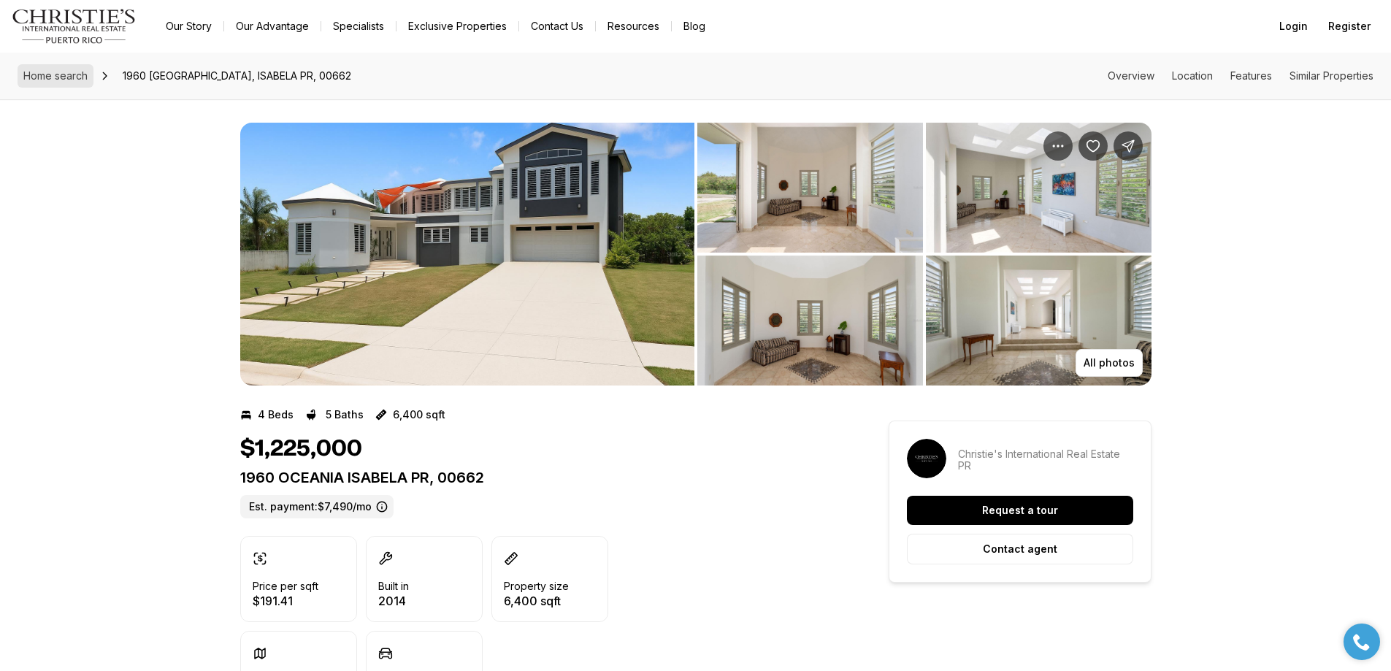
click at [53, 75] on span "Home search" at bounding box center [55, 75] width 64 height 12
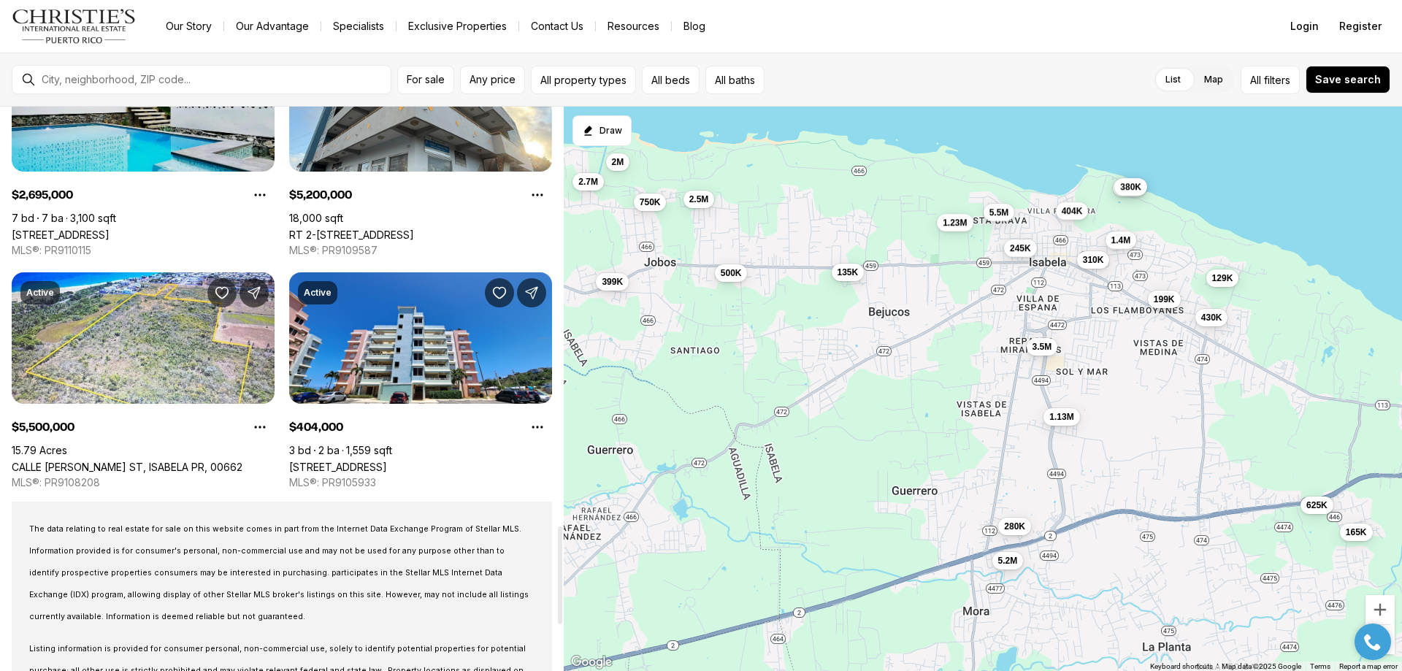
scroll to position [2556, 0]
